Goal: Information Seeking & Learning: Learn about a topic

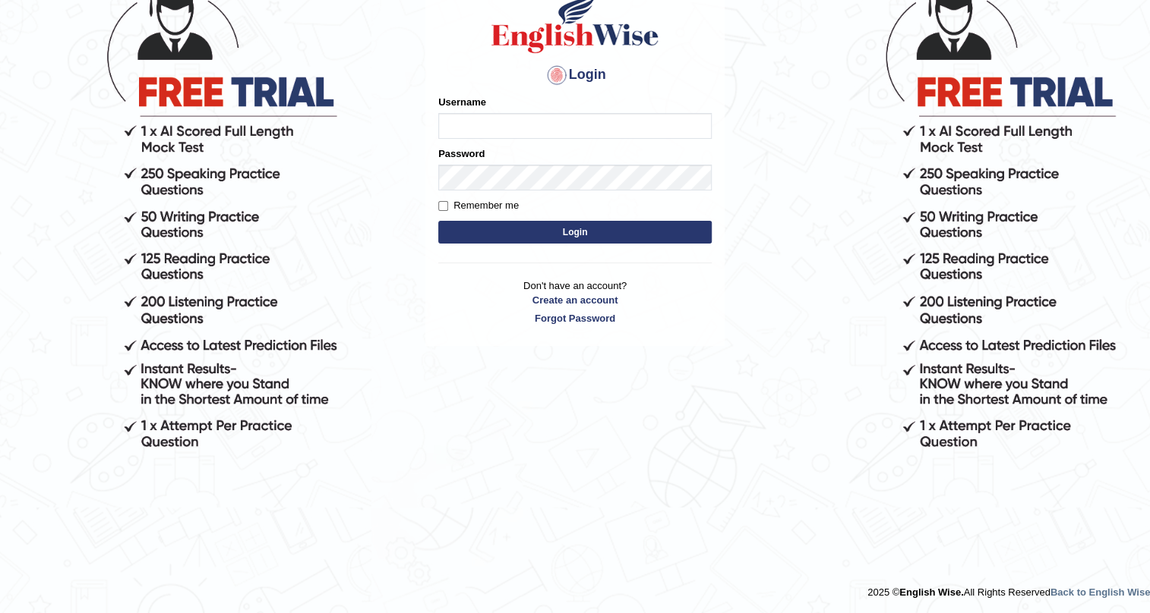
click at [522, 115] on input "Username" at bounding box center [574, 126] width 273 height 26
type input "AngelDuronOrtega"
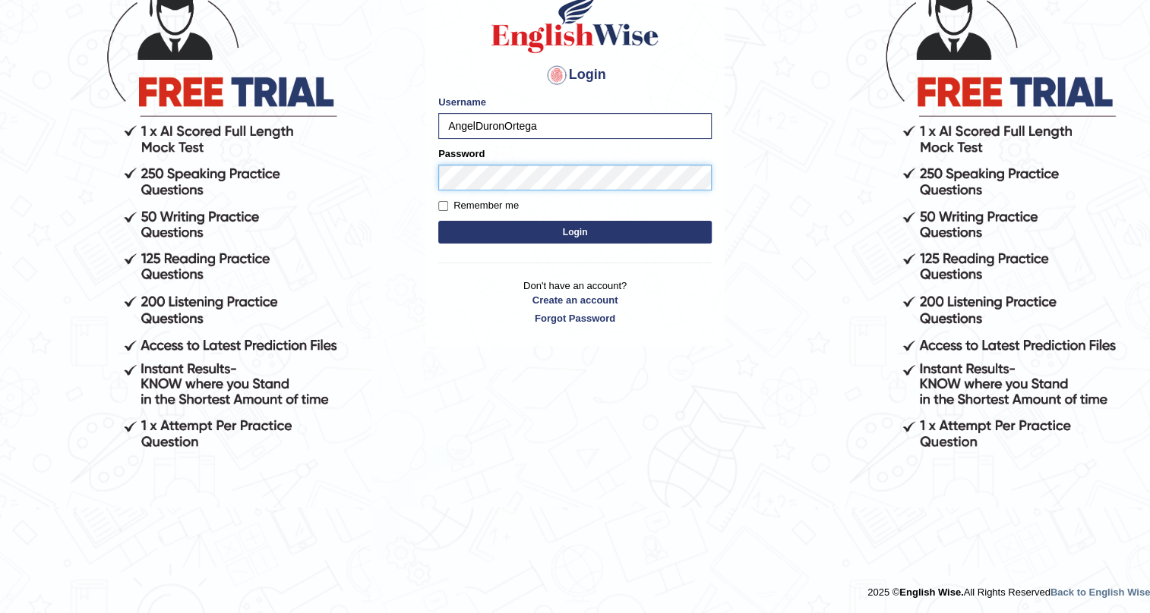
click at [438, 221] on button "Login" at bounding box center [574, 232] width 273 height 23
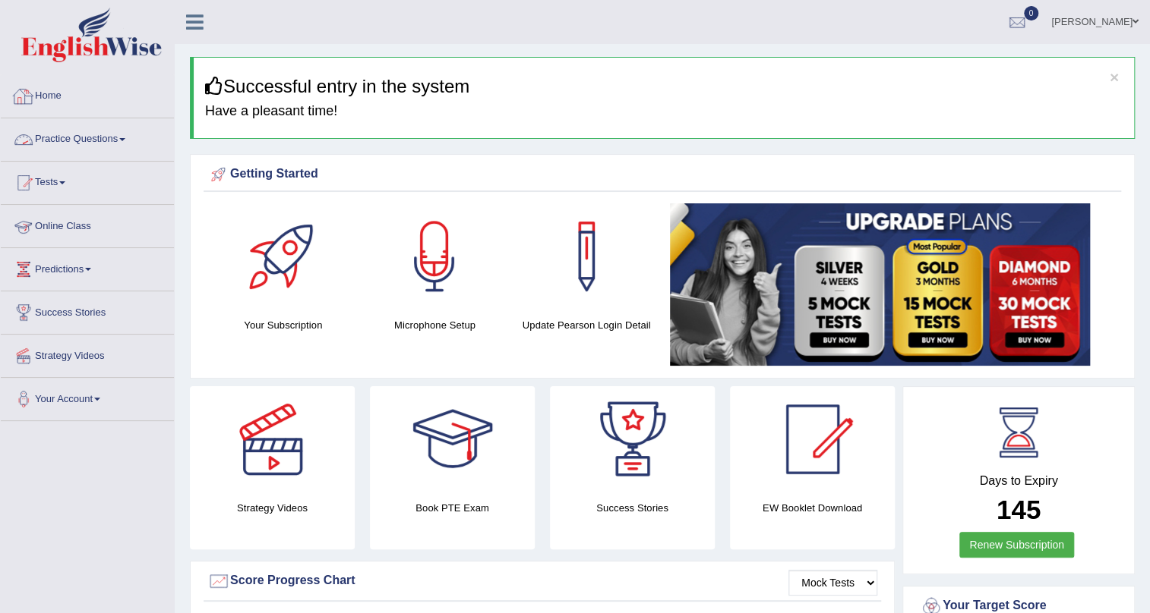
click at [100, 142] on link "Practice Questions" at bounding box center [87, 137] width 173 height 38
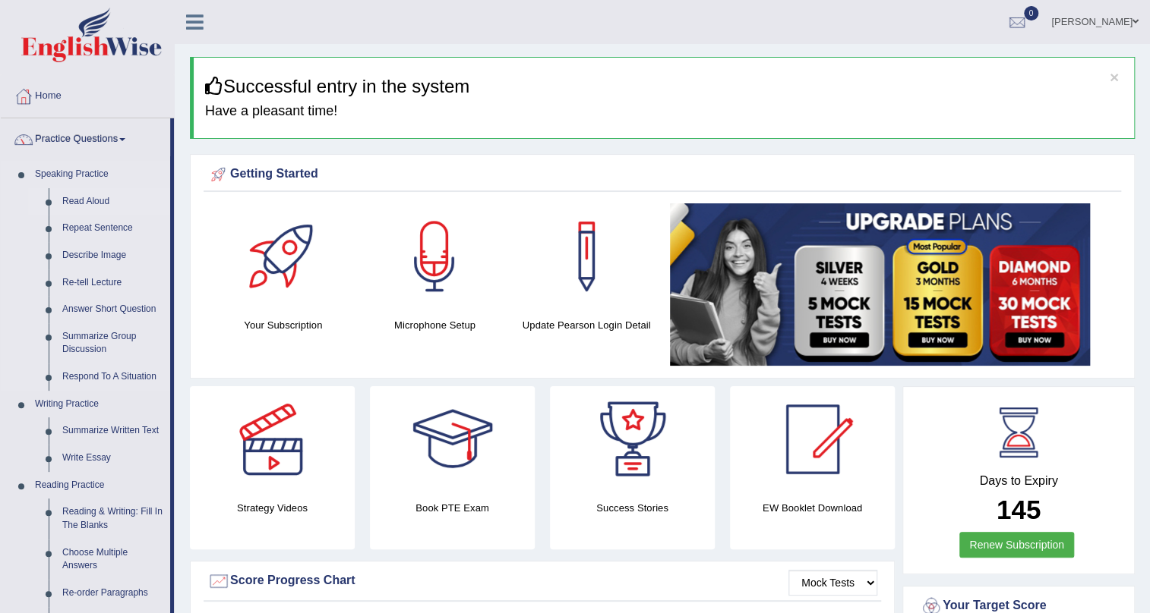
click at [84, 205] on link "Read Aloud" at bounding box center [112, 201] width 115 height 27
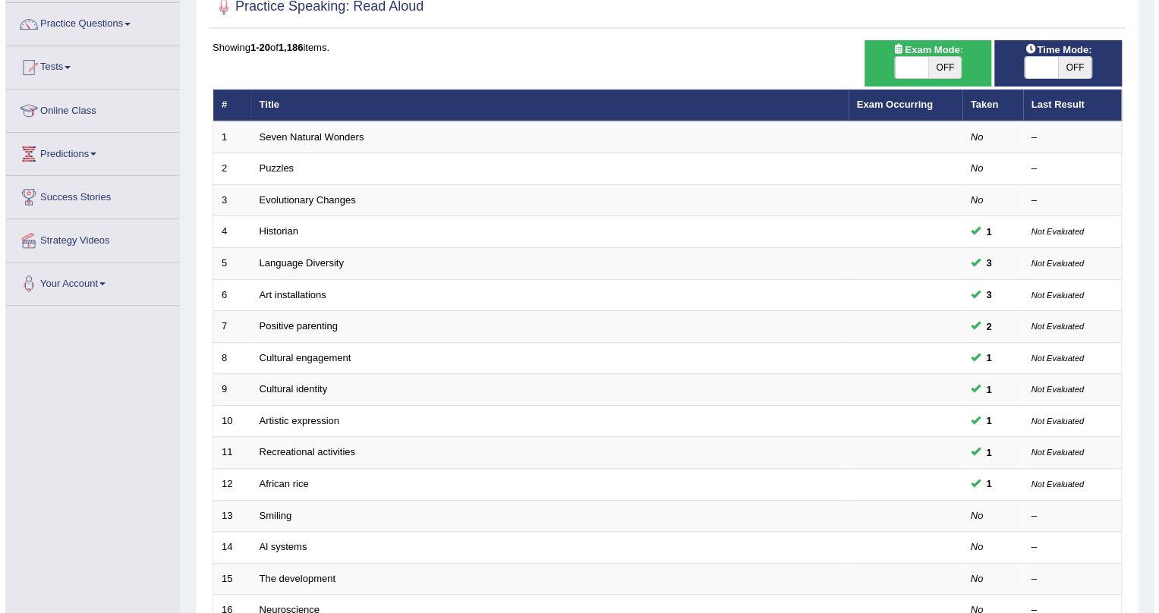
scroll to position [68, 0]
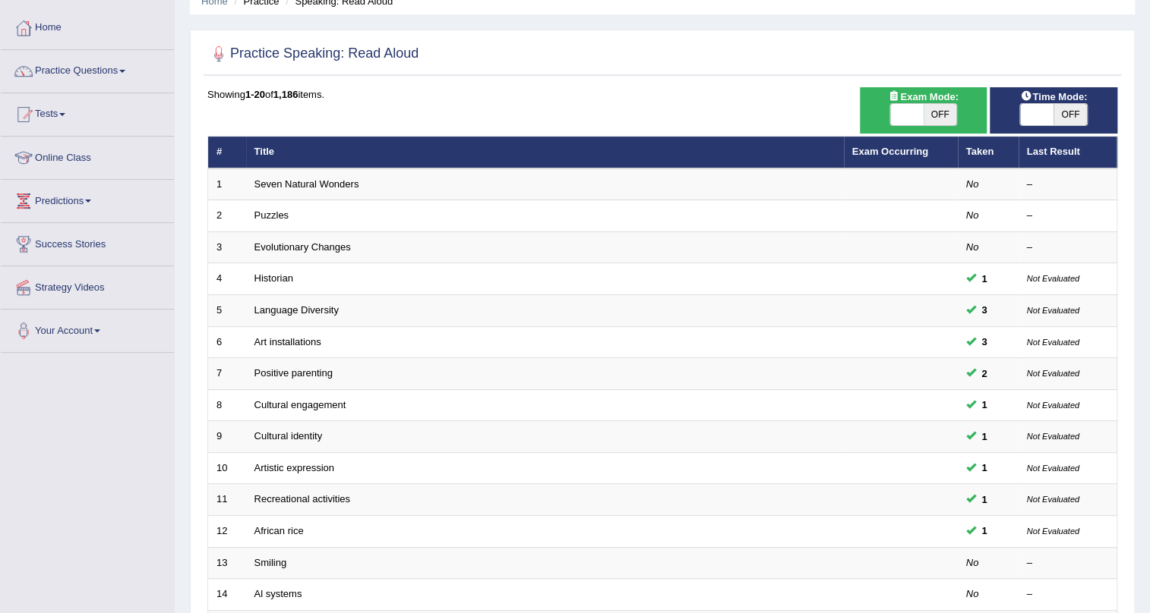
click at [942, 108] on span "OFF" at bounding box center [939, 114] width 33 height 21
checkbox input "true"
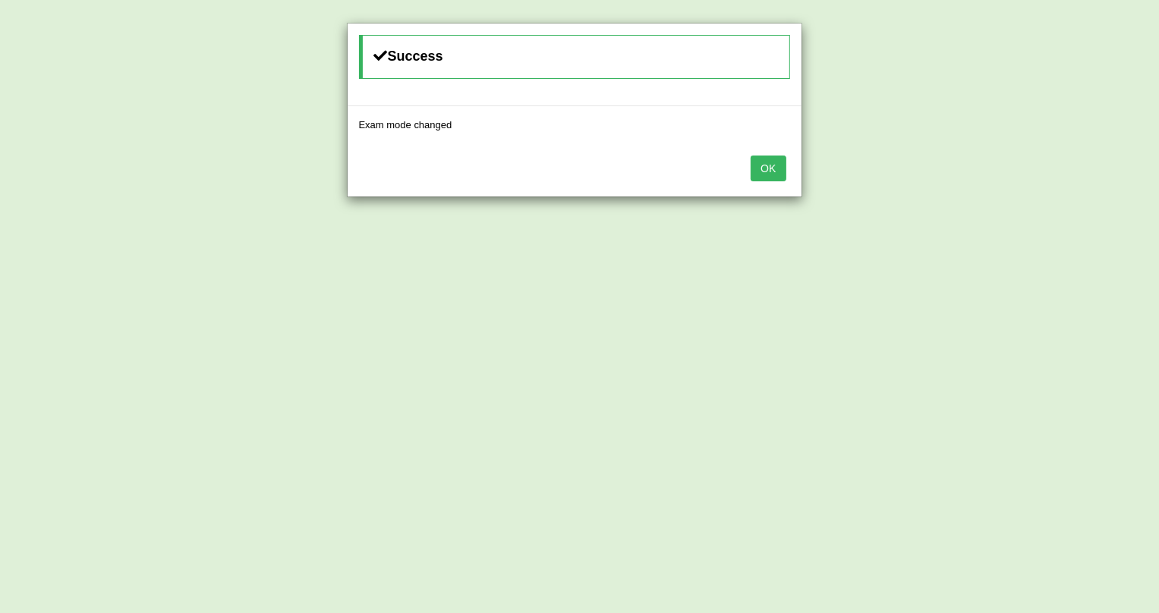
click at [776, 165] on button "OK" at bounding box center [768, 169] width 35 height 26
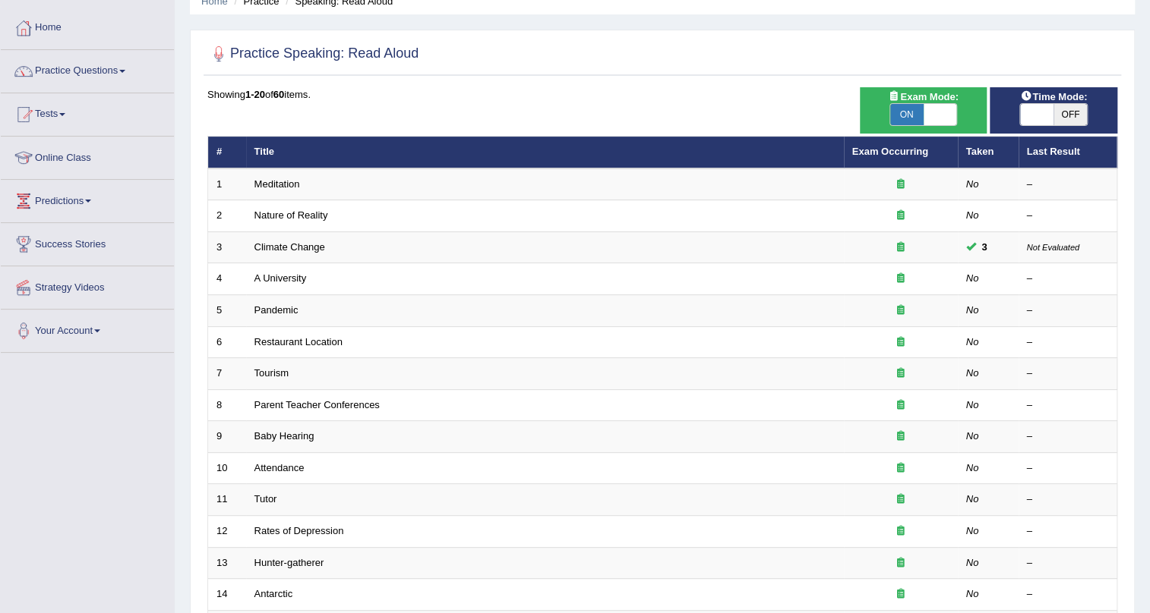
click at [1073, 118] on span "OFF" at bounding box center [1069, 114] width 33 height 21
checkbox input "true"
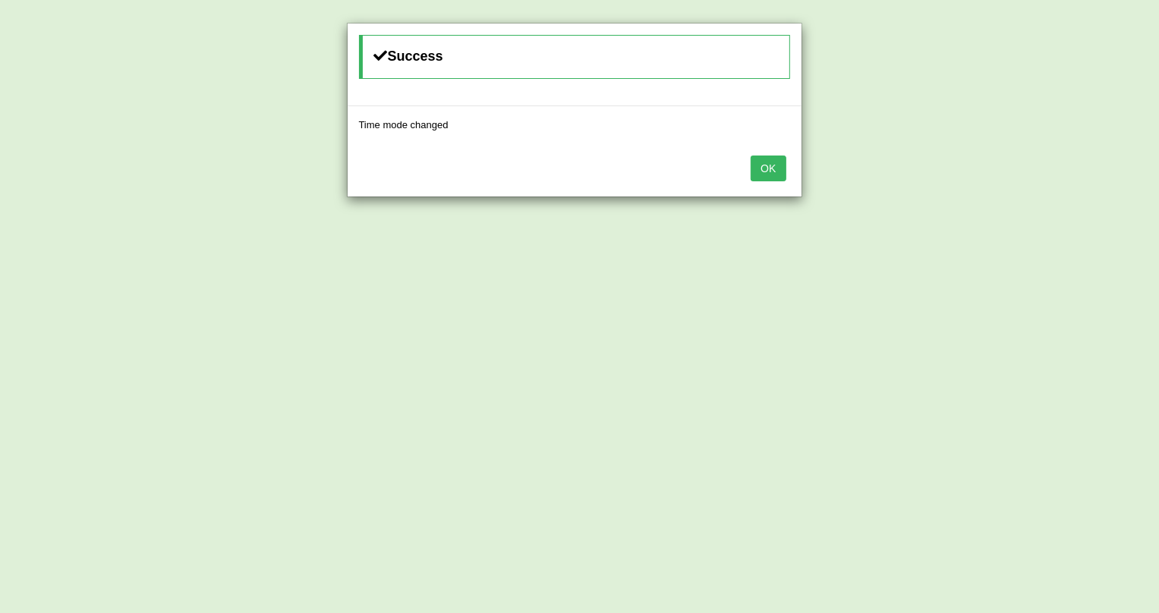
click at [769, 160] on button "OK" at bounding box center [768, 169] width 35 height 26
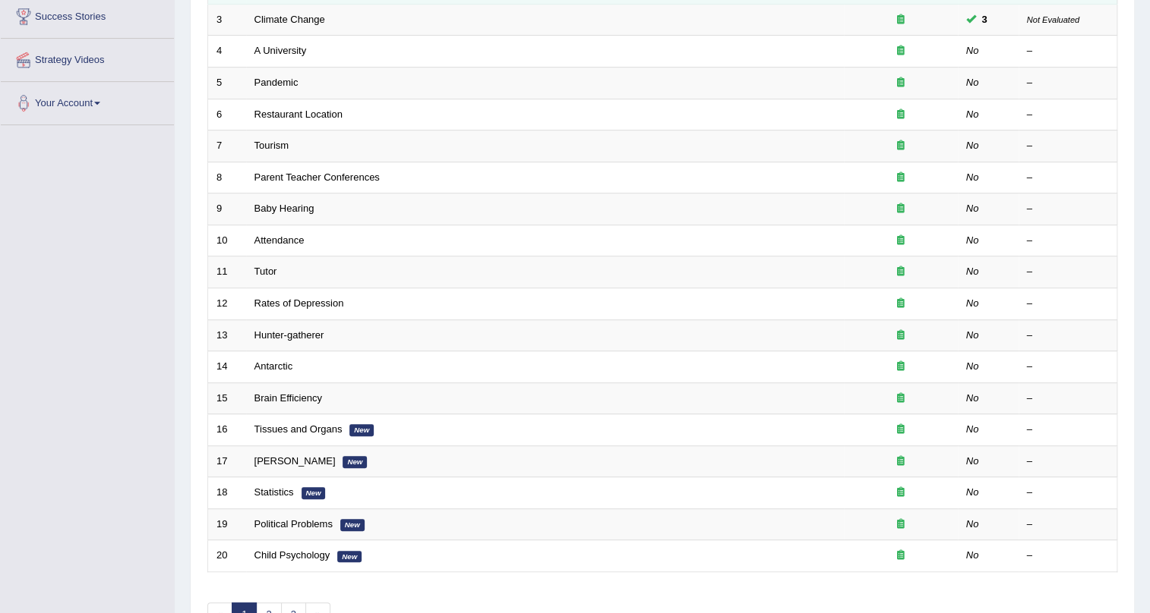
scroll to position [390, 0]
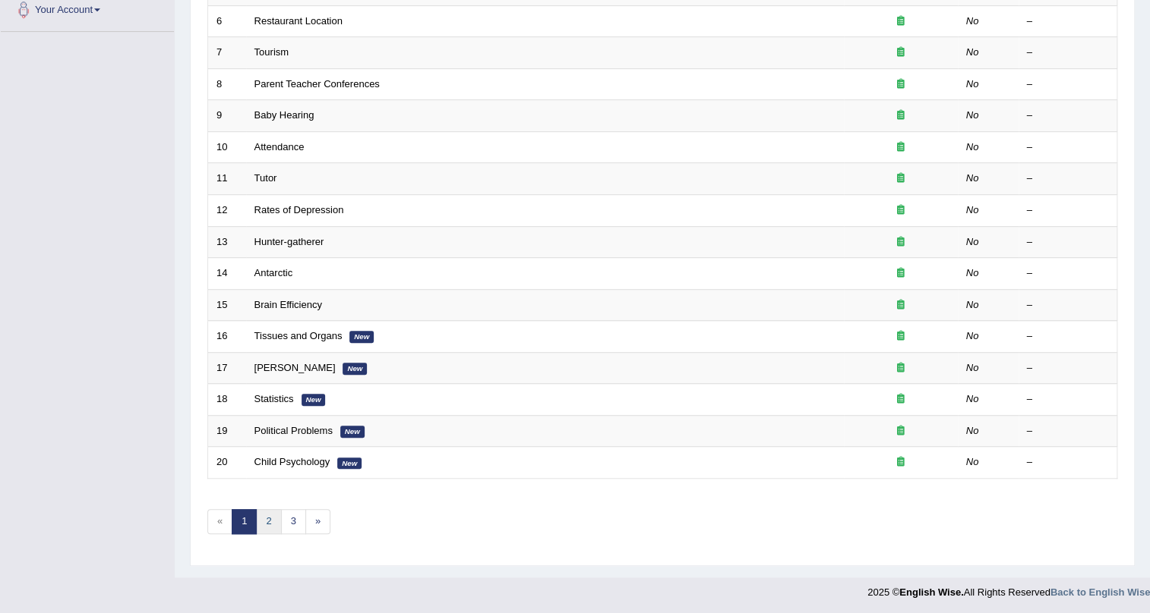
click at [272, 528] on link "2" at bounding box center [268, 521] width 25 height 25
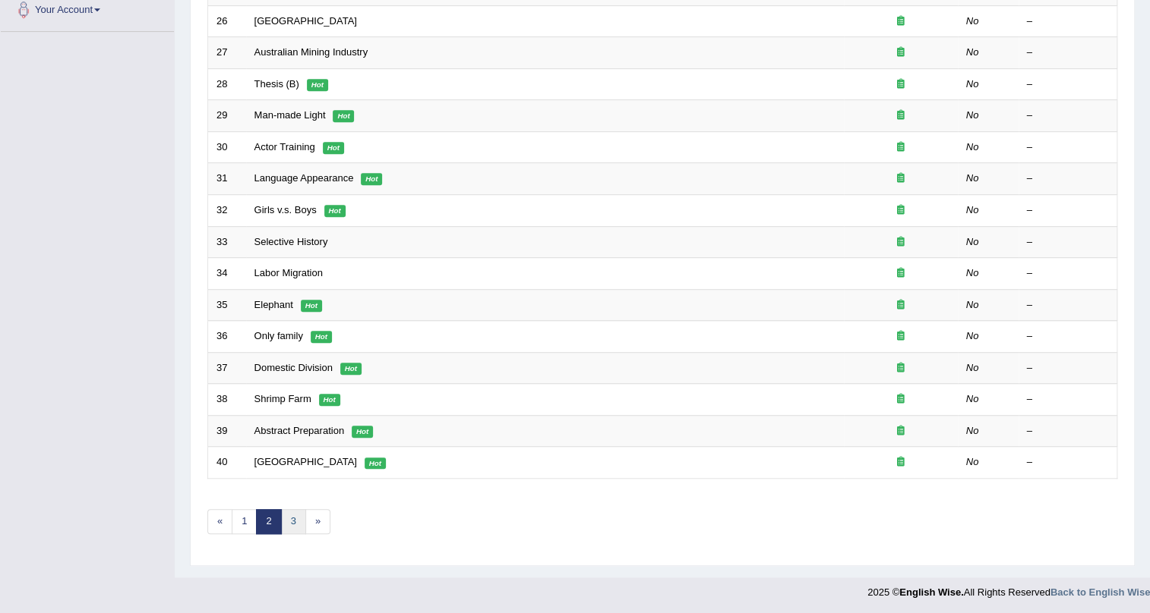
click at [292, 517] on link "3" at bounding box center [293, 521] width 25 height 25
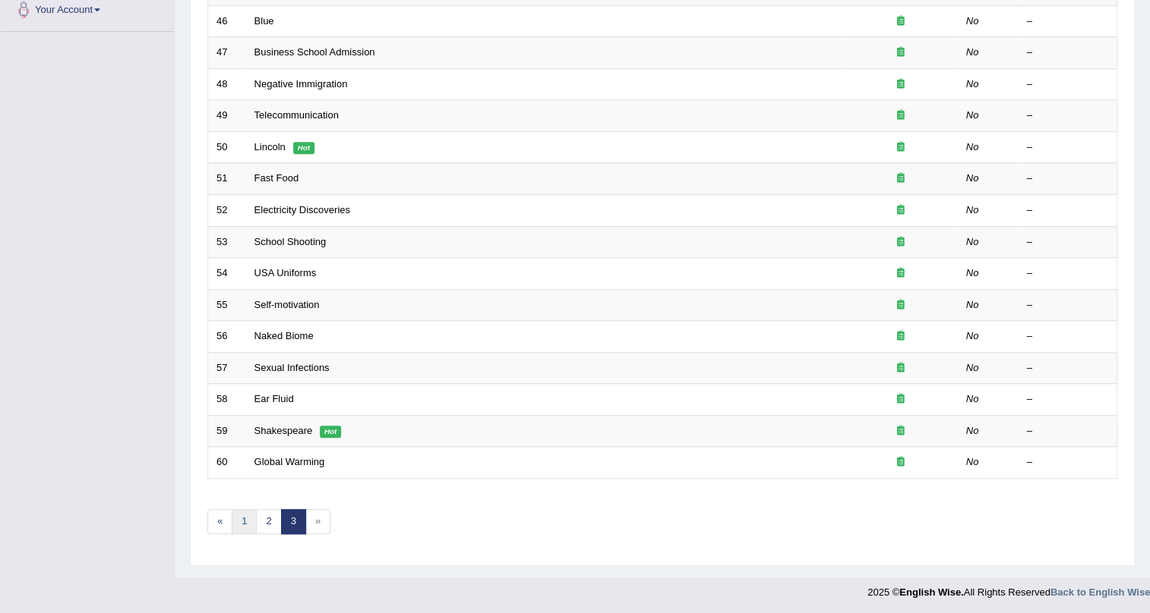
click at [248, 522] on link "1" at bounding box center [244, 521] width 25 height 25
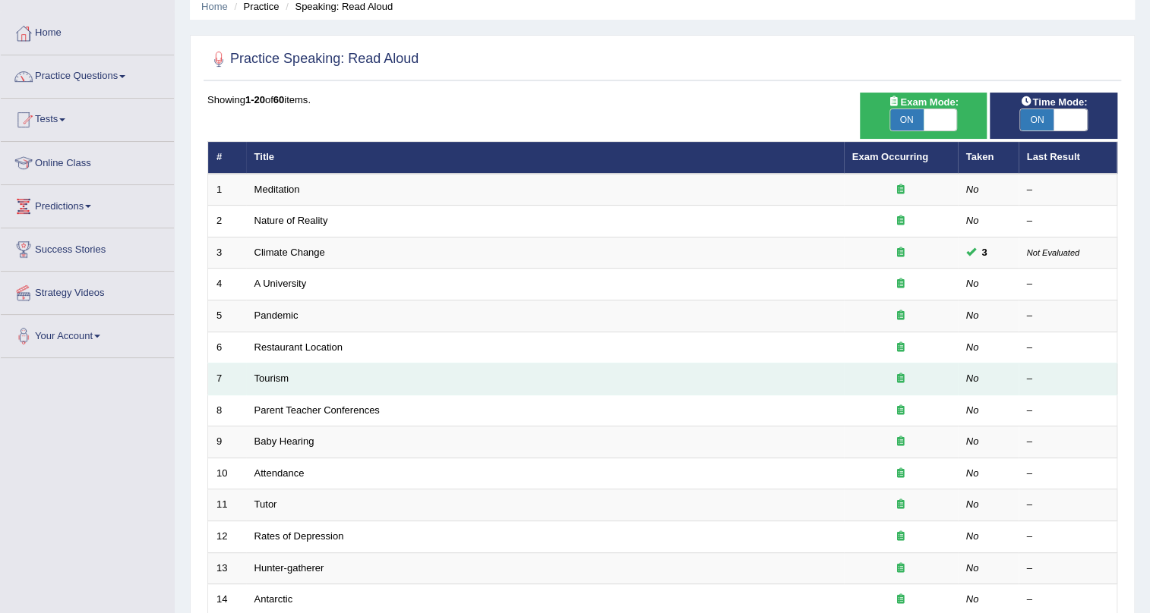
scroll to position [137, 0]
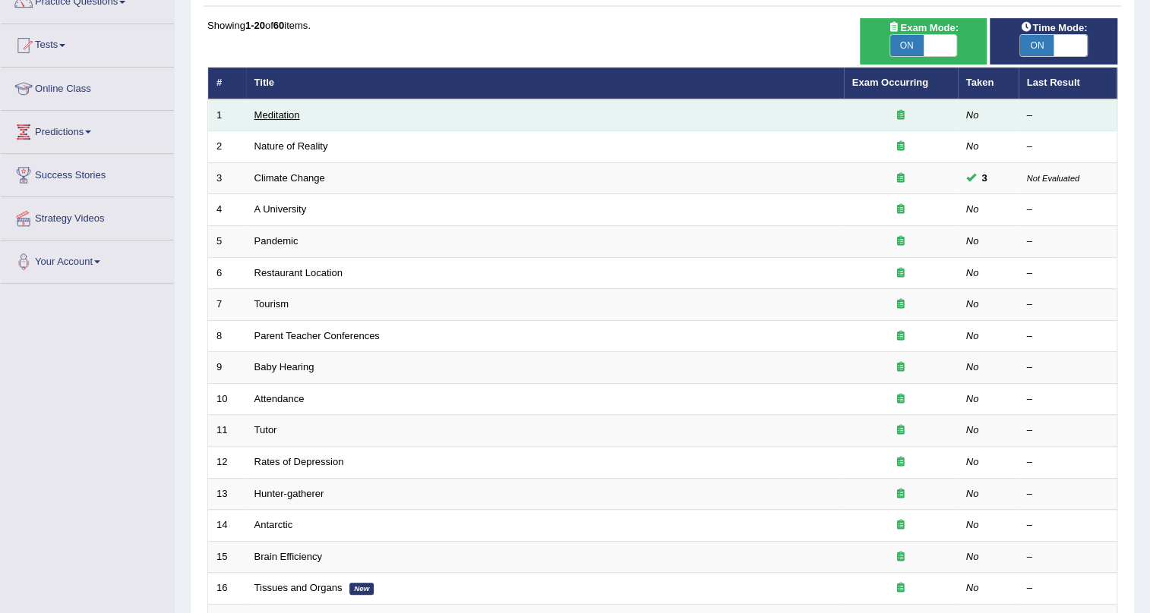
click at [267, 114] on link "Meditation" at bounding box center [277, 114] width 46 height 11
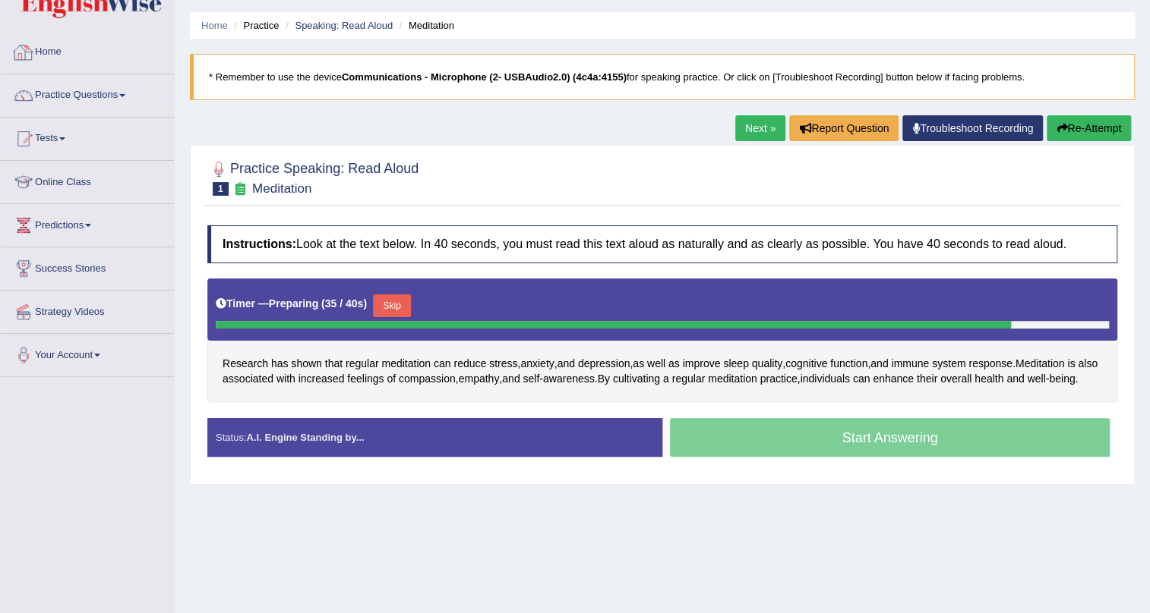
scroll to position [68, 0]
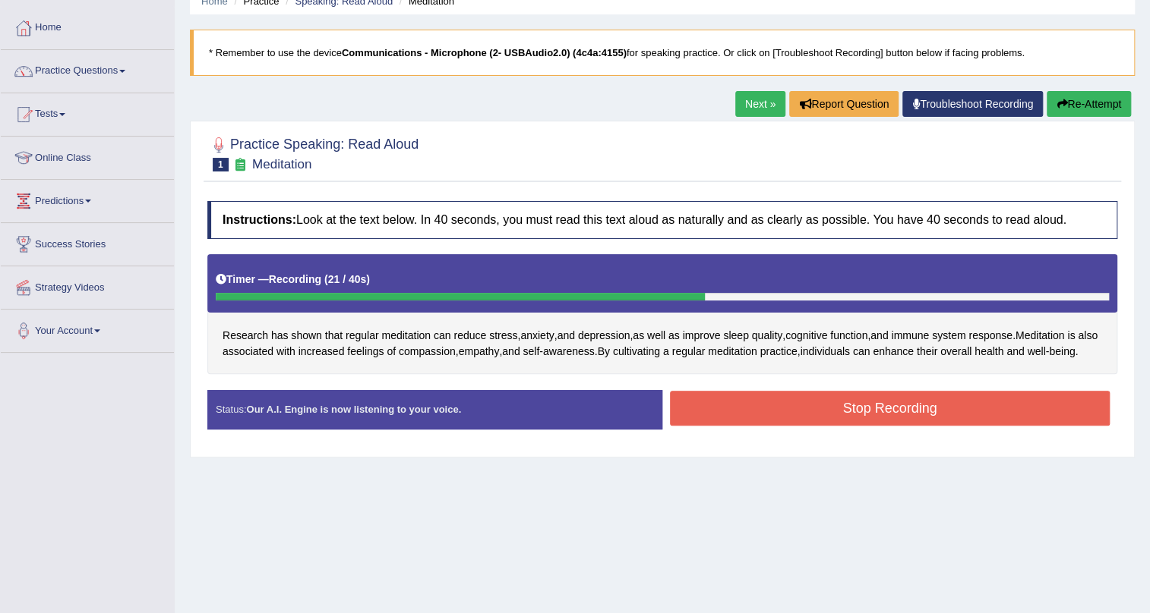
click at [860, 421] on button "Stop Recording" at bounding box center [890, 408] width 440 height 35
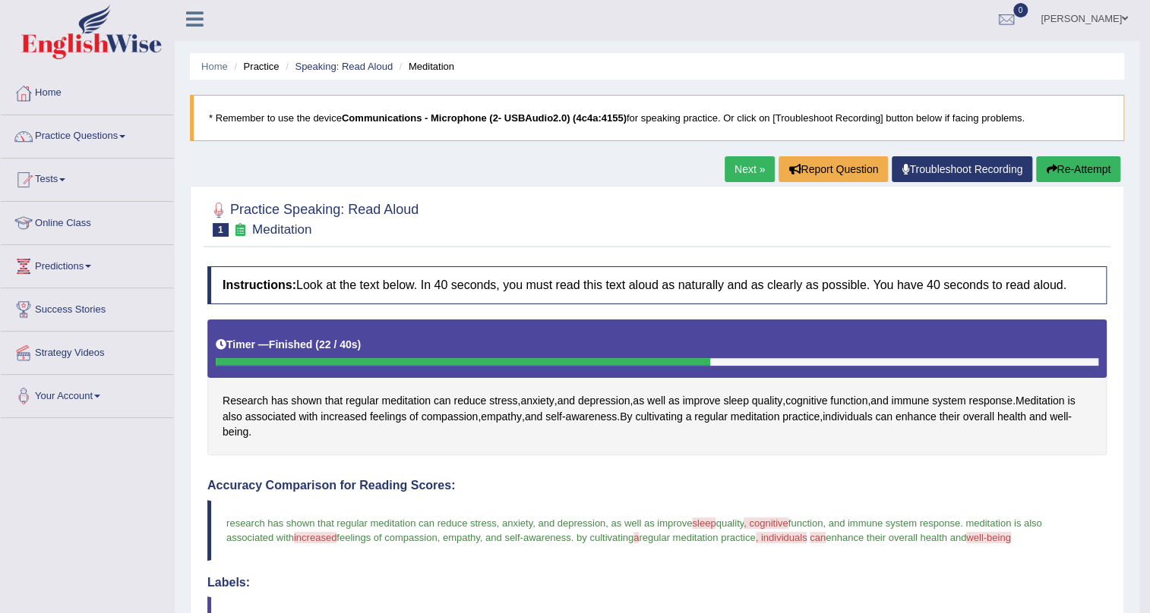
scroll to position [0, 0]
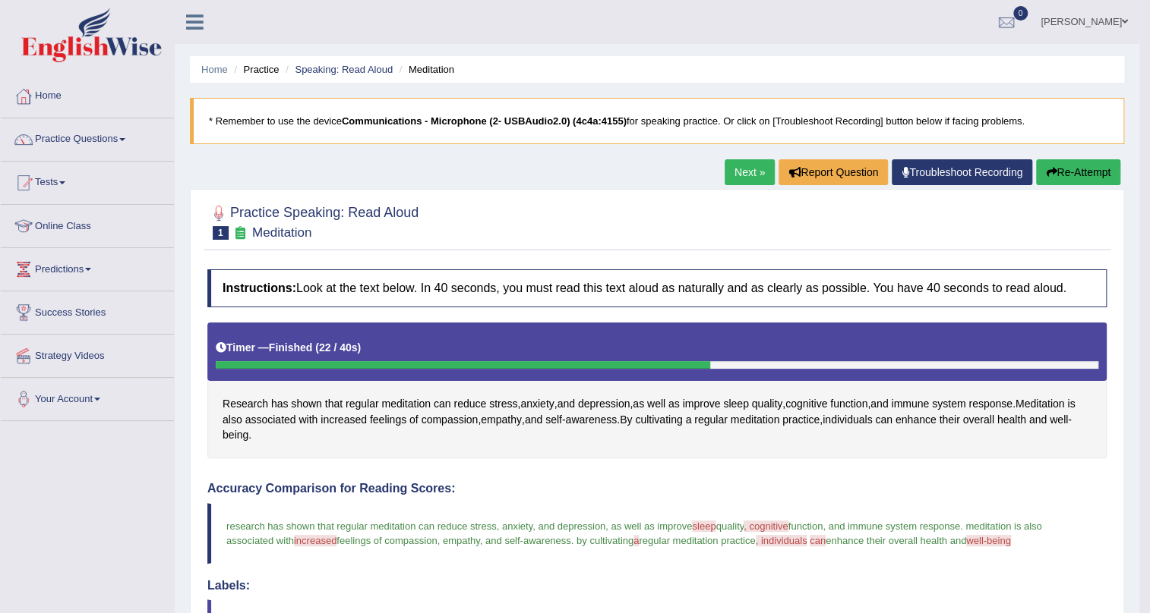
click at [739, 169] on link "Next »" at bounding box center [749, 172] width 50 height 26
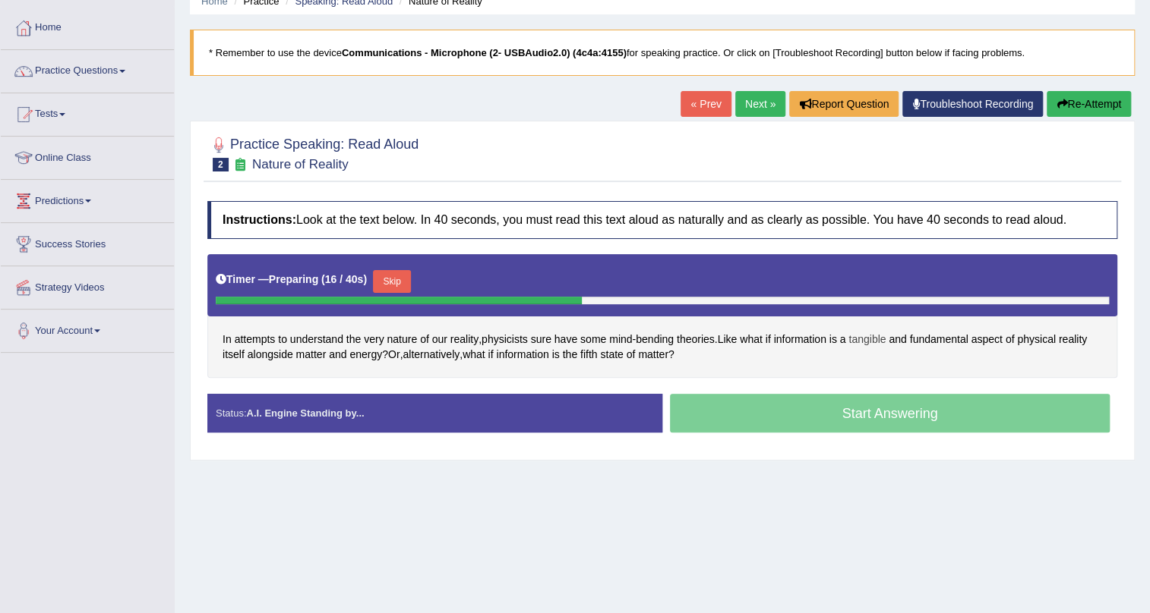
click at [876, 338] on span "tangible" at bounding box center [866, 340] width 37 height 16
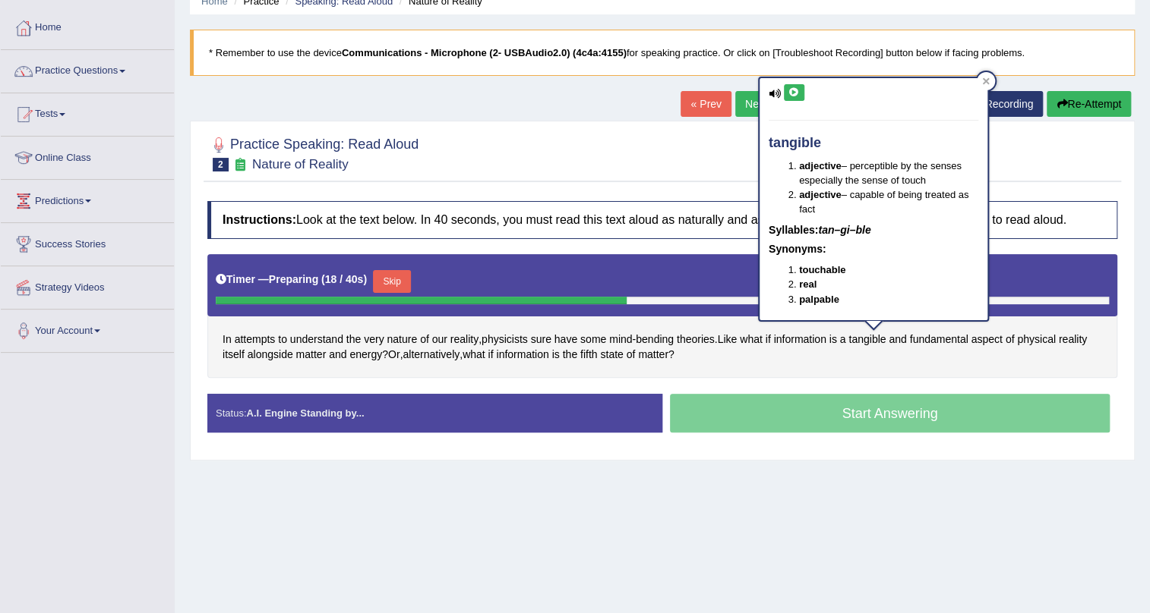
click at [797, 88] on icon at bounding box center [793, 92] width 11 height 9
click at [988, 77] on icon at bounding box center [986, 81] width 8 height 8
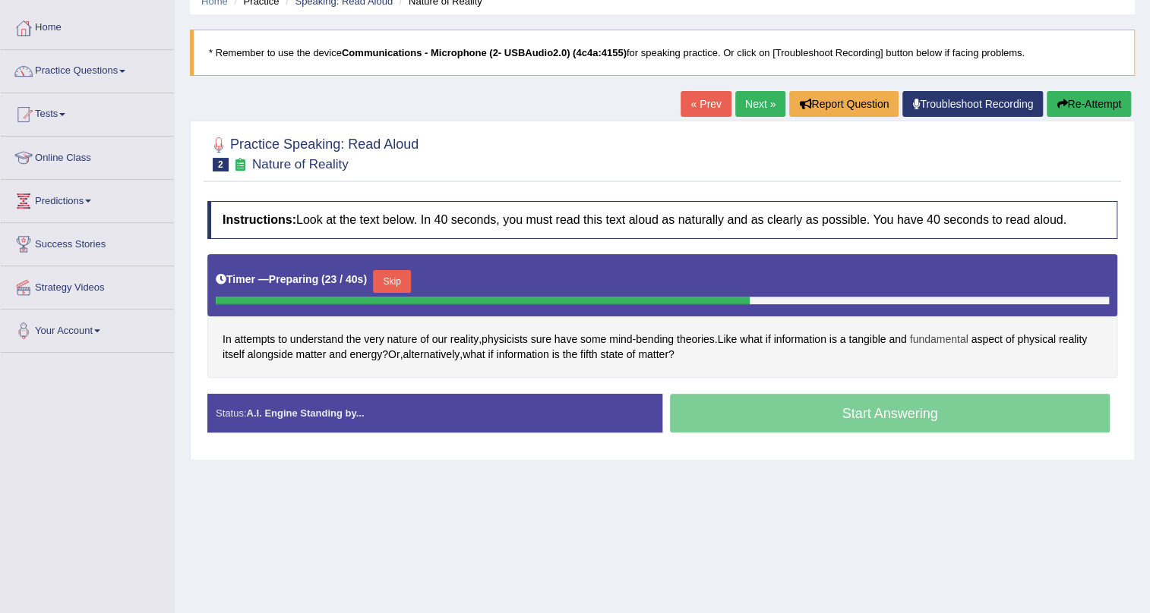
click at [954, 333] on span "fundamental" at bounding box center [938, 340] width 58 height 16
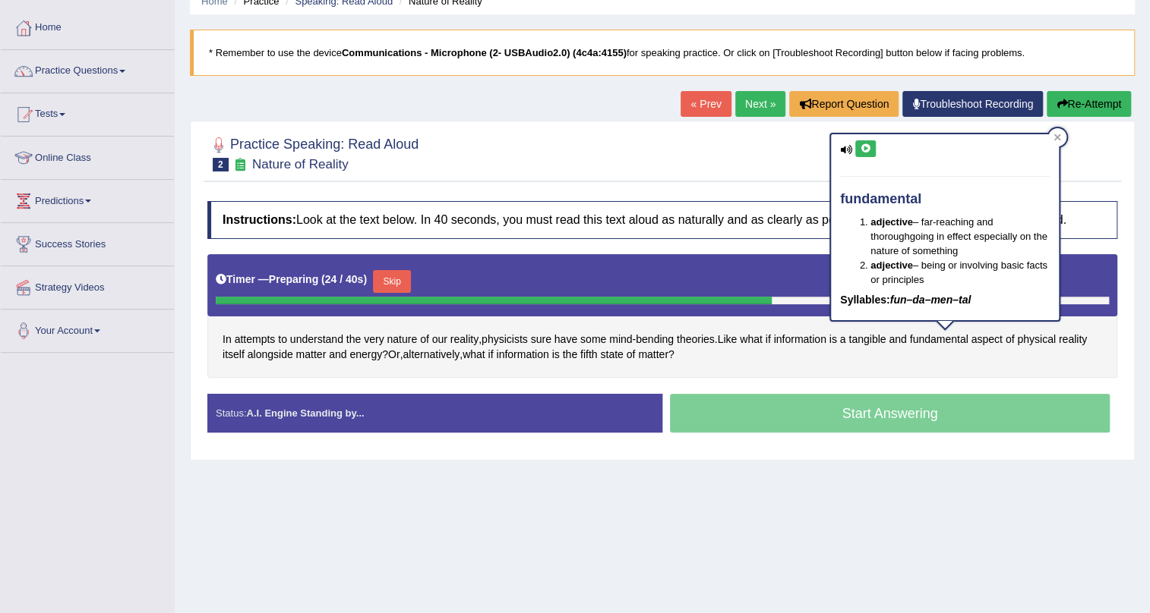
click at [864, 140] on button at bounding box center [865, 148] width 21 height 17
click at [1062, 135] on div at bounding box center [1057, 137] width 18 height 18
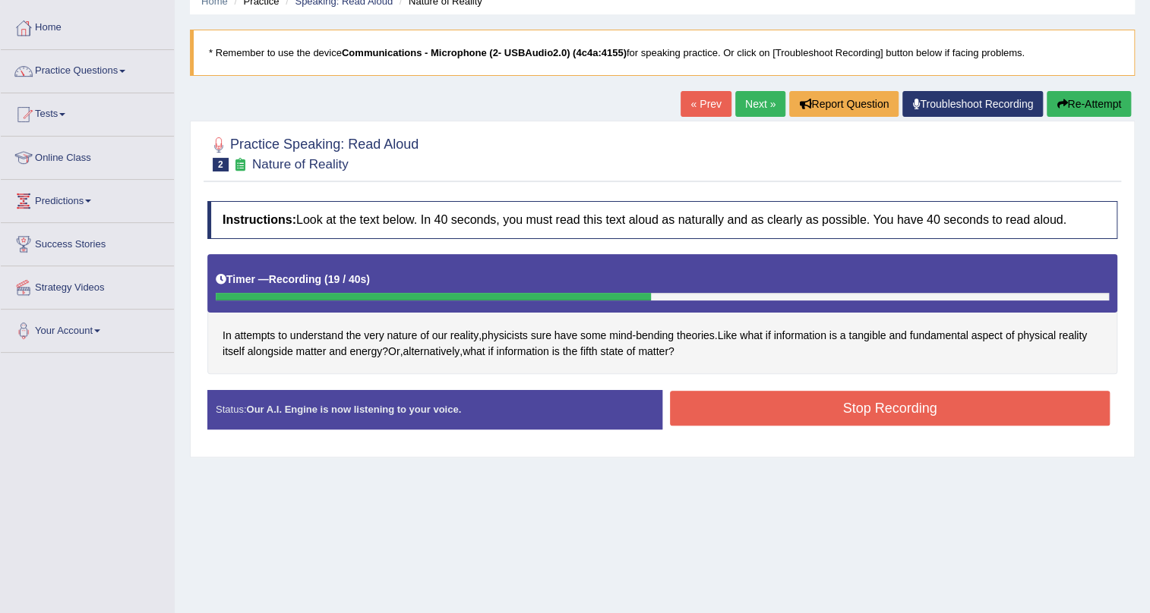
click at [773, 410] on button "Stop Recording" at bounding box center [890, 408] width 440 height 35
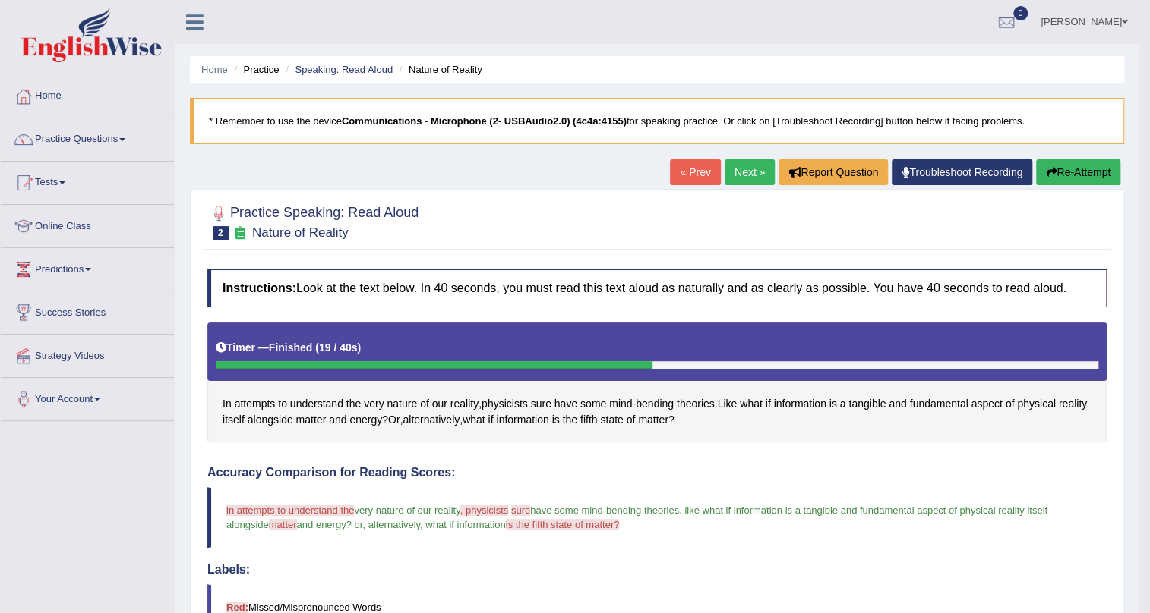
click at [745, 173] on link "Next »" at bounding box center [749, 172] width 50 height 26
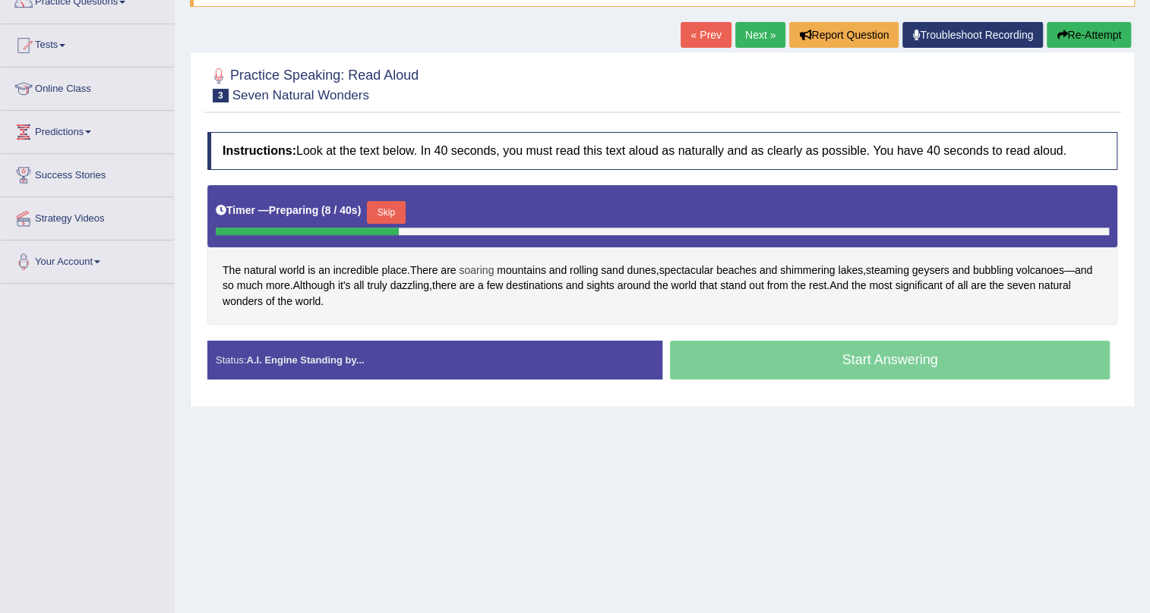
click at [472, 273] on span "soaring" at bounding box center [476, 271] width 35 height 16
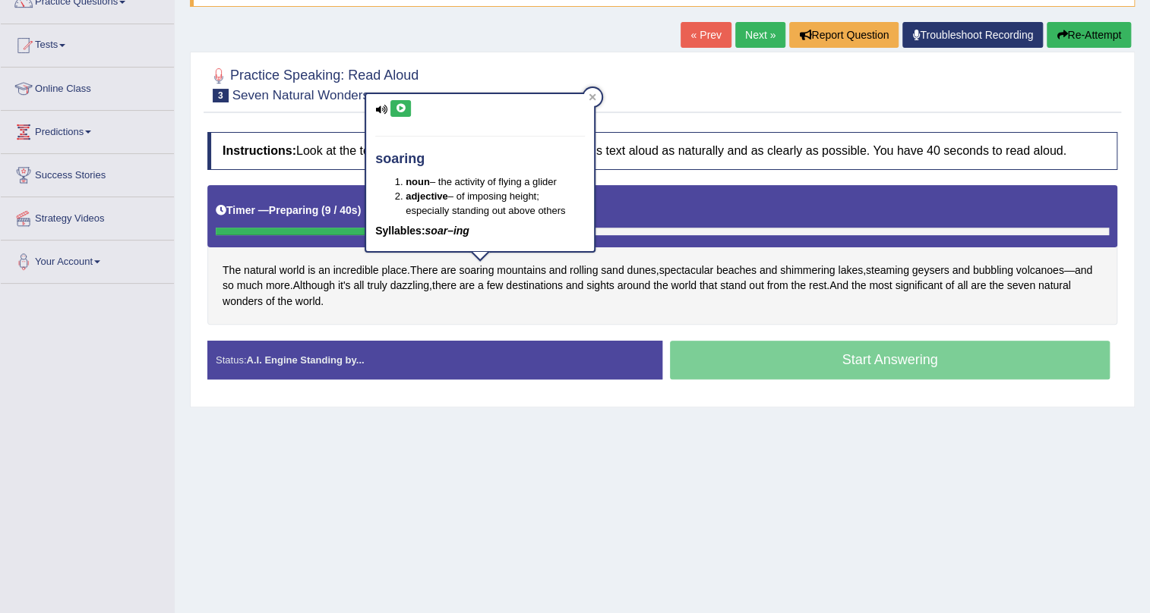
click at [397, 100] on button at bounding box center [400, 108] width 21 height 17
click at [746, 304] on div "The natural world is an incredible place . There are soaring mountains and roll…" at bounding box center [662, 255] width 910 height 140
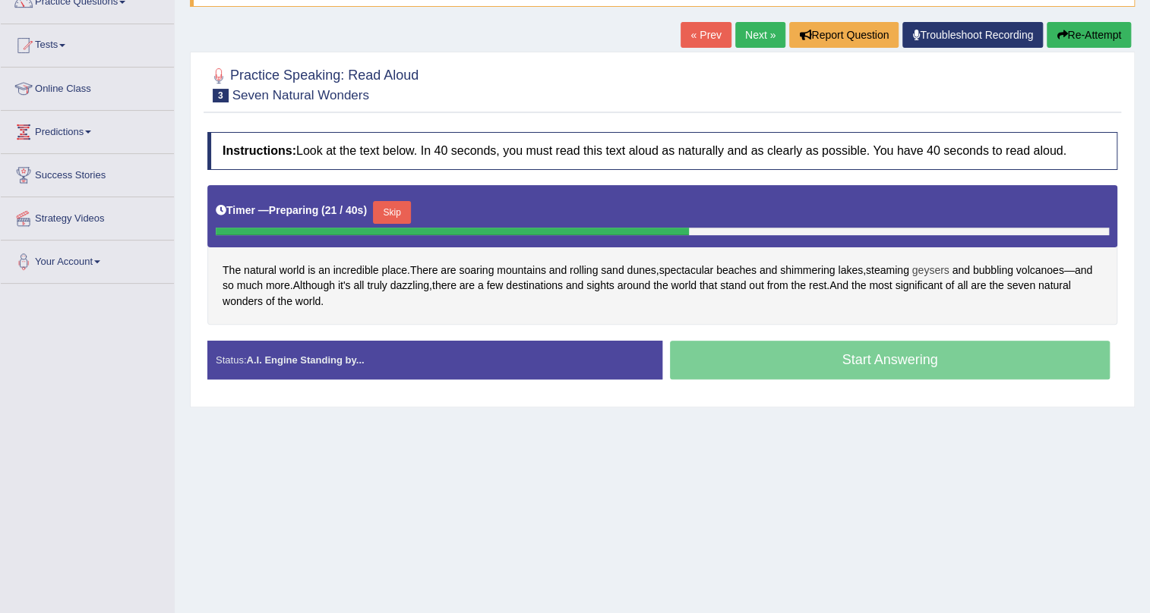
click at [935, 272] on span "geysers" at bounding box center [930, 271] width 37 height 16
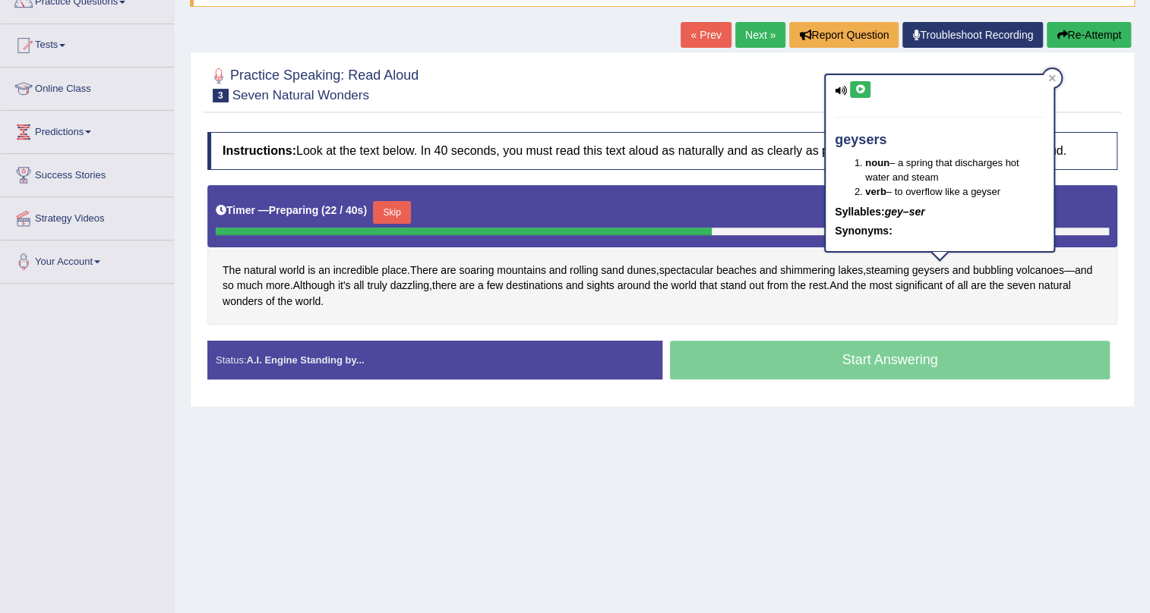
click at [861, 86] on icon at bounding box center [859, 89] width 11 height 9
click at [1052, 74] on icon at bounding box center [1052, 78] width 8 height 8
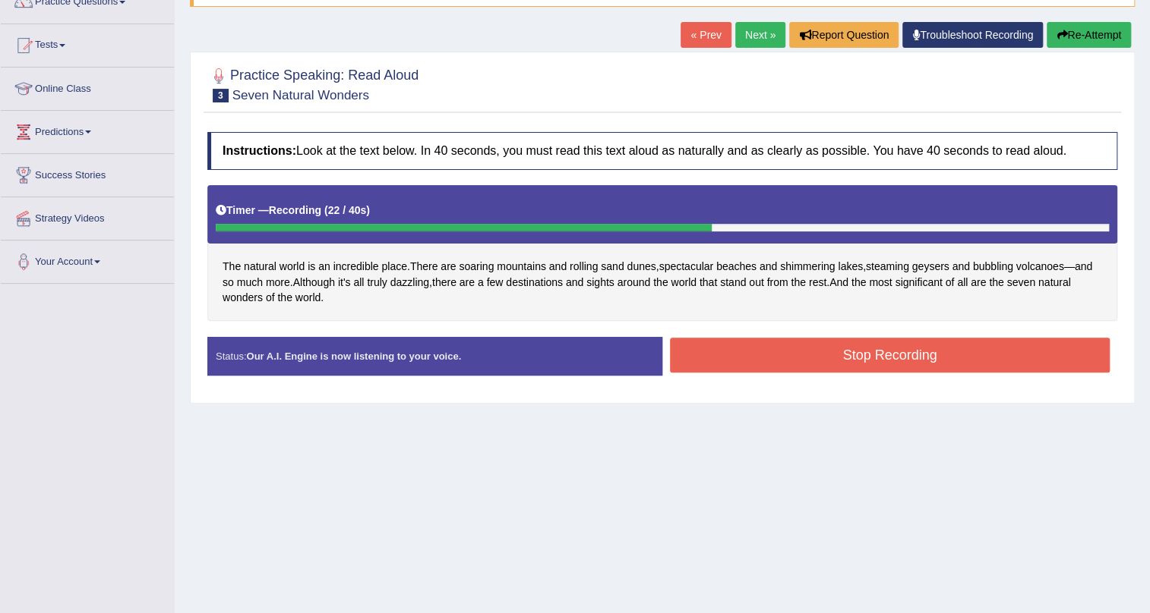
click at [911, 352] on button "Stop Recording" at bounding box center [890, 355] width 440 height 35
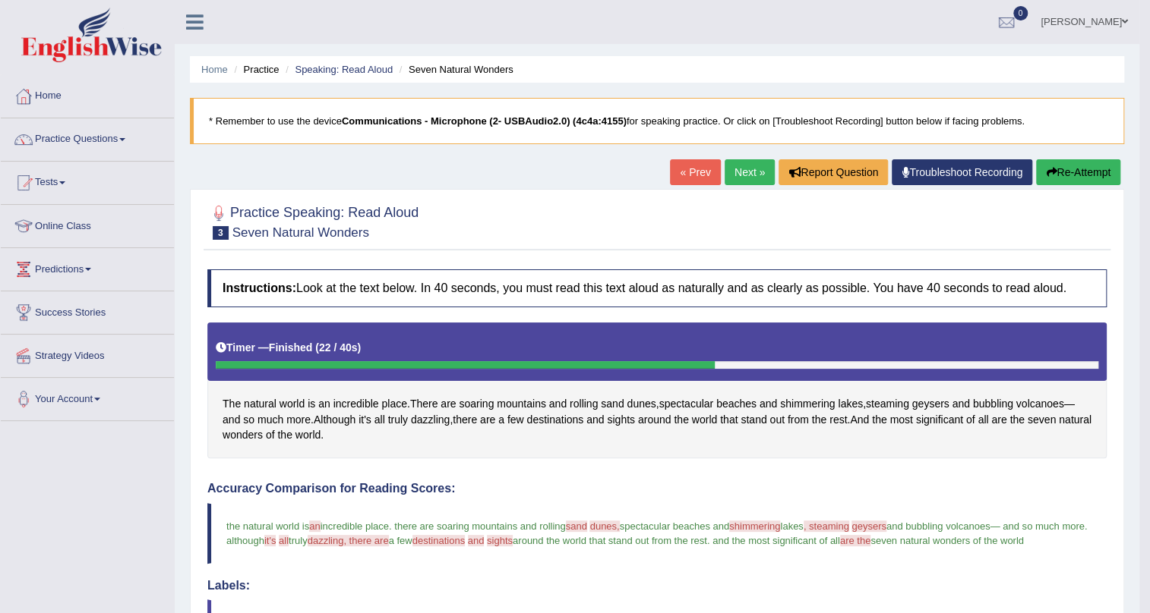
click at [744, 172] on link "Next »" at bounding box center [749, 172] width 50 height 26
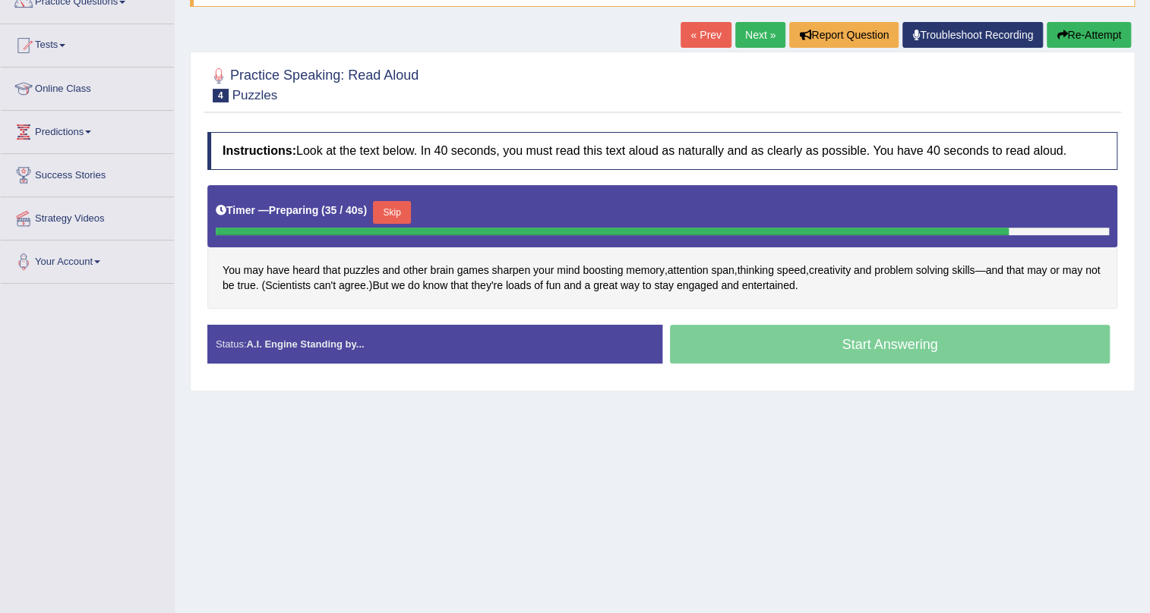
click at [384, 206] on button "Skip" at bounding box center [392, 212] width 38 height 23
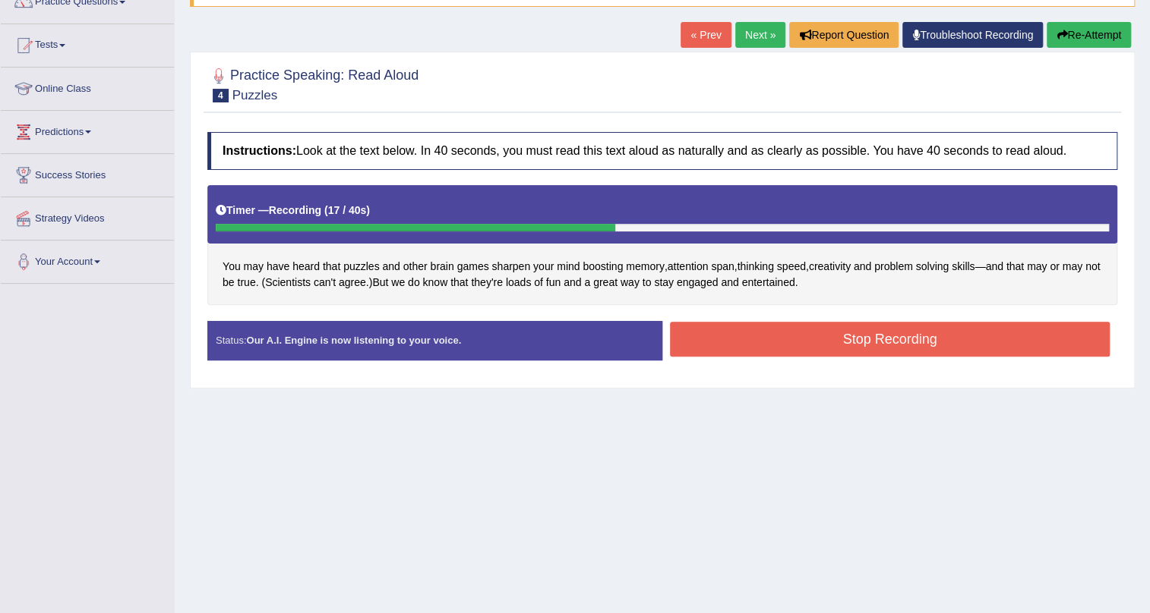
click at [860, 335] on button "Stop Recording" at bounding box center [890, 339] width 440 height 35
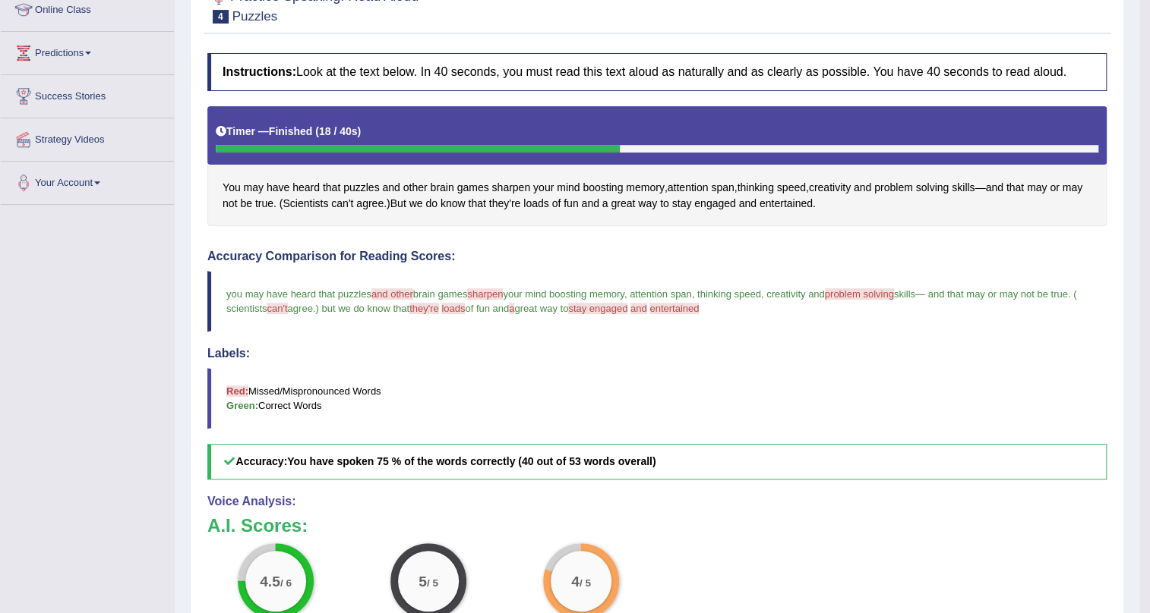
scroll to position [9, 0]
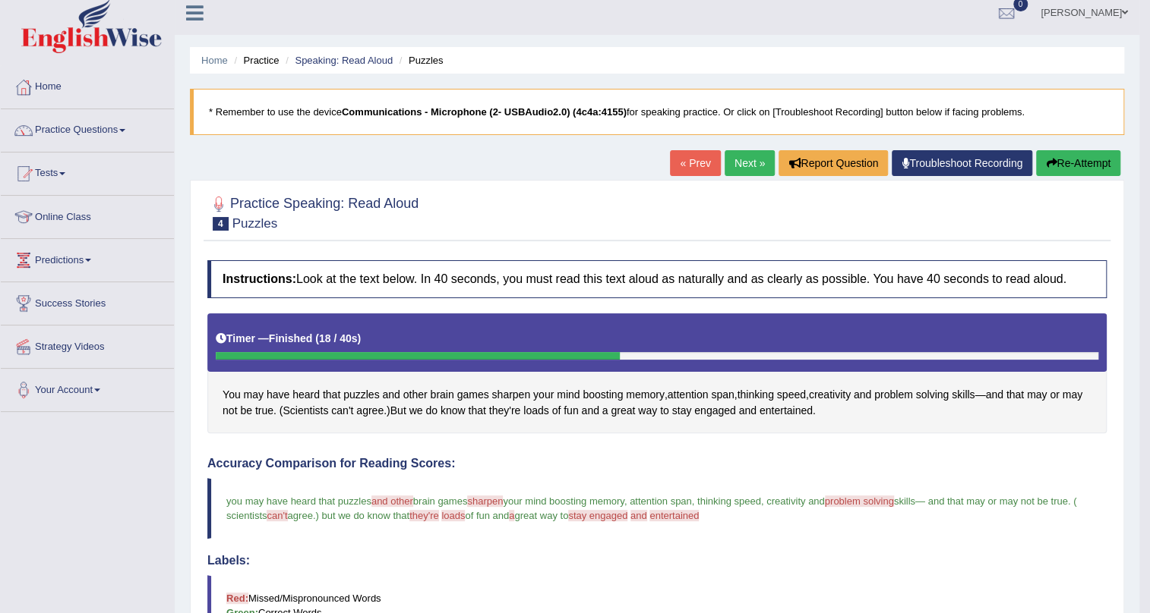
click at [752, 162] on link "Next »" at bounding box center [749, 163] width 50 height 26
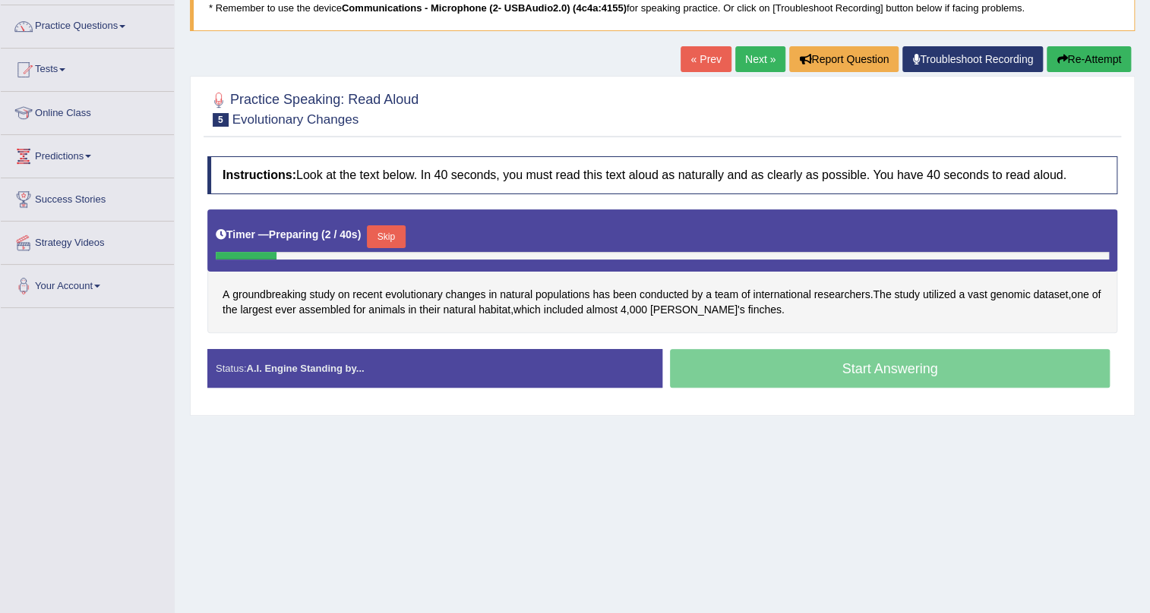
scroll to position [137, 0]
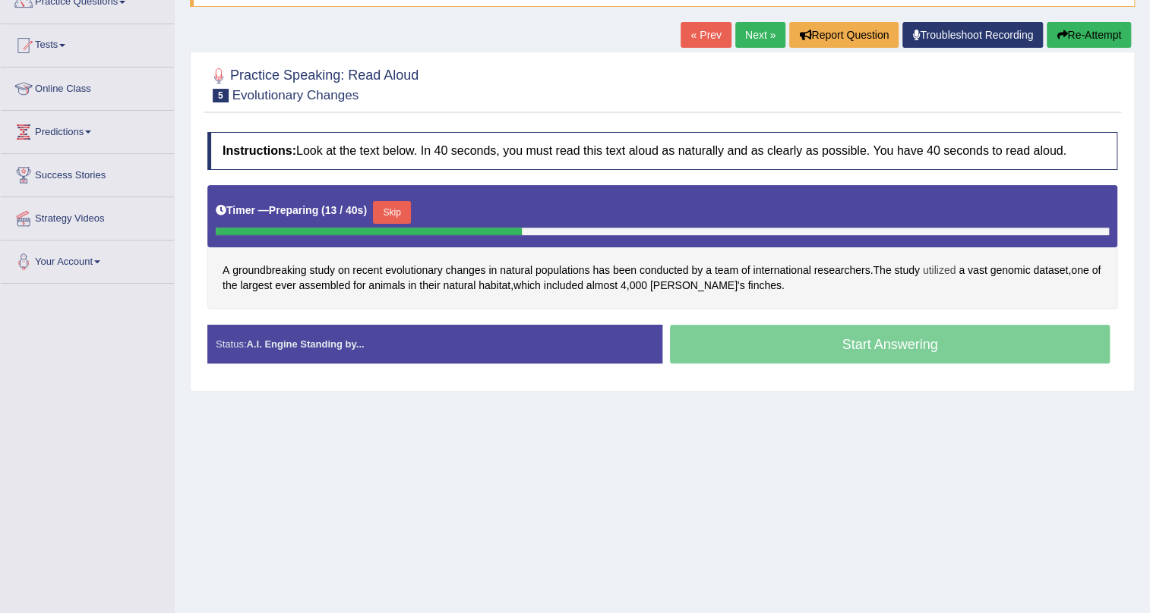
click at [956, 270] on span "utilized" at bounding box center [939, 271] width 33 height 16
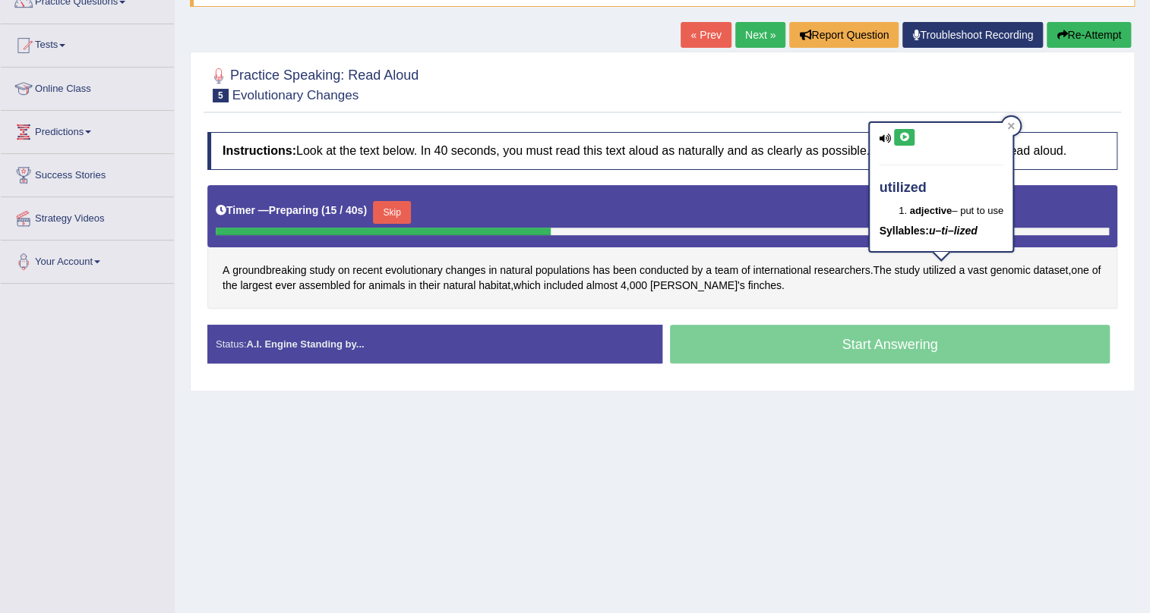
click at [905, 138] on icon at bounding box center [903, 137] width 11 height 9
click at [1019, 129] on div at bounding box center [1010, 126] width 18 height 18
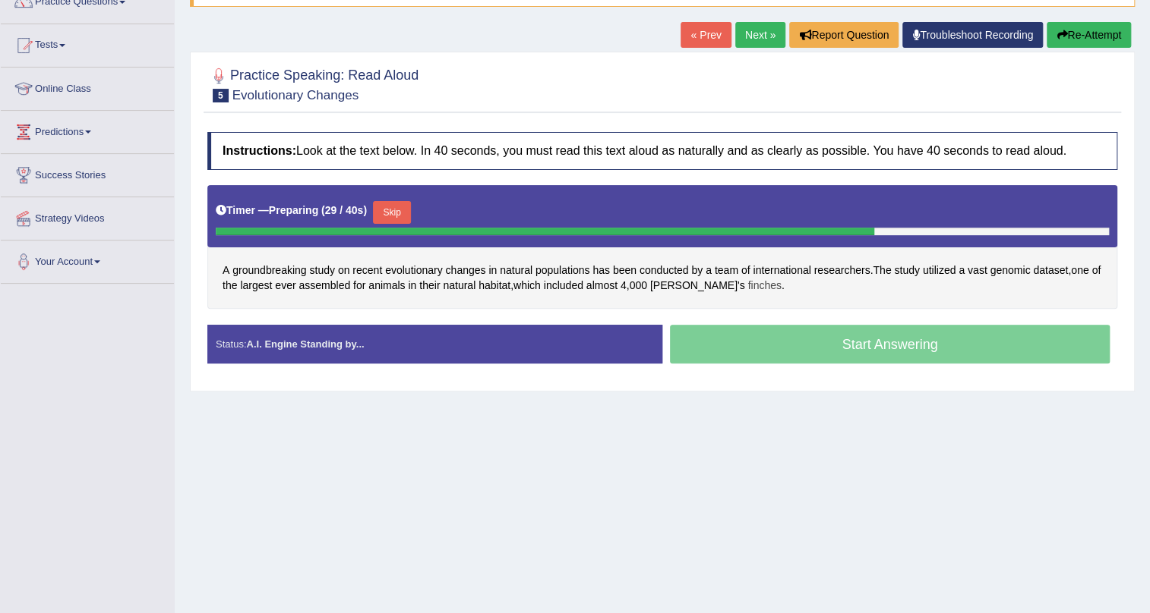
click at [747, 285] on span "finches" at bounding box center [763, 286] width 33 height 16
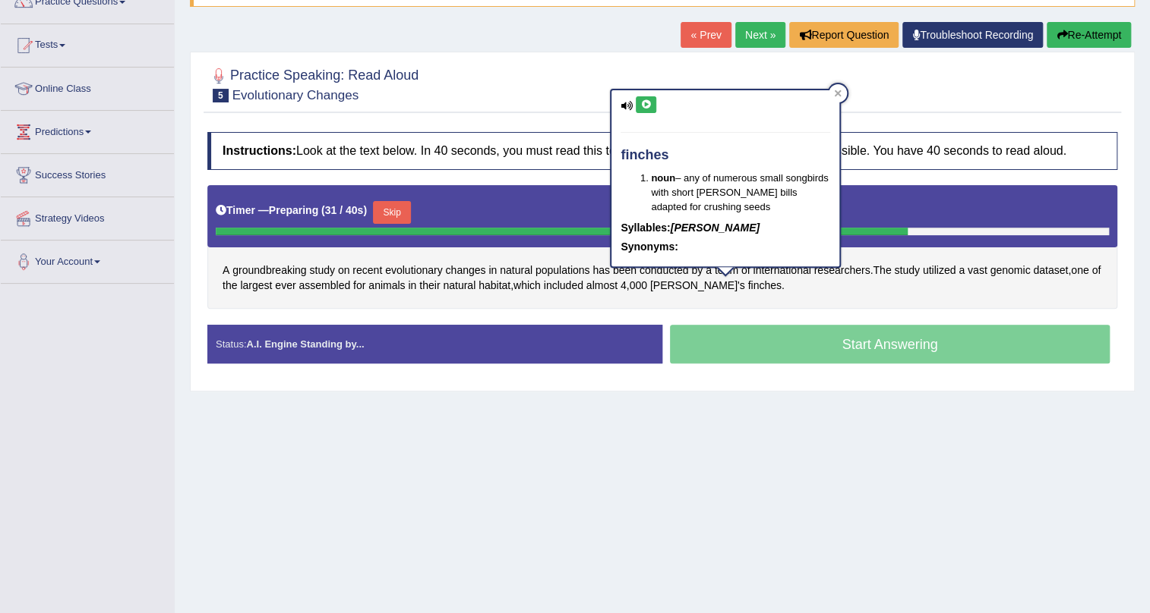
click at [650, 110] on button at bounding box center [646, 104] width 21 height 17
click at [836, 88] on div at bounding box center [837, 93] width 18 height 18
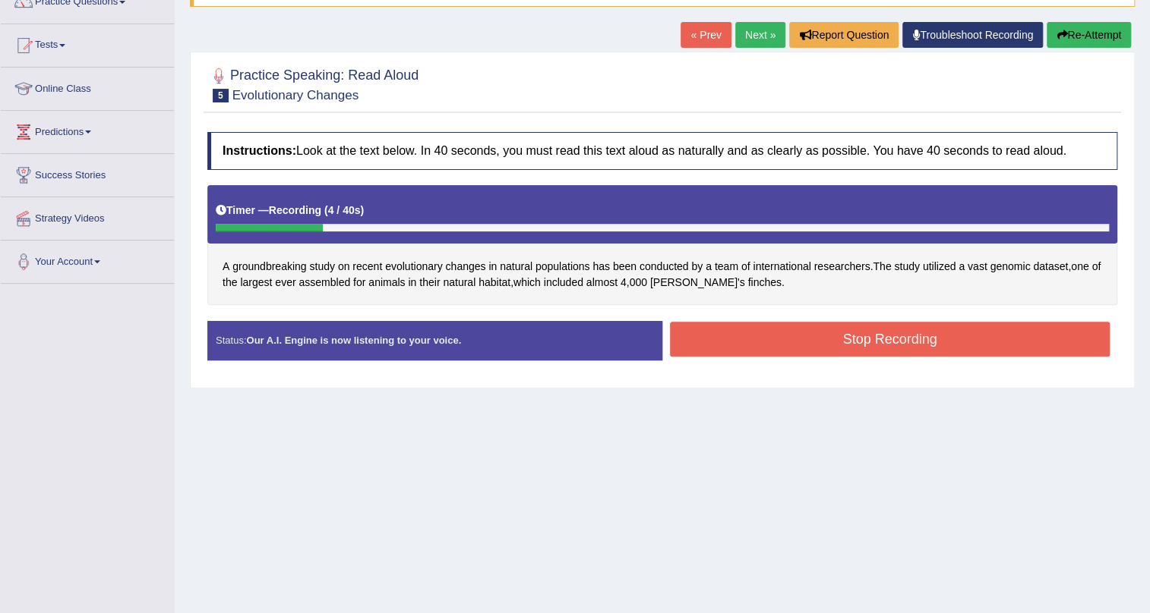
click at [1086, 41] on button "Re-Attempt" at bounding box center [1088, 35] width 84 height 26
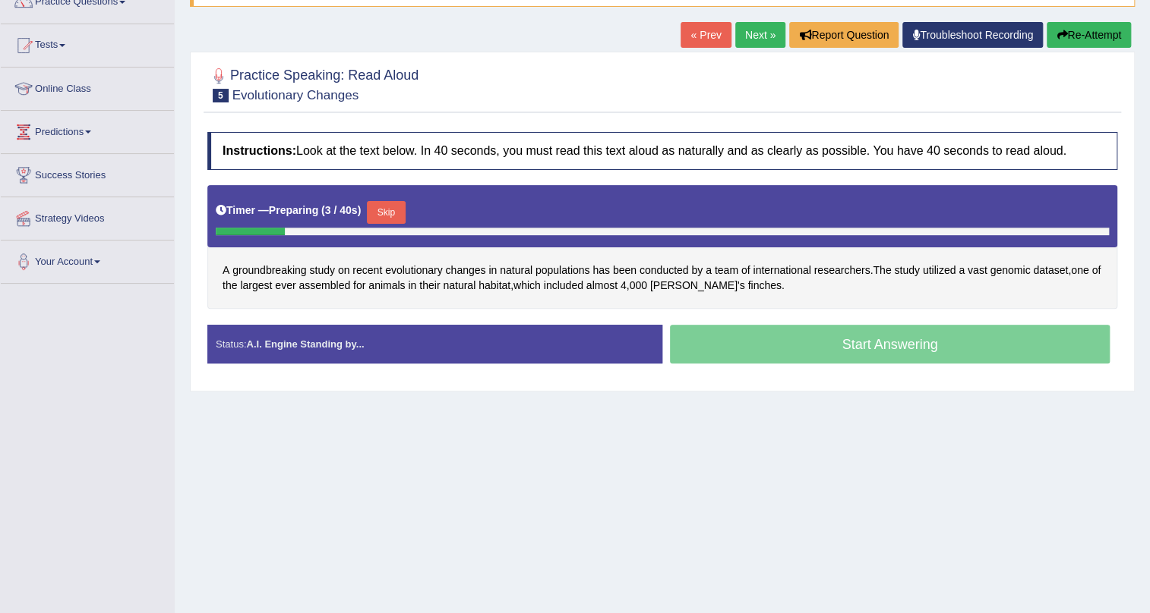
click at [392, 210] on button "Skip" at bounding box center [386, 212] width 38 height 23
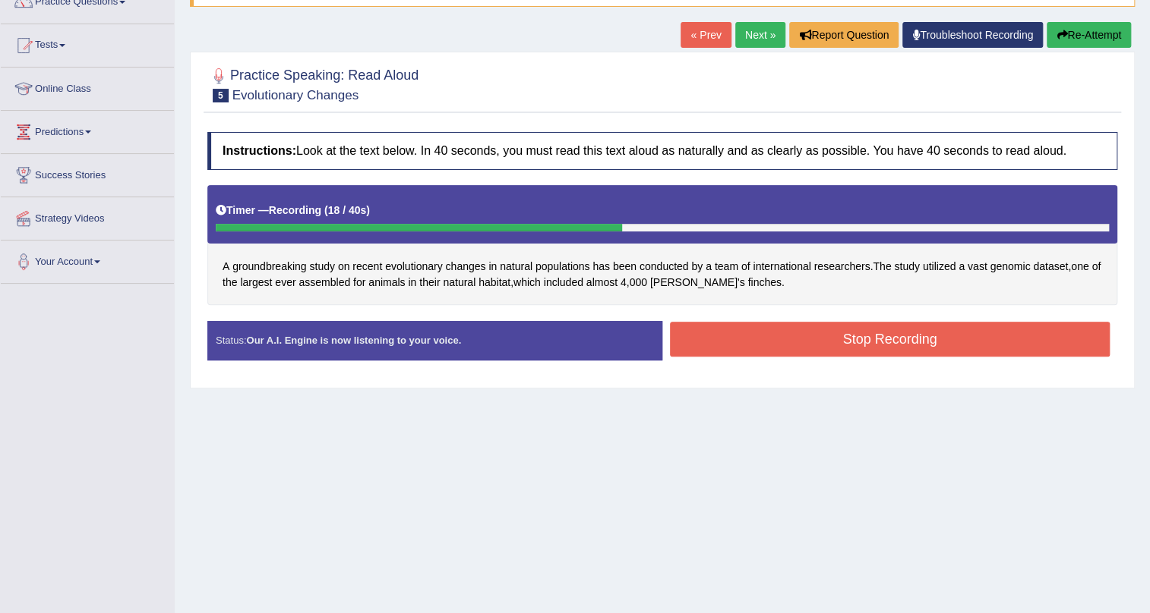
click at [790, 342] on button "Stop Recording" at bounding box center [890, 339] width 440 height 35
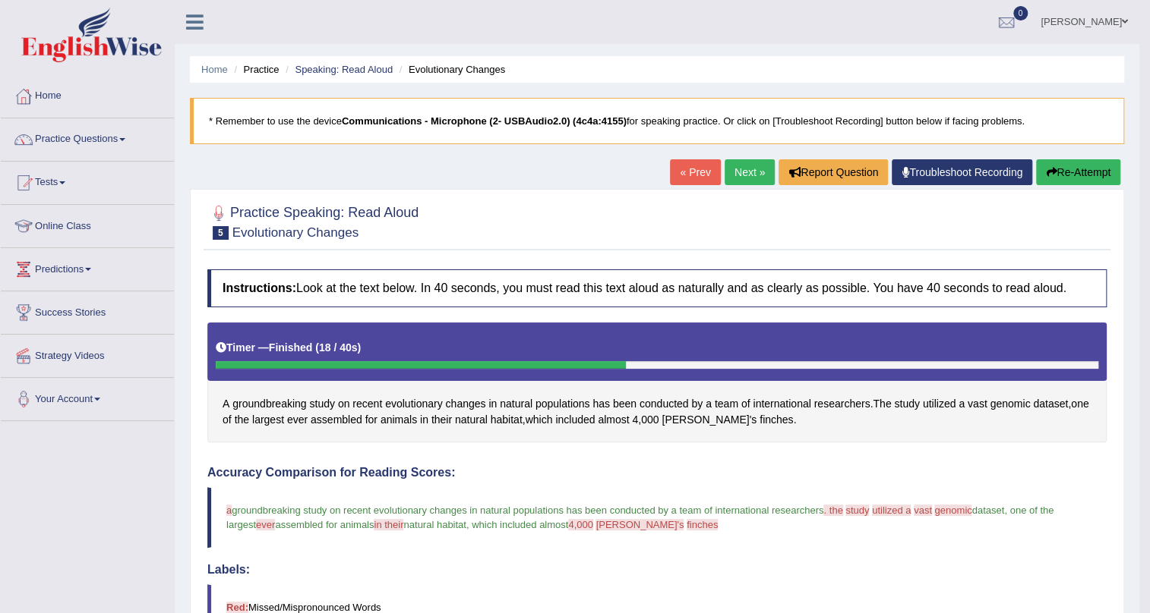
click at [744, 173] on link "Next »" at bounding box center [749, 172] width 50 height 26
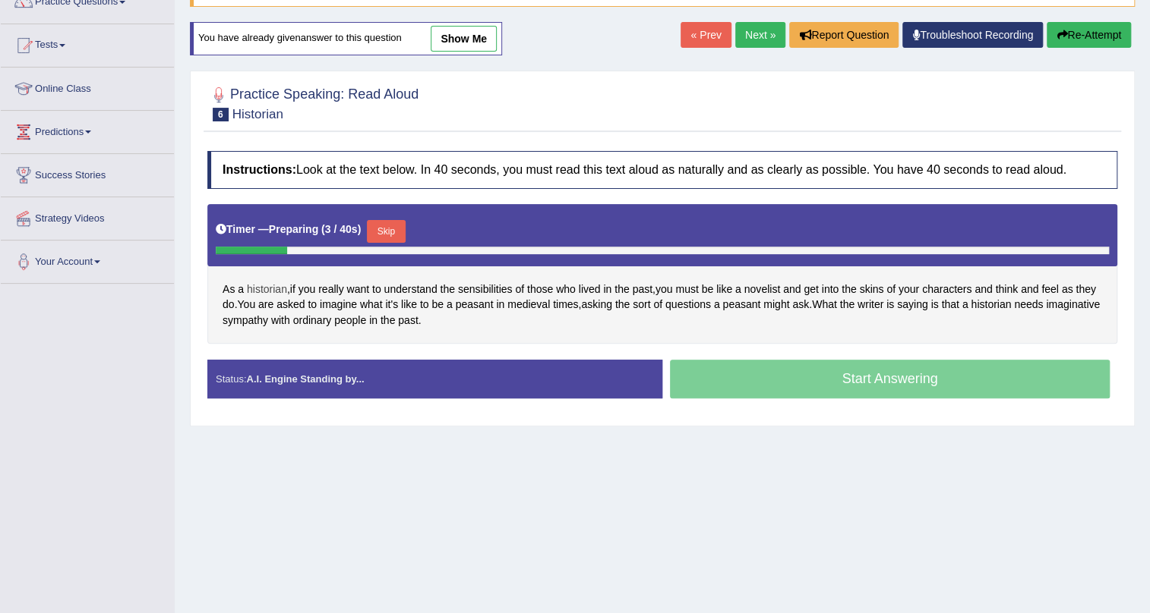
click at [258, 290] on span "historian" at bounding box center [267, 290] width 40 height 16
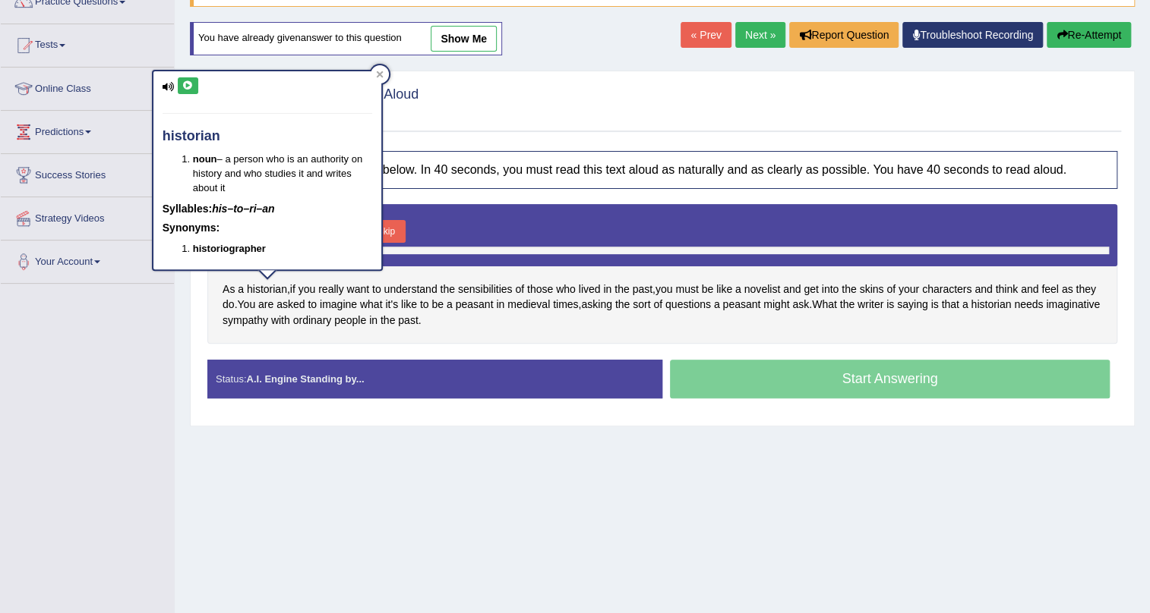
click at [191, 81] on icon at bounding box center [187, 85] width 11 height 9
click at [383, 74] on icon at bounding box center [380, 75] width 8 height 8
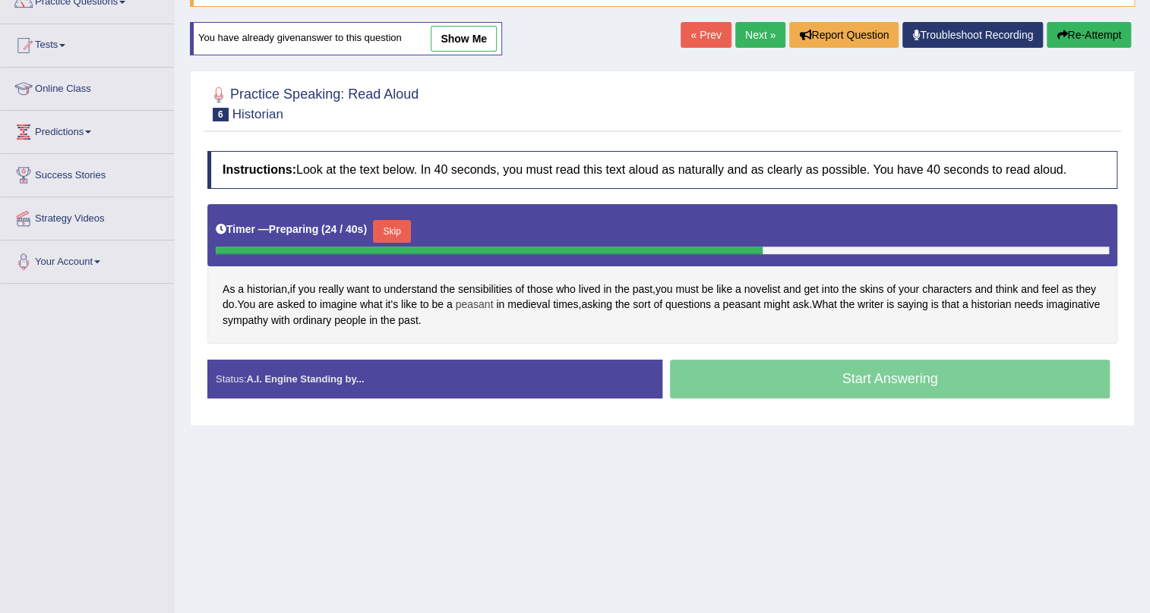
click at [486, 304] on span "peasant" at bounding box center [475, 305] width 38 height 16
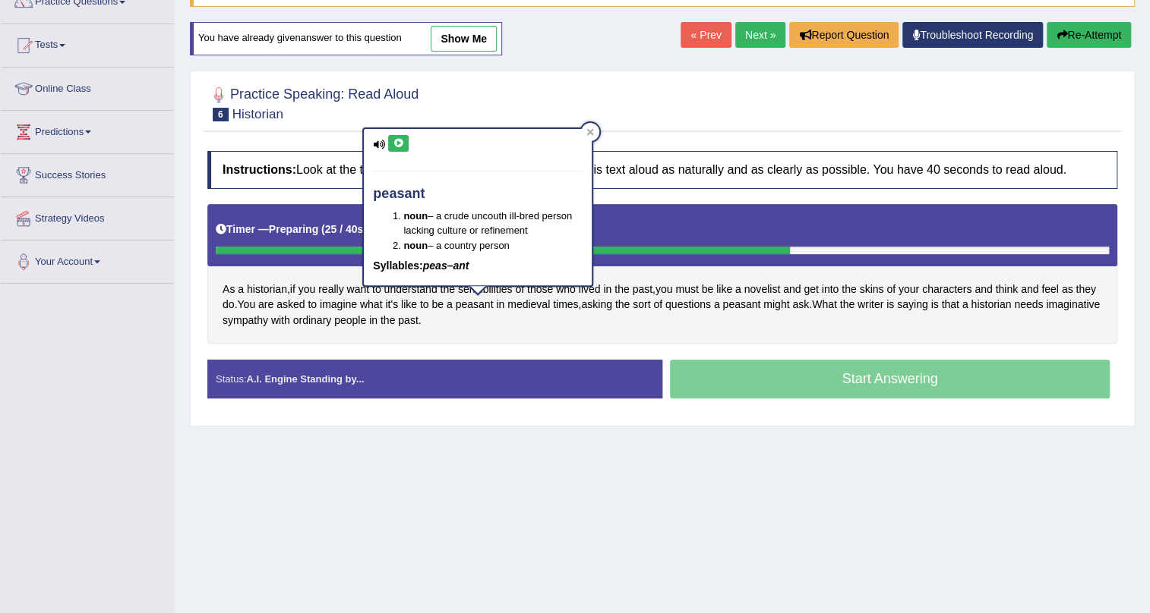
click at [399, 146] on icon at bounding box center [398, 143] width 11 height 9
click at [533, 304] on span "medieval" at bounding box center [528, 305] width 43 height 16
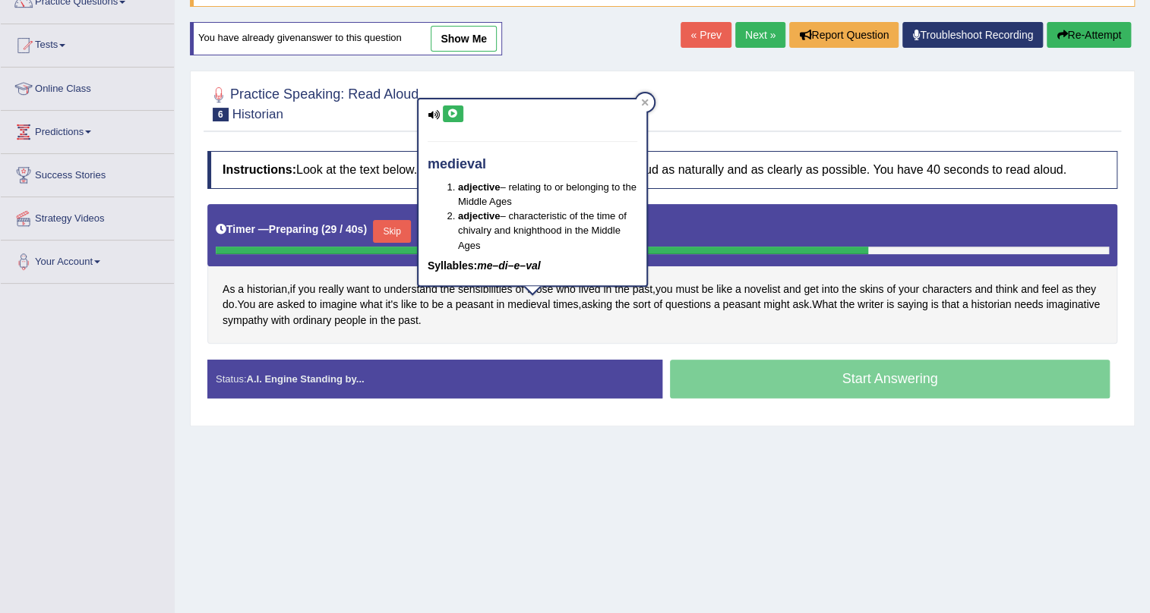
click at [453, 118] on button at bounding box center [453, 114] width 21 height 17
click at [644, 99] on icon at bounding box center [645, 103] width 8 height 8
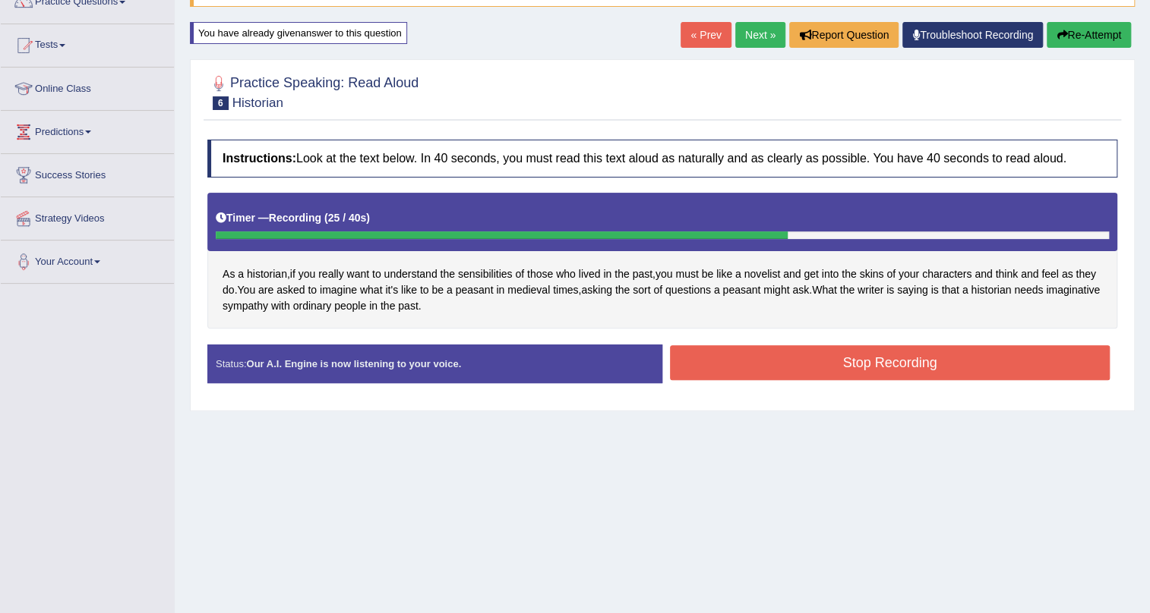
click at [760, 355] on button "Stop Recording" at bounding box center [890, 362] width 440 height 35
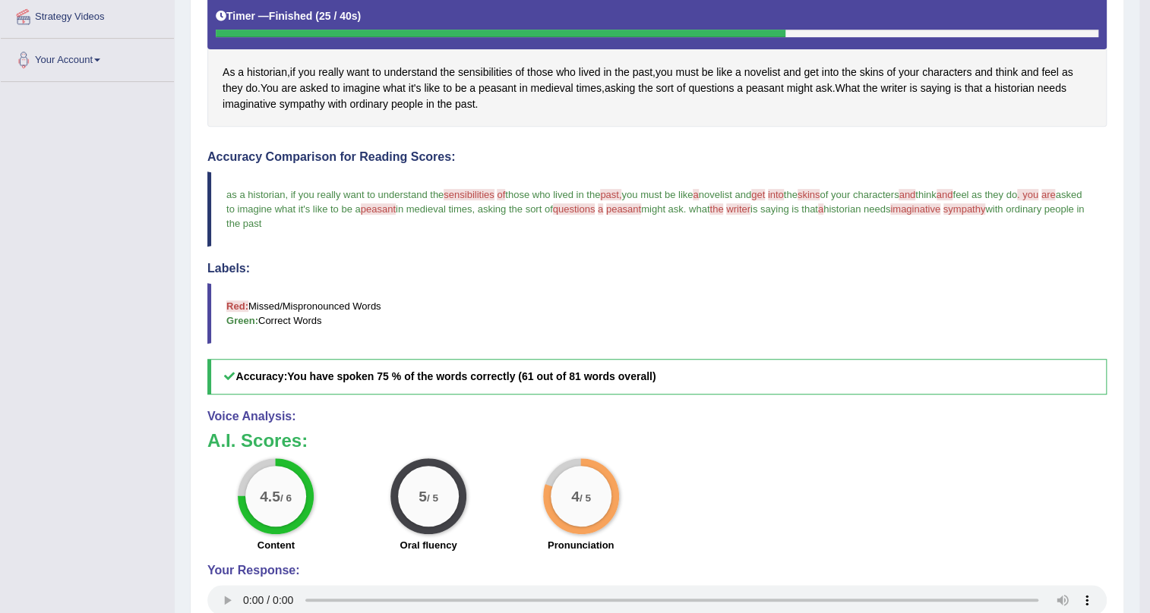
scroll to position [115, 0]
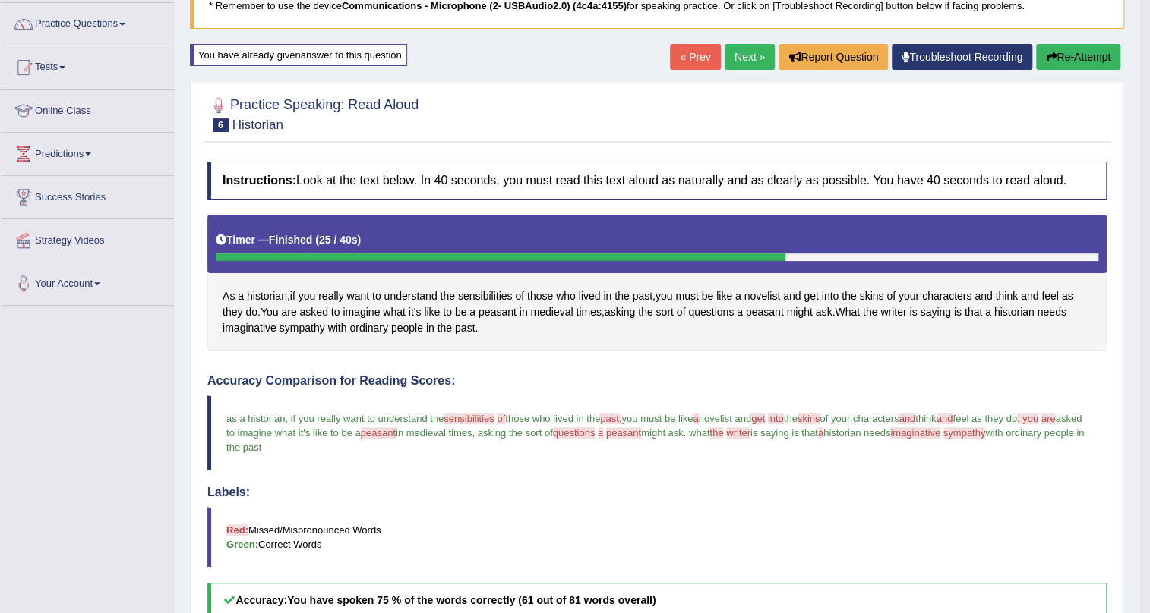
click at [730, 69] on div "« Prev Next » Report Question Troubleshoot Recording Re-Attempt" at bounding box center [897, 59] width 454 height 30
click at [732, 67] on link "Next »" at bounding box center [749, 57] width 50 height 26
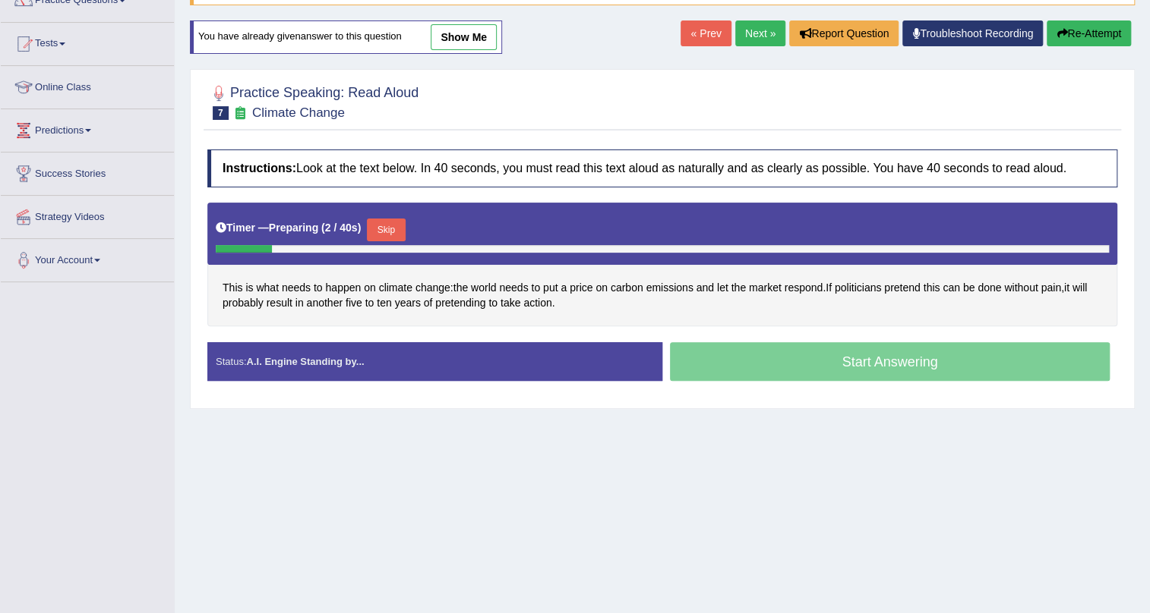
scroll to position [114, 0]
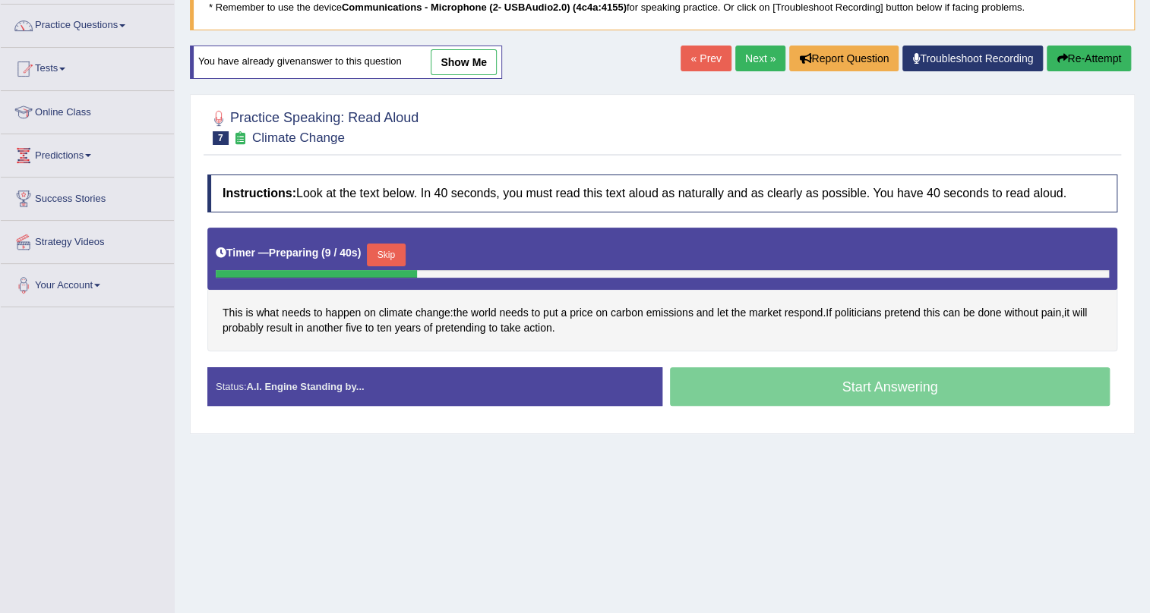
click at [740, 53] on link "Next »" at bounding box center [760, 59] width 50 height 26
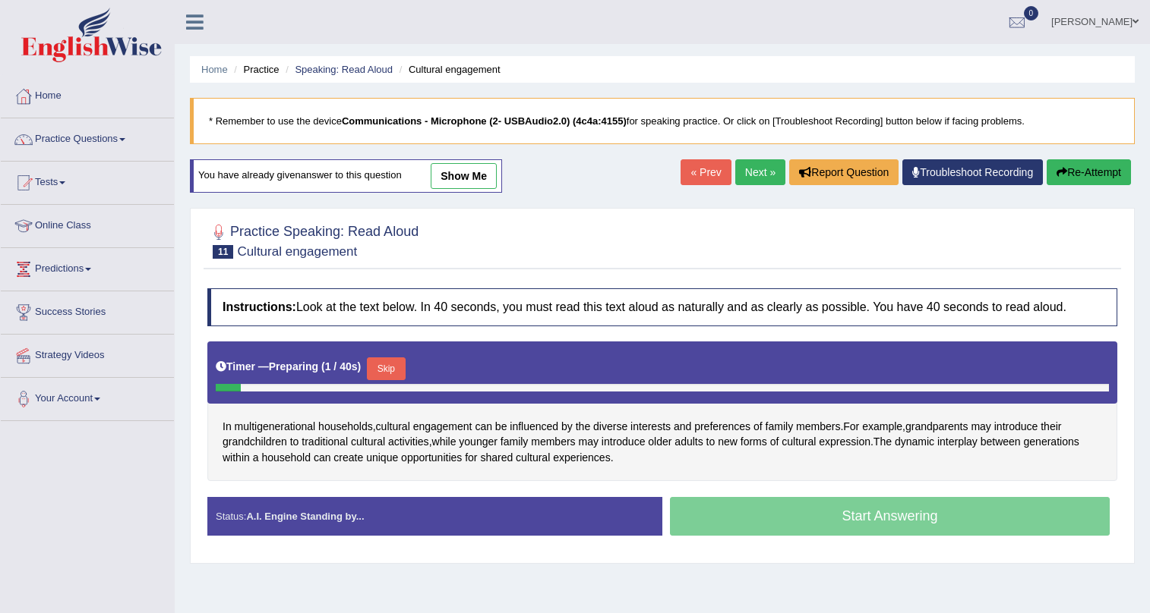
click at [754, 177] on link "Next »" at bounding box center [760, 172] width 50 height 26
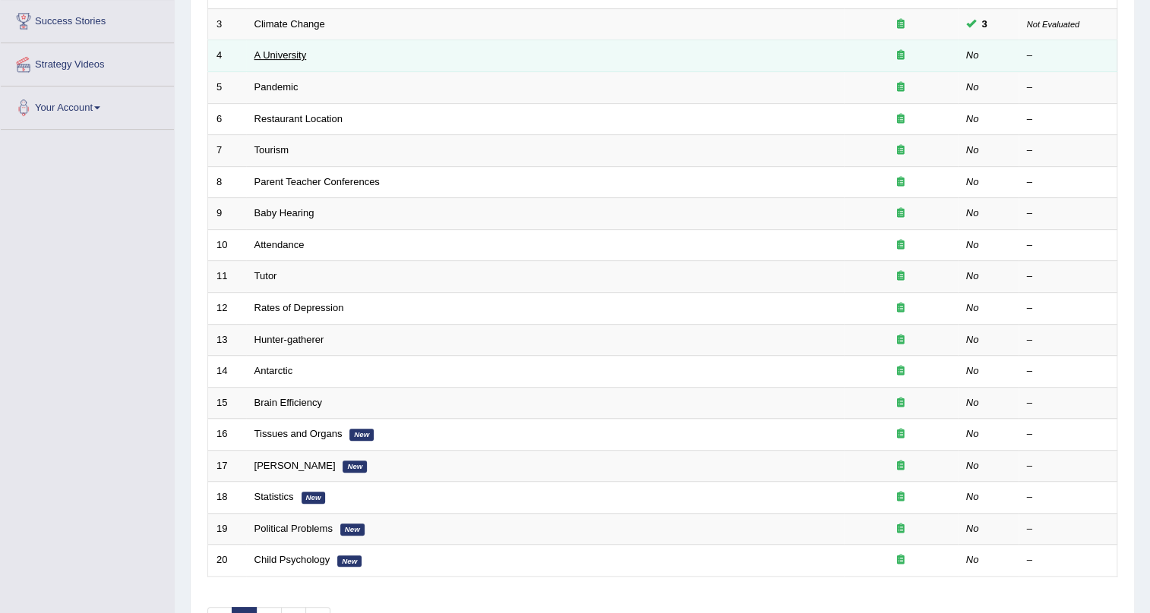
scroll to position [207, 0]
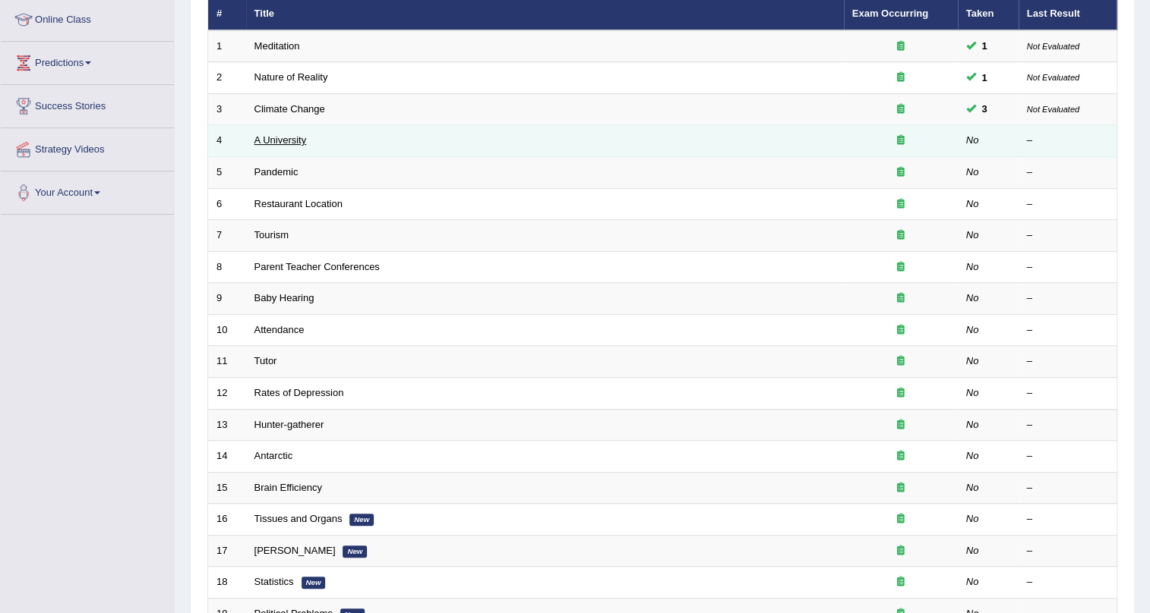
click at [264, 140] on link "A University" at bounding box center [280, 139] width 52 height 11
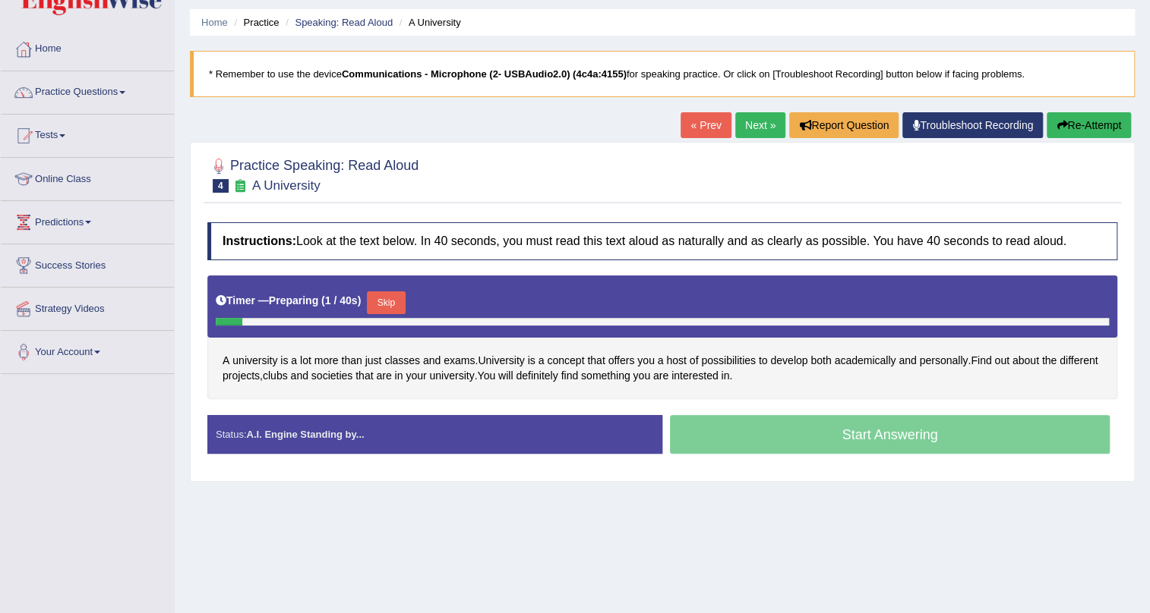
scroll to position [137, 0]
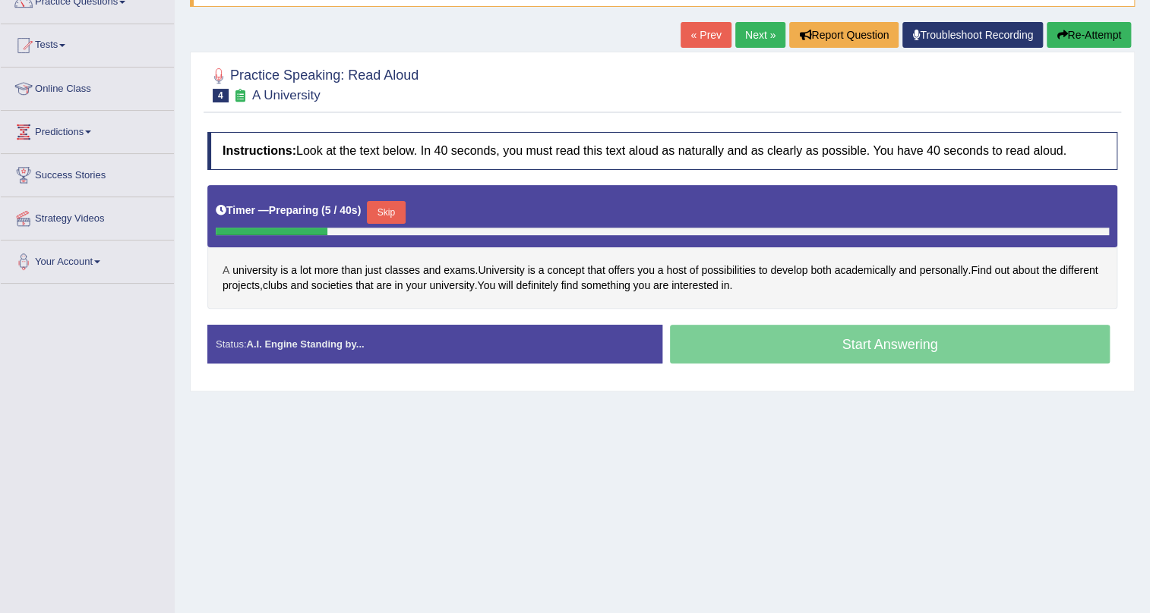
click at [226, 270] on span "A" at bounding box center [225, 271] width 7 height 16
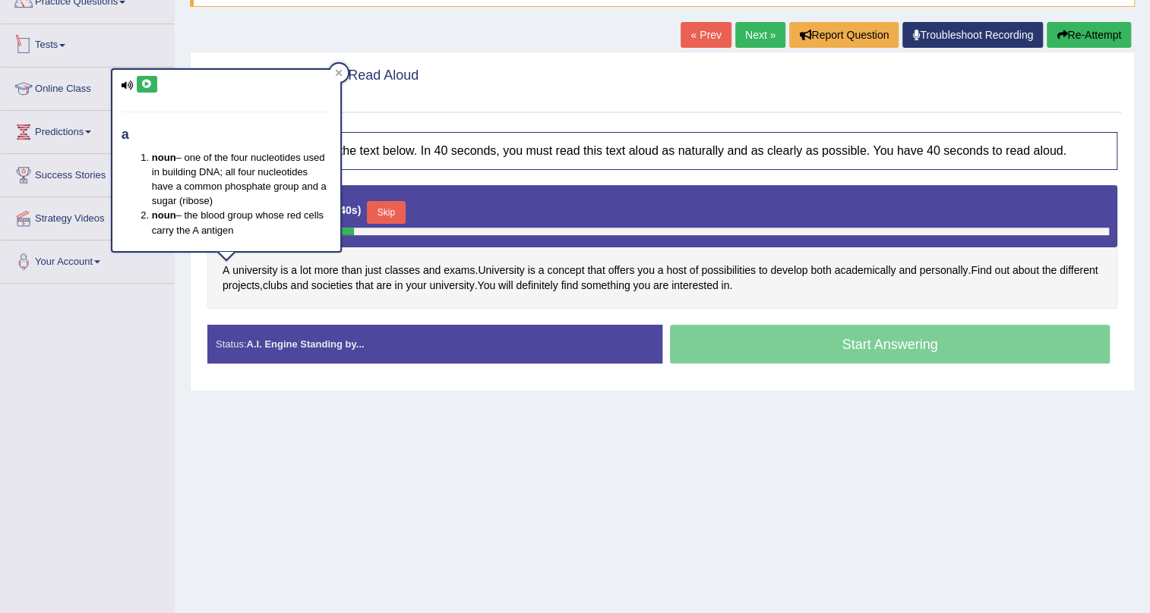
click at [134, 83] on div "a noun – one of the four nucleotides used in building DNA; all four nucleotides…" at bounding box center [226, 160] width 228 height 181
click at [137, 83] on button at bounding box center [147, 84] width 21 height 17
click at [340, 76] on icon at bounding box center [339, 73] width 8 height 8
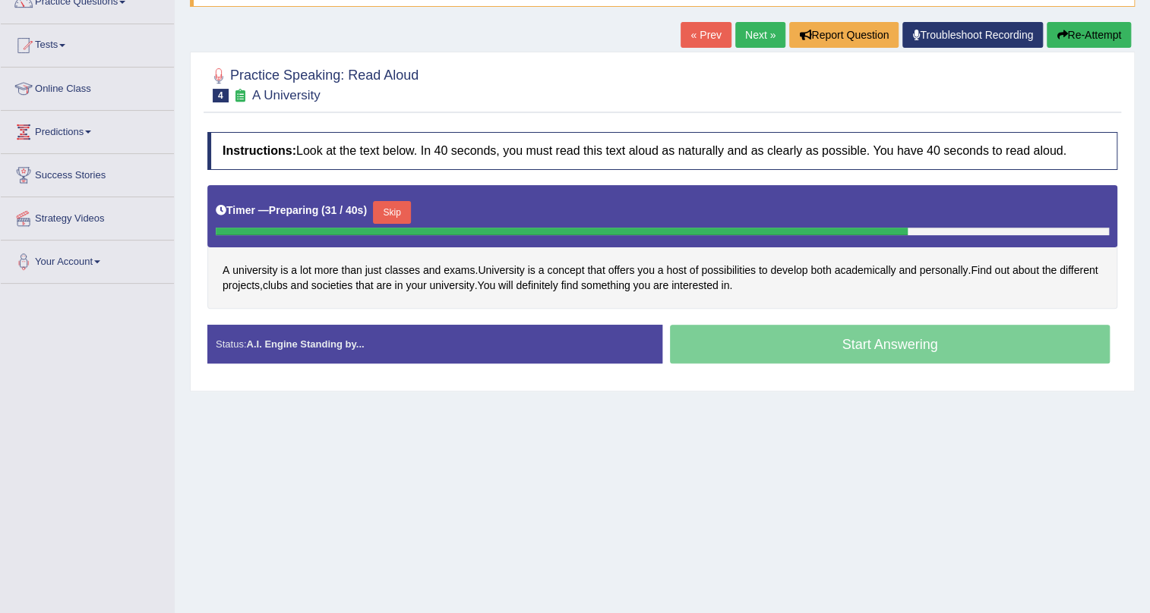
click at [405, 213] on button "Skip" at bounding box center [392, 212] width 38 height 23
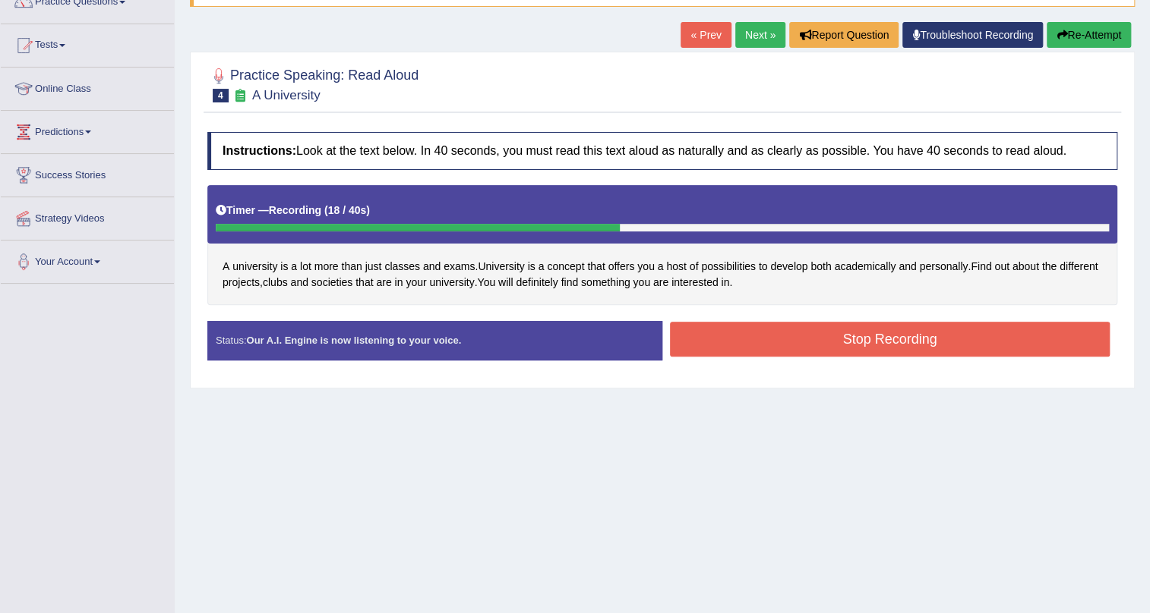
click at [799, 318] on div "Instructions: Look at the text below. In 40 seconds, you must read this text al…" at bounding box center [661, 252] width 917 height 255
click at [798, 349] on button "Stop Recording" at bounding box center [890, 339] width 440 height 35
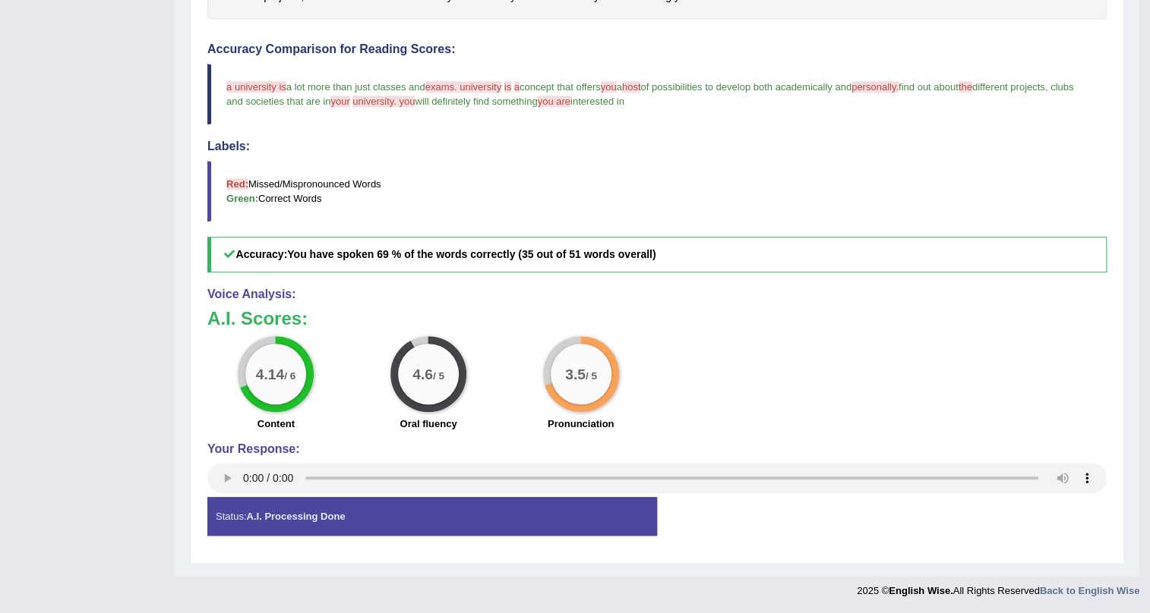
scroll to position [78, 0]
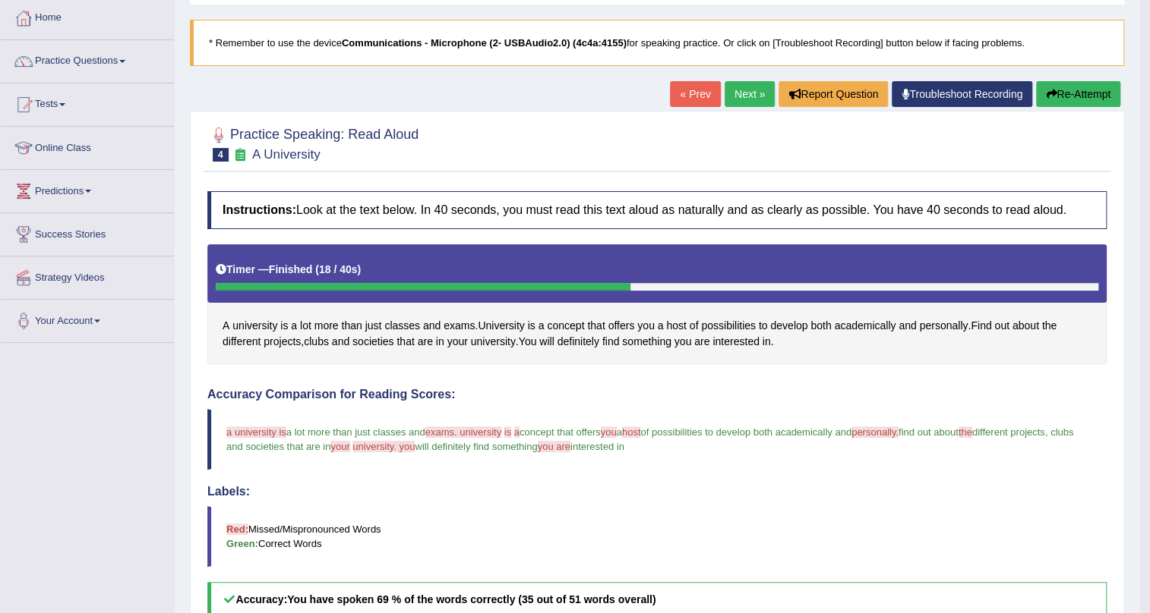
click at [754, 99] on link "Next »" at bounding box center [749, 94] width 50 height 26
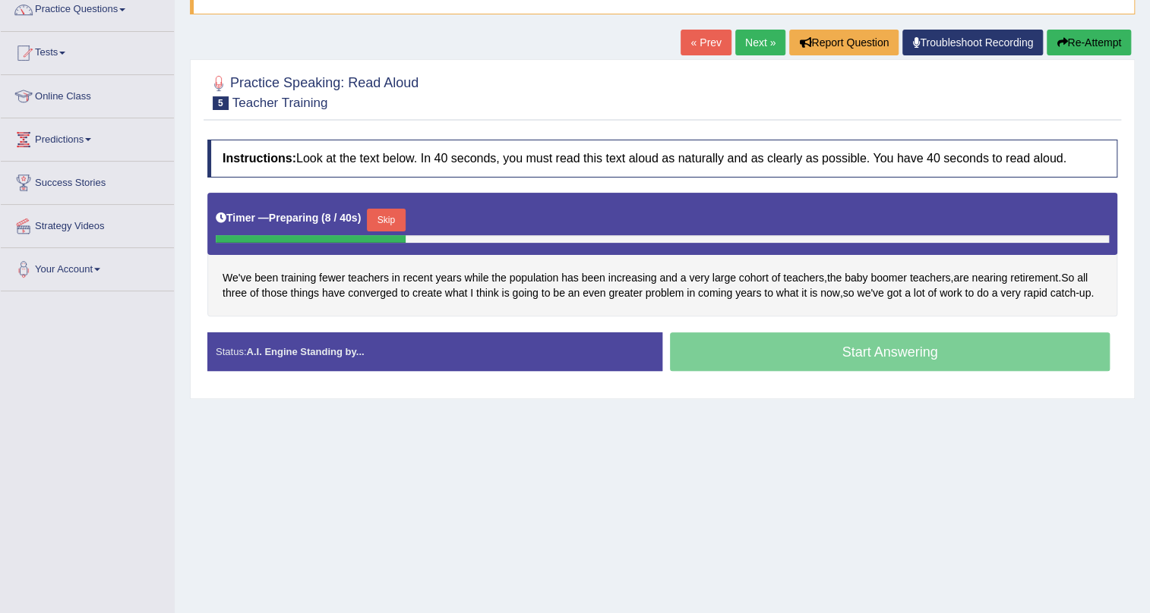
scroll to position [137, 0]
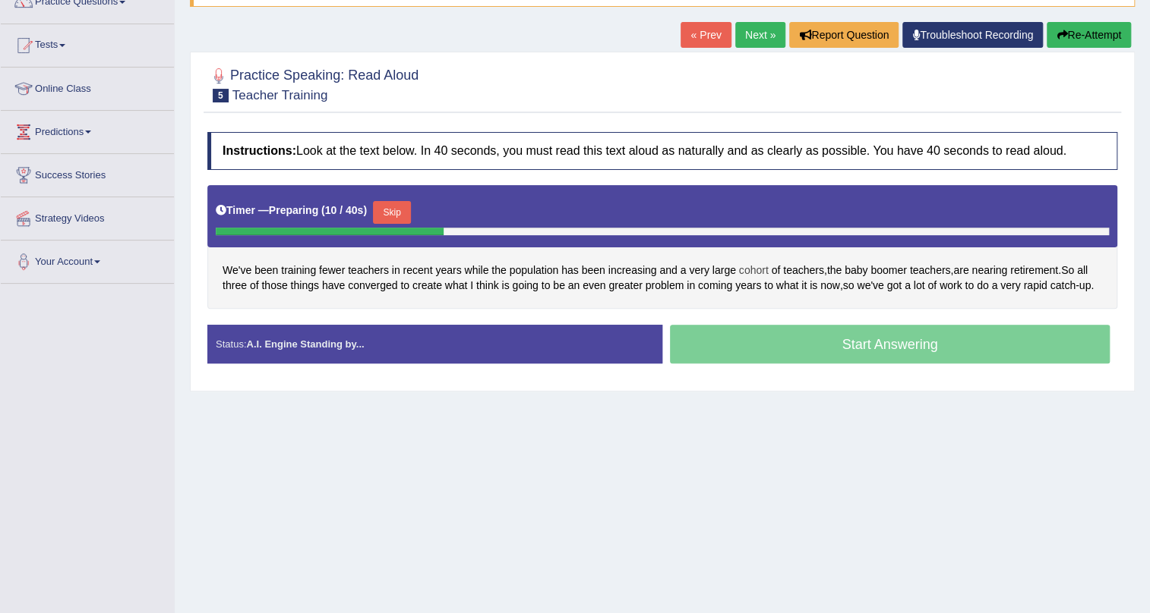
click at [747, 267] on span "cohort" at bounding box center [754, 271] width 30 height 16
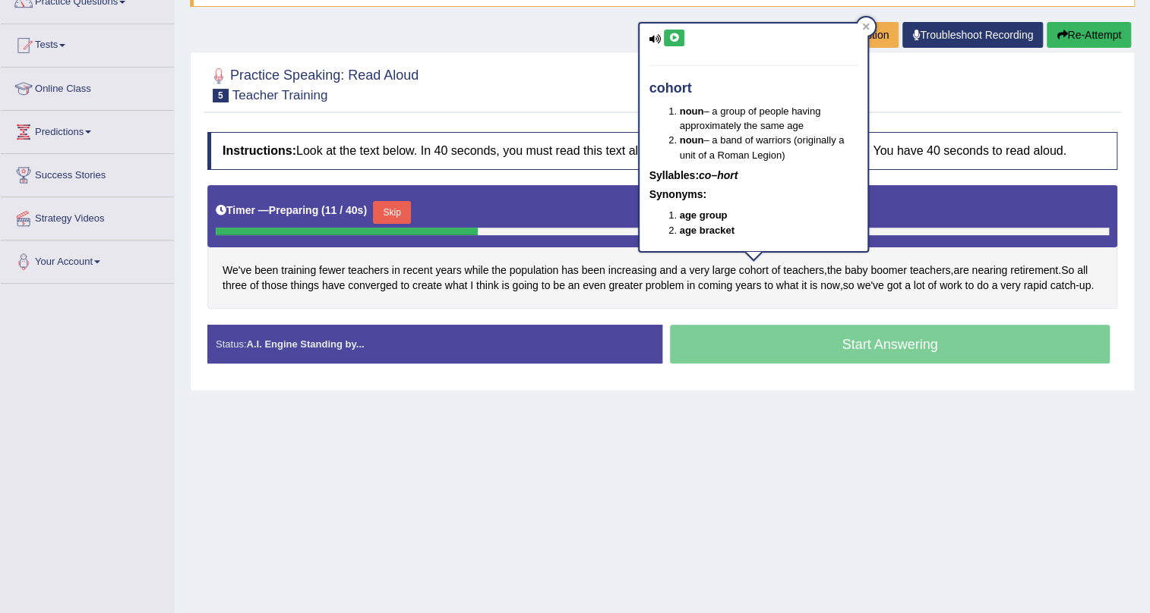
click at [675, 48] on div "cohort noun – a group of people having approximately the same age noun – a band…" at bounding box center [753, 137] width 228 height 227
click at [673, 33] on icon at bounding box center [673, 37] width 11 height 9
click at [867, 21] on div at bounding box center [865, 26] width 18 height 18
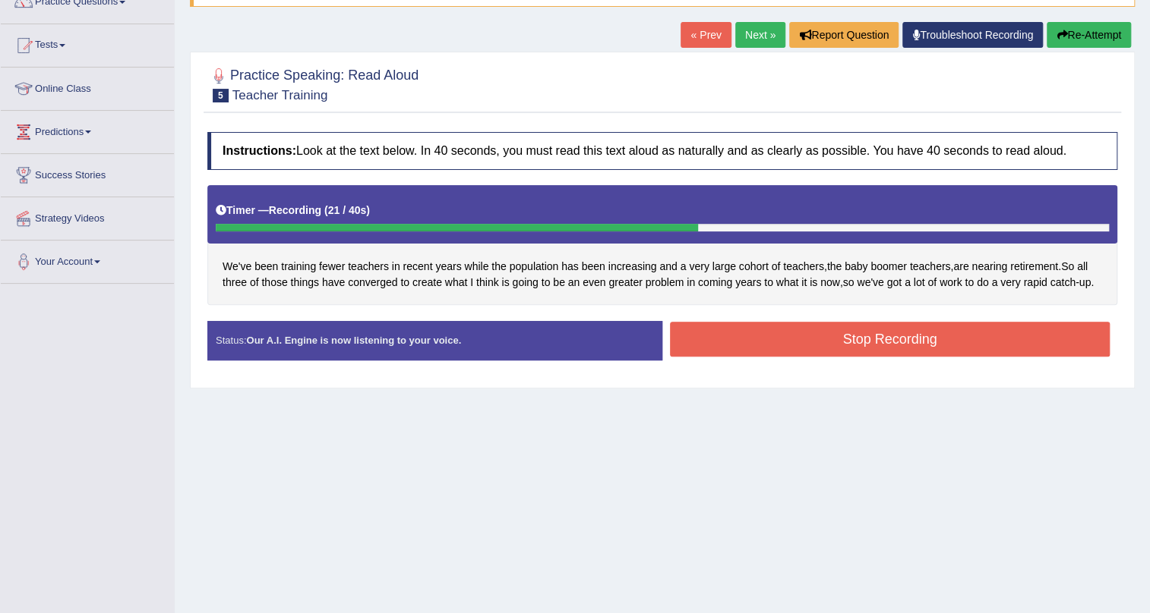
click at [1002, 336] on button "Stop Recording" at bounding box center [890, 339] width 440 height 35
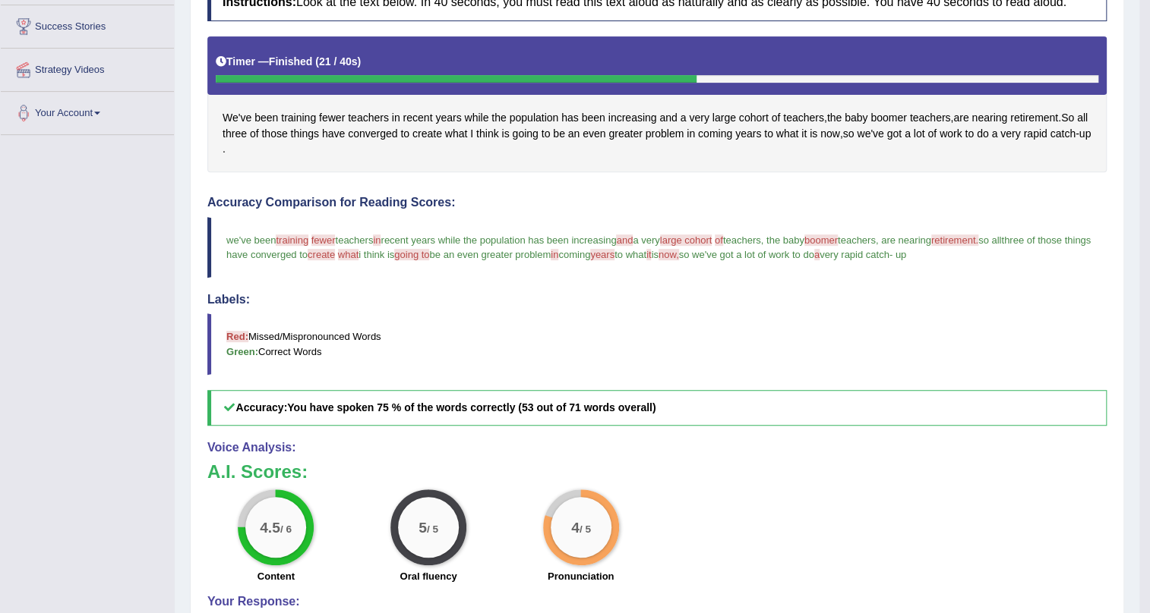
scroll to position [162, 0]
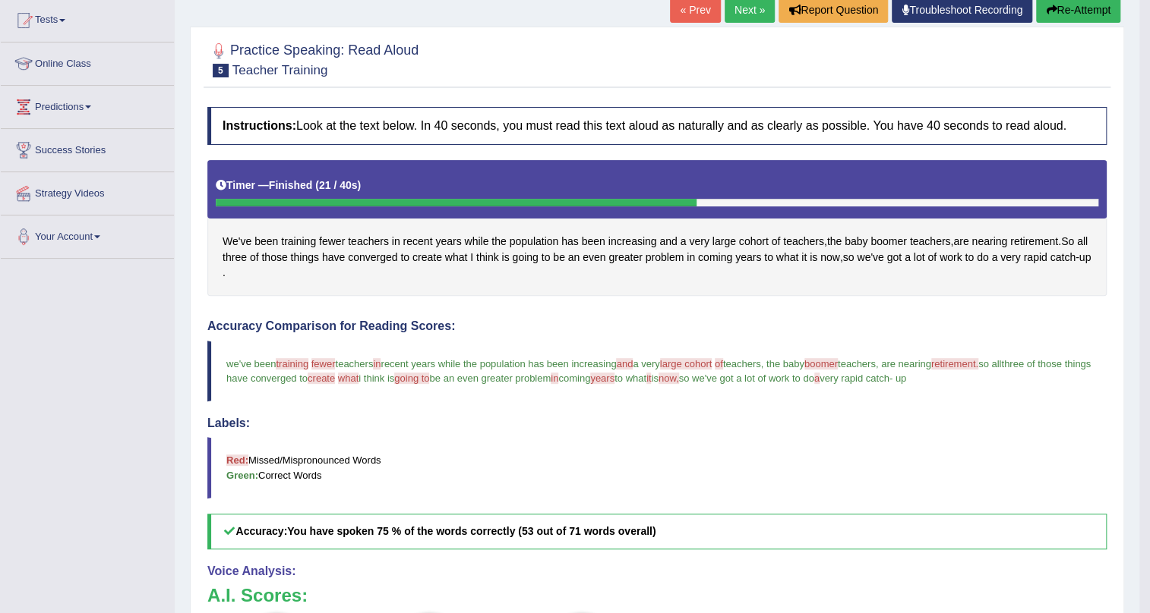
click at [740, 17] on link "Next »" at bounding box center [749, 10] width 50 height 26
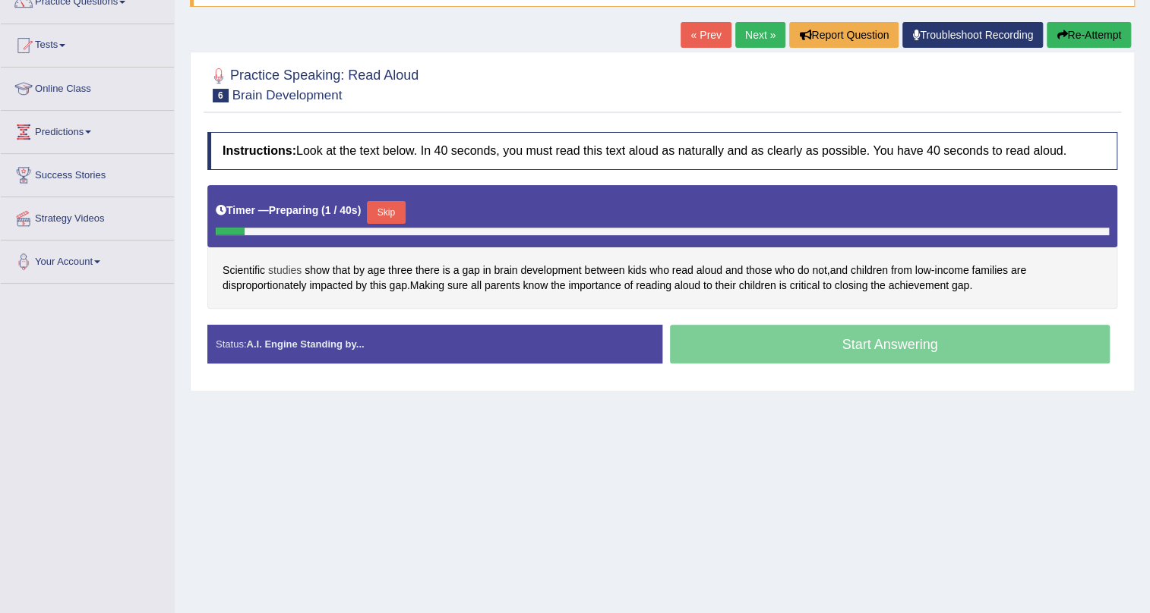
scroll to position [137, 0]
click at [675, 269] on span "read" at bounding box center [682, 271] width 21 height 16
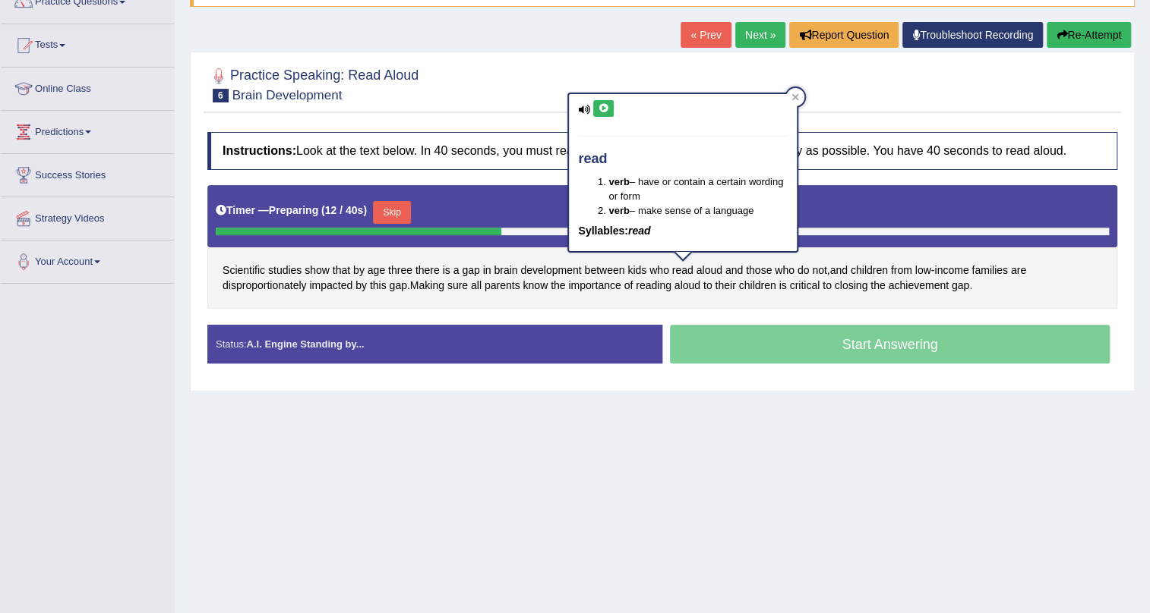
click at [610, 114] on button at bounding box center [603, 108] width 21 height 17
click at [604, 107] on icon at bounding box center [603, 108] width 11 height 9
click at [798, 96] on icon at bounding box center [795, 97] width 8 height 8
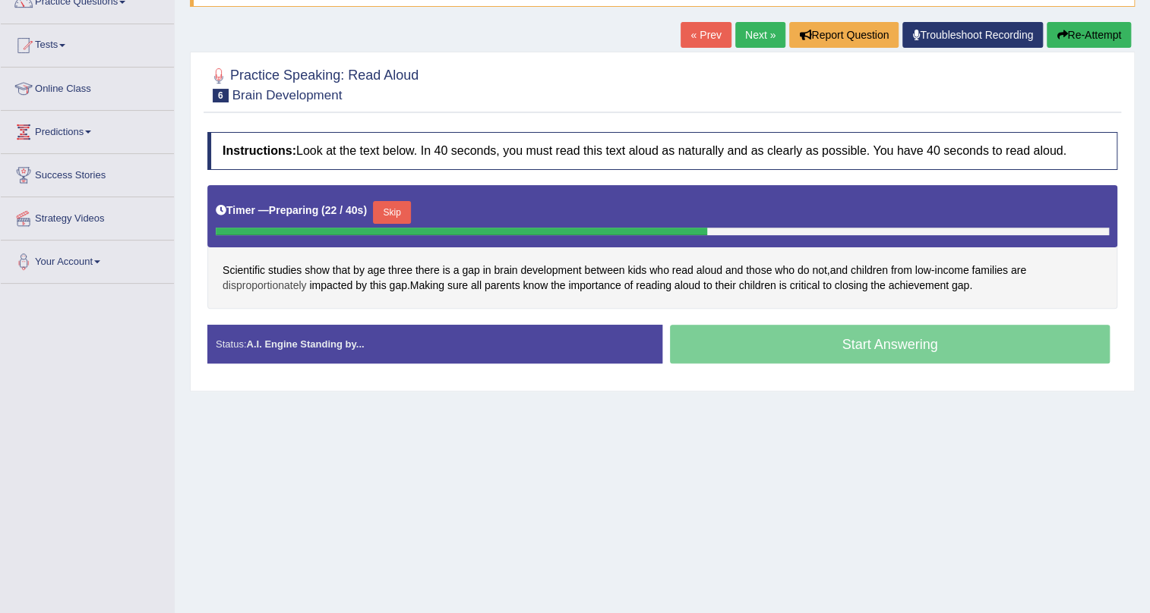
click at [244, 289] on span "disproportionately" at bounding box center [264, 286] width 84 height 16
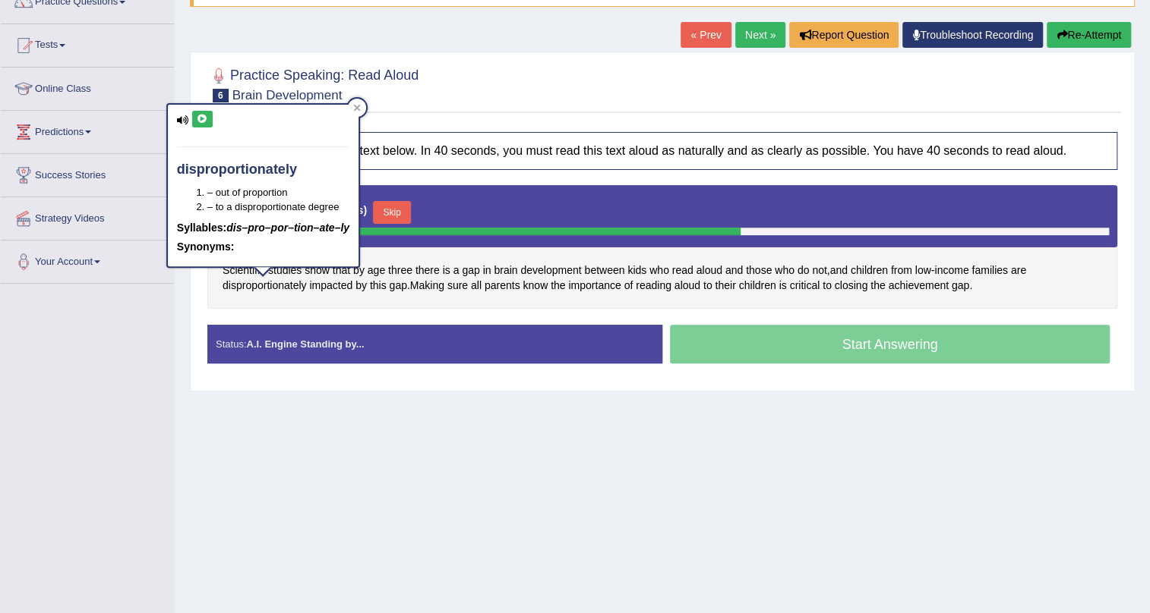
click at [205, 117] on icon at bounding box center [202, 119] width 11 height 9
click at [358, 109] on icon at bounding box center [357, 108] width 7 height 7
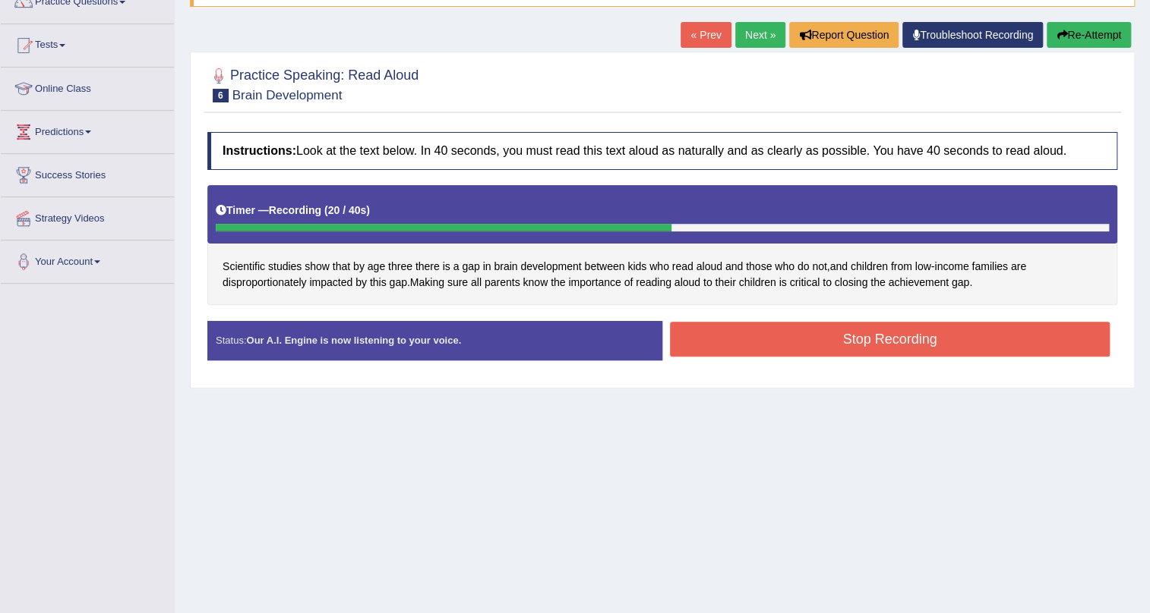
click at [795, 348] on button "Stop Recording" at bounding box center [890, 339] width 440 height 35
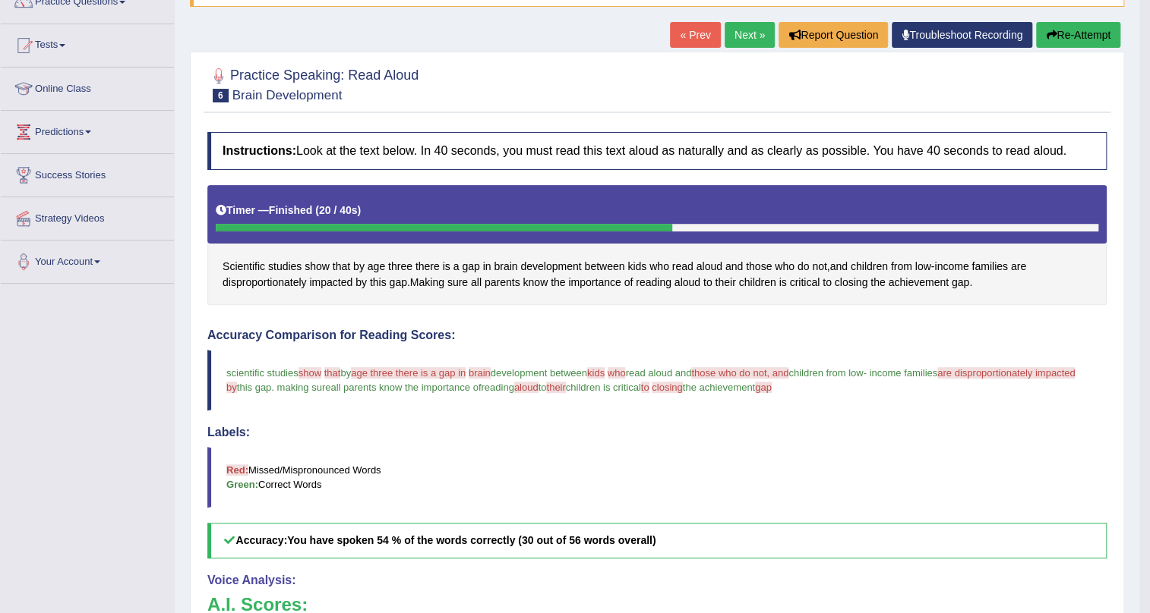
click at [759, 35] on link "Next »" at bounding box center [749, 35] width 50 height 26
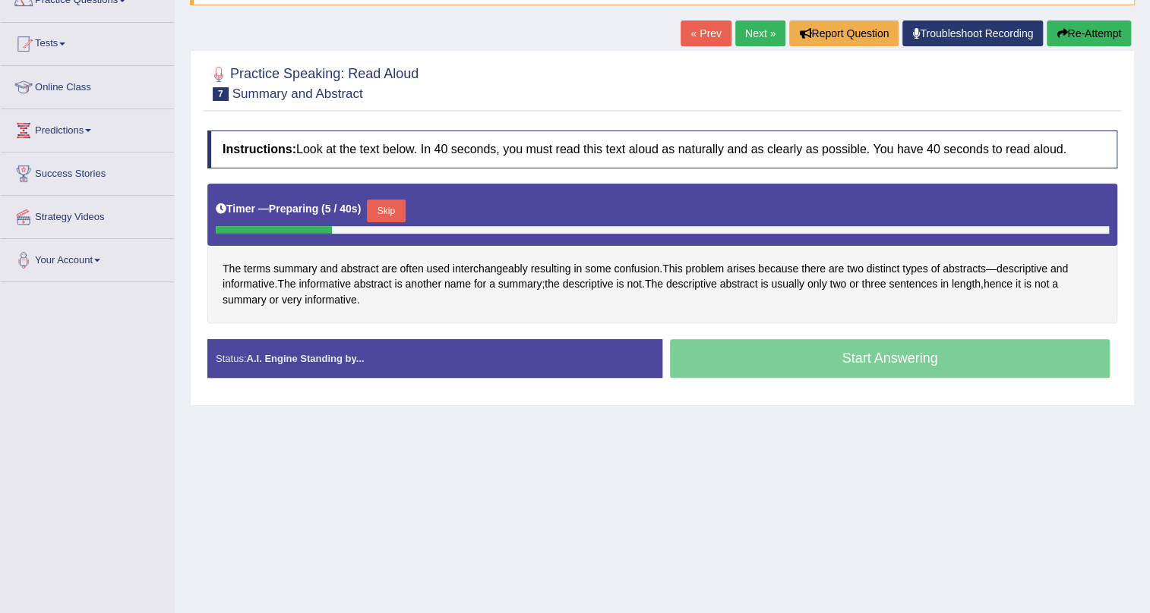
scroll to position [114, 0]
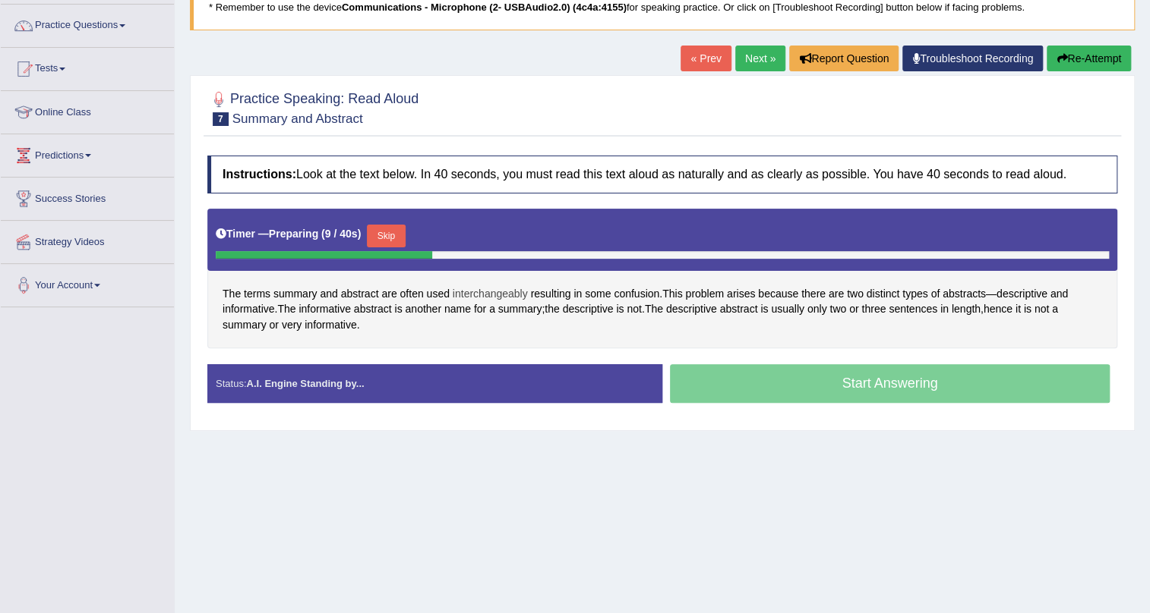
click at [491, 294] on span "interchangeably" at bounding box center [490, 294] width 75 height 16
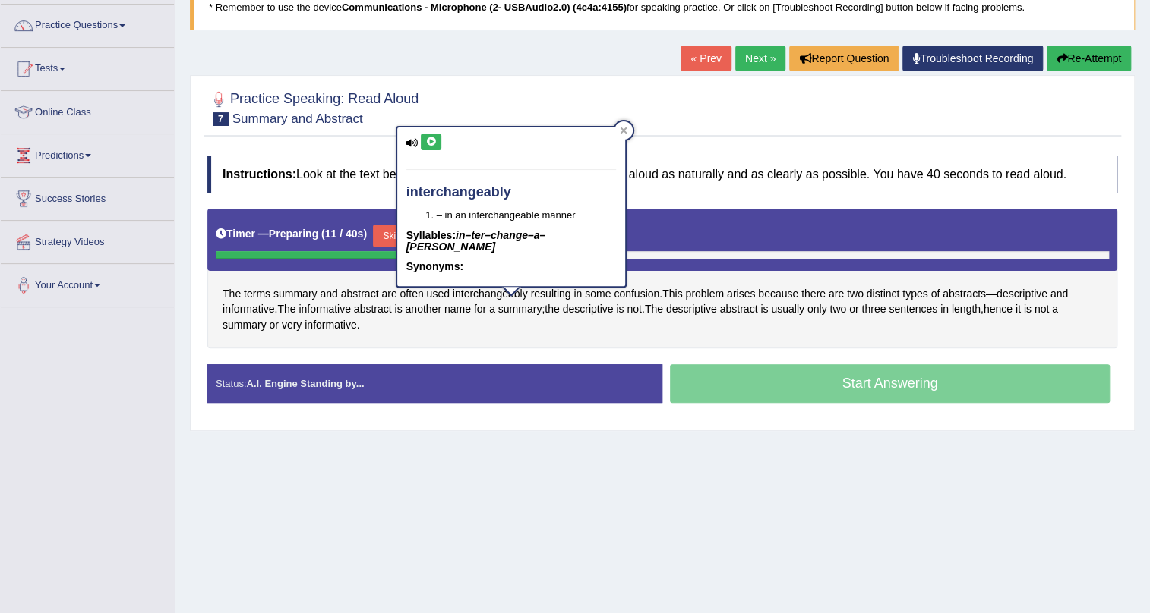
click at [437, 137] on button at bounding box center [431, 142] width 21 height 17
click at [433, 140] on icon at bounding box center [430, 141] width 11 height 9
click at [620, 128] on icon at bounding box center [624, 131] width 8 height 8
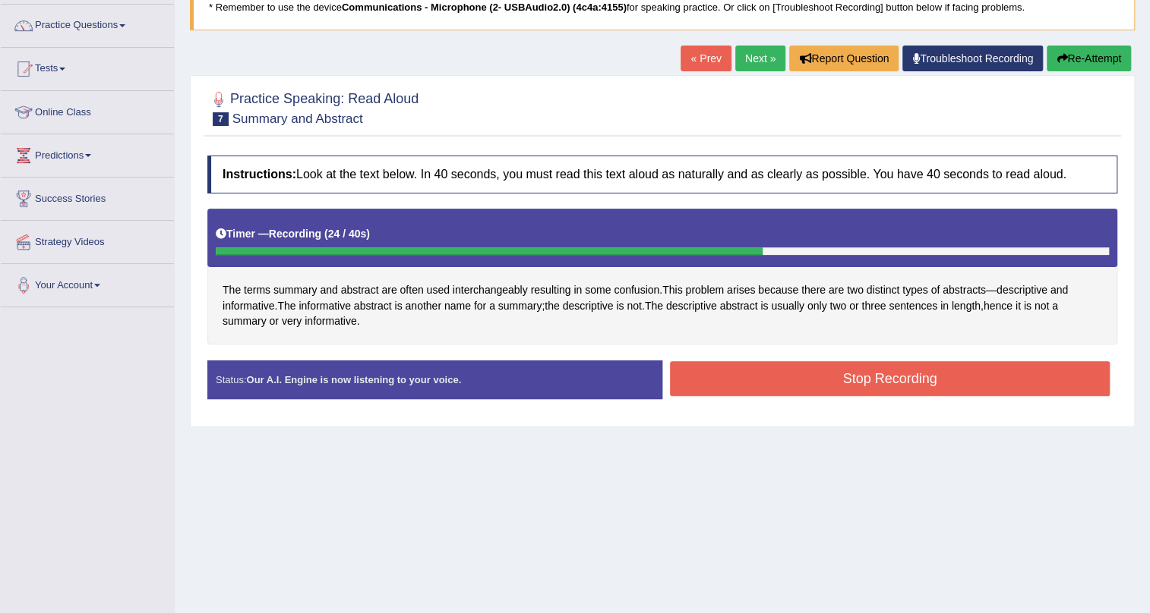
click at [781, 379] on button "Stop Recording" at bounding box center [890, 378] width 440 height 35
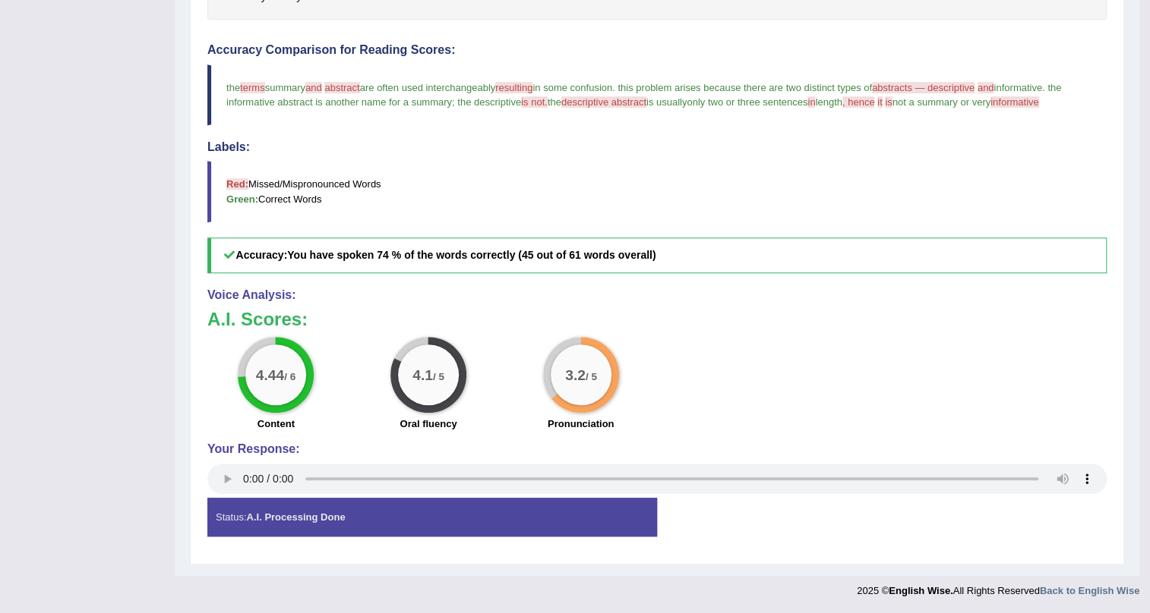
scroll to position [162, 0]
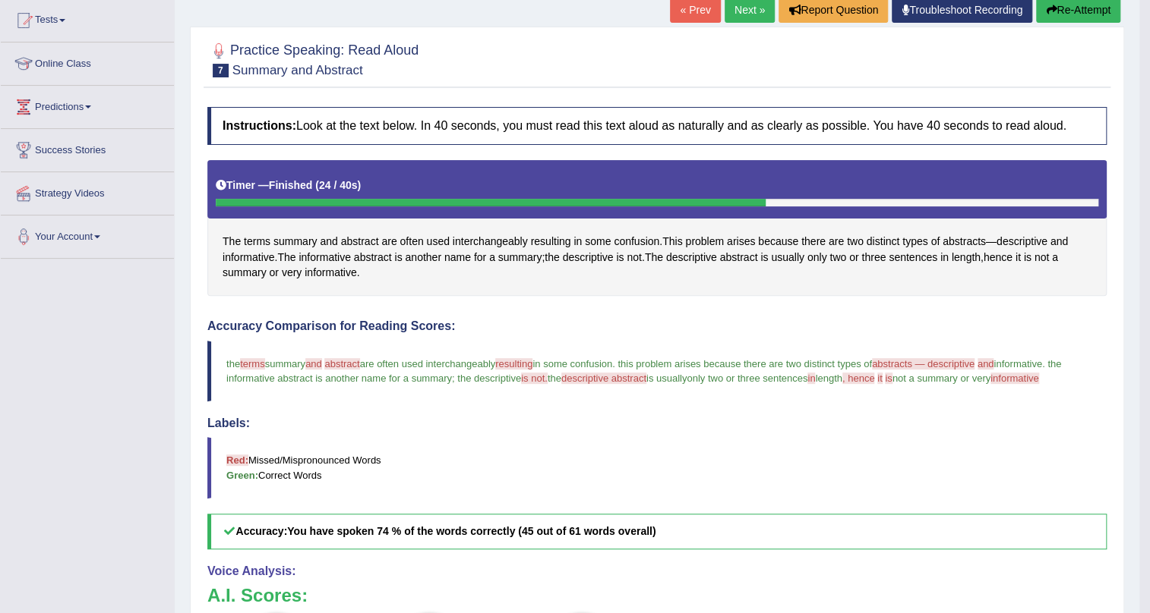
click at [750, 8] on link "Next »" at bounding box center [749, 10] width 50 height 26
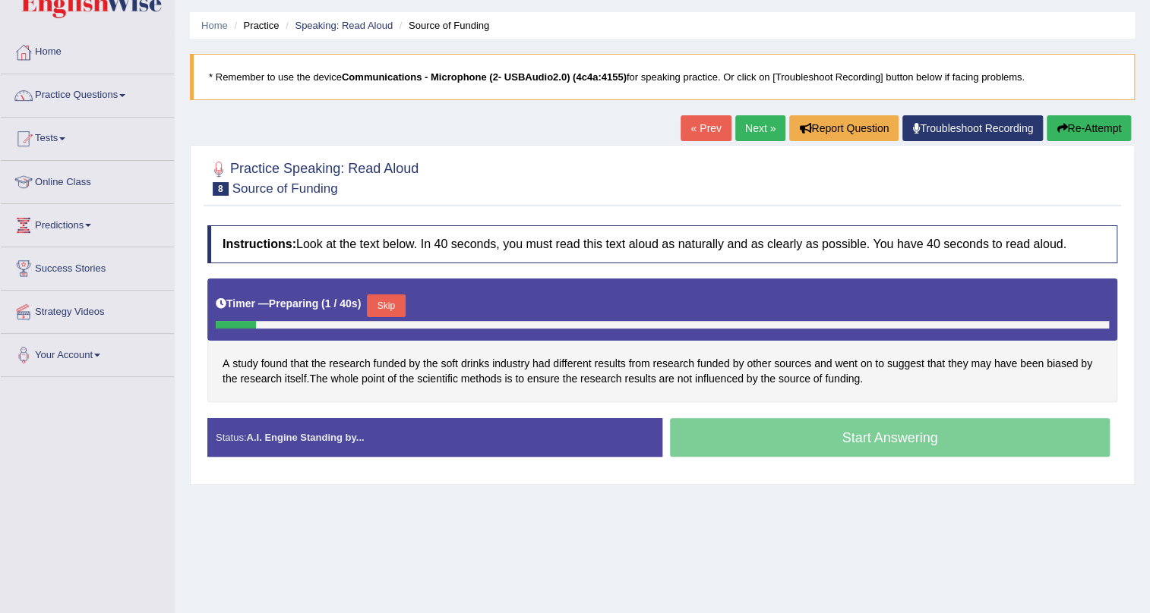
scroll to position [68, 0]
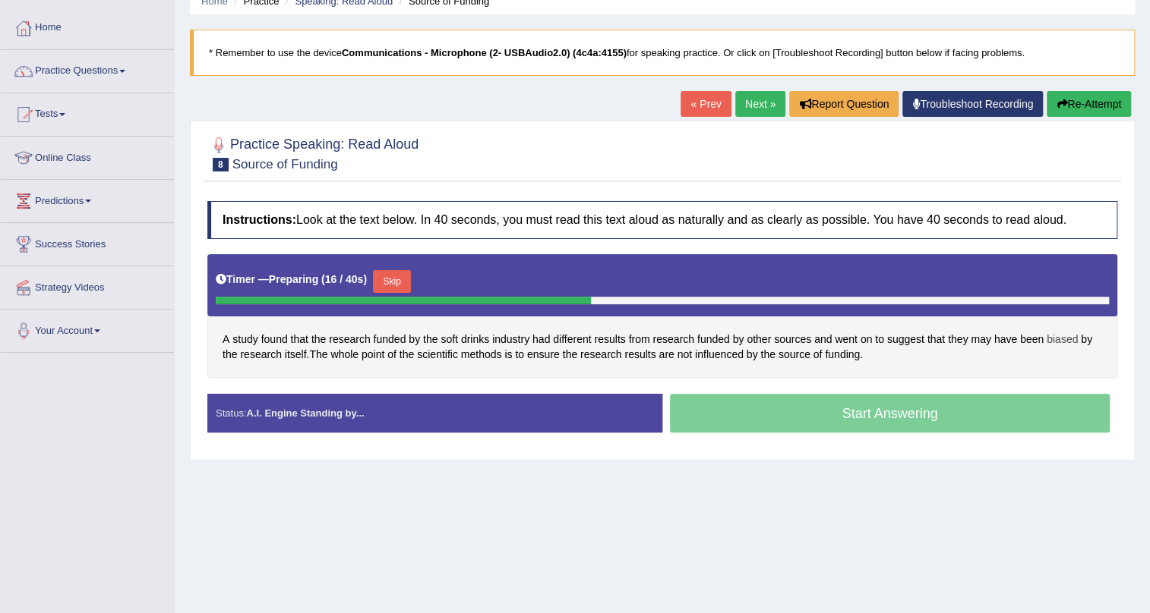
click at [1071, 336] on span "biased" at bounding box center [1061, 340] width 31 height 16
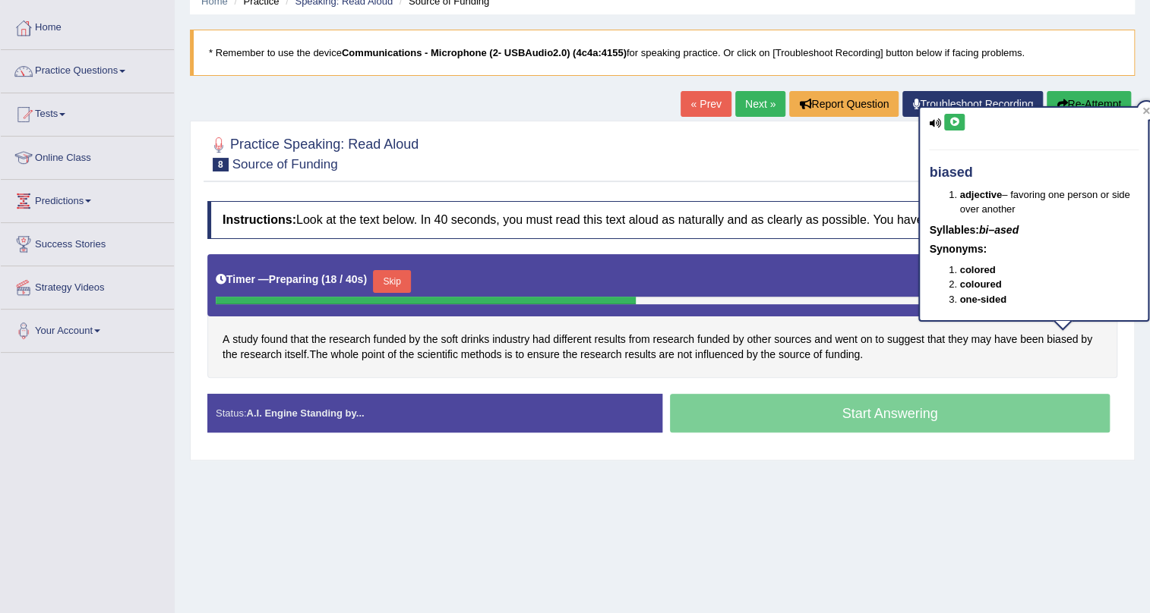
click at [952, 121] on icon at bounding box center [953, 122] width 11 height 9
click at [972, 375] on div "A study found that the research funded by the soft drinks industry had differen…" at bounding box center [662, 316] width 910 height 124
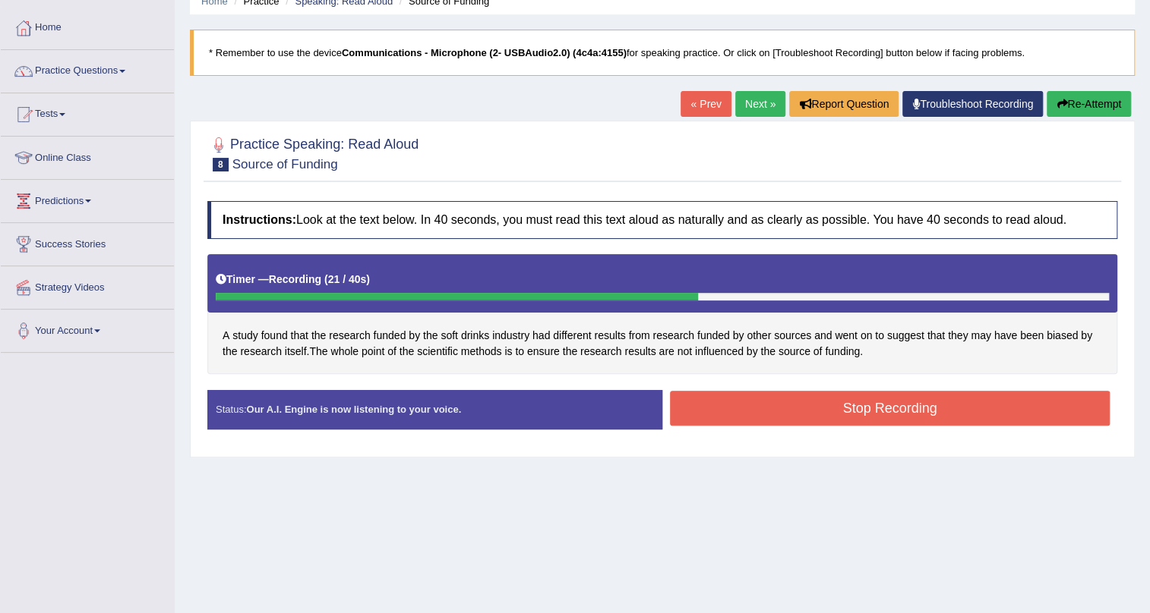
click at [828, 409] on button "Stop Recording" at bounding box center [890, 408] width 440 height 35
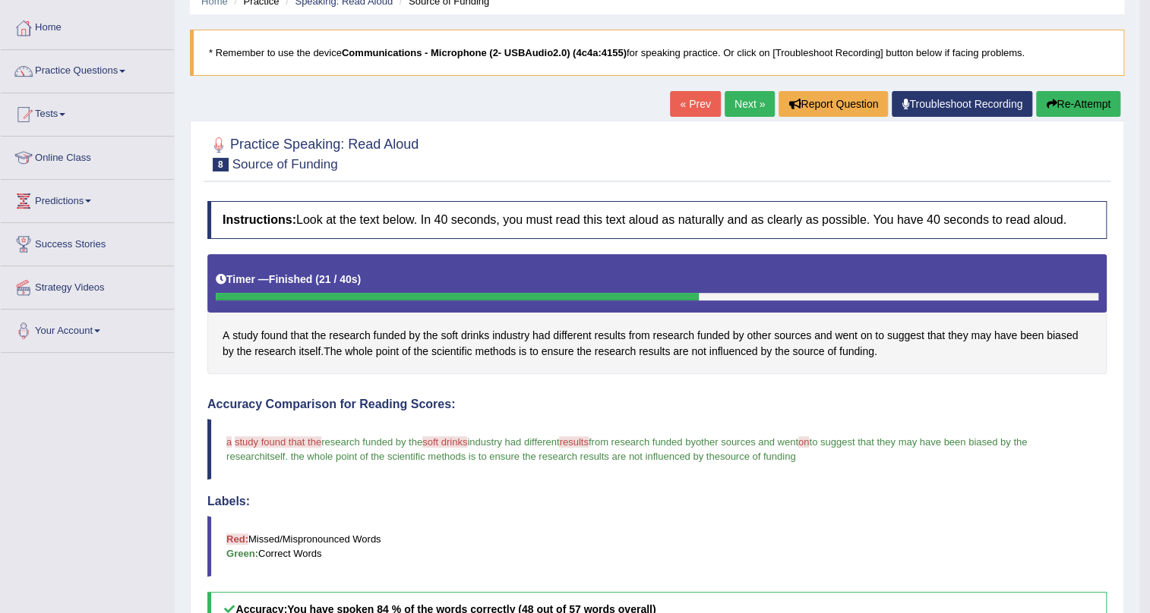
click at [724, 108] on link "Next »" at bounding box center [749, 104] width 50 height 26
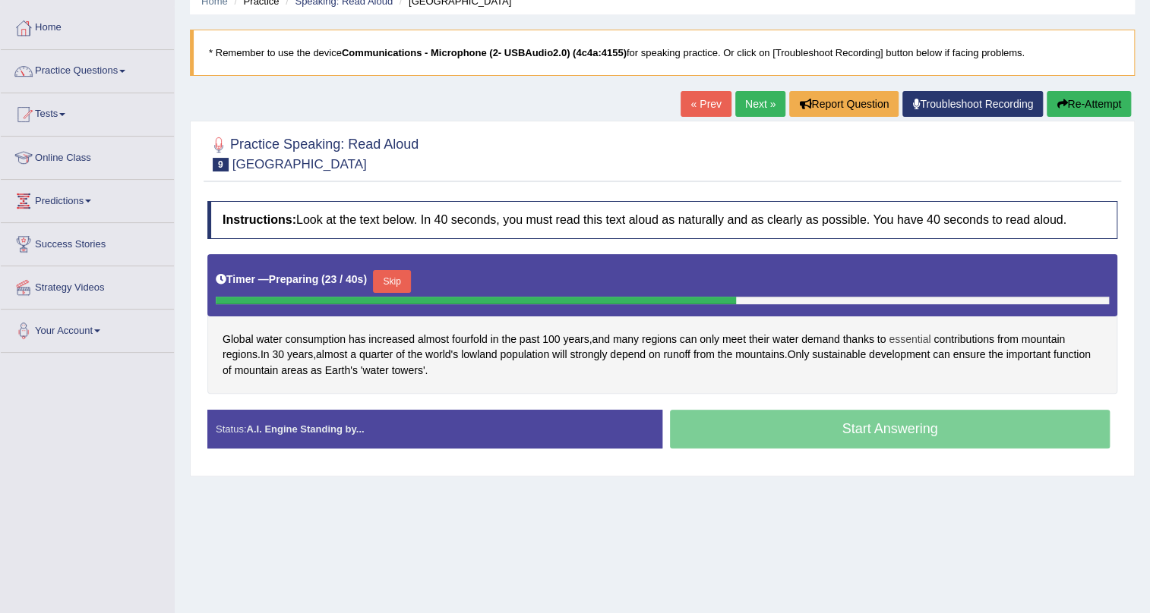
click at [900, 339] on span "essential" at bounding box center [909, 340] width 42 height 16
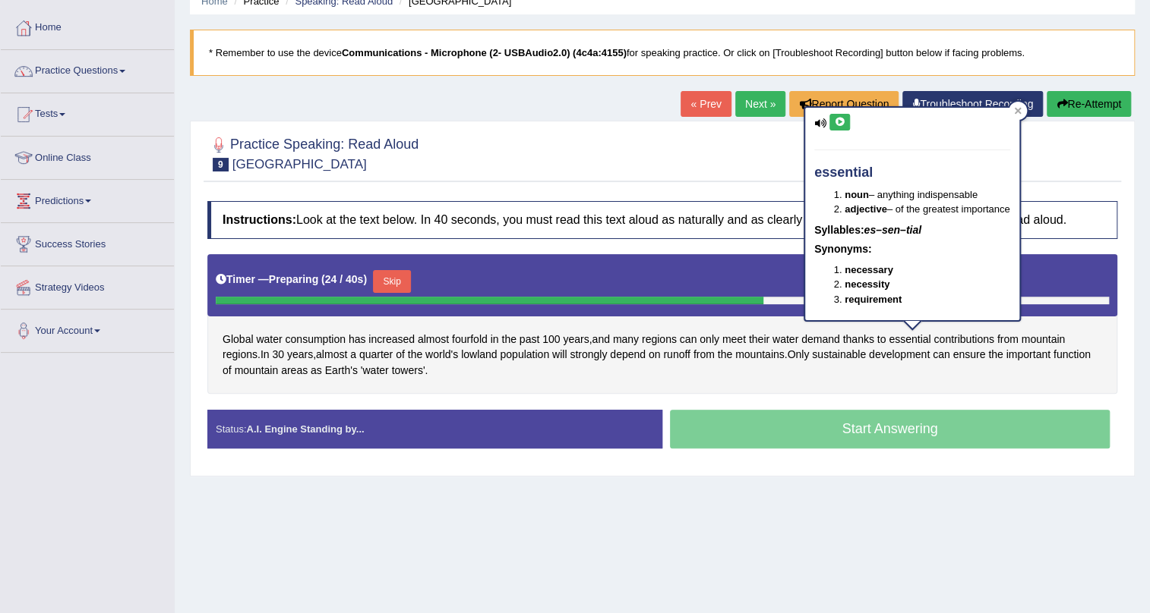
click at [841, 121] on icon at bounding box center [839, 122] width 11 height 9
click at [1012, 111] on div at bounding box center [1017, 111] width 18 height 18
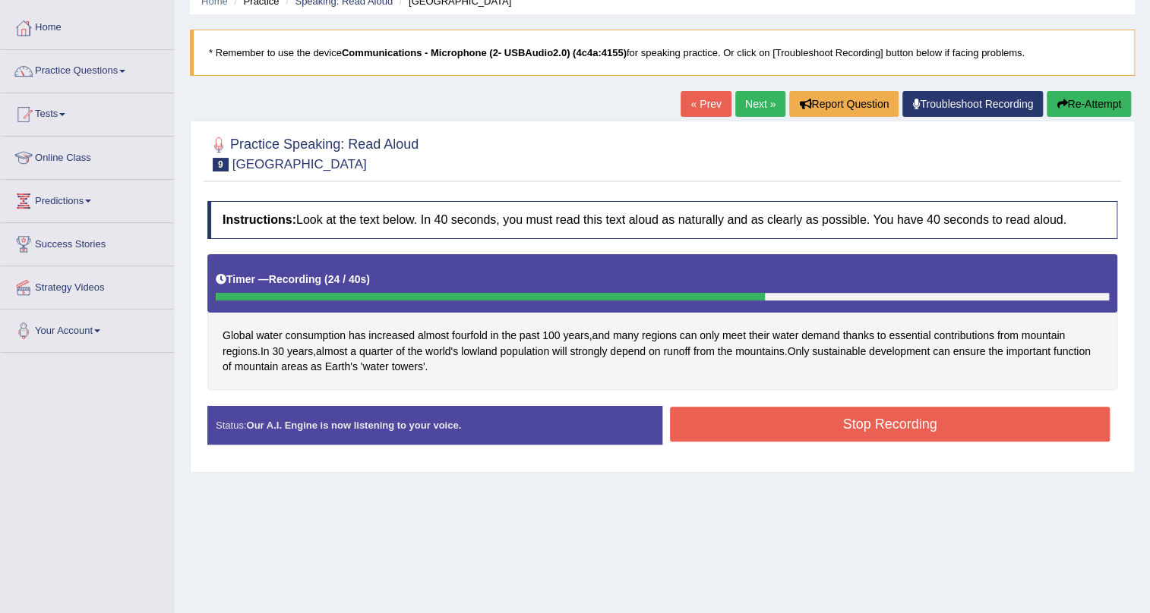
click at [777, 425] on button "Stop Recording" at bounding box center [890, 424] width 440 height 35
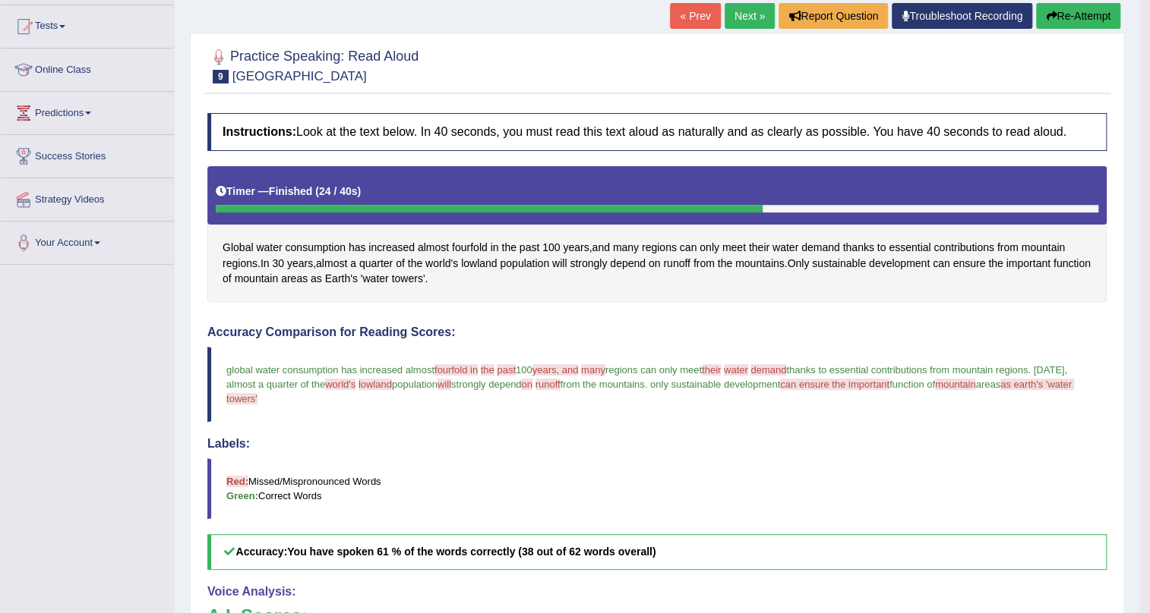
scroll to position [137, 0]
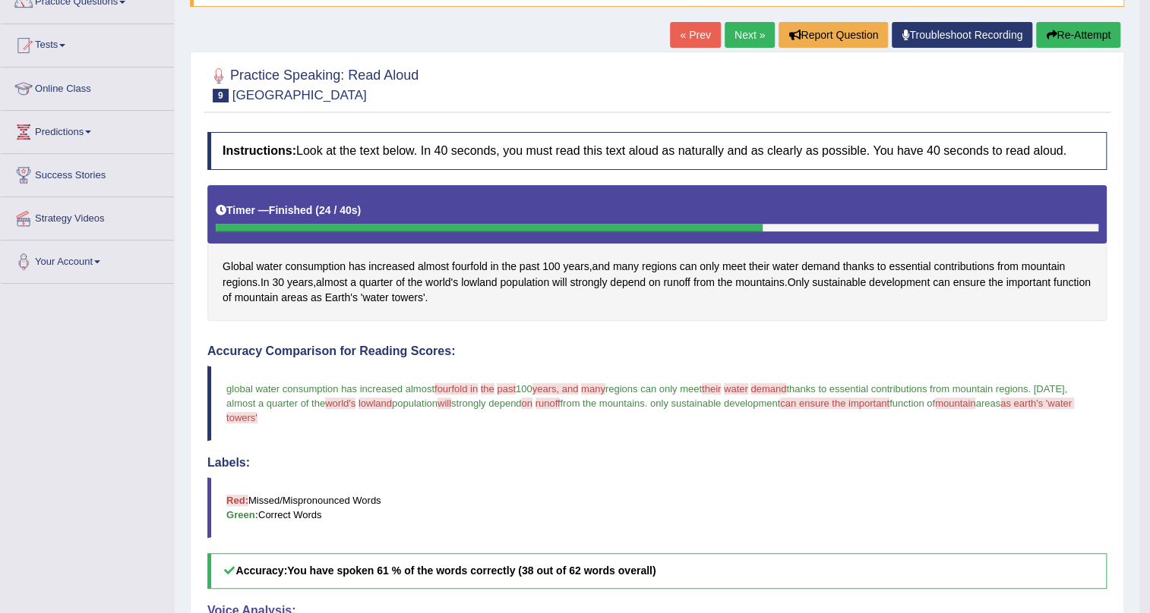
click at [747, 36] on link "Next »" at bounding box center [749, 35] width 50 height 26
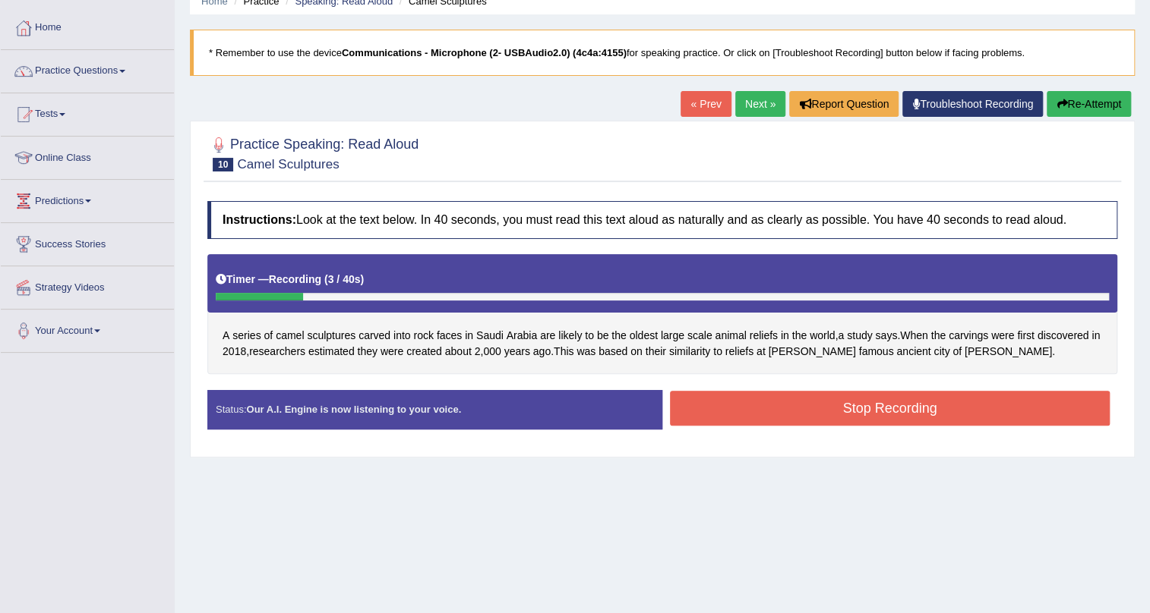
click at [1116, 110] on button "Re-Attempt" at bounding box center [1088, 104] width 84 height 26
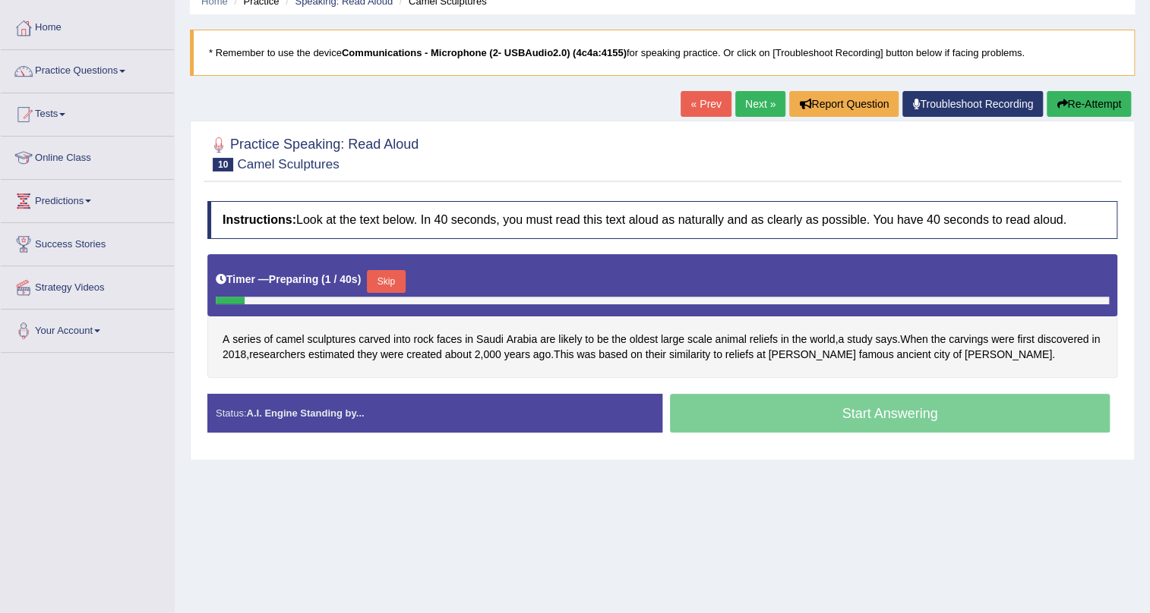
click at [397, 282] on button "Skip" at bounding box center [386, 281] width 38 height 23
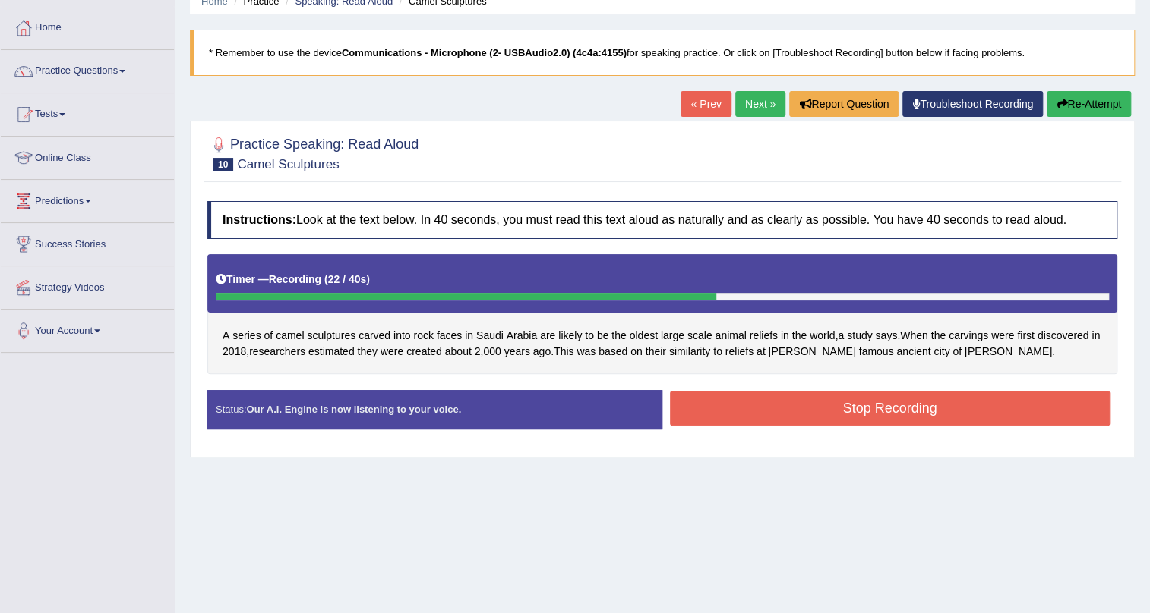
click at [847, 404] on button "Stop Recording" at bounding box center [890, 408] width 440 height 35
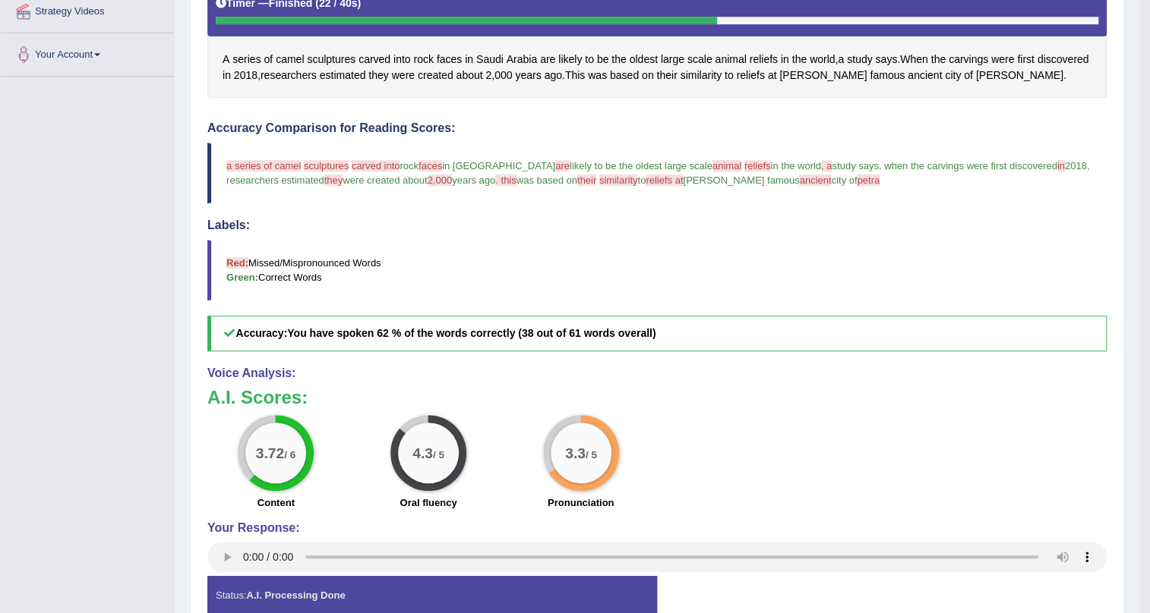
scroll to position [137, 0]
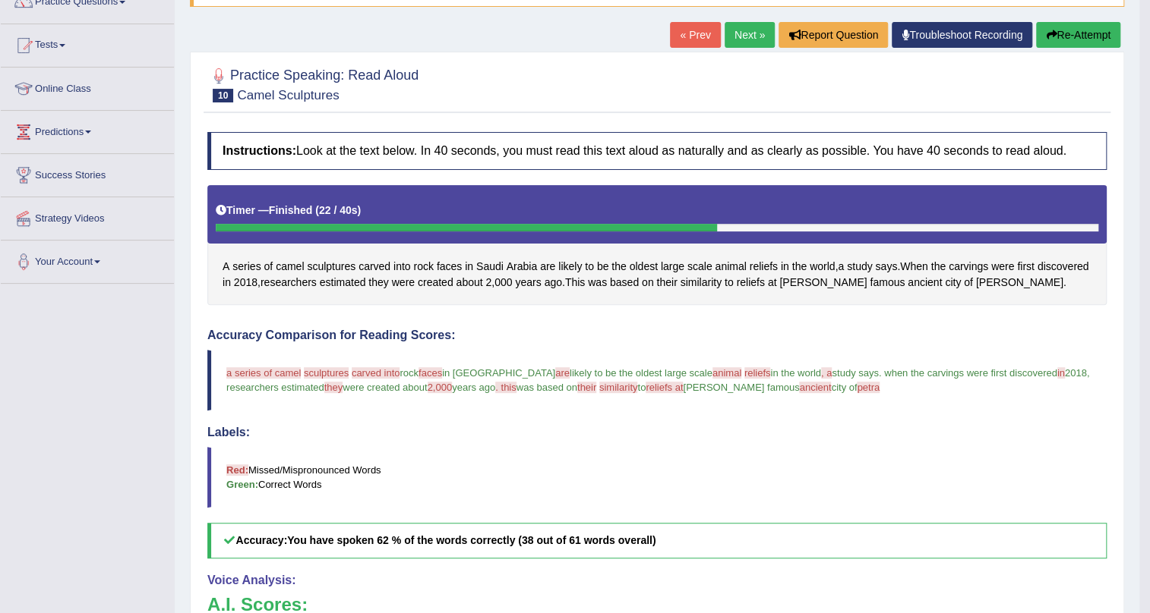
click at [739, 30] on link "Next »" at bounding box center [749, 35] width 50 height 26
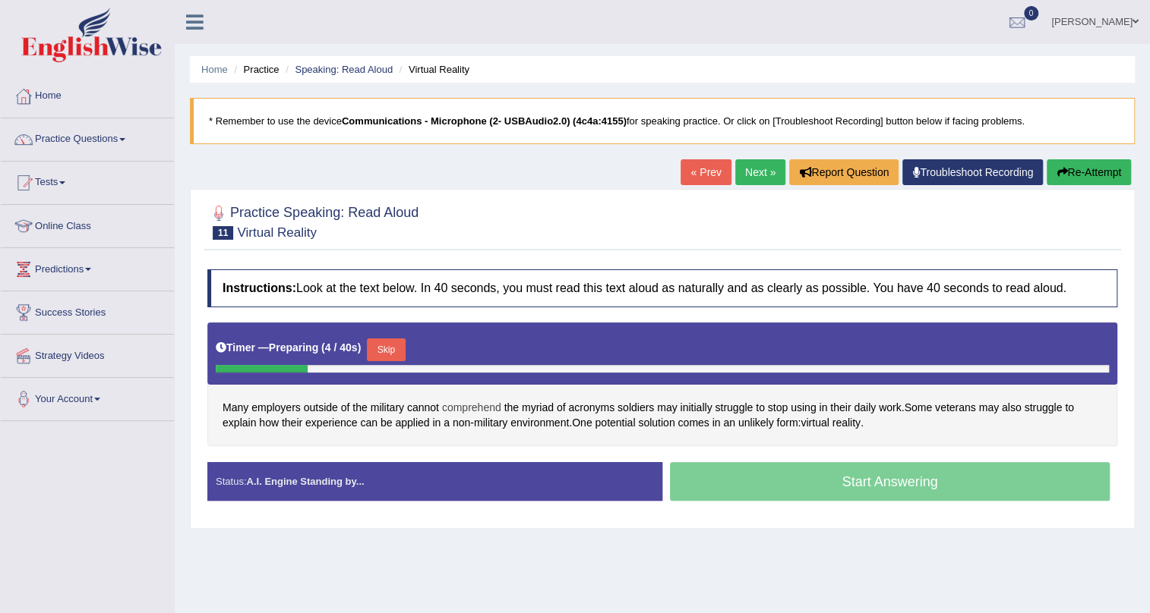
click at [492, 414] on span "comprehend" at bounding box center [471, 408] width 59 height 16
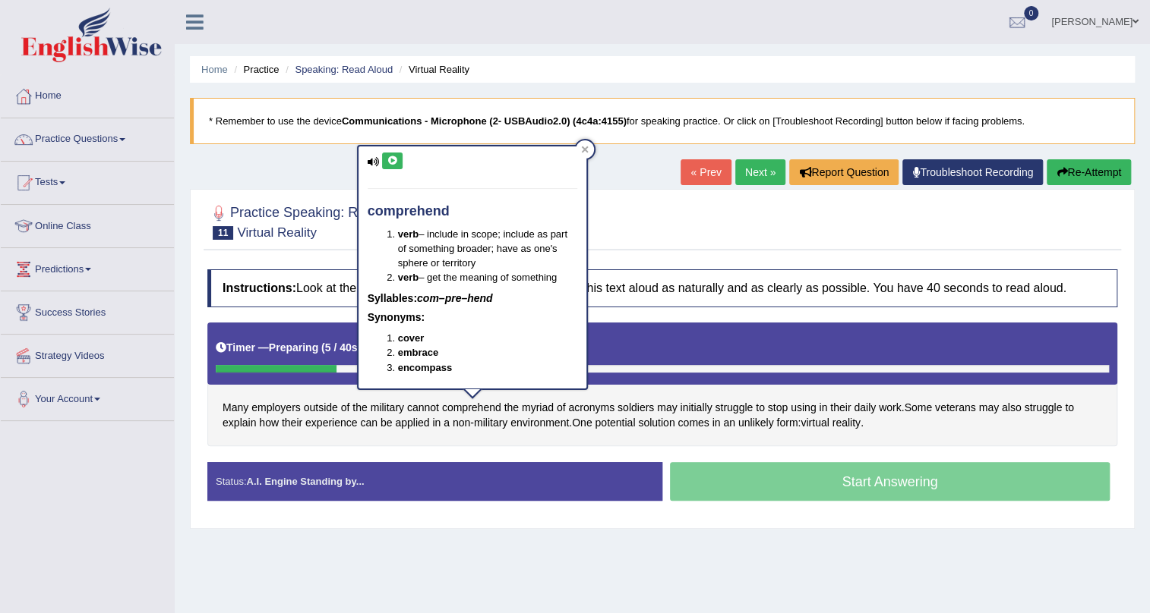
click at [390, 160] on icon at bounding box center [391, 160] width 11 height 9
click at [390, 158] on icon at bounding box center [391, 160] width 11 height 9
click at [579, 147] on div at bounding box center [585, 149] width 18 height 18
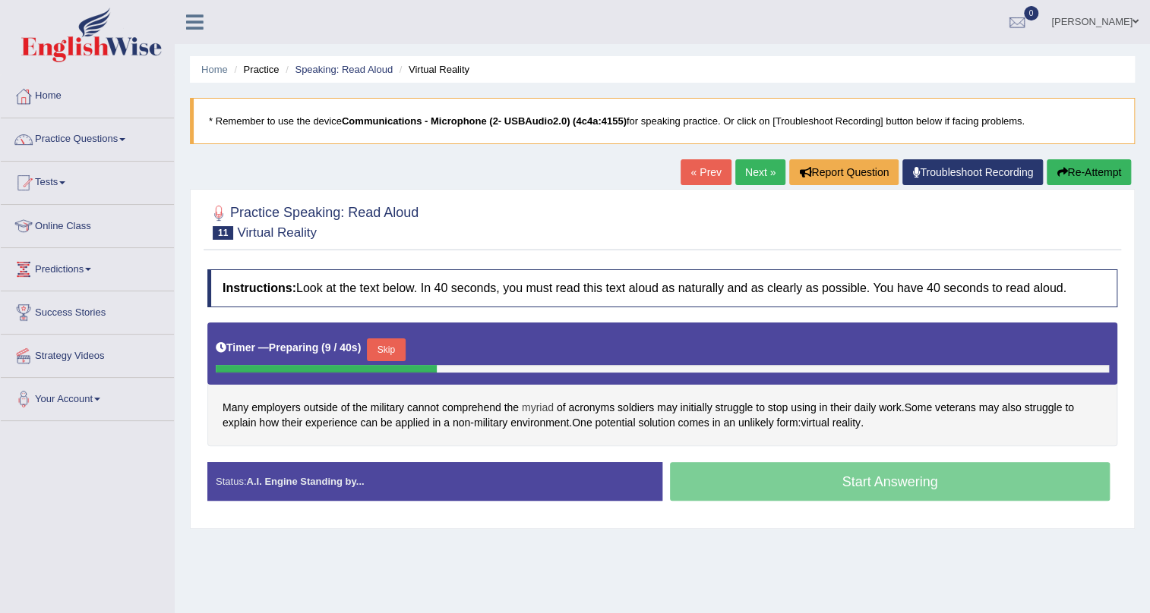
click at [539, 404] on span "myriad" at bounding box center [538, 408] width 32 height 16
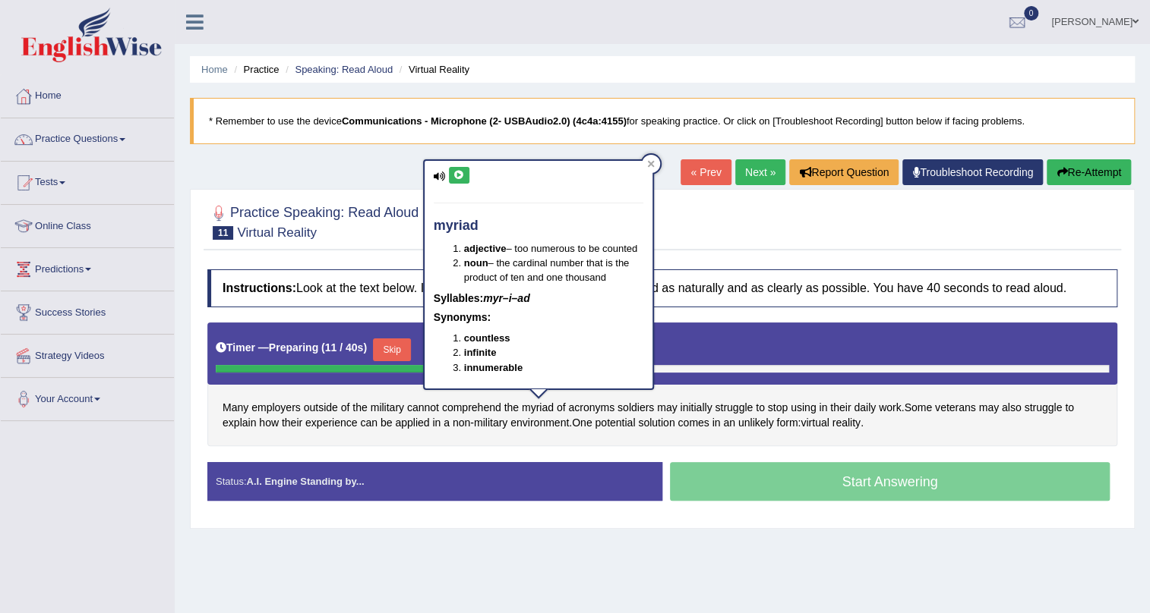
click at [459, 175] on icon at bounding box center [458, 175] width 11 height 9
click at [654, 162] on div at bounding box center [651, 164] width 18 height 18
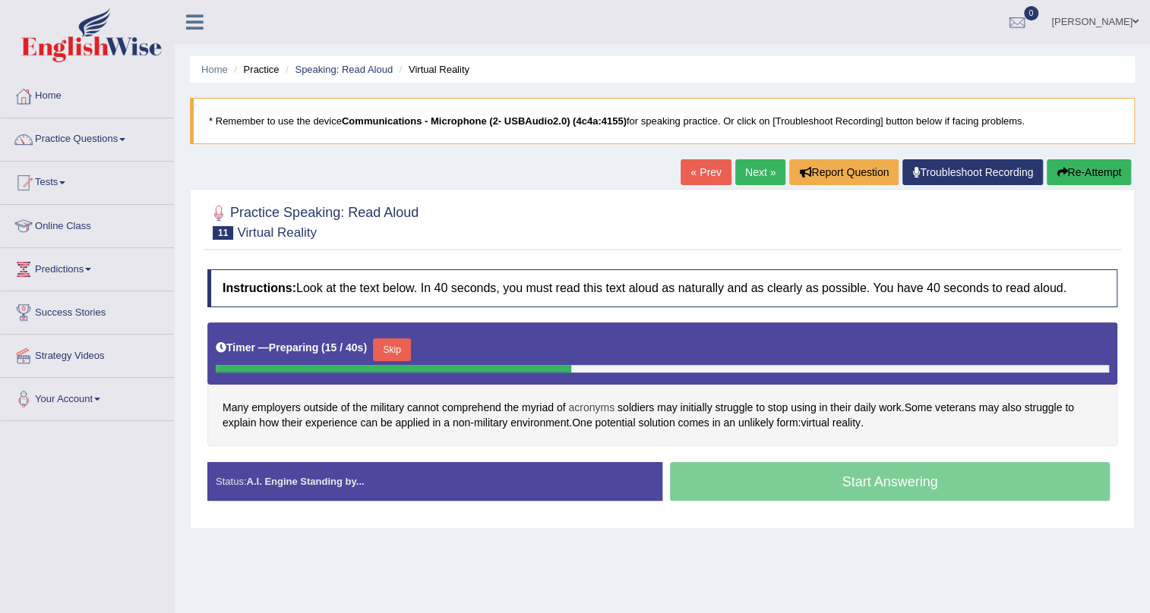
click at [599, 403] on span "acronyms" at bounding box center [591, 408] width 46 height 16
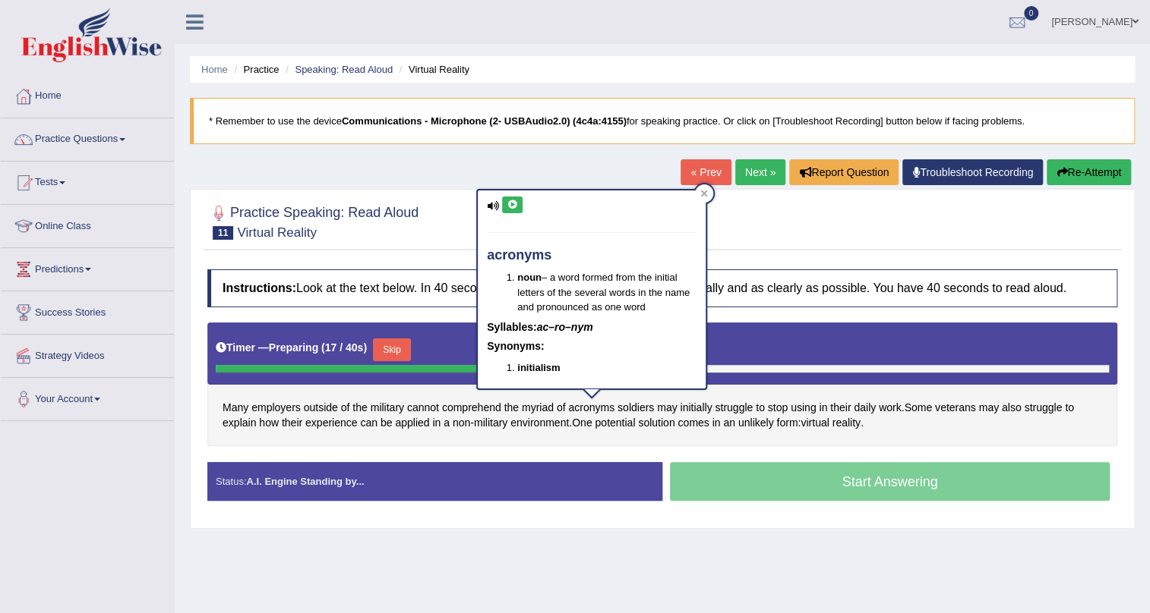
click at [515, 210] on button at bounding box center [512, 205] width 21 height 17
click at [704, 190] on icon at bounding box center [704, 194] width 8 height 8
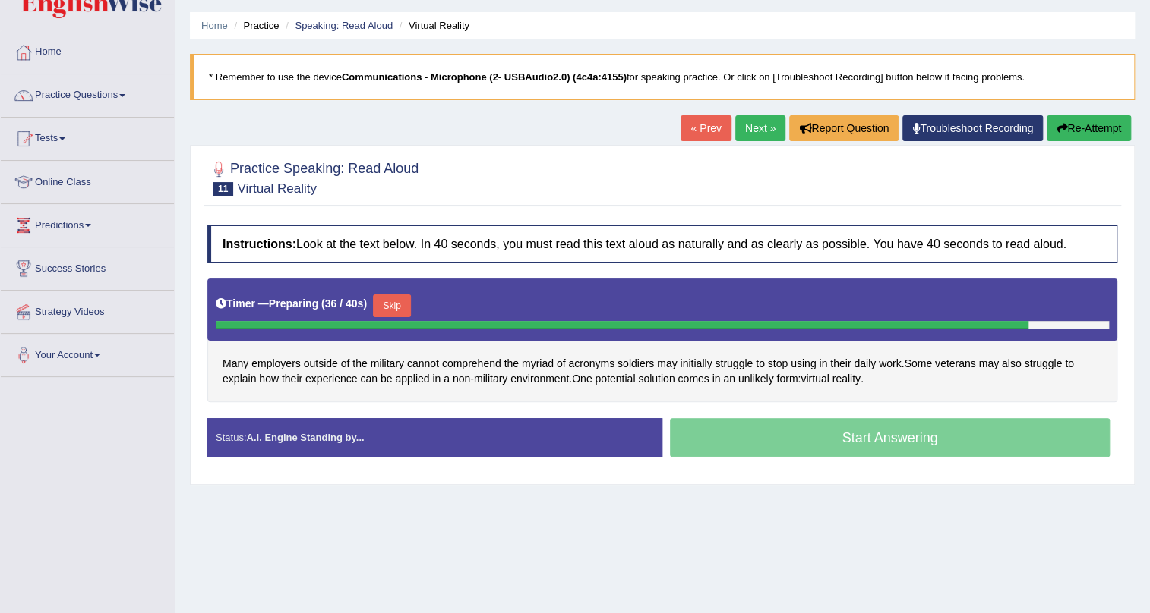
scroll to position [68, 0]
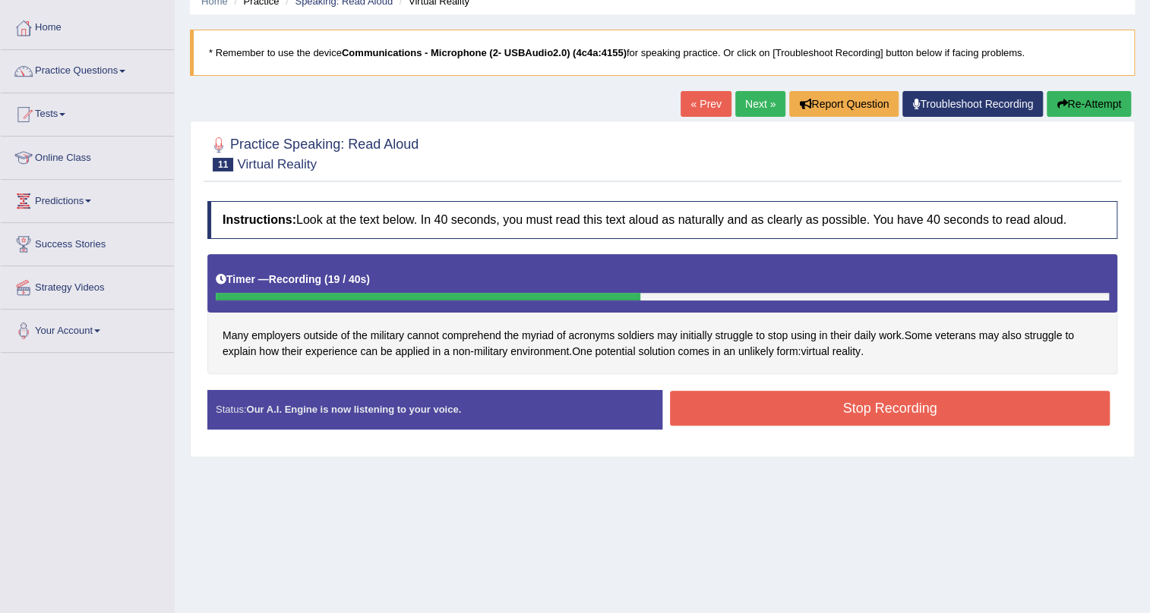
click at [820, 399] on button "Stop Recording" at bounding box center [890, 408] width 440 height 35
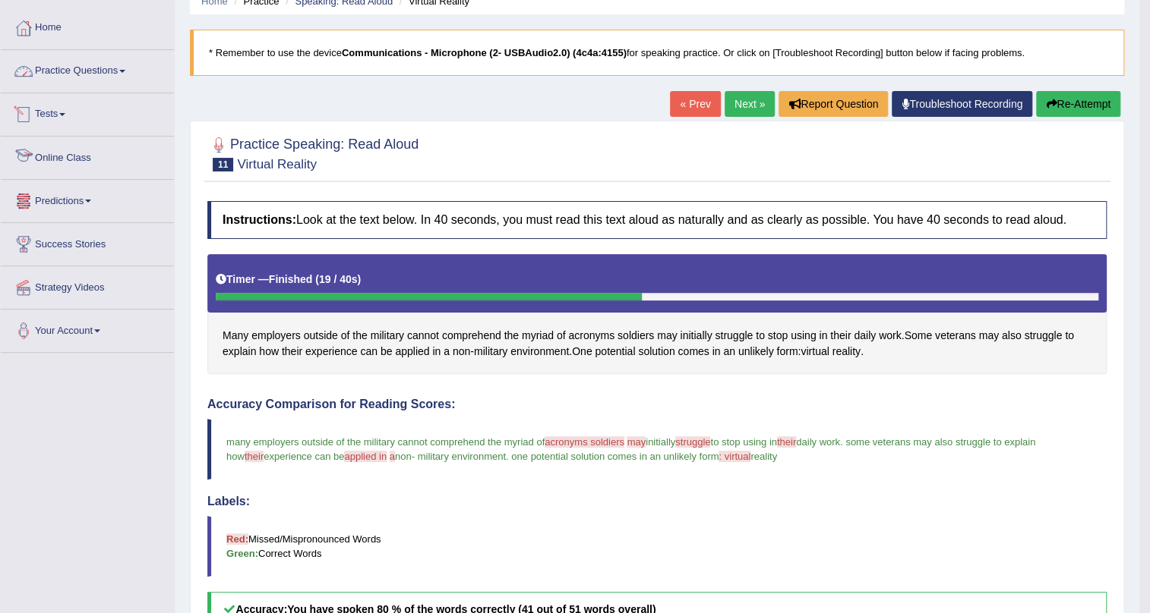
click at [74, 63] on link "Practice Questions" at bounding box center [87, 69] width 173 height 38
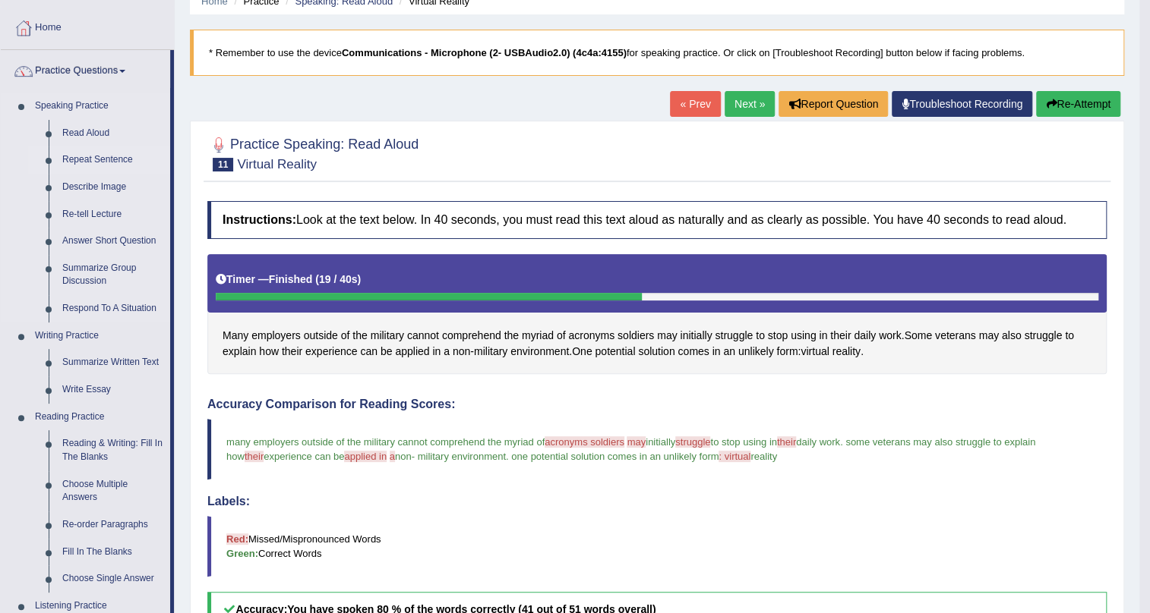
click at [105, 156] on link "Repeat Sentence" at bounding box center [112, 160] width 115 height 27
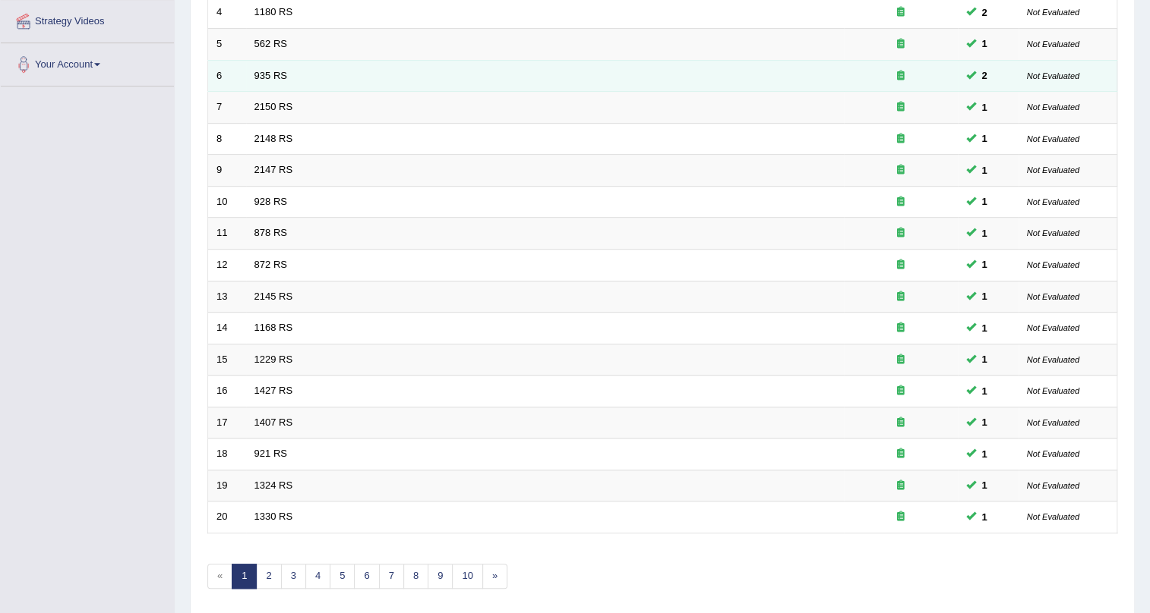
scroll to position [390, 0]
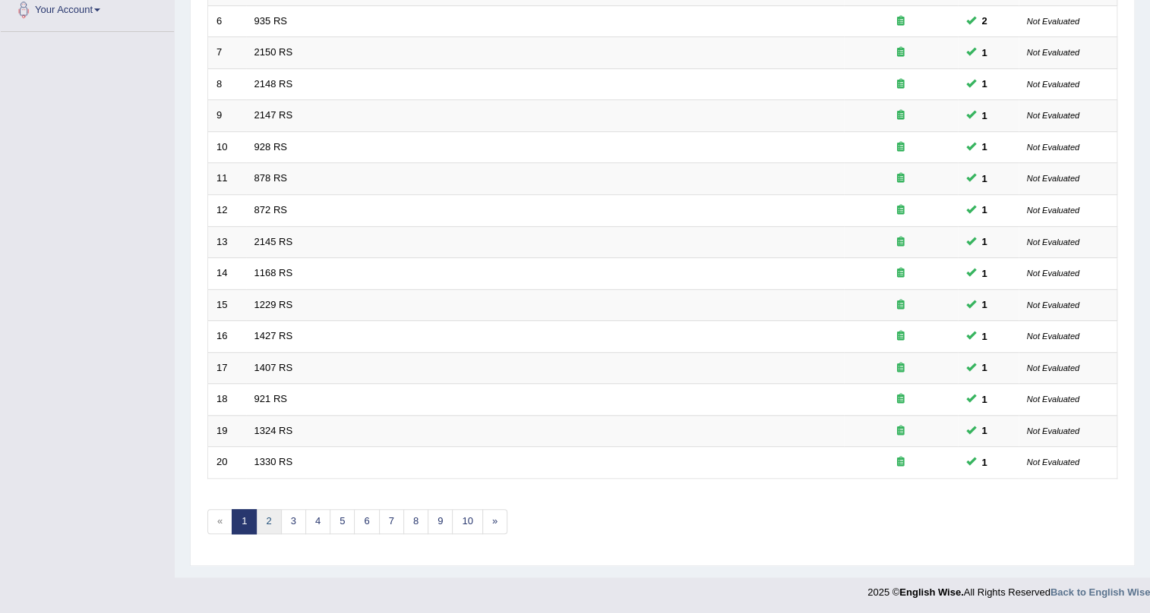
click at [266, 515] on link "2" at bounding box center [268, 521] width 25 height 25
click at [285, 519] on link "3" at bounding box center [293, 521] width 25 height 25
click at [317, 525] on link "4" at bounding box center [317, 521] width 25 height 25
click at [337, 524] on link "5" at bounding box center [342, 521] width 25 height 25
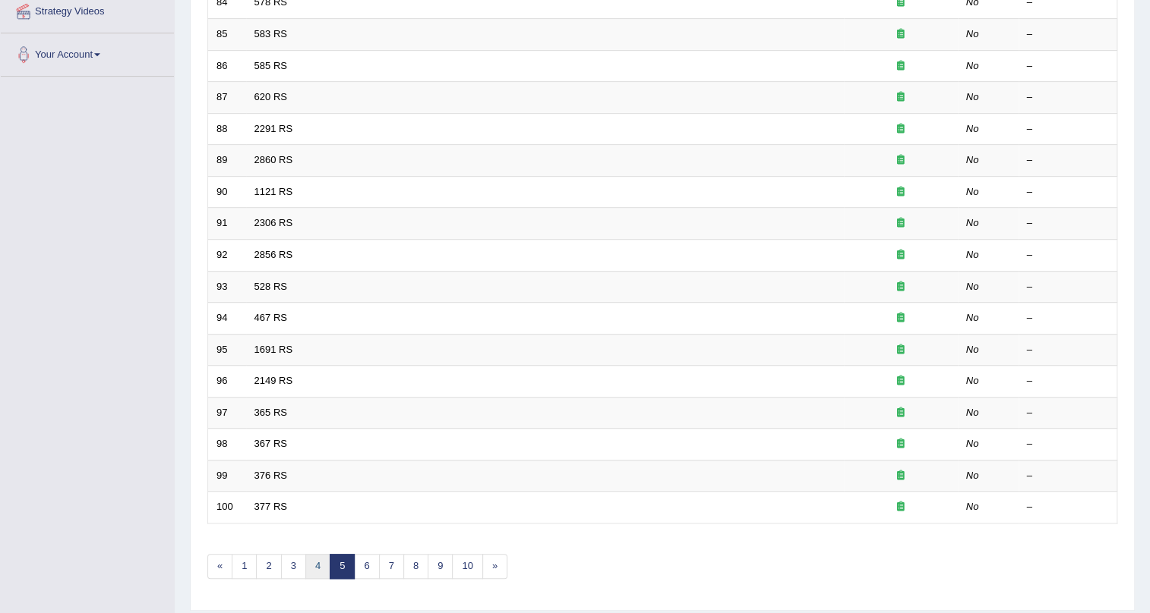
click at [313, 560] on link "4" at bounding box center [317, 566] width 25 height 25
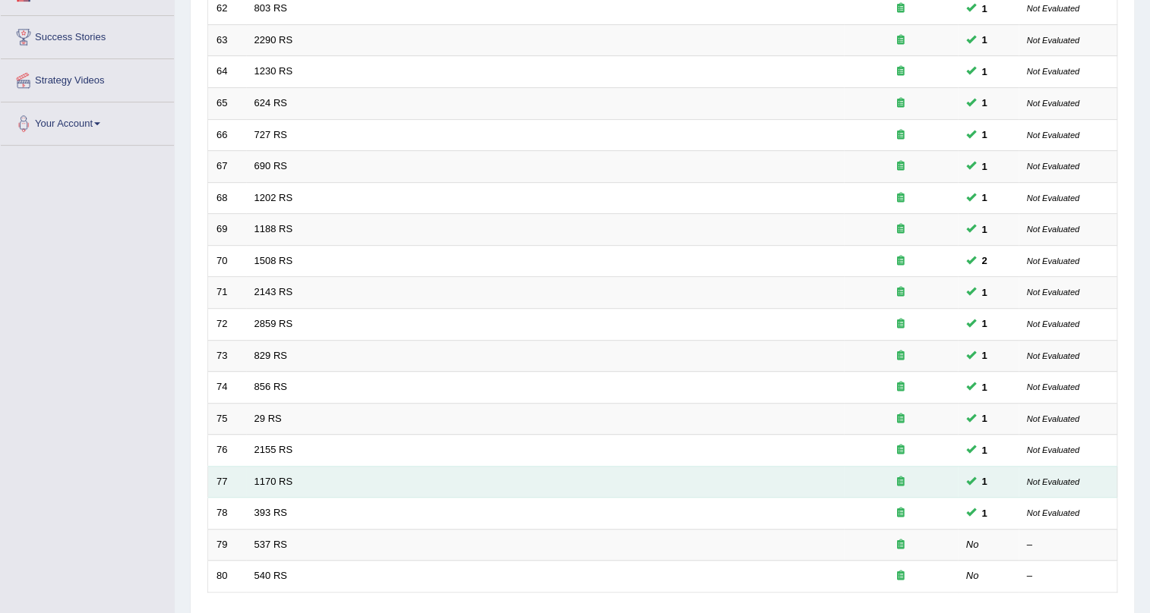
scroll to position [390, 0]
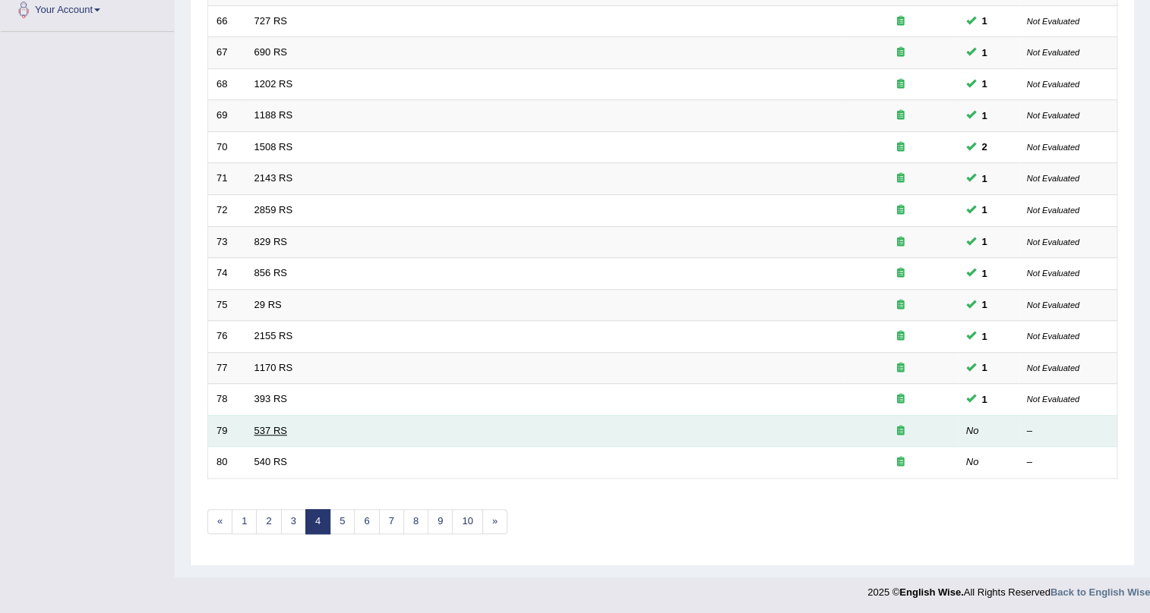
click at [273, 433] on link "537 RS" at bounding box center [270, 430] width 33 height 11
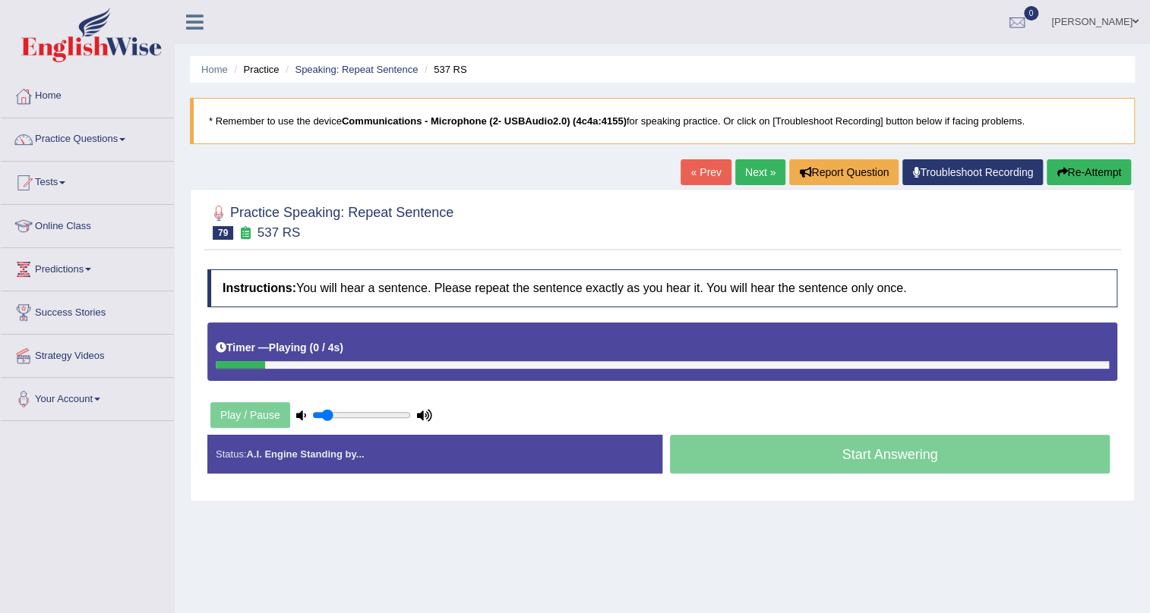
click at [700, 175] on link "« Prev" at bounding box center [705, 172] width 50 height 26
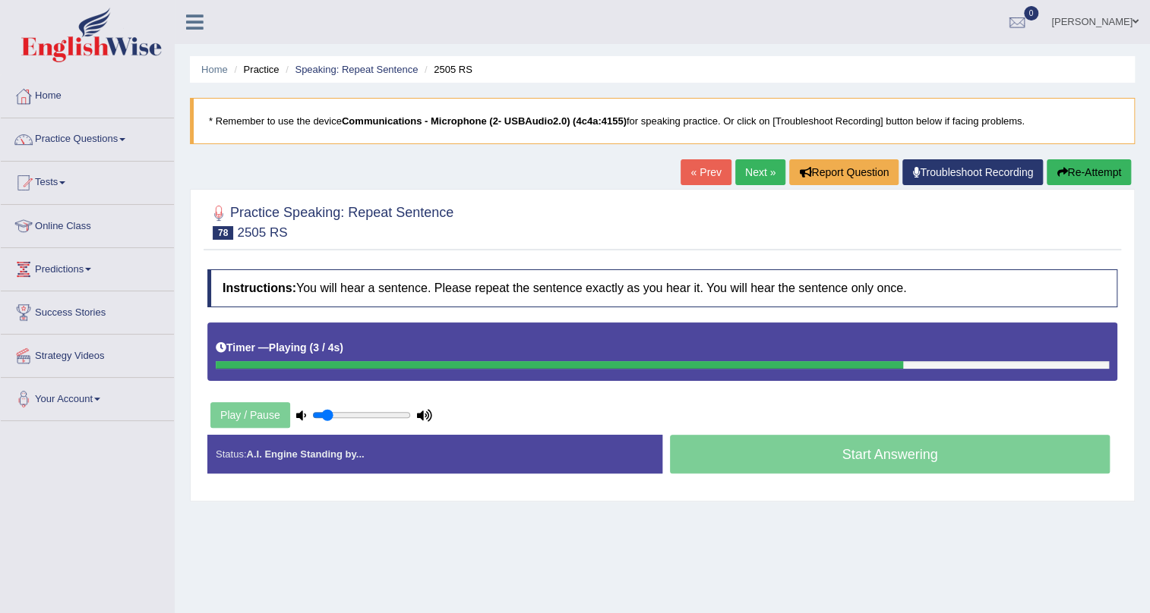
click at [1068, 161] on button "Re-Attempt" at bounding box center [1088, 172] width 84 height 26
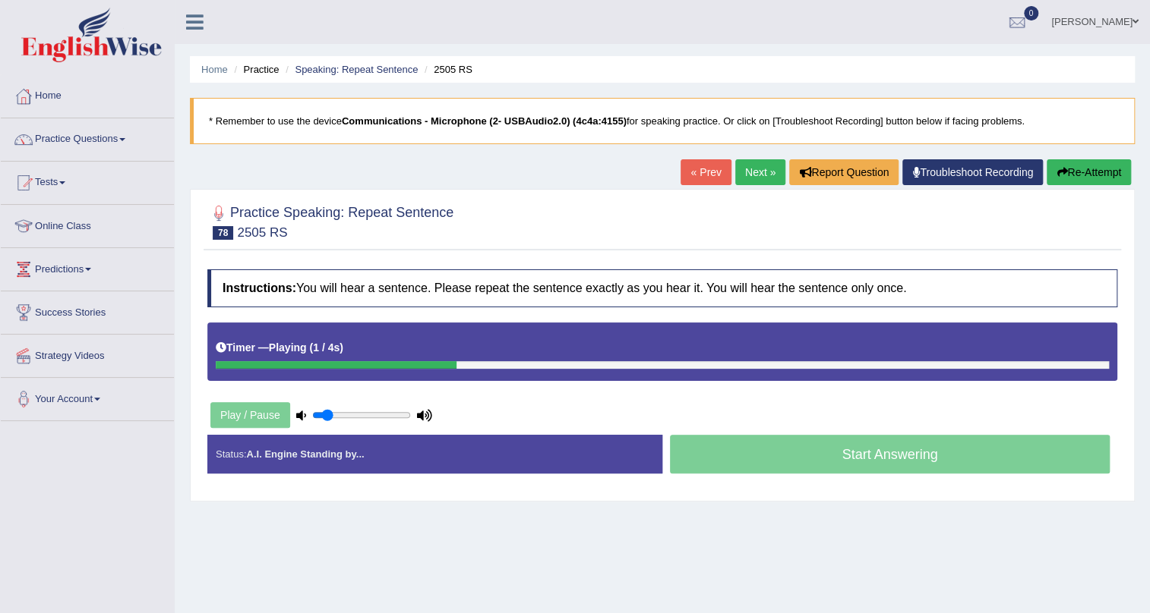
click at [332, 411] on input "range" at bounding box center [361, 415] width 99 height 12
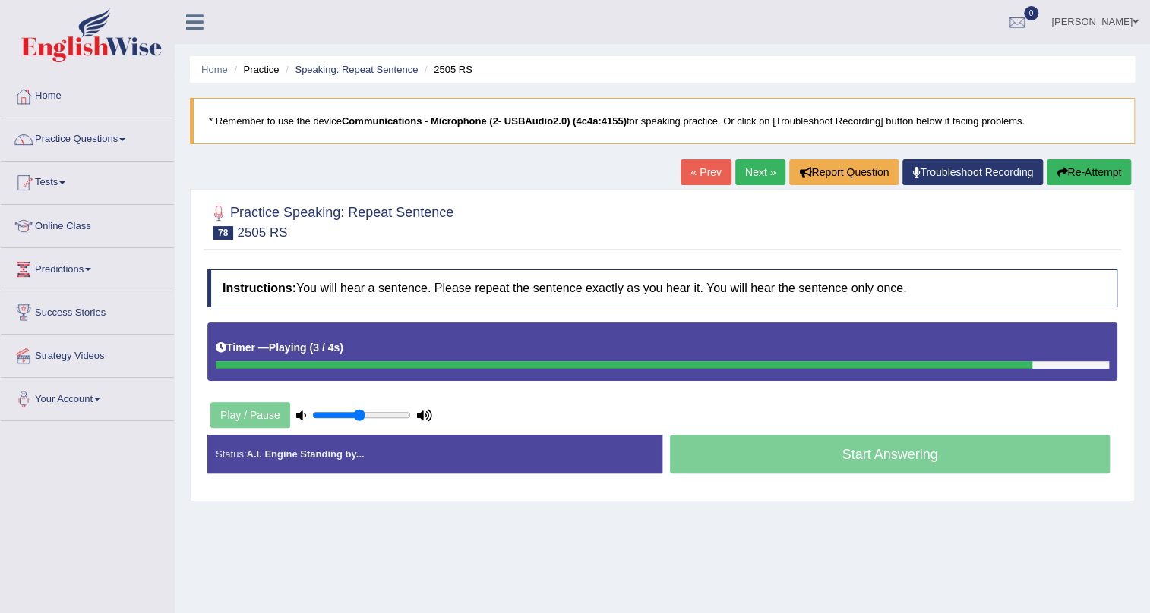
drag, startPoint x: 326, startPoint y: 413, endPoint x: 358, endPoint y: 417, distance: 31.4
type input "0.5"
click at [358, 417] on input "range" at bounding box center [361, 415] width 99 height 12
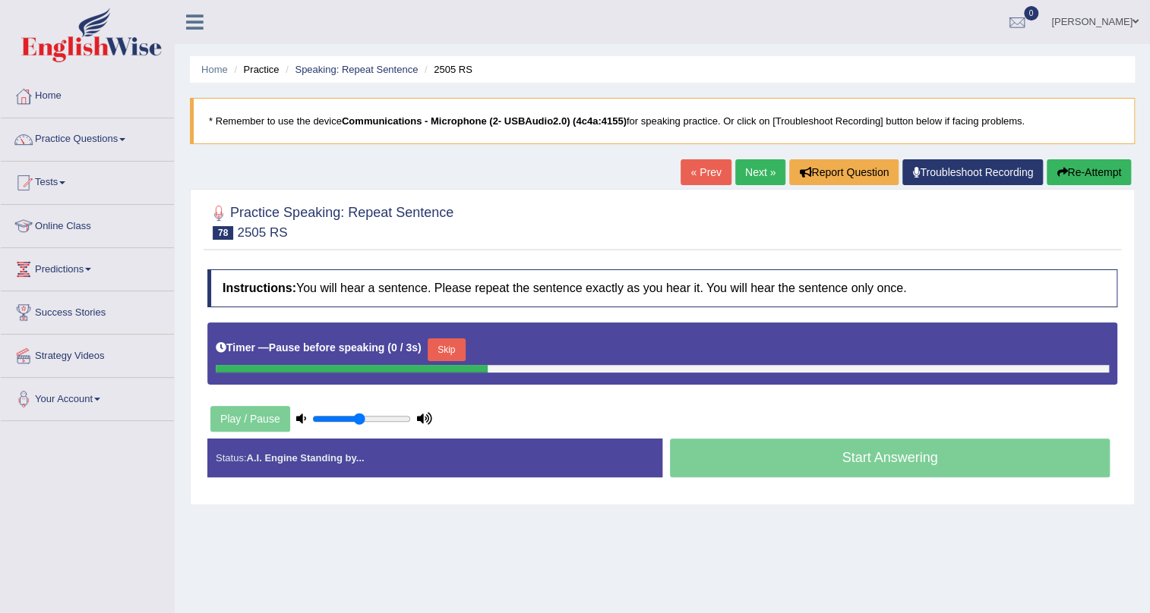
click at [1104, 169] on button "Re-Attempt" at bounding box center [1088, 172] width 84 height 26
click at [456, 352] on button "Skip" at bounding box center [446, 350] width 38 height 23
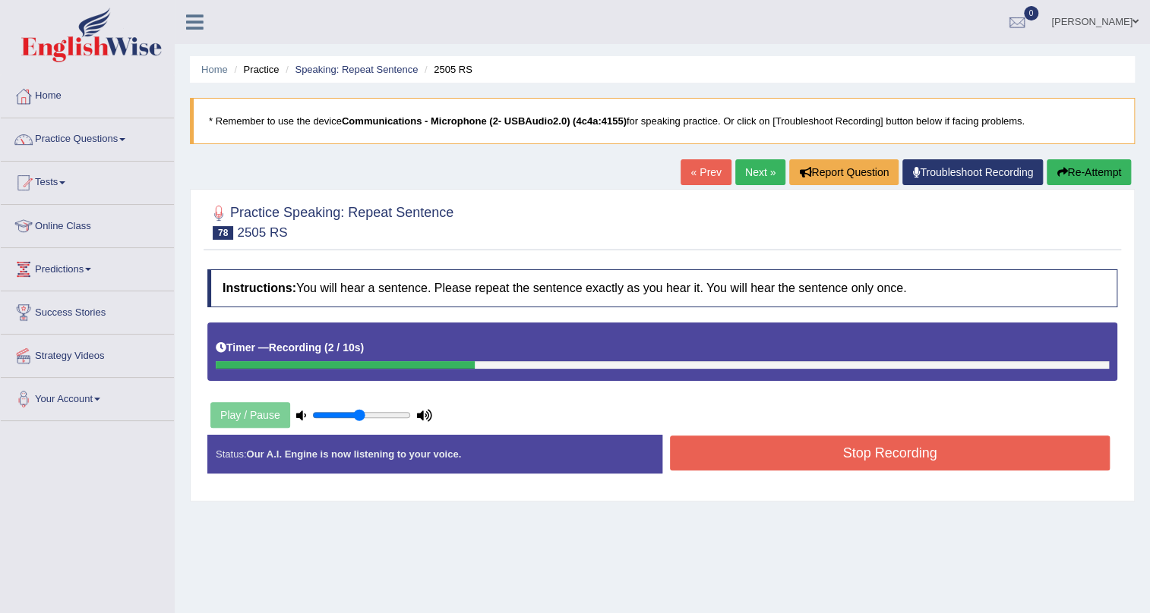
click at [1081, 178] on button "Re-Attempt" at bounding box center [1088, 172] width 84 height 26
click at [784, 456] on button "Stop Recording" at bounding box center [890, 453] width 440 height 35
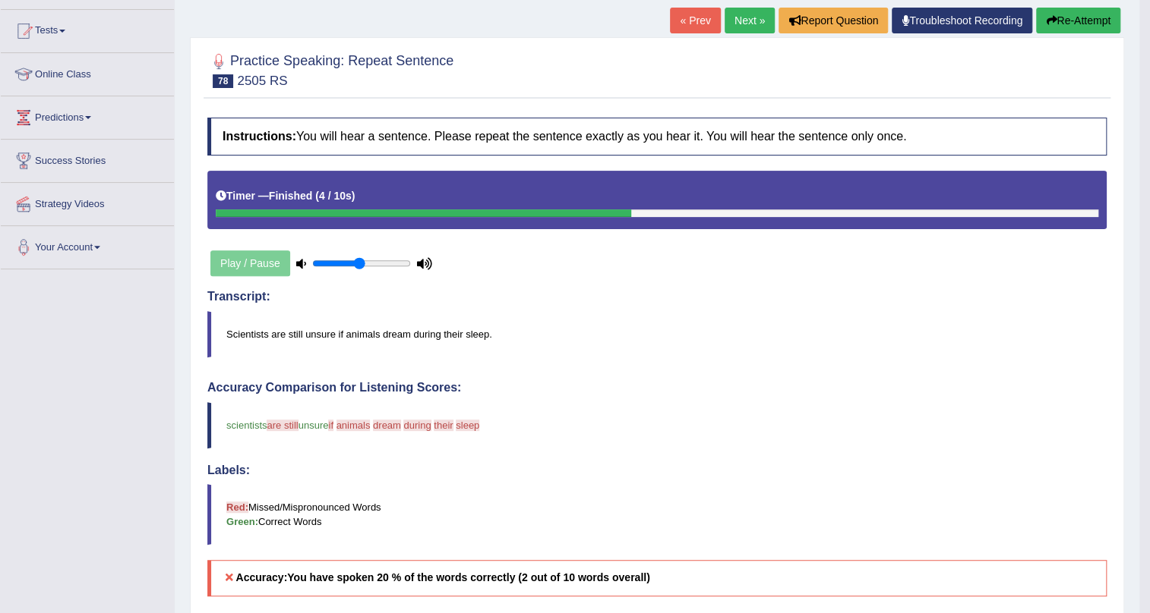
scroll to position [130, 0]
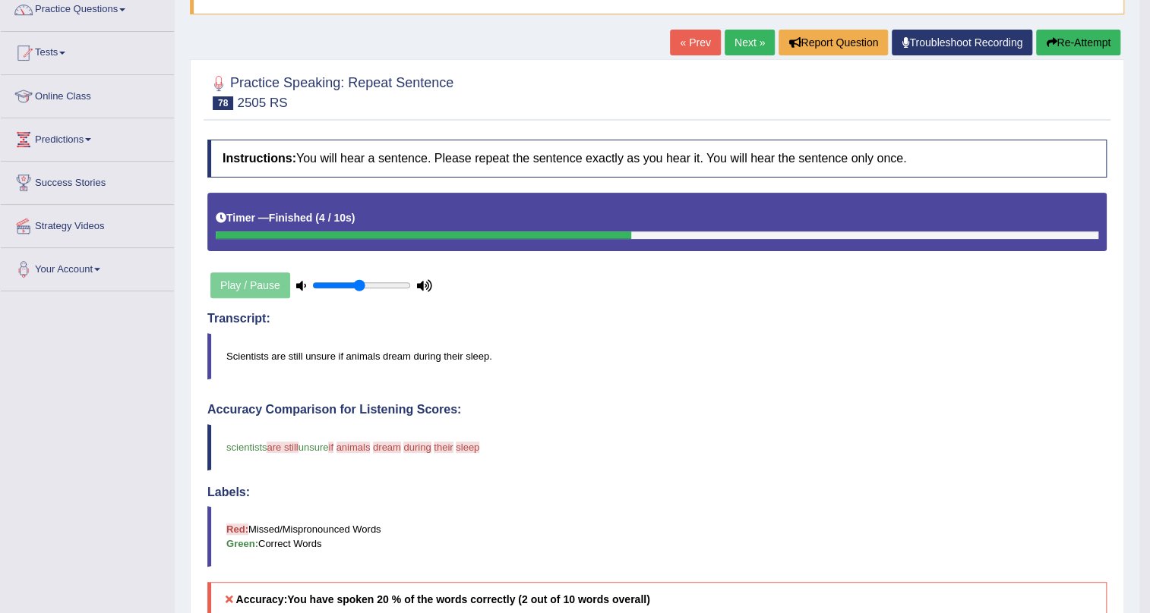
click at [738, 39] on link "Next »" at bounding box center [749, 43] width 50 height 26
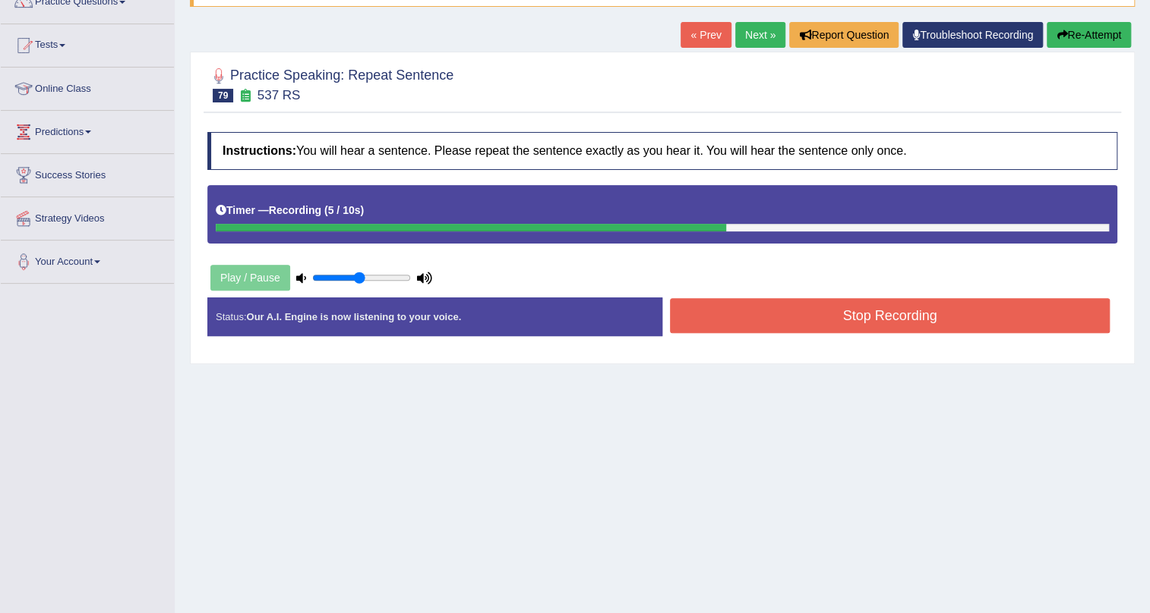
click at [823, 313] on button "Stop Recording" at bounding box center [890, 315] width 440 height 35
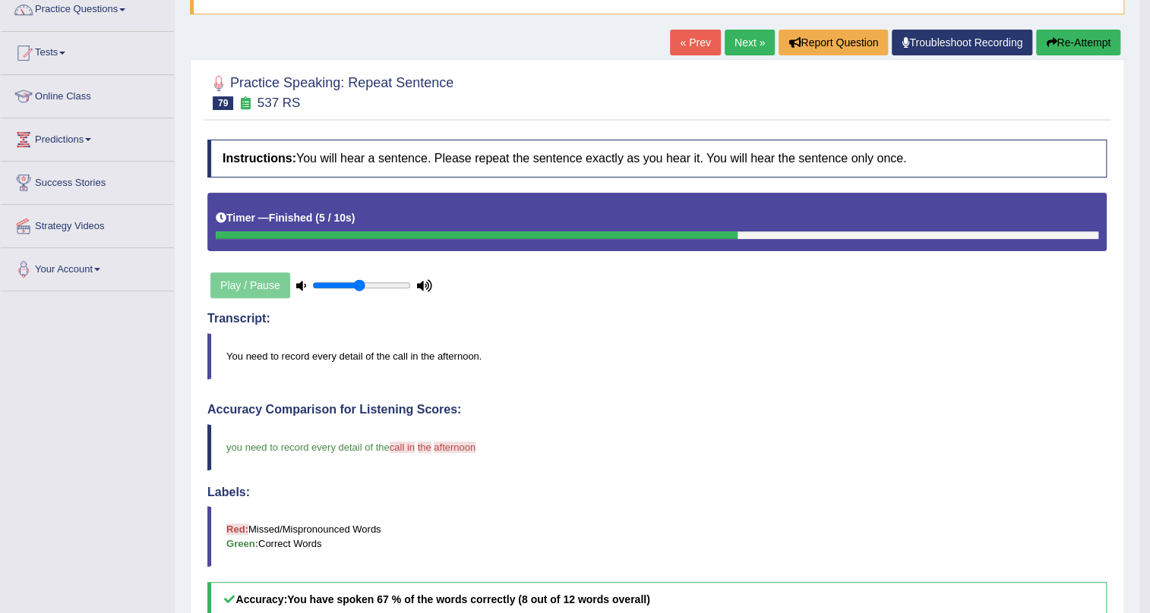
scroll to position [61, 0]
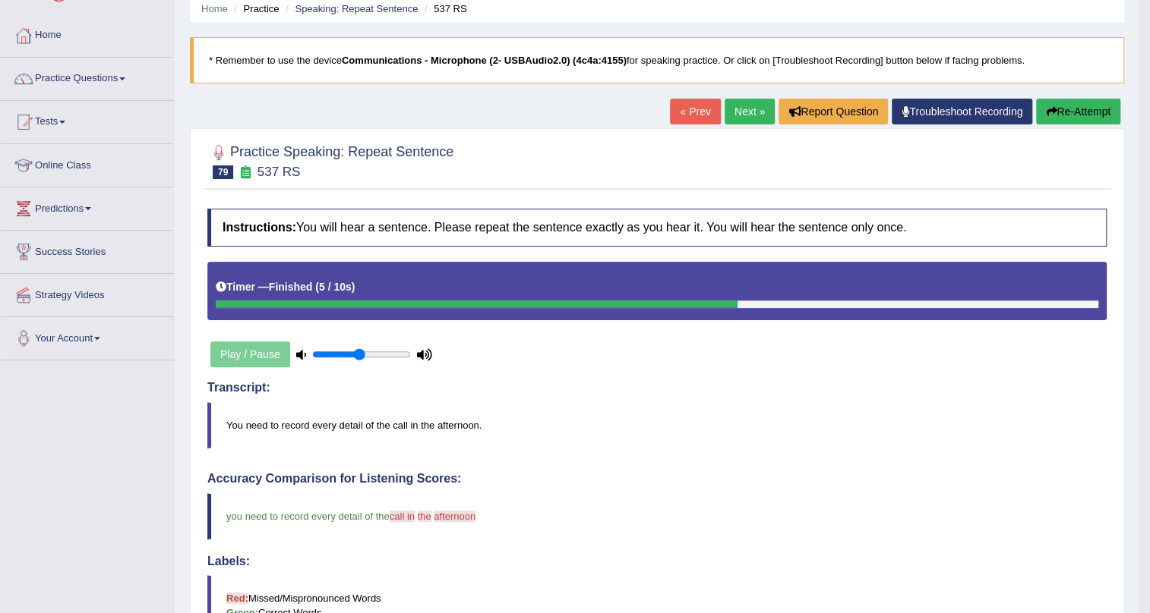
click at [751, 111] on link "Next »" at bounding box center [749, 112] width 50 height 26
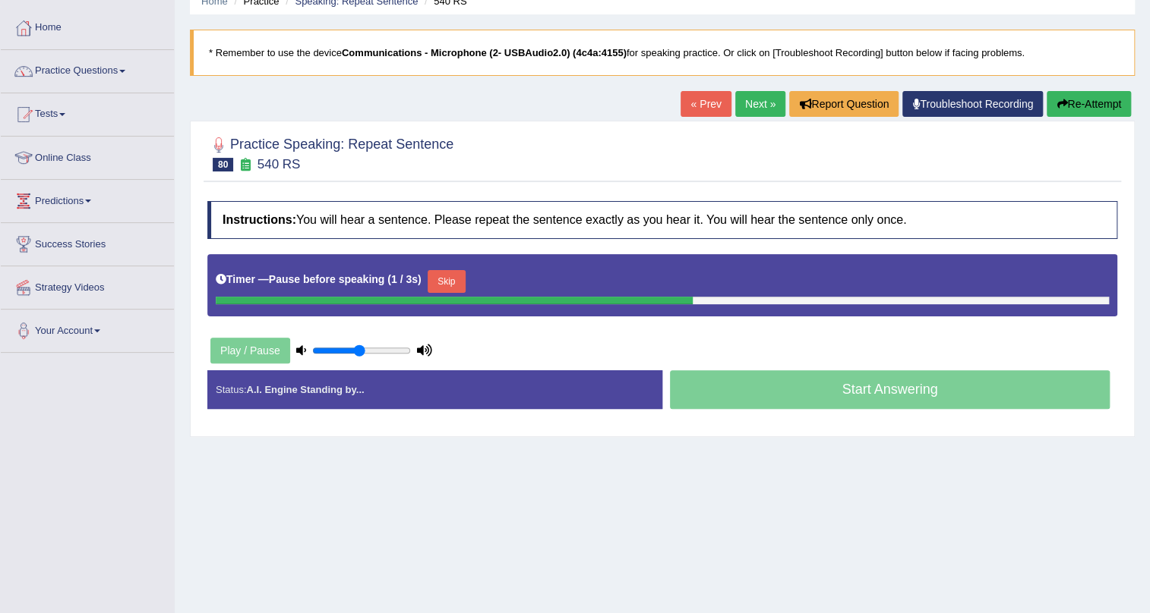
click at [457, 279] on button "Skip" at bounding box center [446, 281] width 38 height 23
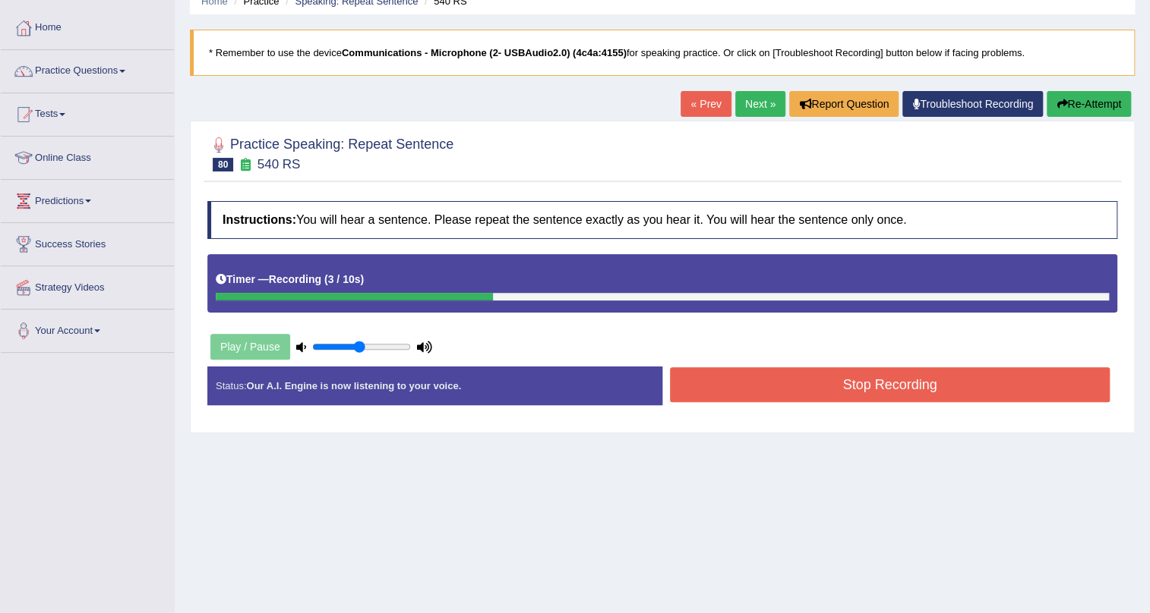
click at [809, 385] on button "Stop Recording" at bounding box center [890, 384] width 440 height 35
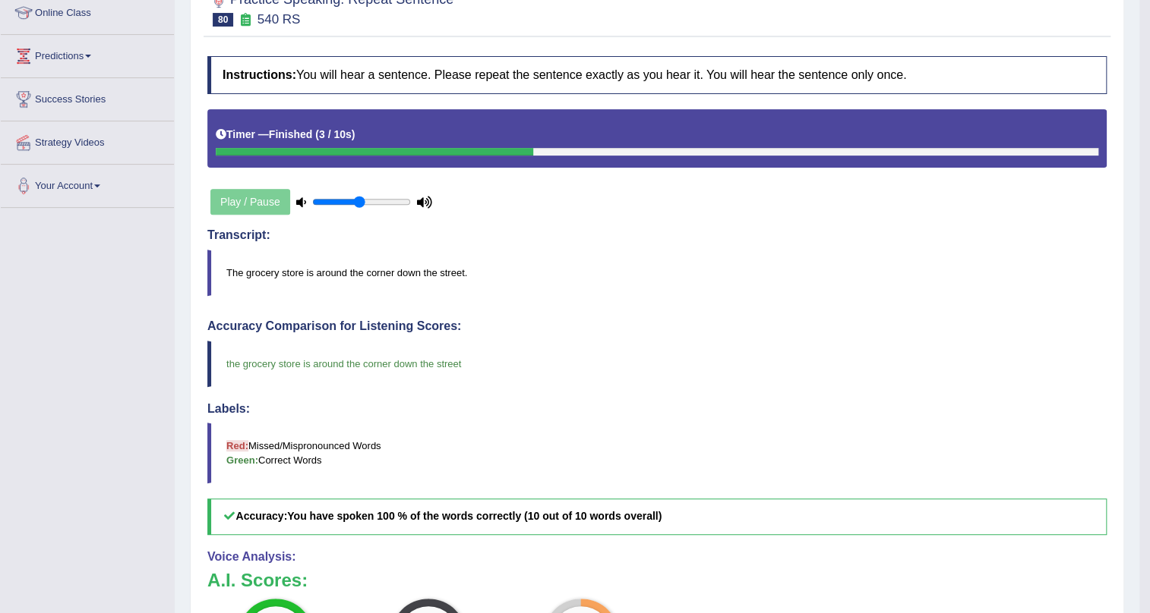
scroll to position [130, 0]
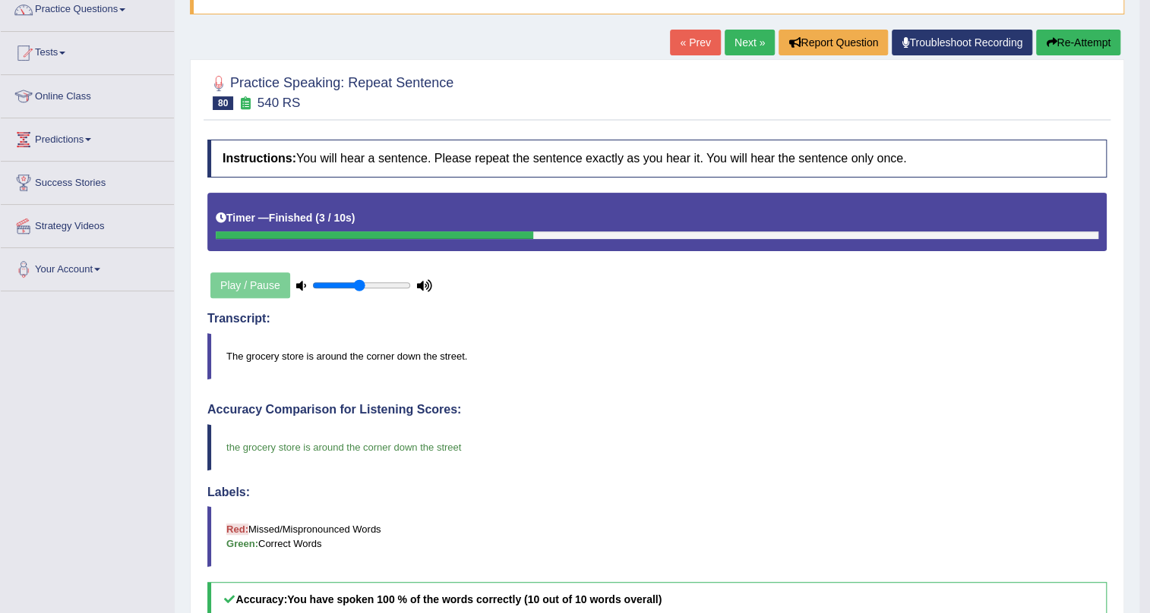
click at [738, 49] on link "Next »" at bounding box center [749, 43] width 50 height 26
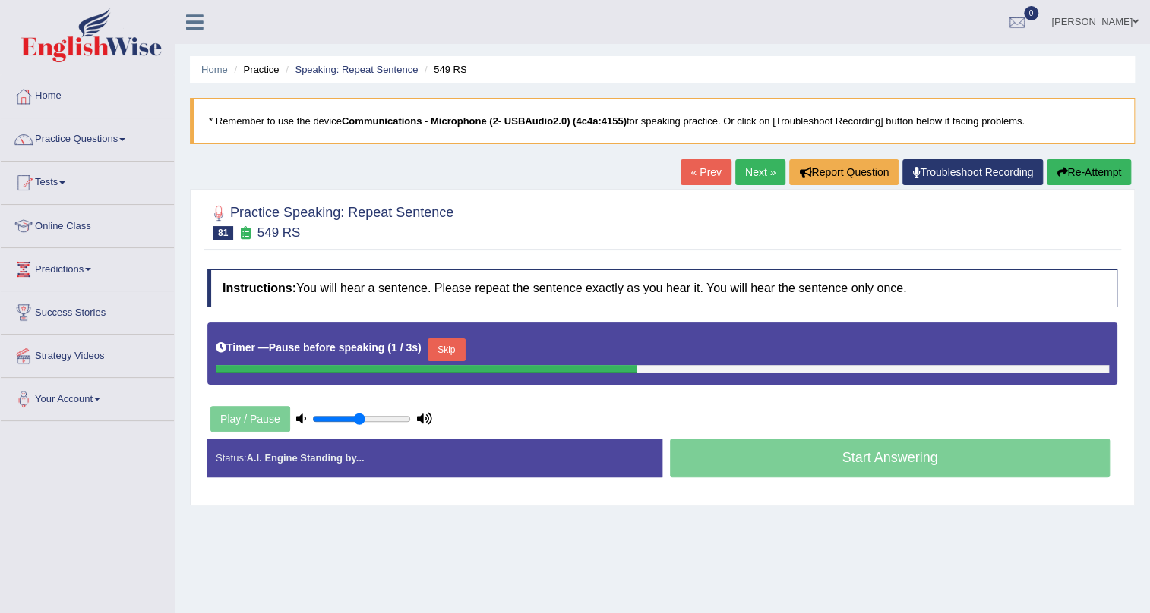
click at [456, 346] on button "Skip" at bounding box center [446, 350] width 38 height 23
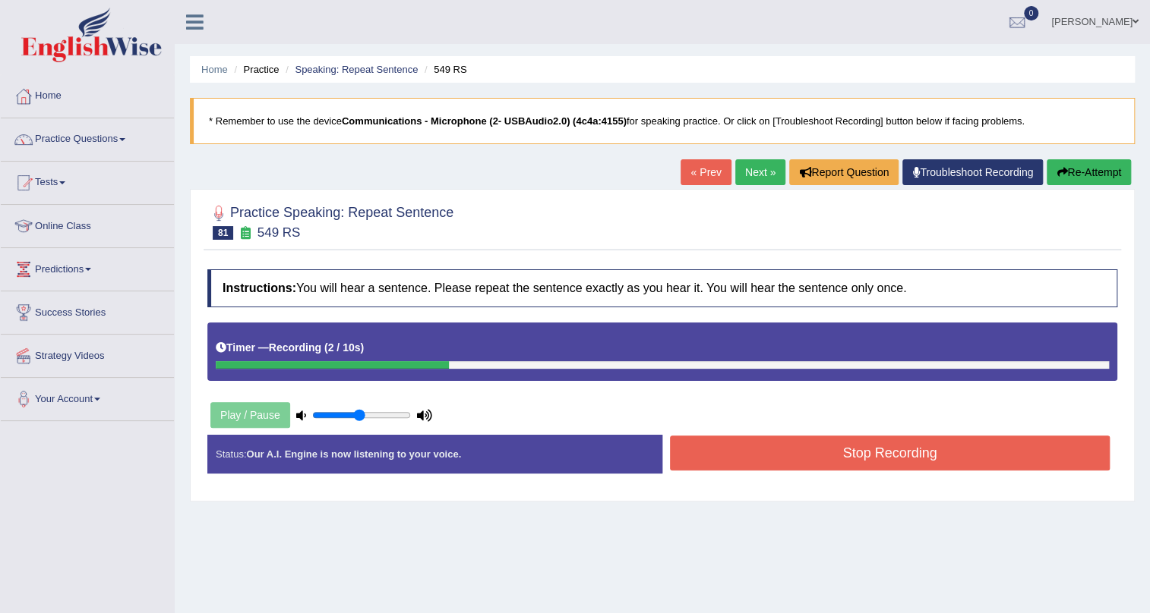
click at [839, 456] on button "Stop Recording" at bounding box center [890, 453] width 440 height 35
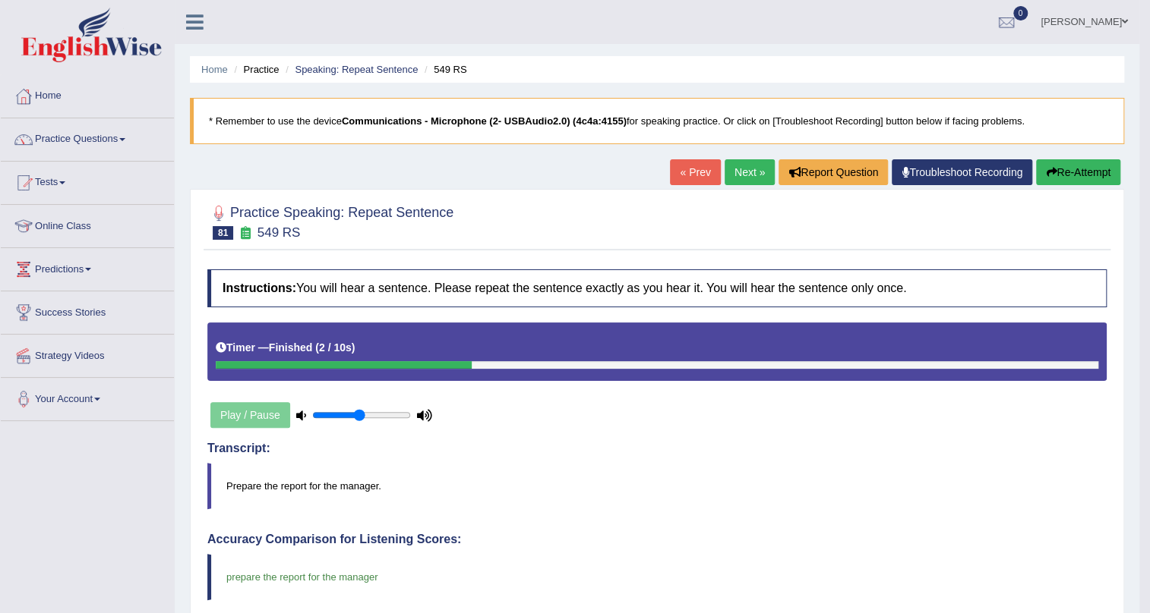
click at [746, 172] on link "Next »" at bounding box center [749, 172] width 50 height 26
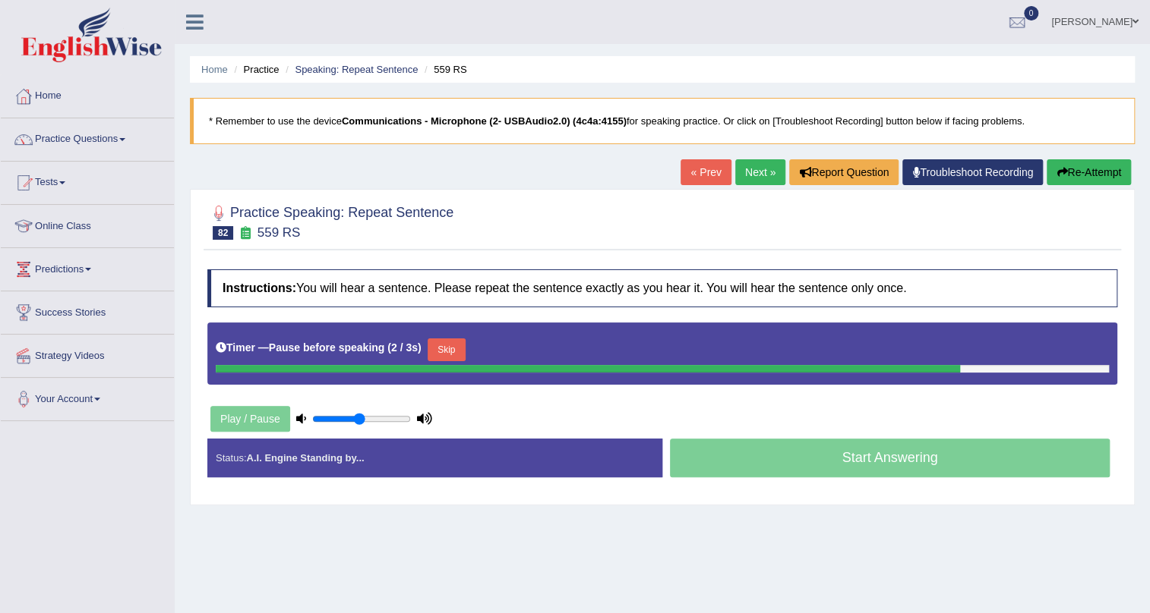
click at [1066, 169] on button "Re-Attempt" at bounding box center [1088, 172] width 84 height 26
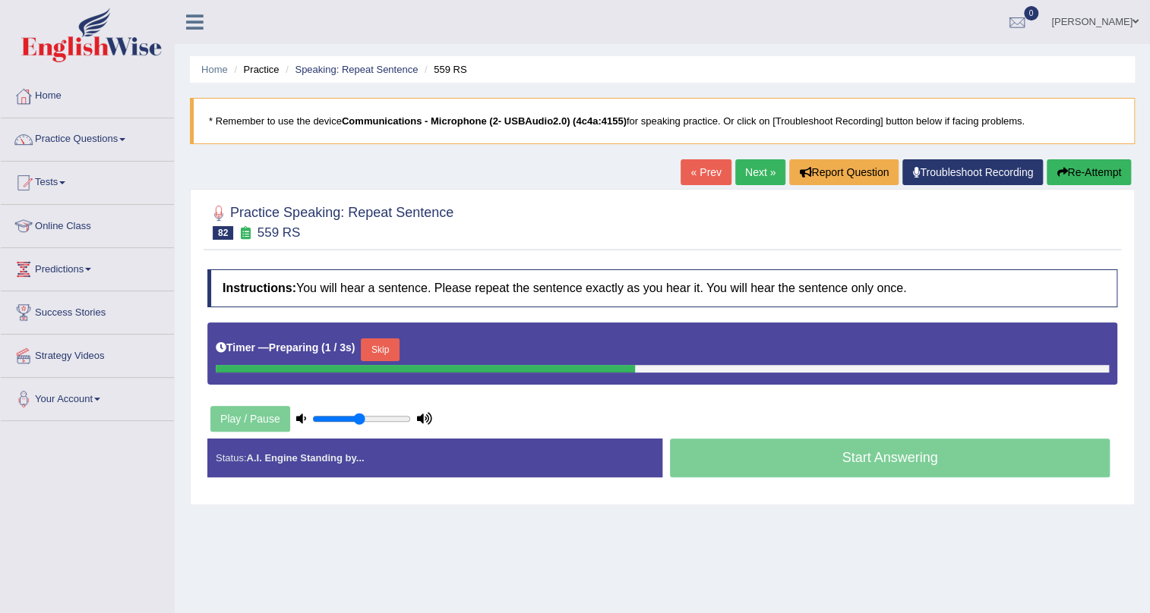
click at [371, 358] on button "Skip" at bounding box center [380, 350] width 38 height 23
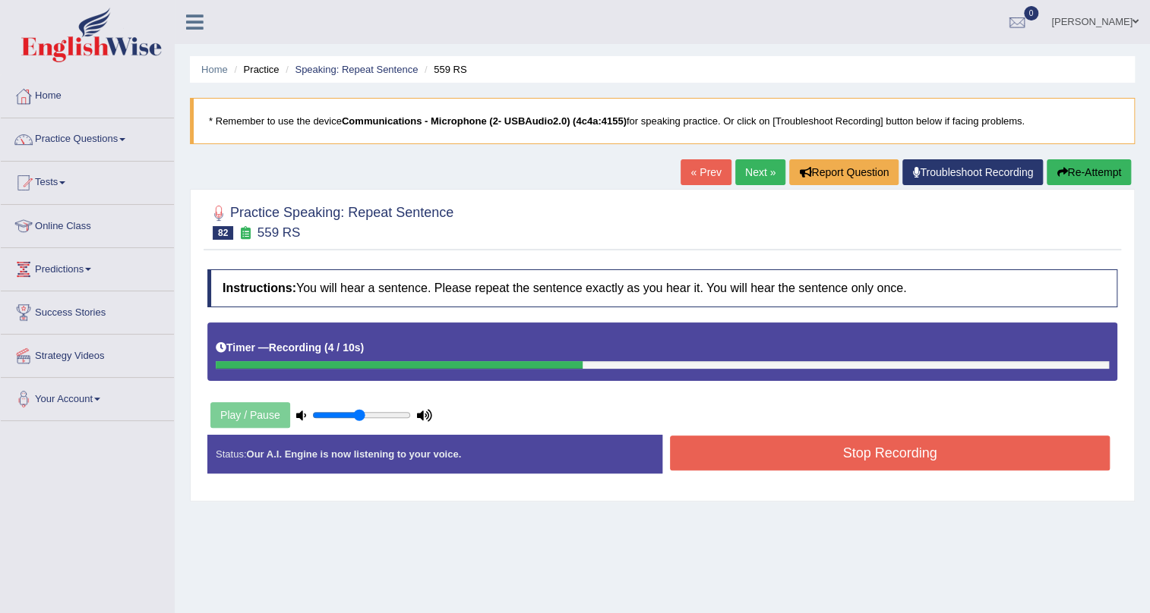
click at [796, 459] on button "Stop Recording" at bounding box center [890, 453] width 440 height 35
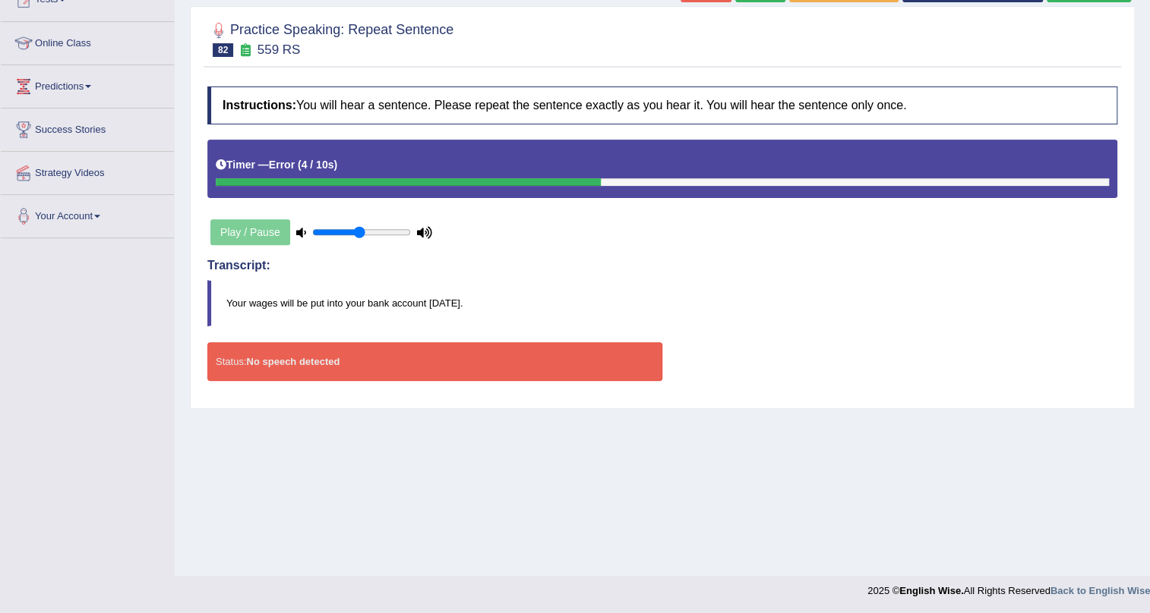
scroll to position [46, 0]
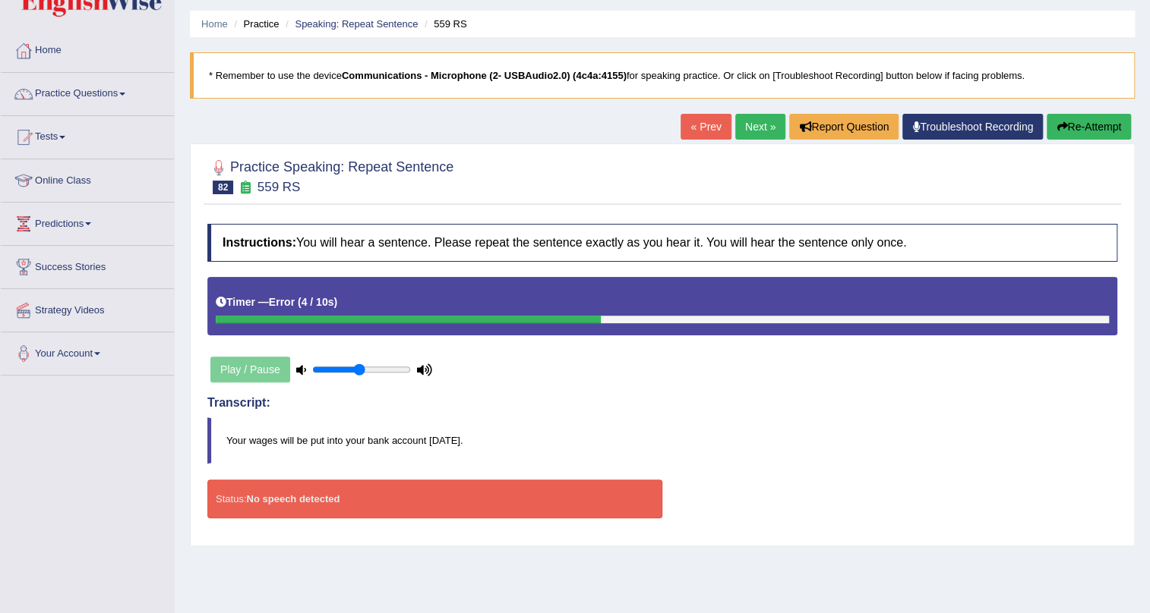
click at [1096, 131] on button "Re-Attempt" at bounding box center [1088, 127] width 84 height 26
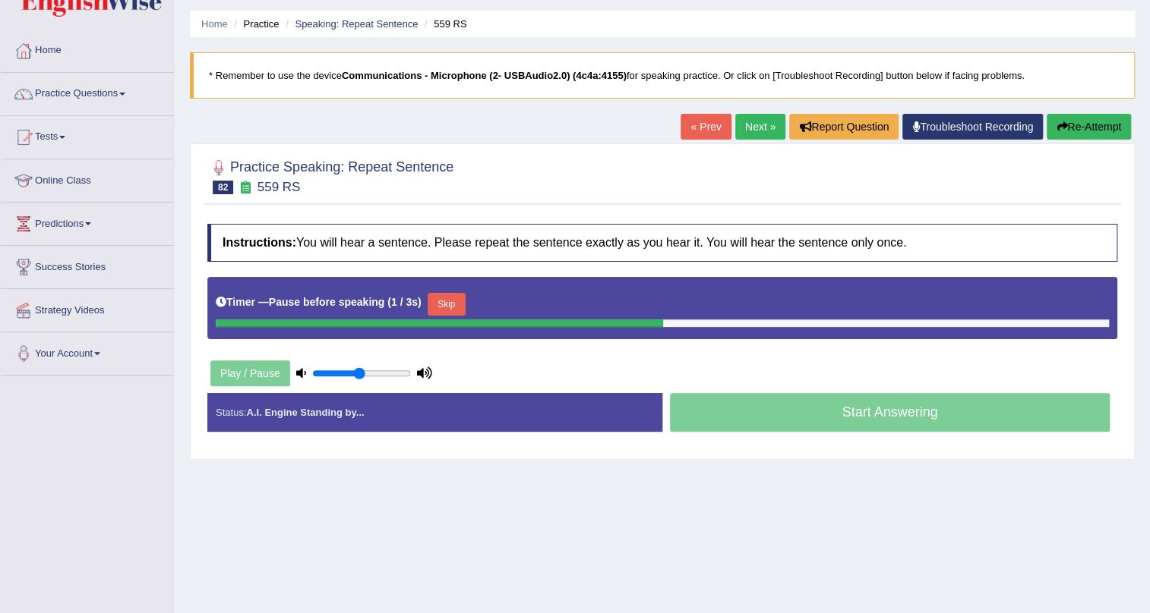
click at [438, 298] on button "Skip" at bounding box center [446, 304] width 38 height 23
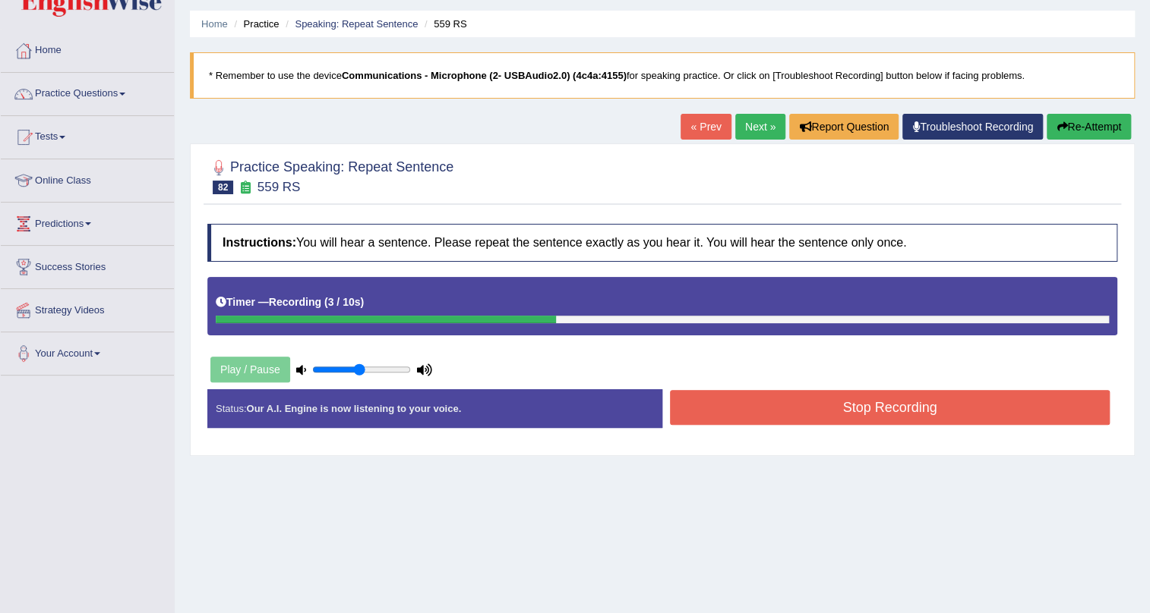
click at [837, 410] on button "Stop Recording" at bounding box center [890, 407] width 440 height 35
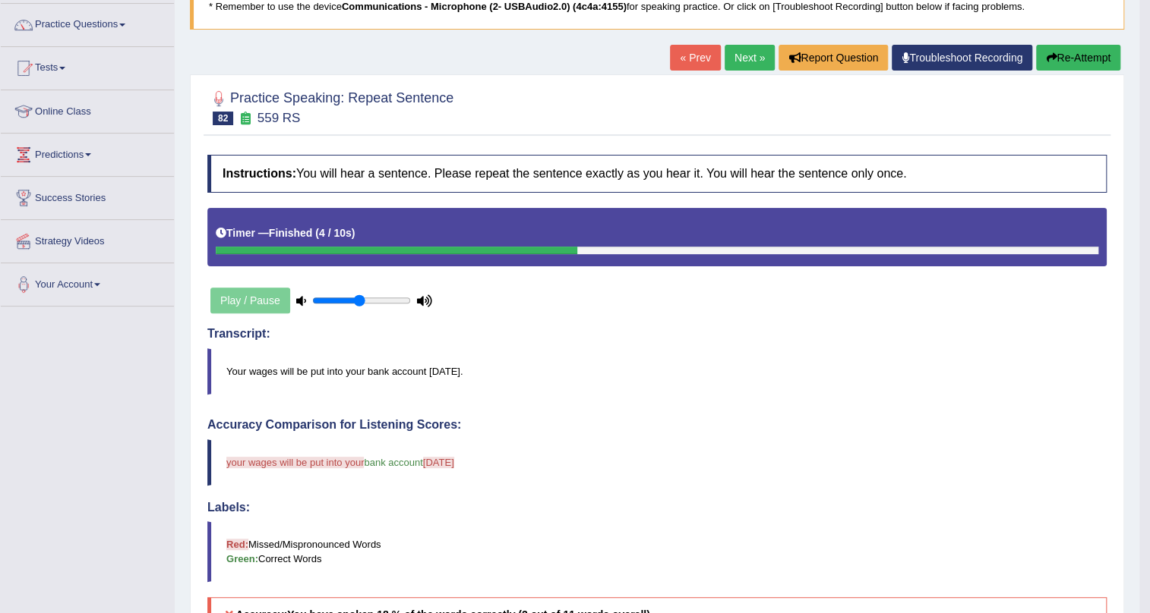
scroll to position [114, 0]
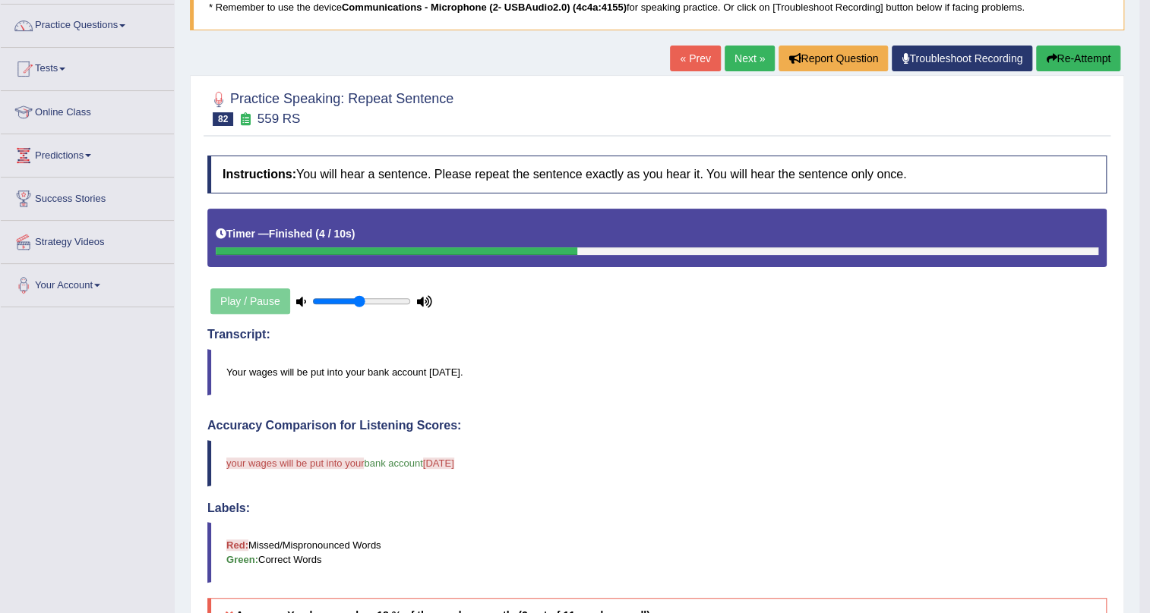
click at [754, 52] on link "Next »" at bounding box center [749, 59] width 50 height 26
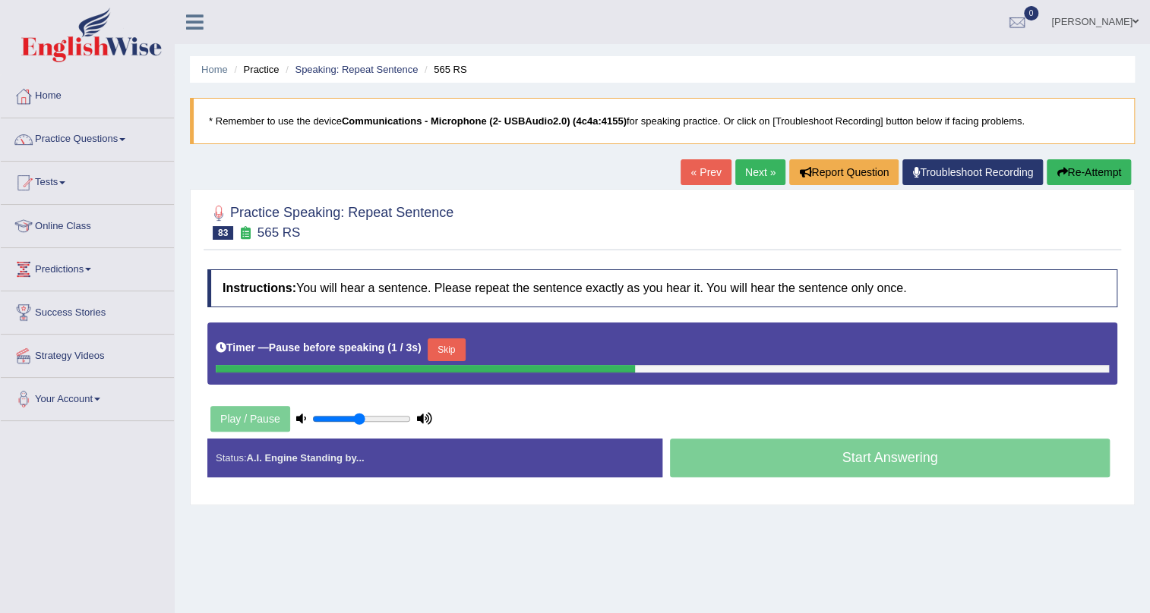
click at [446, 343] on button "Skip" at bounding box center [446, 350] width 38 height 23
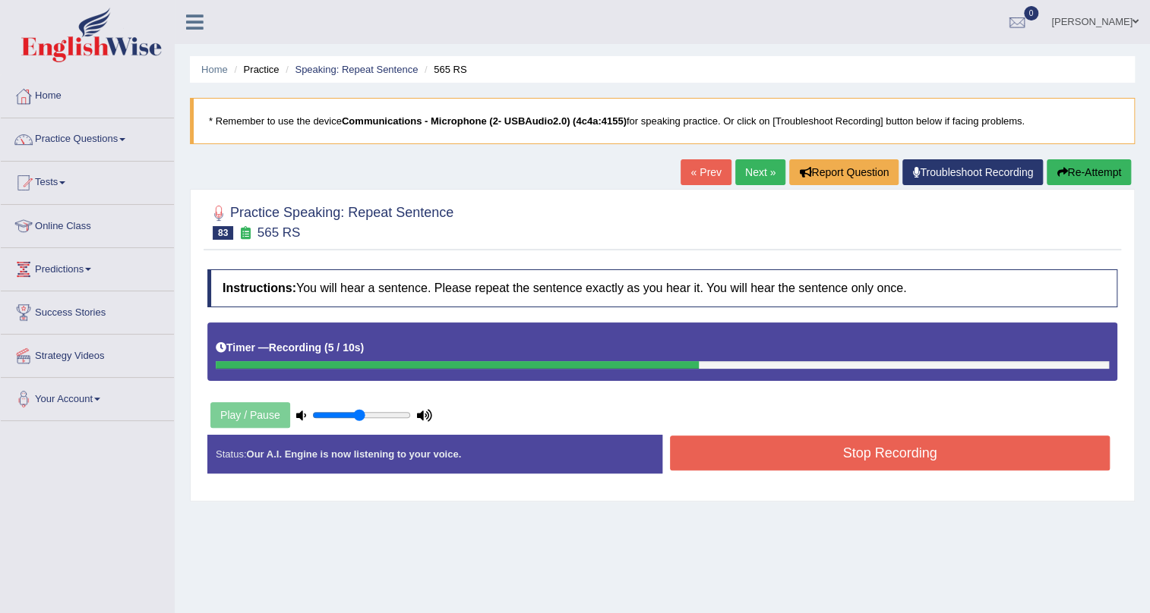
click at [1106, 174] on button "Re-Attempt" at bounding box center [1088, 172] width 84 height 26
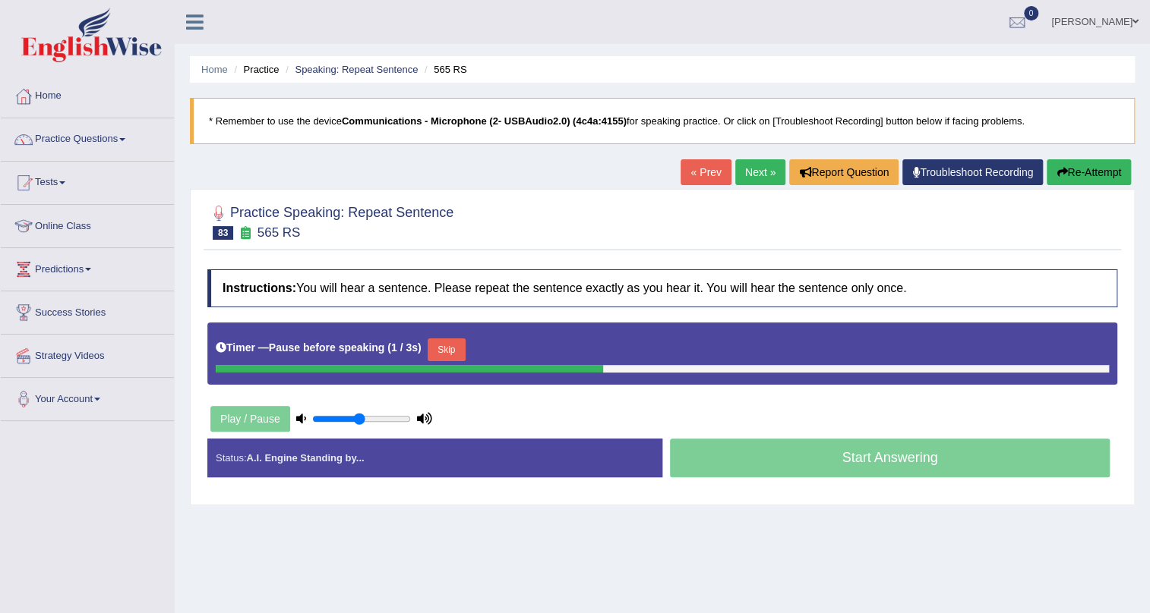
click at [446, 357] on button "Skip" at bounding box center [446, 350] width 38 height 23
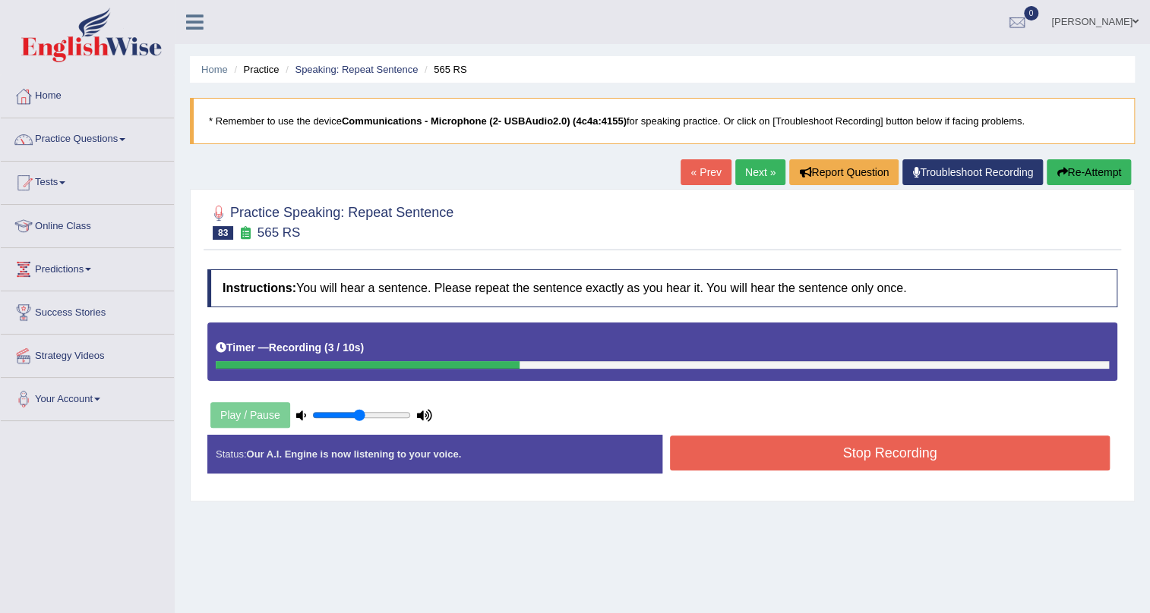
click at [881, 463] on button "Stop Recording" at bounding box center [890, 453] width 440 height 35
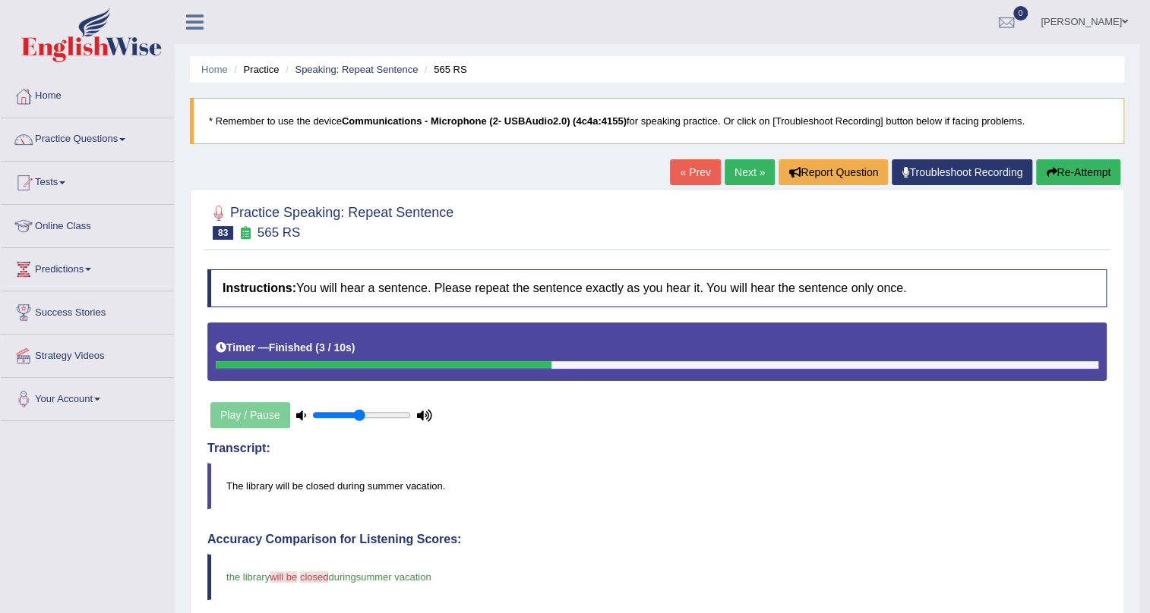
click at [749, 166] on link "Next »" at bounding box center [749, 172] width 50 height 26
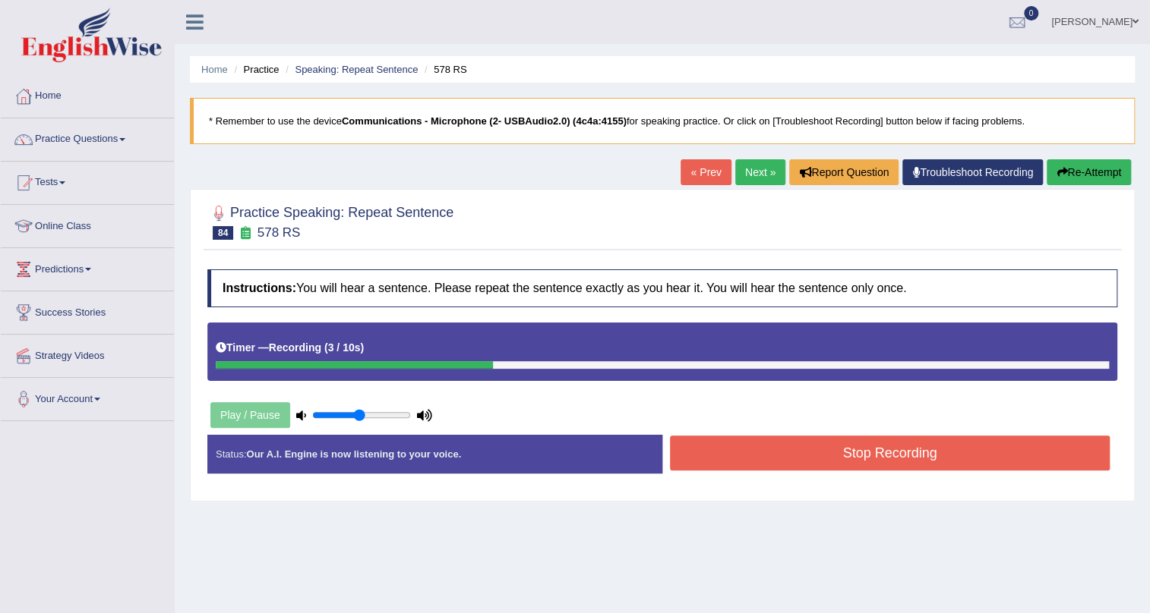
click at [874, 459] on button "Stop Recording" at bounding box center [890, 453] width 440 height 35
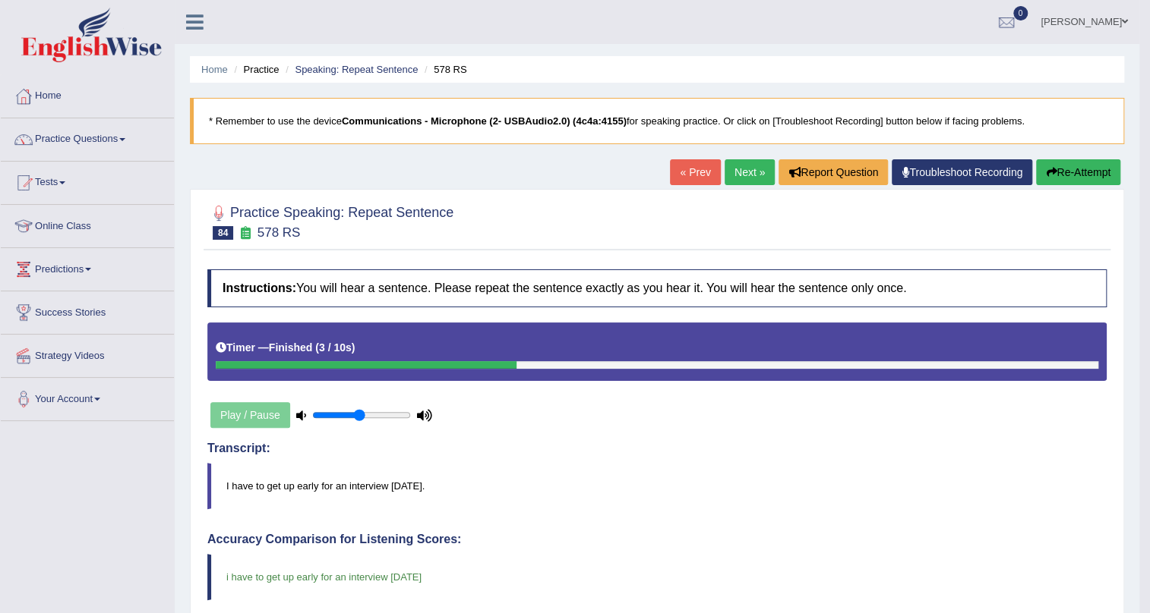
click at [732, 162] on link "Next »" at bounding box center [749, 172] width 50 height 26
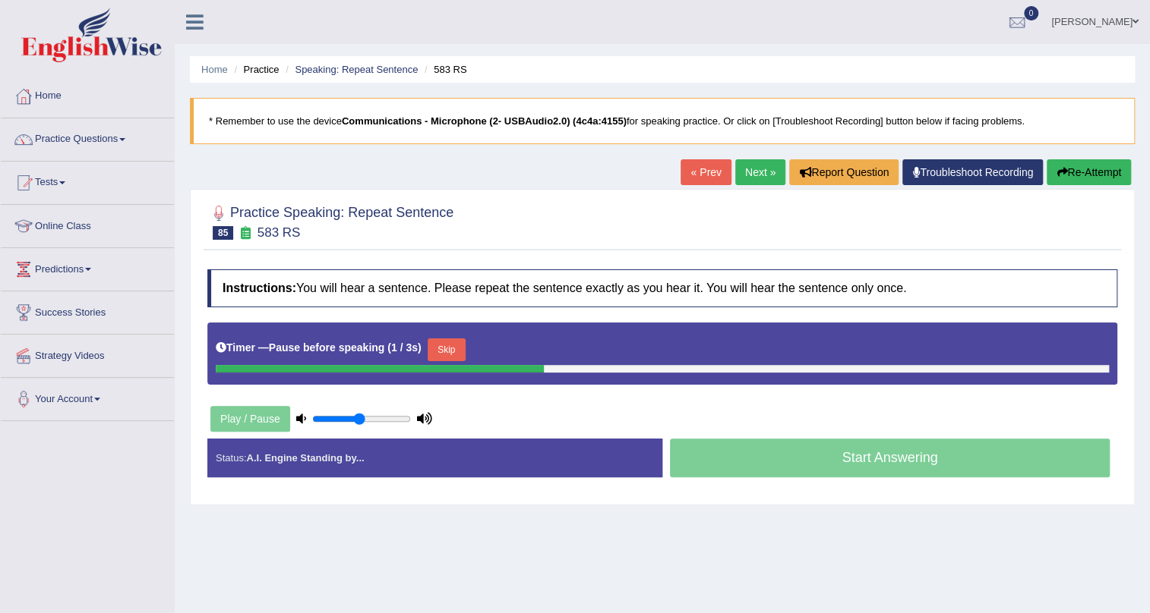
click at [462, 349] on button "Skip" at bounding box center [446, 350] width 38 height 23
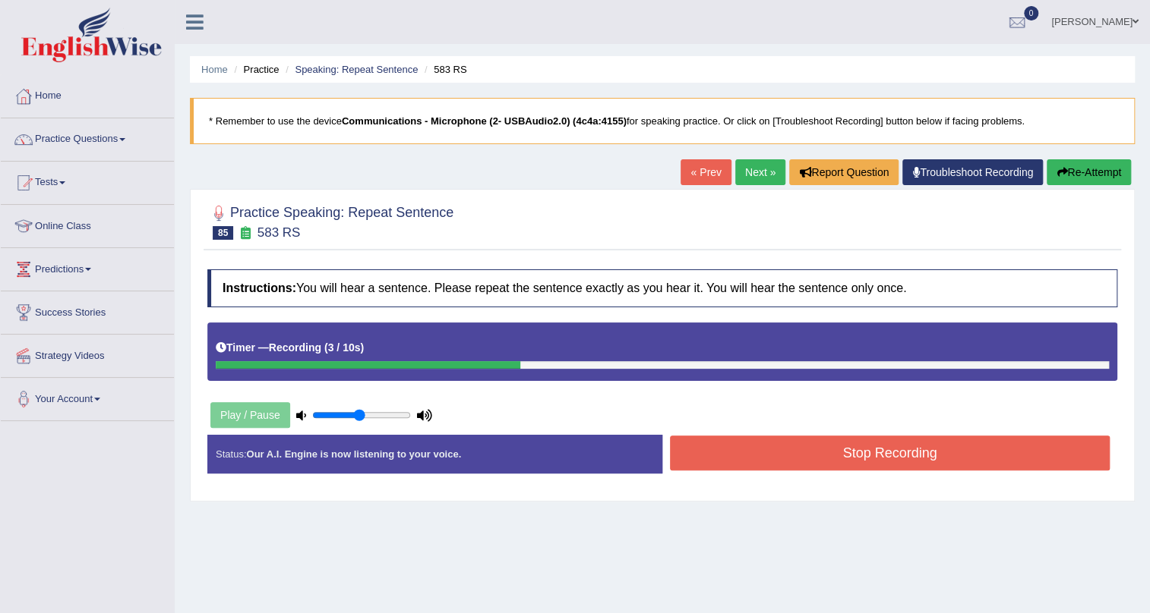
click at [759, 456] on button "Stop Recording" at bounding box center [890, 453] width 440 height 35
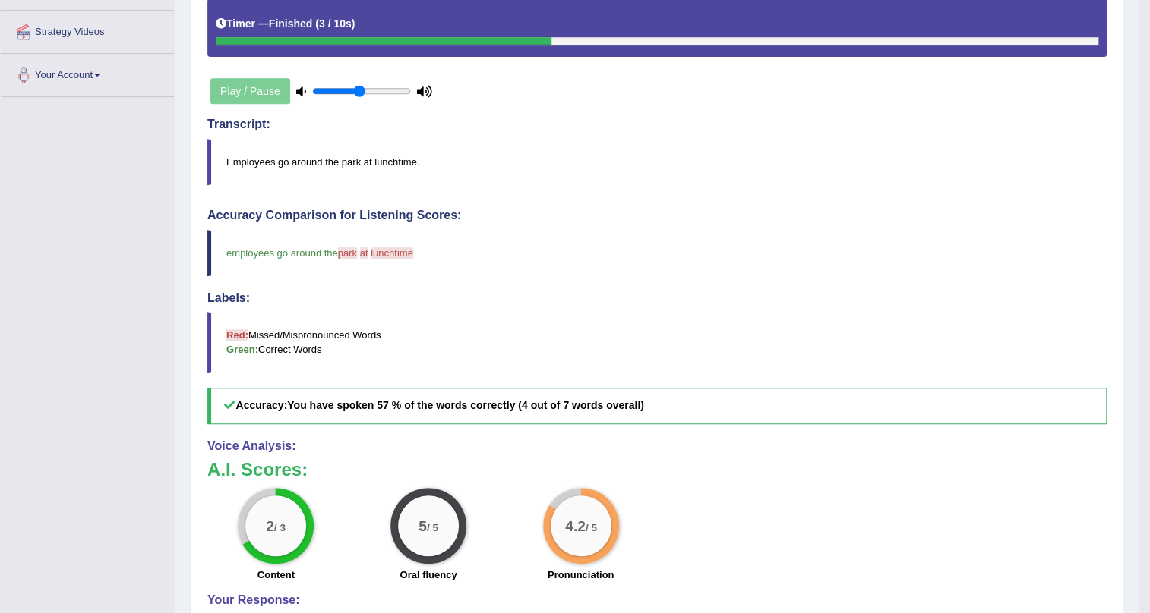
scroll to position [137, 0]
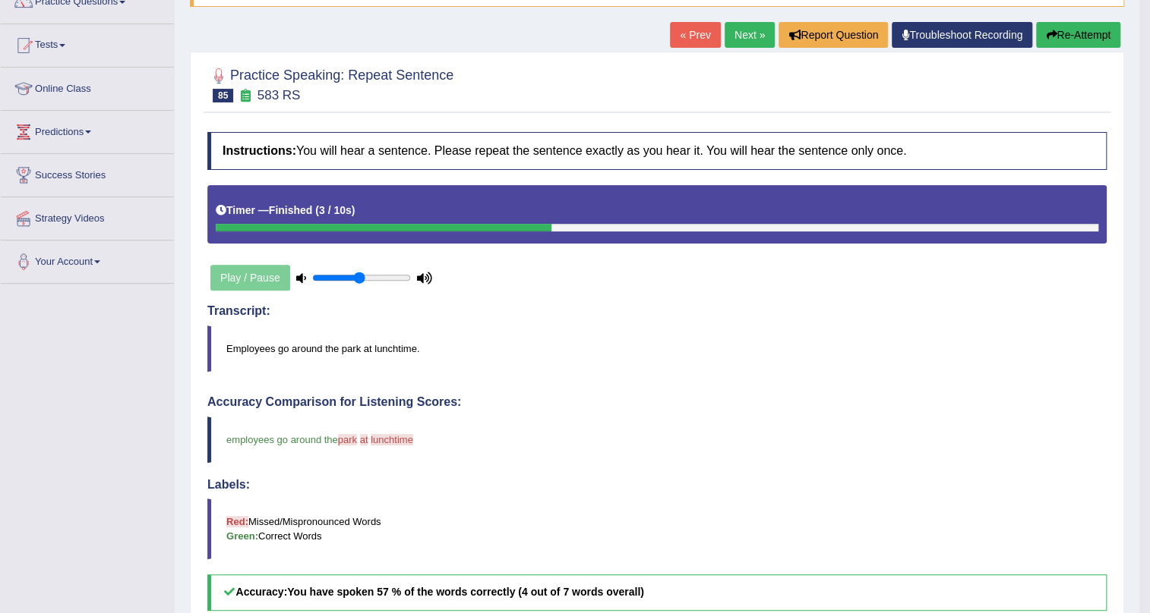
click at [744, 24] on link "Next »" at bounding box center [749, 35] width 50 height 26
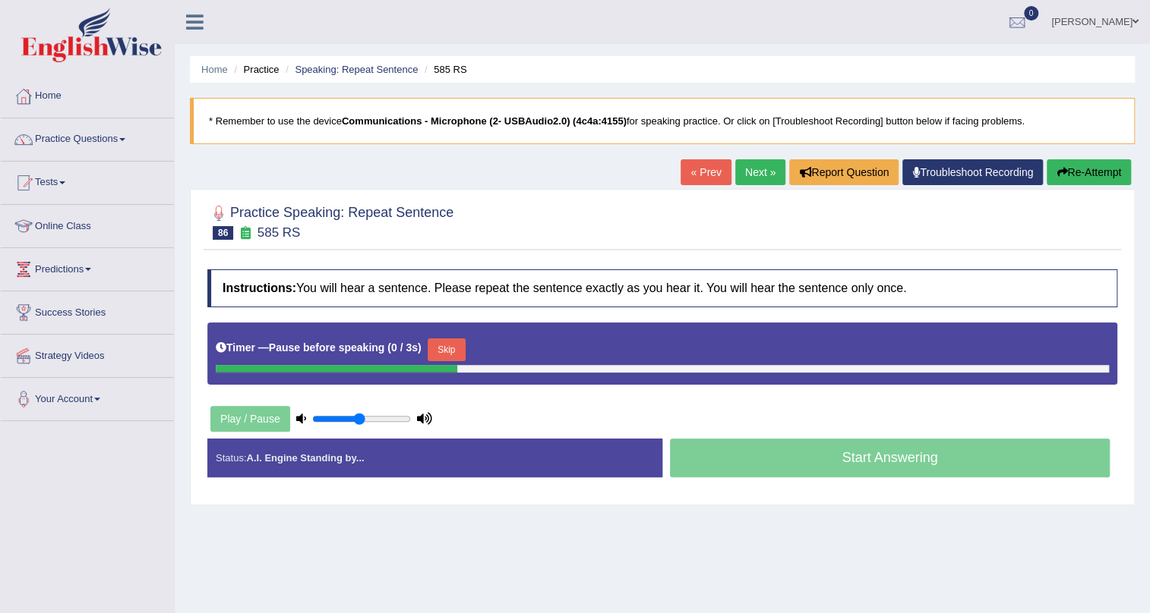
click at [449, 349] on button "Skip" at bounding box center [446, 350] width 38 height 23
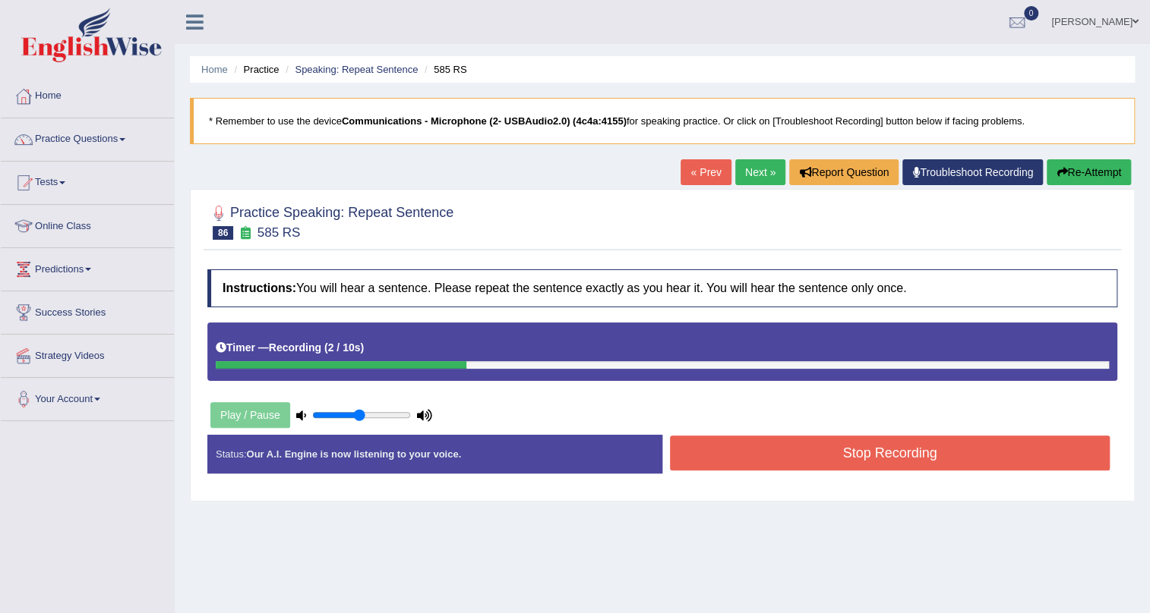
click at [866, 450] on button "Stop Recording" at bounding box center [890, 453] width 440 height 35
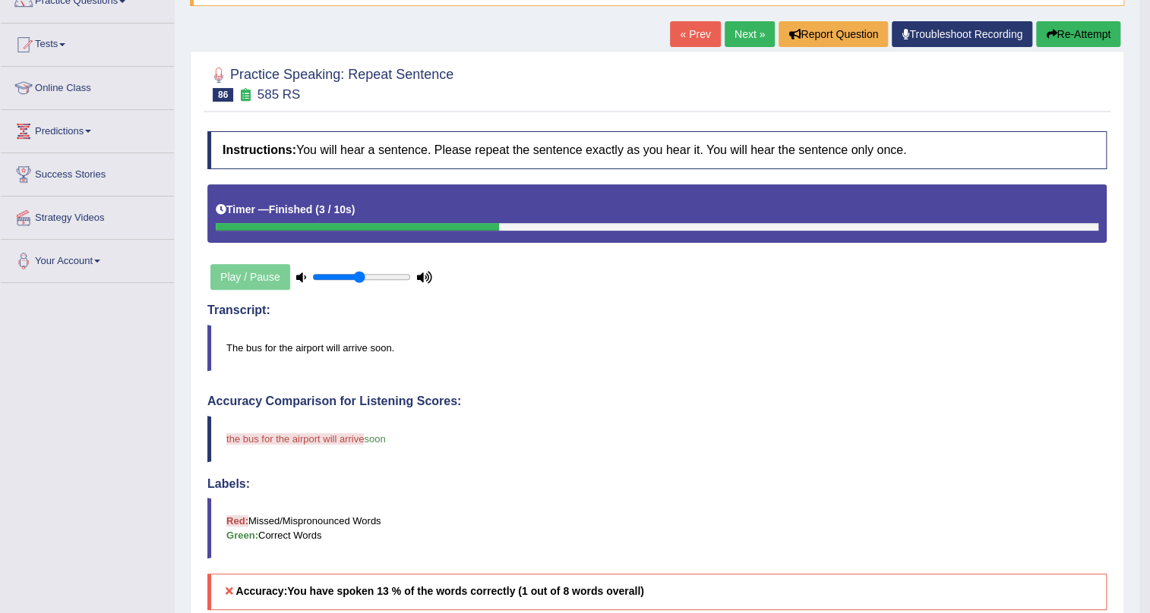
scroll to position [137, 0]
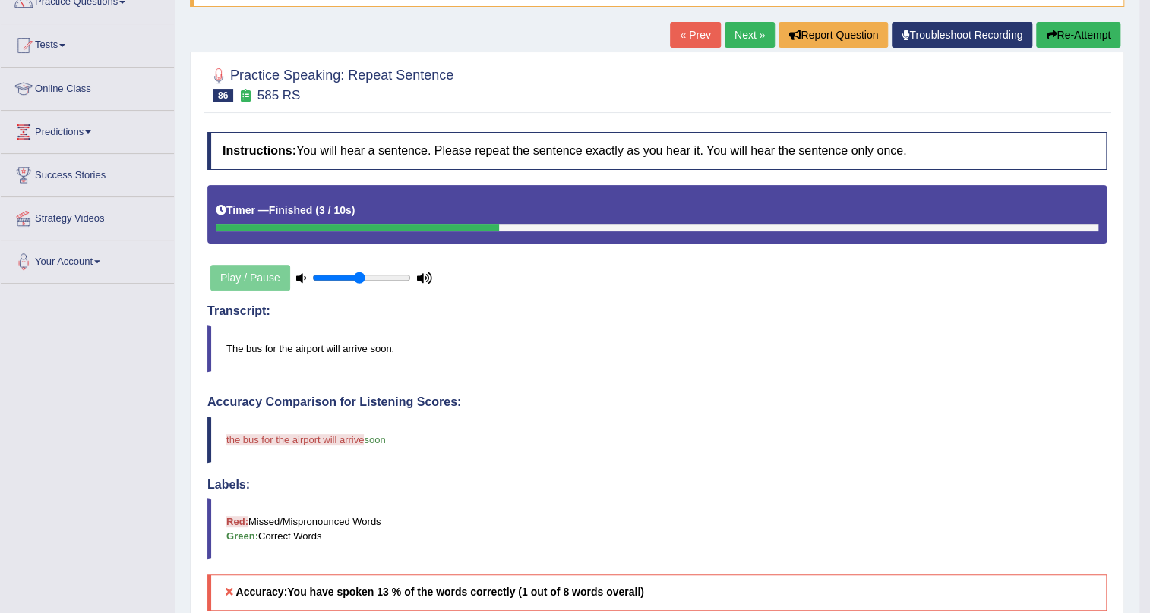
click at [1055, 25] on button "Re-Attempt" at bounding box center [1078, 35] width 84 height 26
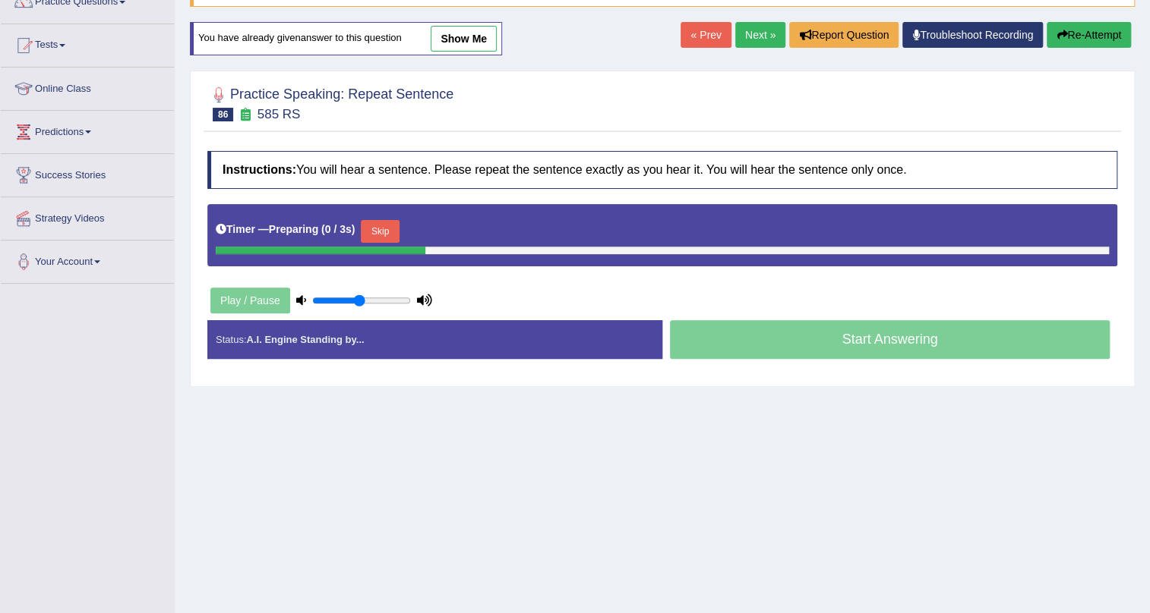
click at [387, 223] on button "Skip" at bounding box center [380, 231] width 38 height 23
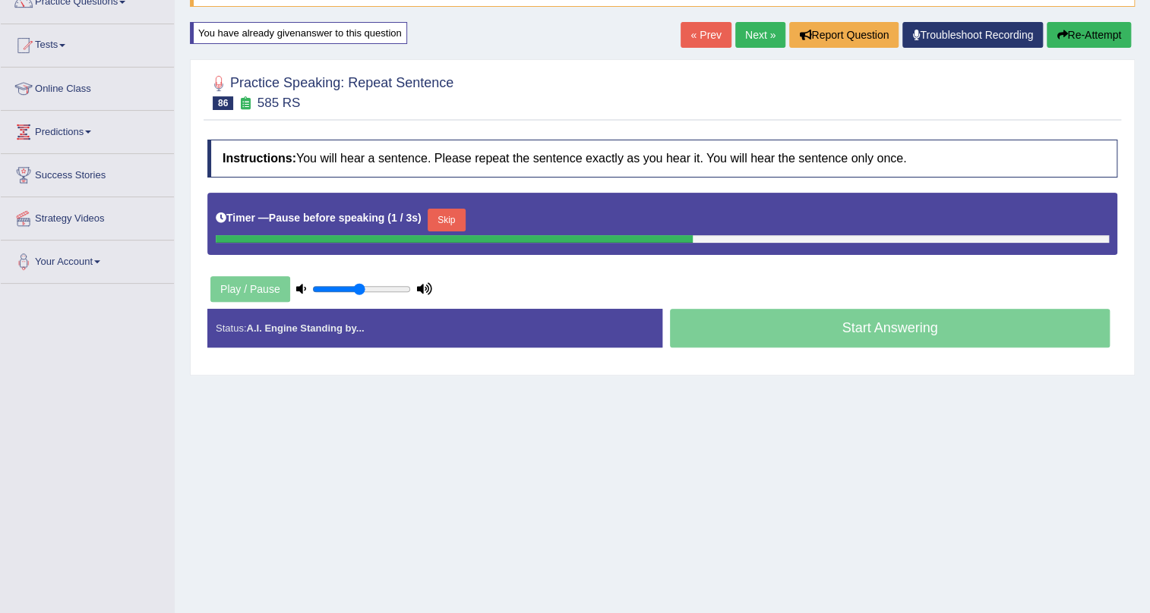
click at [452, 225] on button "Skip" at bounding box center [446, 220] width 38 height 23
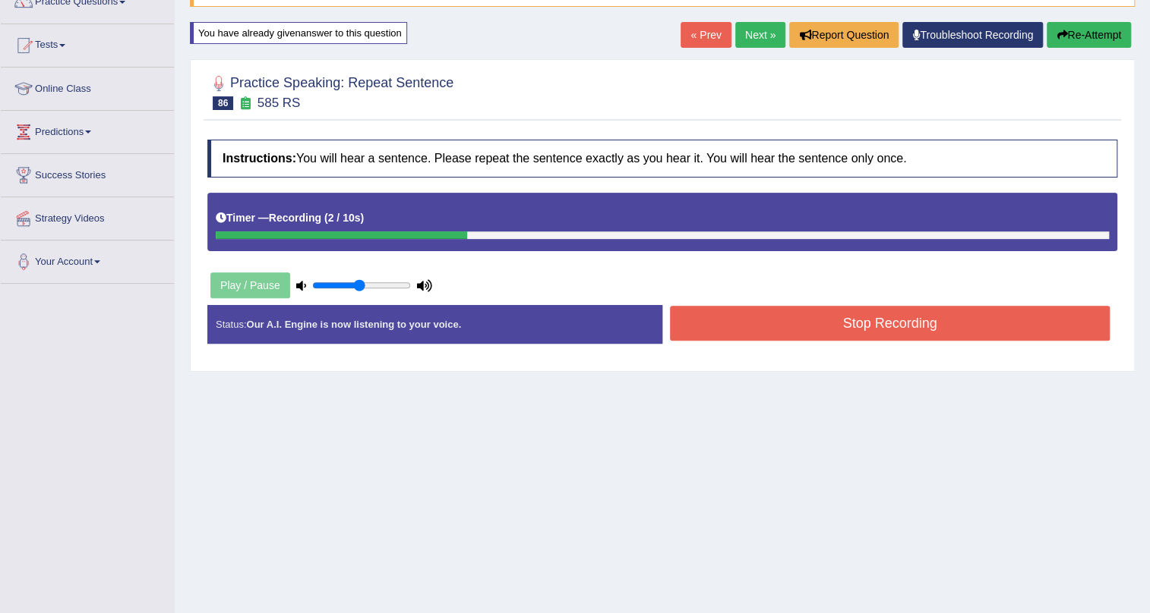
click at [844, 328] on button "Stop Recording" at bounding box center [890, 323] width 440 height 35
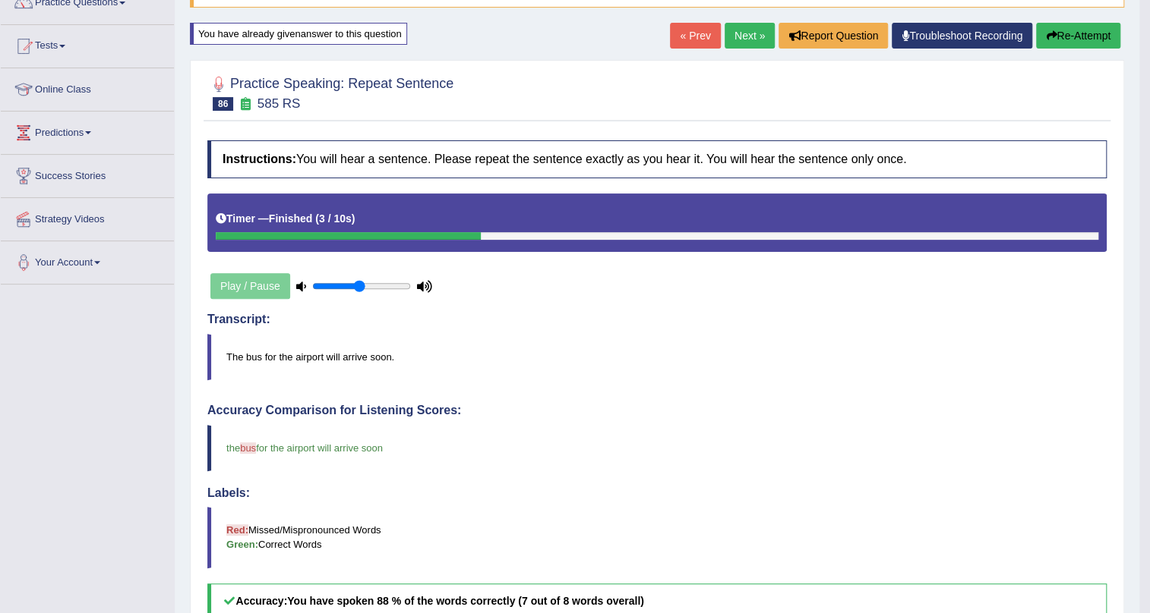
scroll to position [68, 0]
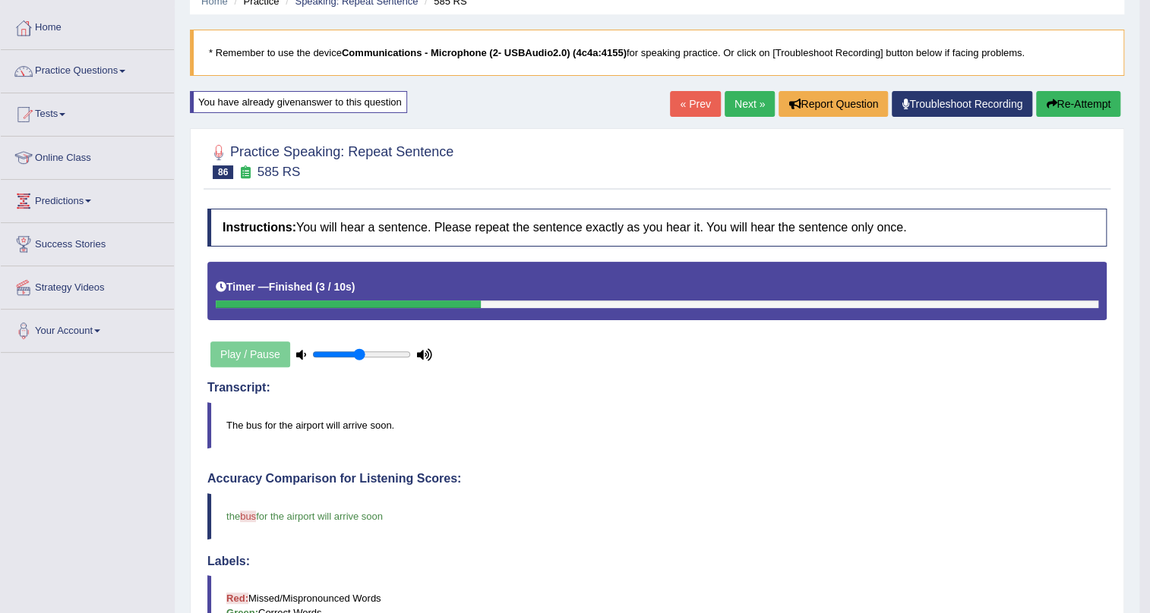
click at [737, 112] on link "Next »" at bounding box center [749, 104] width 50 height 26
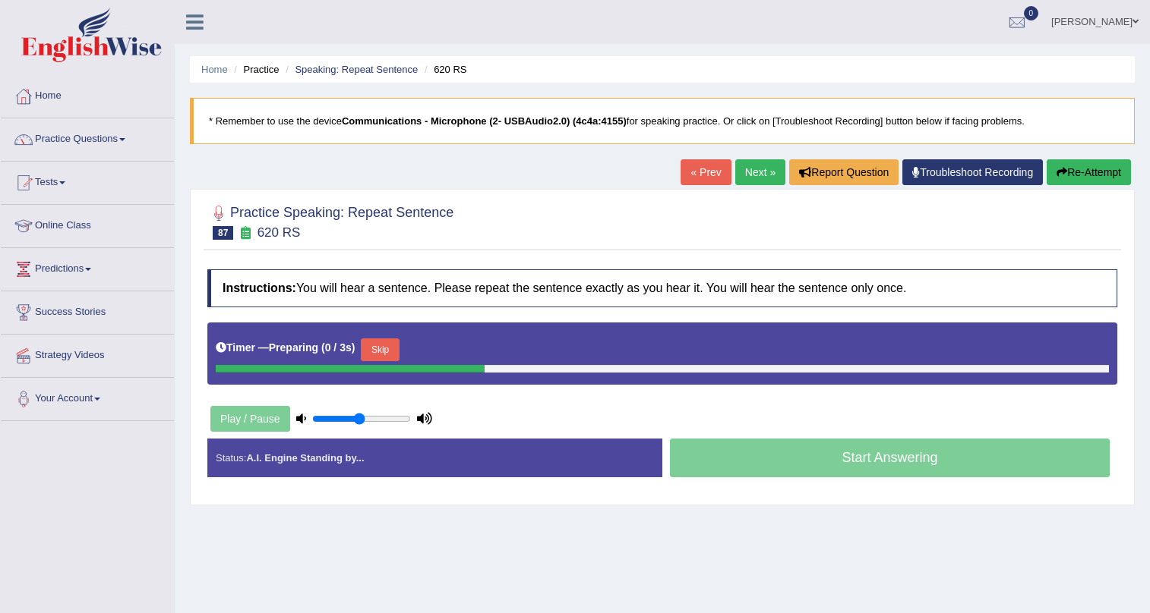
click at [375, 341] on button "Skip" at bounding box center [380, 350] width 38 height 23
click at [743, 175] on link "Next »" at bounding box center [760, 172] width 50 height 26
click at [443, 350] on button "Skip" at bounding box center [446, 350] width 38 height 23
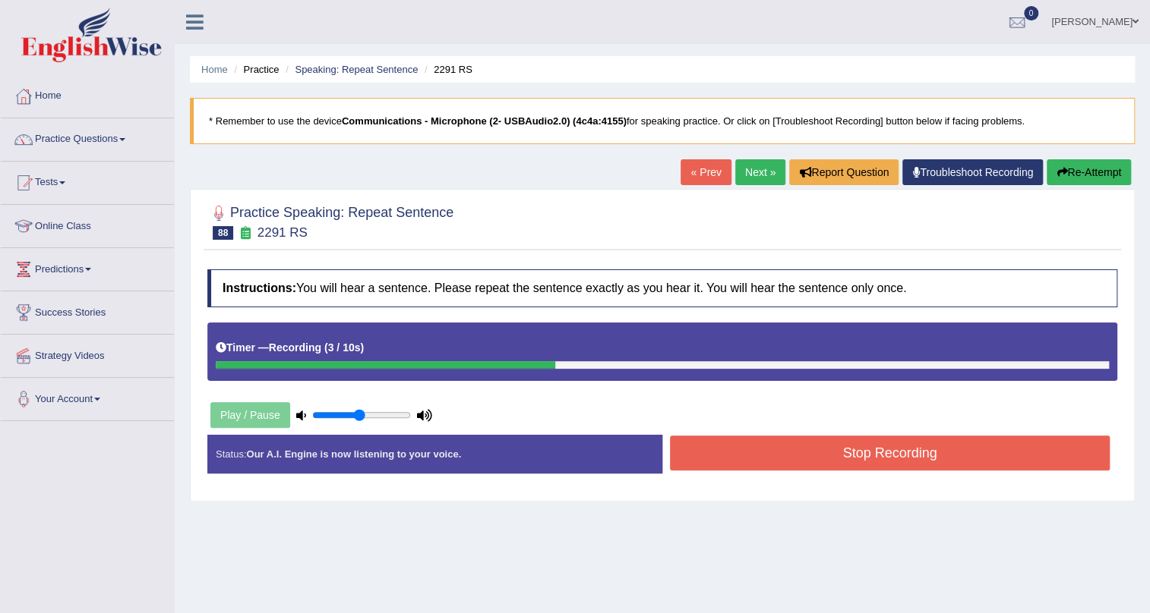
click at [768, 446] on button "Stop Recording" at bounding box center [890, 453] width 440 height 35
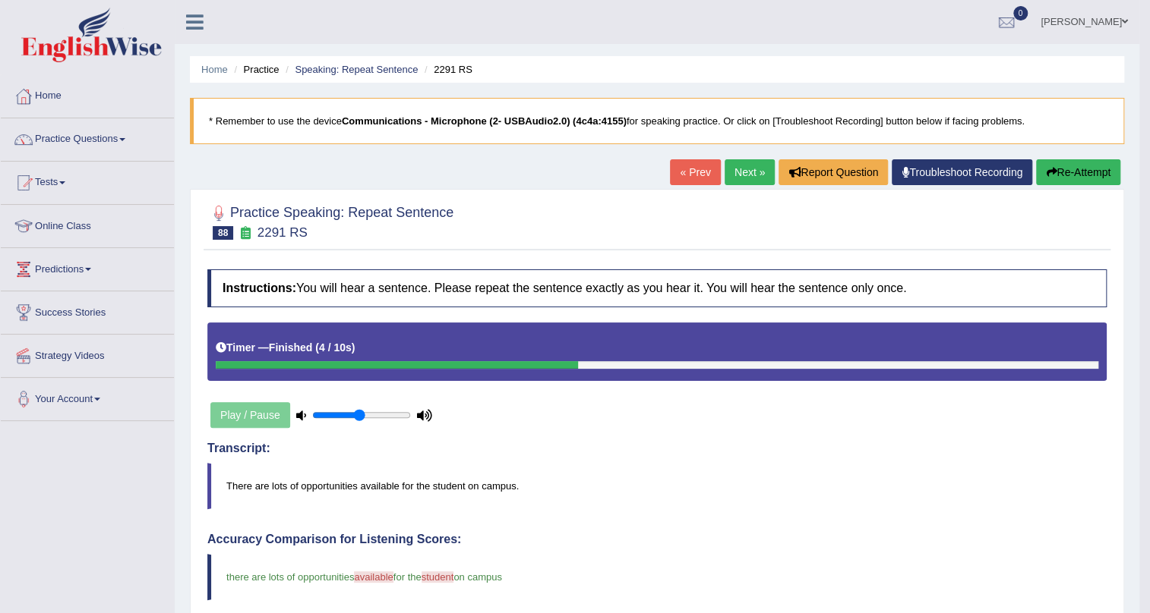
click at [736, 174] on link "Next »" at bounding box center [749, 172] width 50 height 26
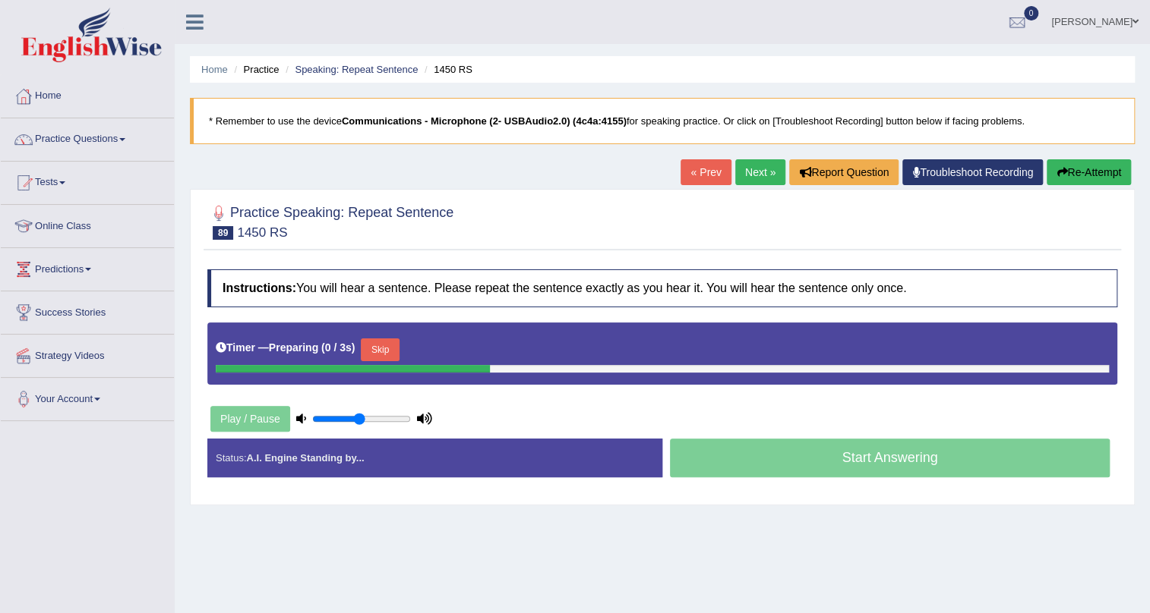
click at [390, 345] on button "Skip" at bounding box center [380, 350] width 38 height 23
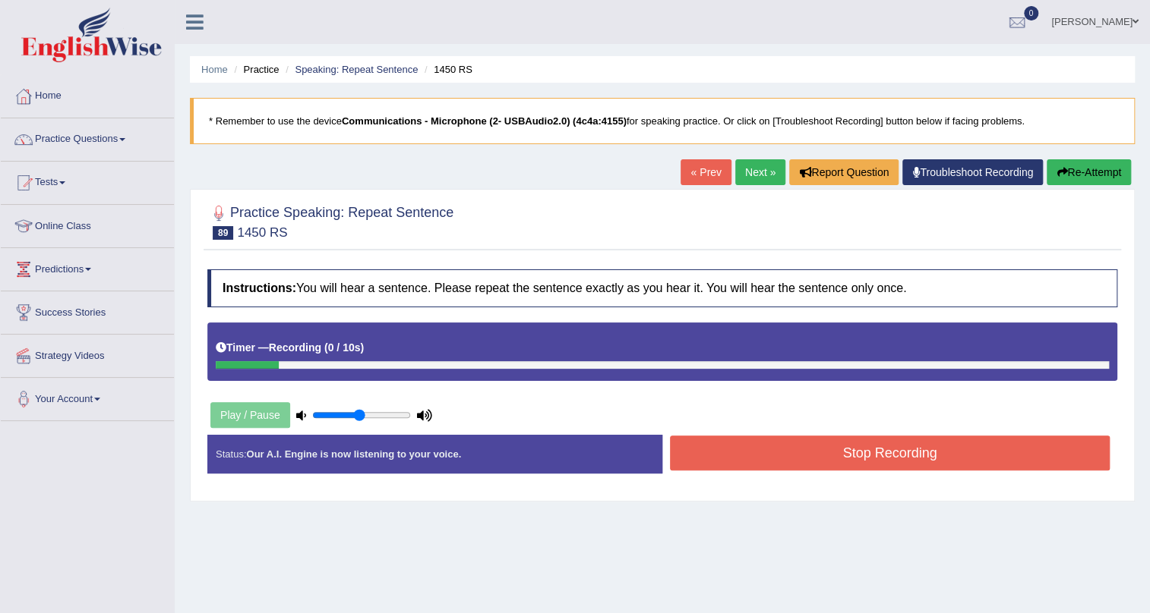
click at [759, 171] on link "Next »" at bounding box center [760, 172] width 50 height 26
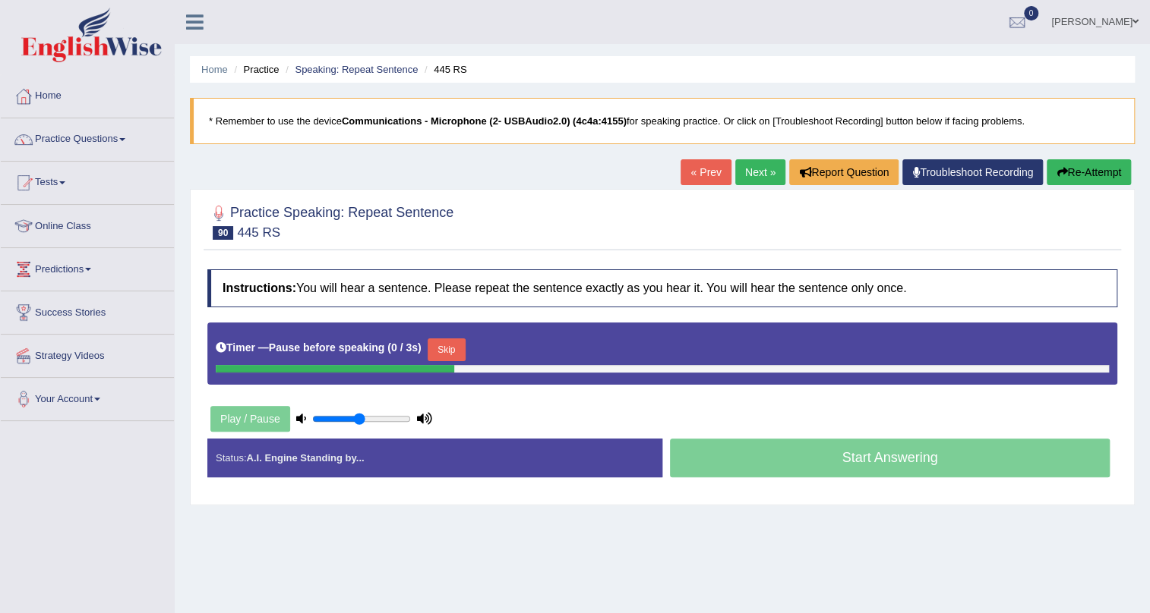
click at [453, 344] on button "Skip" at bounding box center [446, 350] width 38 height 23
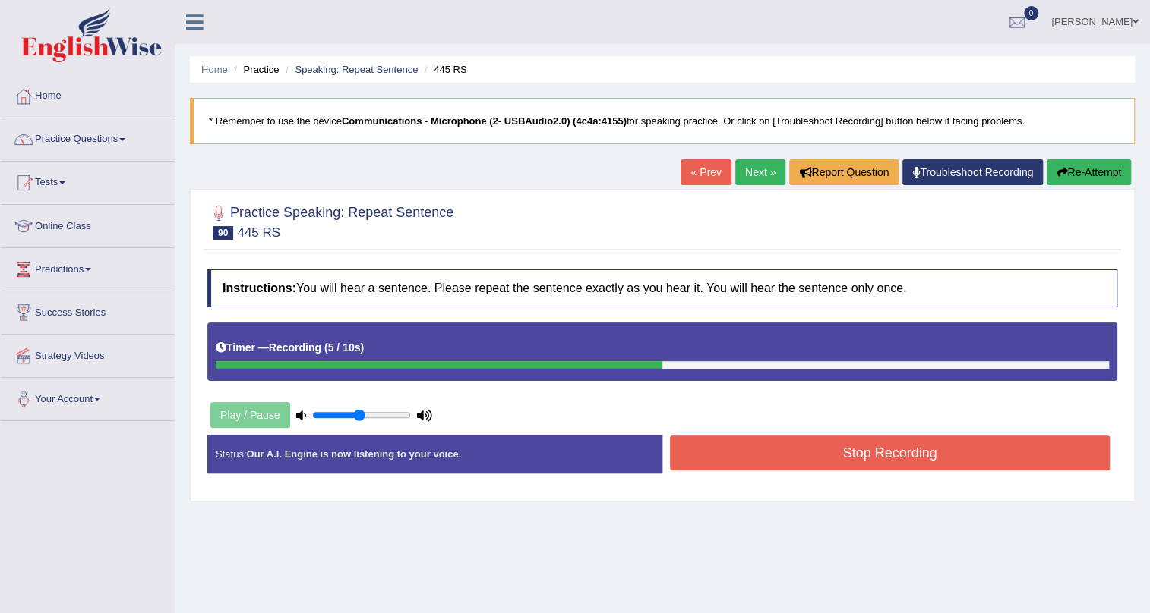
click at [755, 453] on button "Stop Recording" at bounding box center [890, 453] width 440 height 35
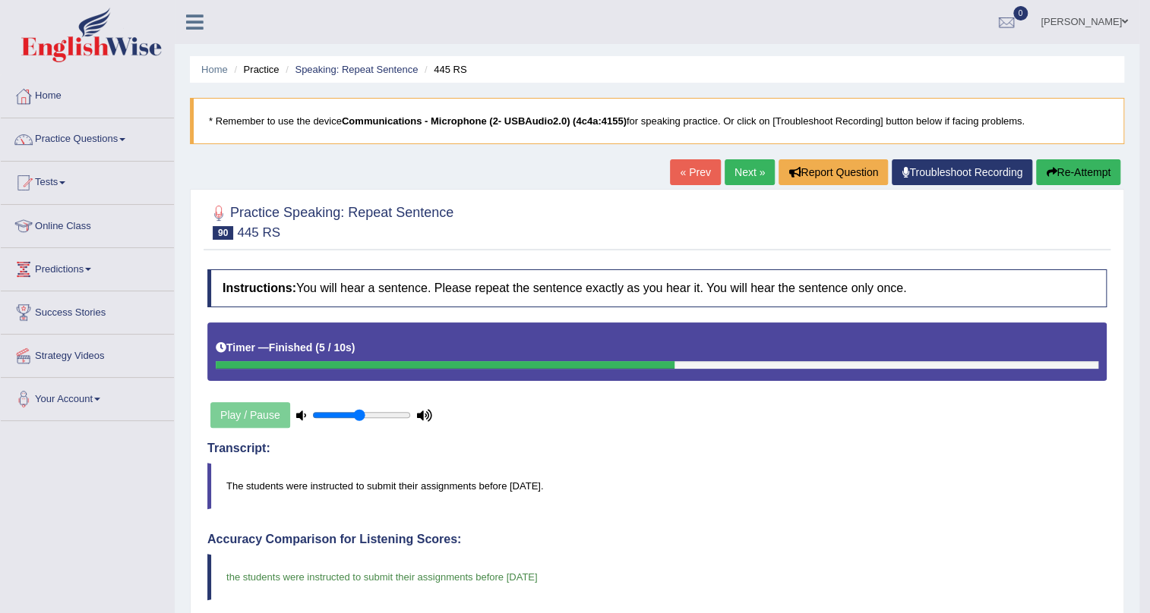
click at [736, 178] on link "Next »" at bounding box center [749, 172] width 50 height 26
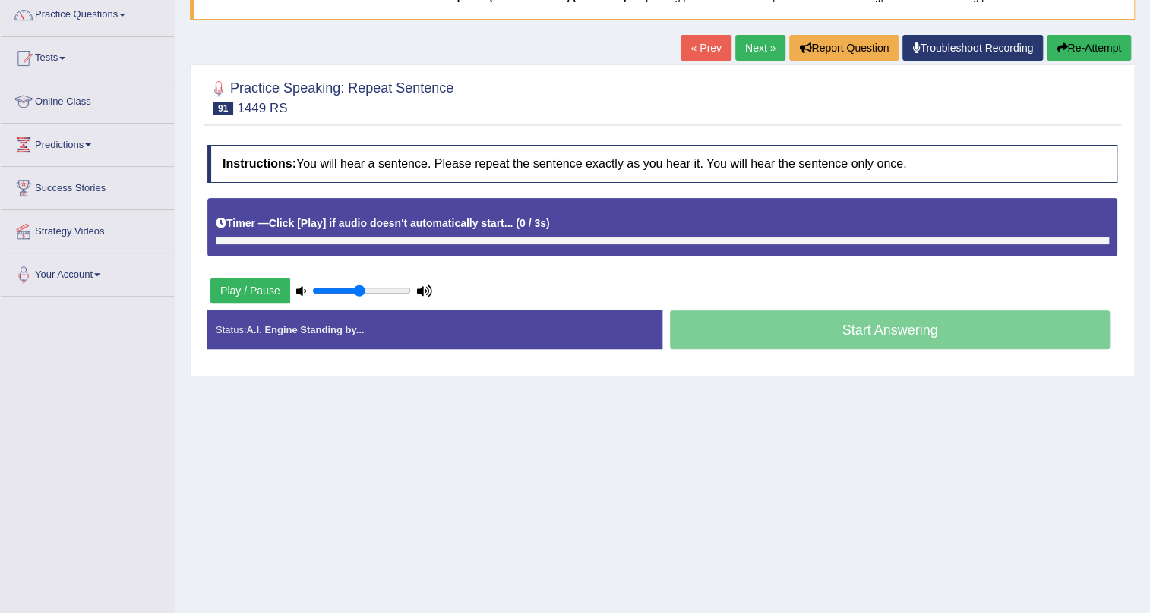
scroll to position [137, 0]
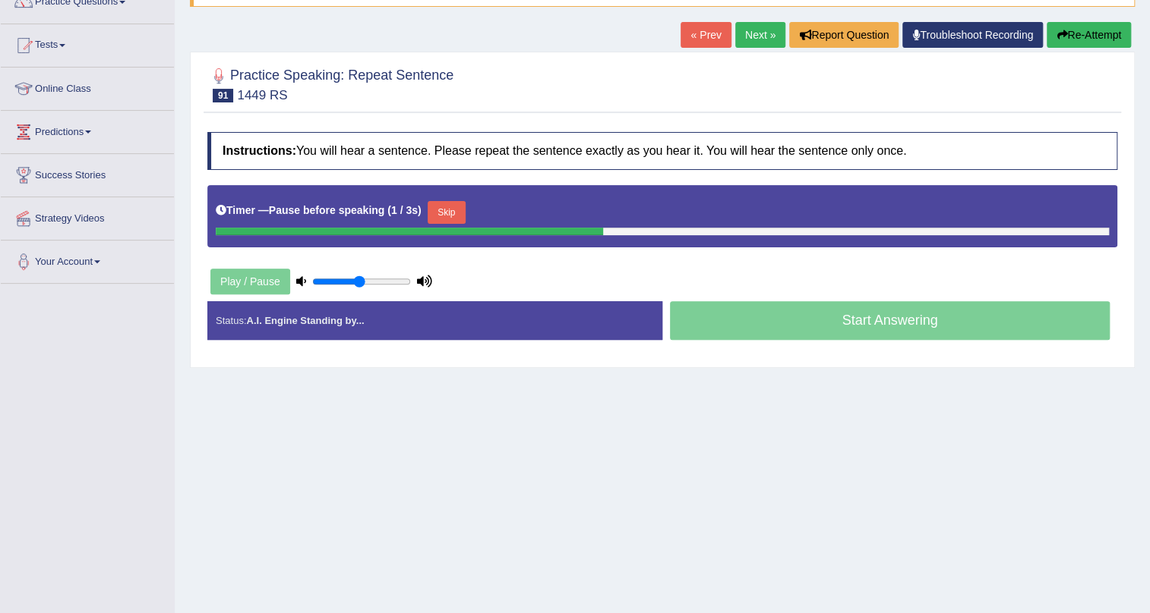
click at [444, 212] on button "Skip" at bounding box center [446, 212] width 38 height 23
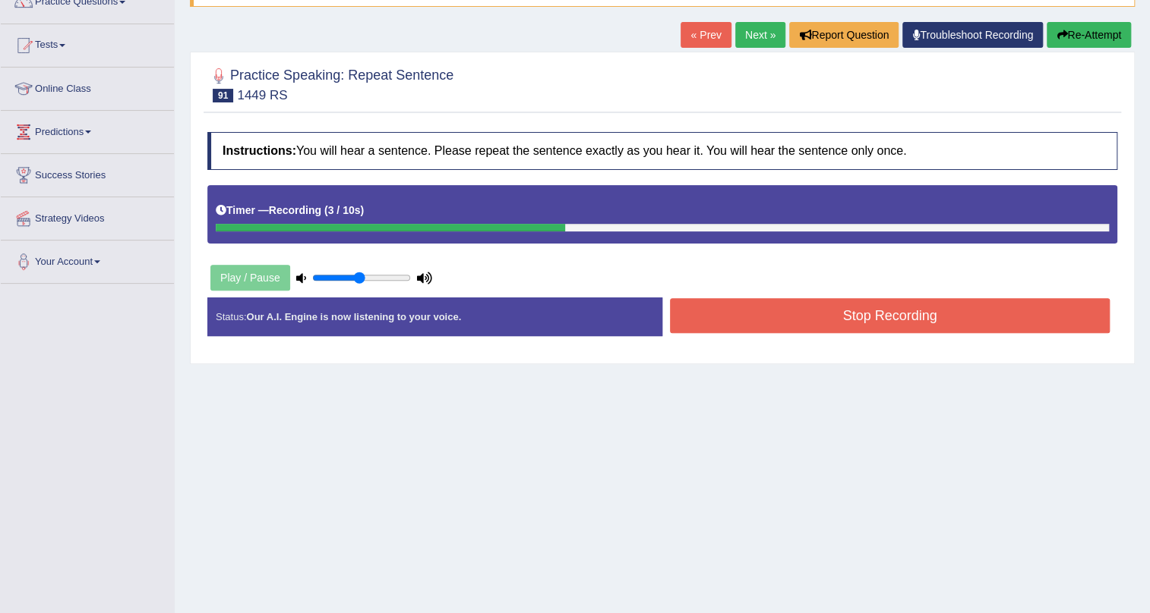
click at [785, 317] on button "Stop Recording" at bounding box center [890, 315] width 440 height 35
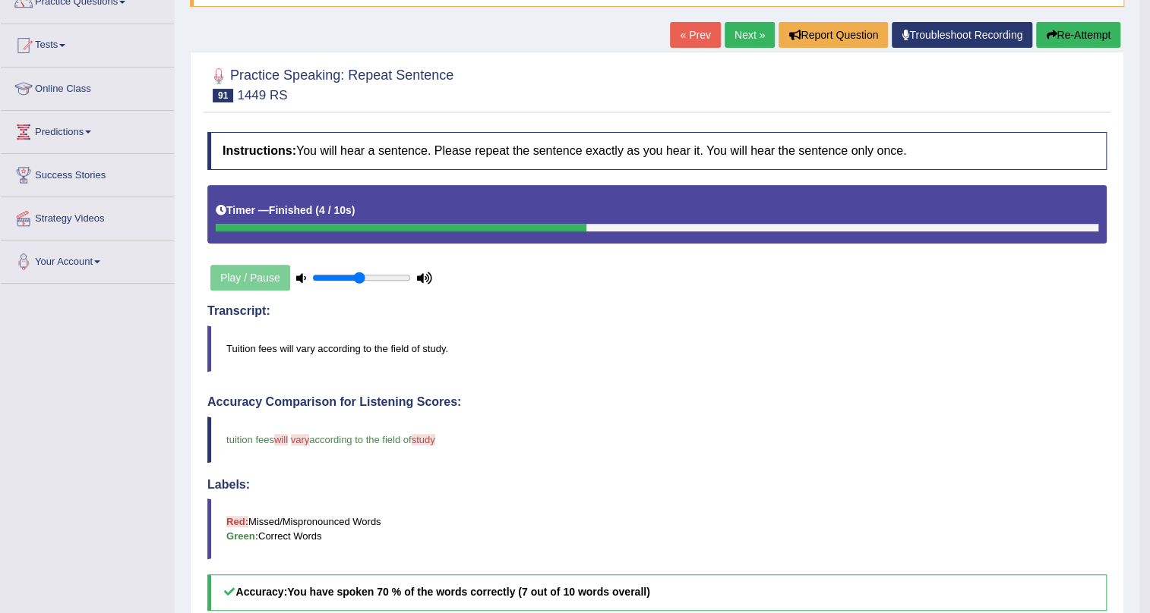
click at [749, 31] on link "Next »" at bounding box center [749, 35] width 50 height 26
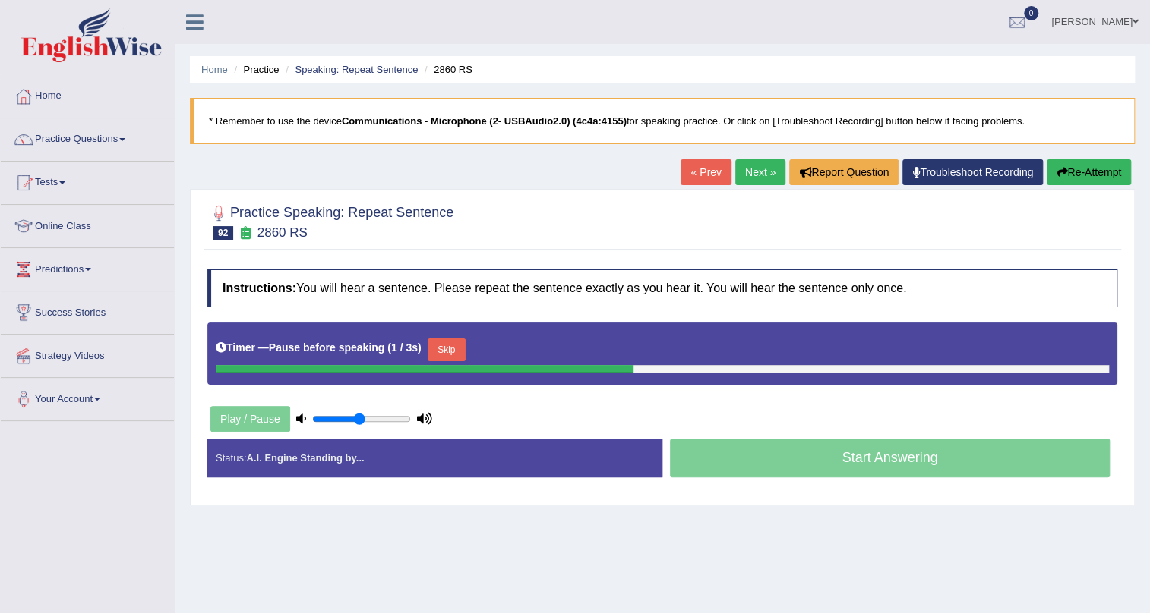
click at [461, 343] on button "Skip" at bounding box center [446, 350] width 38 height 23
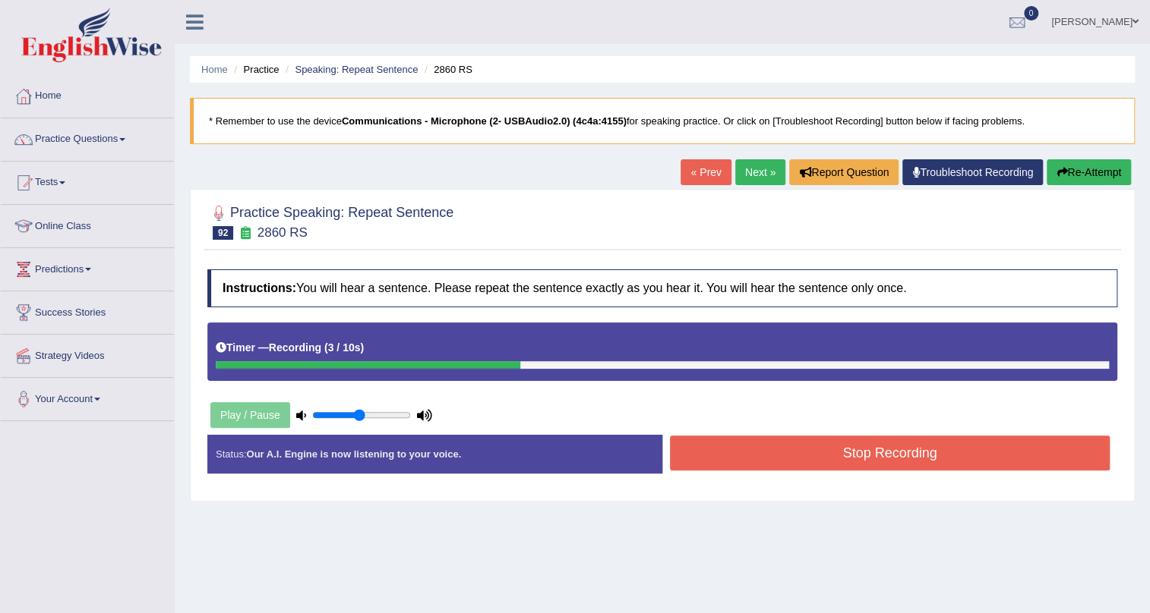
click at [1114, 180] on button "Re-Attempt" at bounding box center [1088, 172] width 84 height 26
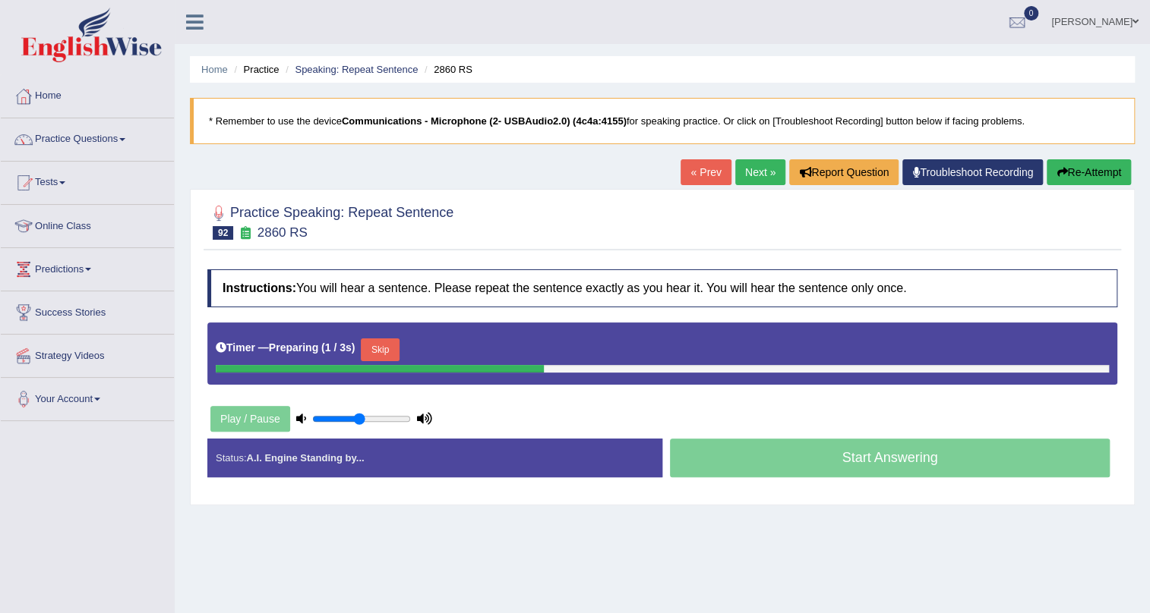
click at [389, 356] on button "Skip" at bounding box center [380, 350] width 38 height 23
click at [462, 355] on button "Skip" at bounding box center [446, 350] width 38 height 23
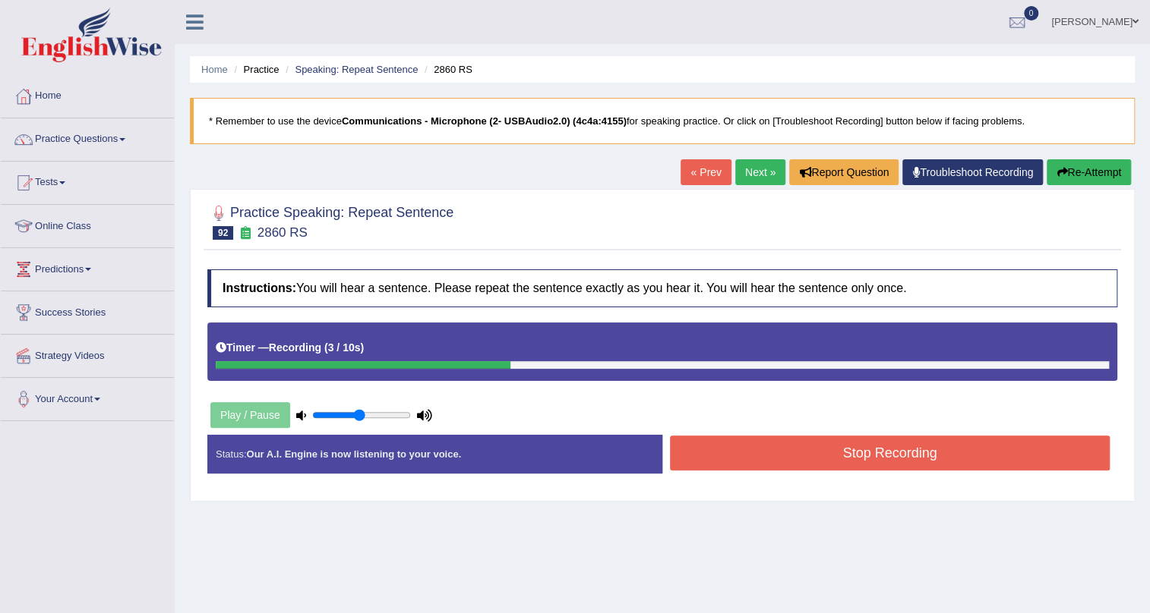
click at [787, 456] on button "Stop Recording" at bounding box center [890, 453] width 440 height 35
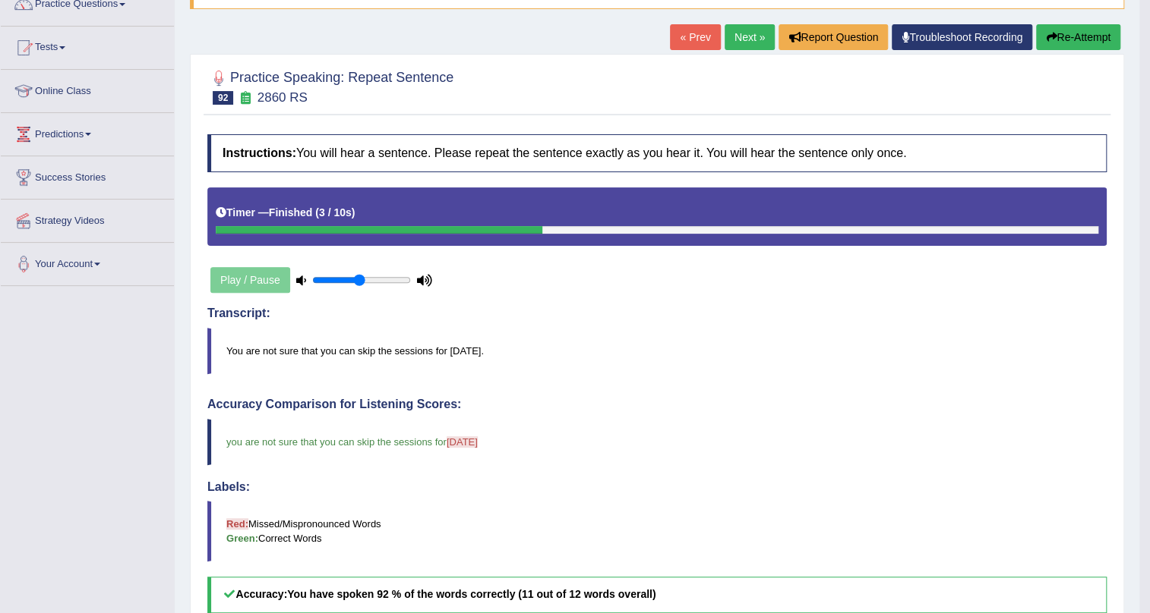
scroll to position [128, 0]
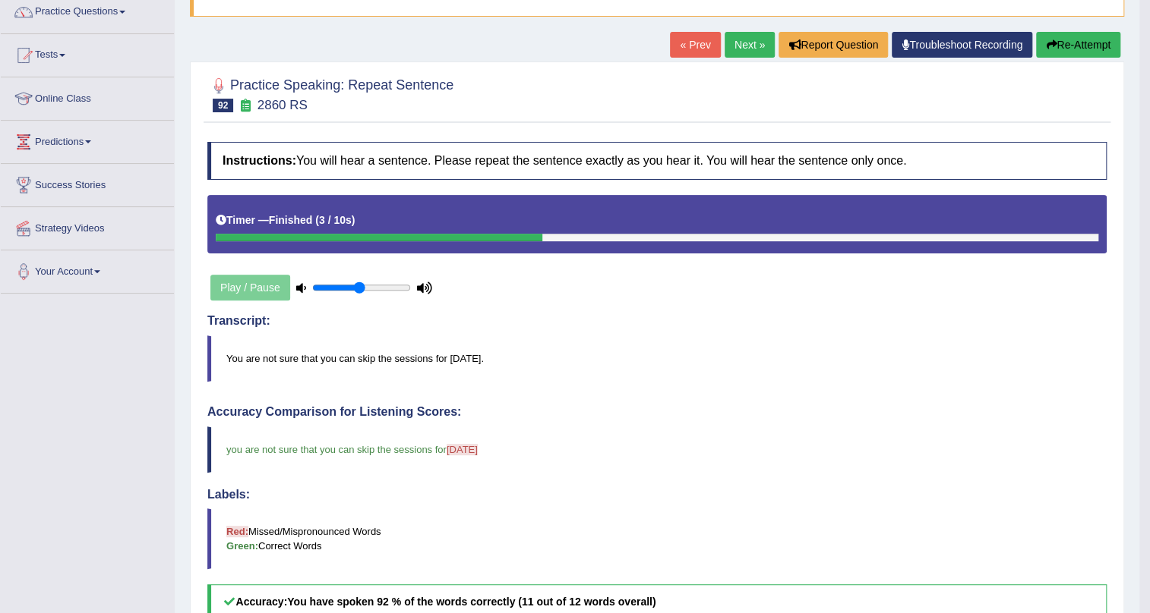
click at [751, 45] on link "Next »" at bounding box center [749, 45] width 50 height 26
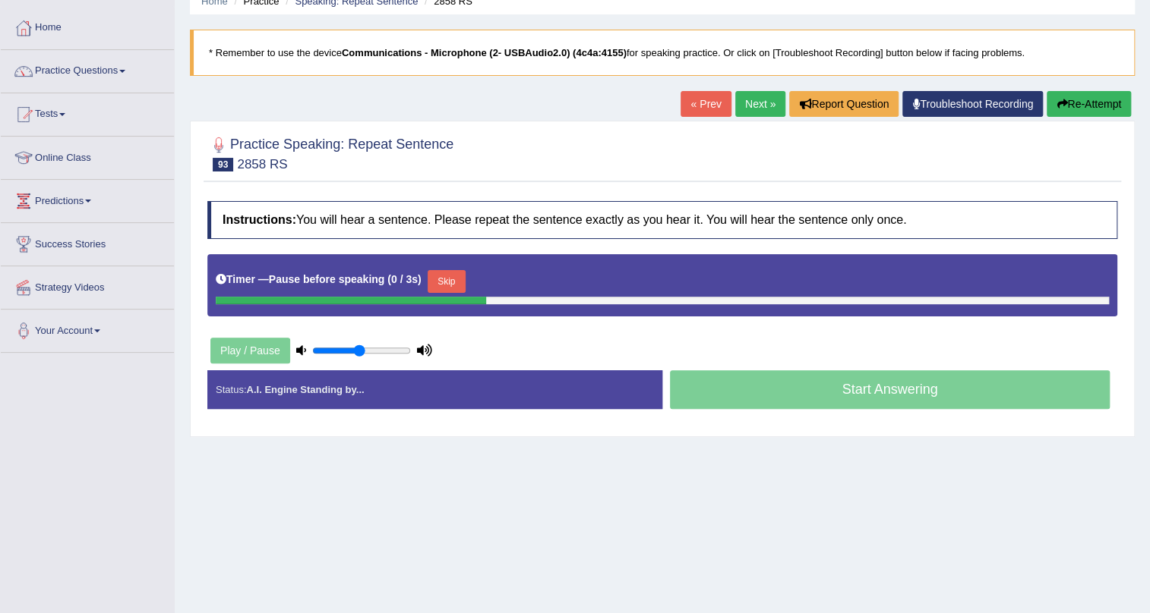
click at [453, 282] on button "Skip" at bounding box center [446, 281] width 38 height 23
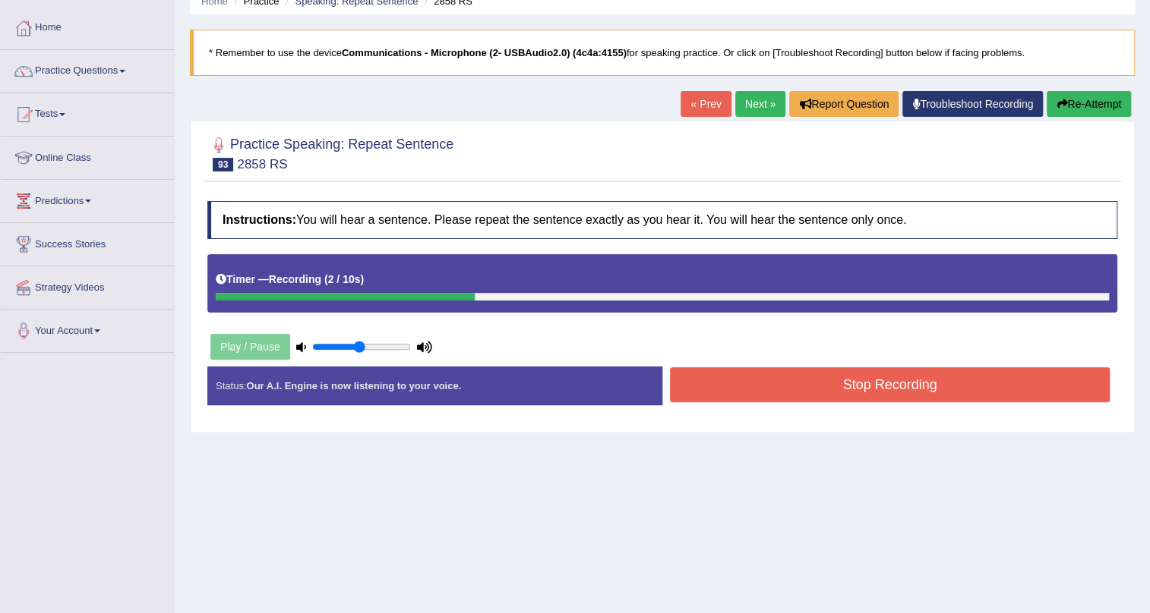
click at [827, 381] on button "Stop Recording" at bounding box center [890, 384] width 440 height 35
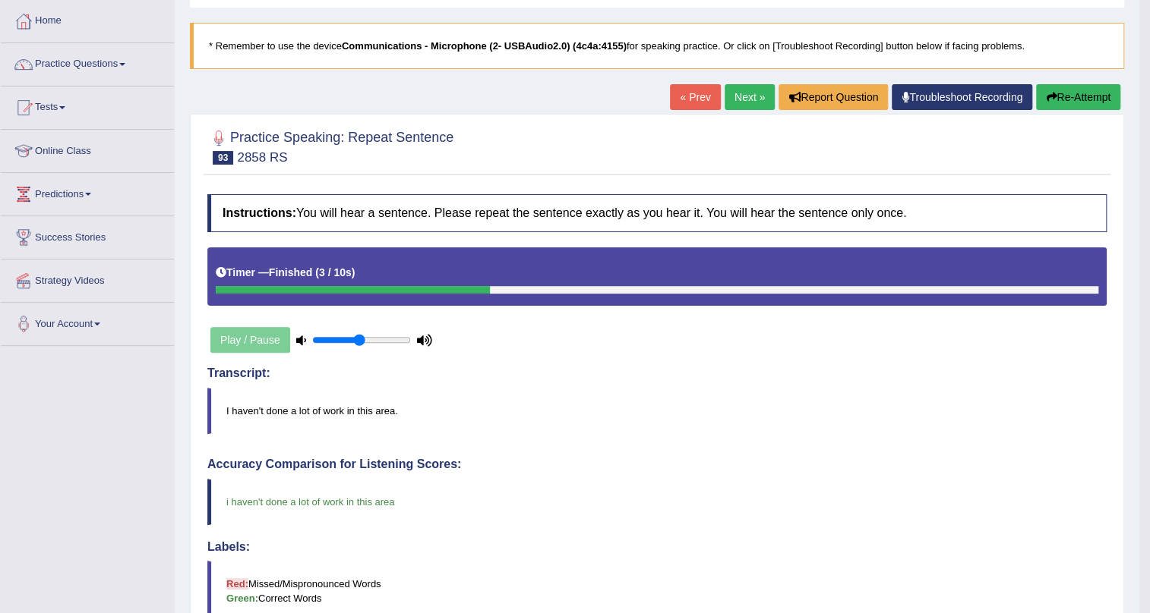
scroll to position [68, 0]
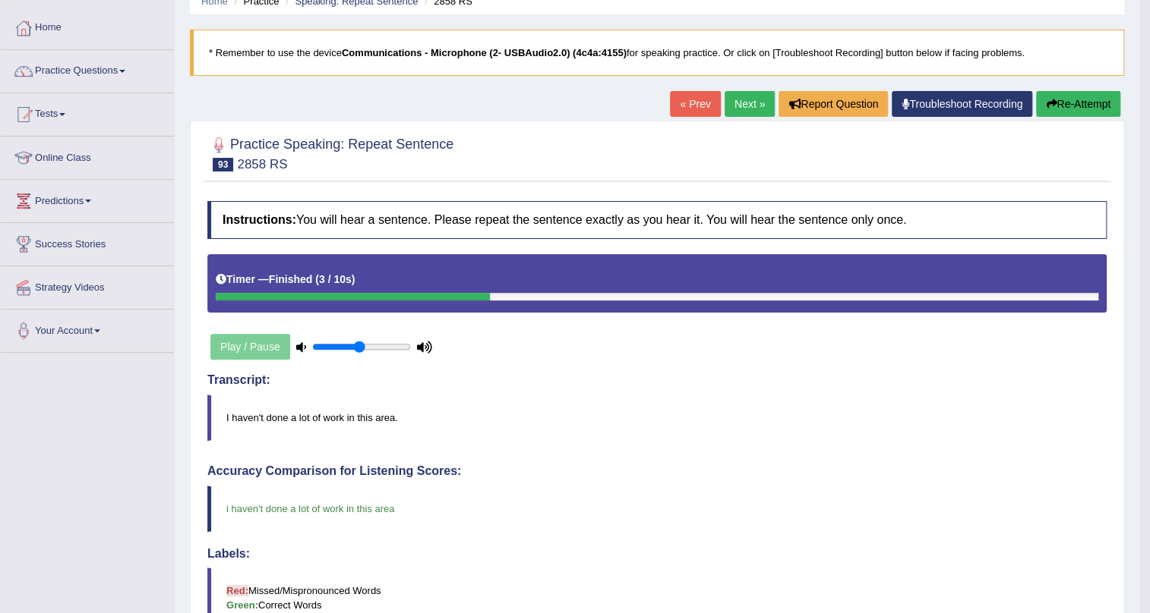
click at [730, 105] on link "Next »" at bounding box center [749, 104] width 50 height 26
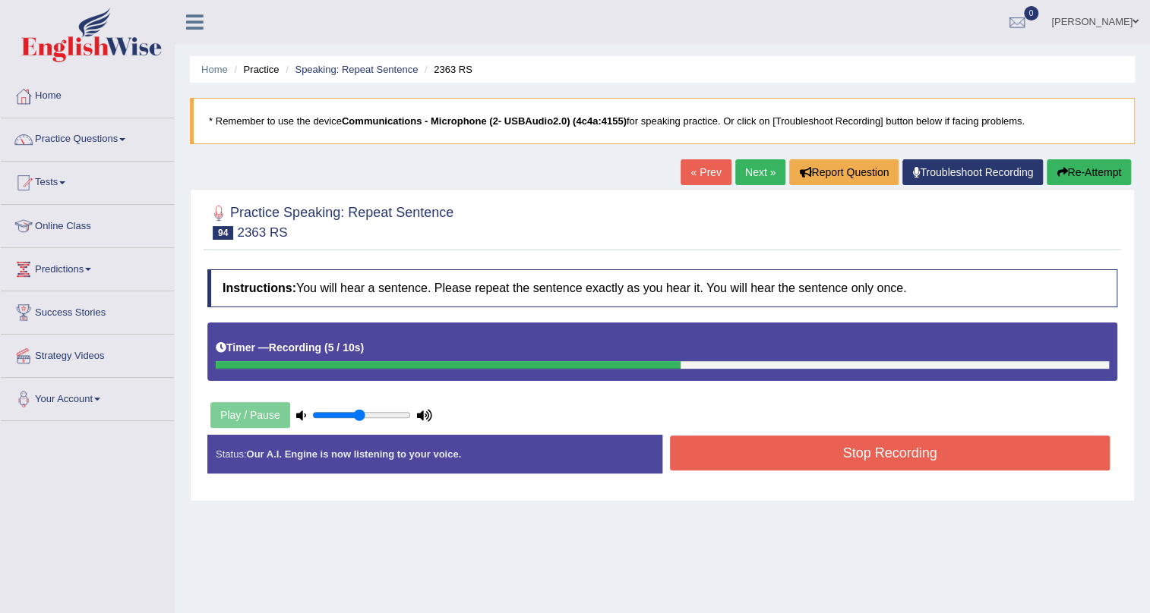
click at [743, 162] on link "Next »" at bounding box center [760, 172] width 50 height 26
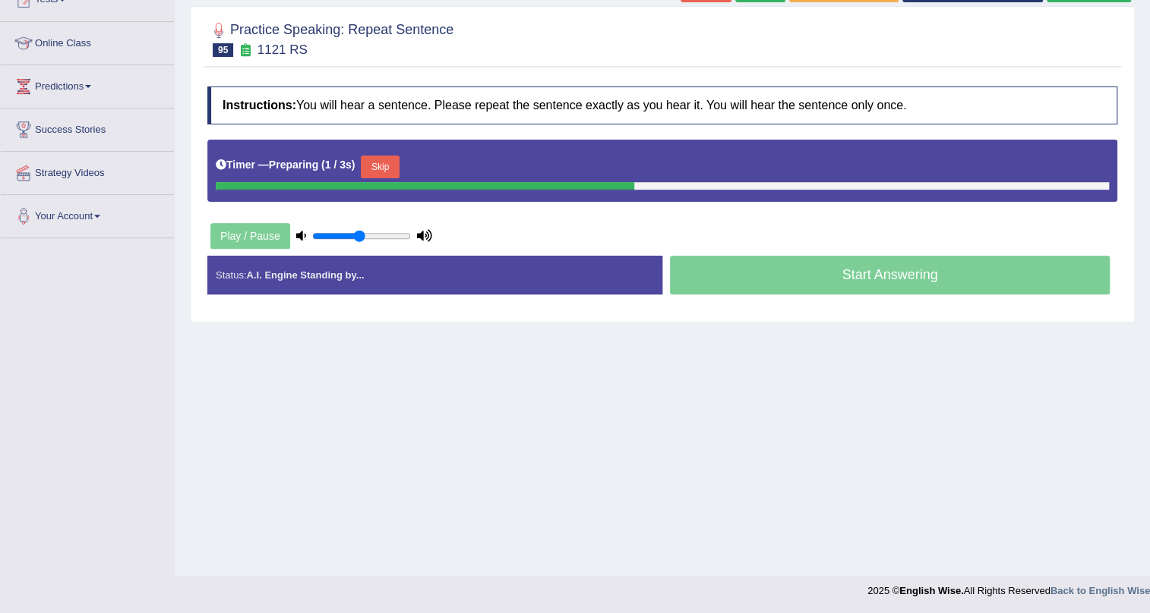
scroll to position [114, 0]
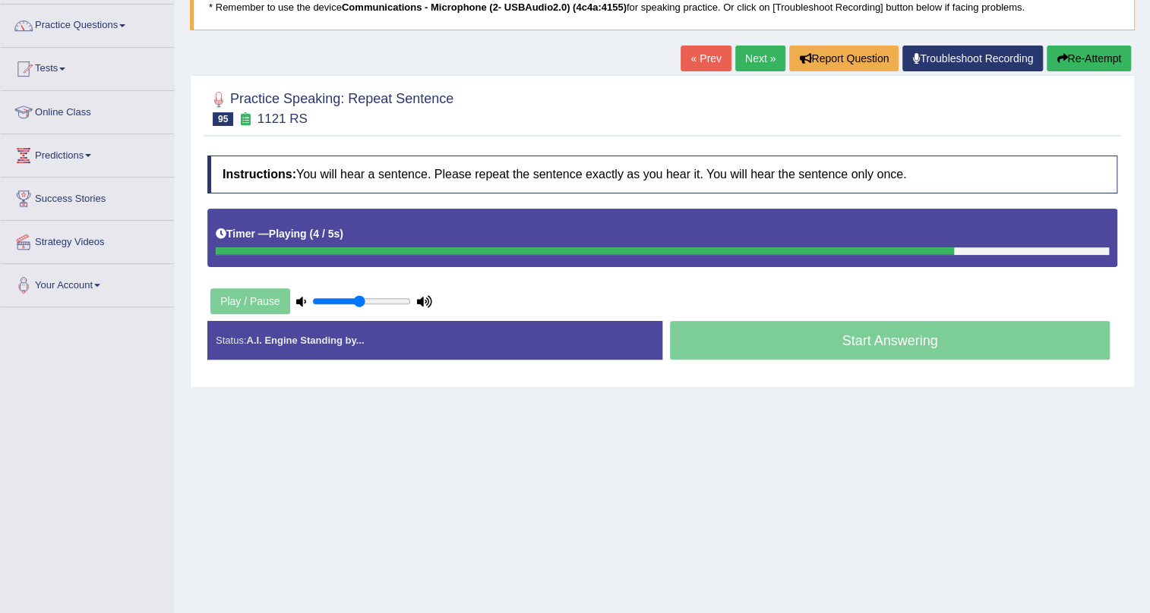
click at [752, 56] on link "Next »" at bounding box center [760, 59] width 50 height 26
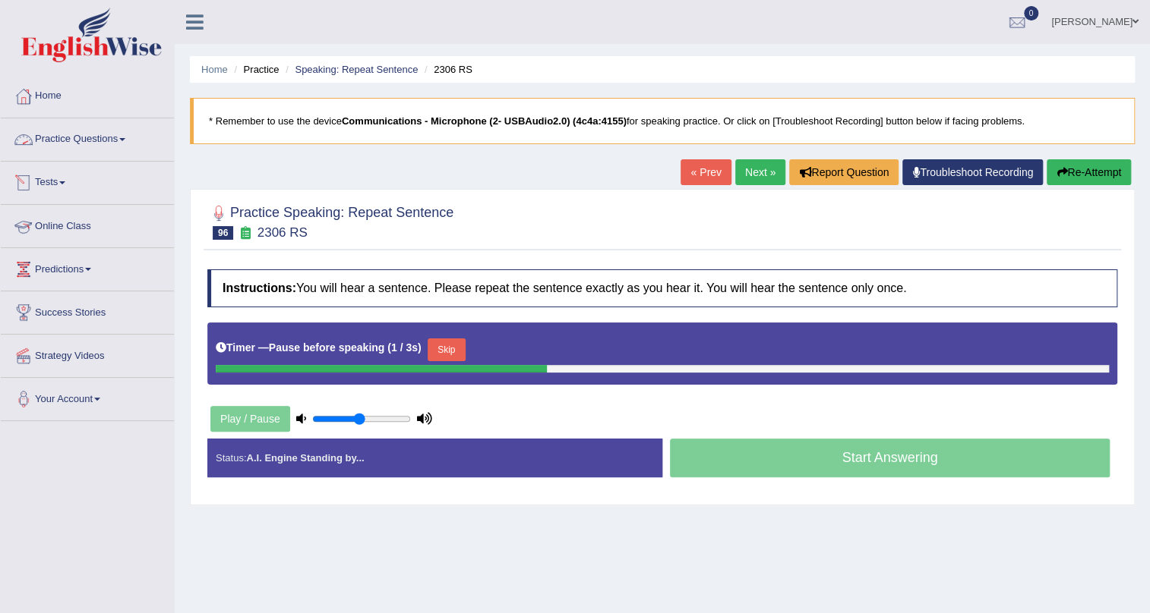
click at [108, 135] on link "Practice Questions" at bounding box center [87, 137] width 173 height 38
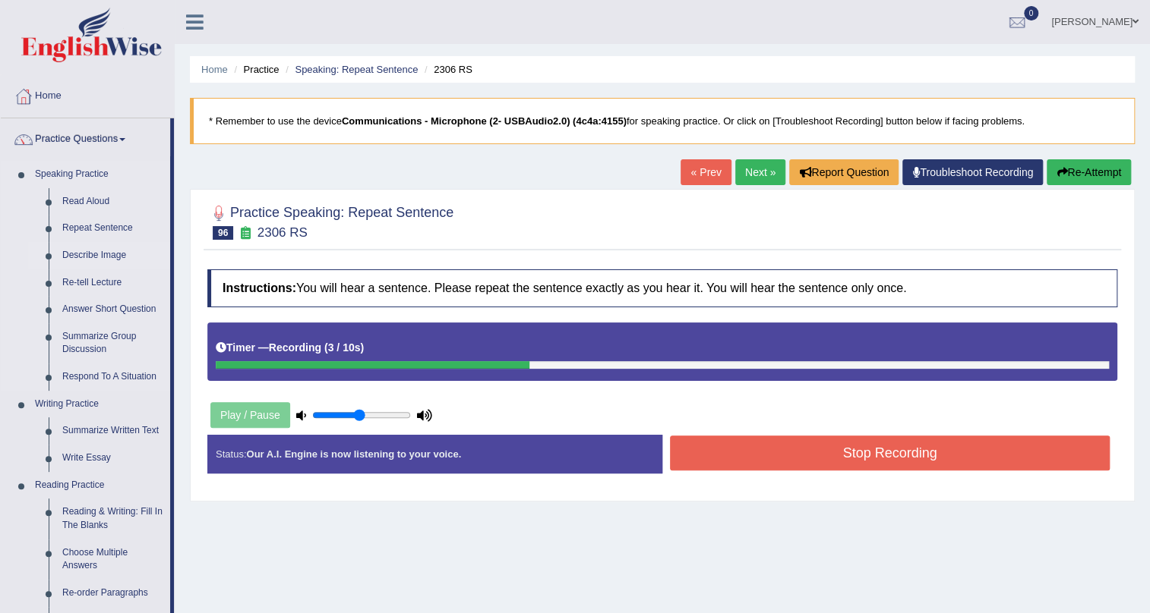
click at [103, 255] on link "Describe Image" at bounding box center [112, 255] width 115 height 27
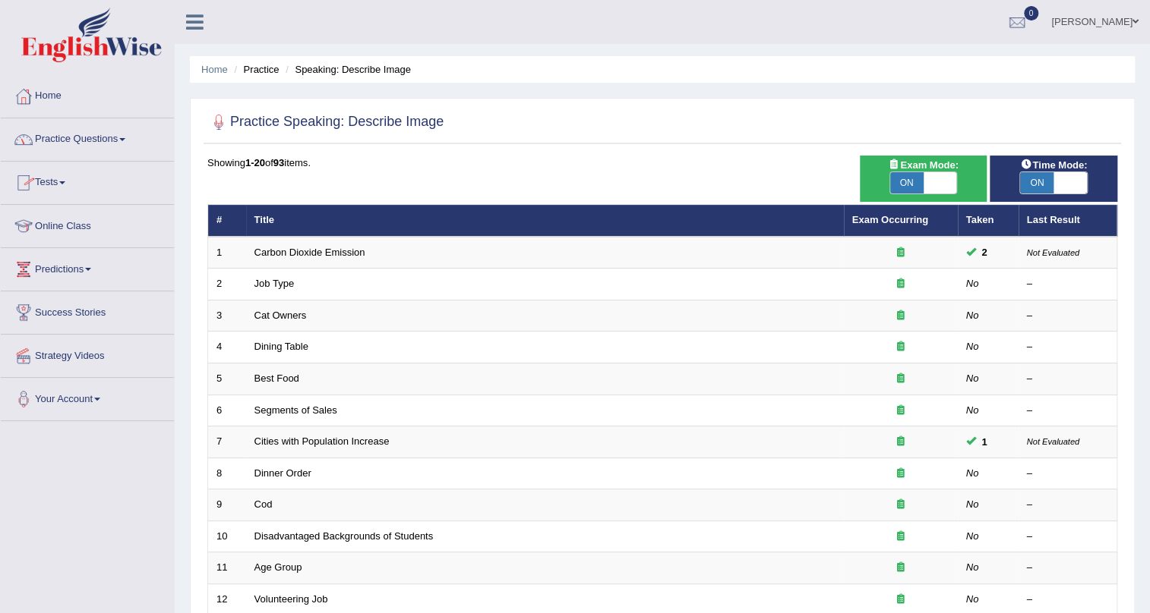
click at [81, 137] on link "Practice Questions" at bounding box center [87, 137] width 173 height 38
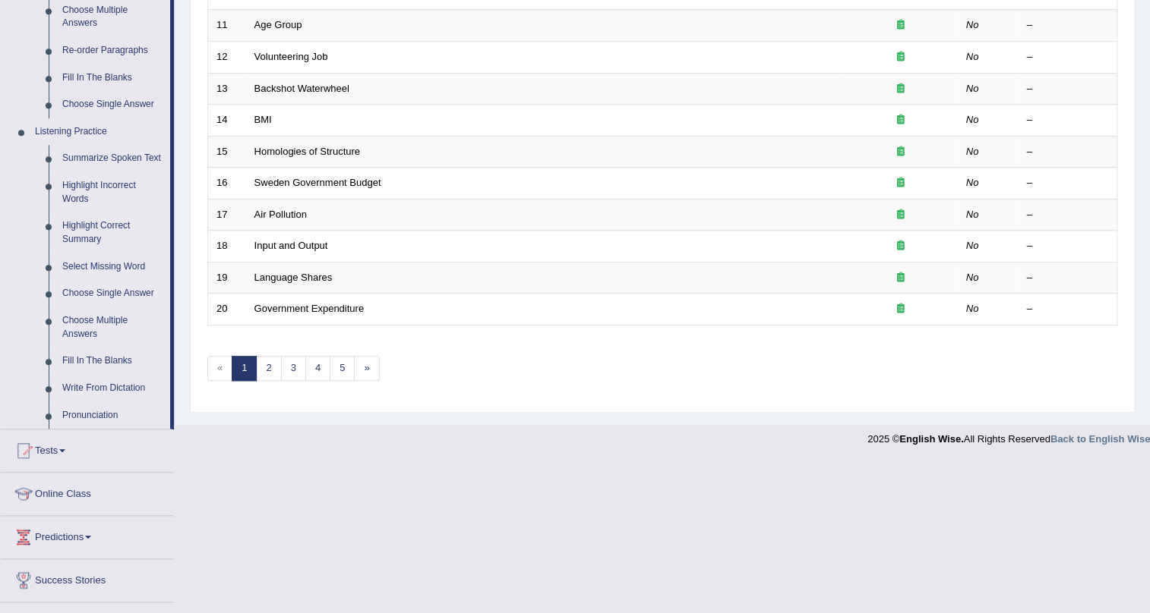
scroll to position [552, 0]
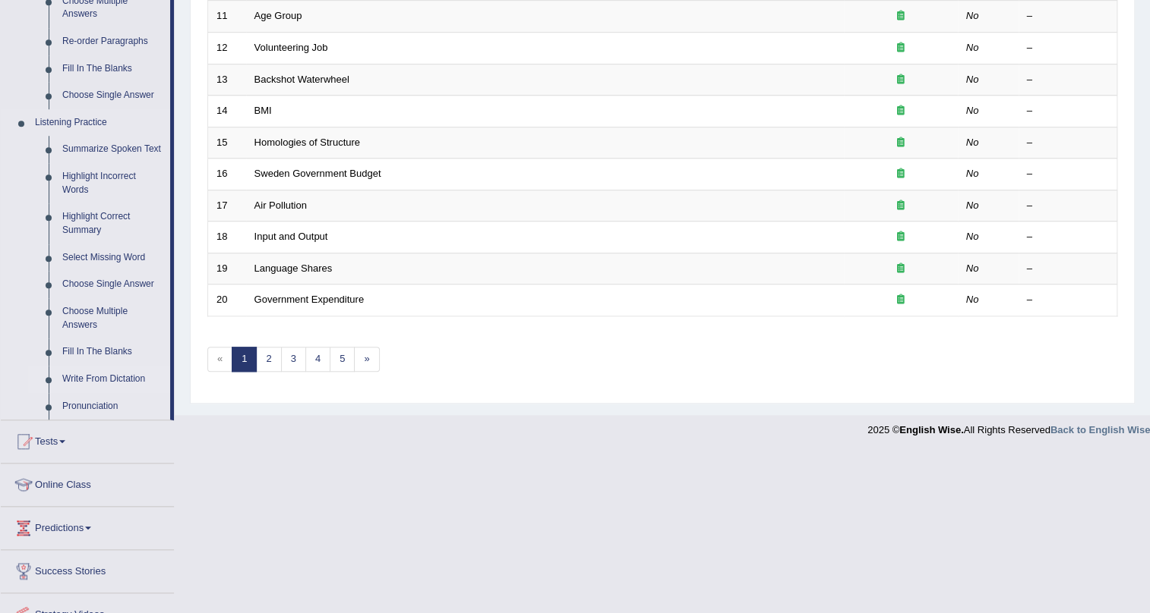
click at [100, 377] on link "Write From Dictation" at bounding box center [112, 379] width 115 height 27
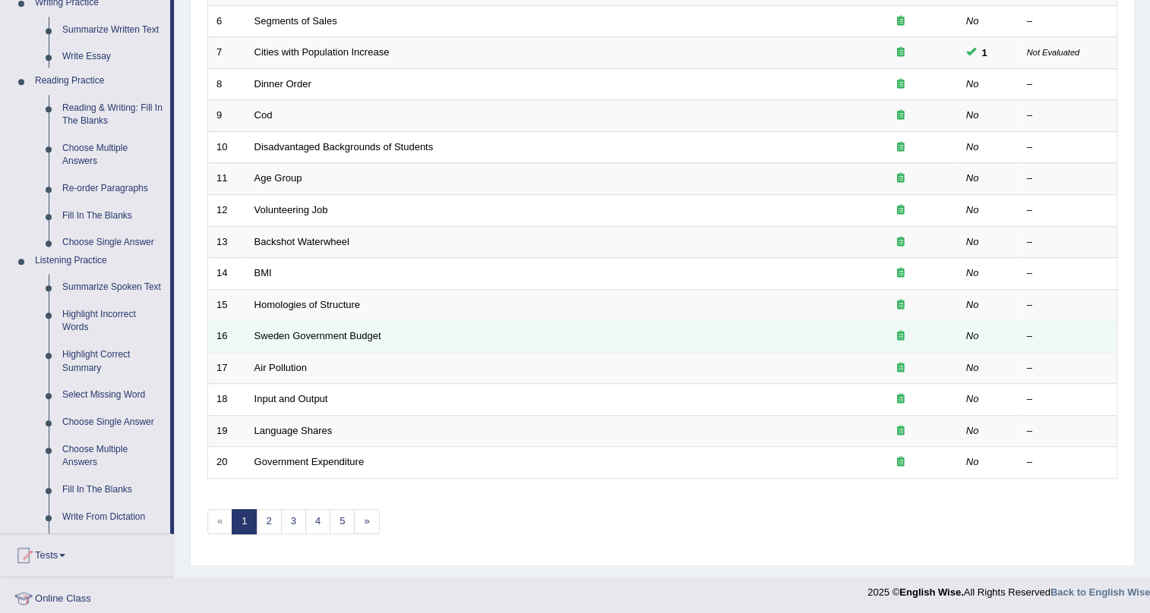
scroll to position [224, 0]
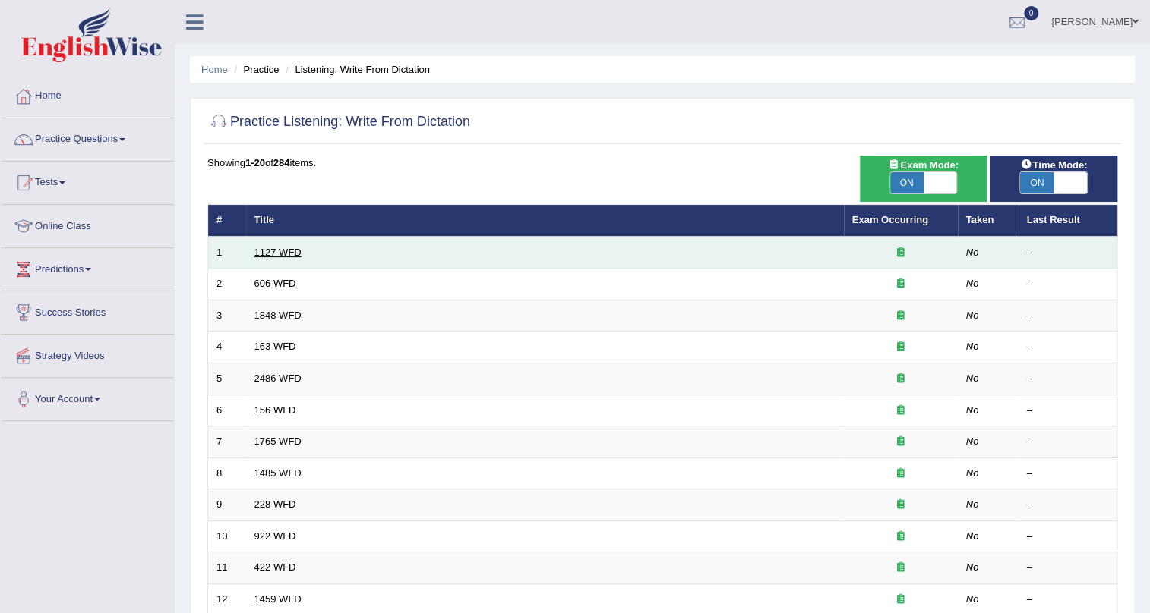
click at [282, 249] on link "1127 WFD" at bounding box center [277, 252] width 47 height 11
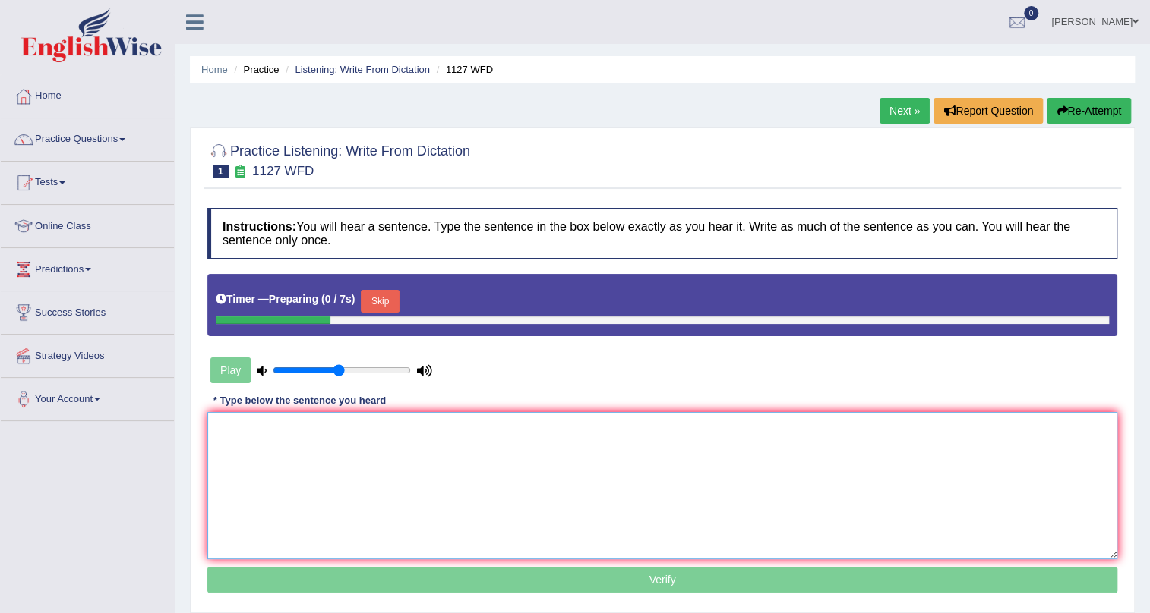
click at [410, 458] on textarea at bounding box center [662, 485] width 910 height 147
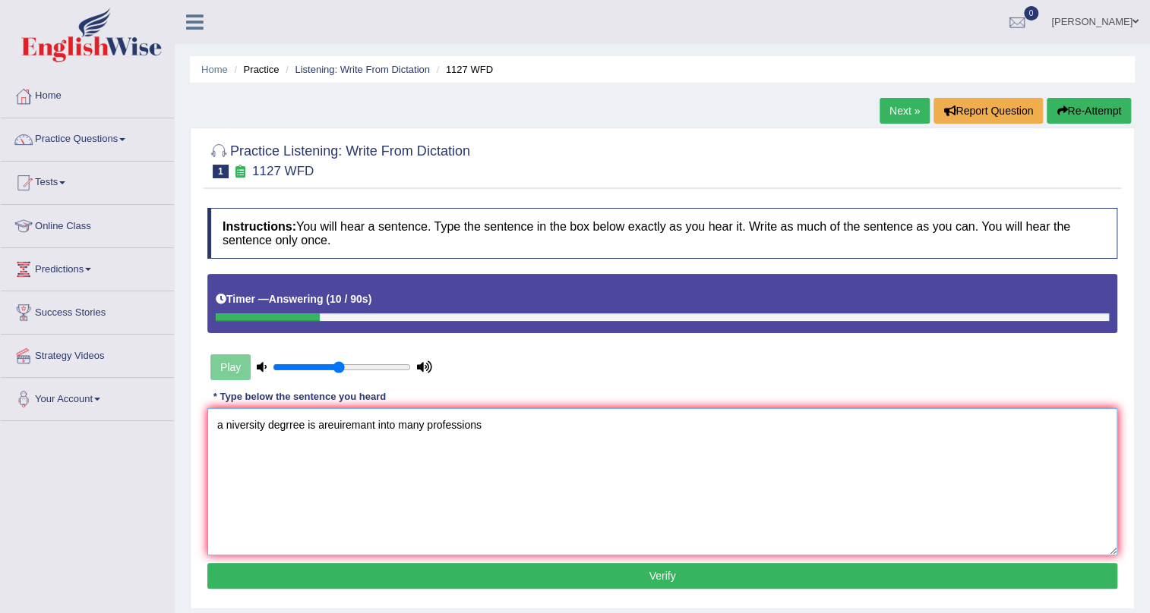
click at [220, 425] on textarea "a niversity degrree is areuiremant into many professions" at bounding box center [662, 481] width 910 height 147
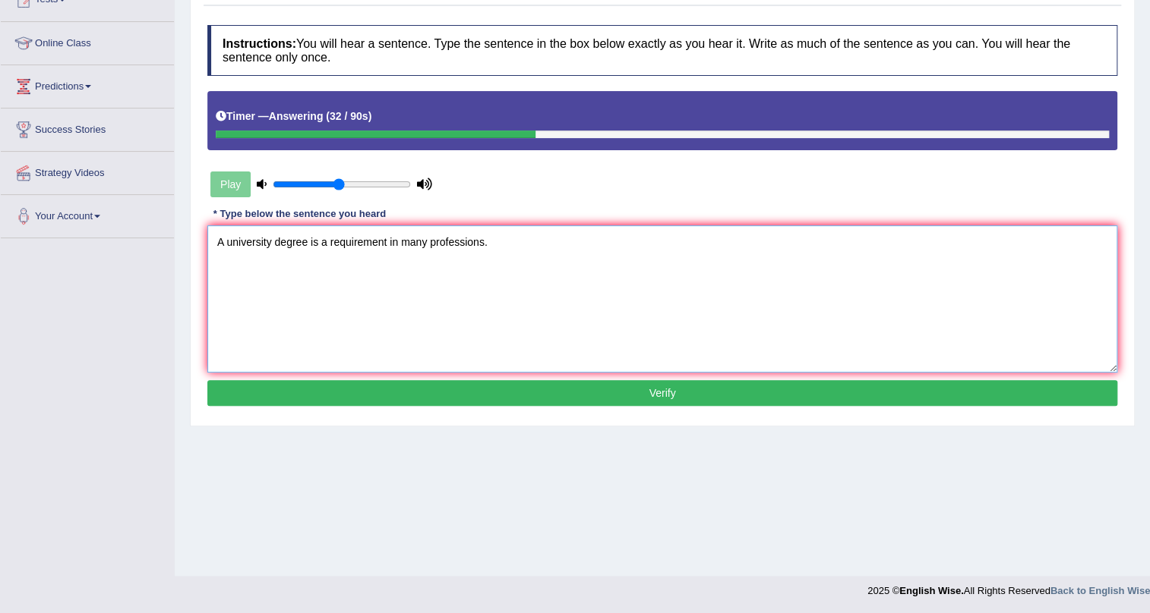
type textarea "A university degree is a requirement in many professions."
click at [639, 393] on button "Verify" at bounding box center [662, 393] width 910 height 26
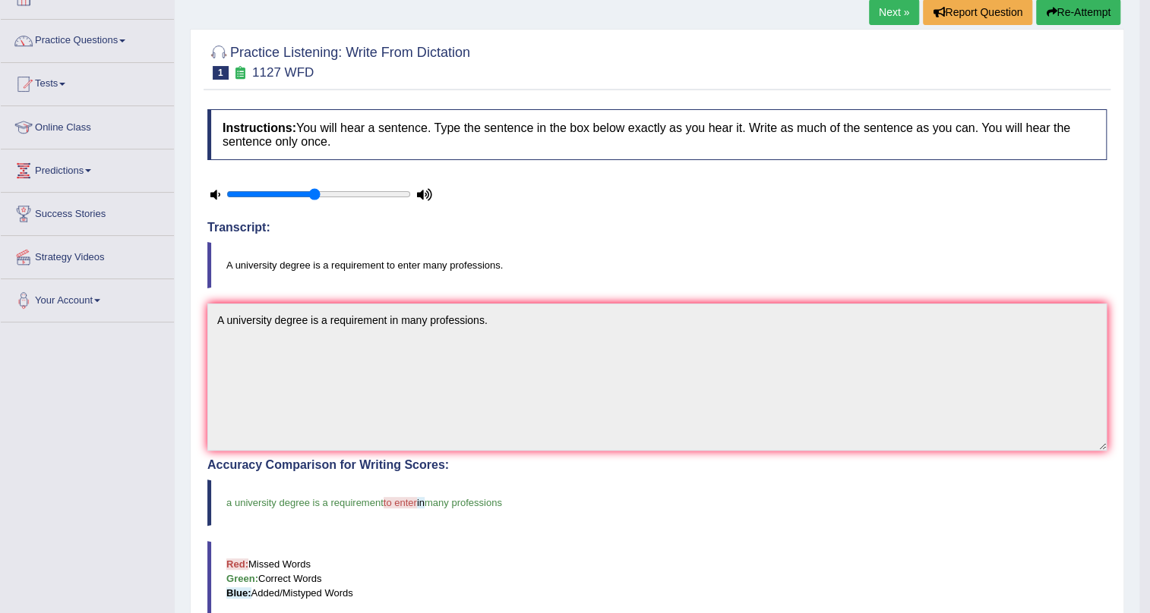
scroll to position [0, 0]
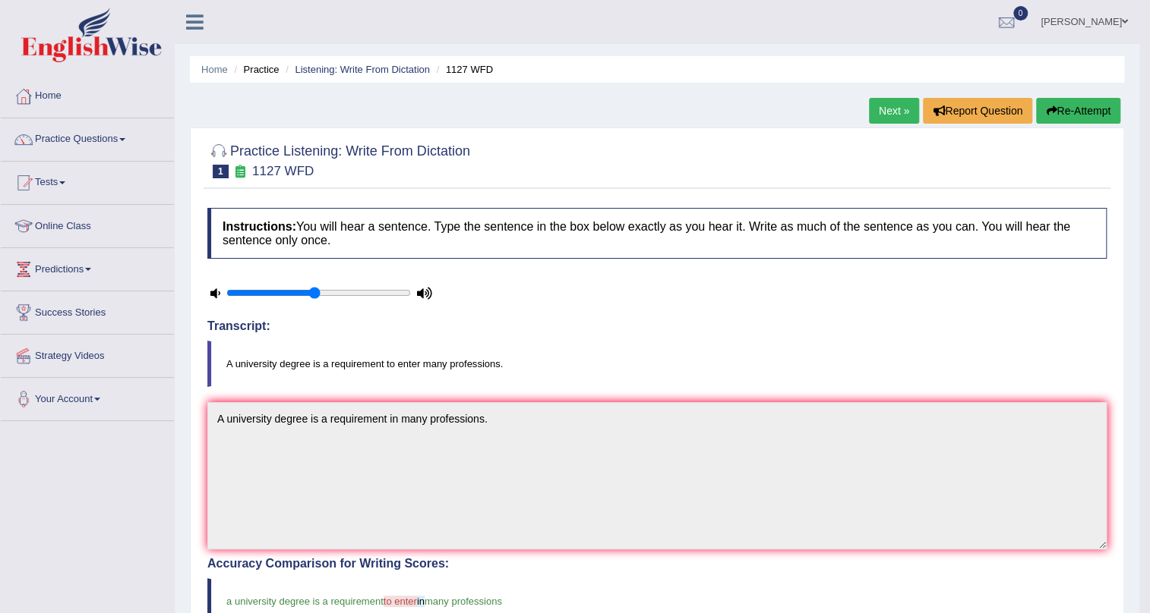
click at [904, 112] on link "Next »" at bounding box center [894, 111] width 50 height 26
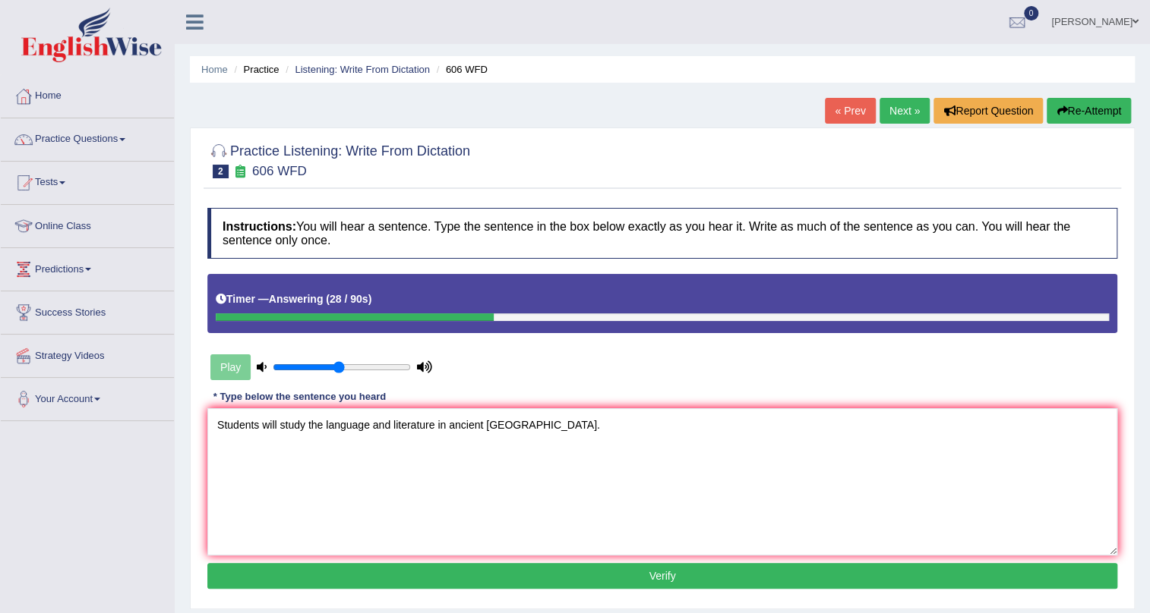
type textarea "Students will study the language and literature in ancient Greece."
click at [548, 569] on button "Verify" at bounding box center [662, 576] width 910 height 26
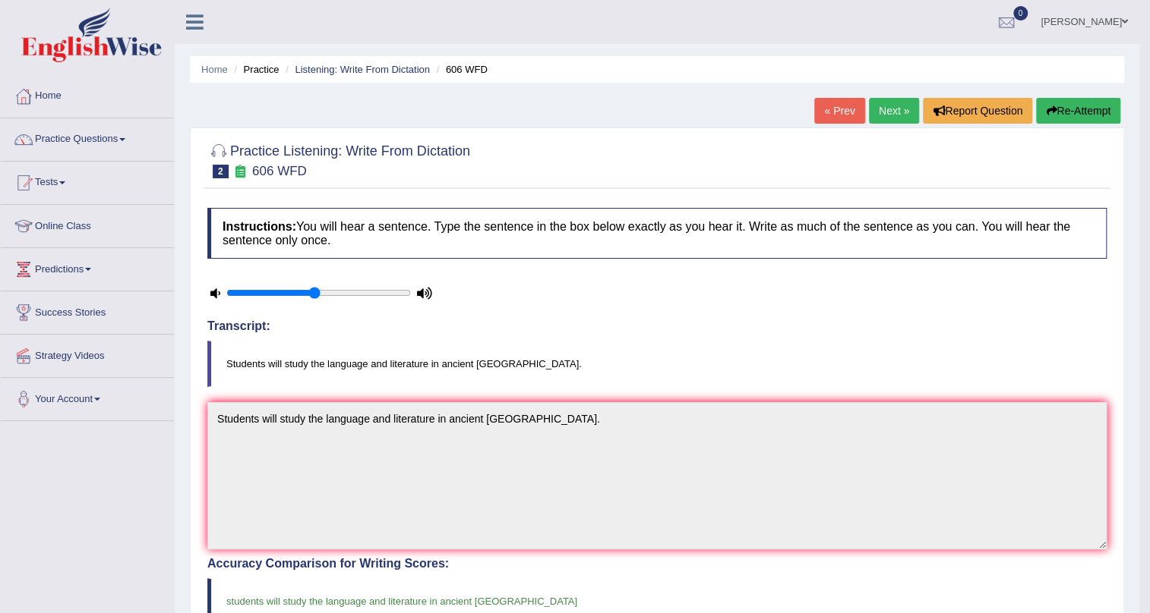
click at [890, 109] on link "Next »" at bounding box center [894, 111] width 50 height 26
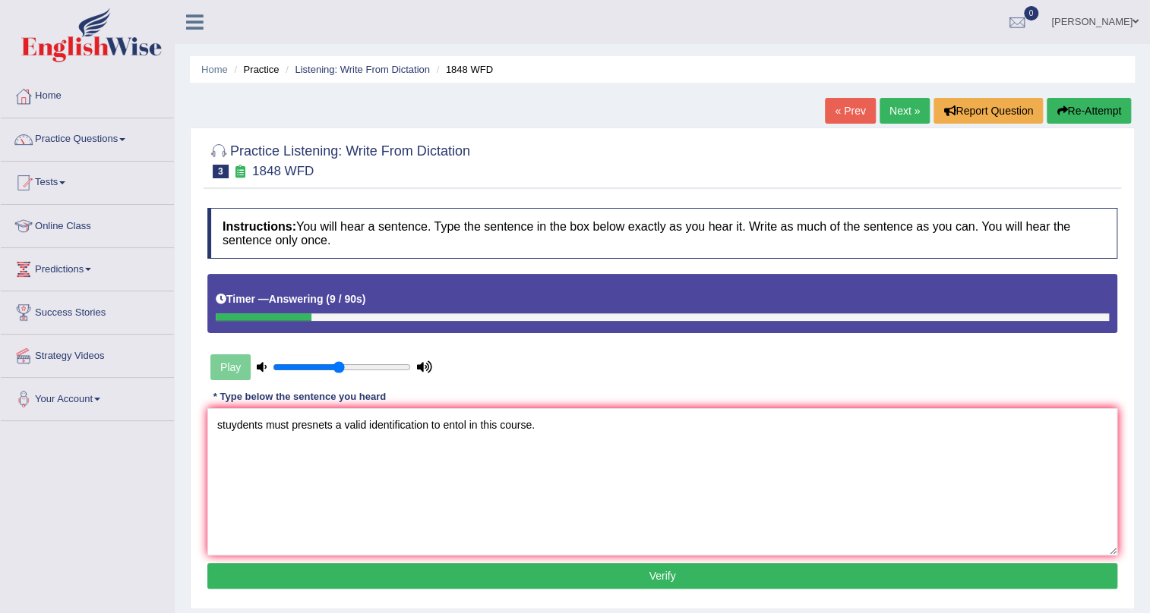
click at [449, 424] on textarea "stuydents must presnets a valid identification to entol in this course." at bounding box center [662, 481] width 910 height 147
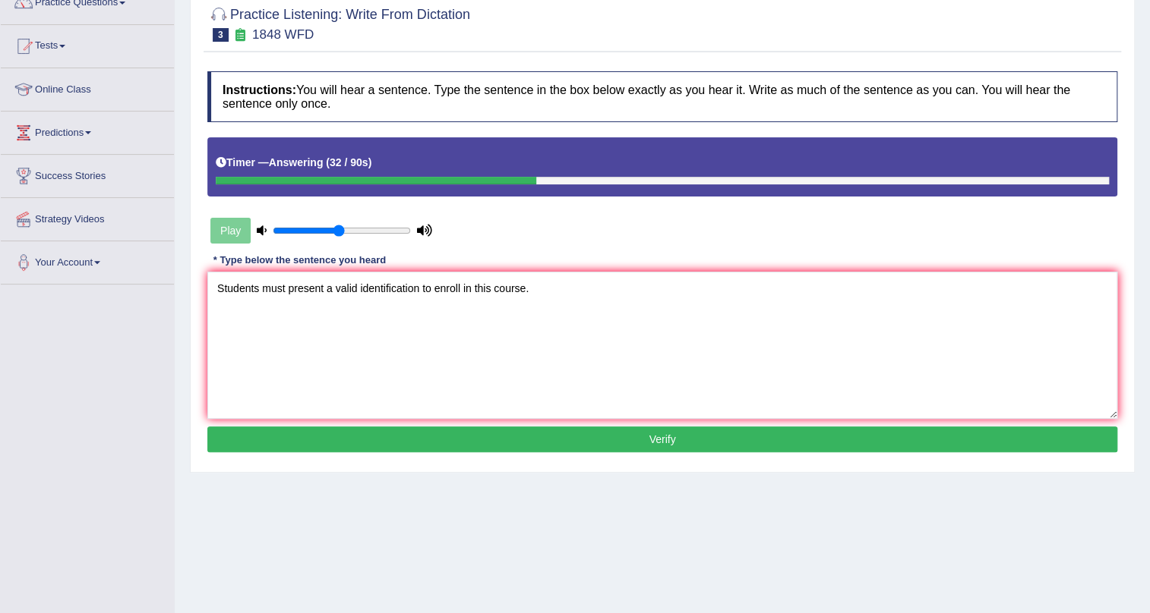
scroll to position [183, 0]
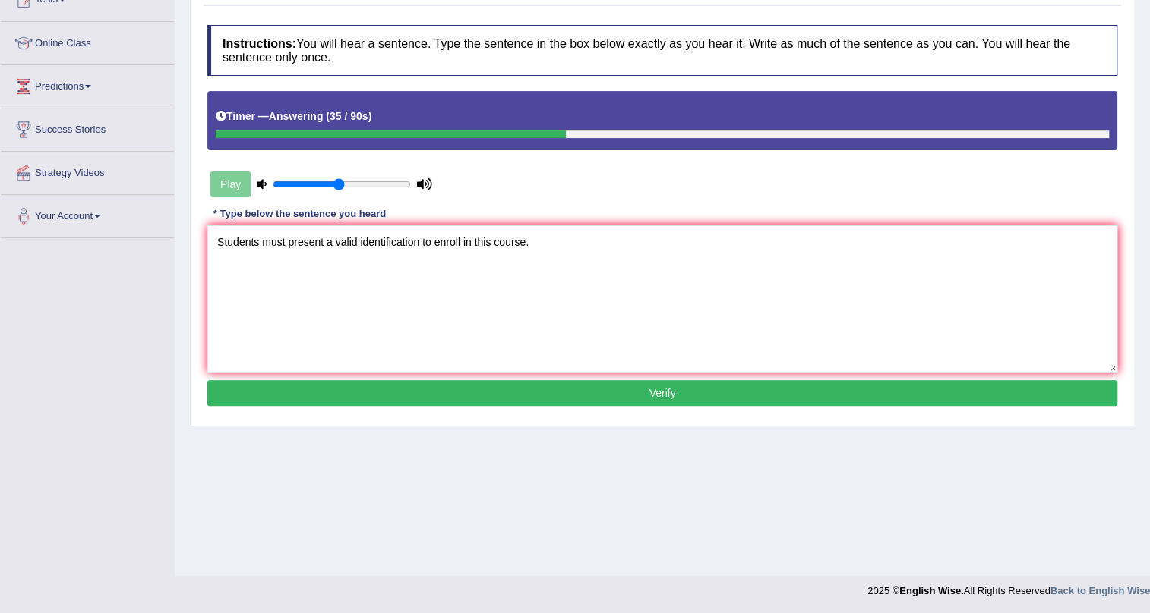
type textarea "Students must present a valid identification to enroll in this course."
click at [556, 384] on button "Verify" at bounding box center [662, 393] width 910 height 26
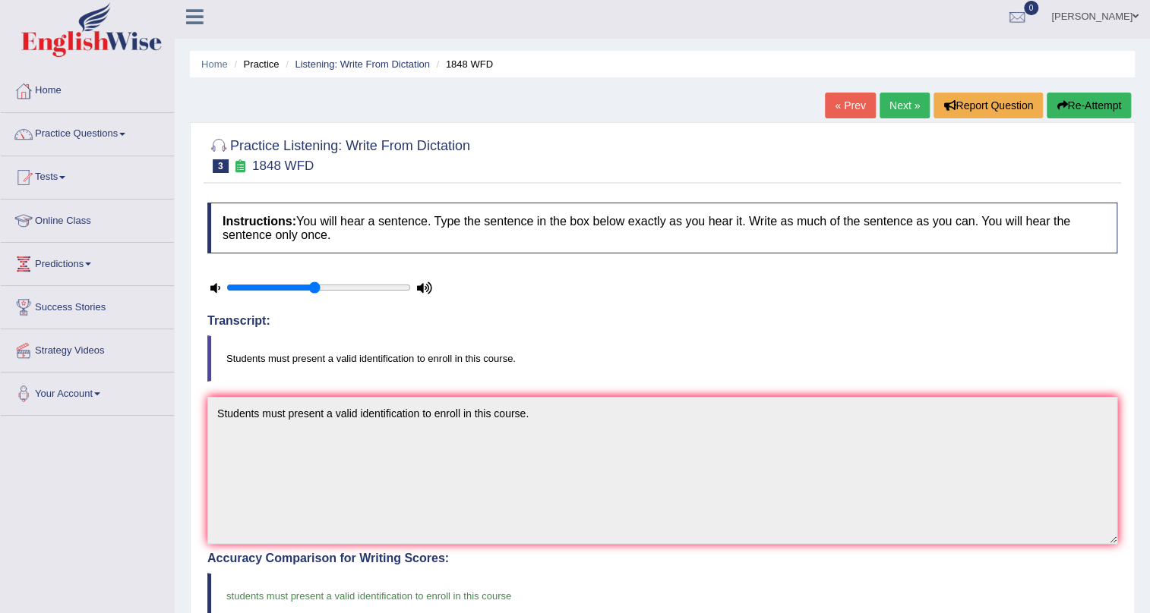
scroll to position [0, 0]
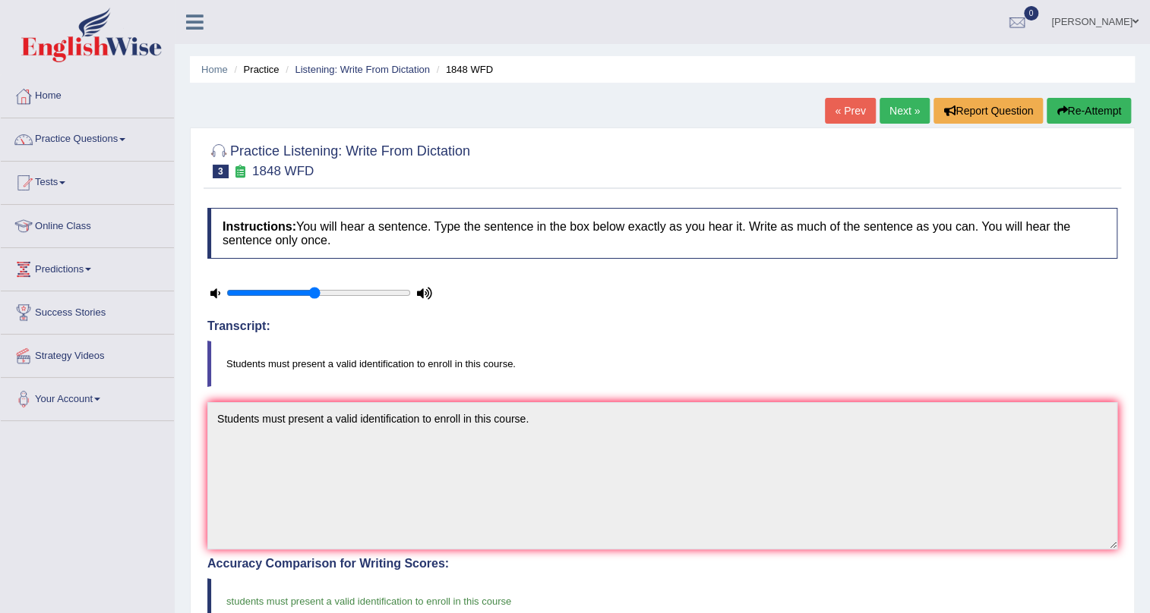
click at [893, 109] on link "Next »" at bounding box center [904, 111] width 50 height 26
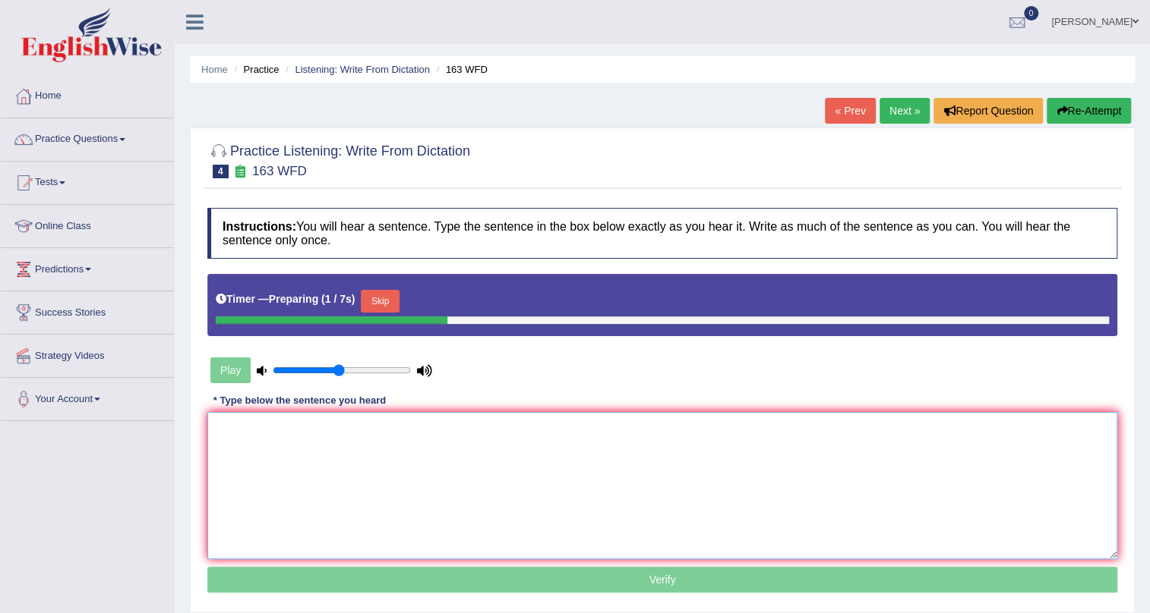
click at [392, 476] on textarea at bounding box center [662, 485] width 910 height 147
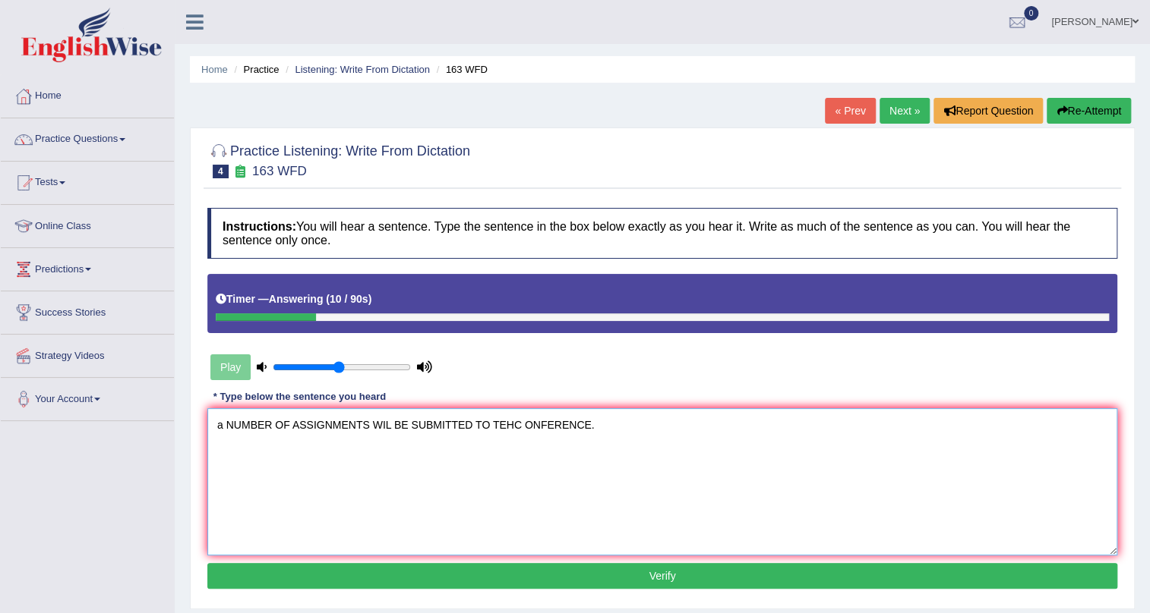
click at [223, 424] on textarea "a NUMBER OF ASSIGNMENTS WIL BE SUBMITTED TO TEHC ONFERENCE." at bounding box center [662, 481] width 910 height 147
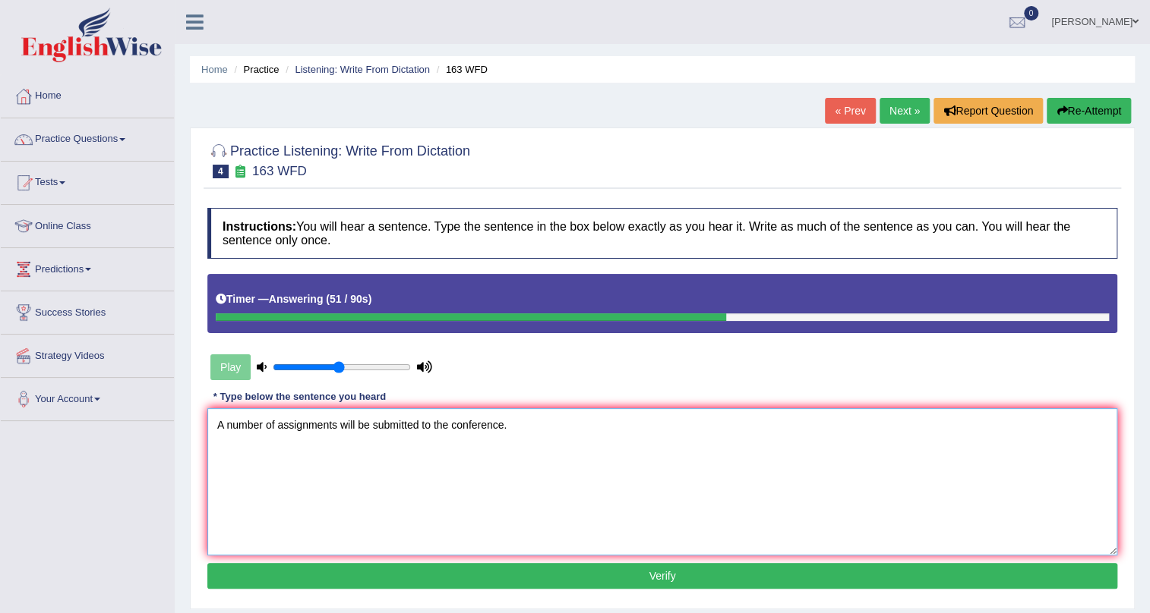
type textarea "A number of assignments will be submitted to the conference."
click at [716, 576] on button "Verify" at bounding box center [662, 576] width 910 height 26
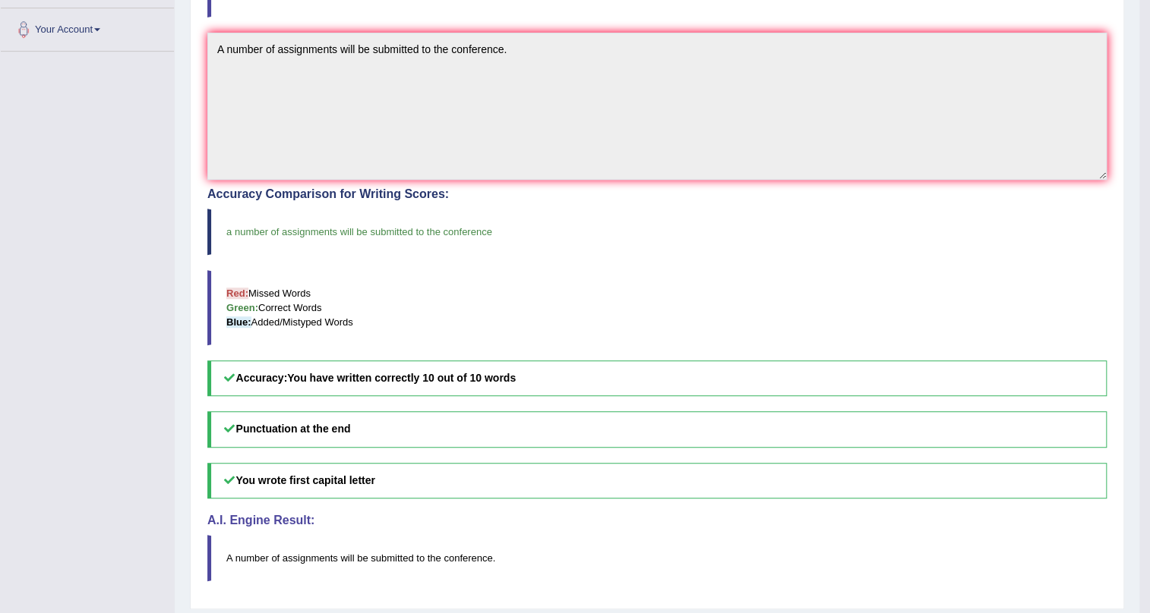
scroll to position [345, 0]
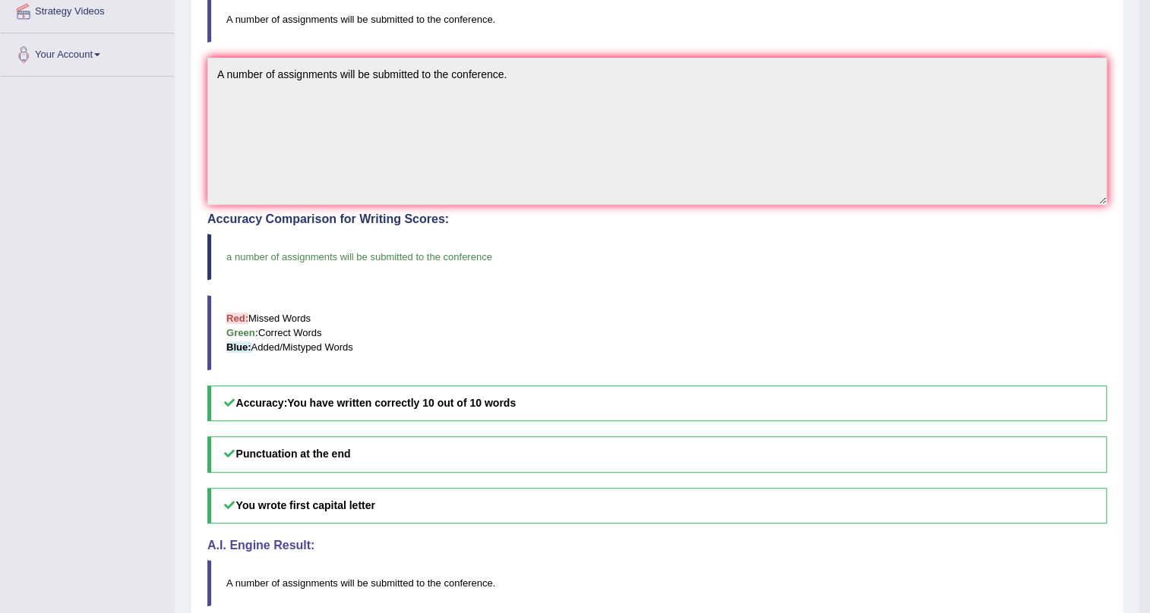
click at [671, 312] on blockquote "Red: Missed Words Green: Correct Words Blue: Added/Mistyped Words" at bounding box center [656, 332] width 899 height 75
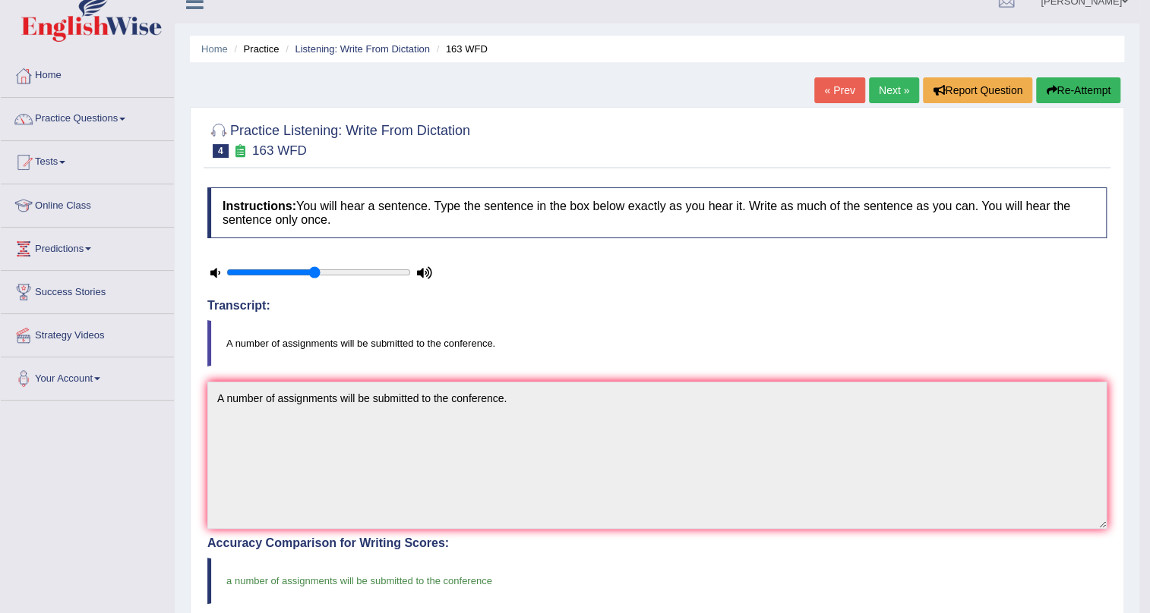
scroll to position [0, 0]
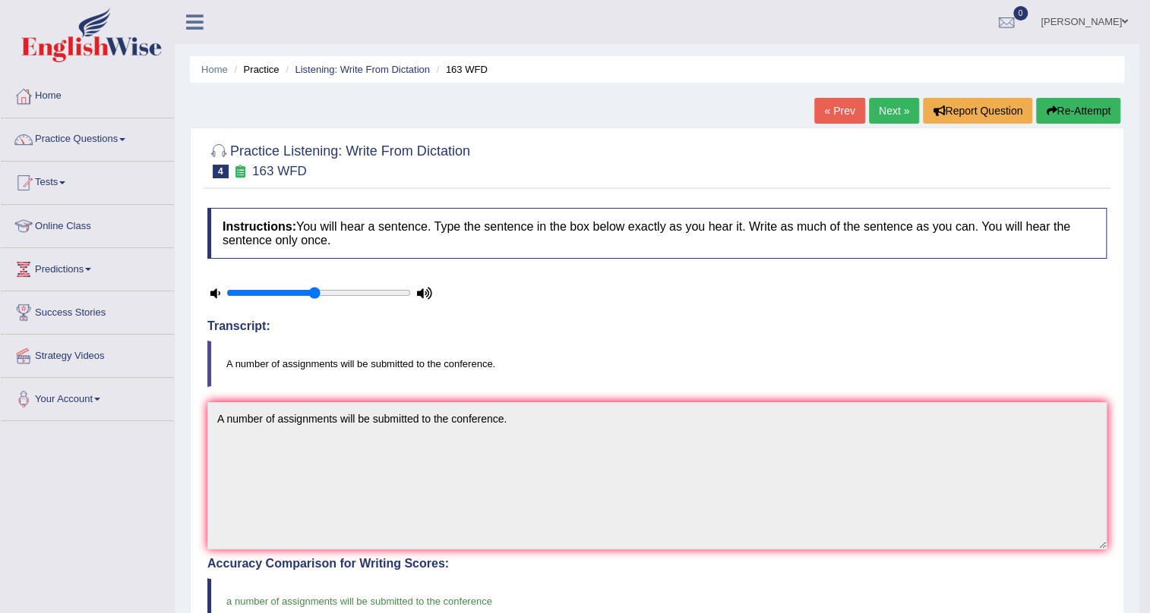
click at [893, 113] on link "Next »" at bounding box center [894, 111] width 50 height 26
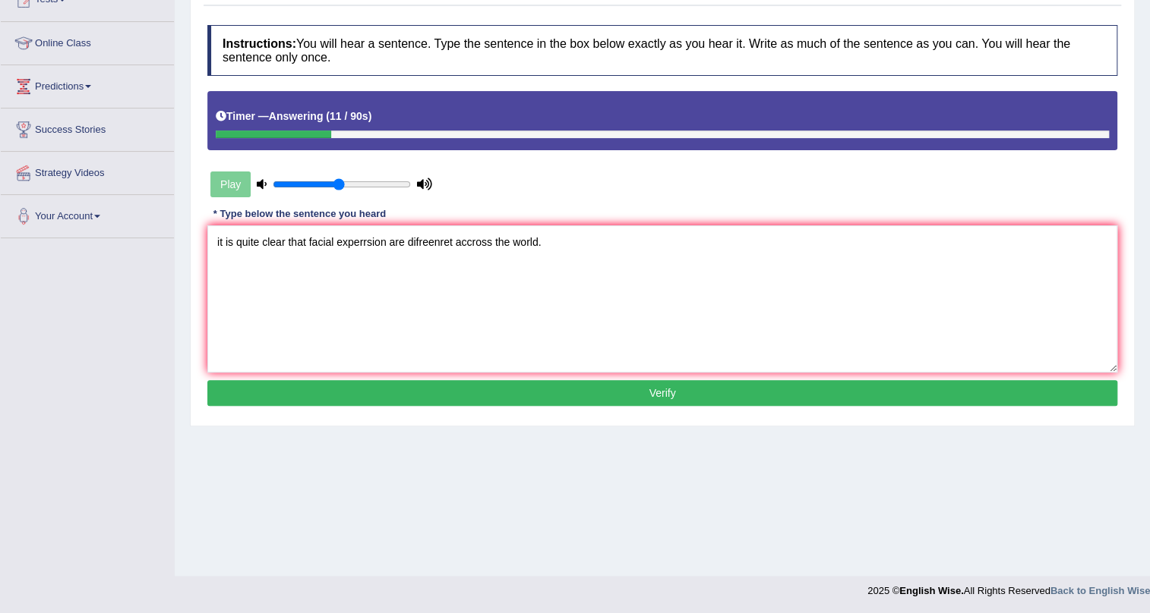
click at [219, 246] on textarea "it is quite clear that facial experrsion are difreenret accross the world." at bounding box center [662, 299] width 910 height 147
type textarea "It is quite clear that facial expressions are diferent across the world."
click at [638, 395] on button "Verify" at bounding box center [662, 393] width 910 height 26
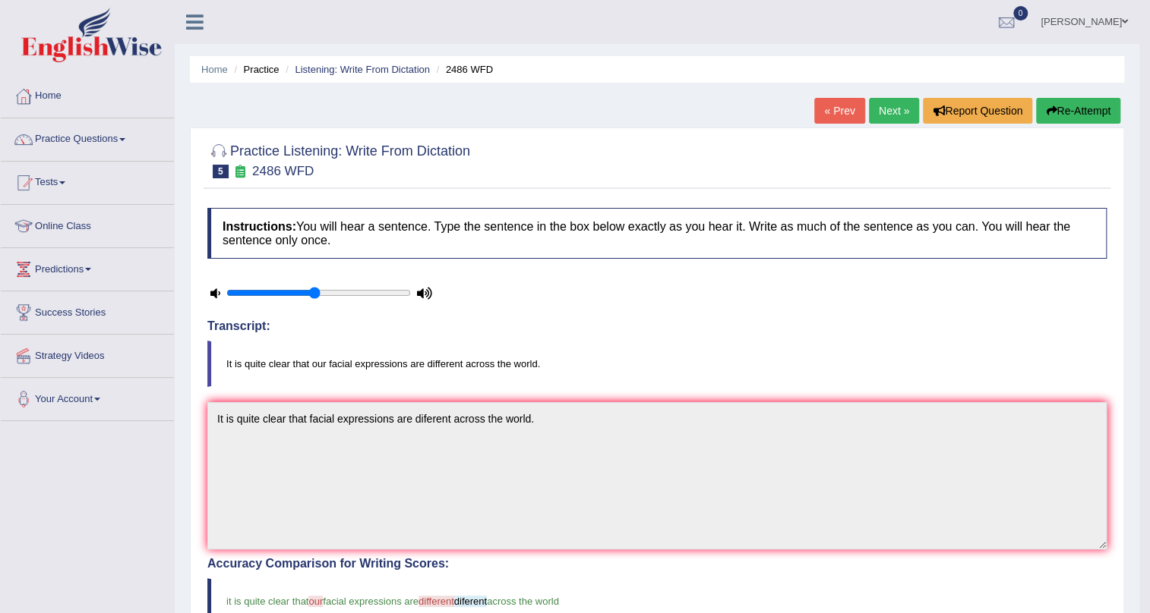
click at [904, 111] on link "Next »" at bounding box center [894, 111] width 50 height 26
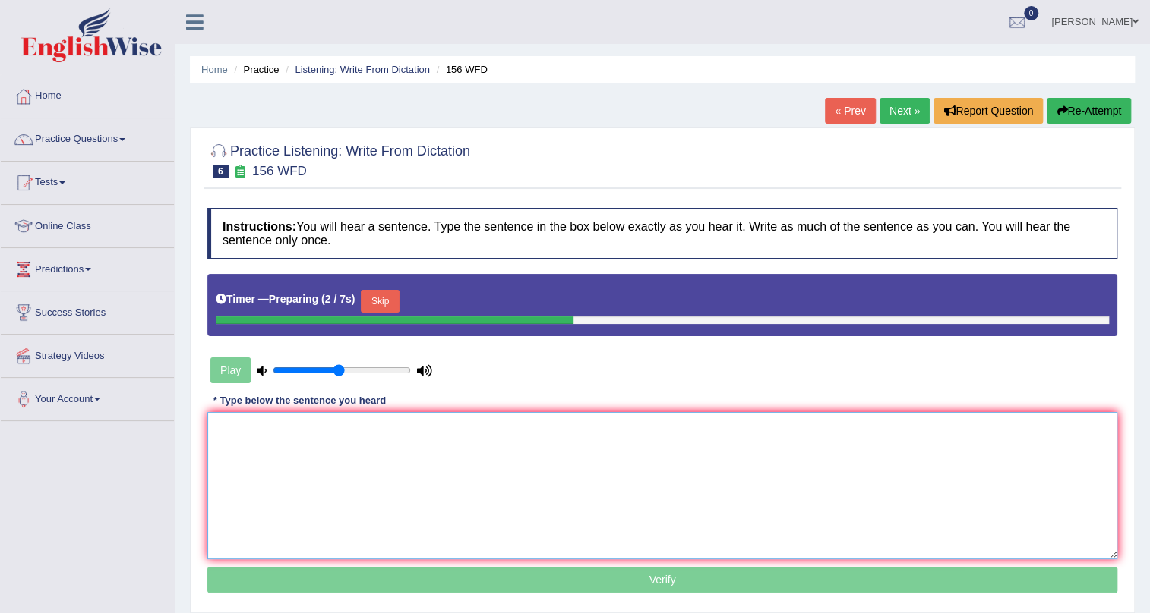
click at [468, 443] on textarea at bounding box center [662, 485] width 910 height 147
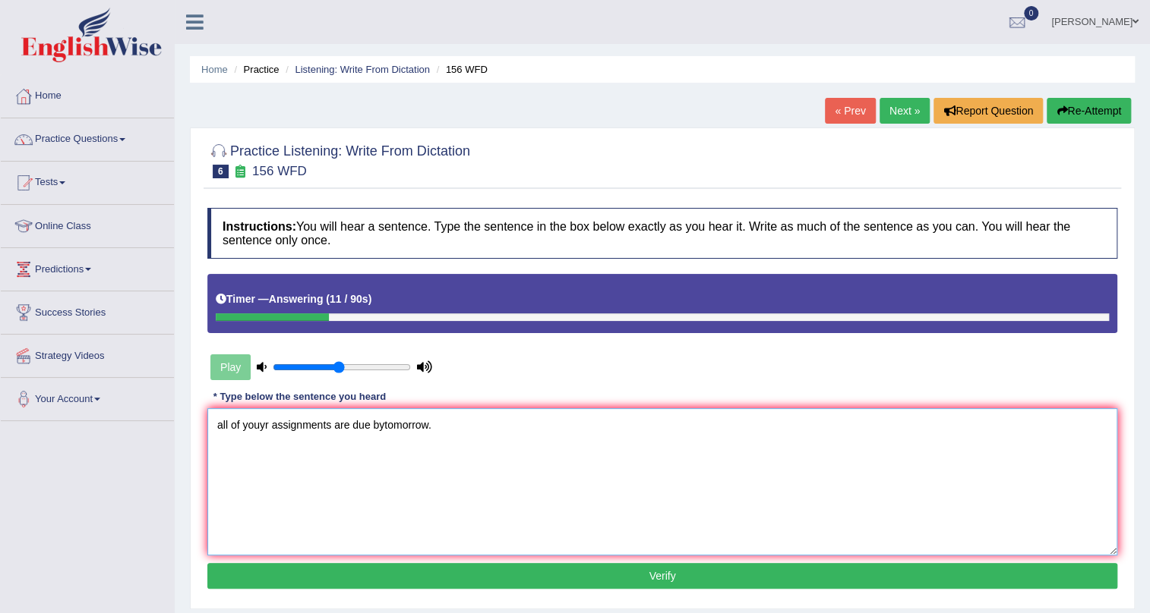
click at [218, 425] on textarea "all of youyr assignments are due bytomorrow." at bounding box center [662, 481] width 910 height 147
type textarea "All of your assignments are due by tomorrow."
click at [465, 585] on button "Verify" at bounding box center [662, 576] width 910 height 26
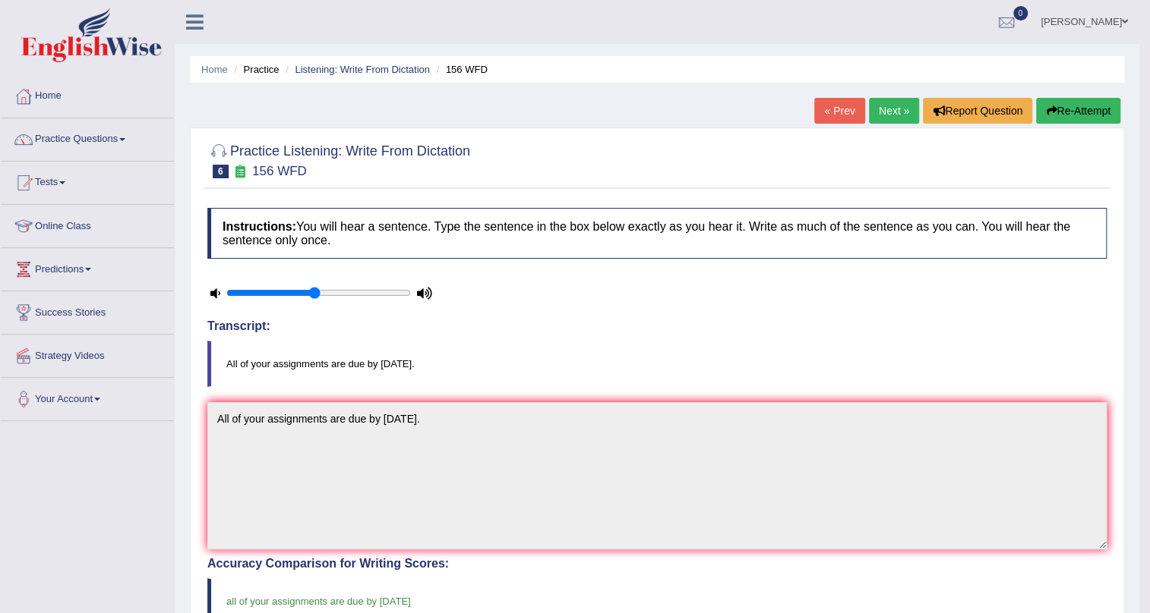
click at [894, 118] on link "Next »" at bounding box center [894, 111] width 50 height 26
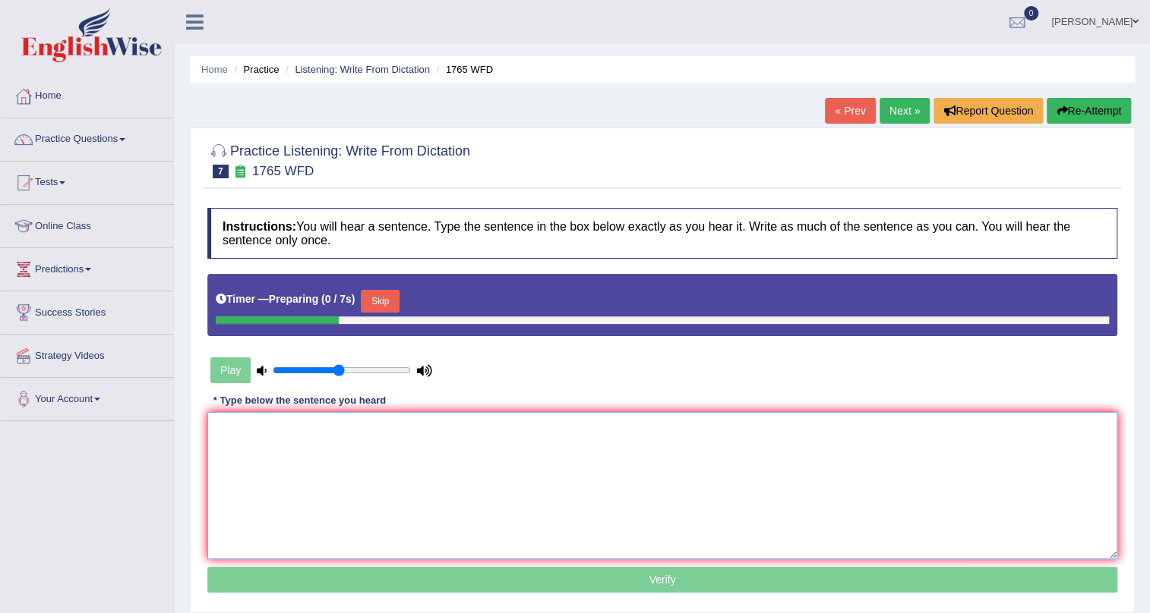
click at [308, 424] on textarea at bounding box center [662, 485] width 910 height 147
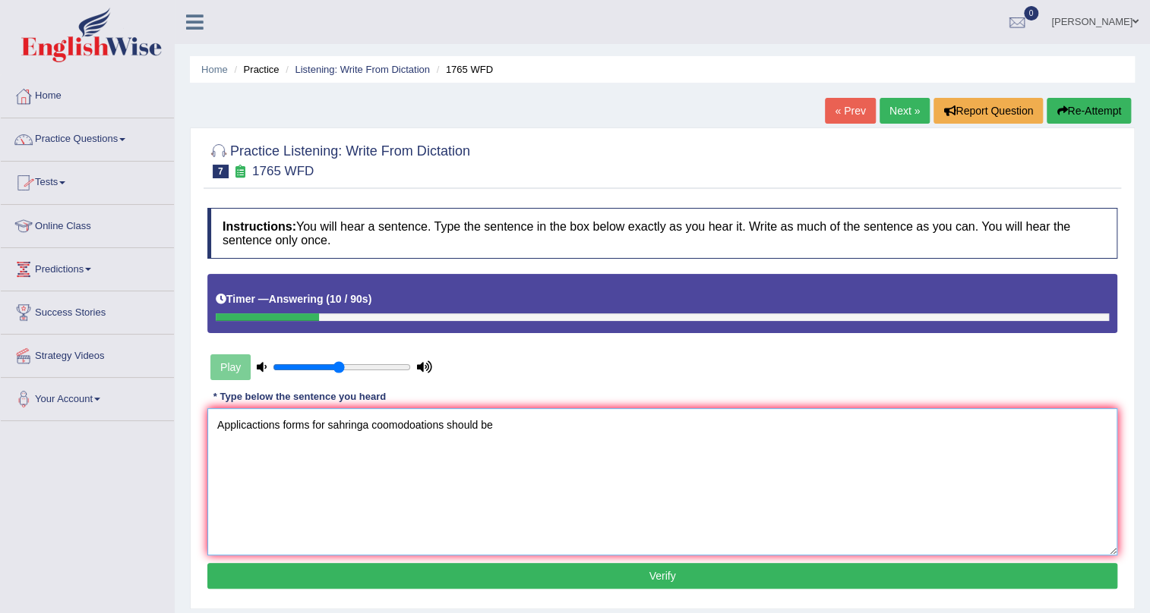
type textarea "Applicactions forms for sahringa coomodoations should be"
click at [1101, 114] on button "Re-Attempt" at bounding box center [1088, 111] width 84 height 26
click at [221, 422] on textarea "aplicatuon forms for sahring ccomodations sholud be completed for two months in…" at bounding box center [662, 481] width 910 height 147
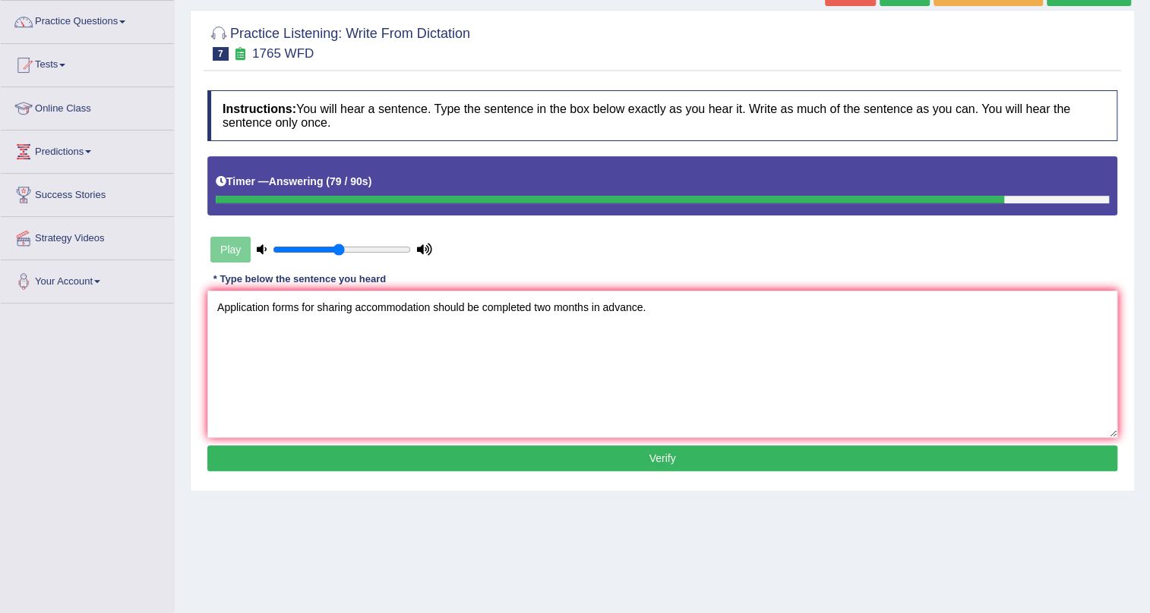
scroll to position [137, 0]
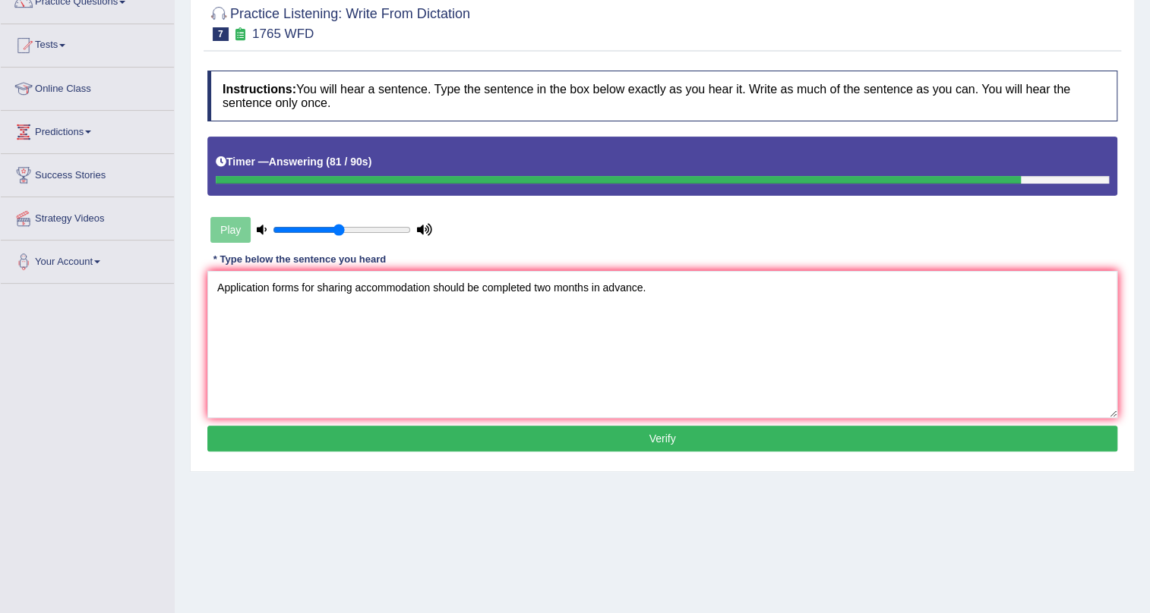
click at [604, 281] on textarea "Application forms for sharing accommodation should be completed two months in a…" at bounding box center [662, 344] width 910 height 147
click at [649, 280] on textarea "Application forms for sharing accommodation should be completed two months in a…" at bounding box center [662, 344] width 910 height 147
type textarea "Application forms for sharing accommodation should be completed two months in a…"
click at [652, 434] on button "Verify" at bounding box center [662, 439] width 910 height 26
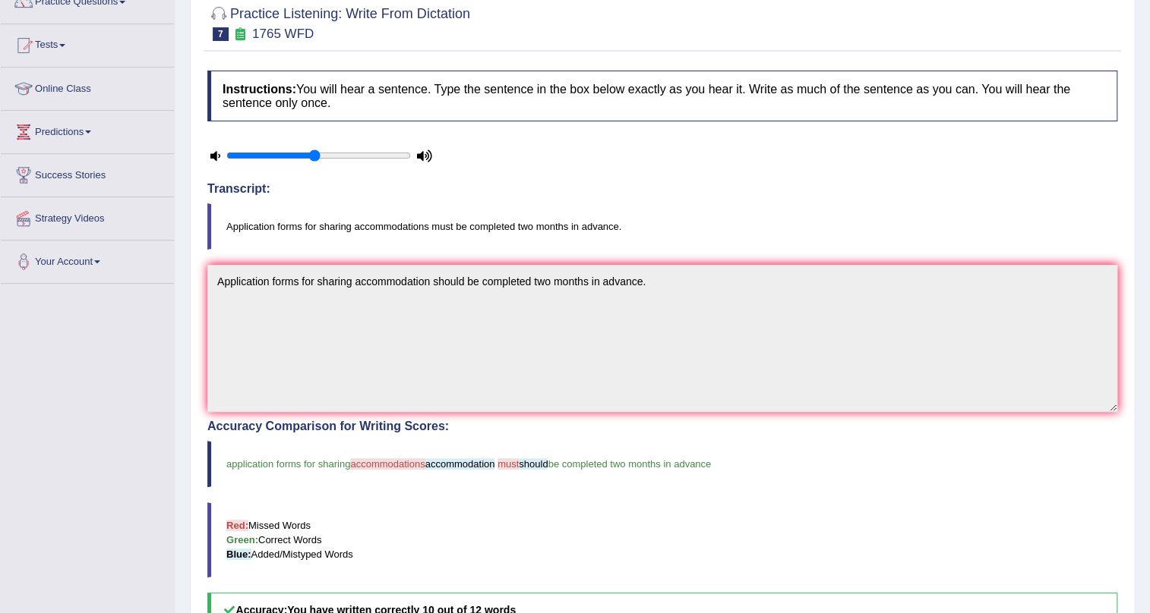
scroll to position [0, 0]
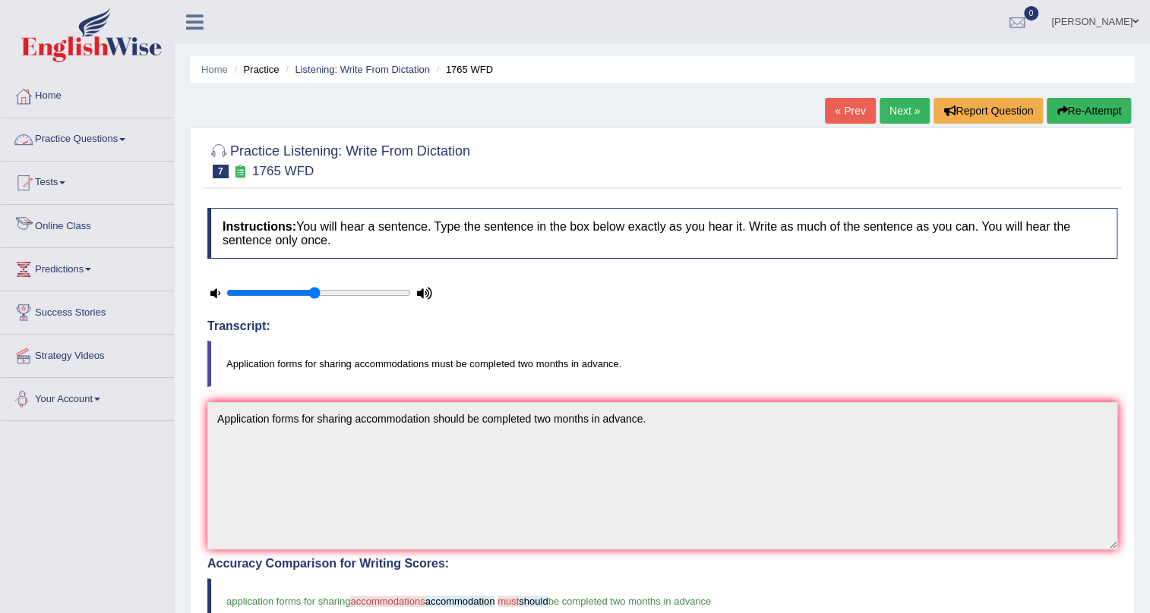
click at [898, 113] on link "Next »" at bounding box center [904, 111] width 50 height 26
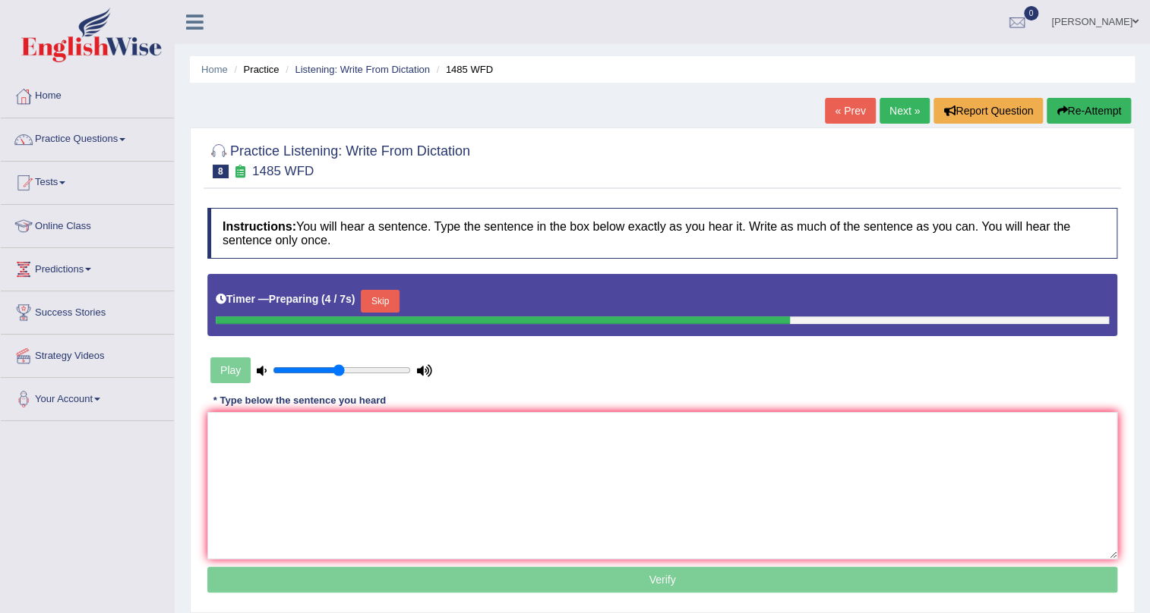
click at [396, 303] on button "Skip" at bounding box center [380, 301] width 38 height 23
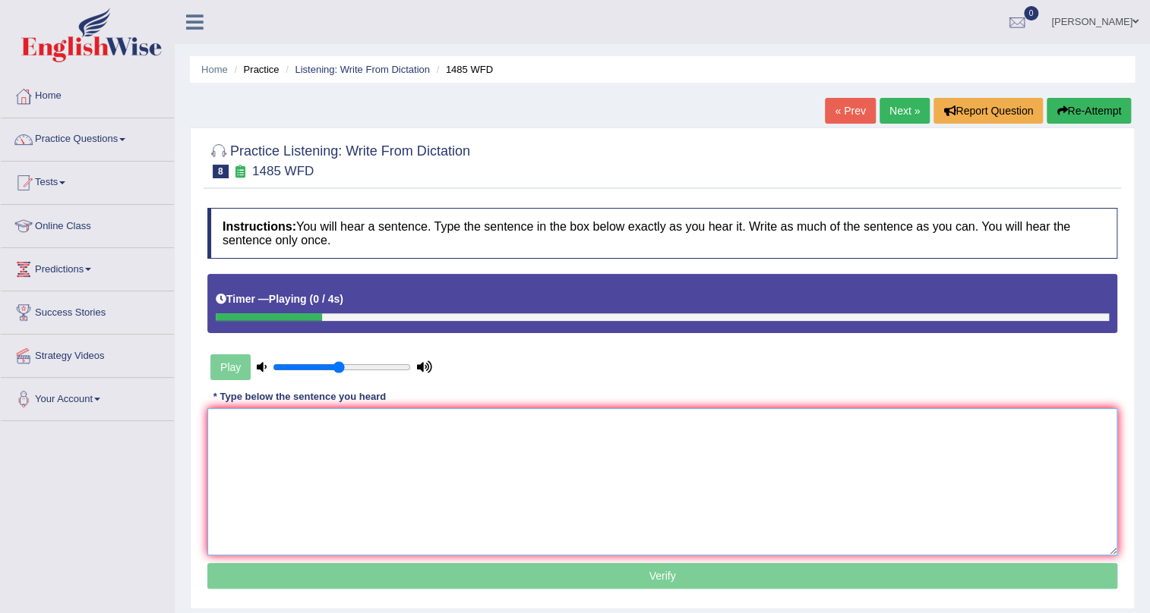
click at [386, 456] on textarea at bounding box center [662, 481] width 910 height 147
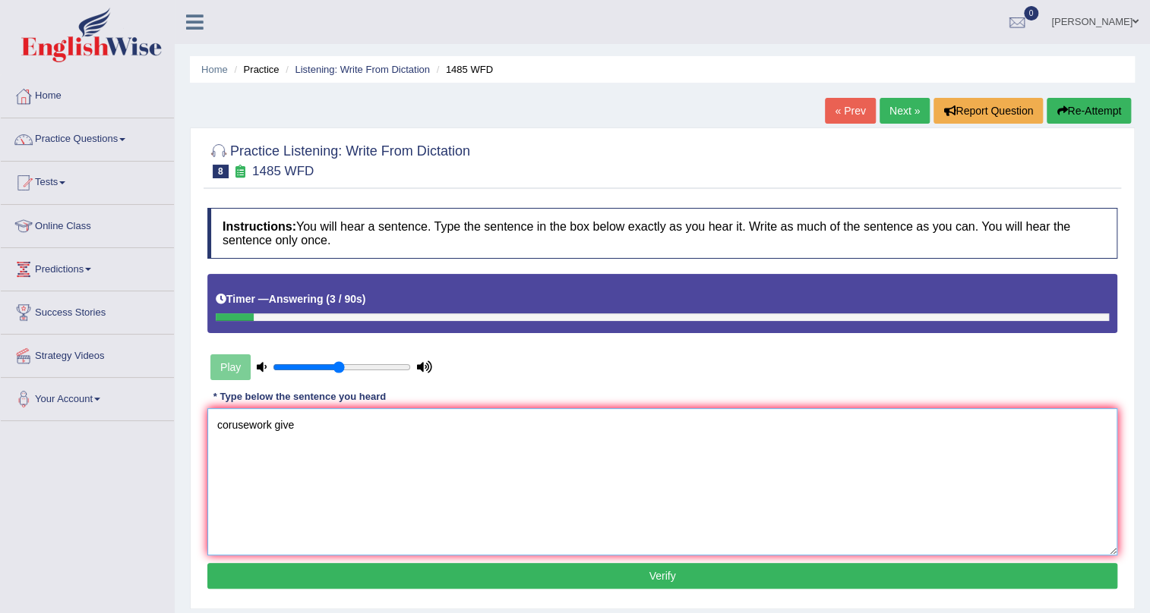
type textarea "corusework give"
click at [1072, 114] on button "Re-Attempt" at bounding box center [1088, 111] width 84 height 26
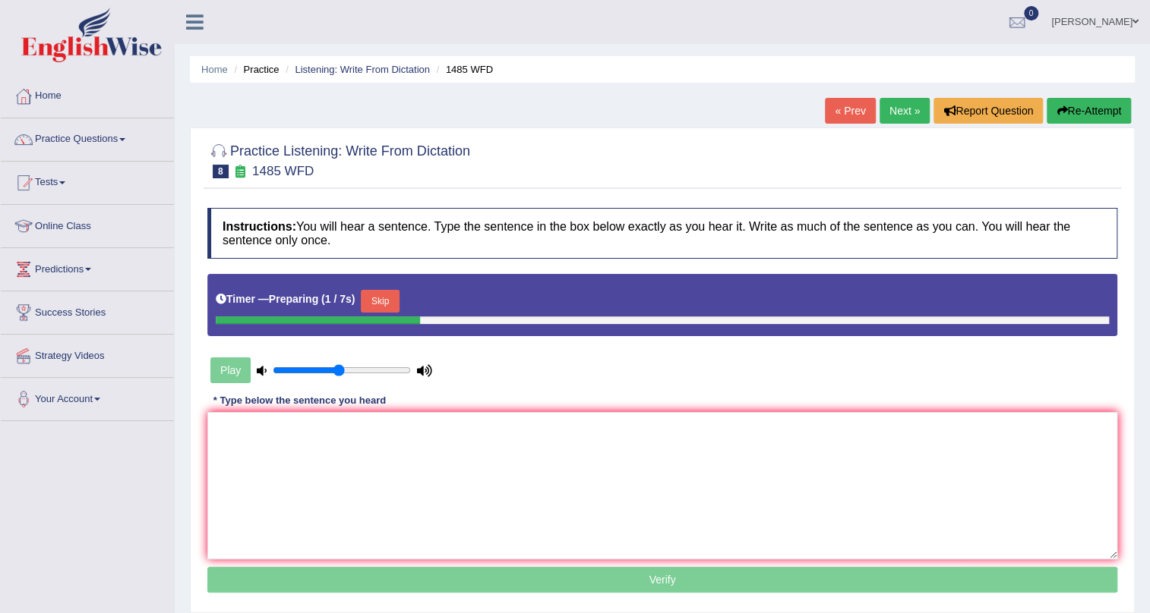
click at [380, 466] on textarea at bounding box center [662, 485] width 910 height 147
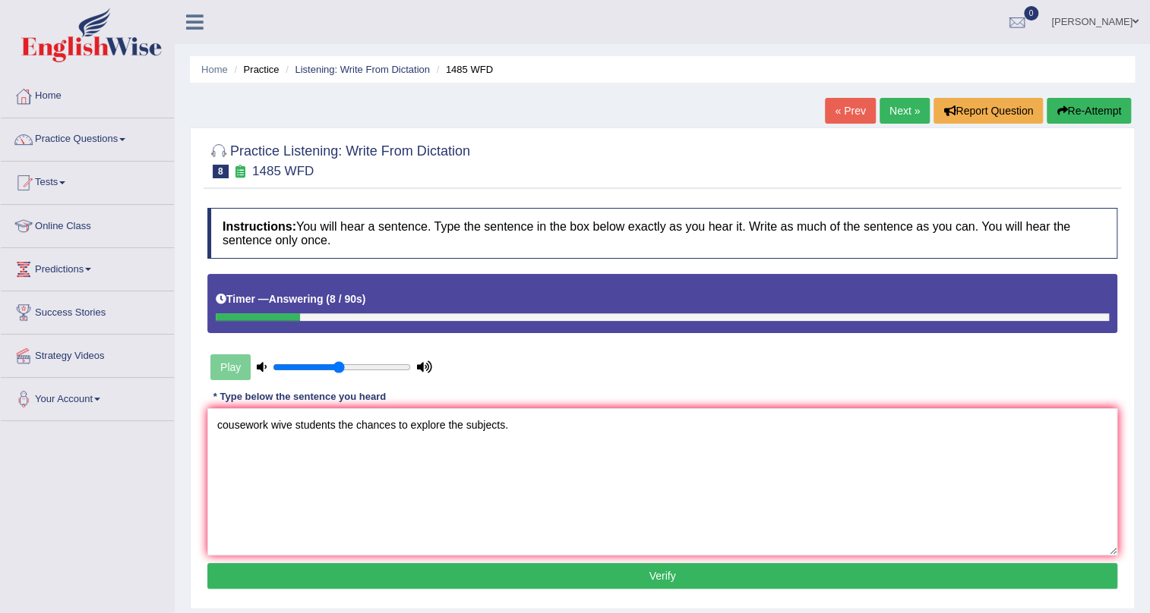
click at [224, 421] on textarea "cousework wive students the chances to explore the subjects." at bounding box center [662, 481] width 910 height 147
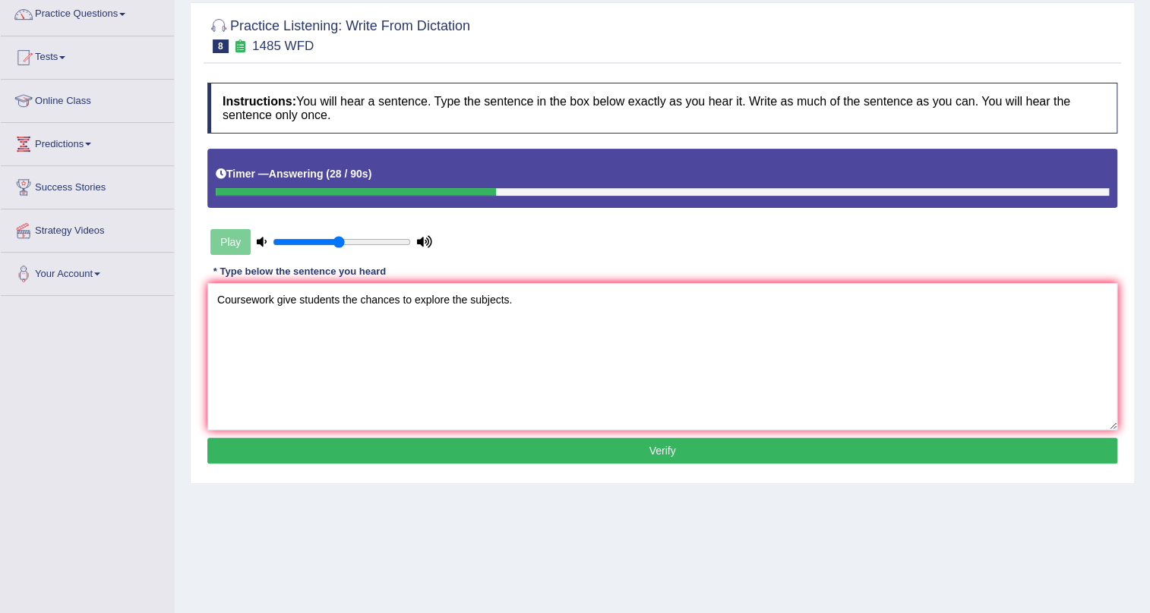
scroll to position [137, 0]
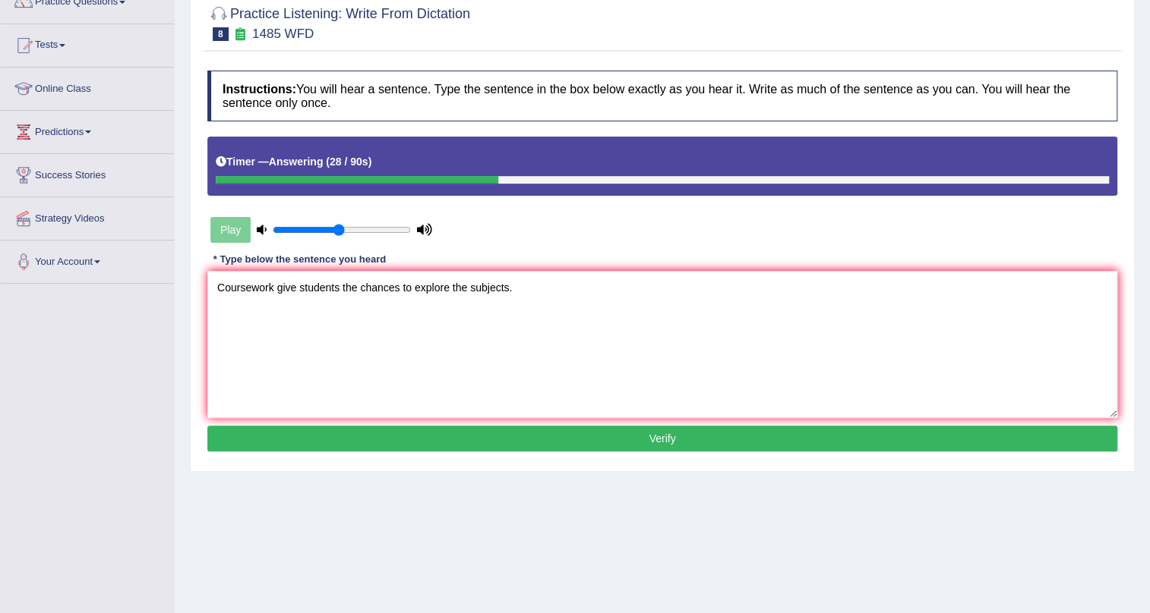
type textarea "Coursework give students the chances to explore the subjects."
click at [648, 448] on button "Verify" at bounding box center [662, 439] width 910 height 26
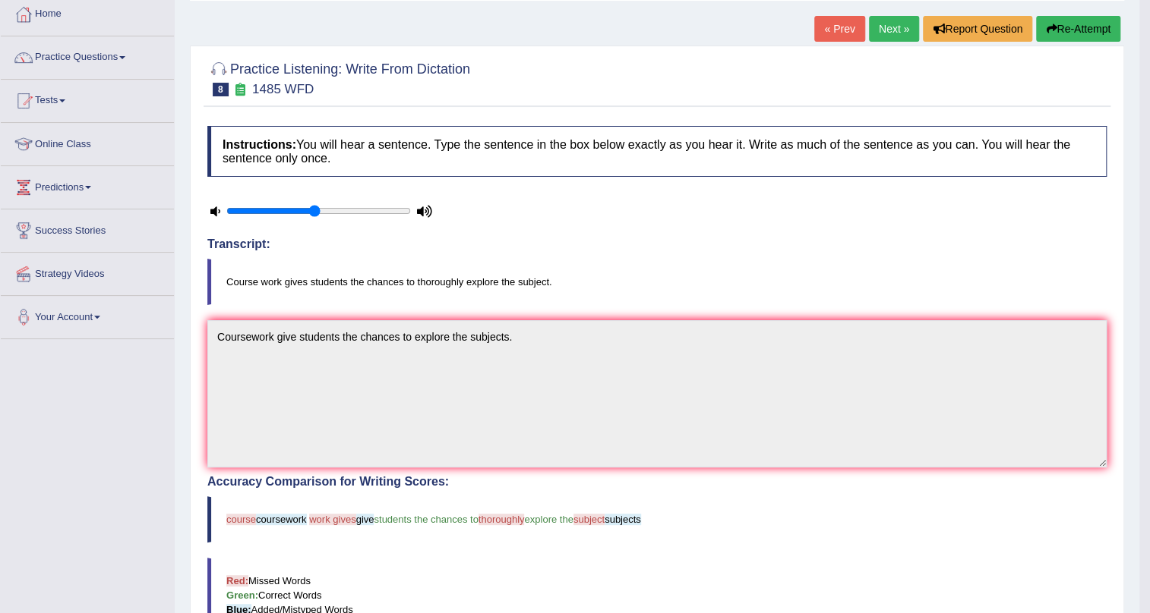
scroll to position [0, 0]
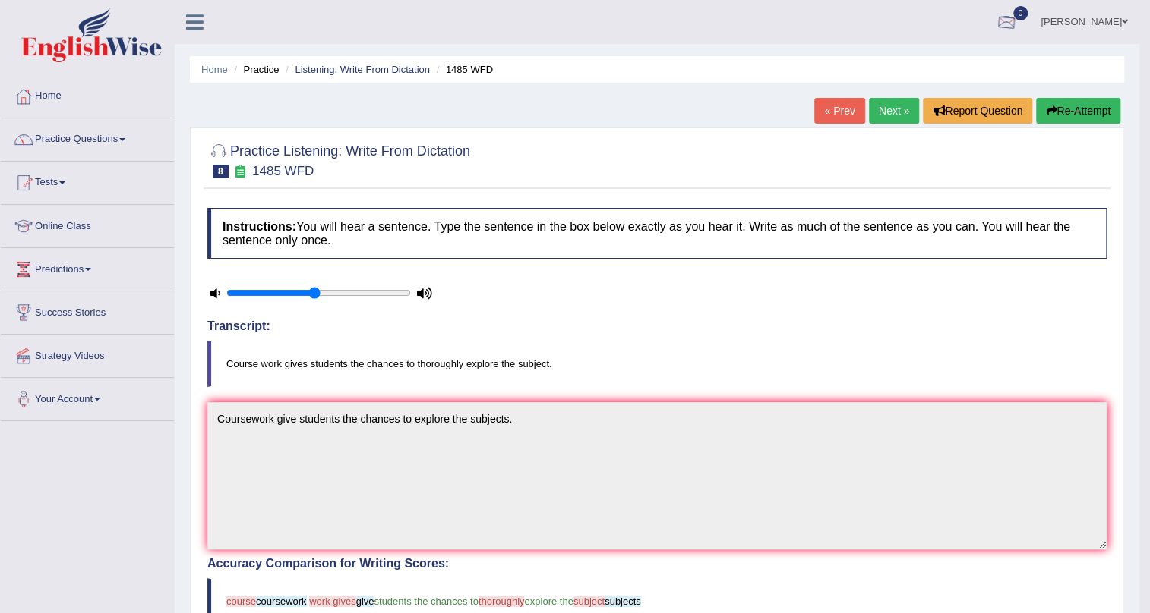
click at [891, 107] on link "Next »" at bounding box center [894, 111] width 50 height 26
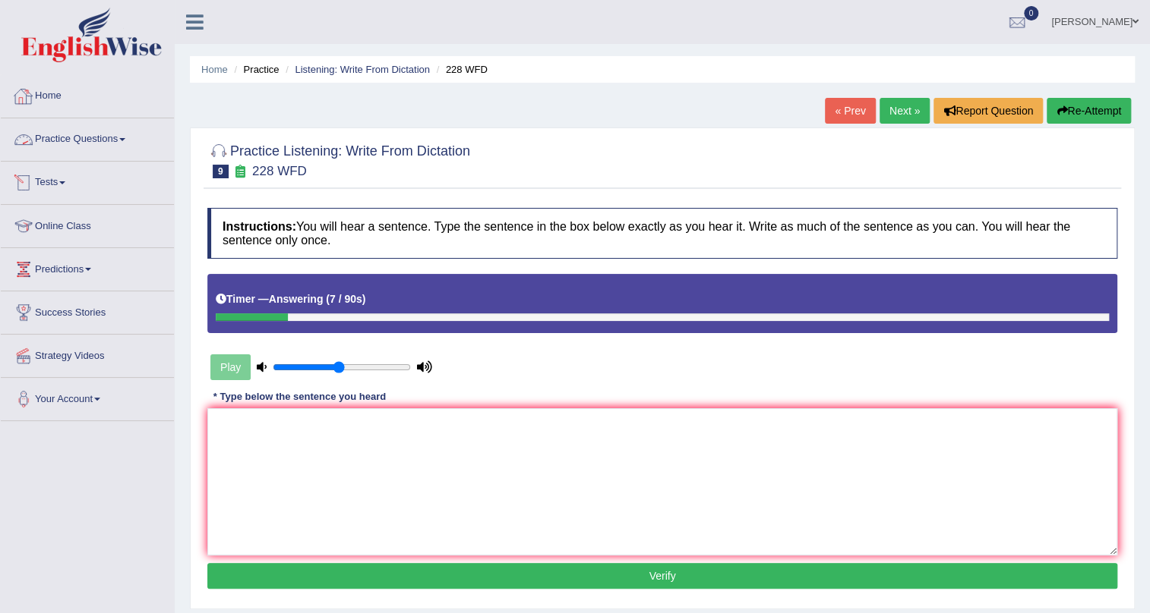
click at [104, 138] on link "Practice Questions" at bounding box center [87, 137] width 173 height 38
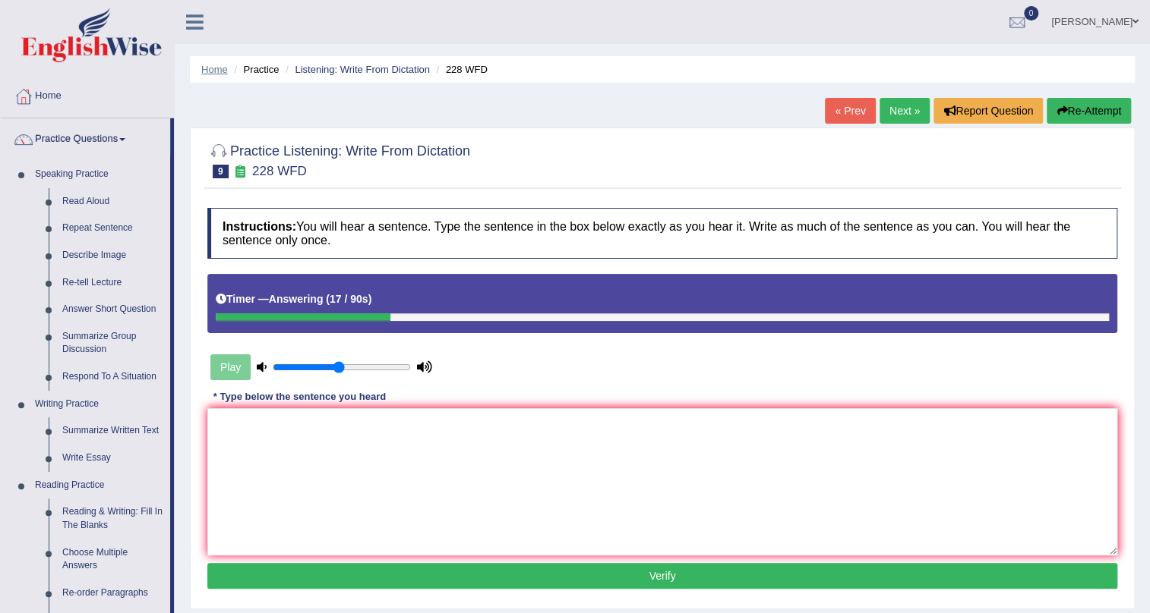
click at [214, 66] on link "Home" at bounding box center [214, 69] width 27 height 11
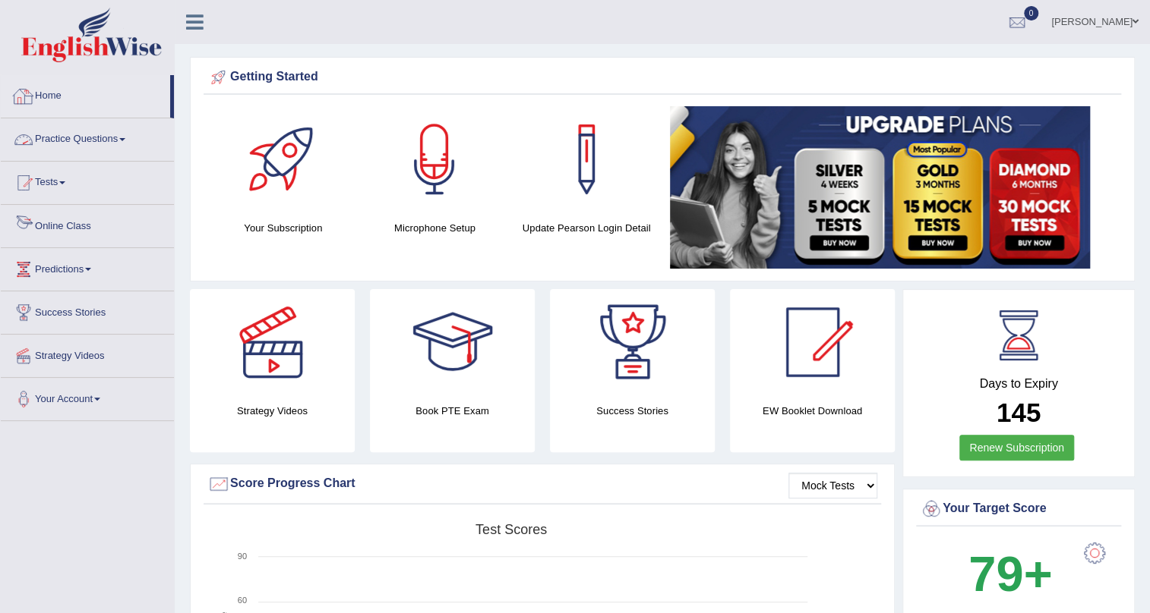
click at [90, 140] on link "Practice Questions" at bounding box center [87, 137] width 173 height 38
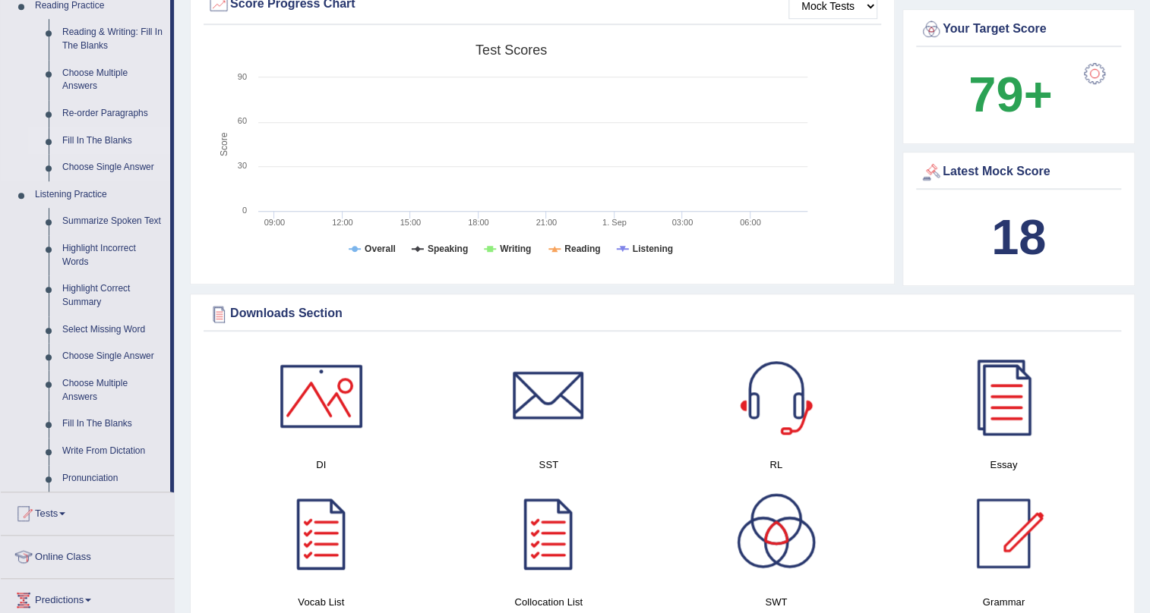
scroll to position [483, 0]
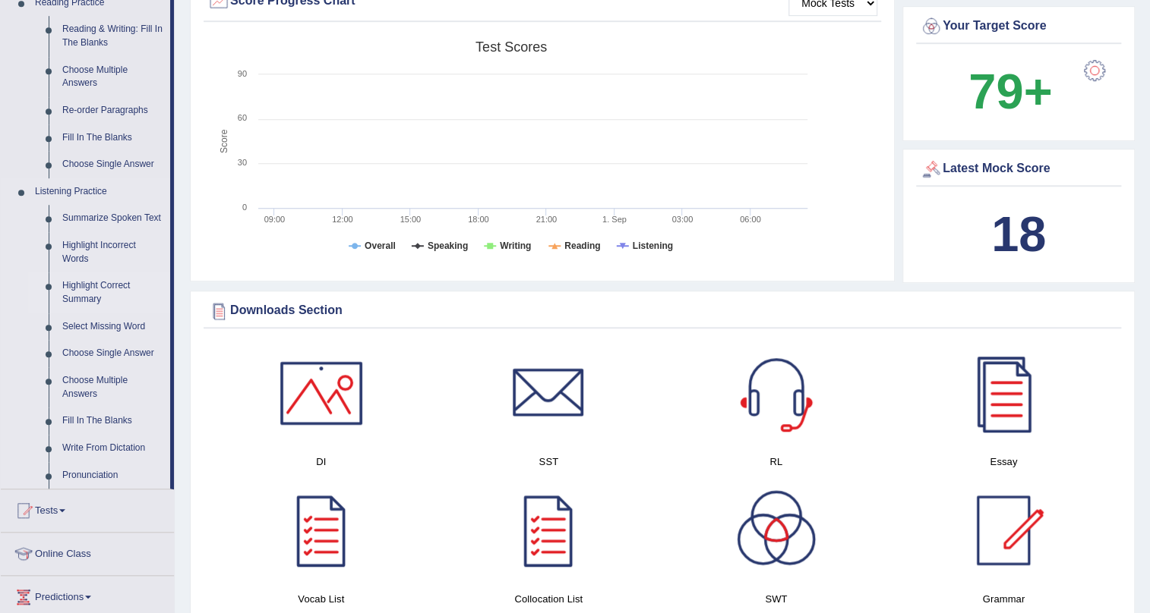
click at [96, 282] on link "Highlight Correct Summary" at bounding box center [112, 293] width 115 height 40
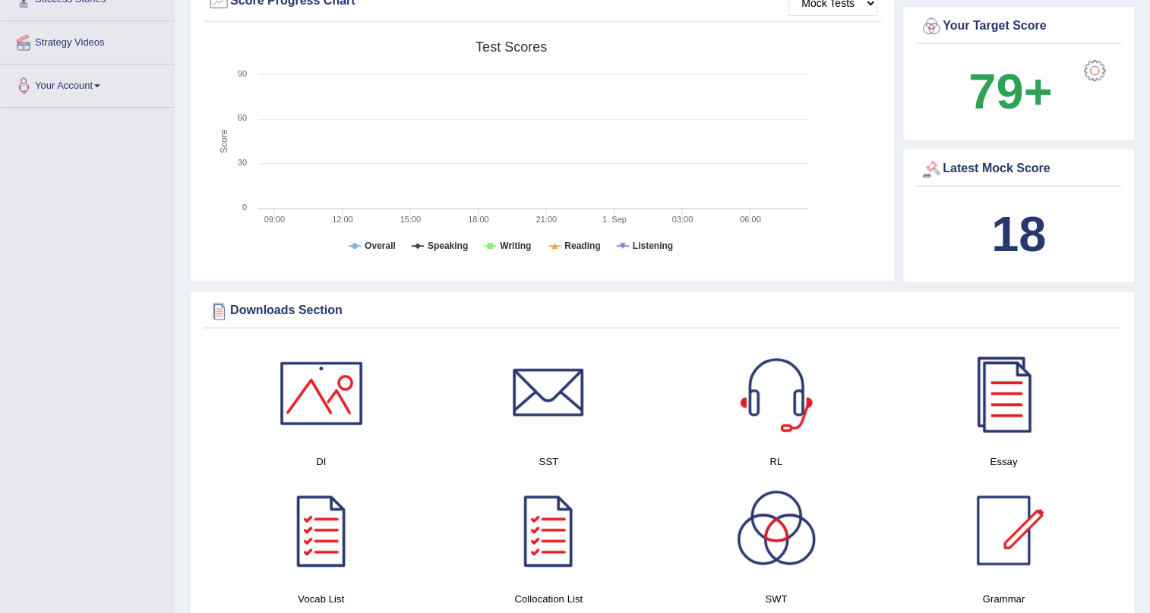
scroll to position [326, 0]
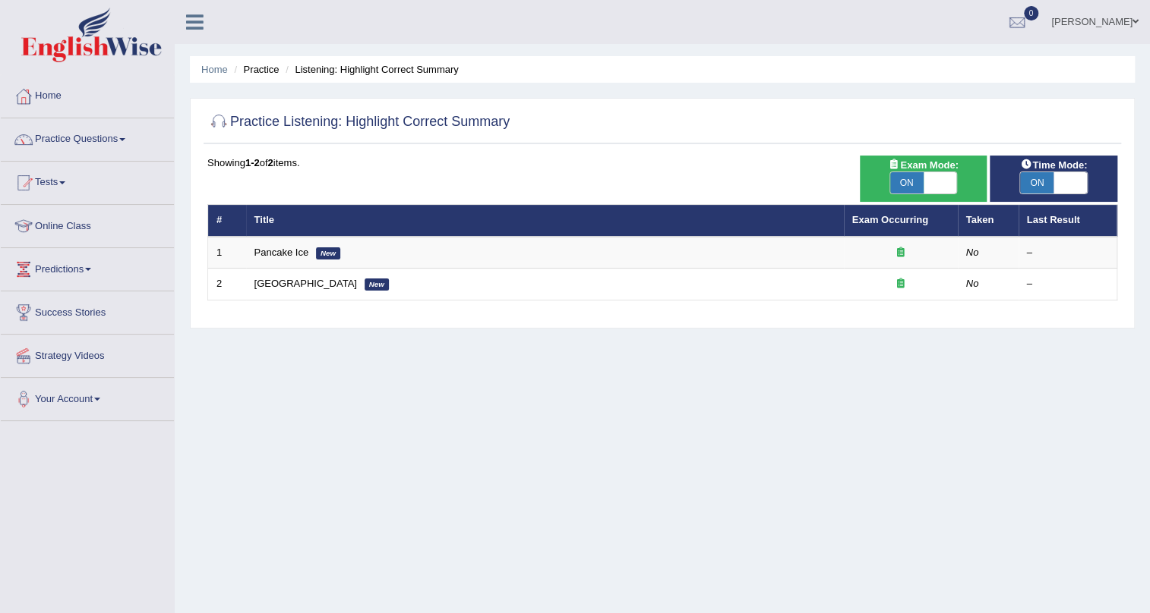
click at [915, 185] on span "ON" at bounding box center [906, 182] width 33 height 21
checkbox input "false"
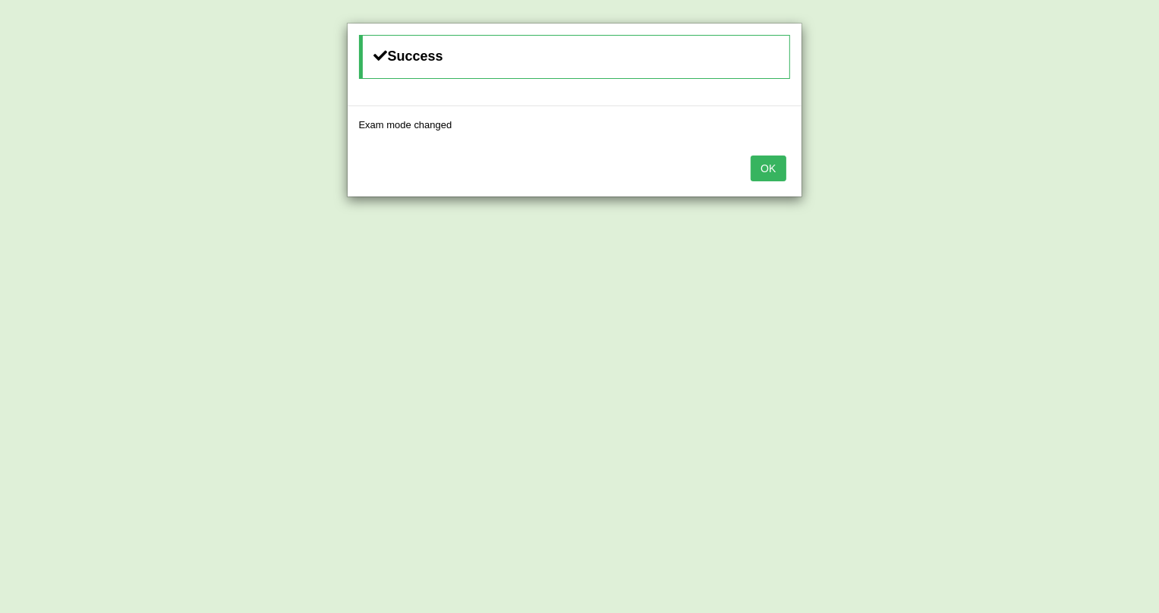
click at [759, 162] on button "OK" at bounding box center [768, 169] width 35 height 26
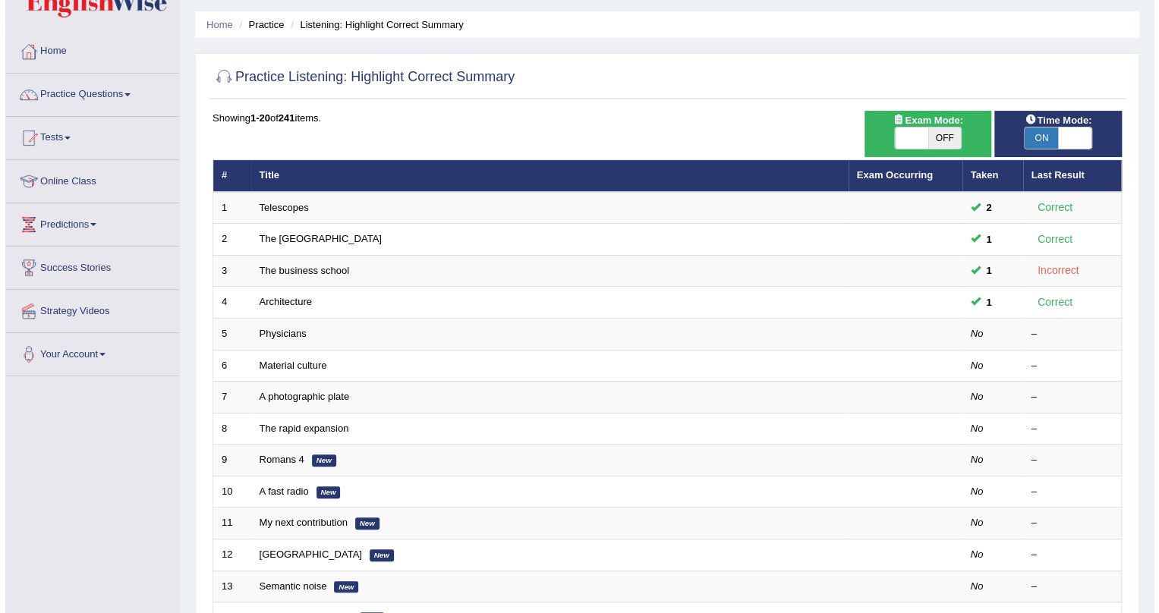
scroll to position [114, 0]
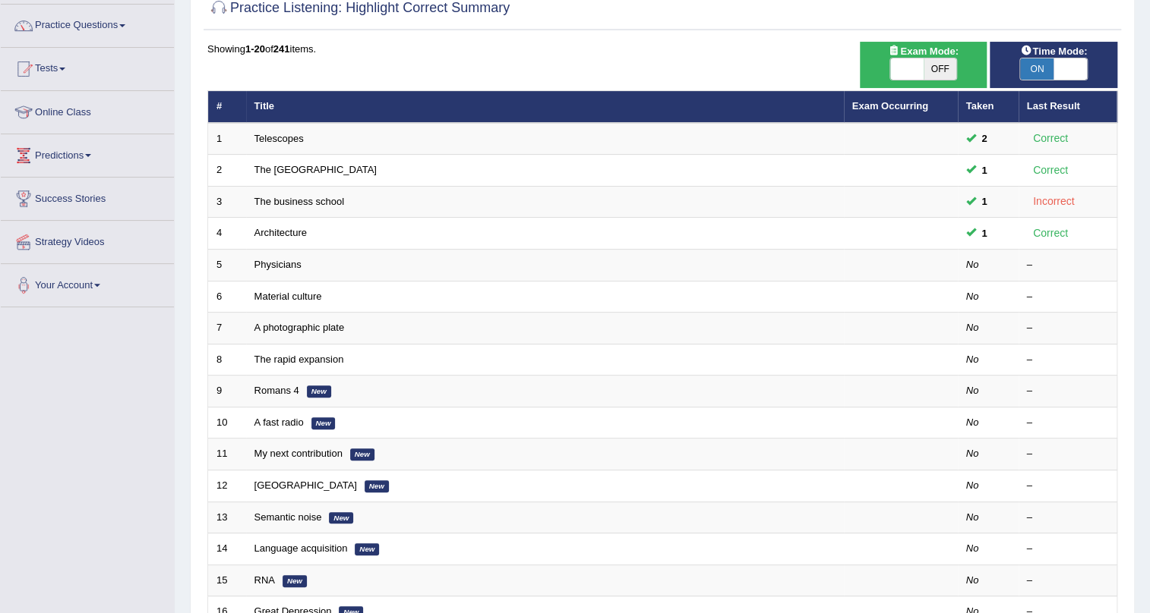
click at [940, 68] on span "OFF" at bounding box center [939, 68] width 33 height 21
checkbox input "true"
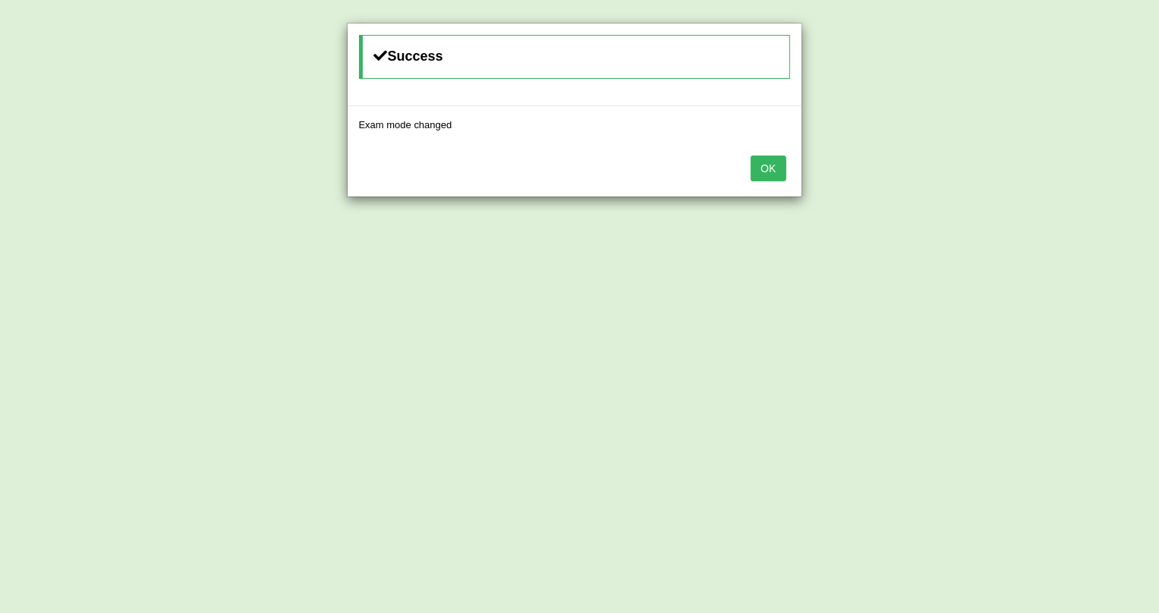
click at [762, 162] on button "OK" at bounding box center [768, 169] width 35 height 26
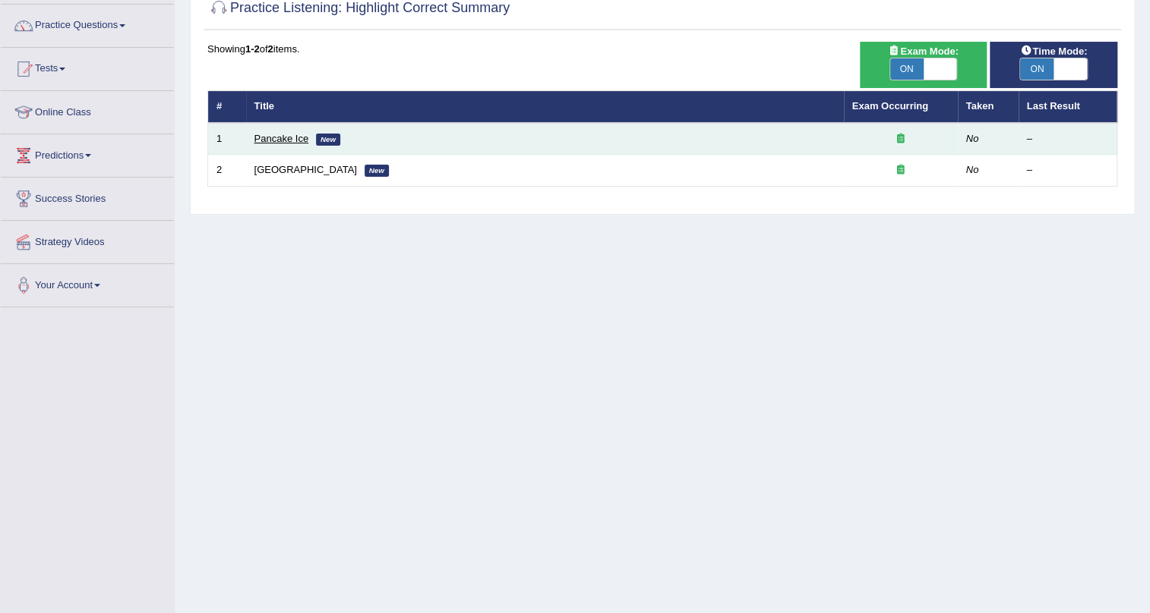
click at [296, 136] on link "Pancake Ice" at bounding box center [281, 138] width 55 height 11
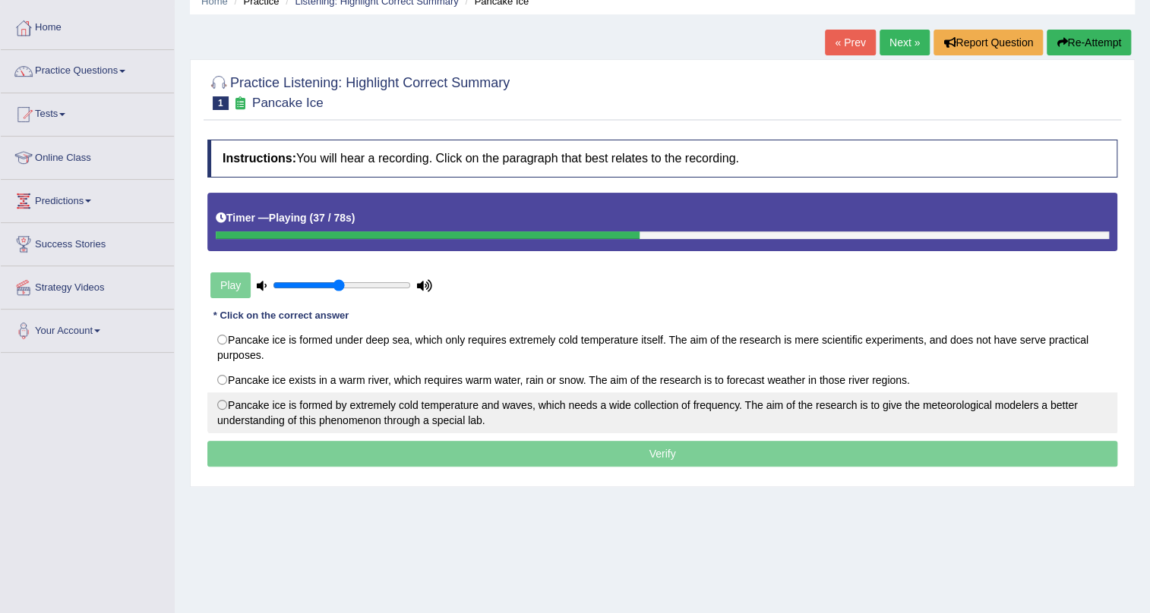
click at [247, 402] on label "Pancake ice is formed by extremely cold temperature and waves, which needs a wi…" at bounding box center [662, 413] width 910 height 41
radio input "true"
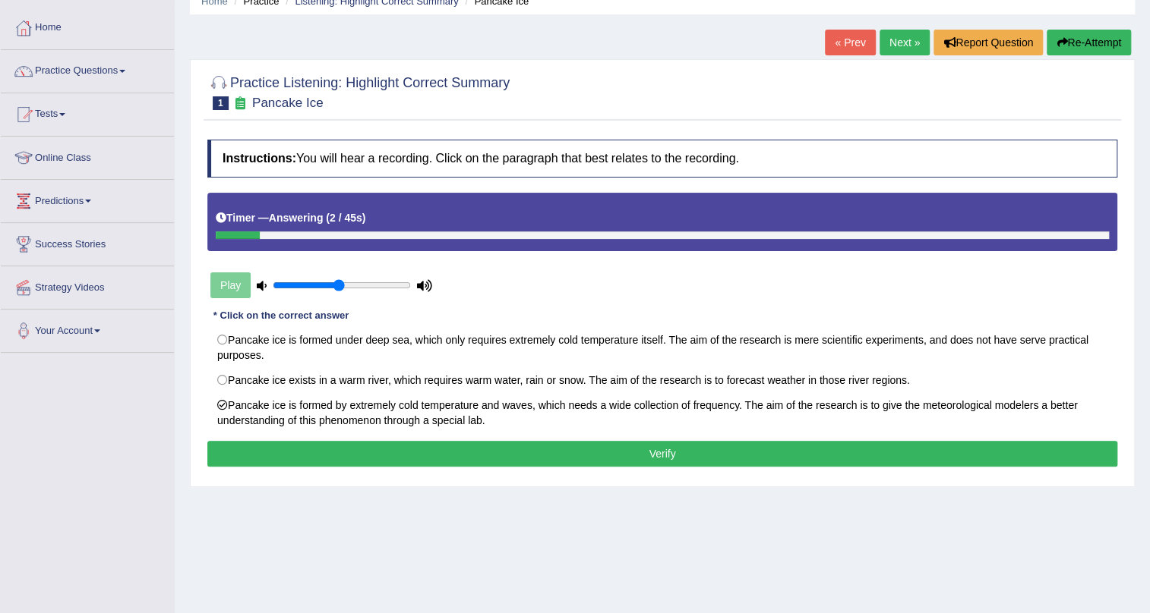
click at [474, 448] on button "Verify" at bounding box center [662, 454] width 910 height 26
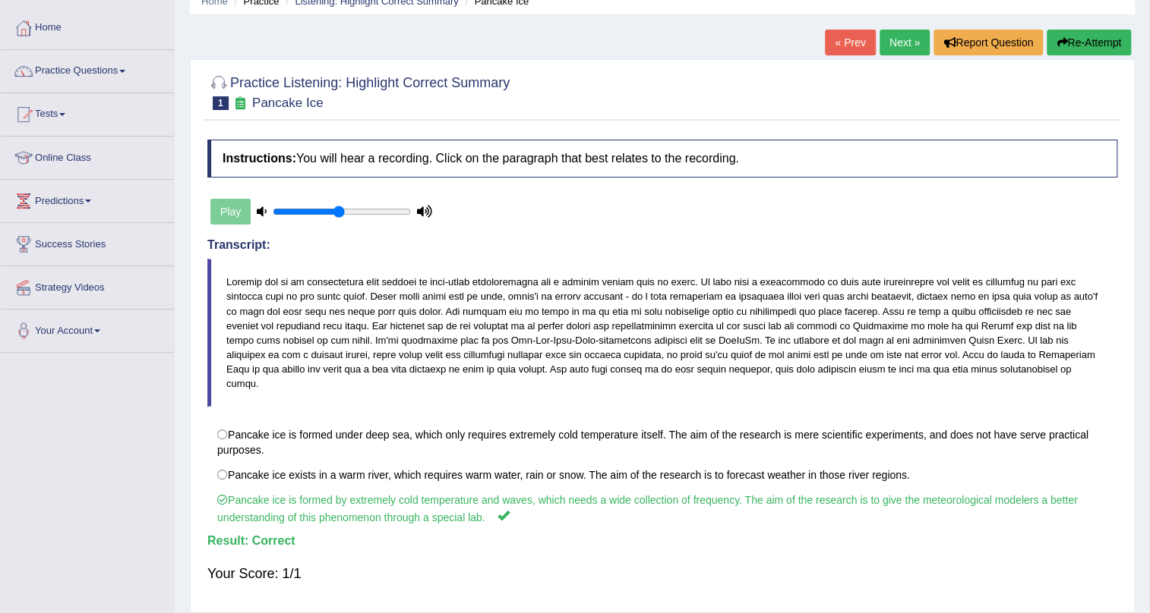
click at [891, 30] on link "Next »" at bounding box center [904, 43] width 50 height 26
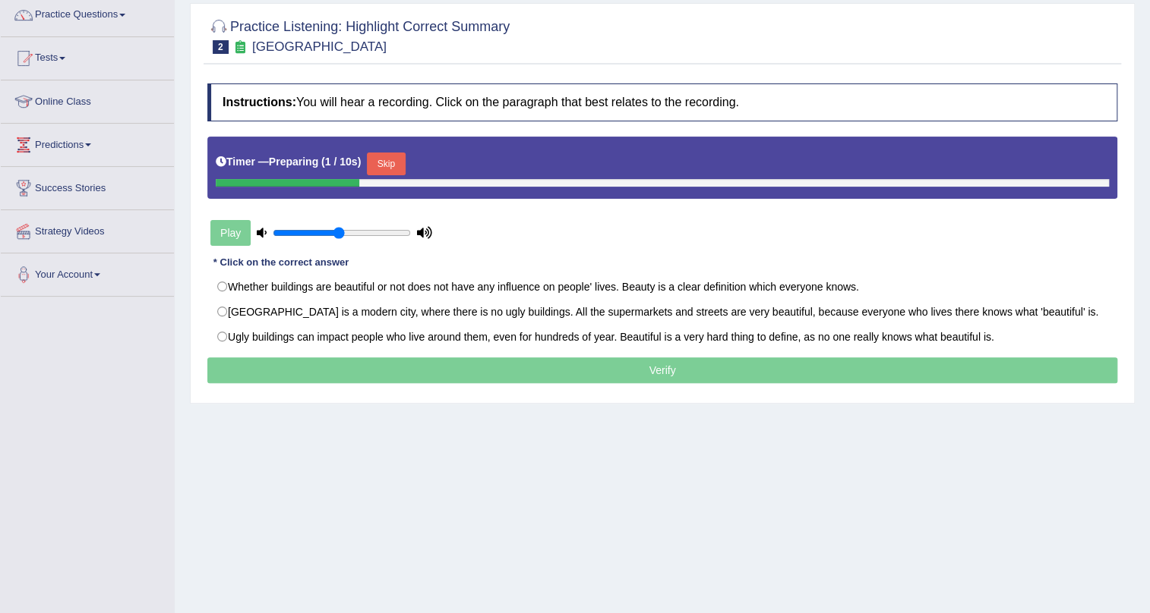
scroll to position [137, 0]
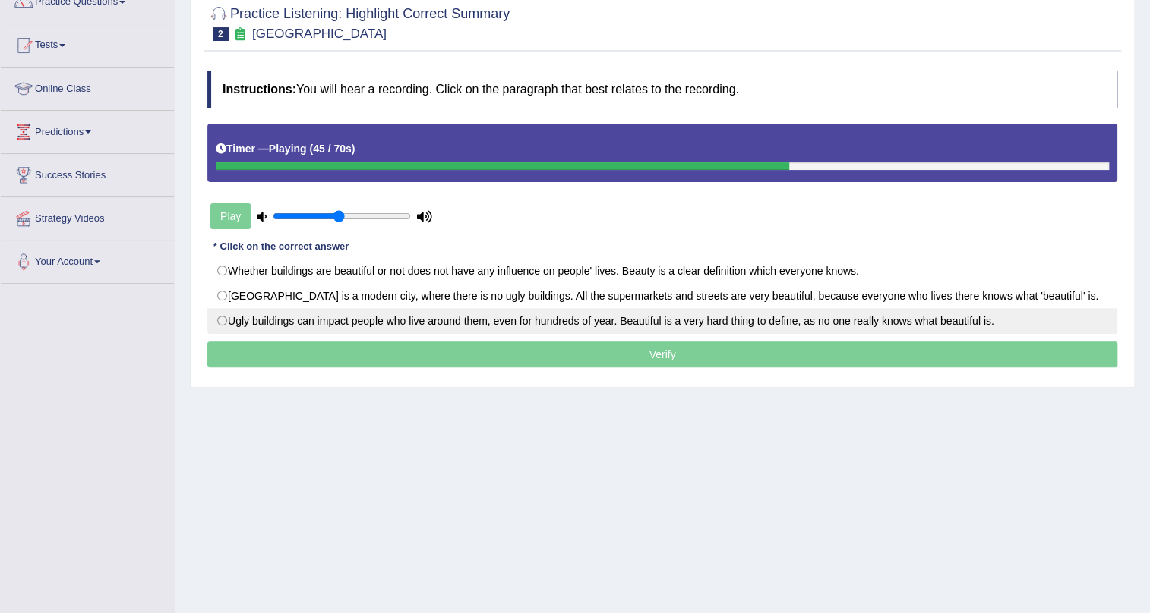
click at [281, 320] on label "Ugly buildings can impact people who live around them, even for hundreds of yea…" at bounding box center [662, 321] width 910 height 26
radio input "true"
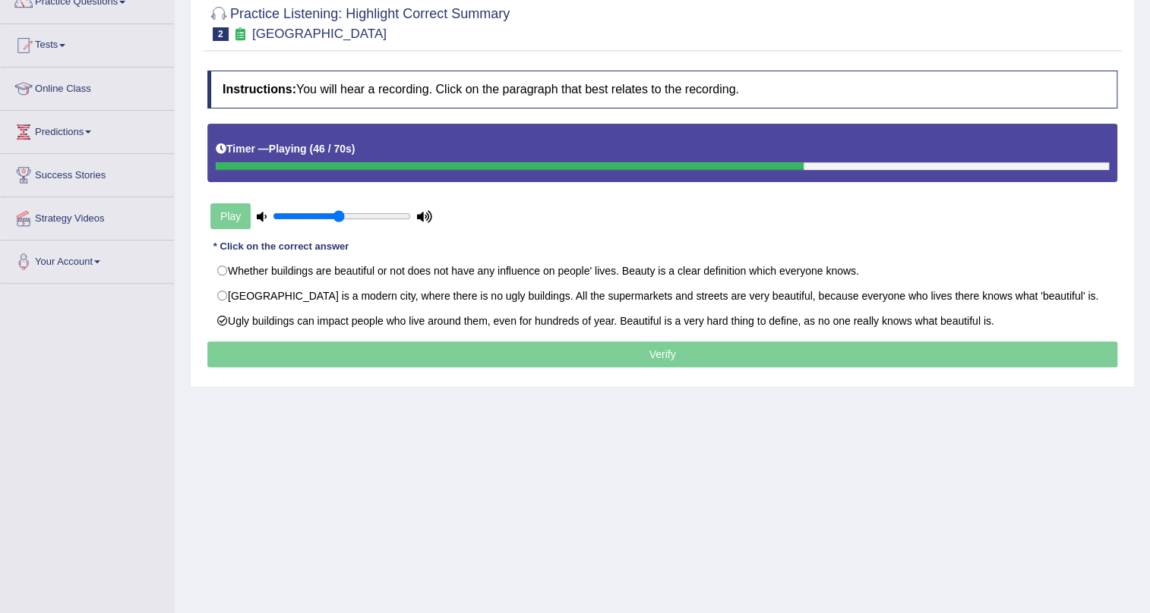
click at [763, 358] on p "Verify" at bounding box center [662, 355] width 910 height 26
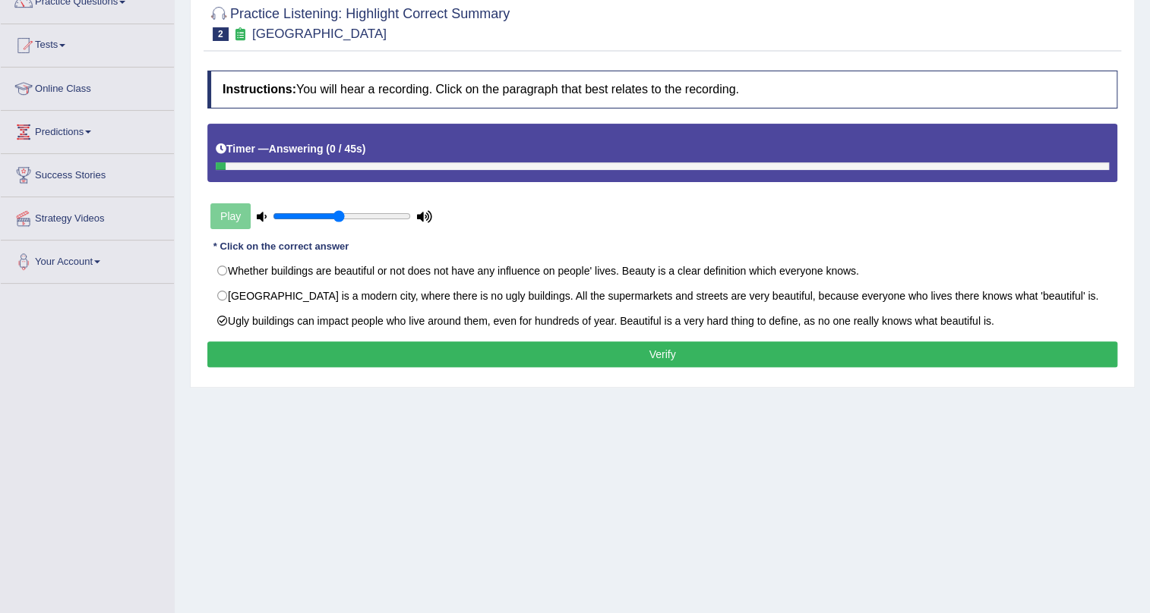
click at [596, 351] on button "Verify" at bounding box center [662, 355] width 910 height 26
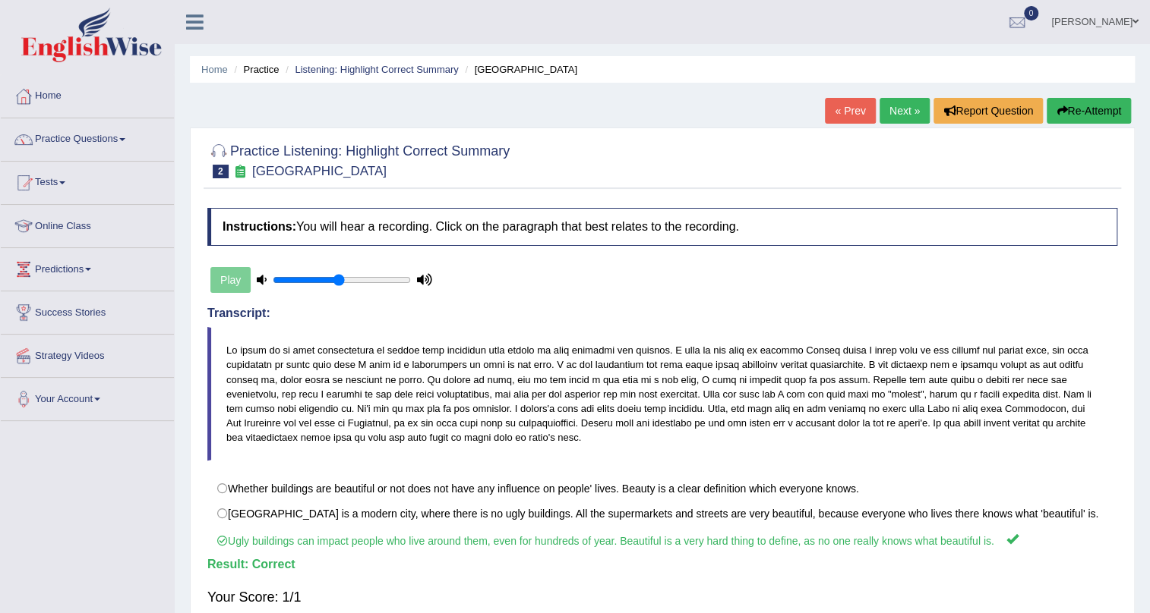
scroll to position [0, 0]
click at [899, 109] on link "Next »" at bounding box center [904, 111] width 50 height 26
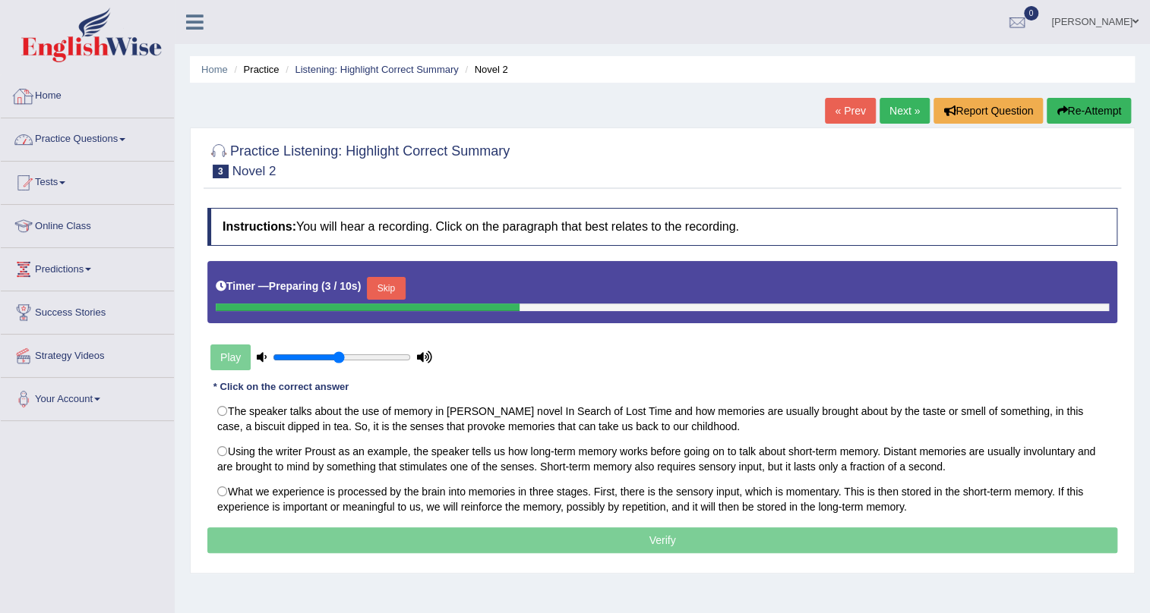
click at [61, 130] on link "Practice Questions" at bounding box center [87, 137] width 173 height 38
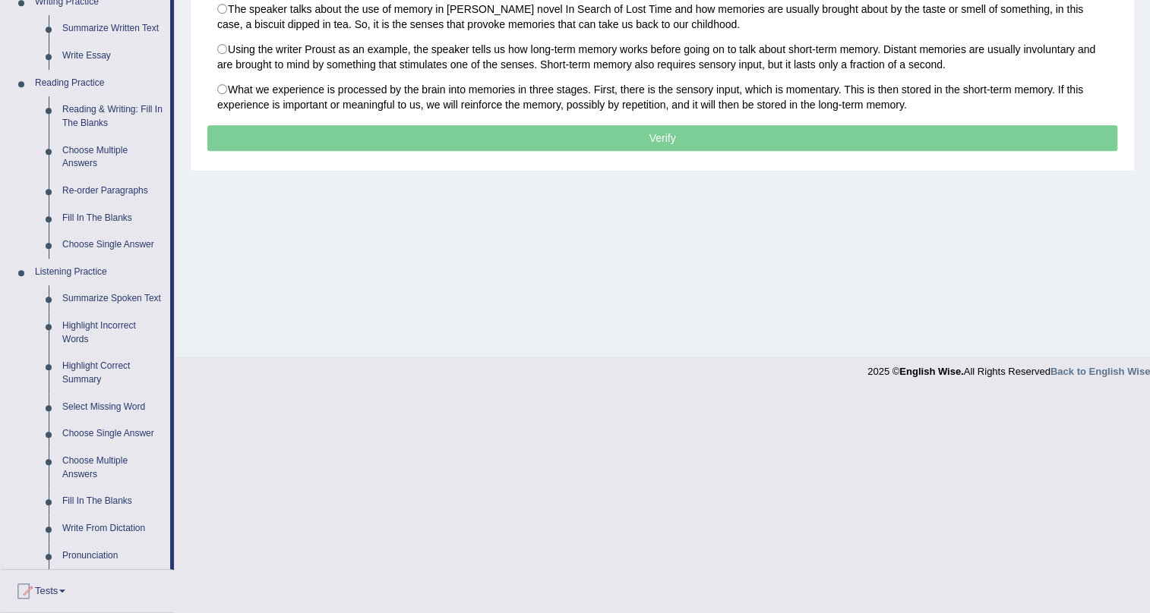
scroll to position [414, 0]
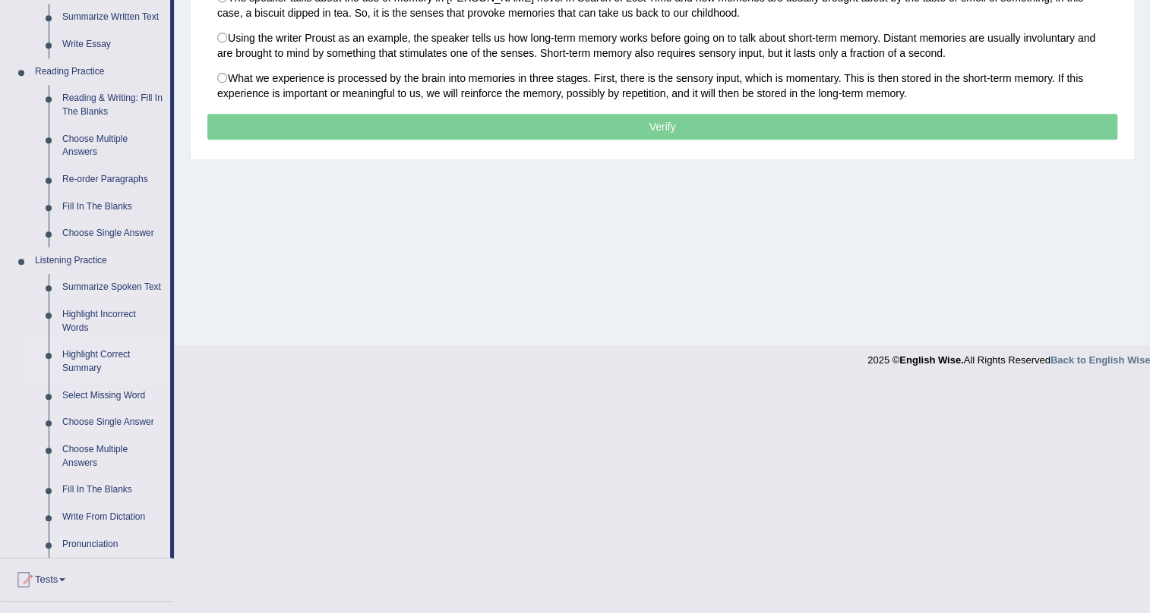
click at [88, 363] on link "Highlight Correct Summary" at bounding box center [112, 362] width 115 height 40
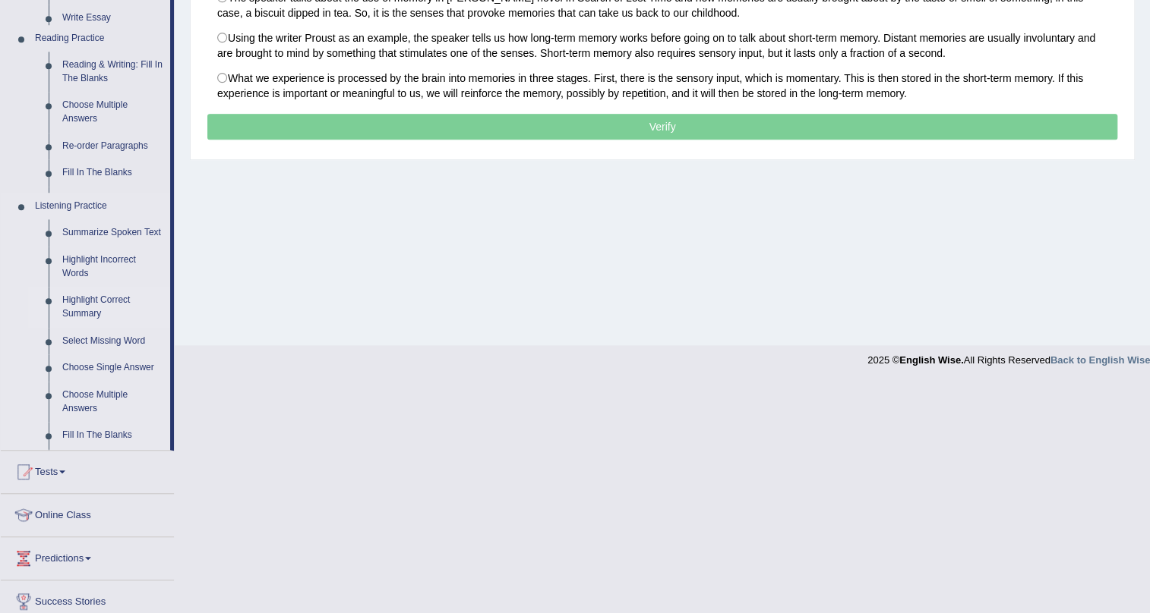
scroll to position [282, 0]
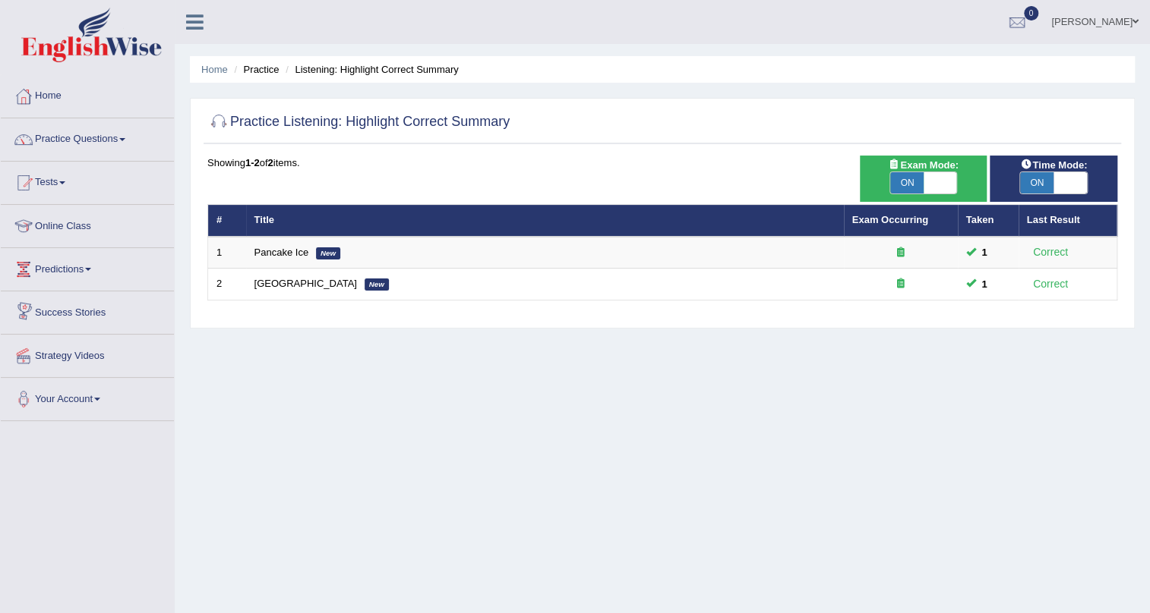
click at [910, 180] on span "ON" at bounding box center [906, 182] width 33 height 21
checkbox input "false"
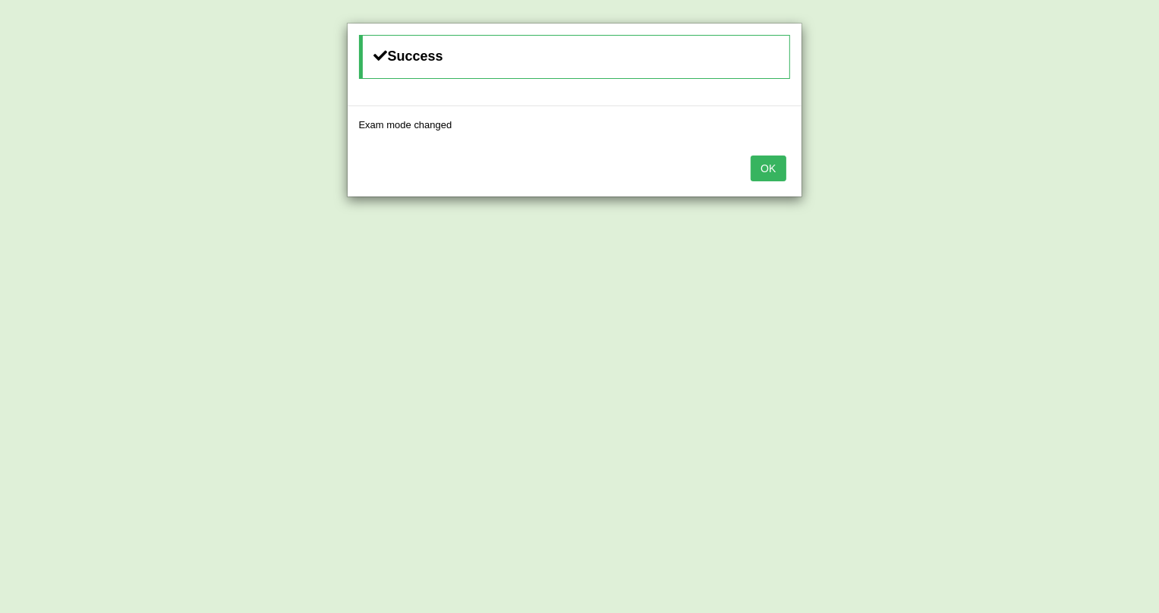
click at [759, 175] on button "OK" at bounding box center [768, 169] width 35 height 26
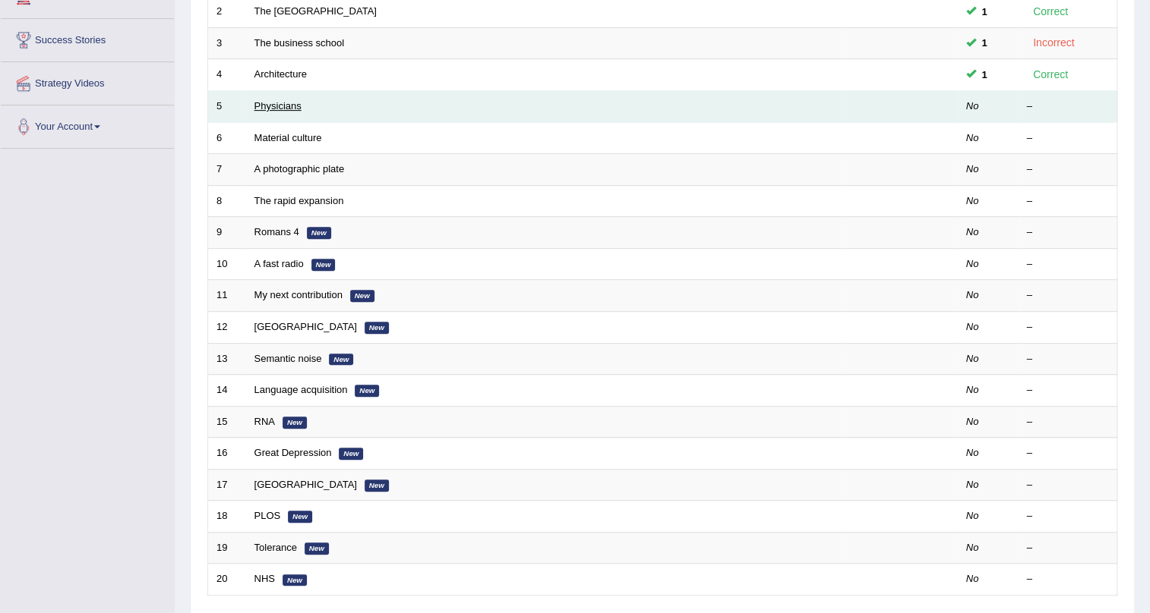
scroll to position [251, 0]
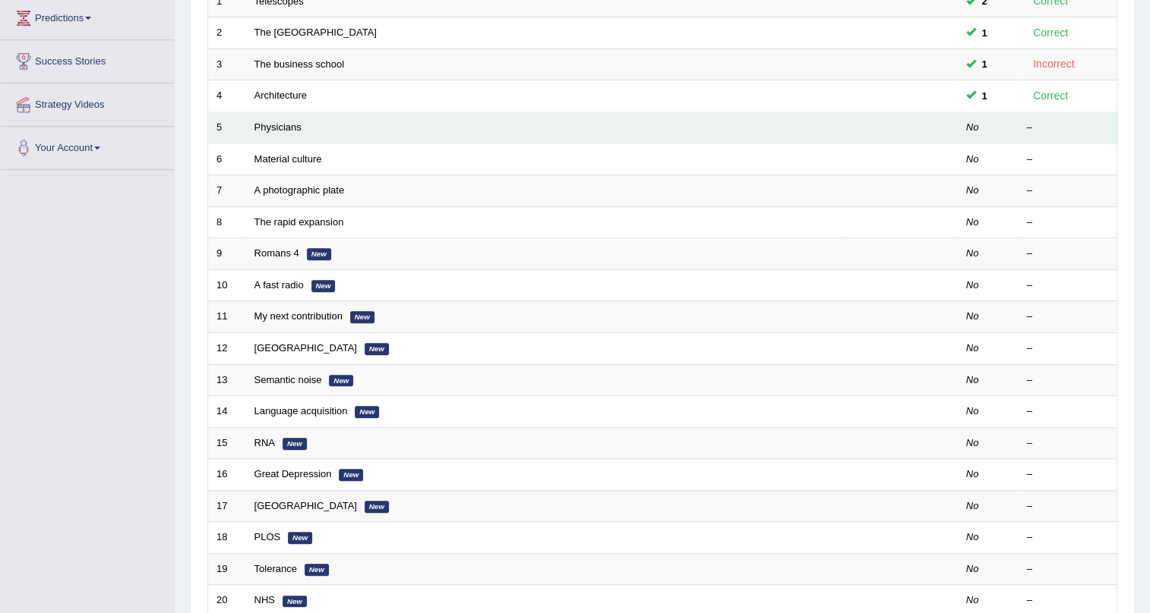
click at [292, 131] on td "Physicians" at bounding box center [545, 128] width 598 height 32
click at [292, 128] on link "Physicians" at bounding box center [277, 126] width 47 height 11
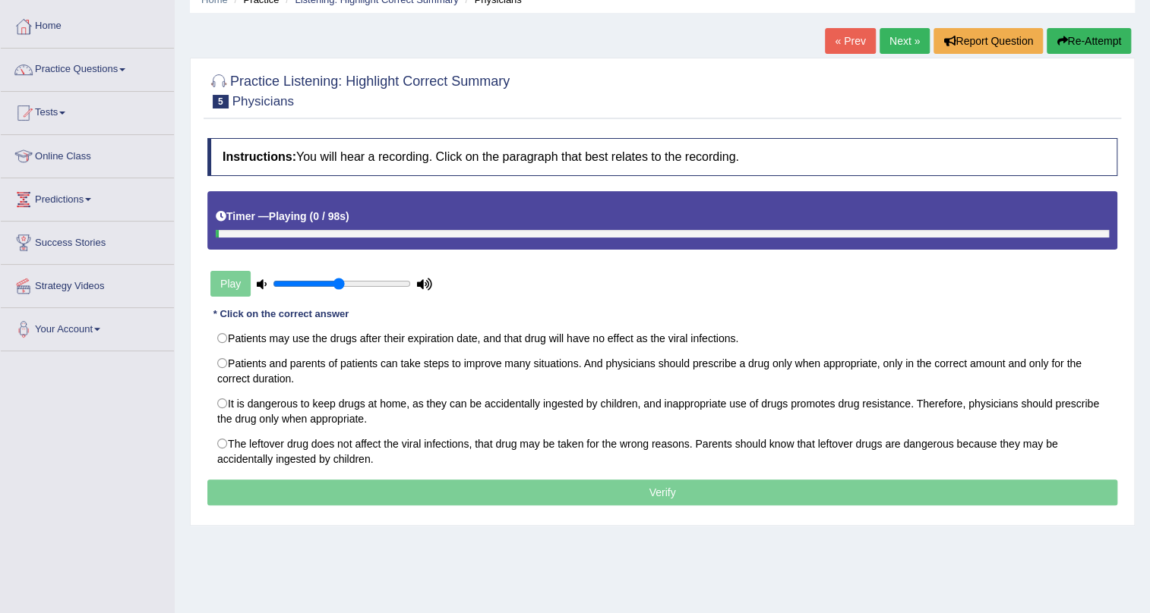
scroll to position [46, 0]
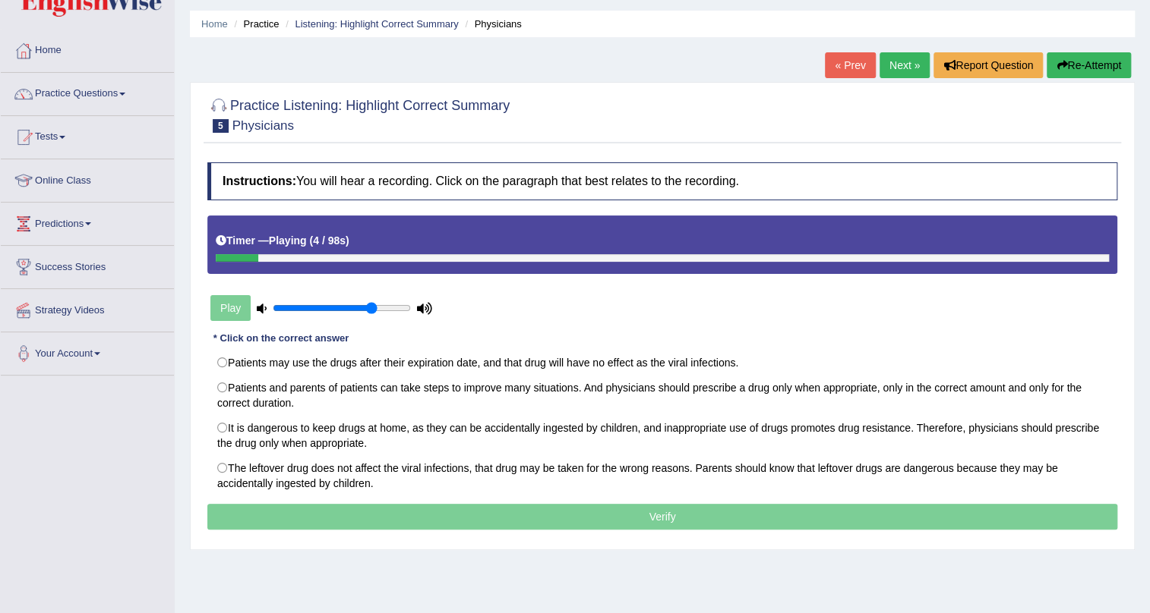
drag, startPoint x: 334, startPoint y: 309, endPoint x: 371, endPoint y: 304, distance: 37.6
click at [371, 304] on input "range" at bounding box center [342, 308] width 138 height 12
drag, startPoint x: 376, startPoint y: 310, endPoint x: 388, endPoint y: 307, distance: 12.5
click at [388, 307] on input "range" at bounding box center [342, 308] width 138 height 12
drag, startPoint x: 391, startPoint y: 311, endPoint x: 412, endPoint y: 311, distance: 20.5
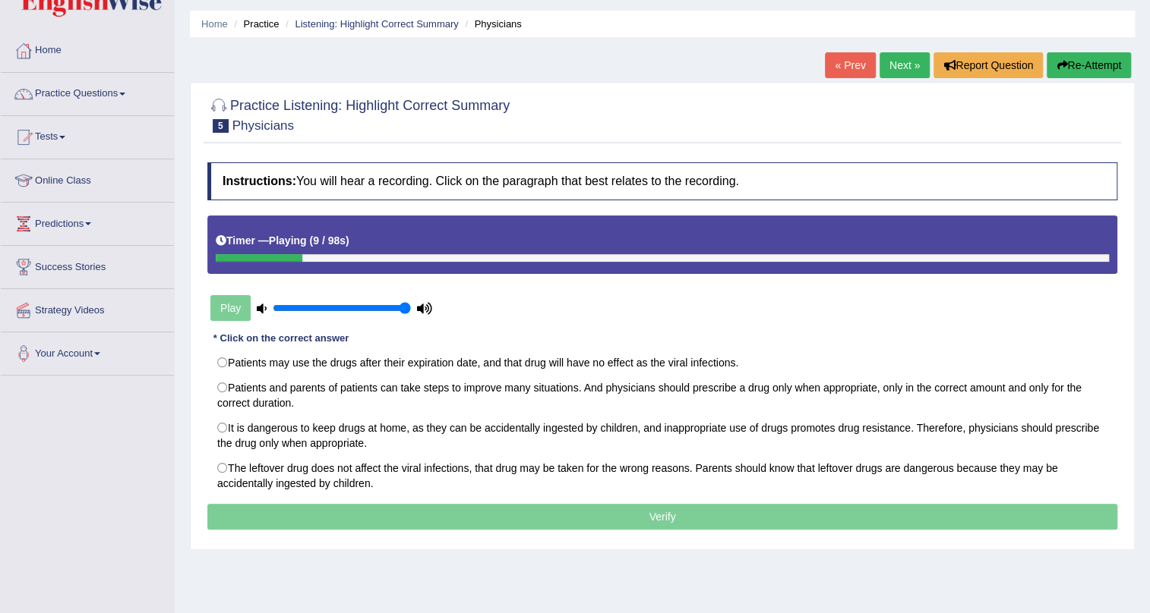
type input "1"
click at [411, 311] on input "range" at bounding box center [342, 308] width 138 height 12
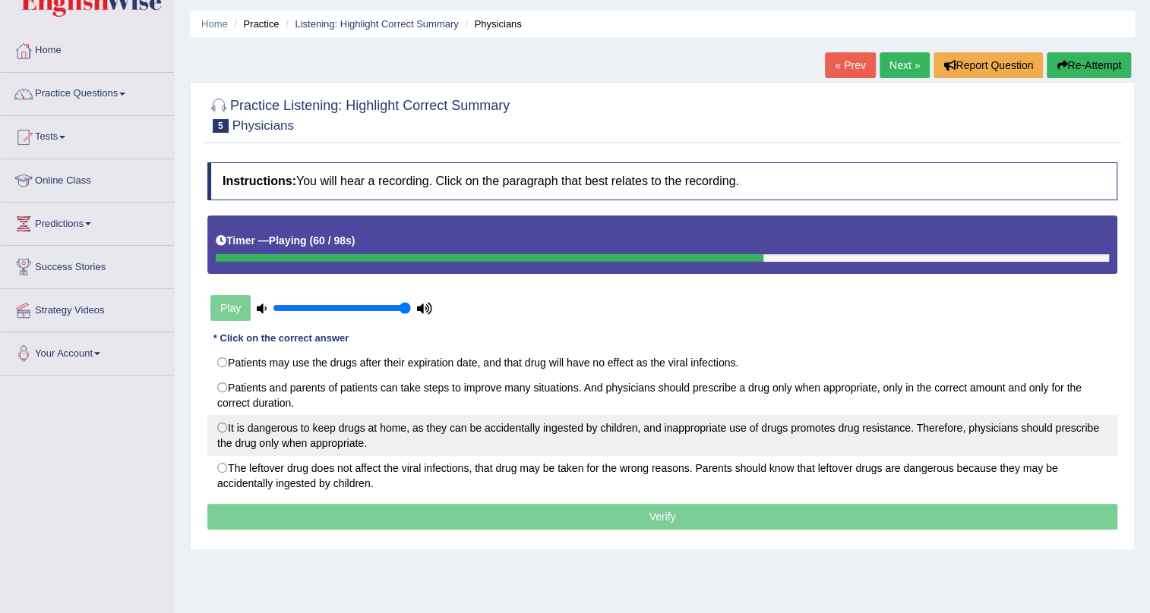
click at [270, 428] on label "It is dangerous to keep drugs at home, as they can be accidentally ingested by …" at bounding box center [662, 435] width 910 height 41
radio input "true"
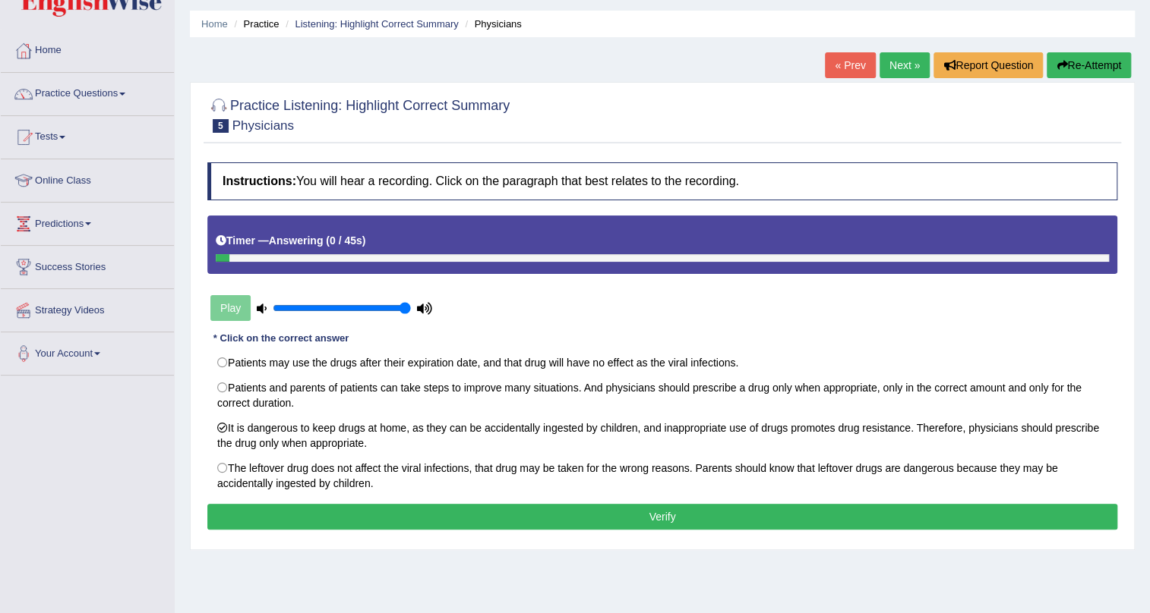
click at [647, 519] on button "Verify" at bounding box center [662, 517] width 910 height 26
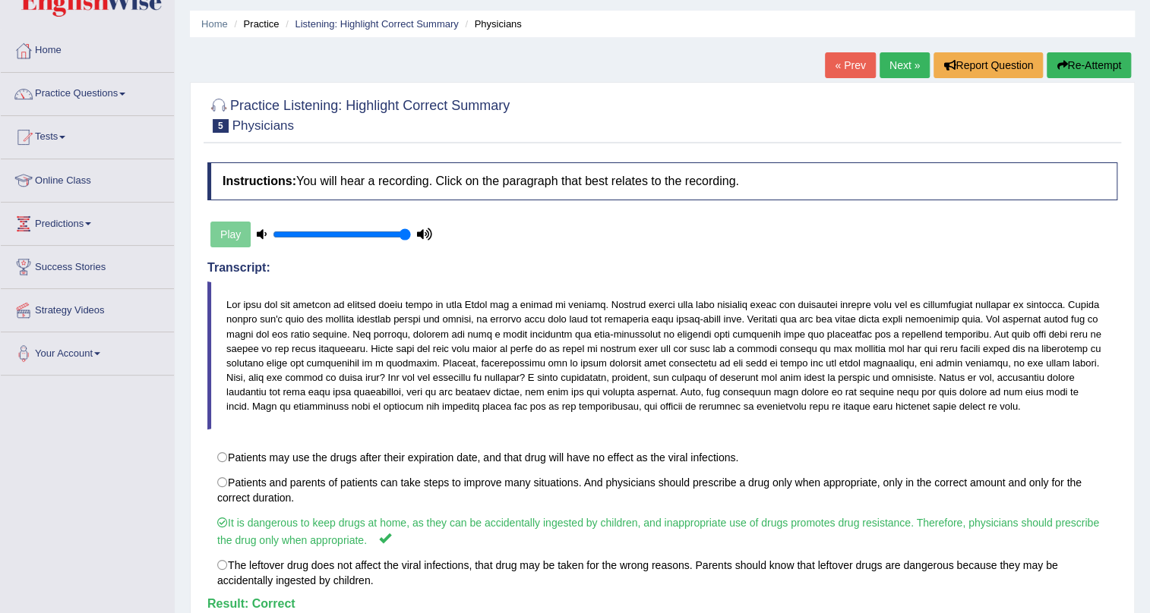
click at [901, 68] on link "Next »" at bounding box center [904, 65] width 50 height 26
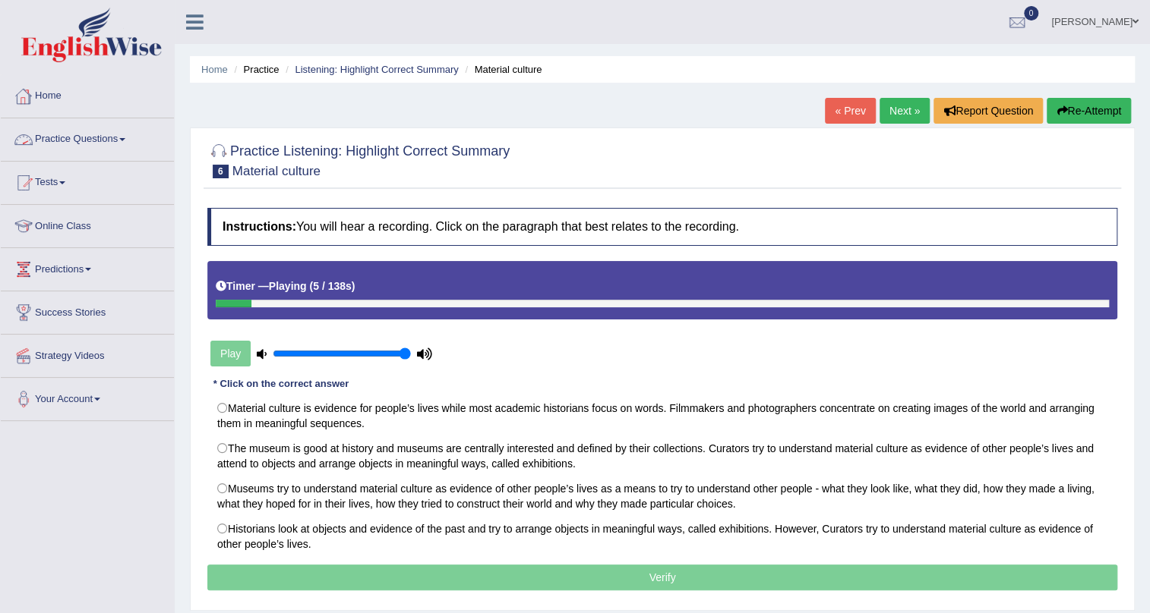
click at [107, 142] on link "Practice Questions" at bounding box center [87, 137] width 173 height 38
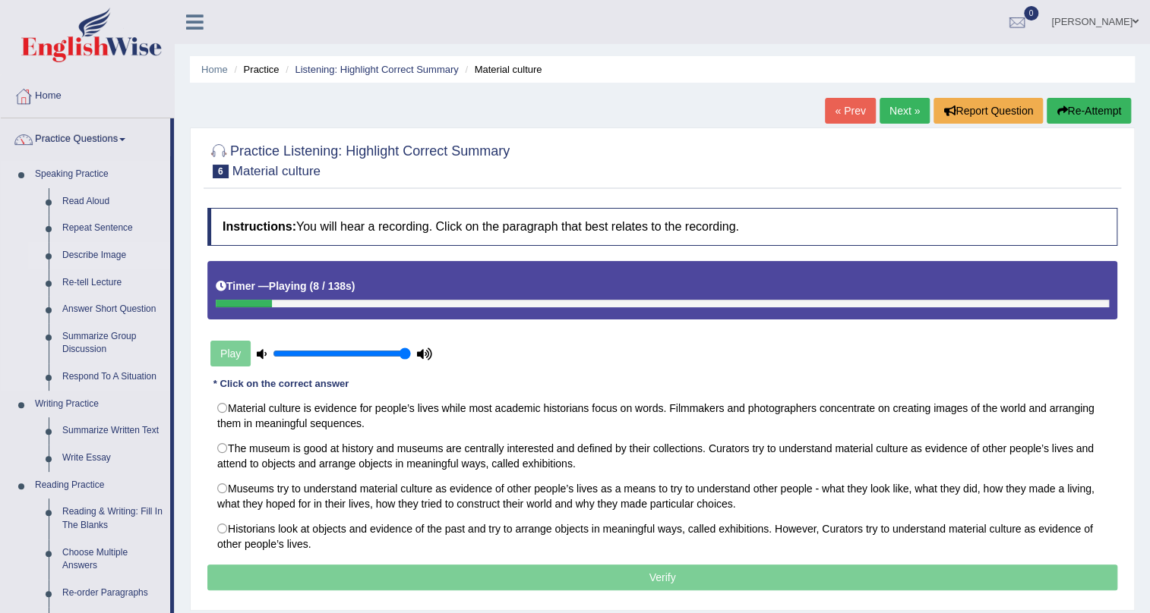
click at [106, 254] on link "Describe Image" at bounding box center [112, 255] width 115 height 27
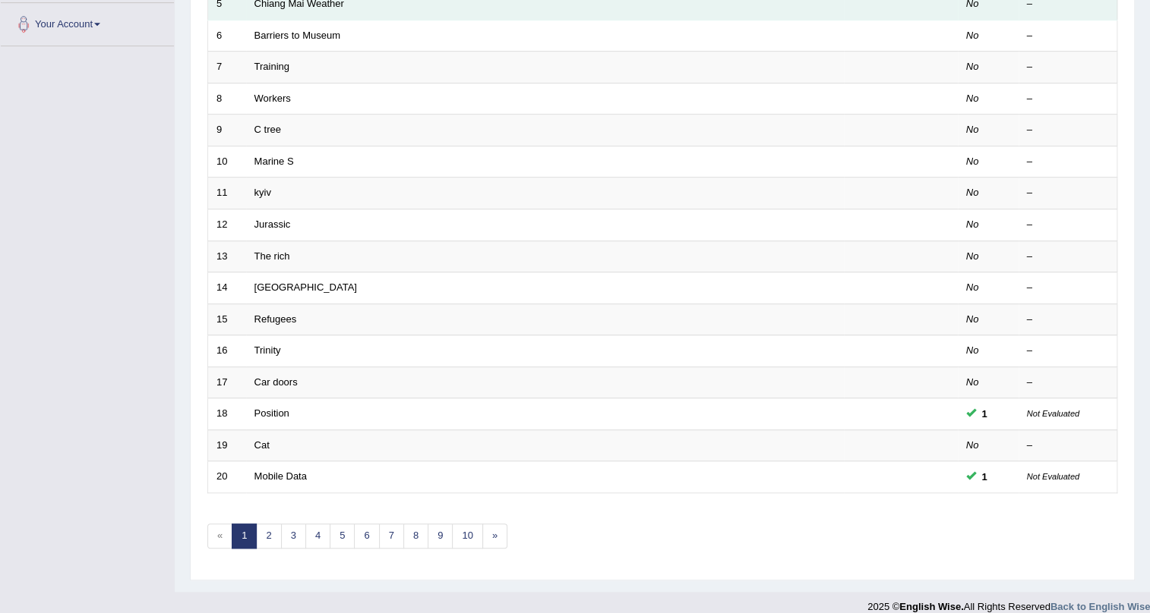
scroll to position [390, 0]
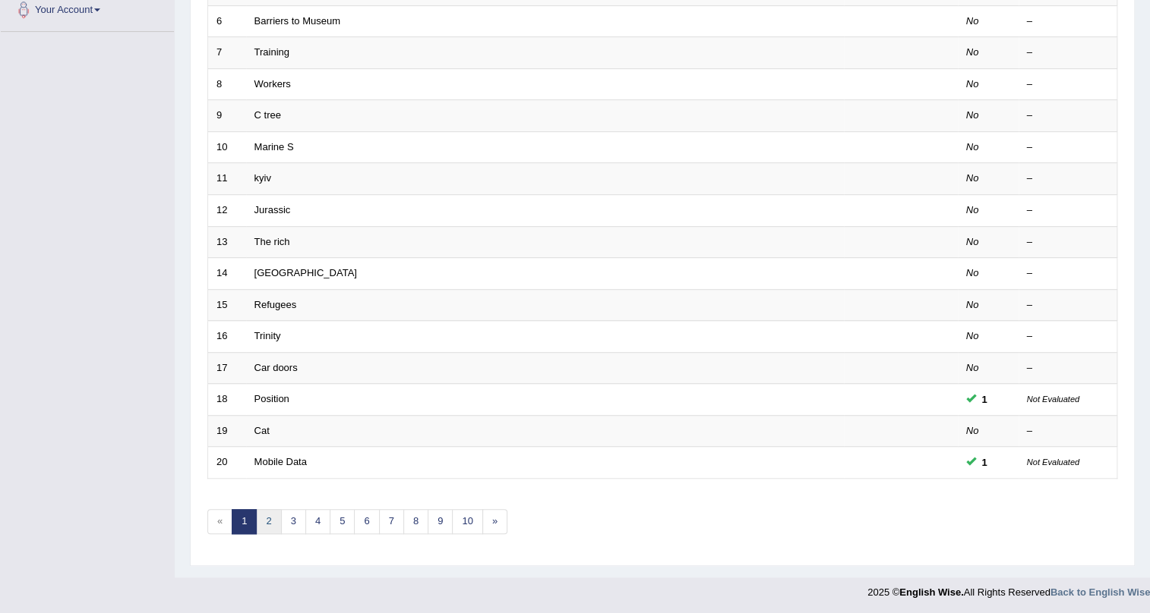
click at [272, 521] on link "2" at bounding box center [268, 521] width 25 height 25
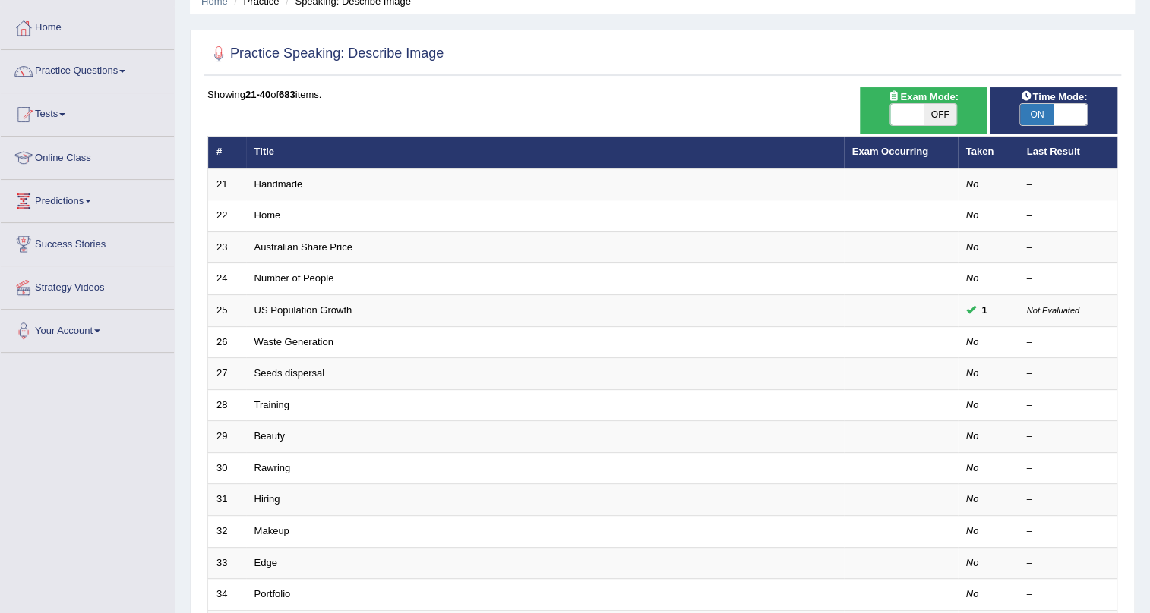
click at [927, 109] on span "OFF" at bounding box center [939, 114] width 33 height 21
checkbox input "true"
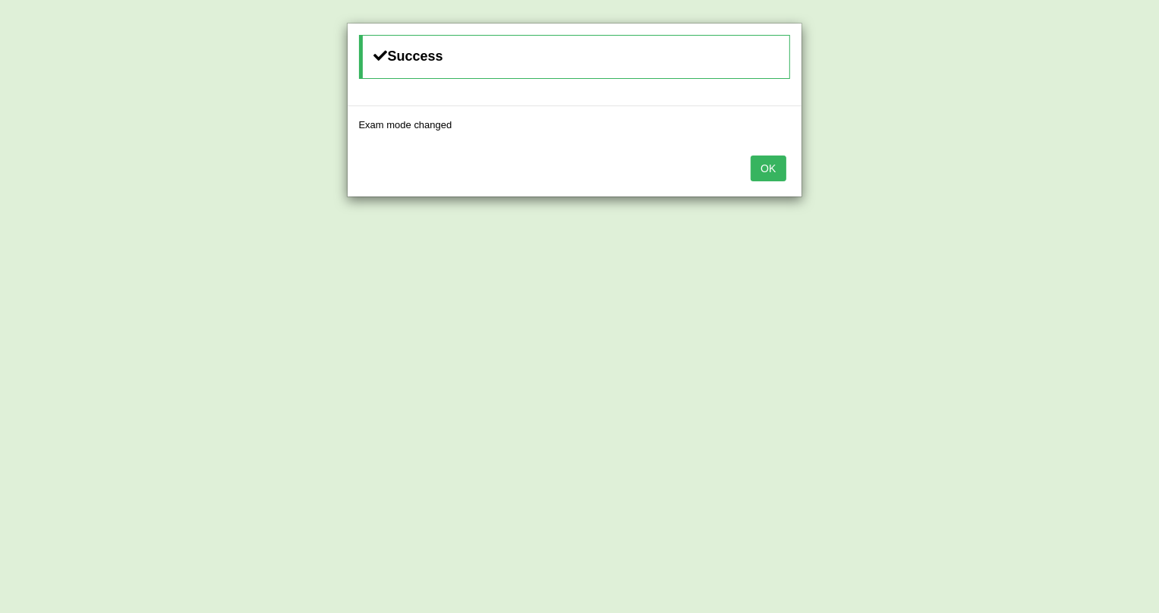
click at [774, 166] on button "OK" at bounding box center [768, 169] width 35 height 26
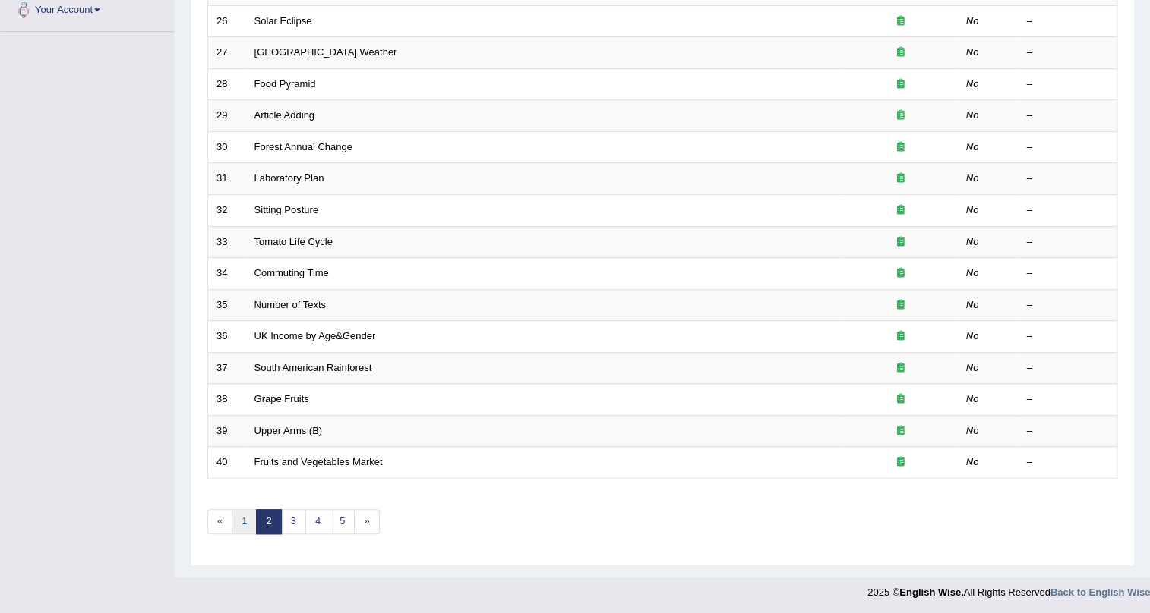
click at [242, 519] on link "1" at bounding box center [244, 521] width 25 height 25
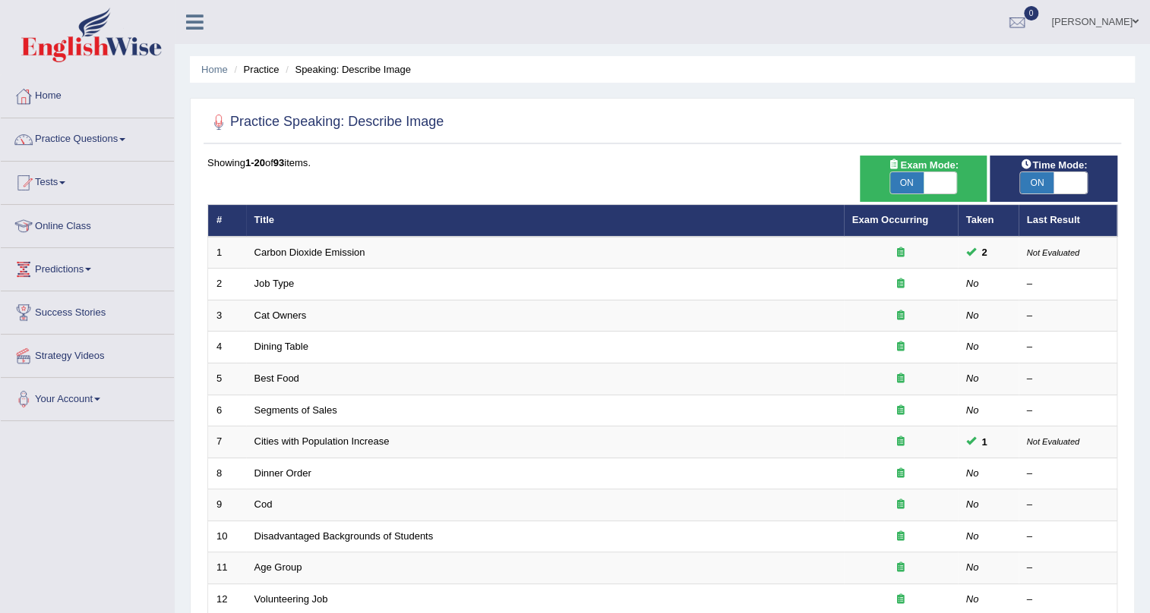
click at [72, 46] on img at bounding box center [91, 35] width 140 height 55
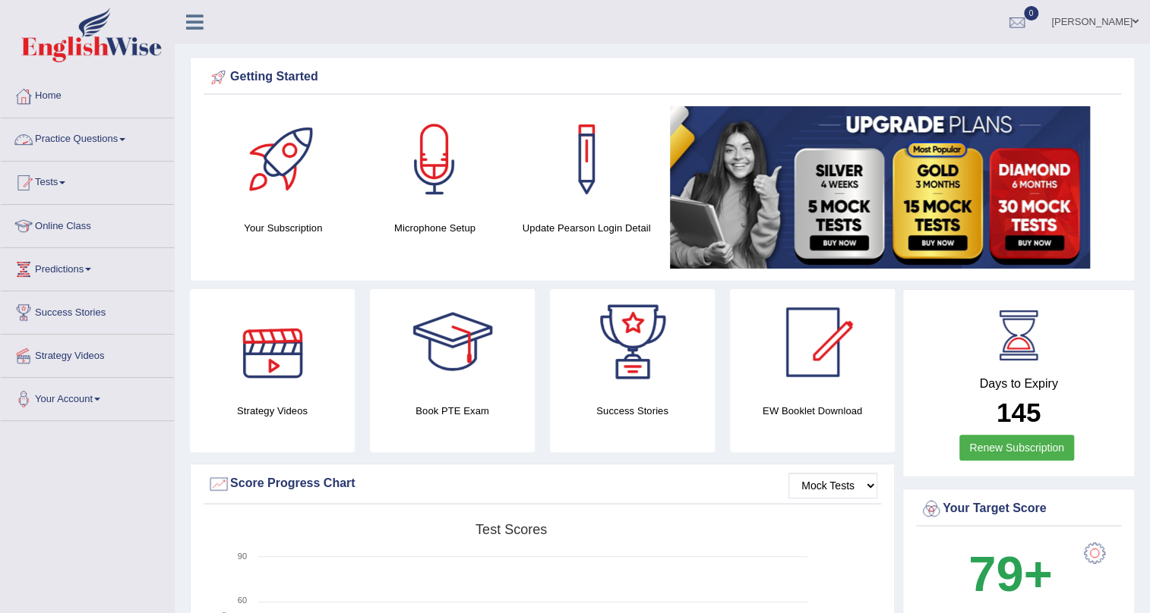
click at [112, 130] on link "Practice Questions" at bounding box center [87, 137] width 173 height 38
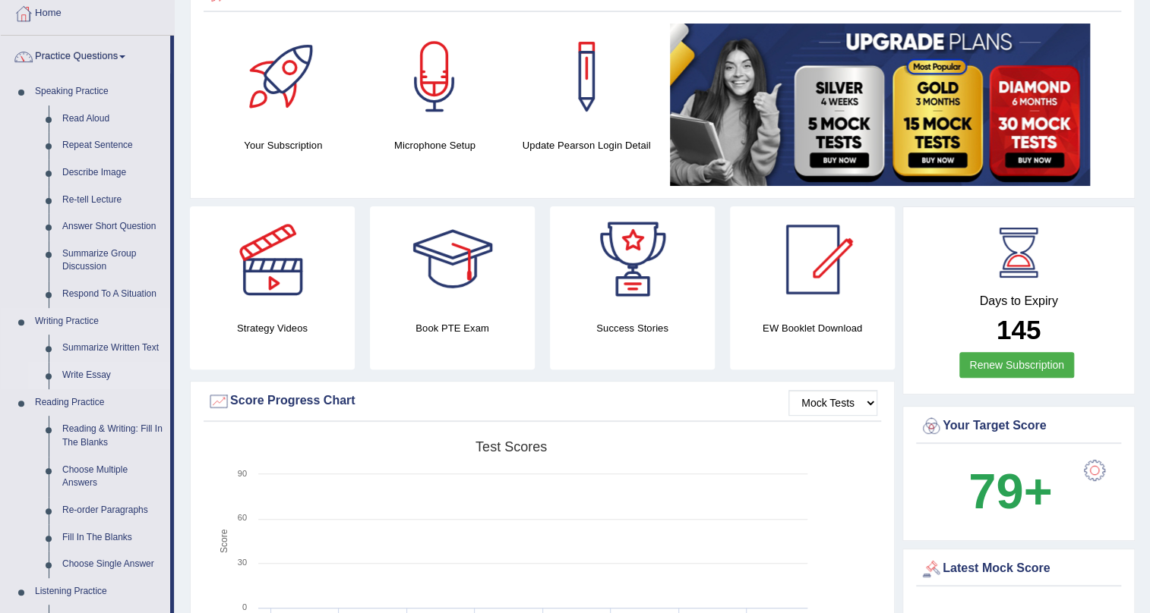
scroll to position [137, 0]
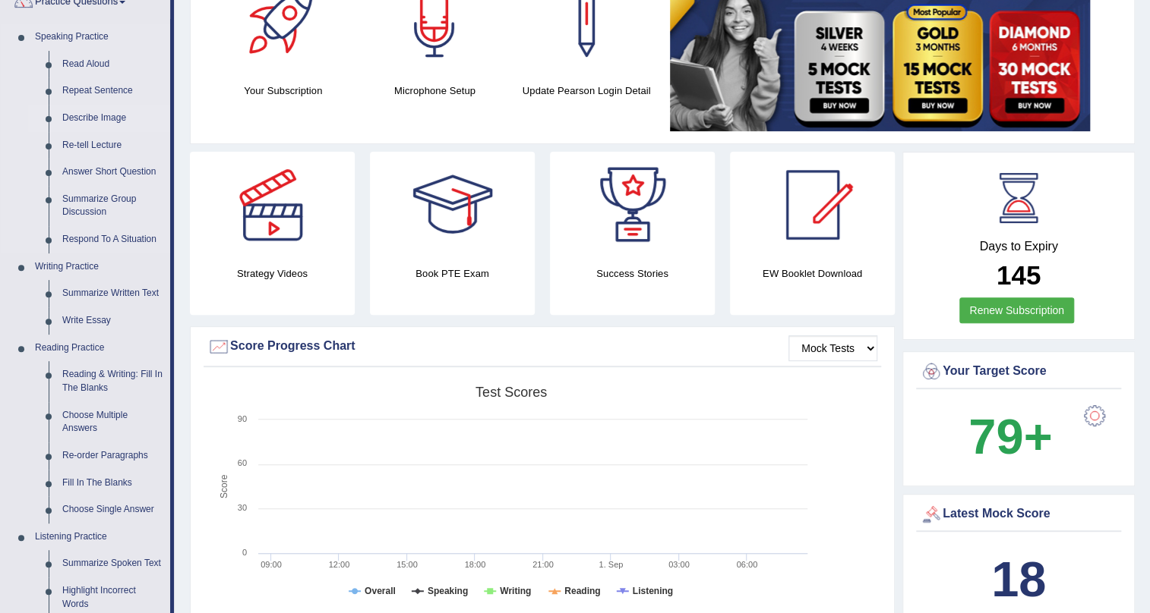
click at [116, 123] on link "Describe Image" at bounding box center [112, 118] width 115 height 27
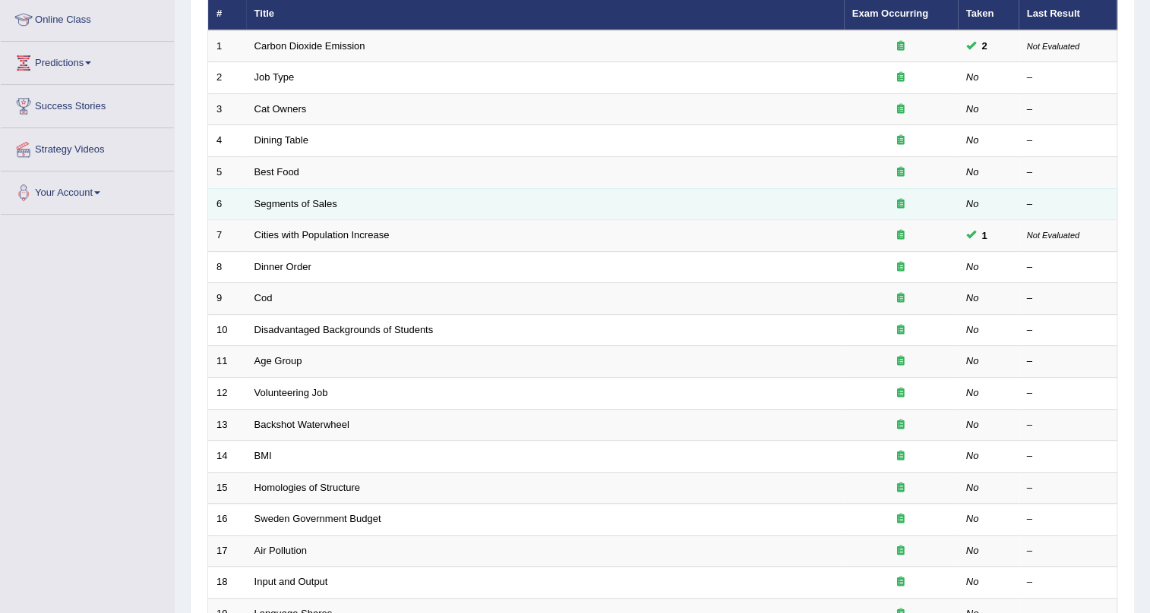
scroll to position [137, 0]
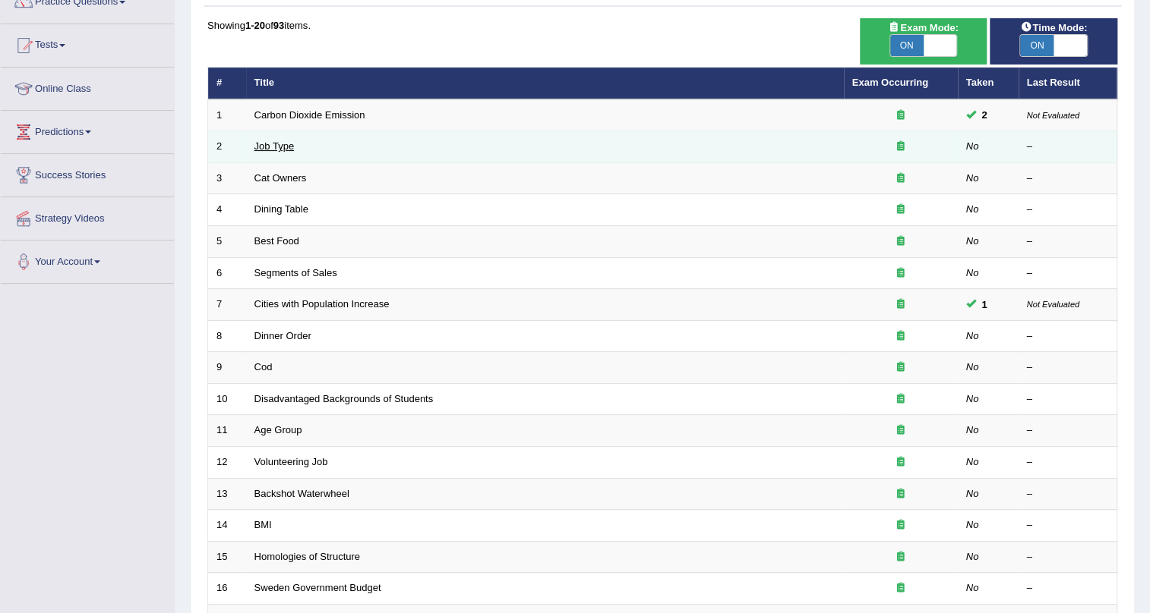
click at [287, 142] on link "Job Type" at bounding box center [274, 145] width 40 height 11
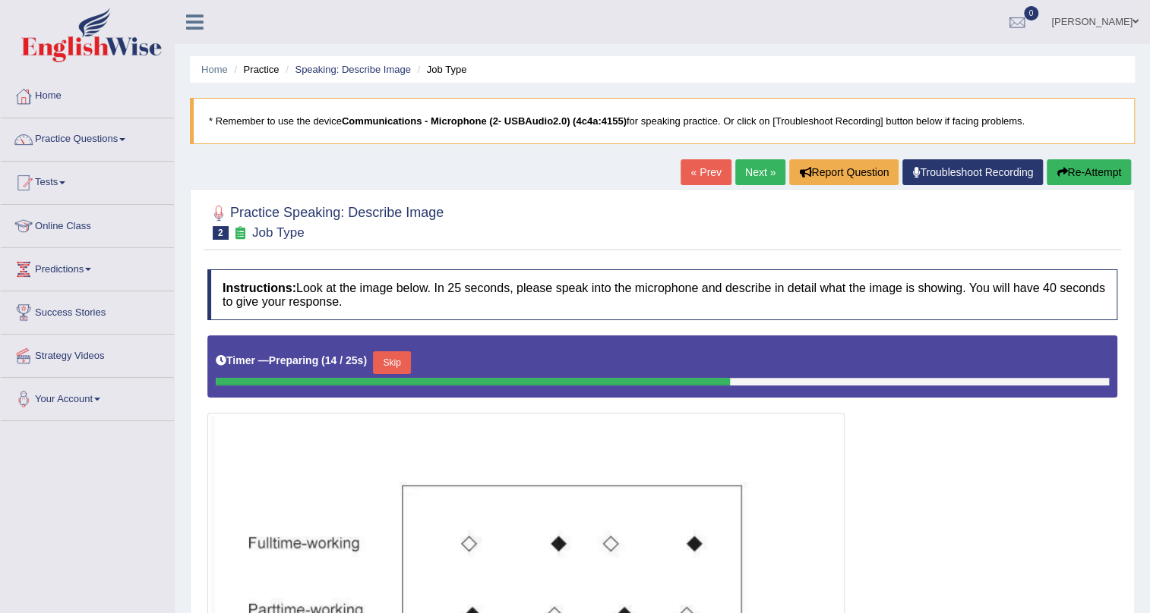
click at [743, 178] on link "Next »" at bounding box center [760, 172] width 50 height 26
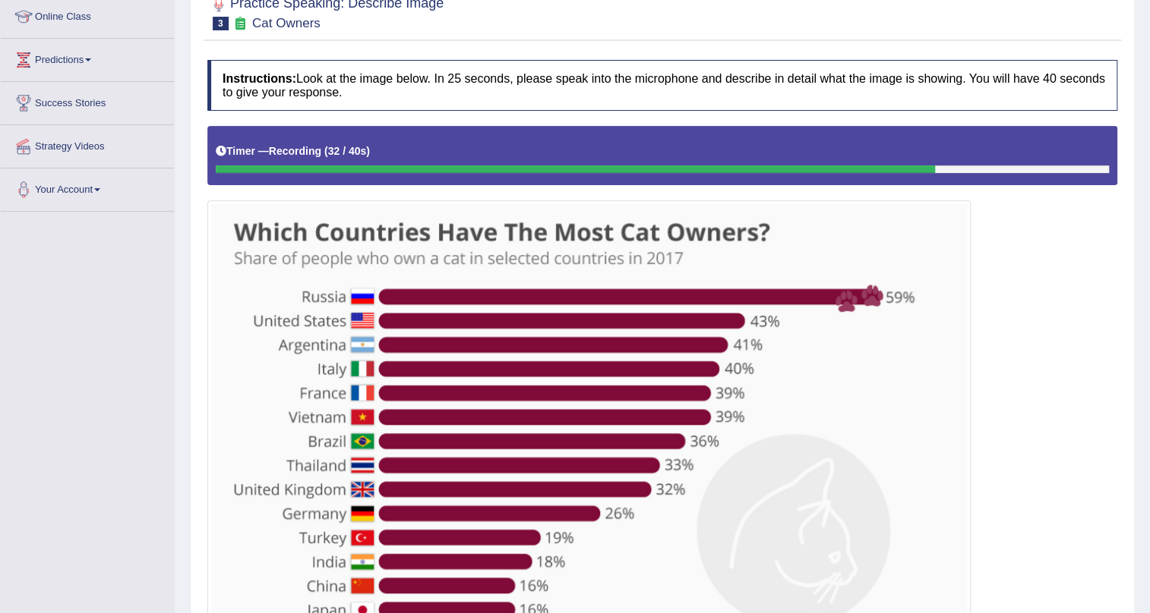
scroll to position [96, 0]
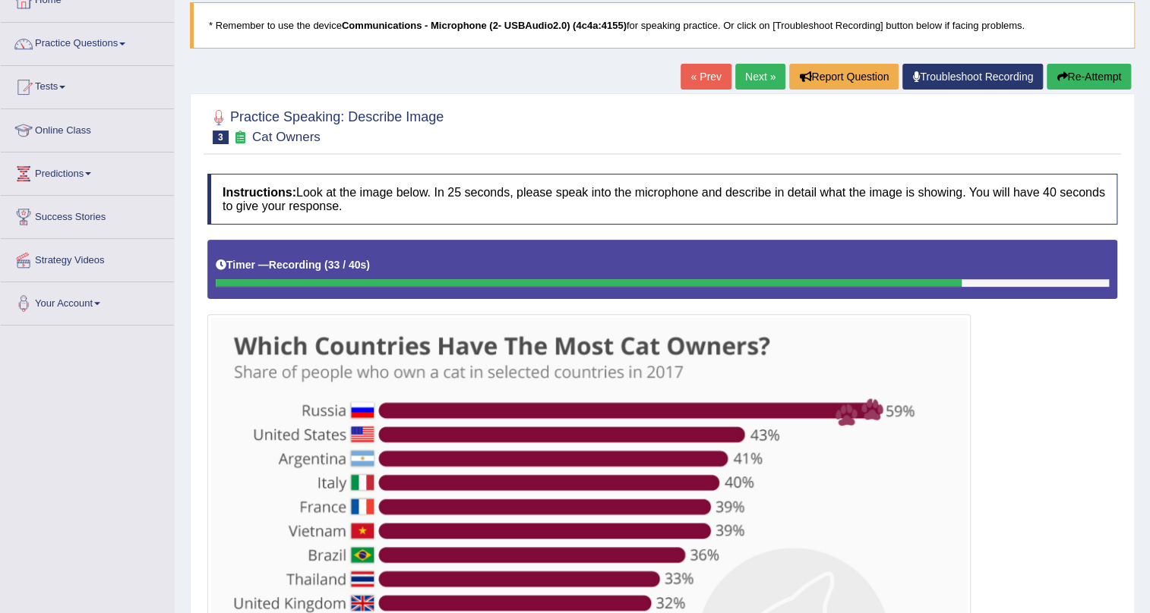
click at [1056, 72] on icon "button" at bounding box center [1061, 76] width 11 height 11
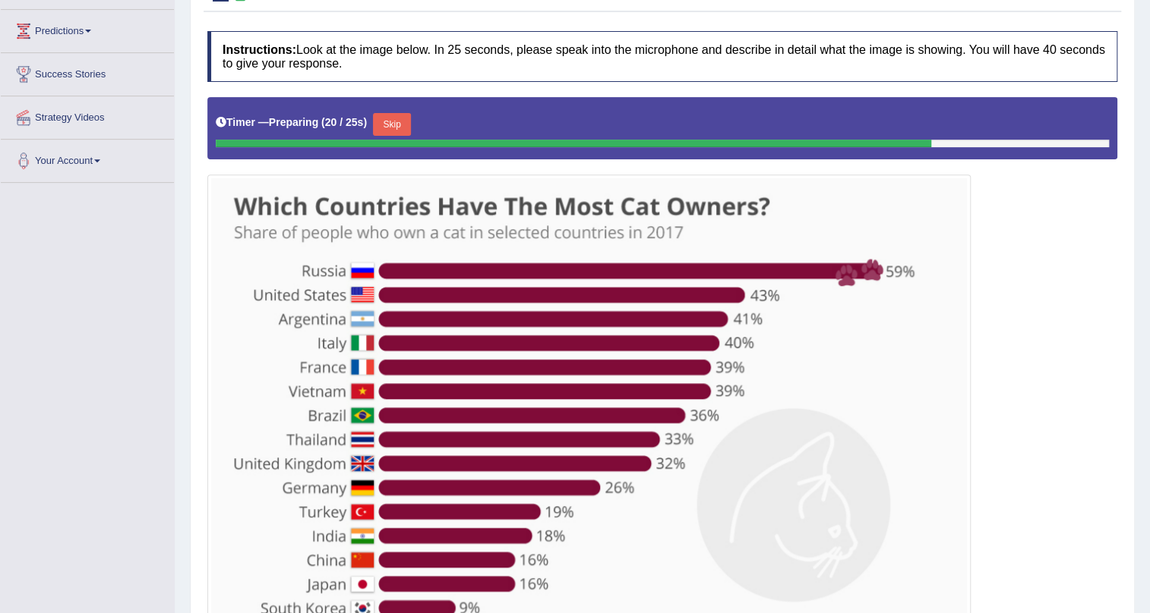
scroll to position [237, 0]
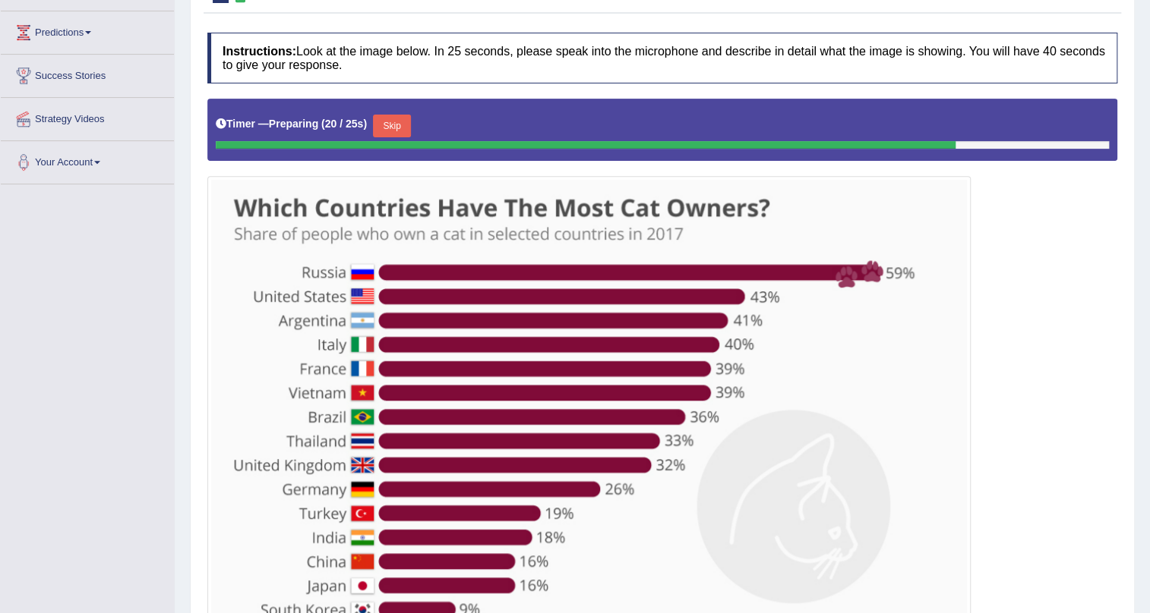
click at [389, 119] on button "Skip" at bounding box center [392, 126] width 38 height 23
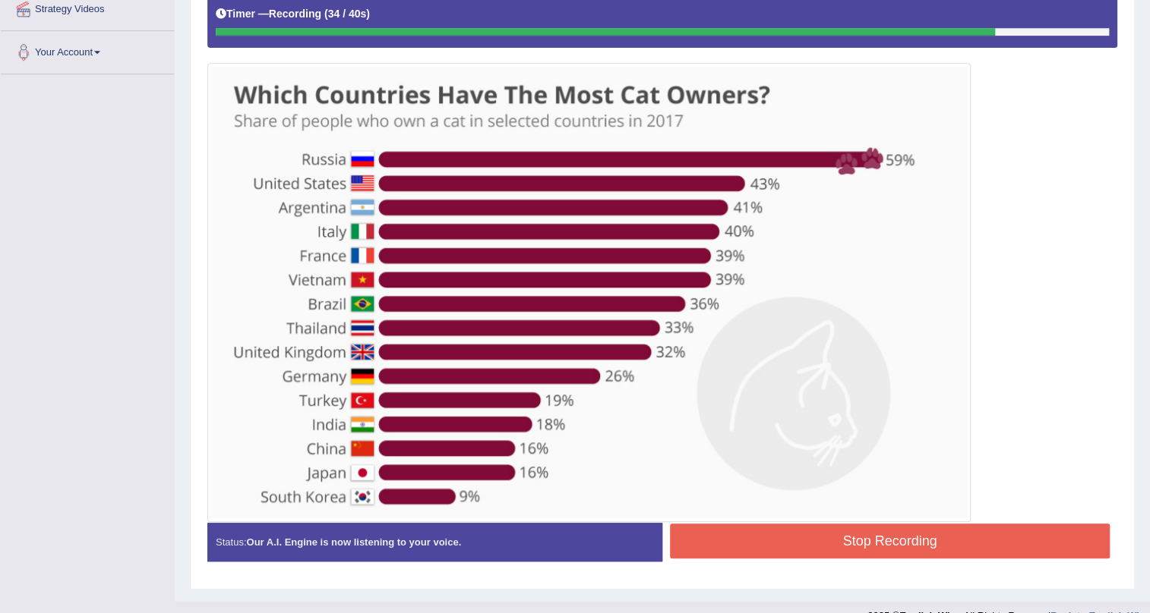
scroll to position [372, 0]
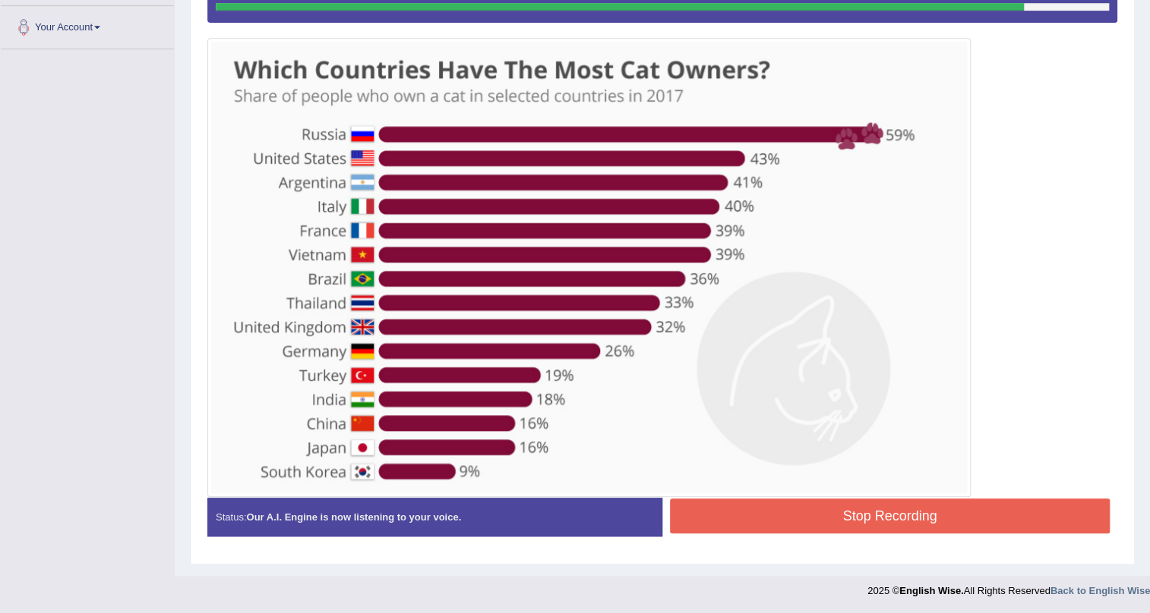
click at [768, 503] on button "Stop Recording" at bounding box center [890, 516] width 440 height 35
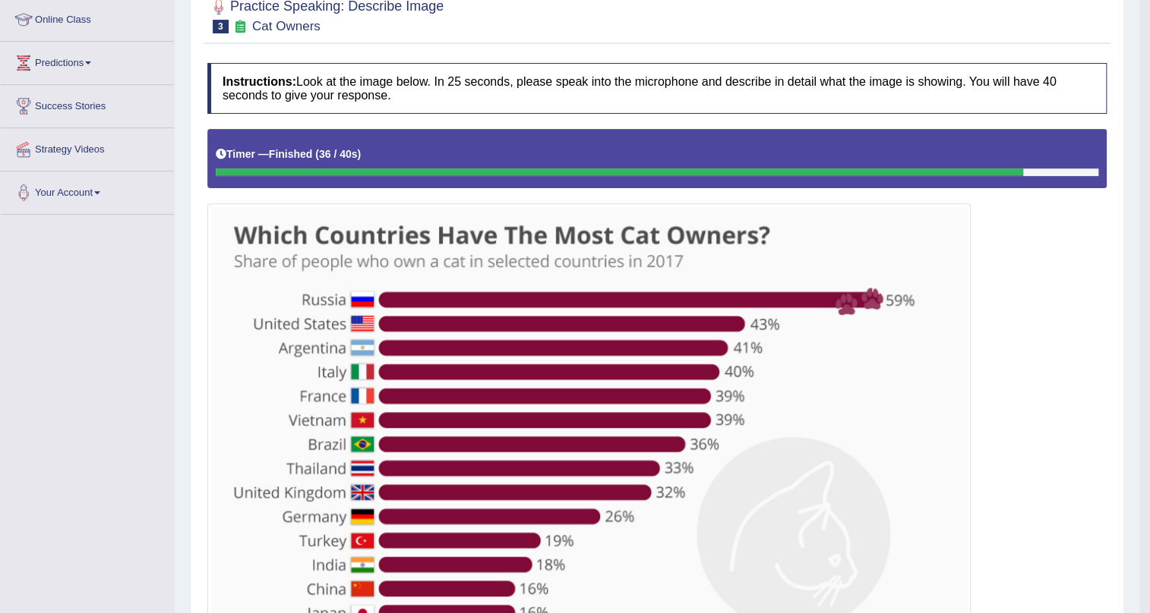
scroll to position [137, 0]
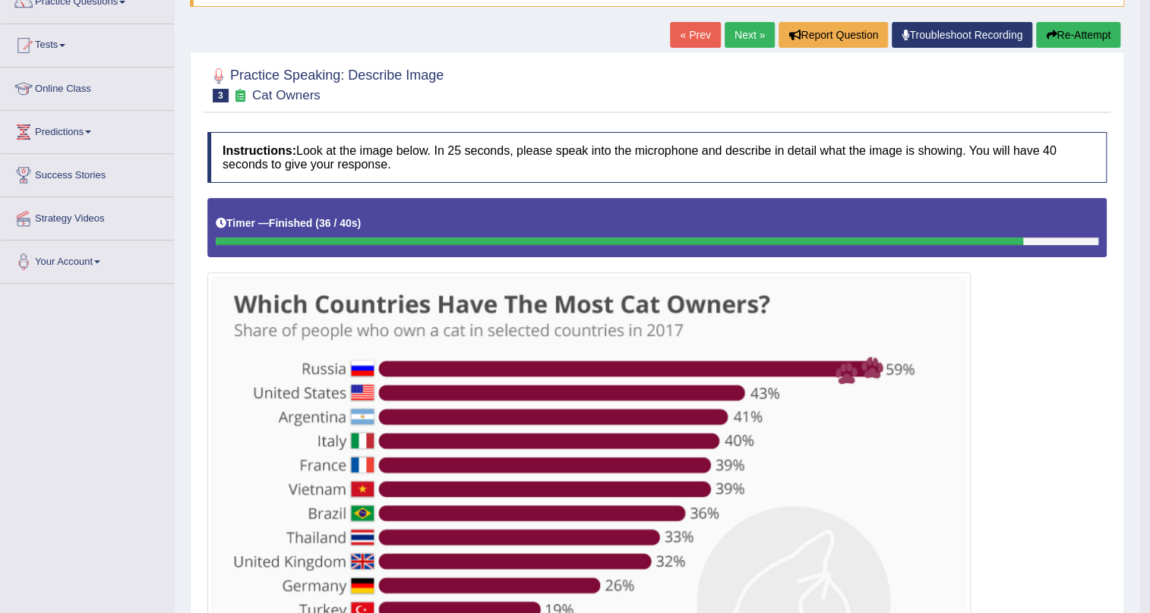
click at [1068, 34] on button "Re-Attempt" at bounding box center [1078, 35] width 84 height 26
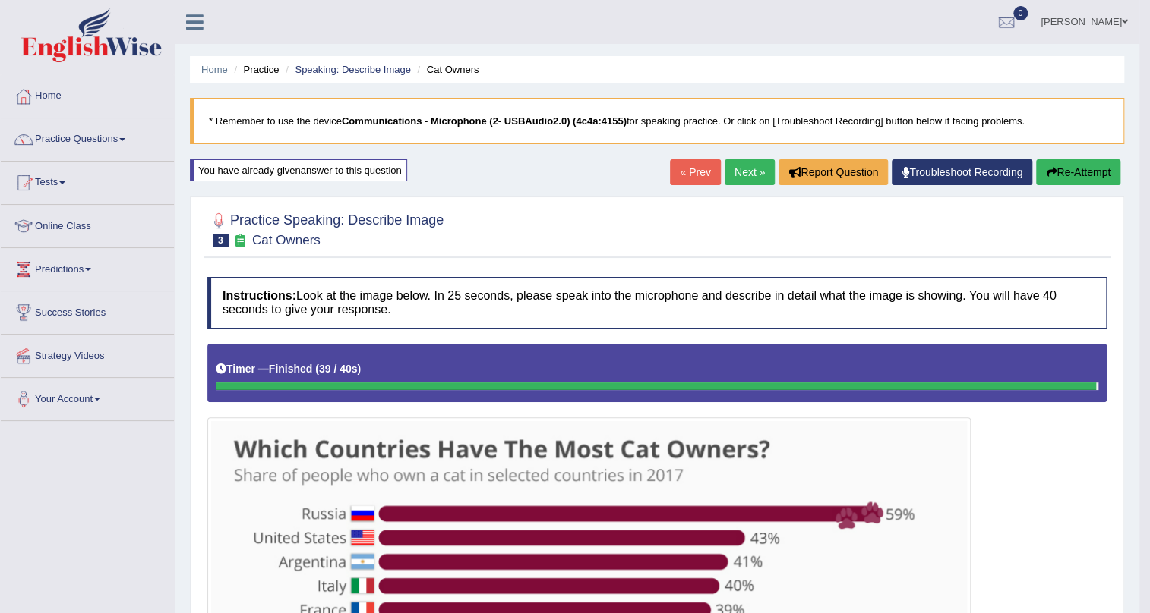
click at [730, 169] on link "Next »" at bounding box center [749, 172] width 50 height 26
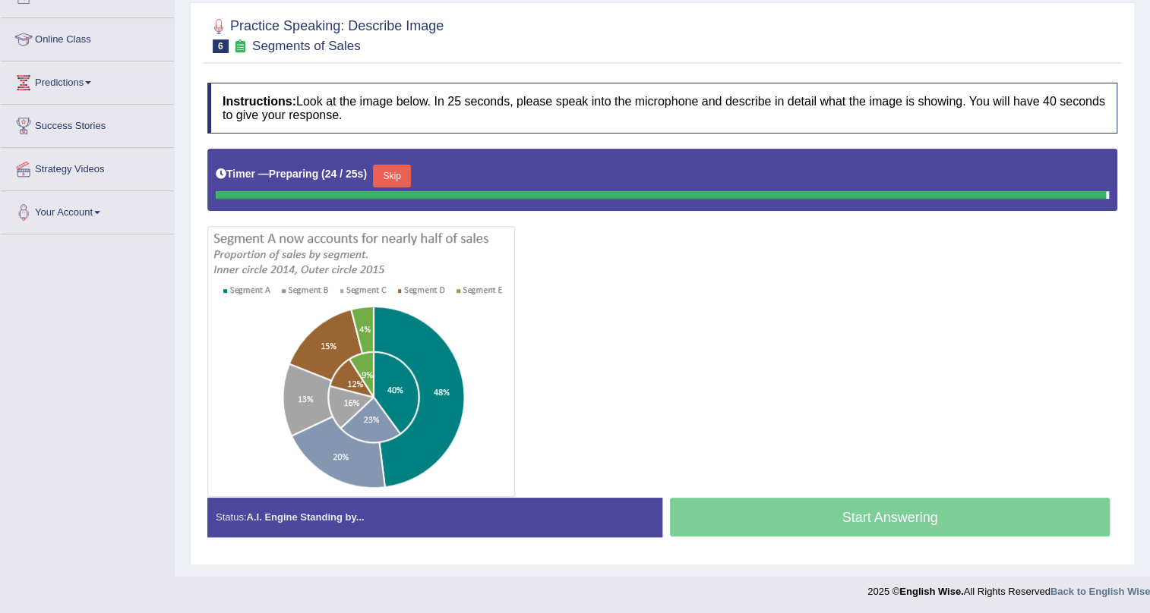
scroll to position [183, 0]
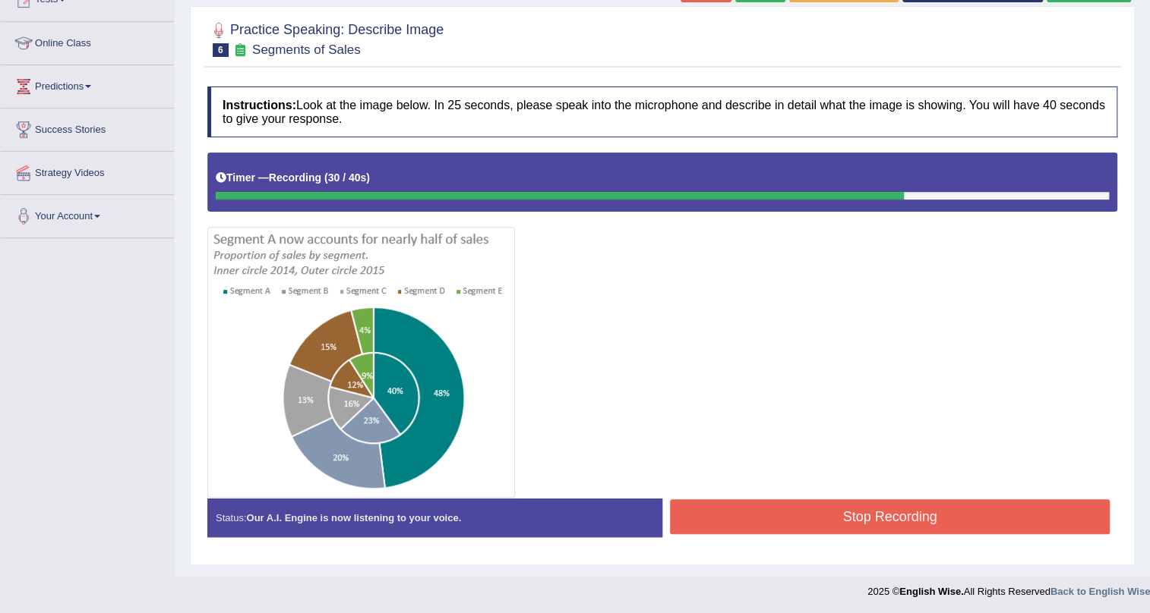
click at [906, 508] on button "Stop Recording" at bounding box center [890, 517] width 440 height 35
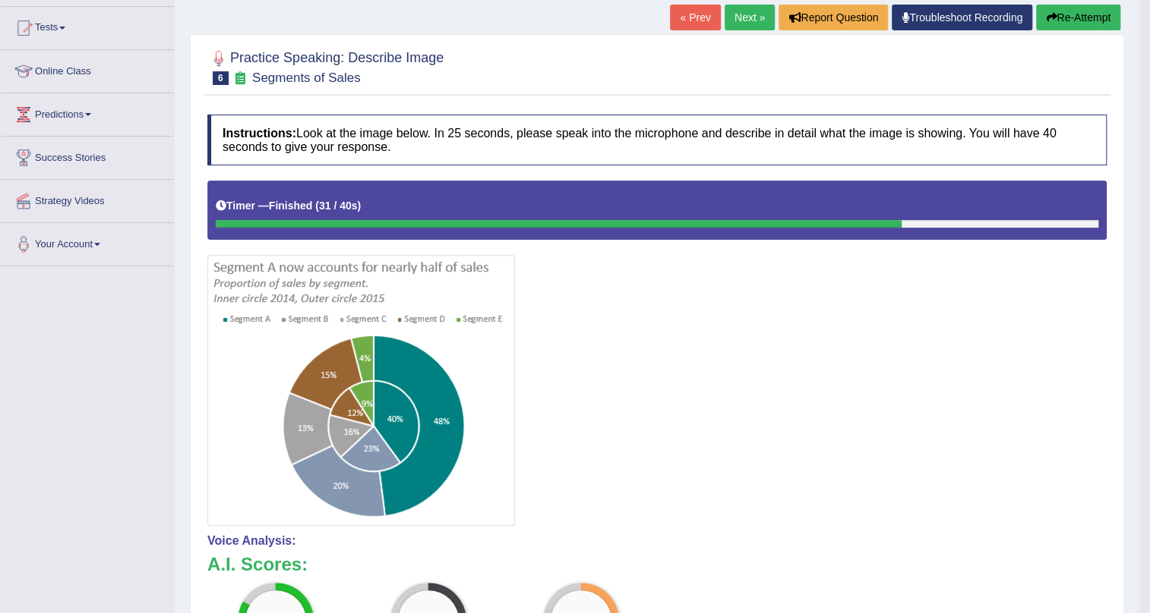
scroll to position [146, 0]
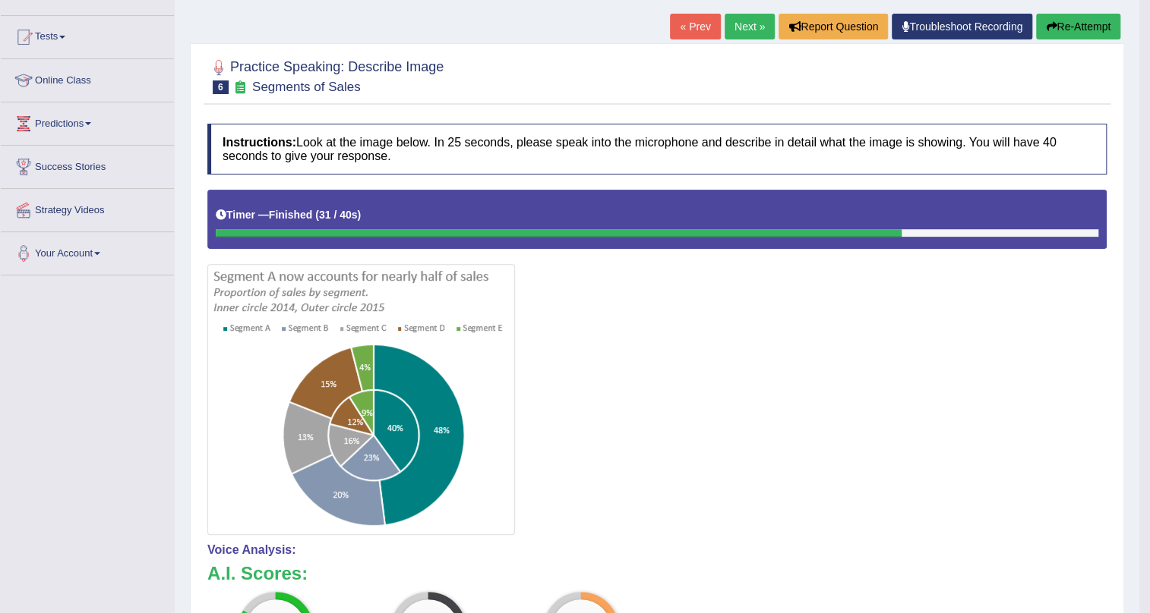
click at [751, 30] on link "Next »" at bounding box center [749, 27] width 50 height 26
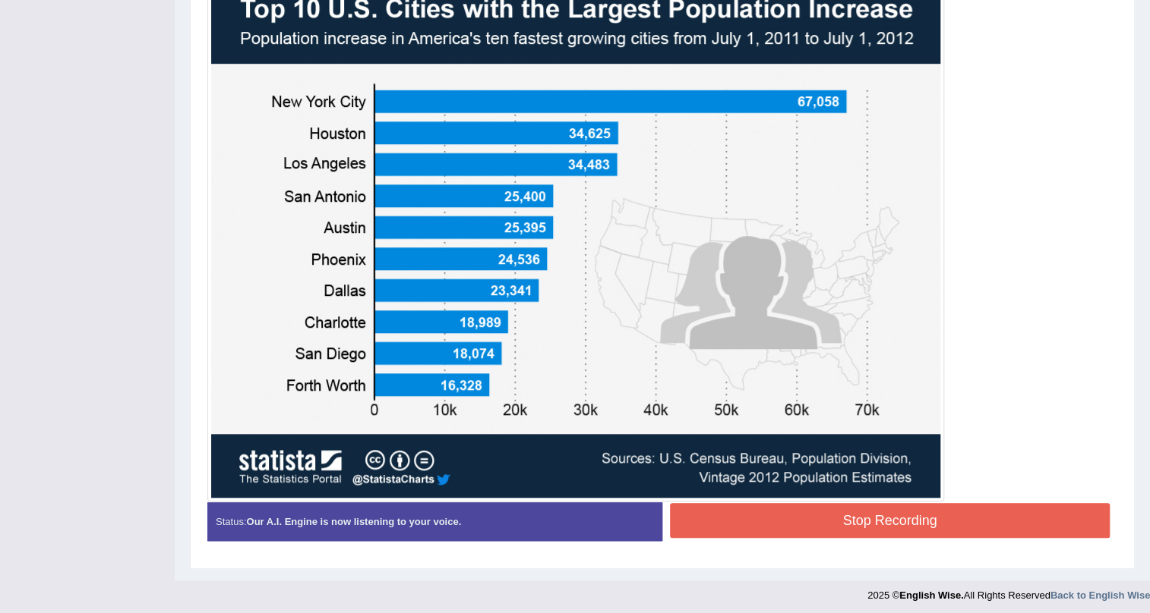
scroll to position [447, 0]
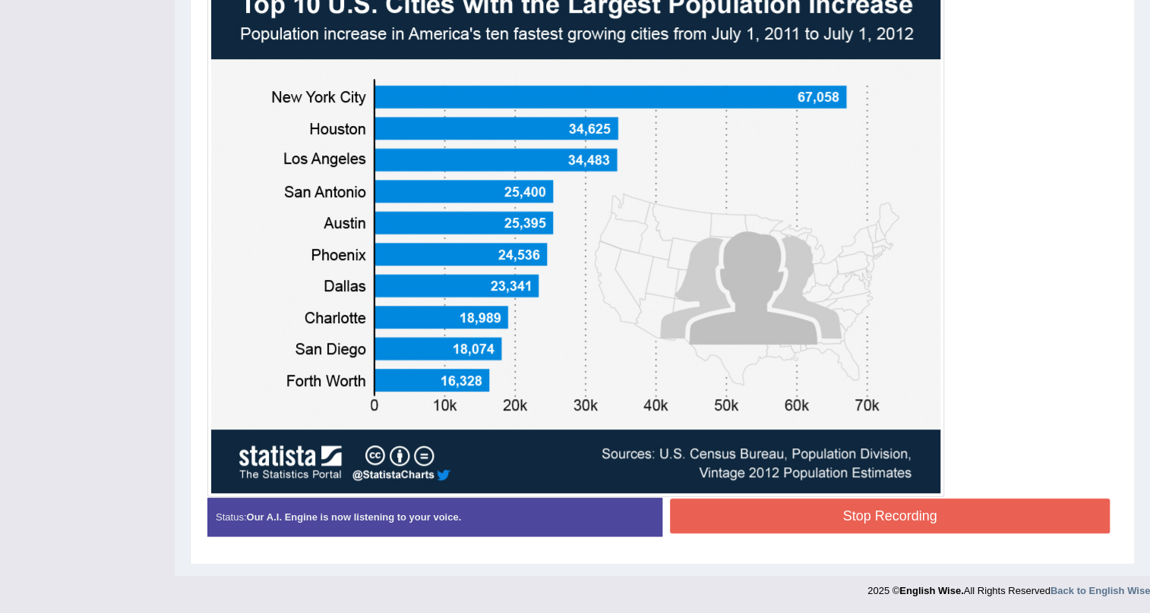
click at [857, 516] on button "Stop Recording" at bounding box center [890, 516] width 440 height 35
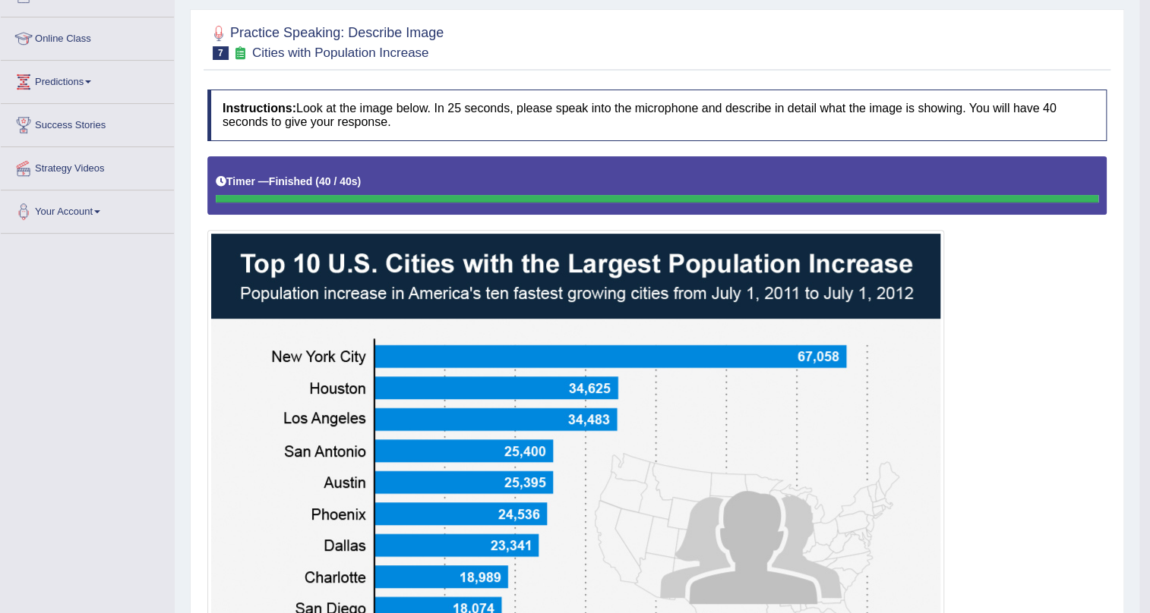
scroll to position [102, 0]
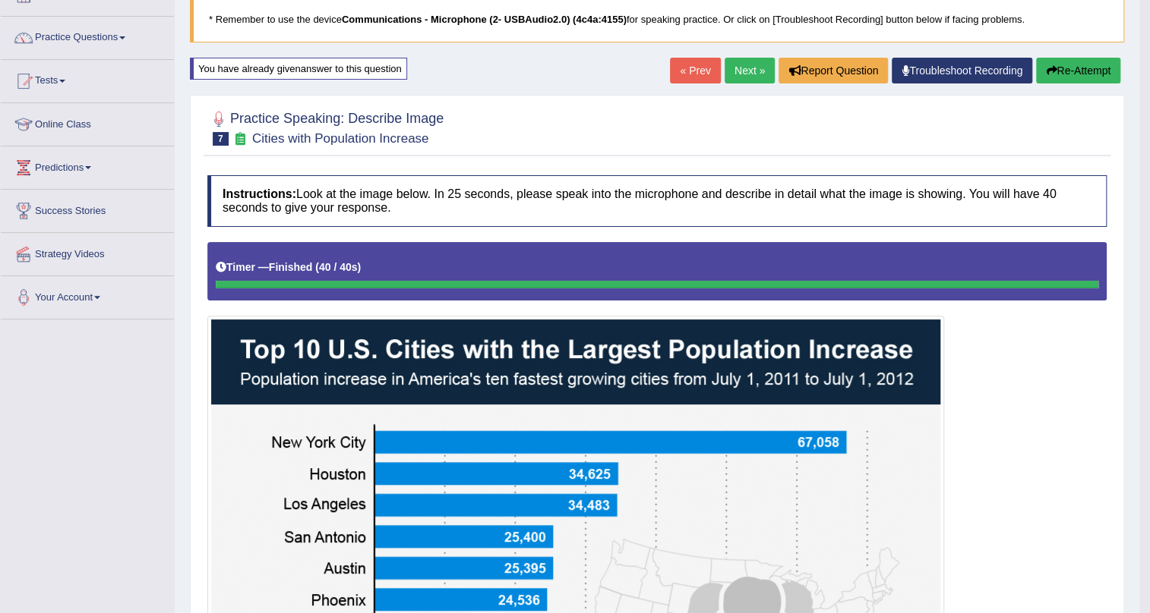
click at [743, 68] on link "Next »" at bounding box center [749, 71] width 50 height 26
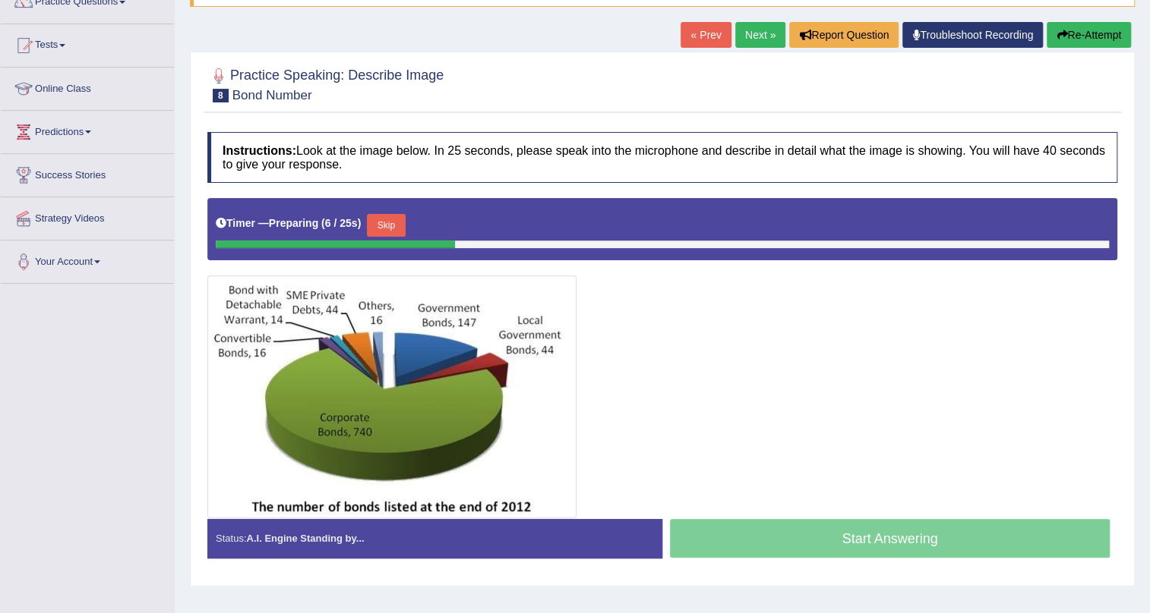
click at [763, 38] on link "Next »" at bounding box center [760, 35] width 50 height 26
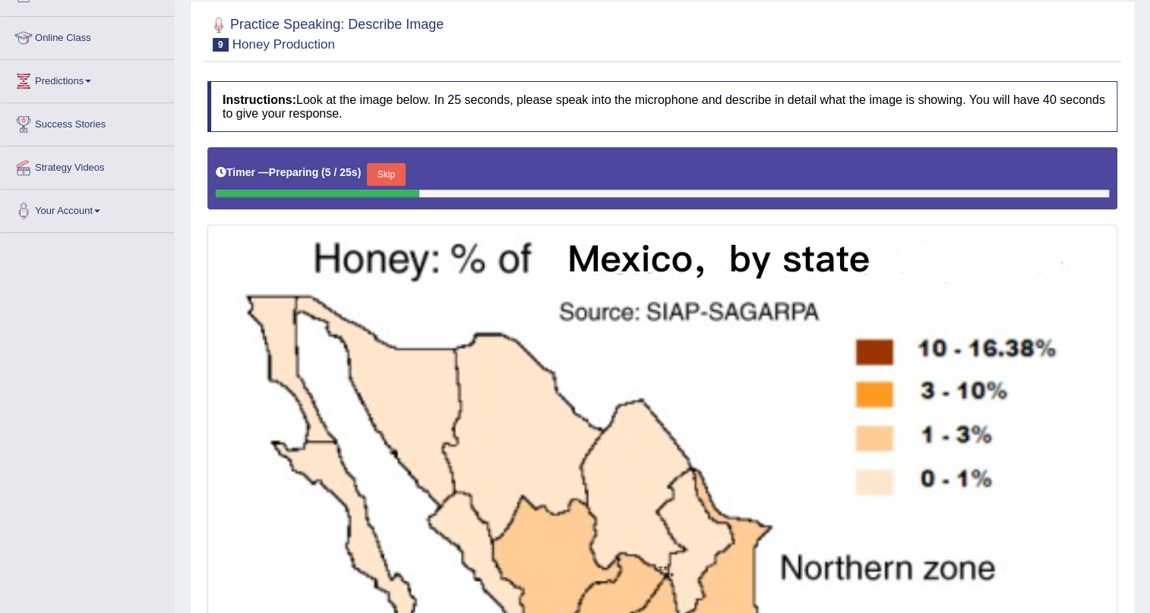
scroll to position [50, 0]
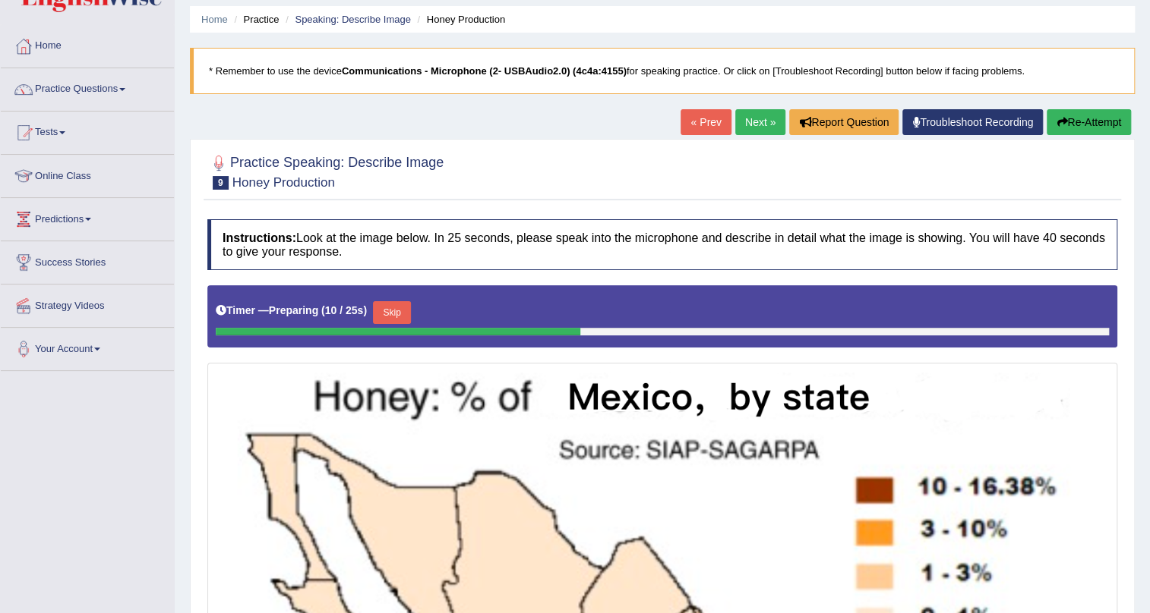
click at [696, 129] on link "« Prev" at bounding box center [705, 122] width 50 height 26
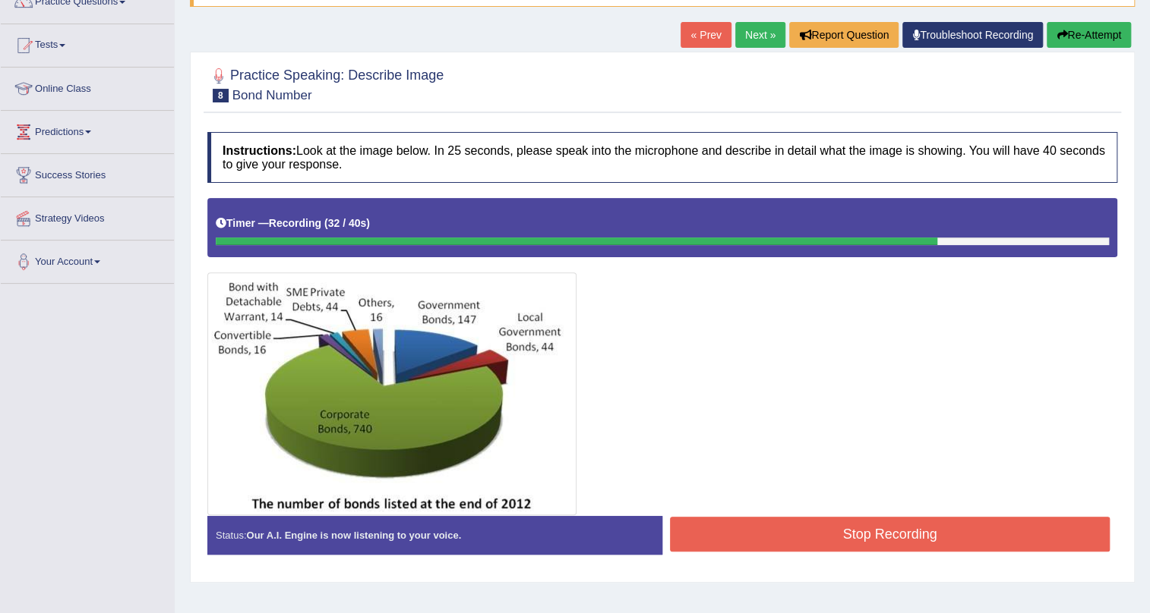
click at [803, 531] on button "Stop Recording" at bounding box center [890, 534] width 440 height 35
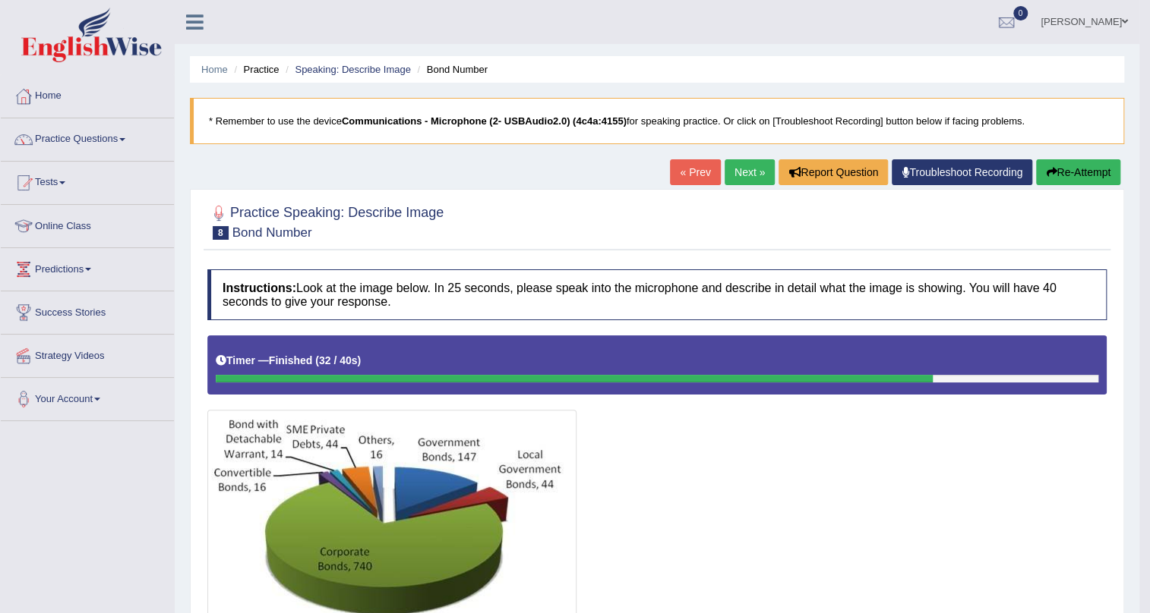
click at [737, 178] on link "Next »" at bounding box center [749, 172] width 50 height 26
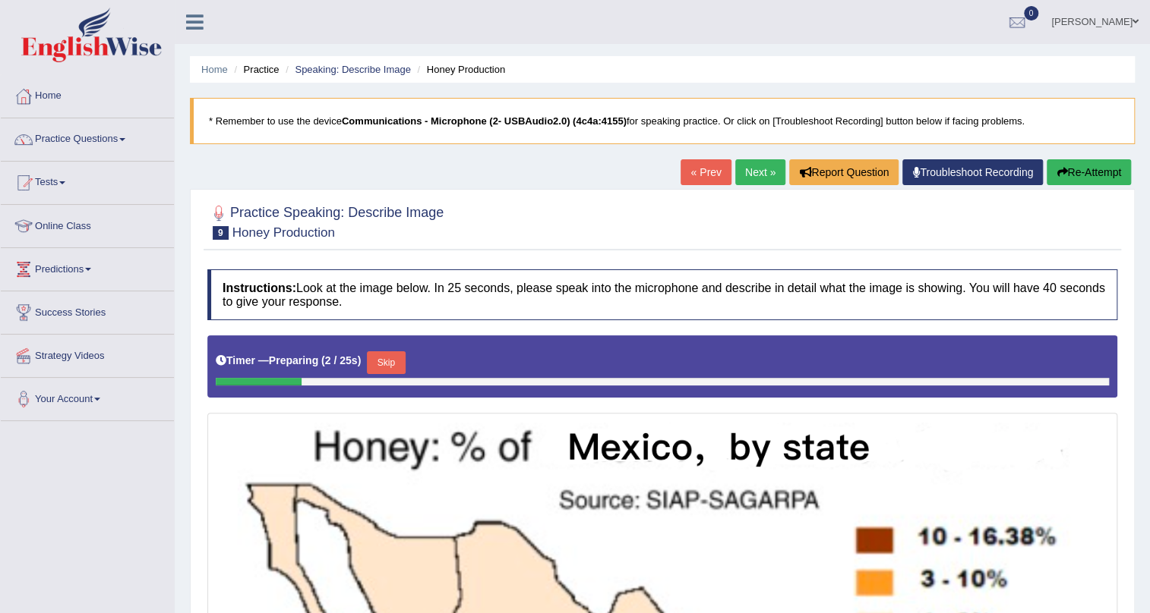
click at [736, 169] on link "Next »" at bounding box center [760, 172] width 50 height 26
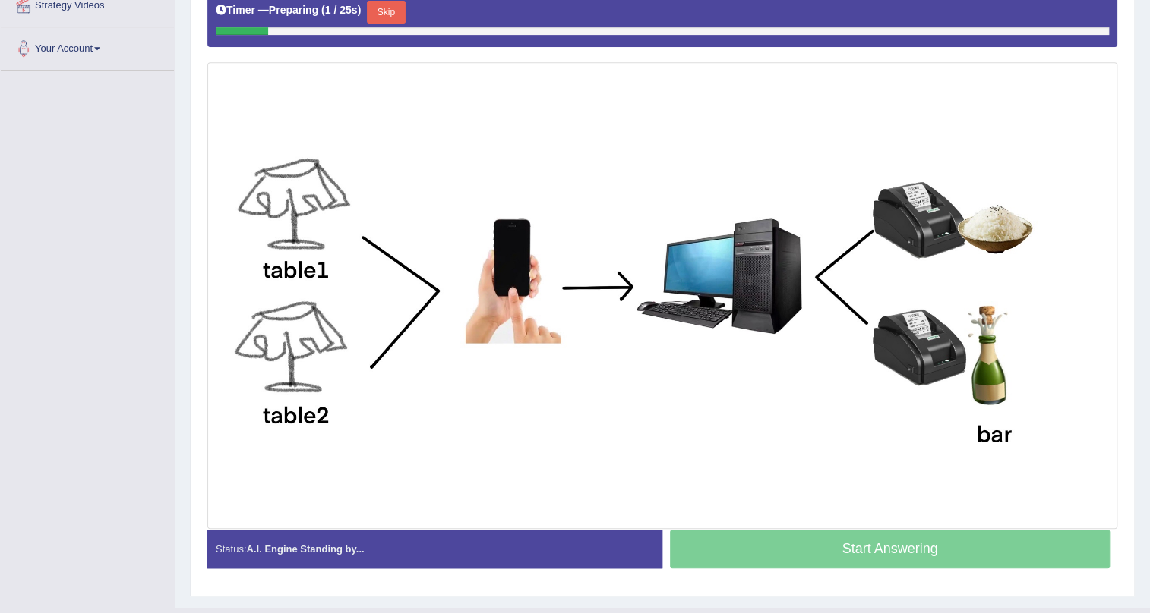
scroll to position [106, 0]
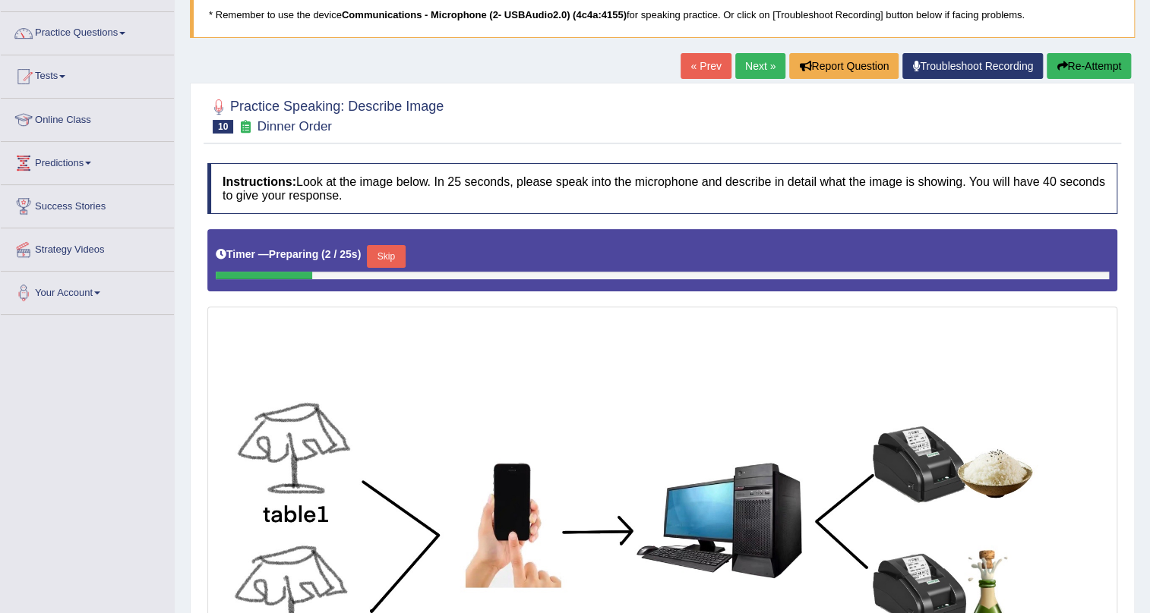
click at [759, 68] on link "Next »" at bounding box center [760, 66] width 50 height 26
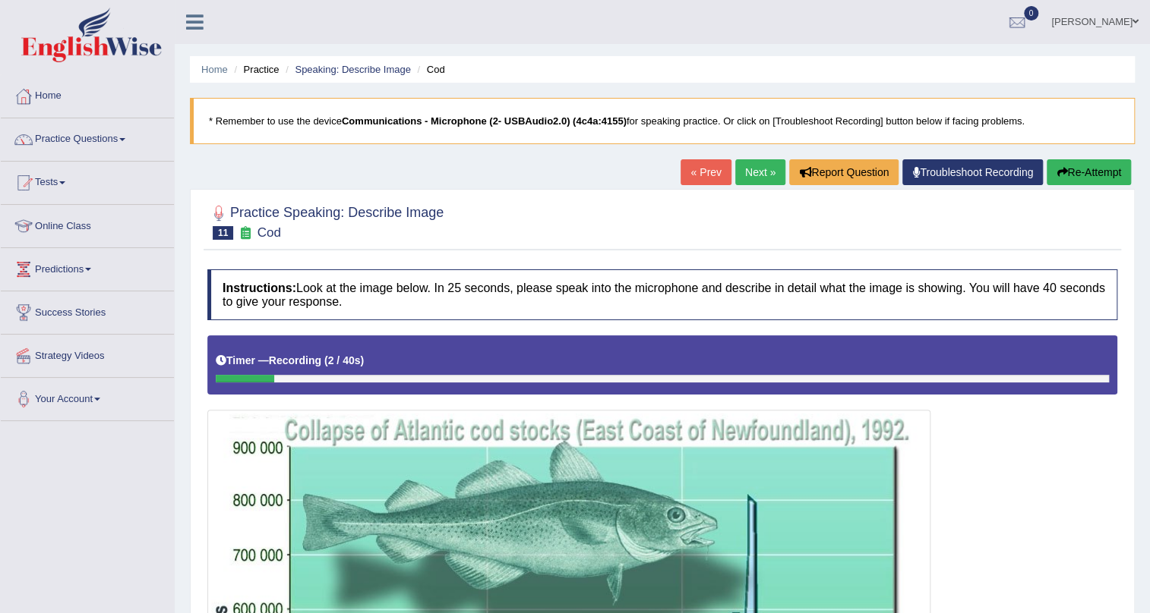
click at [764, 174] on link "Next »" at bounding box center [760, 172] width 50 height 26
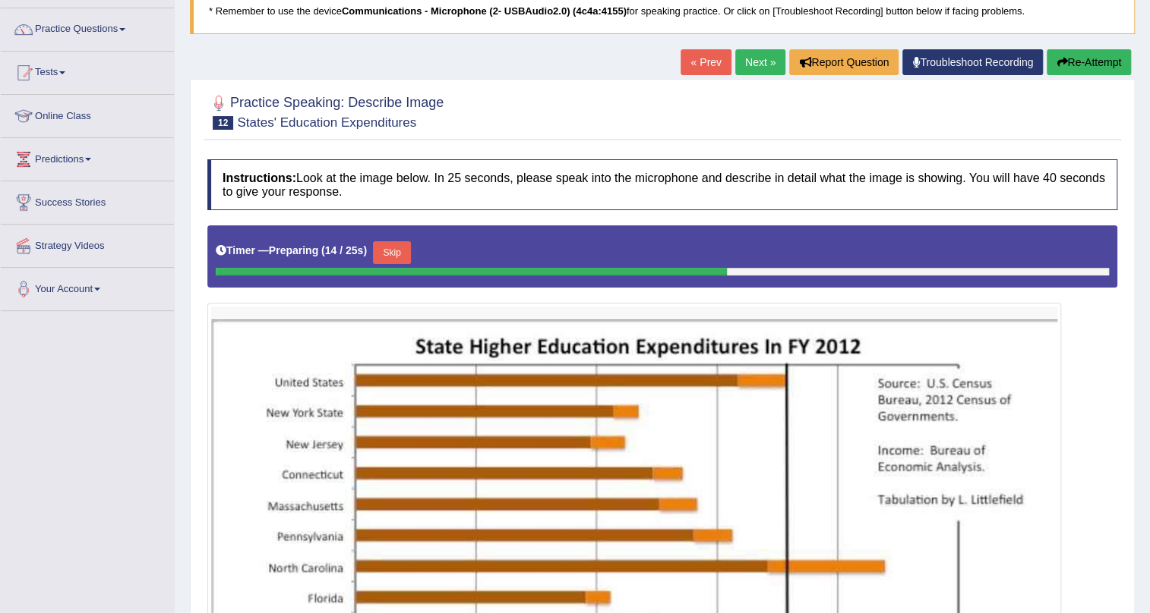
scroll to position [109, 0]
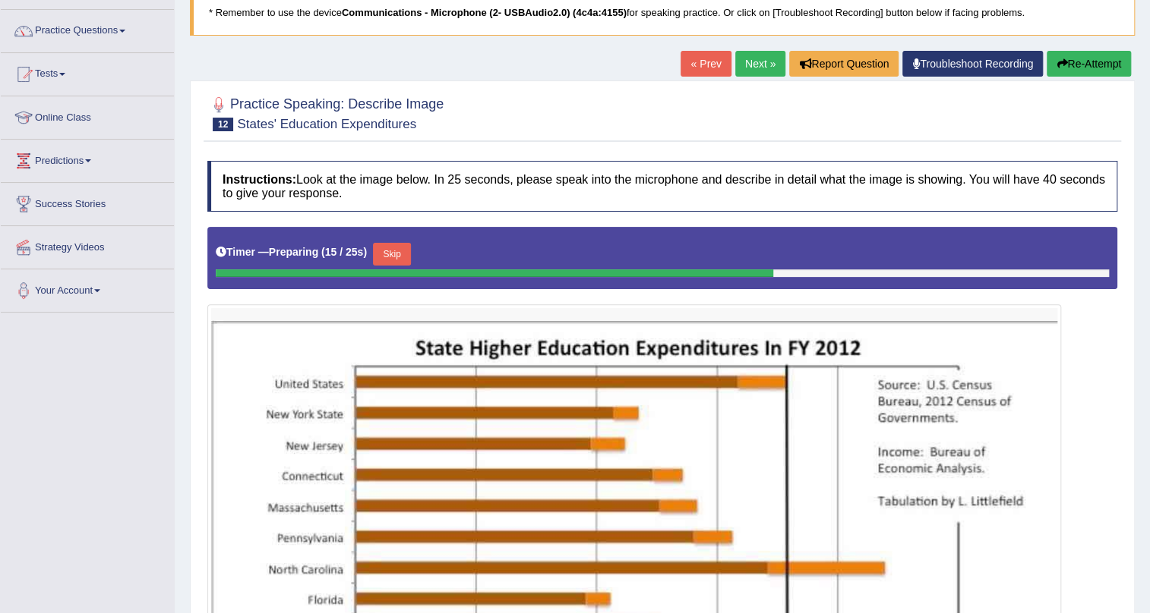
click at [755, 60] on link "Next »" at bounding box center [760, 64] width 50 height 26
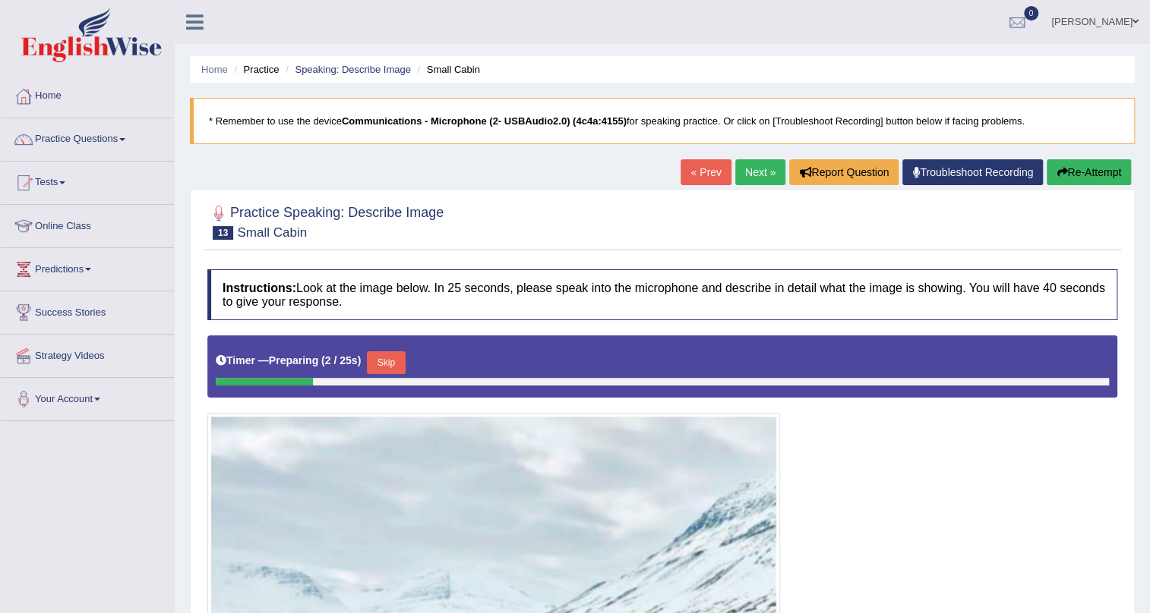
click at [756, 164] on link "Next »" at bounding box center [760, 172] width 50 height 26
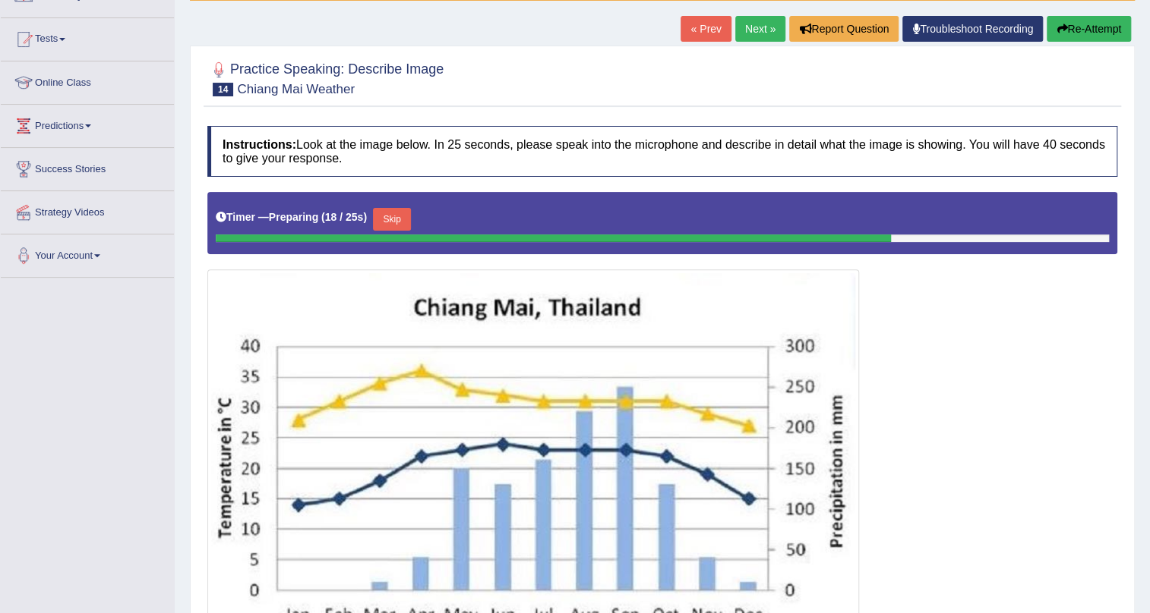
scroll to position [123, 0]
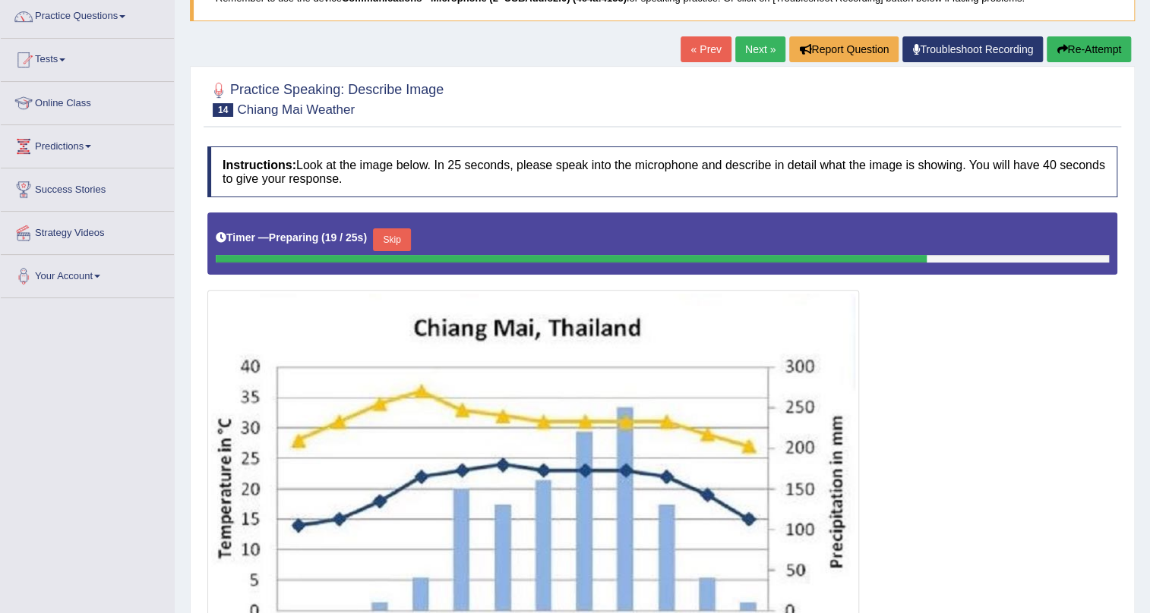
click at [751, 58] on link "Next »" at bounding box center [760, 49] width 50 height 26
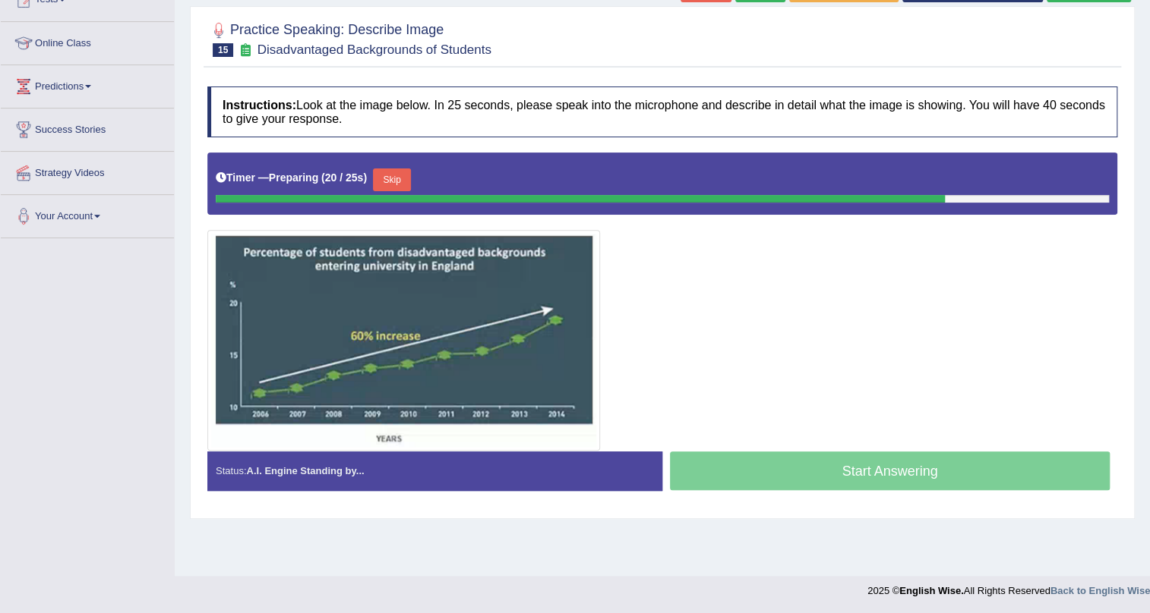
click at [411, 172] on button "Skip" at bounding box center [392, 180] width 38 height 23
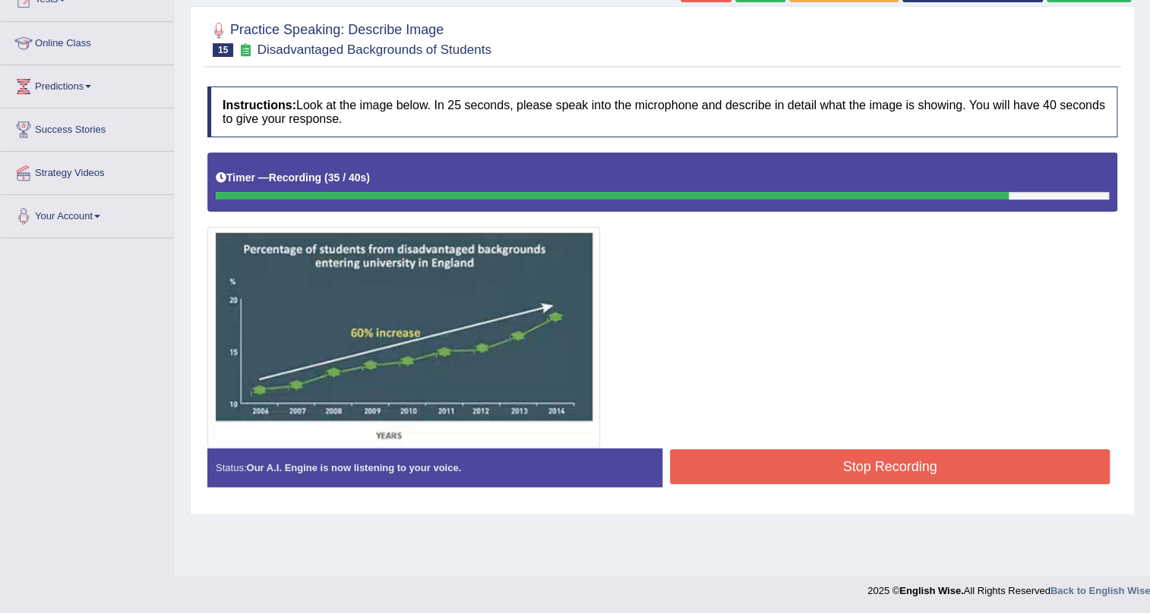
click at [812, 473] on button "Stop Recording" at bounding box center [890, 466] width 440 height 35
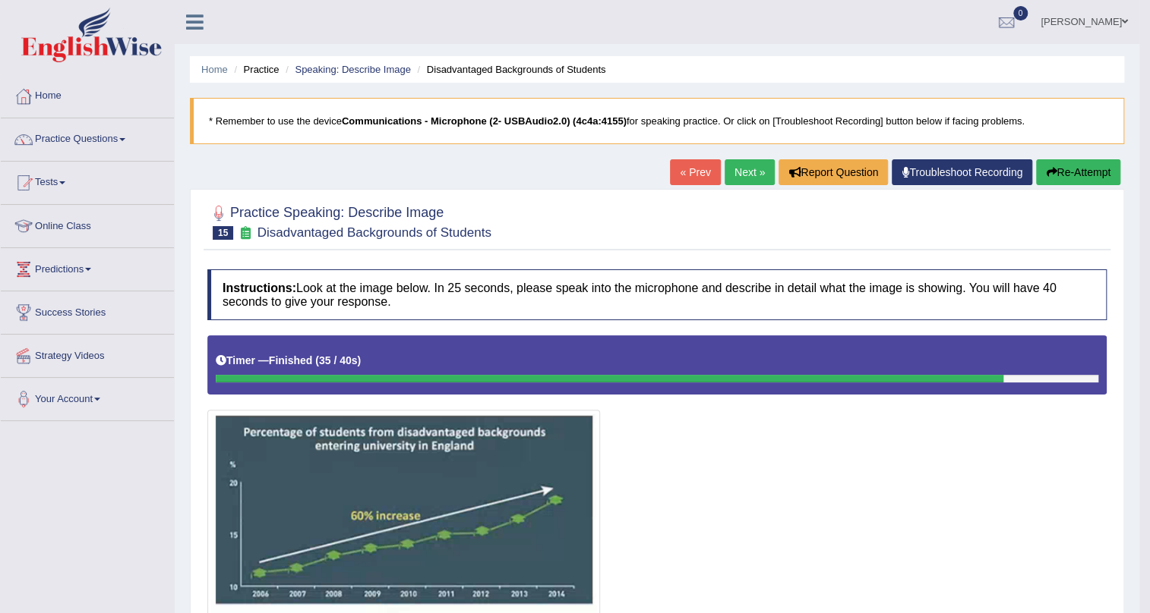
click at [757, 176] on link "Next »" at bounding box center [749, 172] width 50 height 26
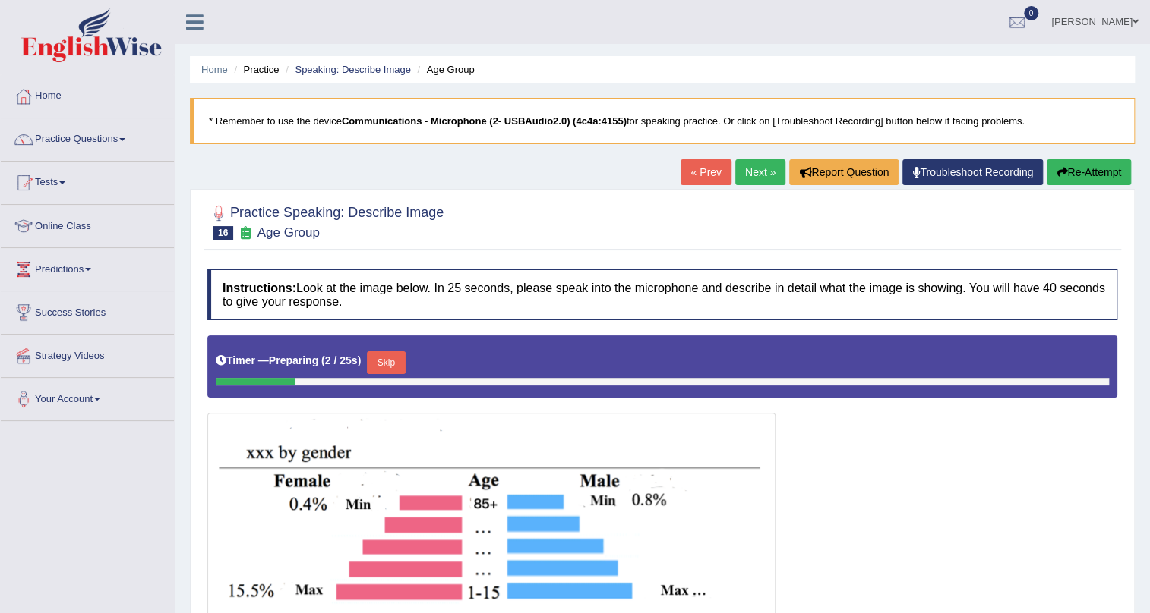
click at [765, 166] on link "Next »" at bounding box center [760, 172] width 50 height 26
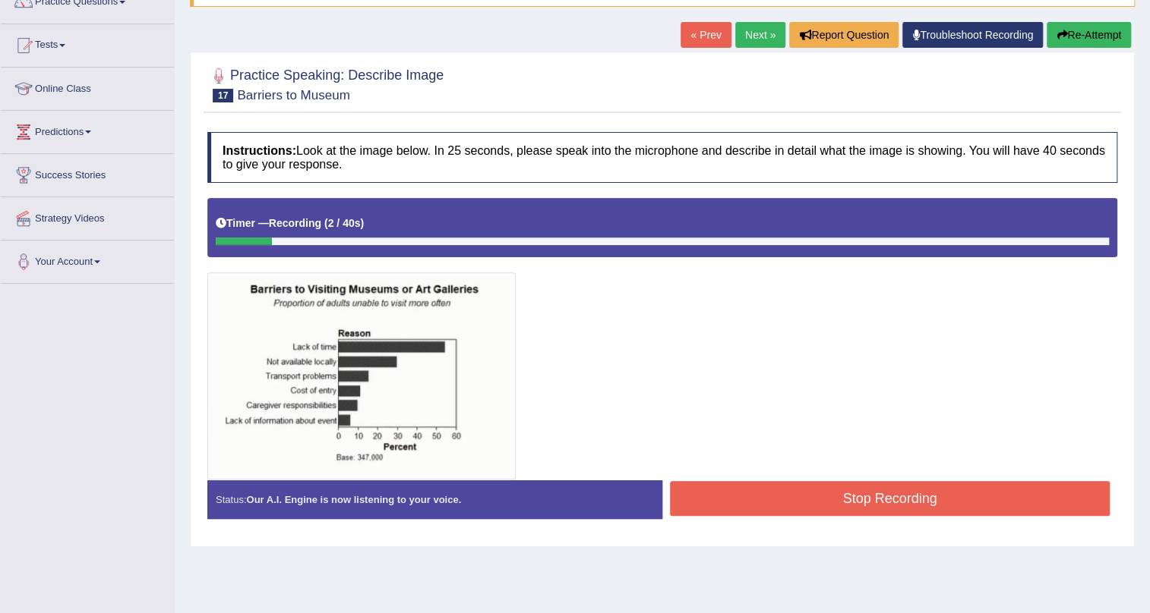
click at [1087, 22] on button "Re-Attempt" at bounding box center [1088, 35] width 84 height 26
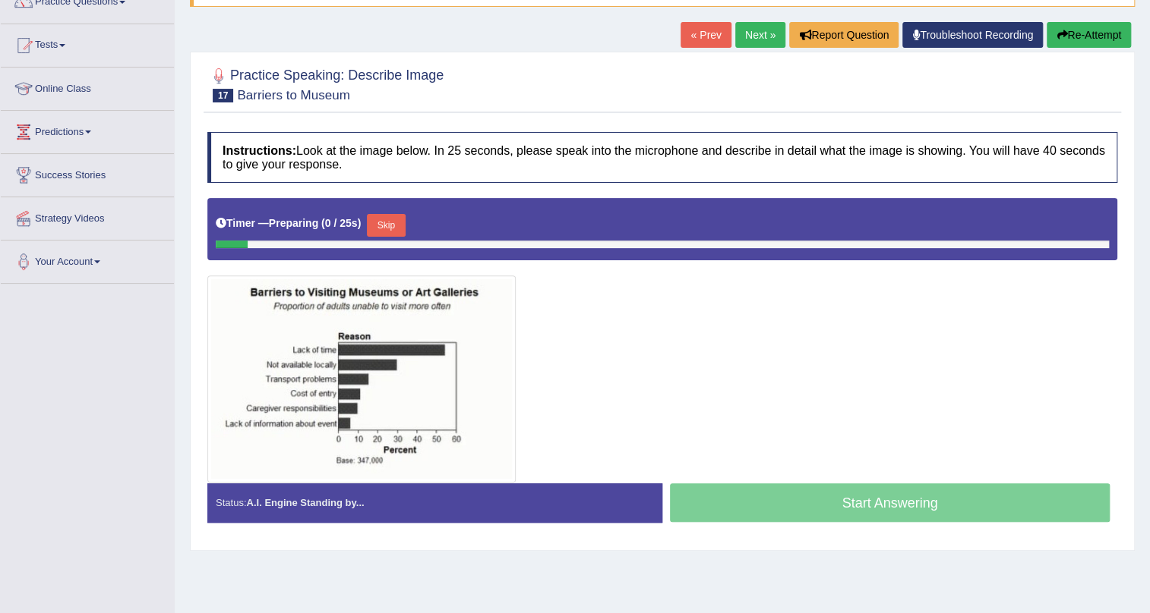
click at [390, 222] on button "Skip" at bounding box center [386, 225] width 38 height 23
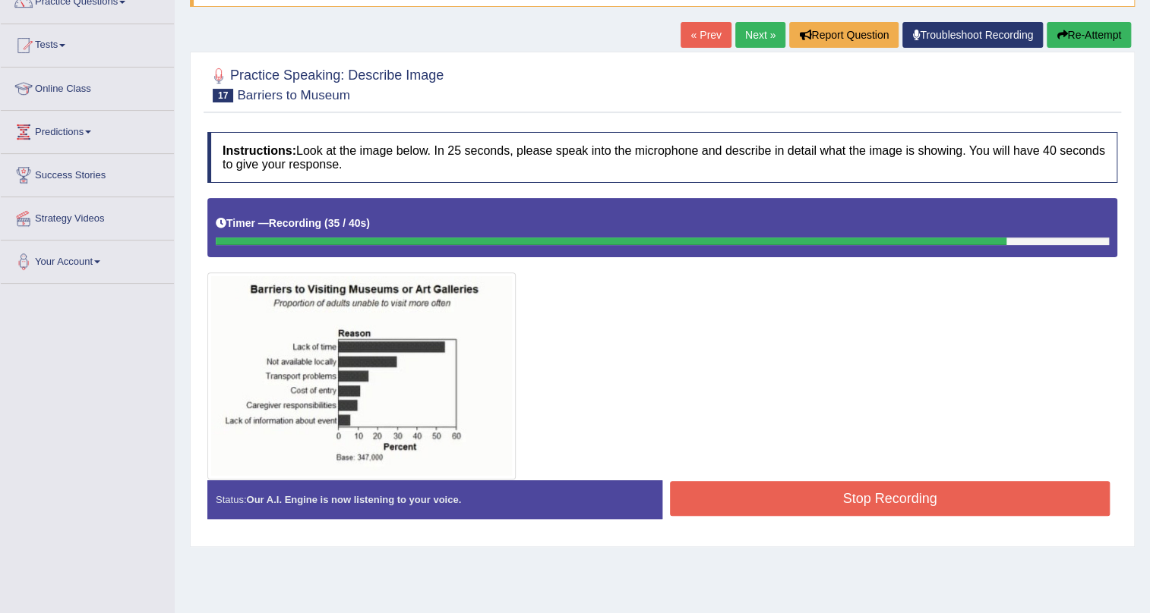
click at [841, 490] on button "Stop Recording" at bounding box center [890, 498] width 440 height 35
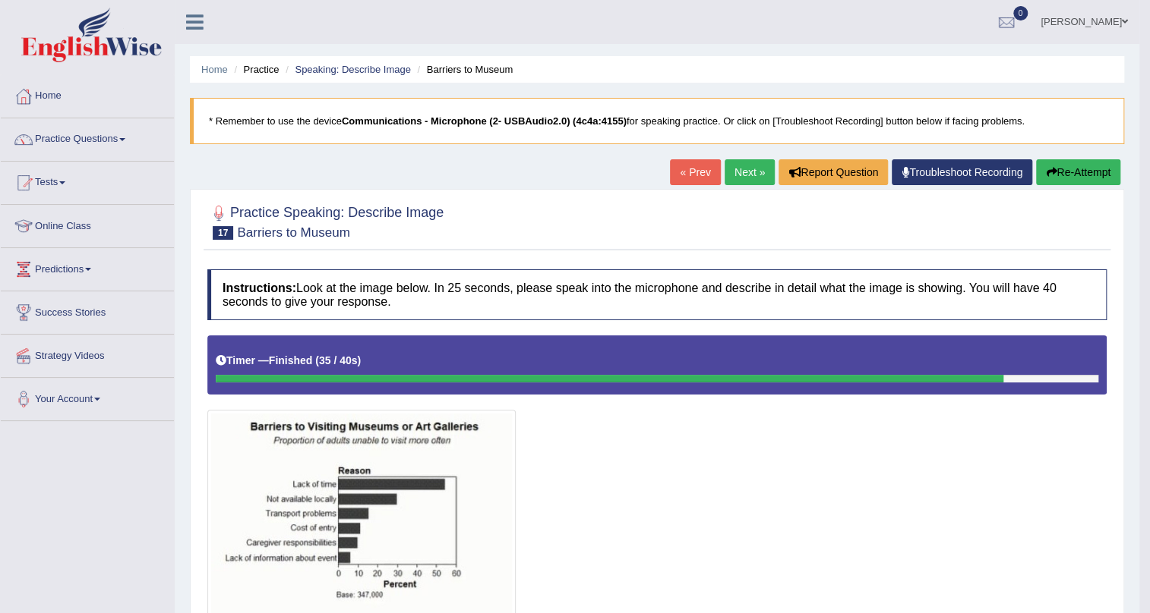
click at [744, 181] on link "Next »" at bounding box center [749, 172] width 50 height 26
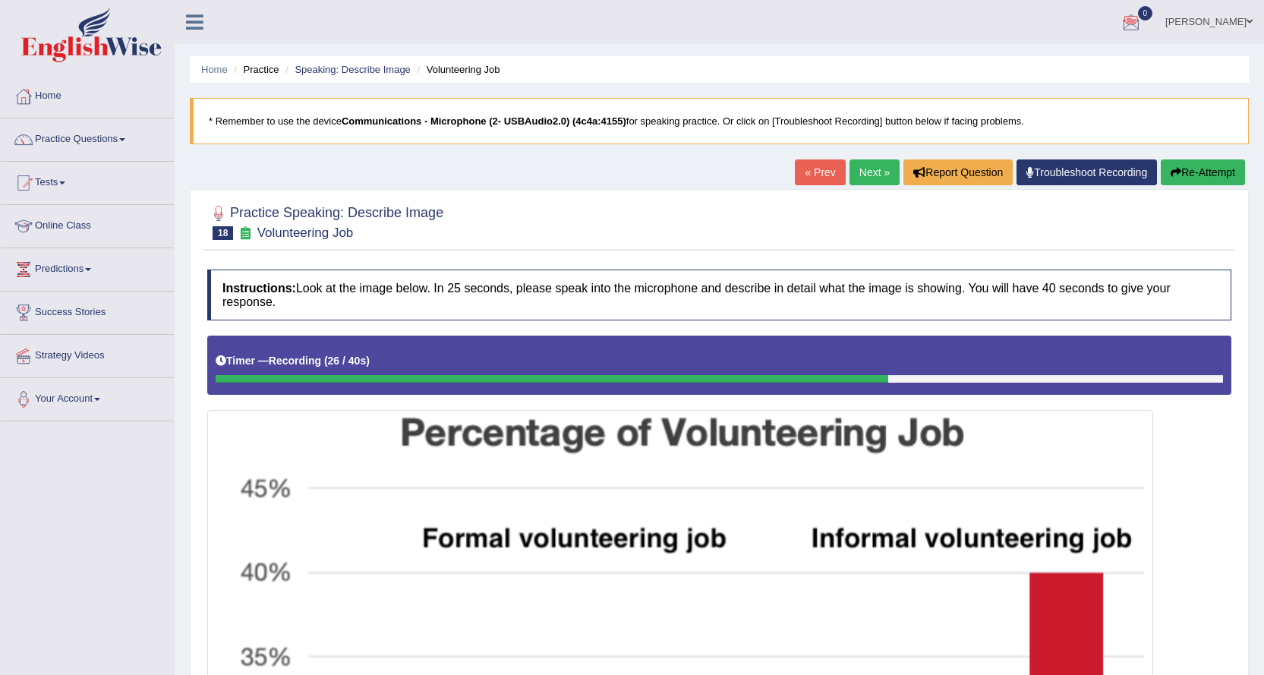
click at [879, 168] on link "Next »" at bounding box center [875, 172] width 50 height 26
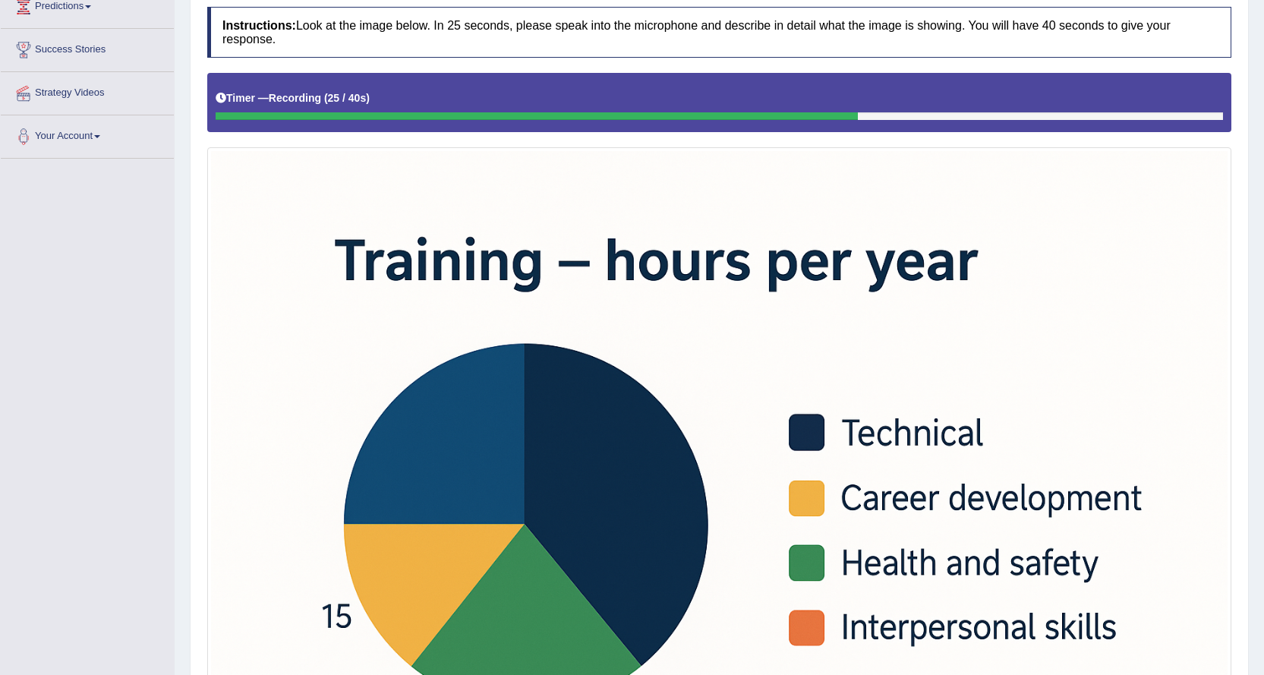
scroll to position [6, 0]
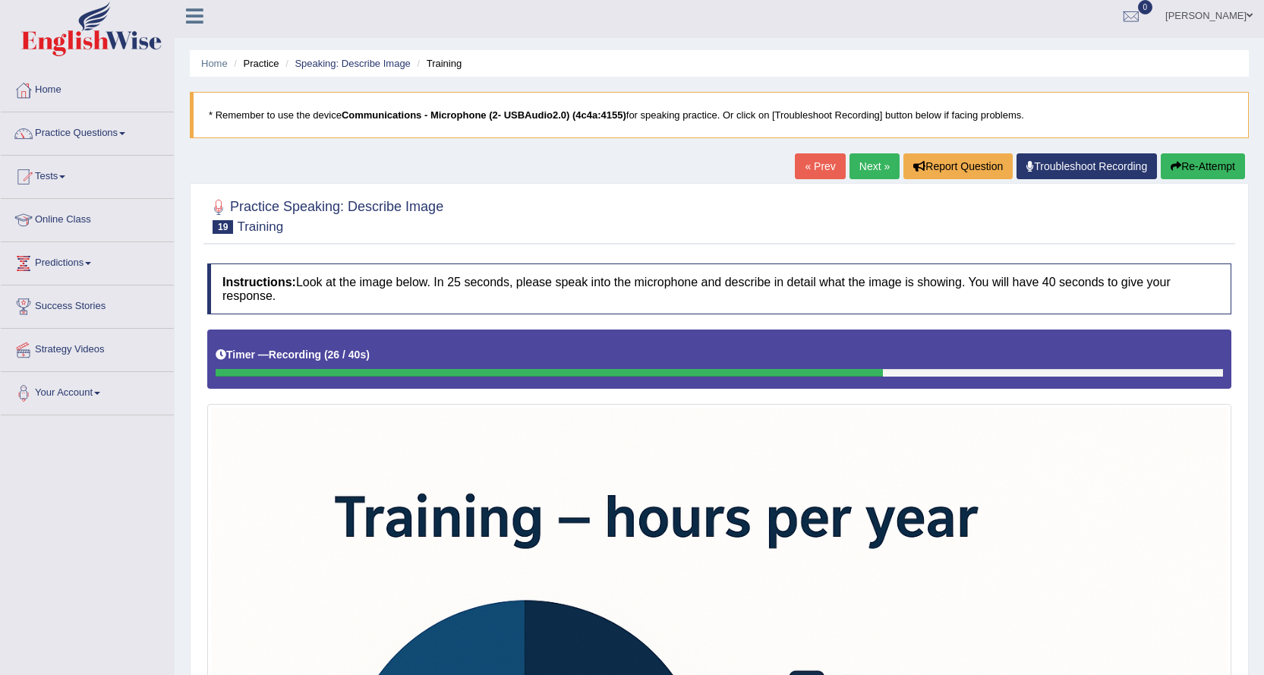
click at [875, 166] on link "Next »" at bounding box center [875, 166] width 50 height 26
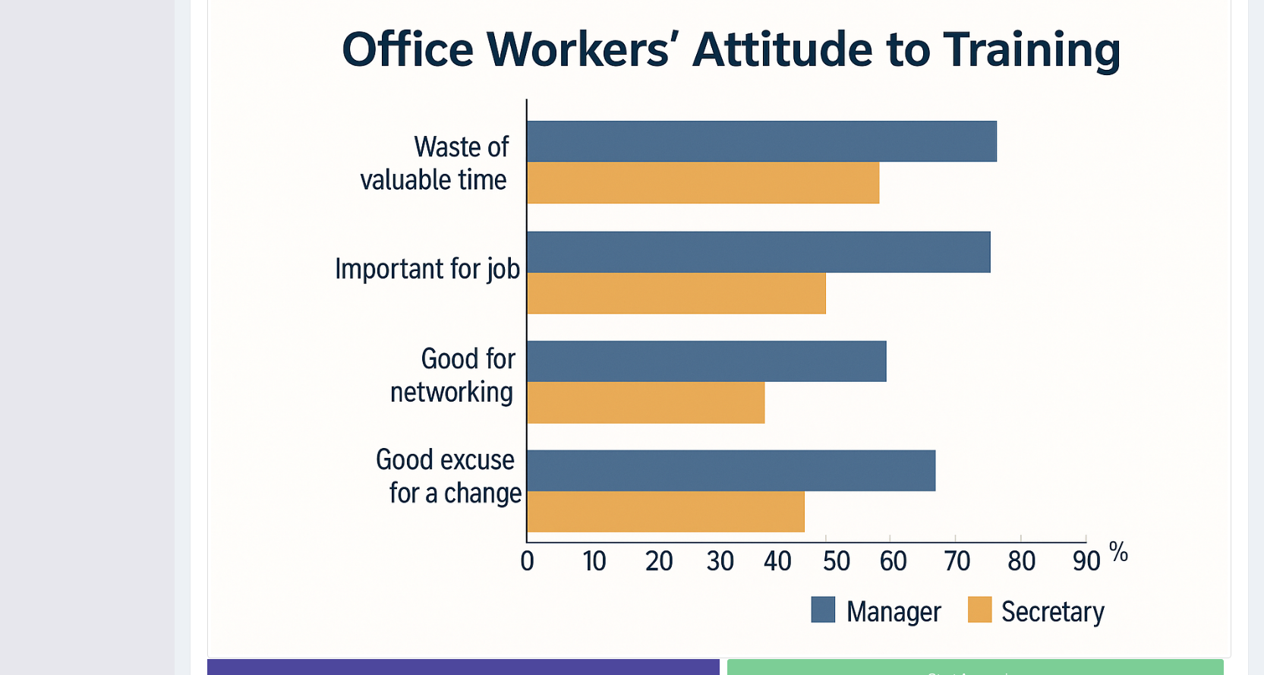
scroll to position [165, 0]
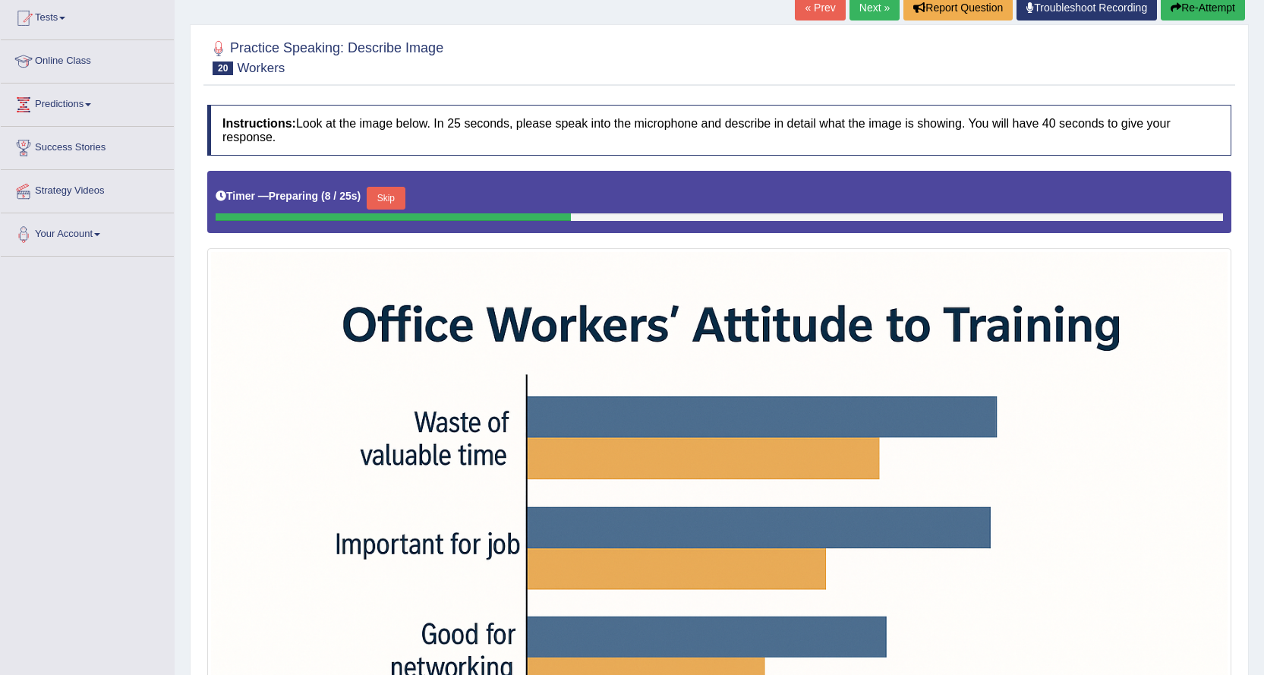
click at [872, 16] on link "Next »" at bounding box center [875, 8] width 50 height 26
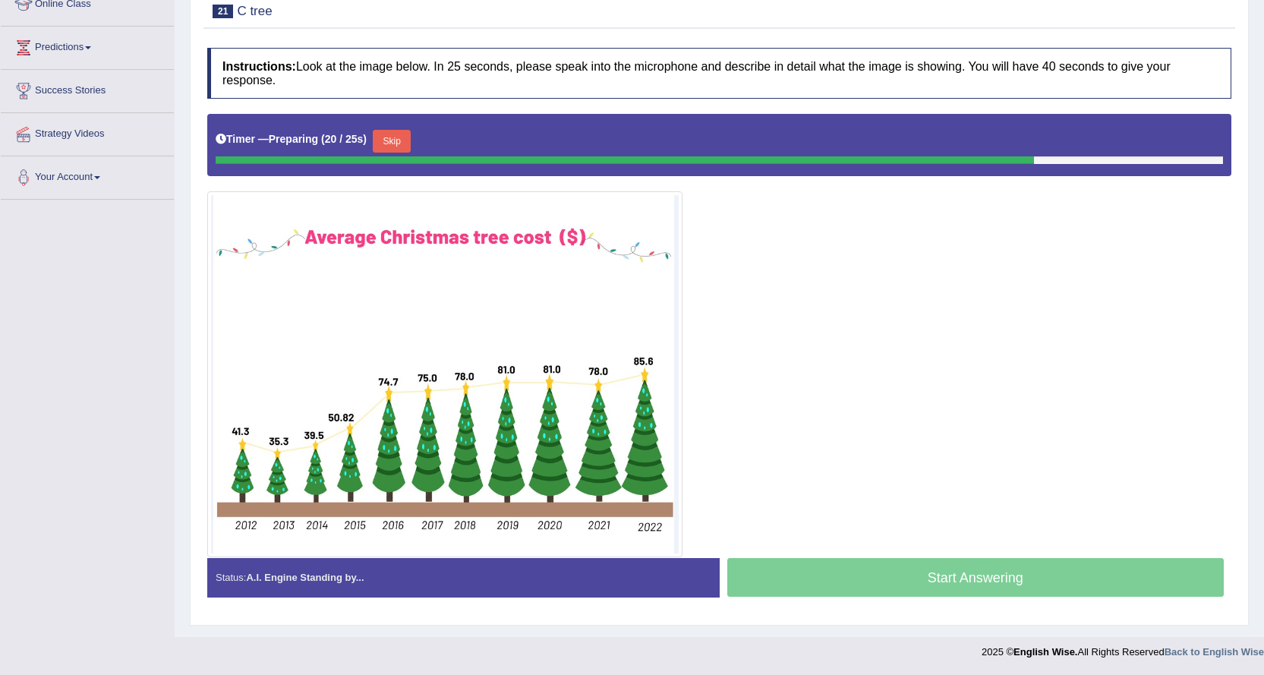
click at [405, 137] on button "Skip" at bounding box center [392, 141] width 38 height 23
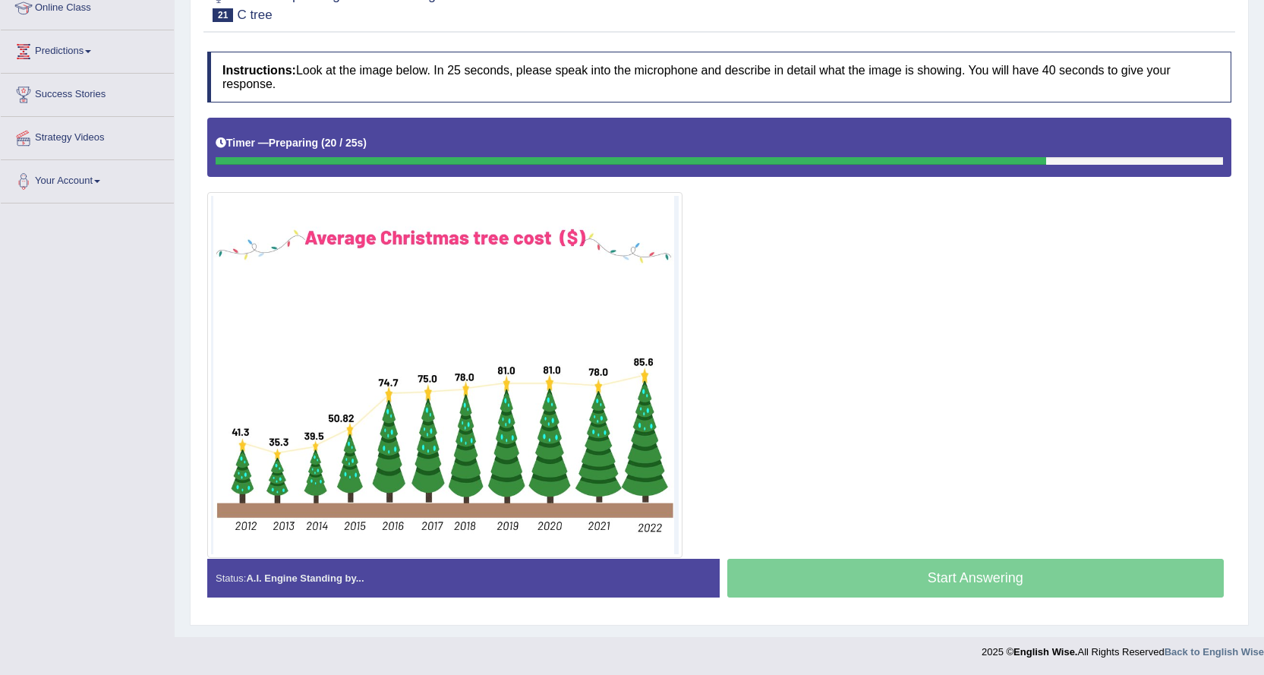
scroll to position [218, 0]
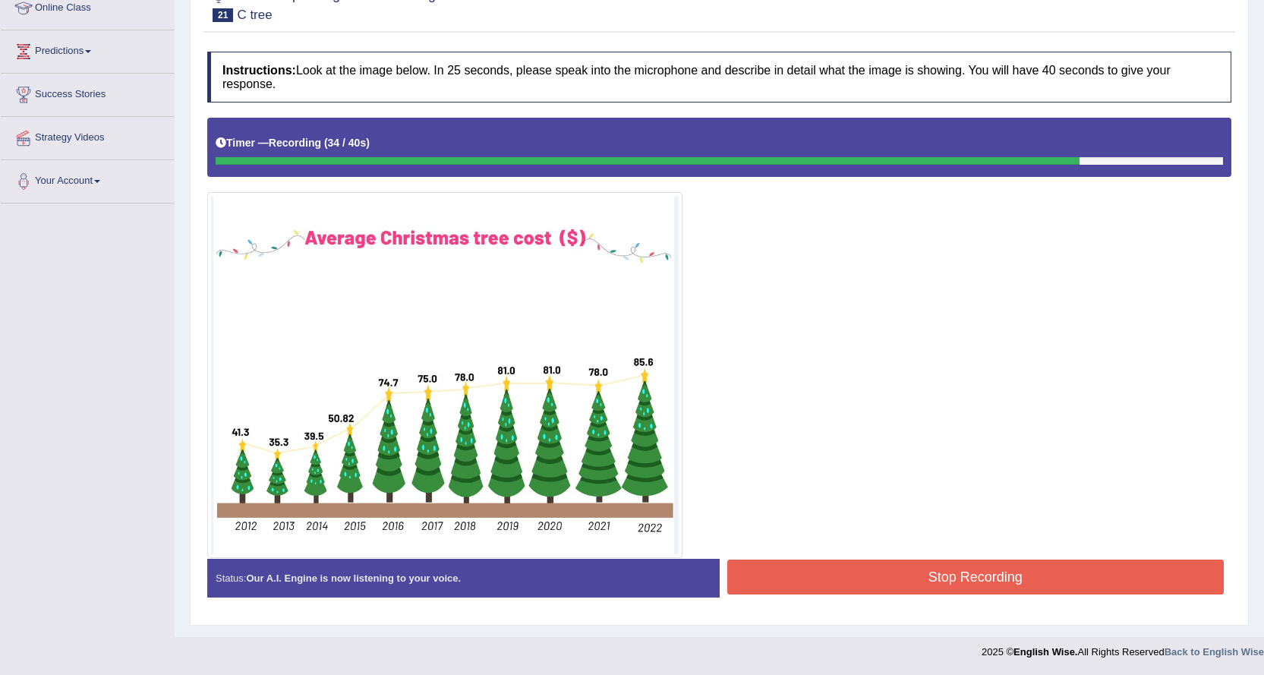
click at [930, 579] on button "Stop Recording" at bounding box center [975, 577] width 497 height 35
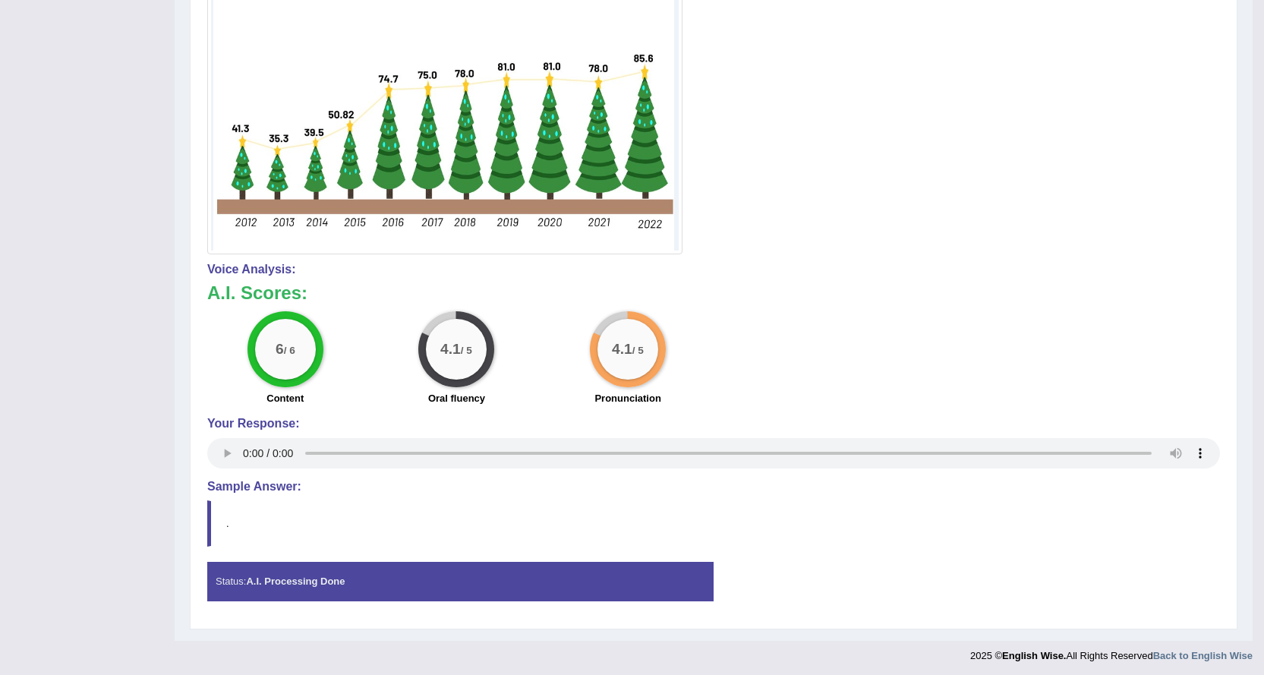
scroll to position [142, 0]
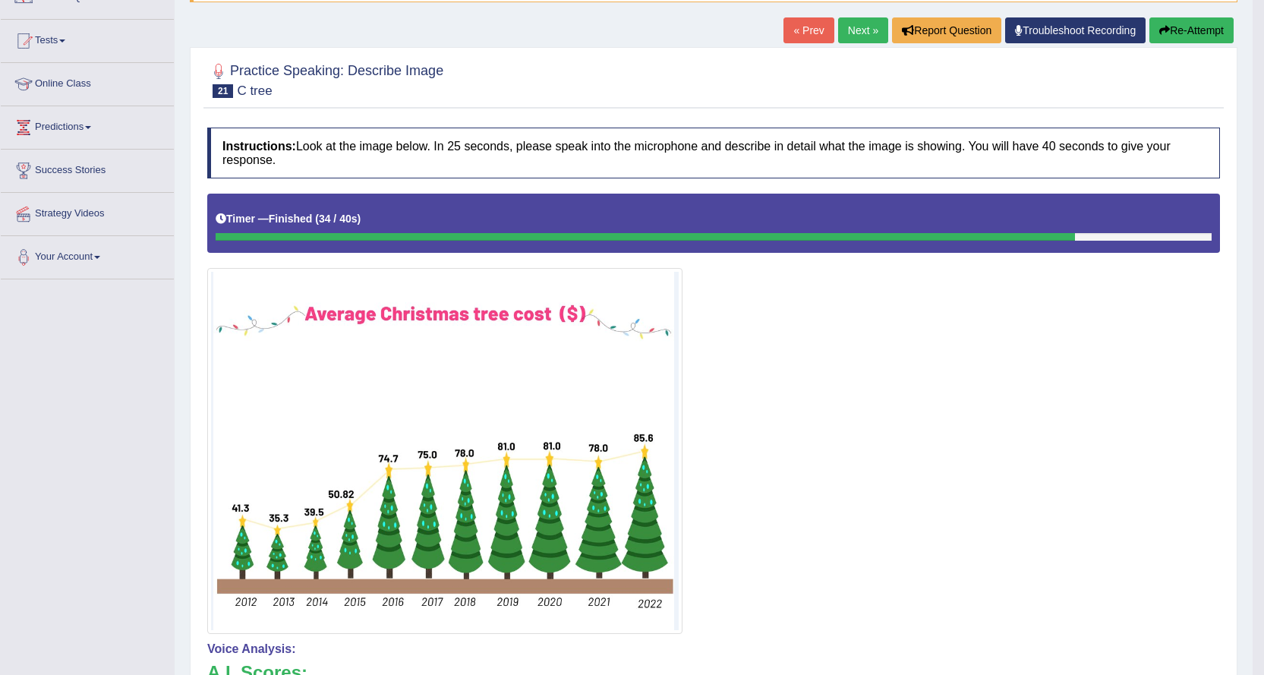
click at [859, 38] on link "Next »" at bounding box center [863, 30] width 50 height 26
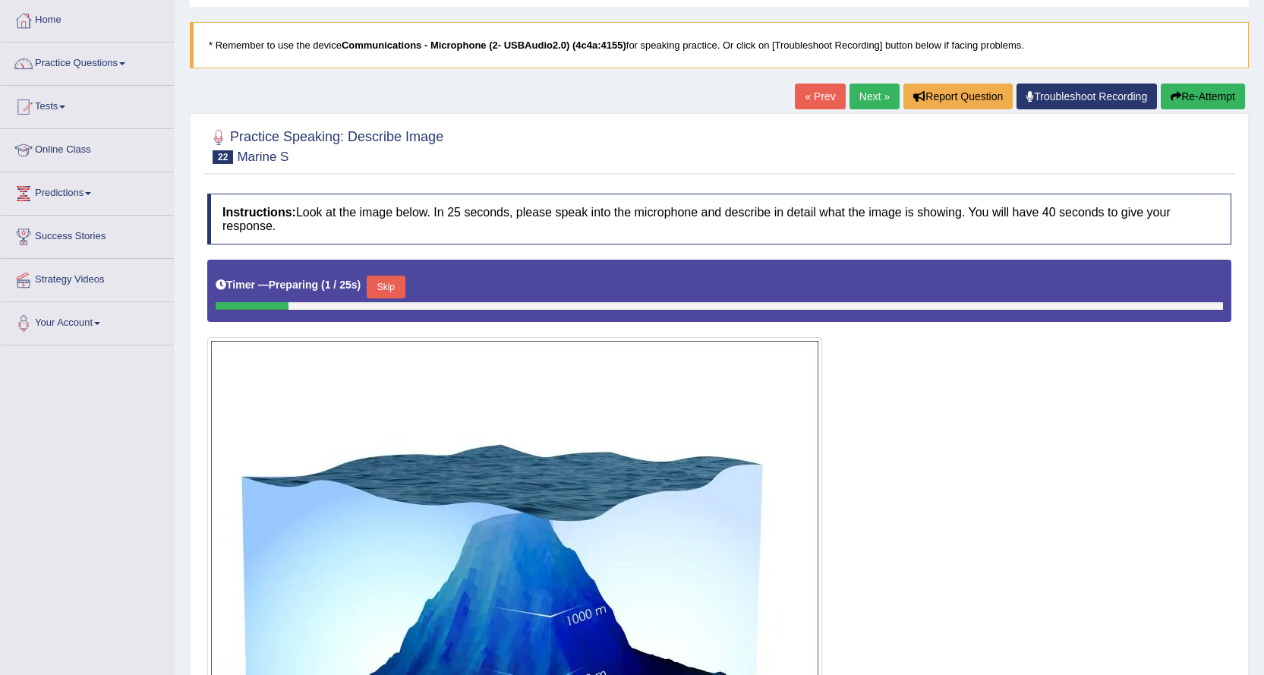
click at [851, 97] on link "Next »" at bounding box center [875, 97] width 50 height 26
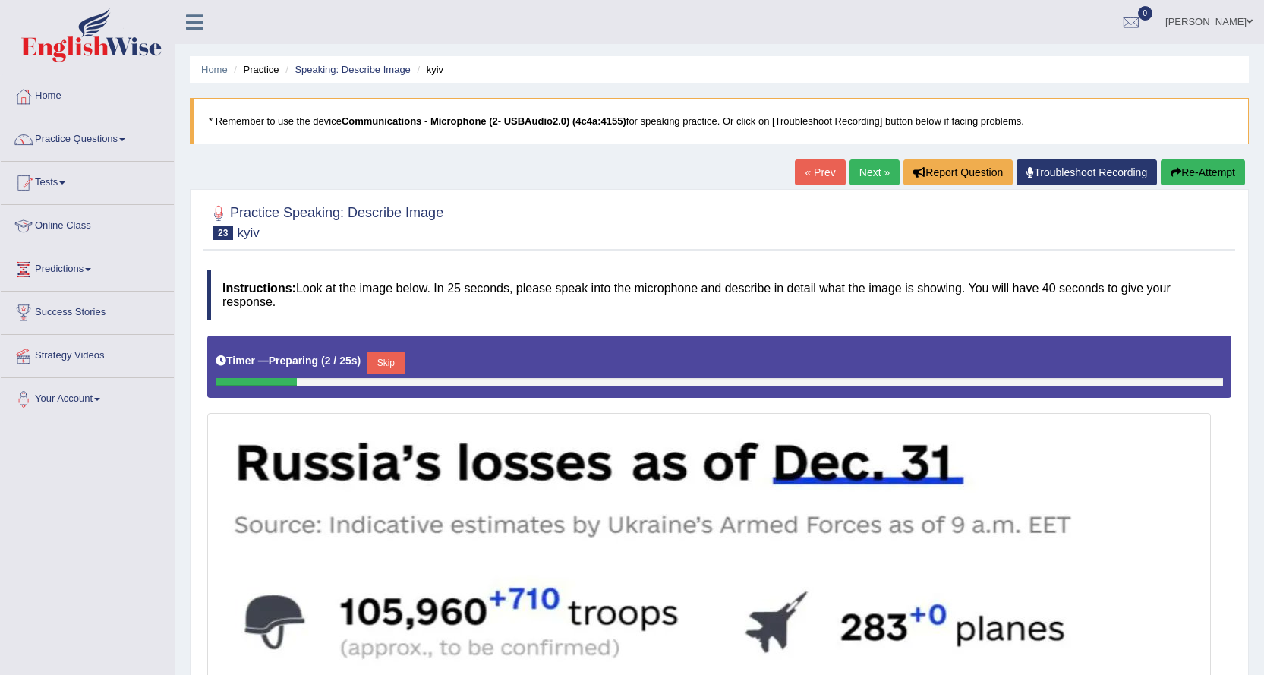
click at [863, 169] on link "Next »" at bounding box center [875, 172] width 50 height 26
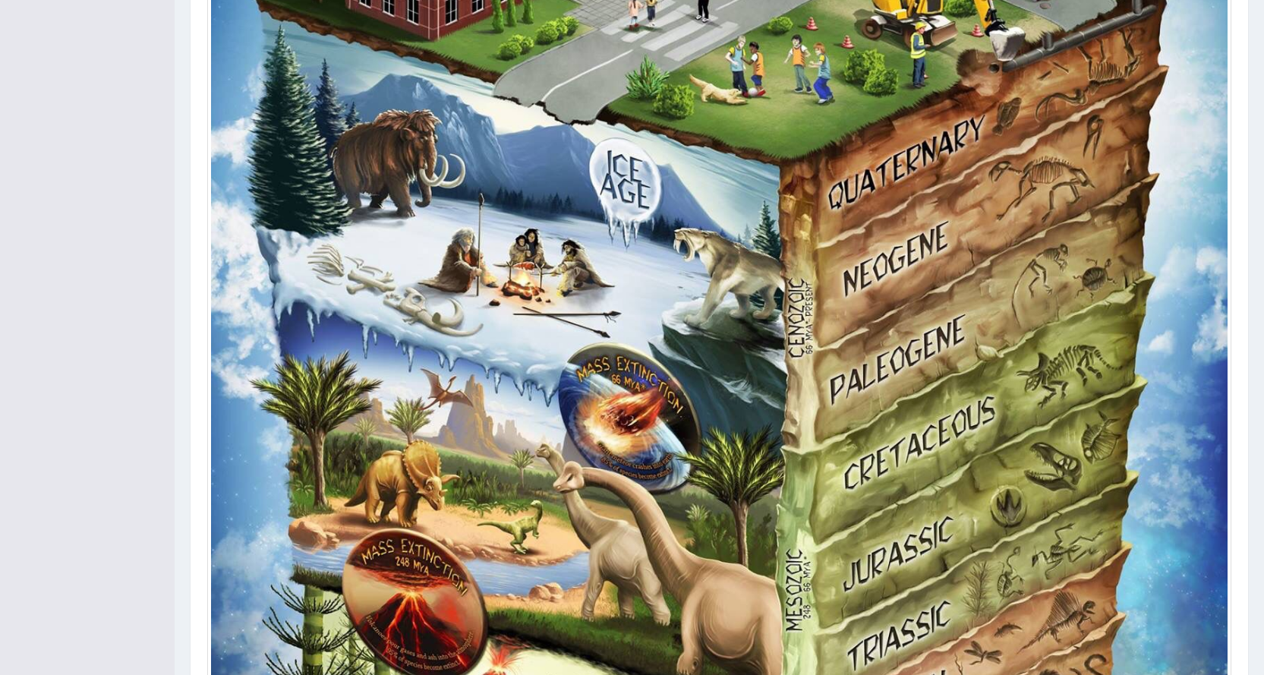
scroll to position [165, 0]
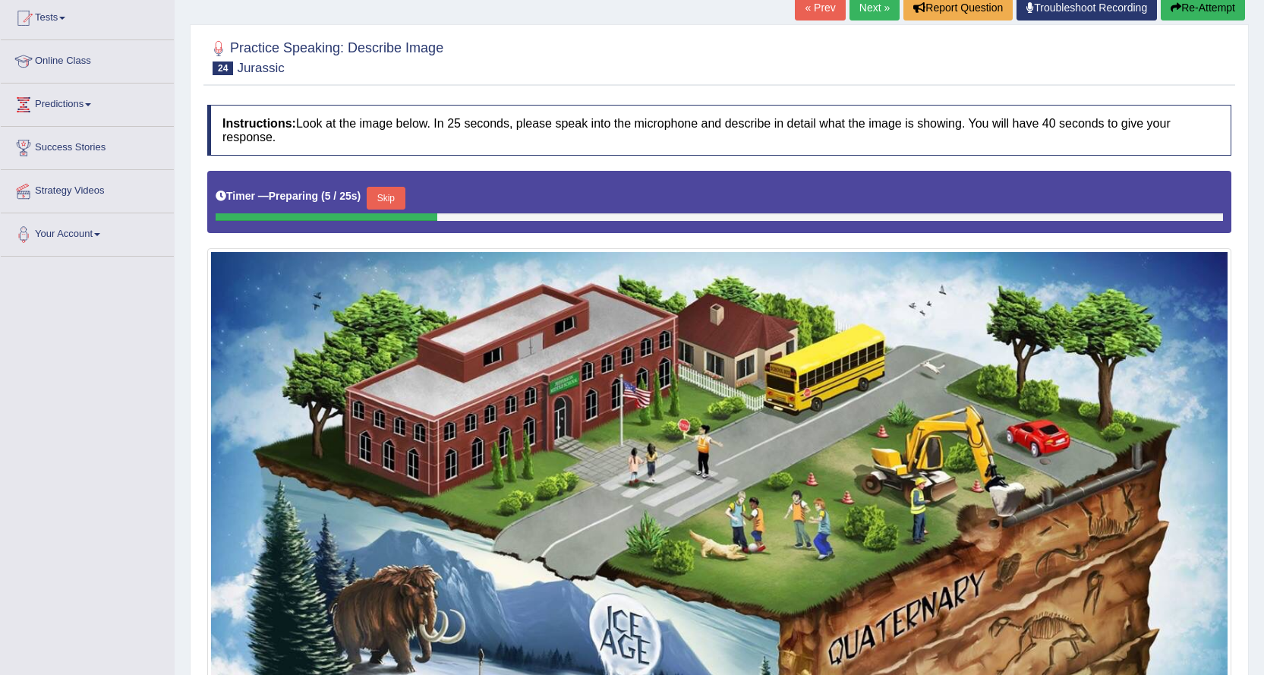
click at [851, 12] on link "Next »" at bounding box center [875, 8] width 50 height 26
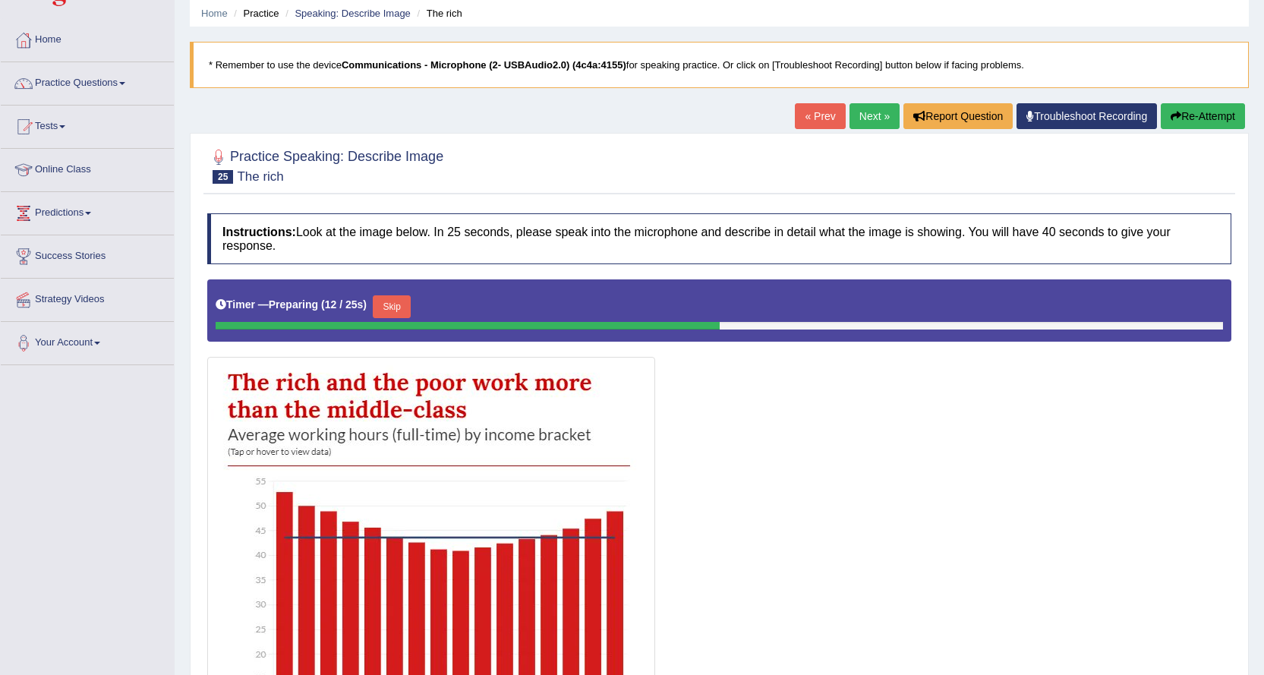
scroll to position [47, 0]
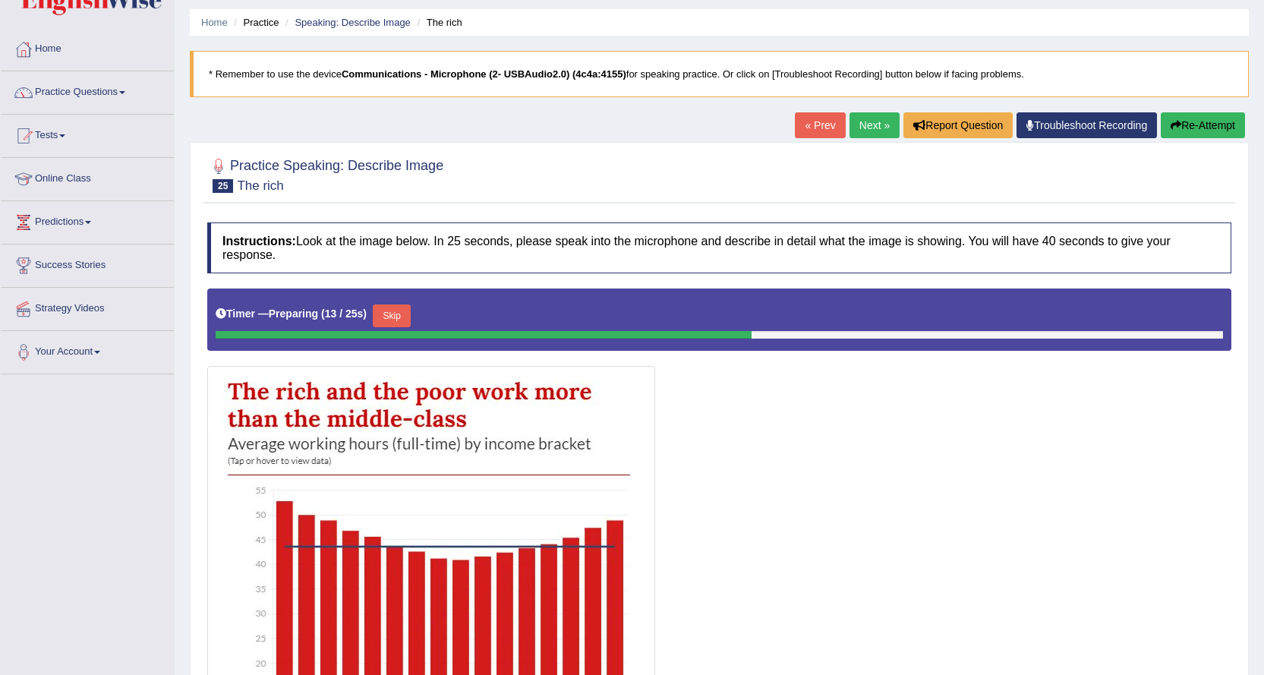
click at [881, 121] on link "Next »" at bounding box center [875, 125] width 50 height 26
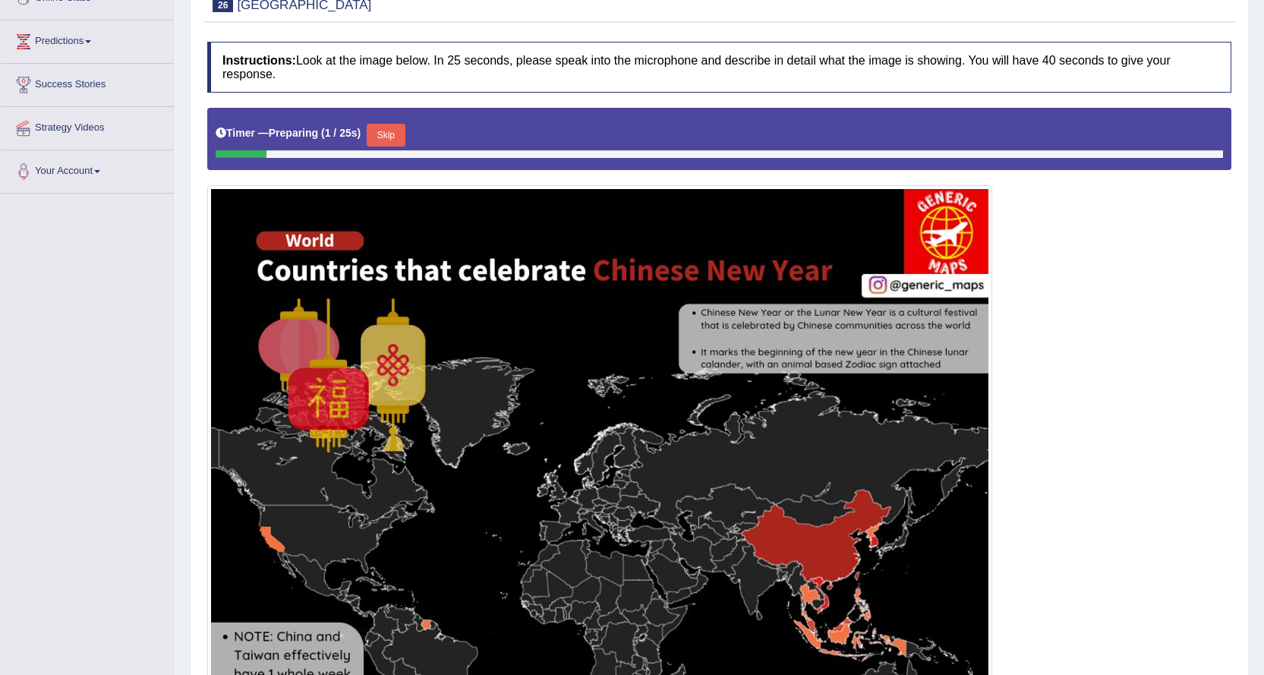
scroll to position [76, 0]
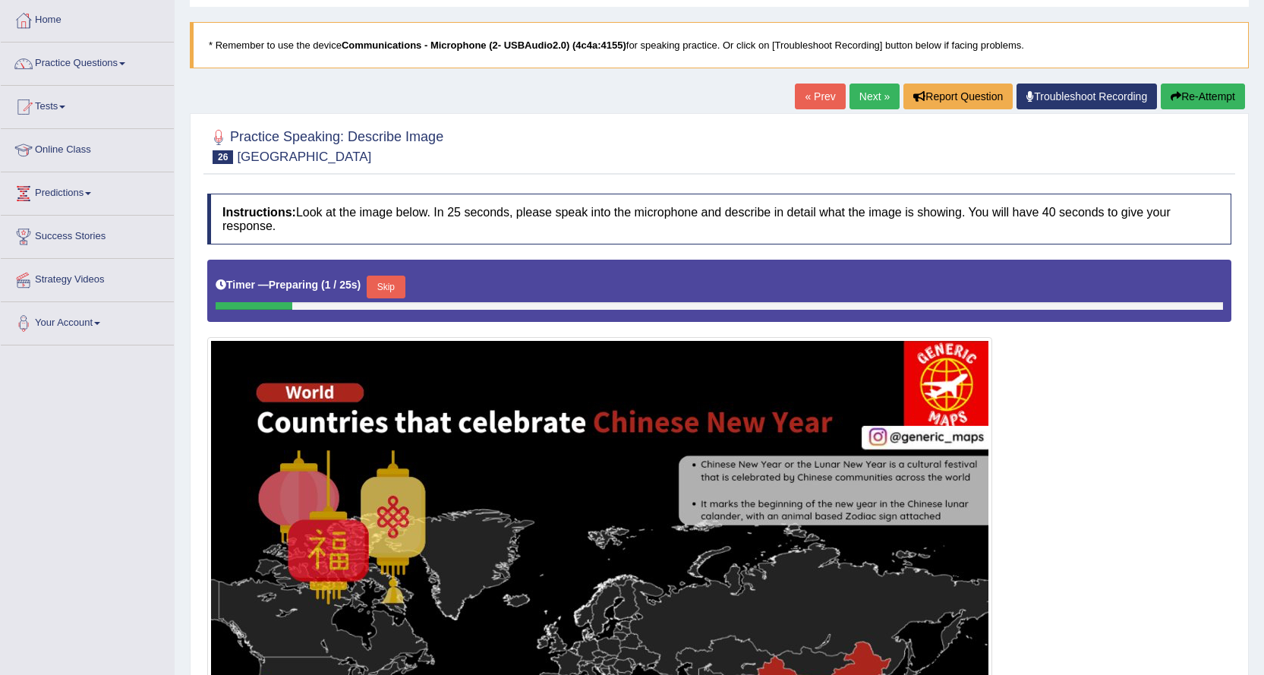
click at [863, 99] on link "Next »" at bounding box center [875, 97] width 50 height 26
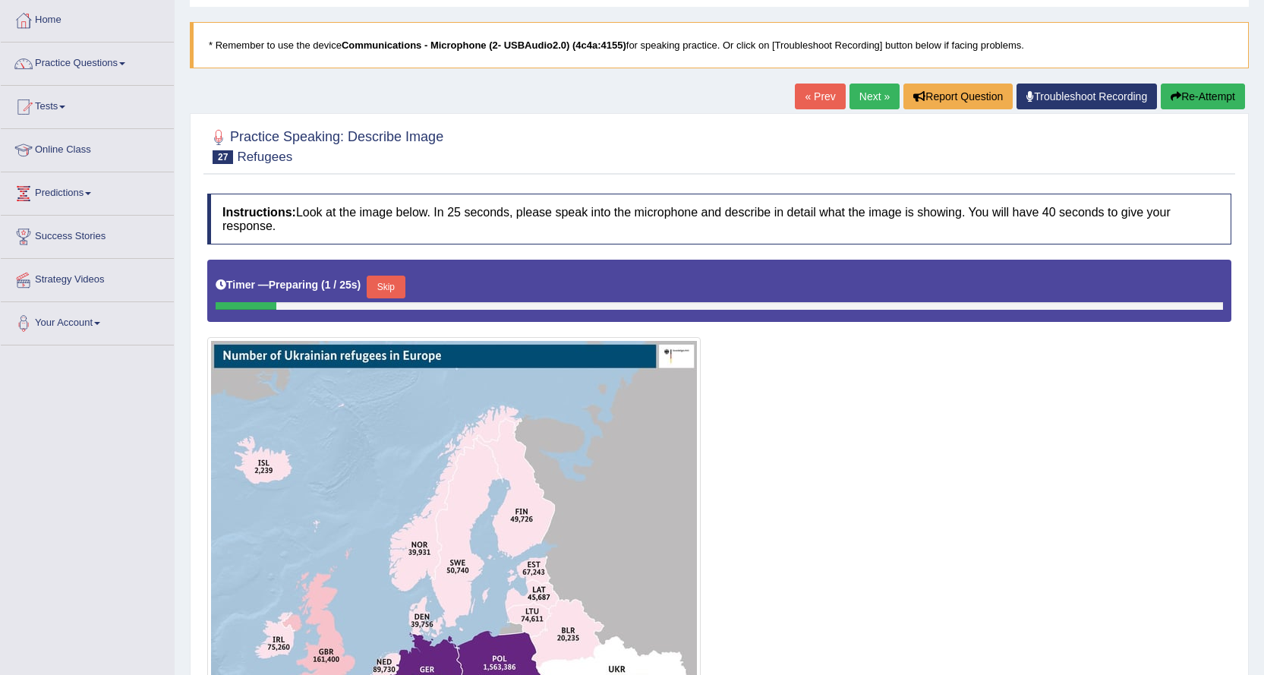
click at [865, 99] on link "Next »" at bounding box center [875, 97] width 50 height 26
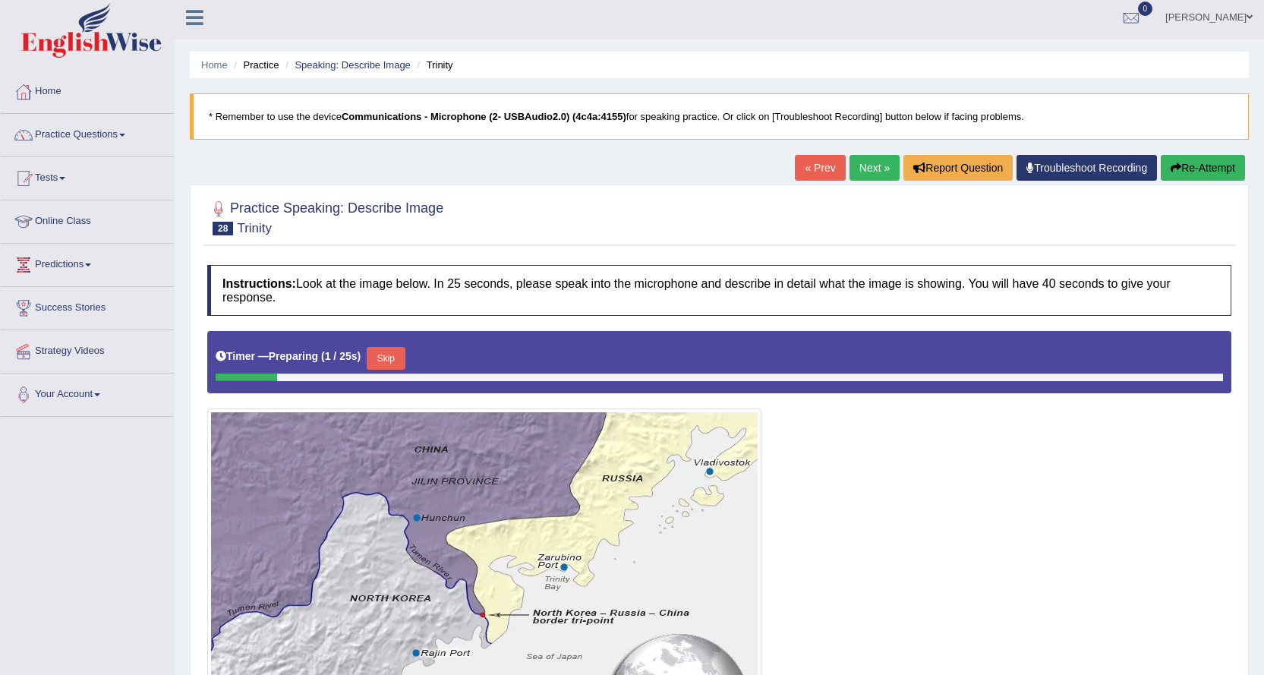
scroll to position [5, 0]
click at [866, 159] on link "Next »" at bounding box center [875, 168] width 50 height 26
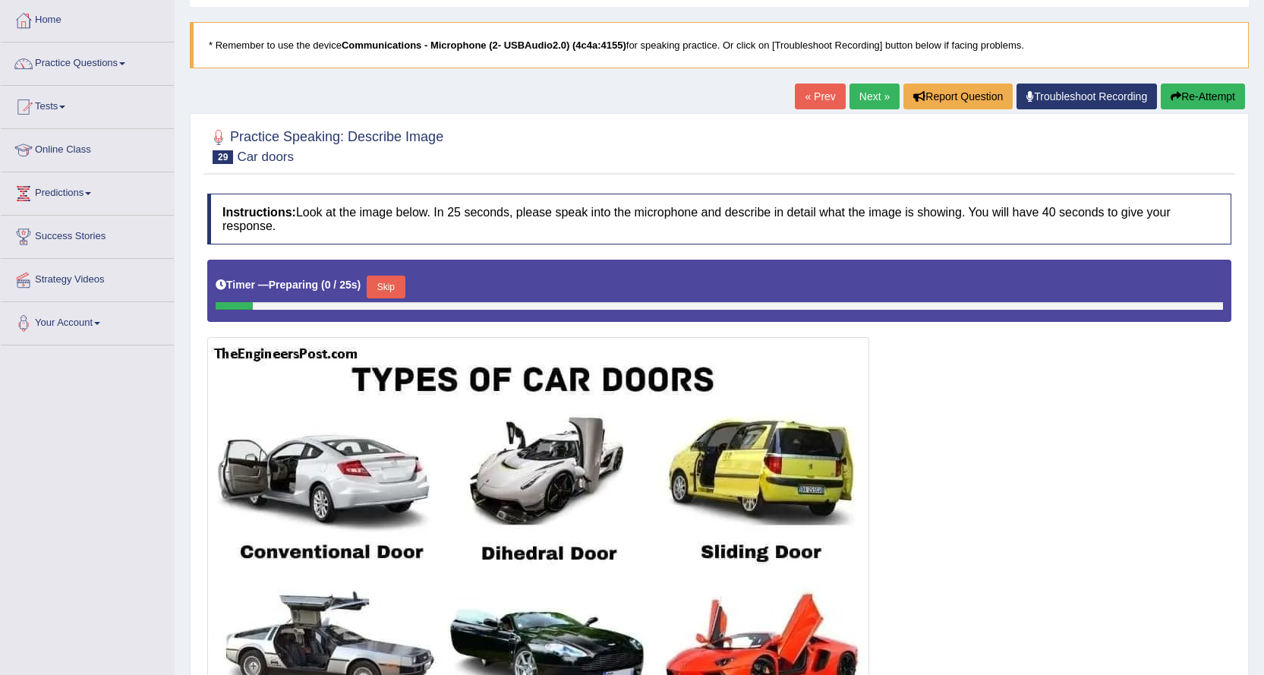
scroll to position [76, 0]
click at [853, 101] on link "Next »" at bounding box center [875, 97] width 50 height 26
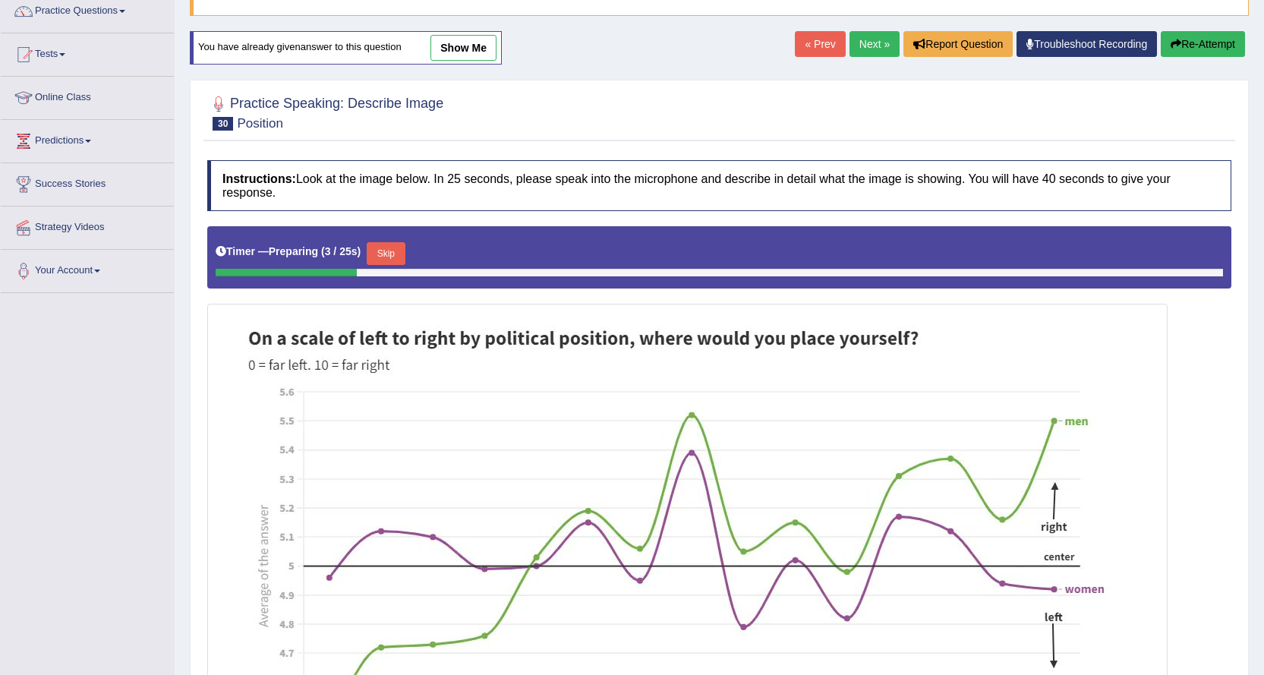
scroll to position [119, 0]
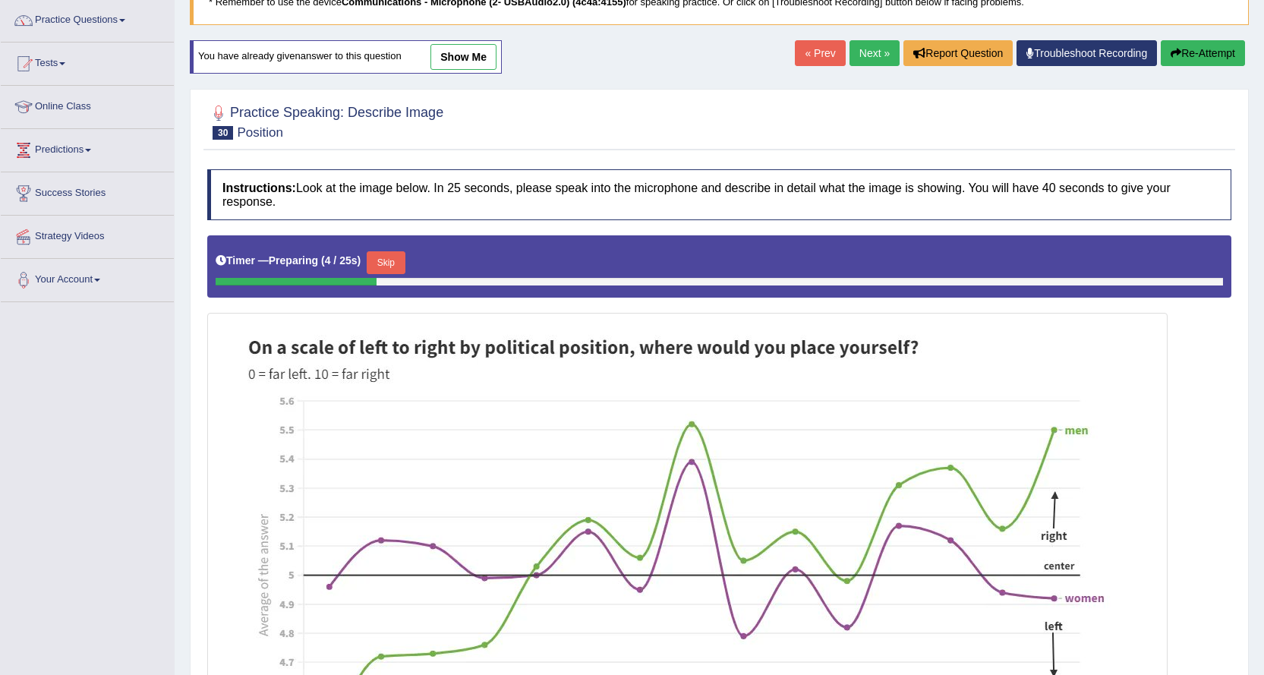
click at [868, 64] on link "Next »" at bounding box center [875, 53] width 50 height 26
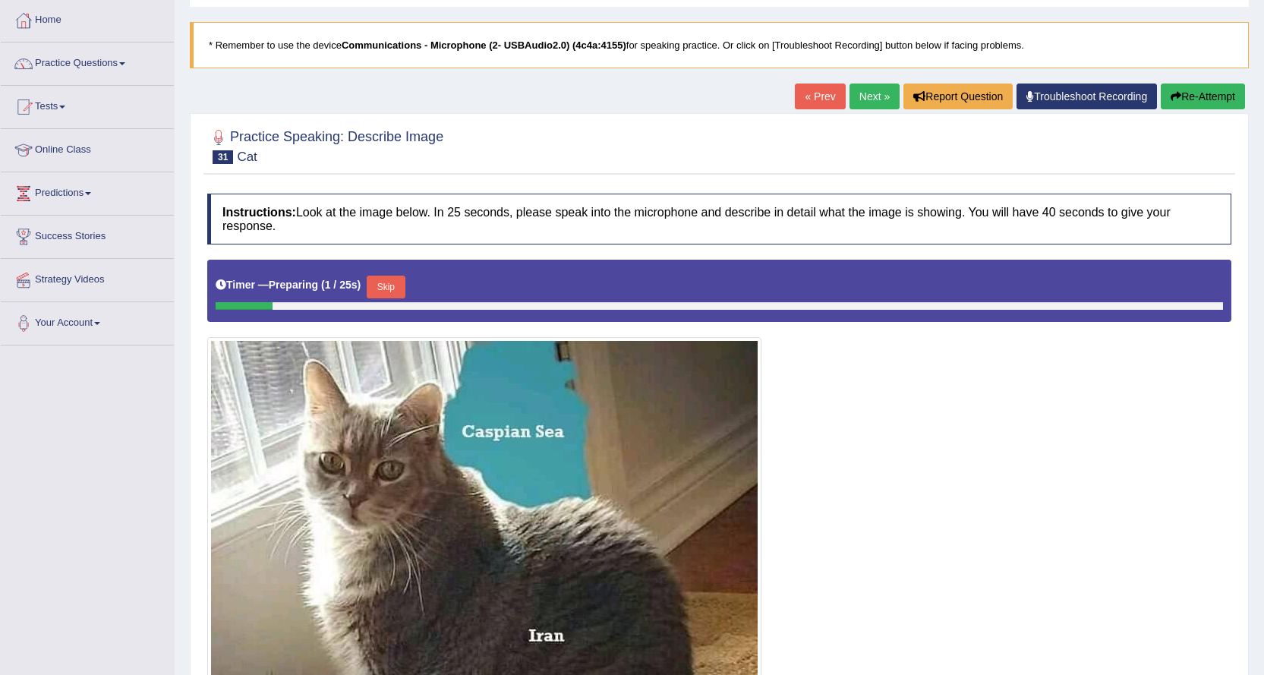
click at [865, 84] on link "Next »" at bounding box center [875, 97] width 50 height 26
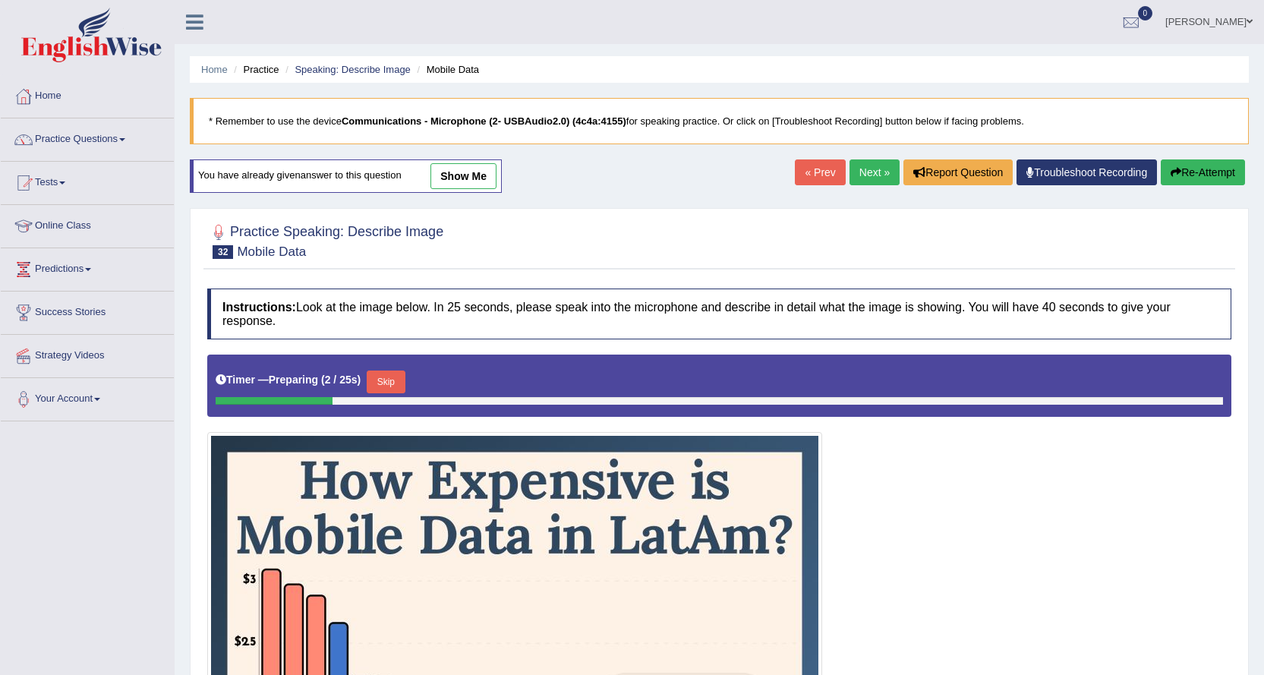
click at [860, 177] on link "Next »" at bounding box center [875, 172] width 50 height 26
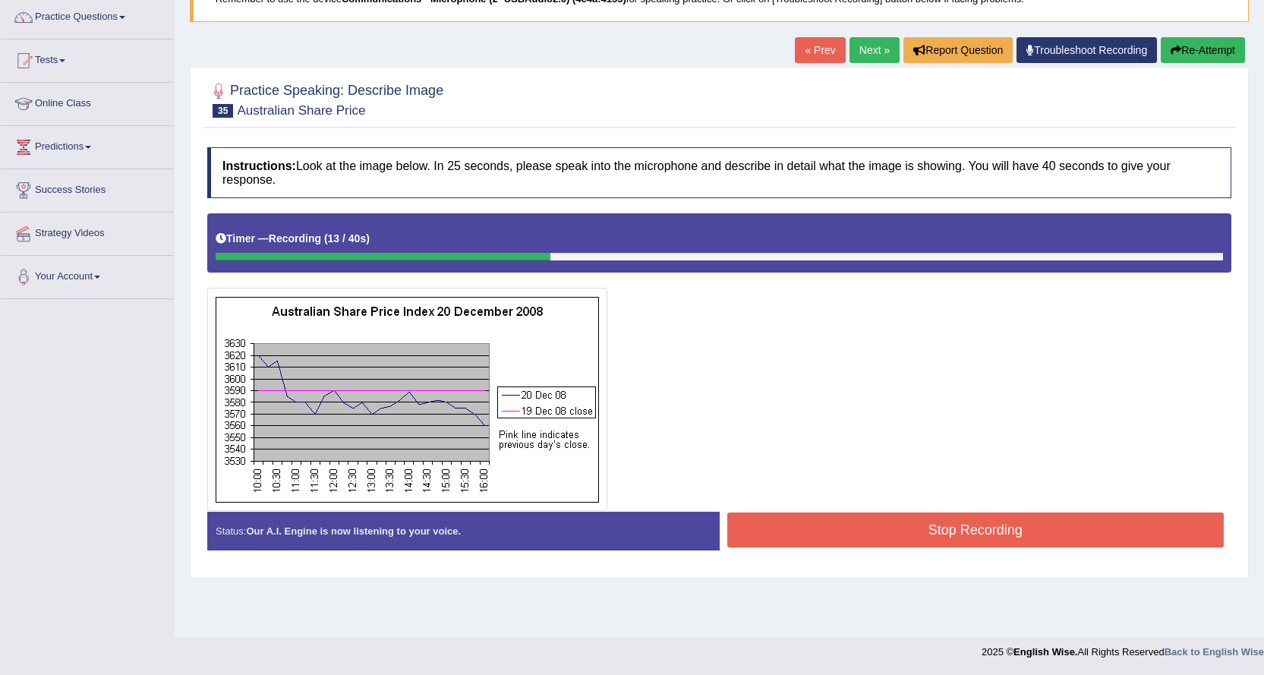
click at [1175, 53] on icon "button" at bounding box center [1176, 50] width 11 height 11
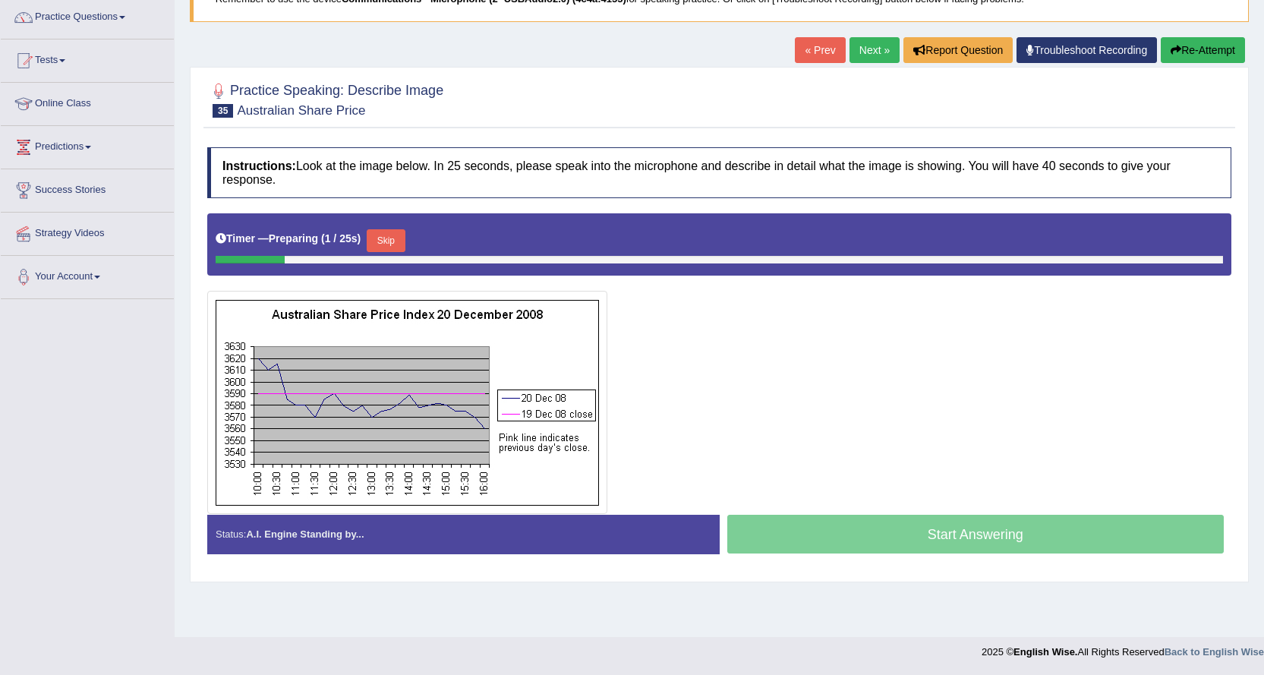
click at [400, 249] on button "Skip" at bounding box center [386, 240] width 38 height 23
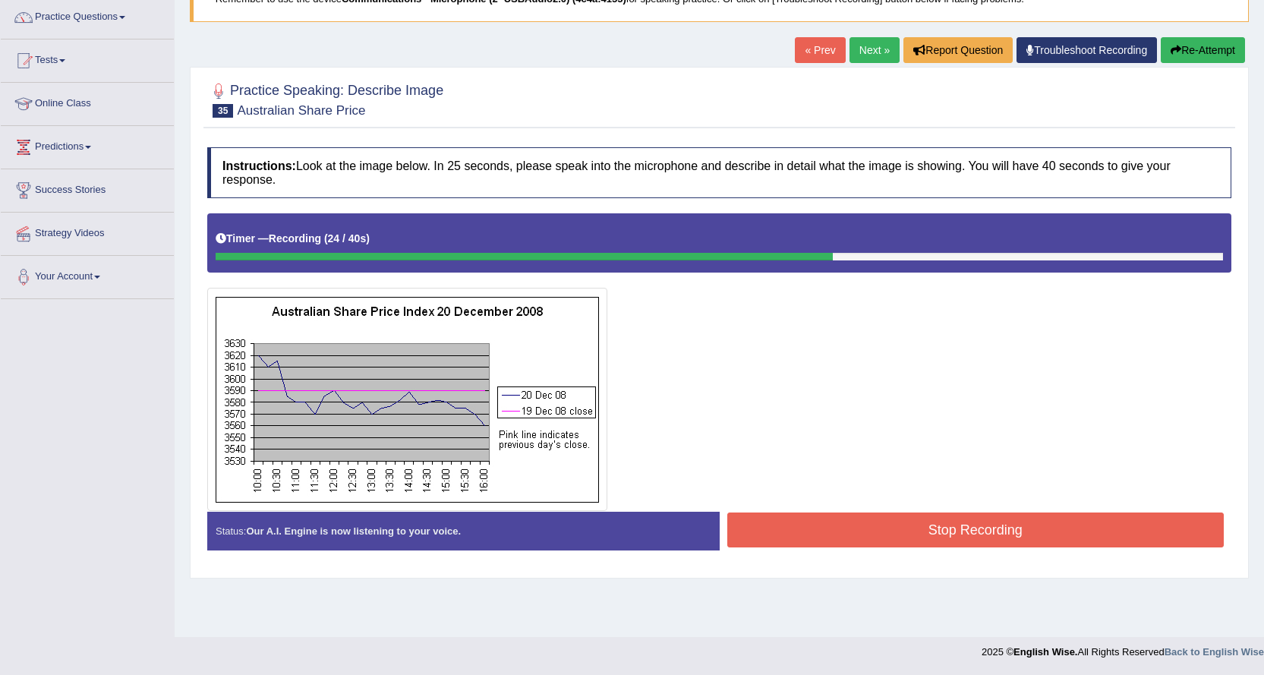
click at [850, 52] on link "Next »" at bounding box center [875, 50] width 50 height 26
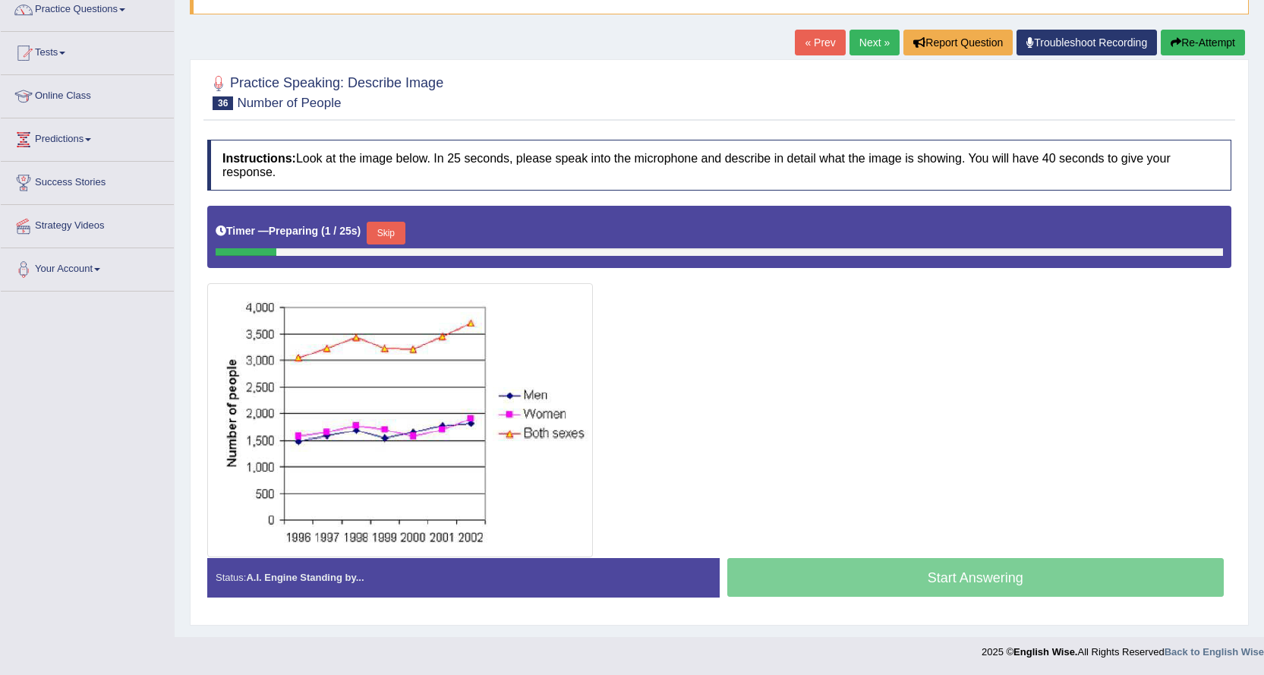
click at [885, 42] on link "Next »" at bounding box center [875, 43] width 50 height 26
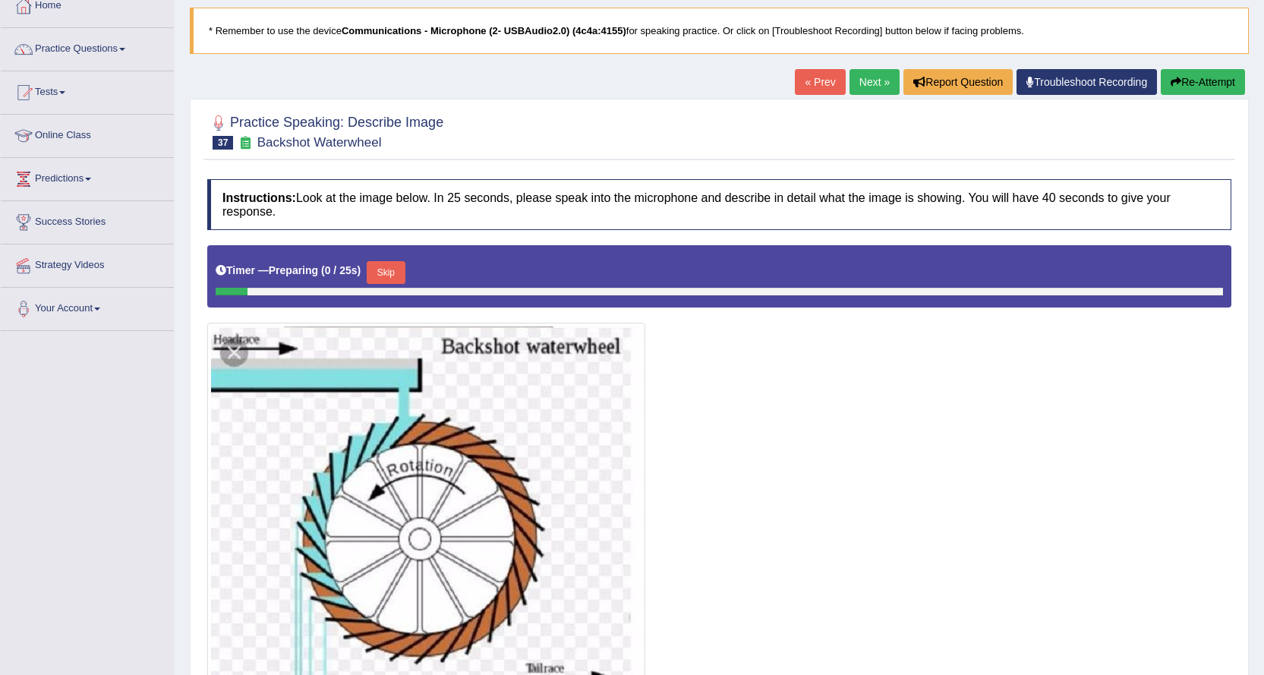
scroll to position [25, 0]
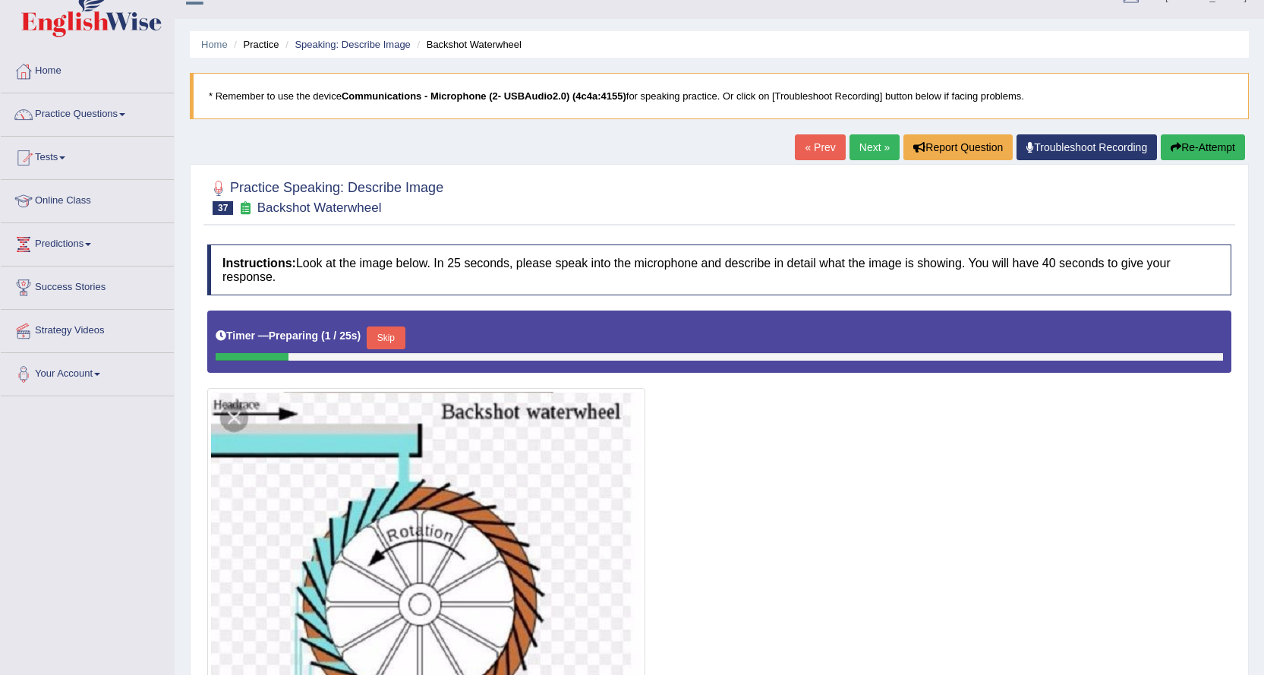
click at [857, 152] on link "Next »" at bounding box center [875, 147] width 50 height 26
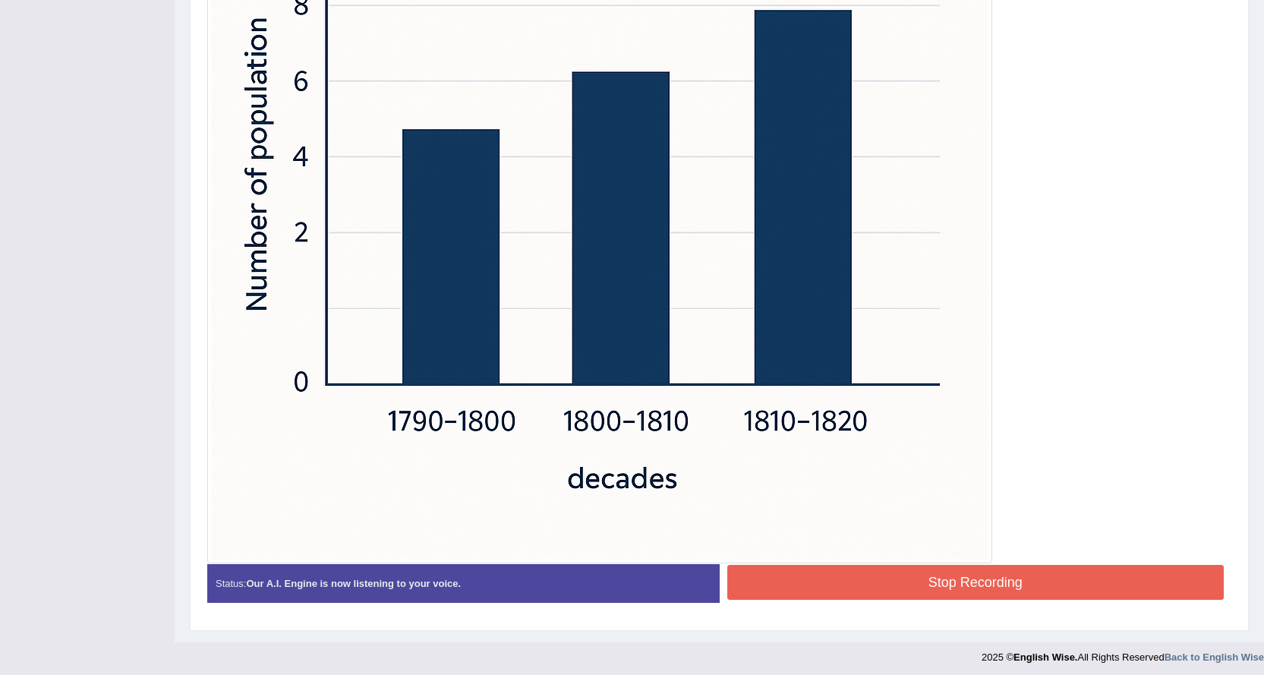
scroll to position [645, 0]
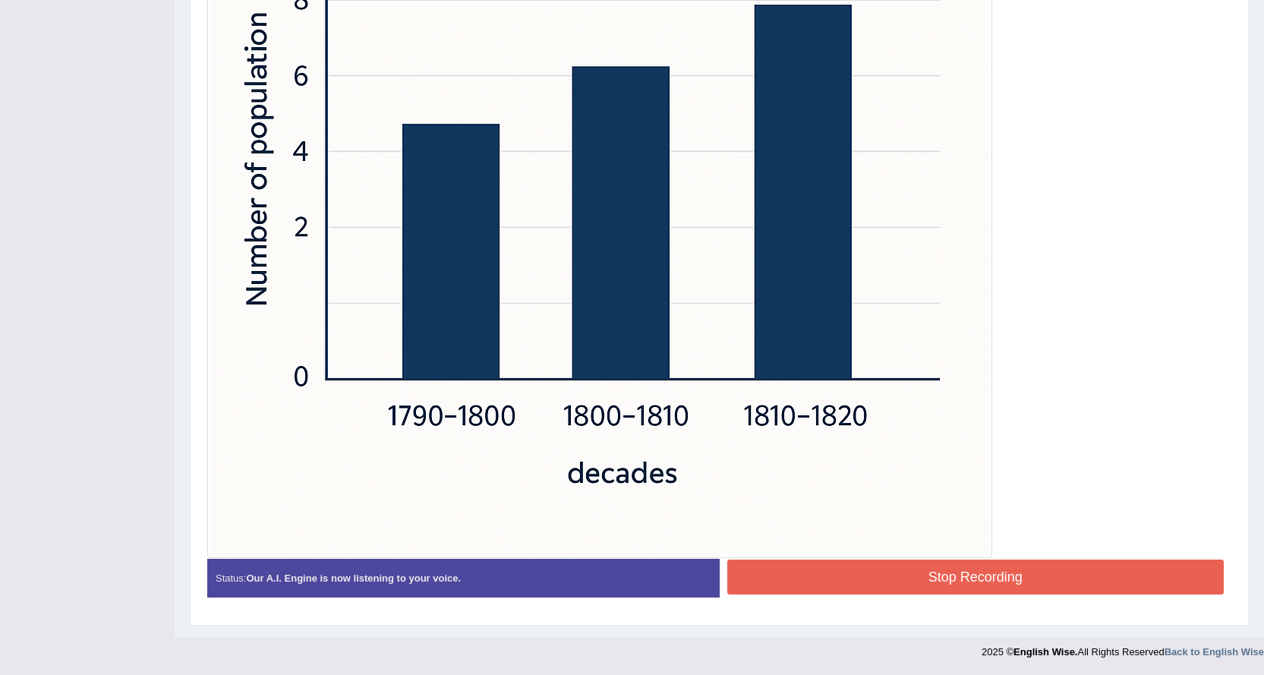
click at [972, 575] on button "Stop Recording" at bounding box center [975, 577] width 497 height 35
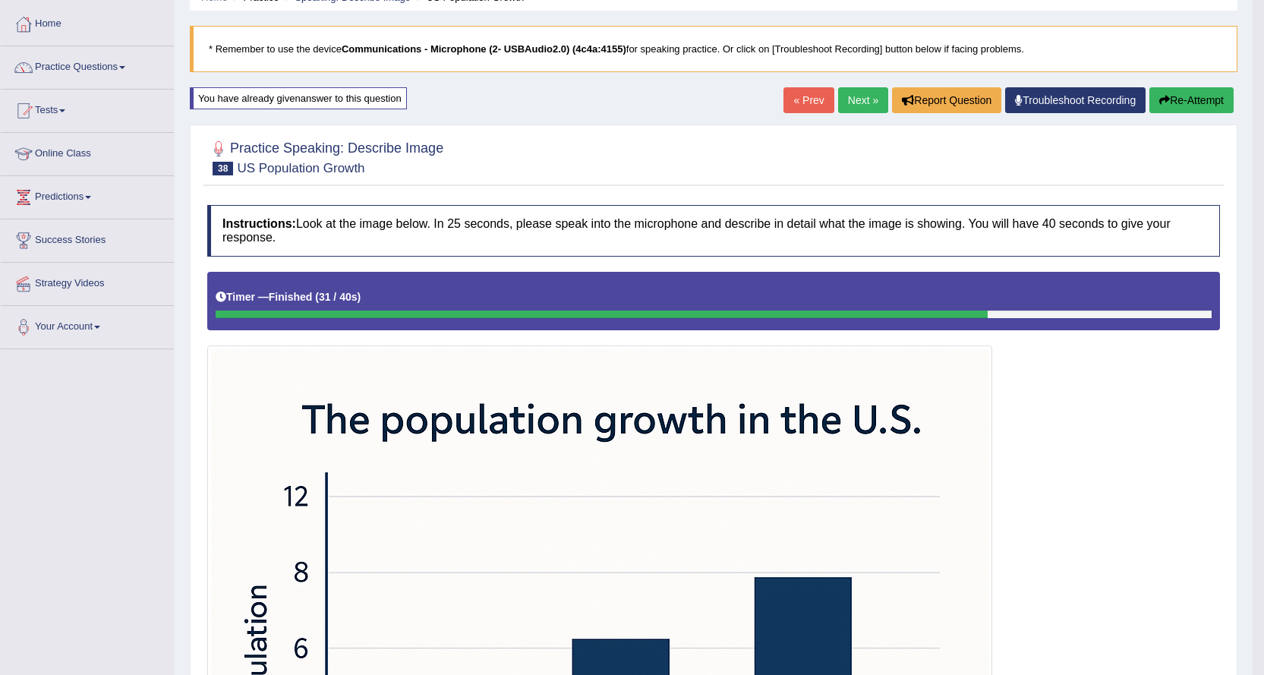
scroll to position [0, 0]
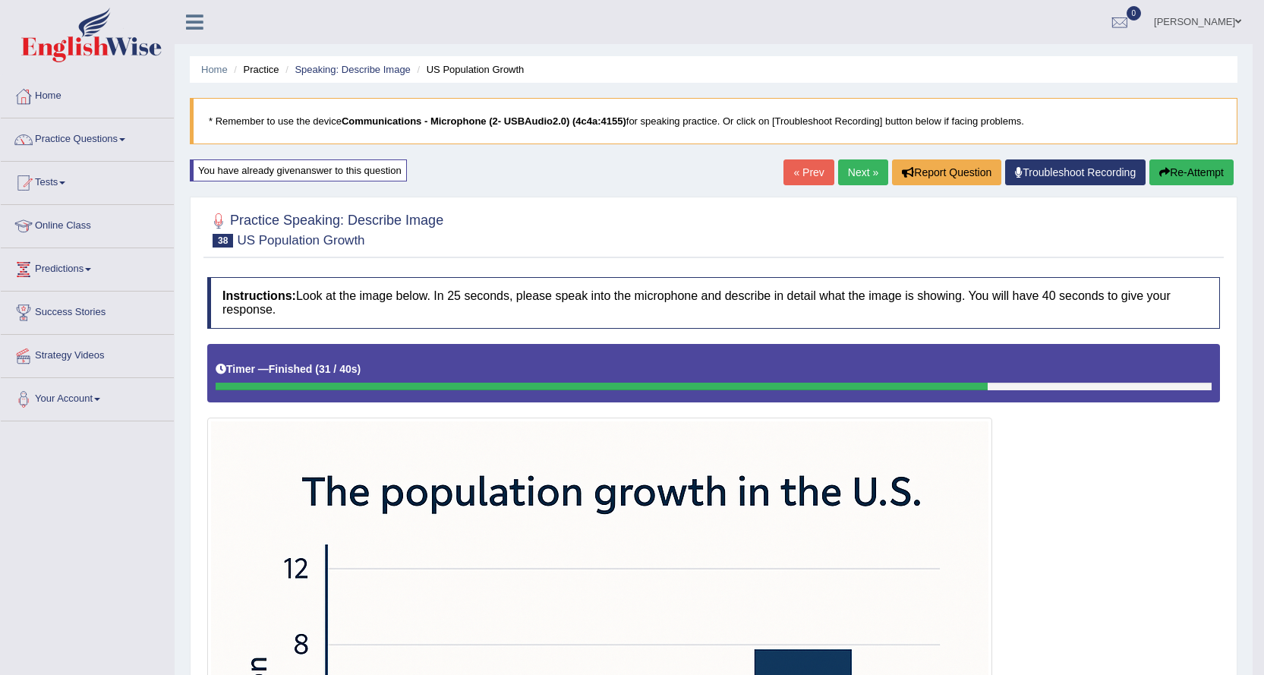
click at [844, 167] on link "Next »" at bounding box center [863, 172] width 50 height 26
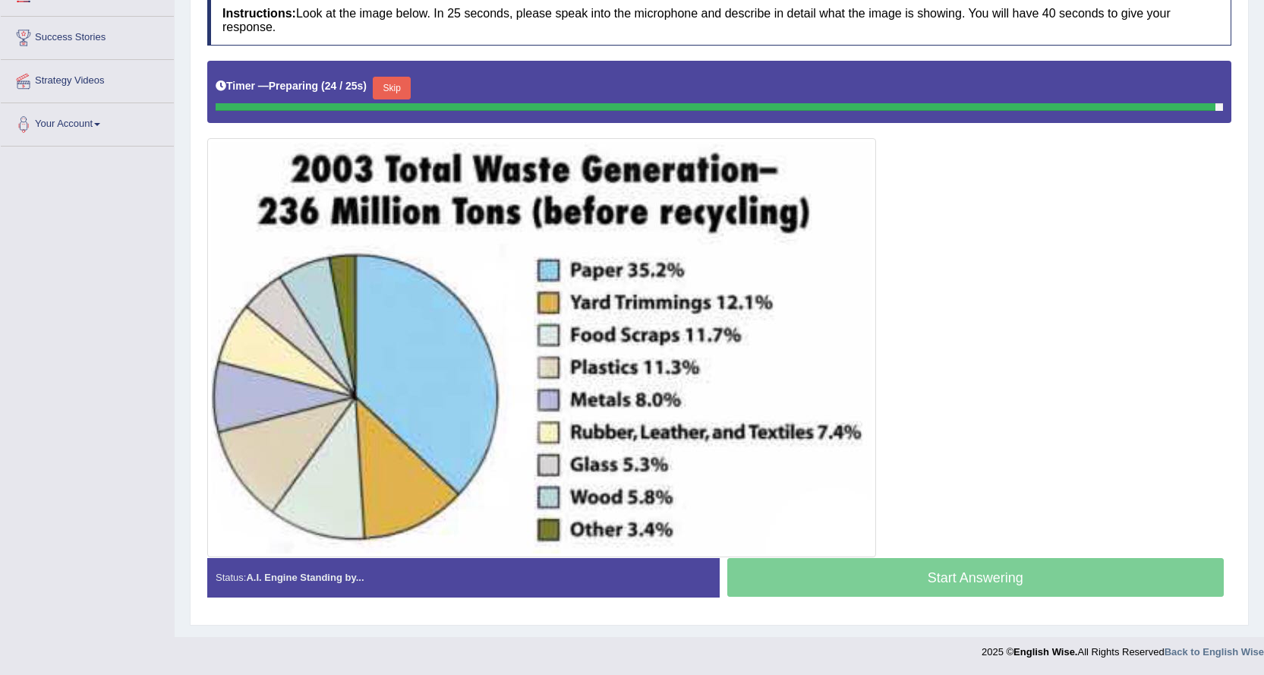
scroll to position [271, 0]
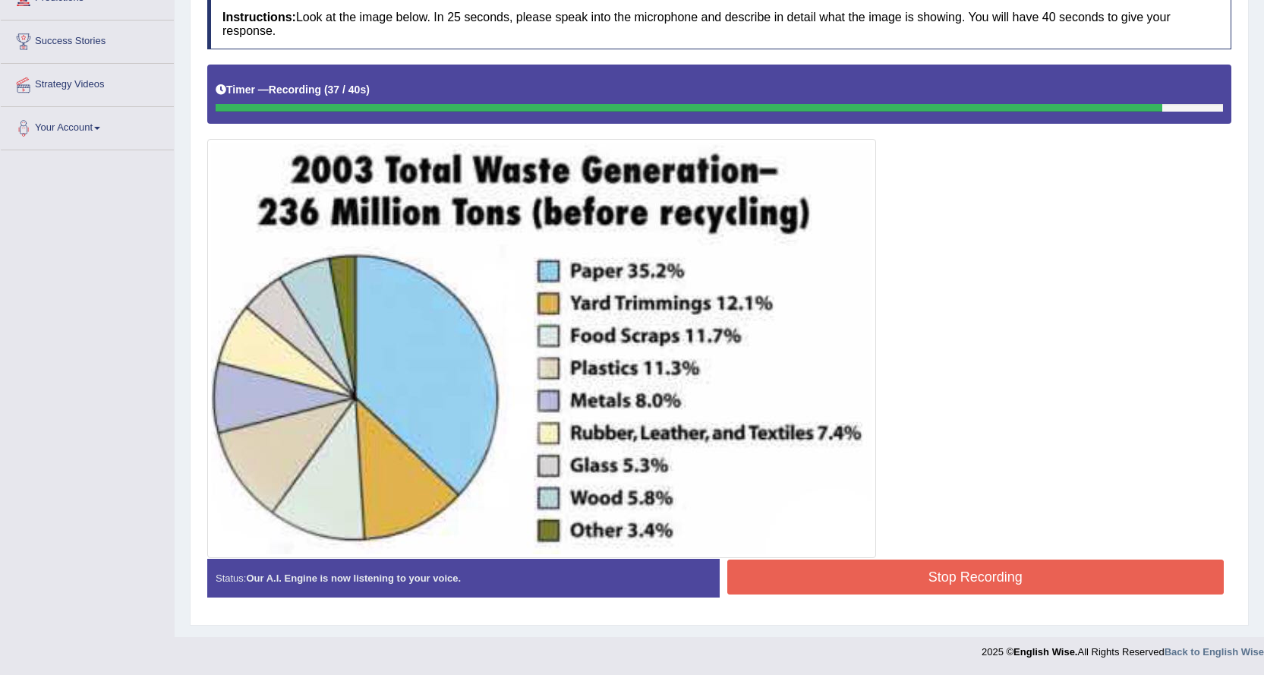
click at [934, 587] on button "Stop Recording" at bounding box center [975, 577] width 497 height 35
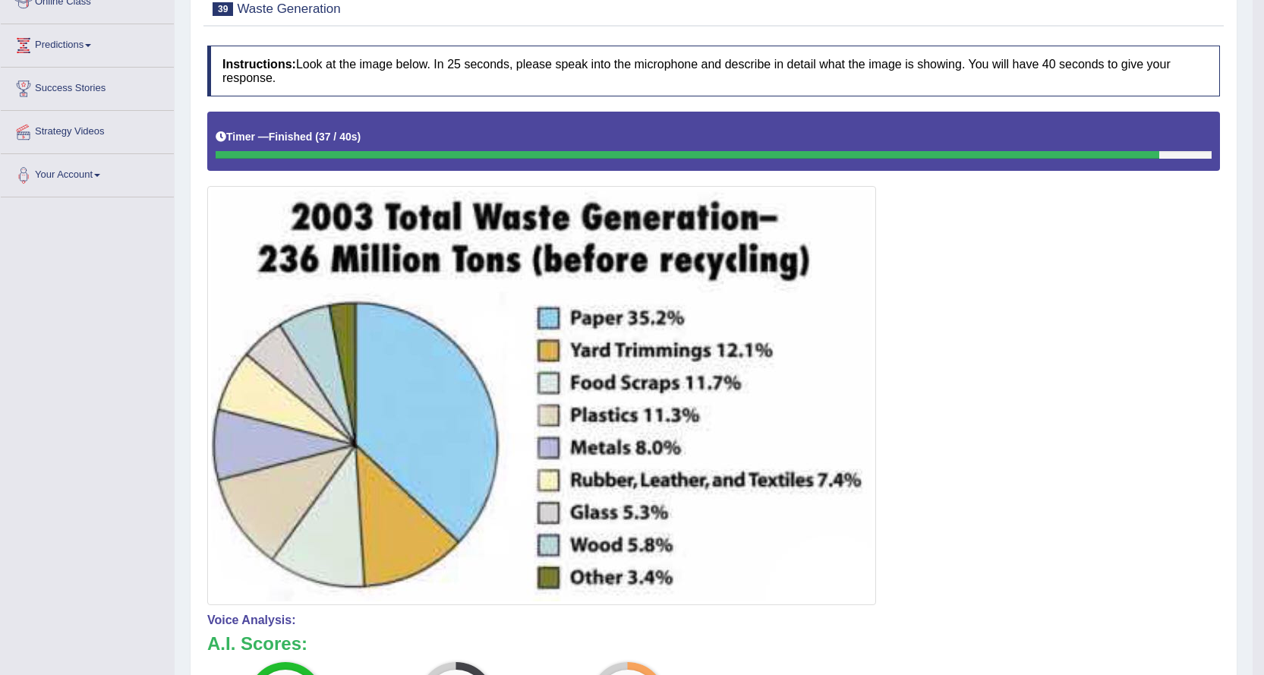
scroll to position [0, 0]
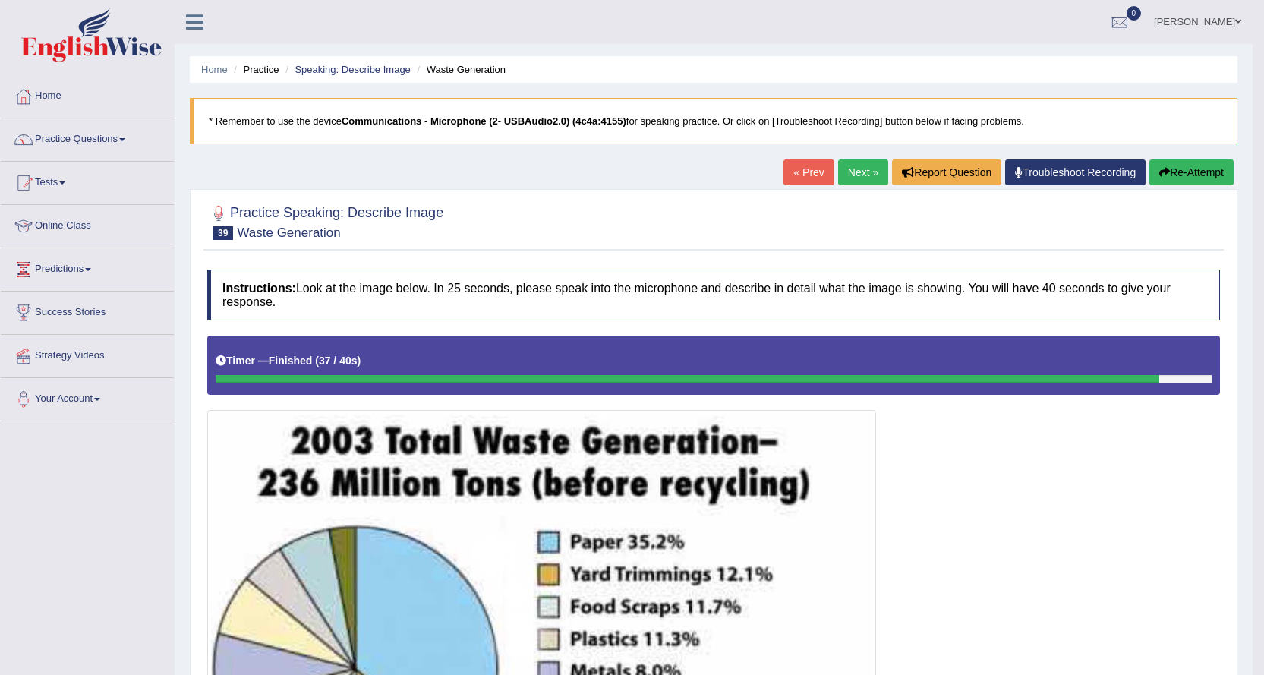
click at [1181, 169] on button "Re-Attempt" at bounding box center [1192, 172] width 84 height 26
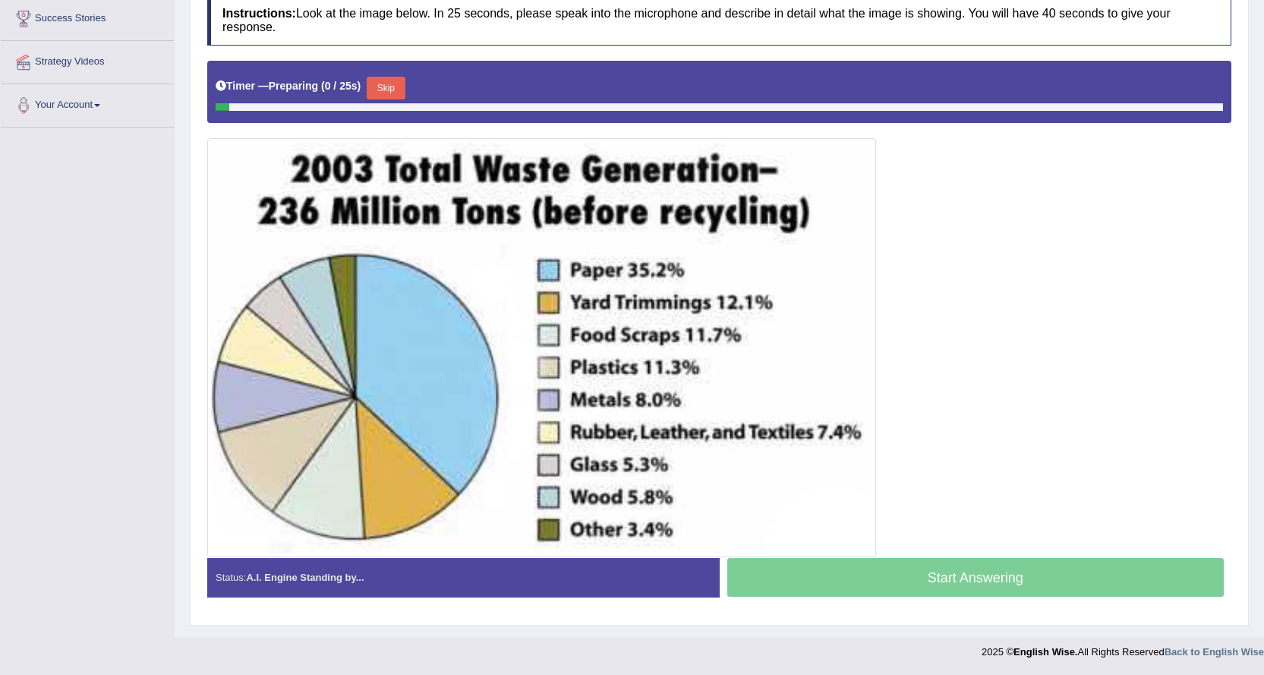
scroll to position [294, 0]
click at [405, 85] on button "Skip" at bounding box center [386, 88] width 38 height 23
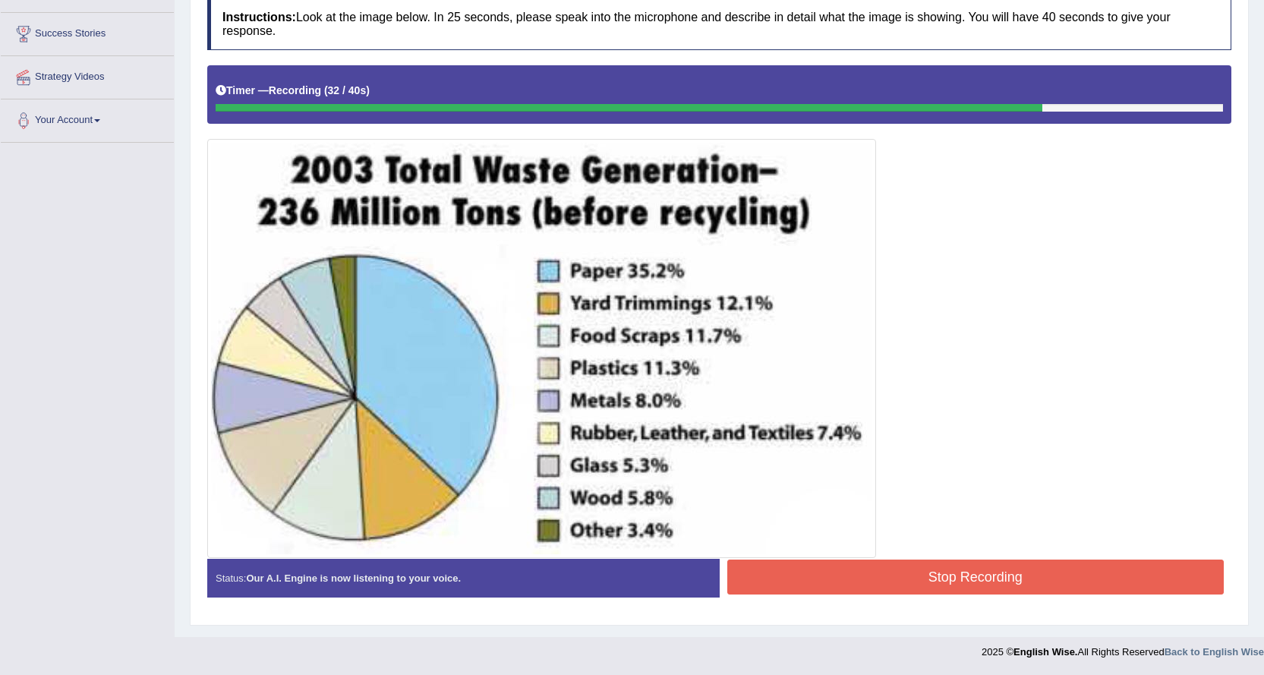
click at [755, 572] on button "Stop Recording" at bounding box center [975, 577] width 497 height 35
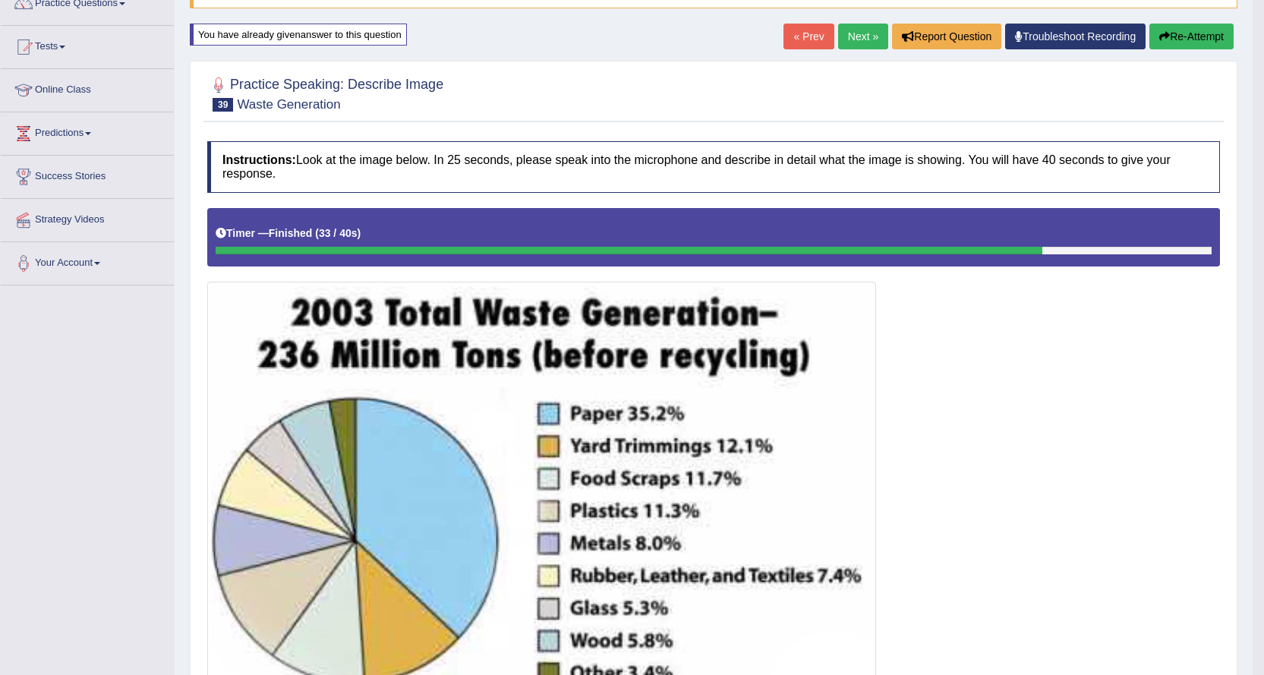
scroll to position [127, 0]
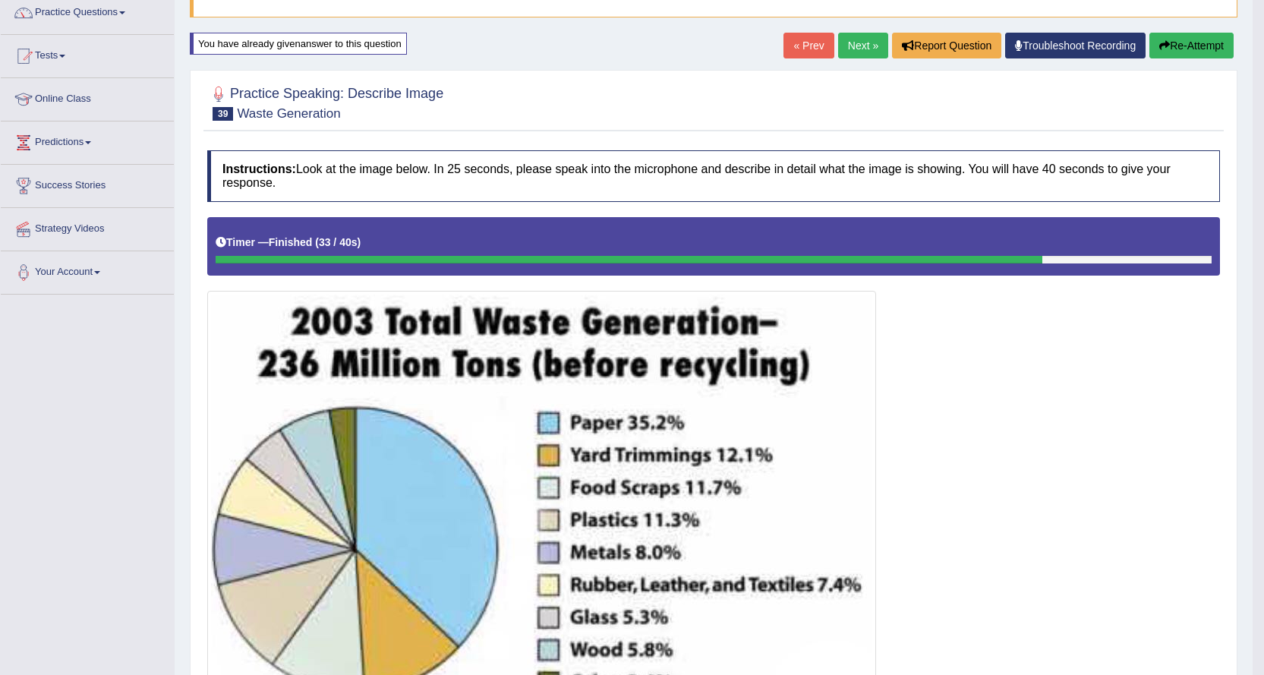
click at [866, 39] on link "Next »" at bounding box center [863, 46] width 50 height 26
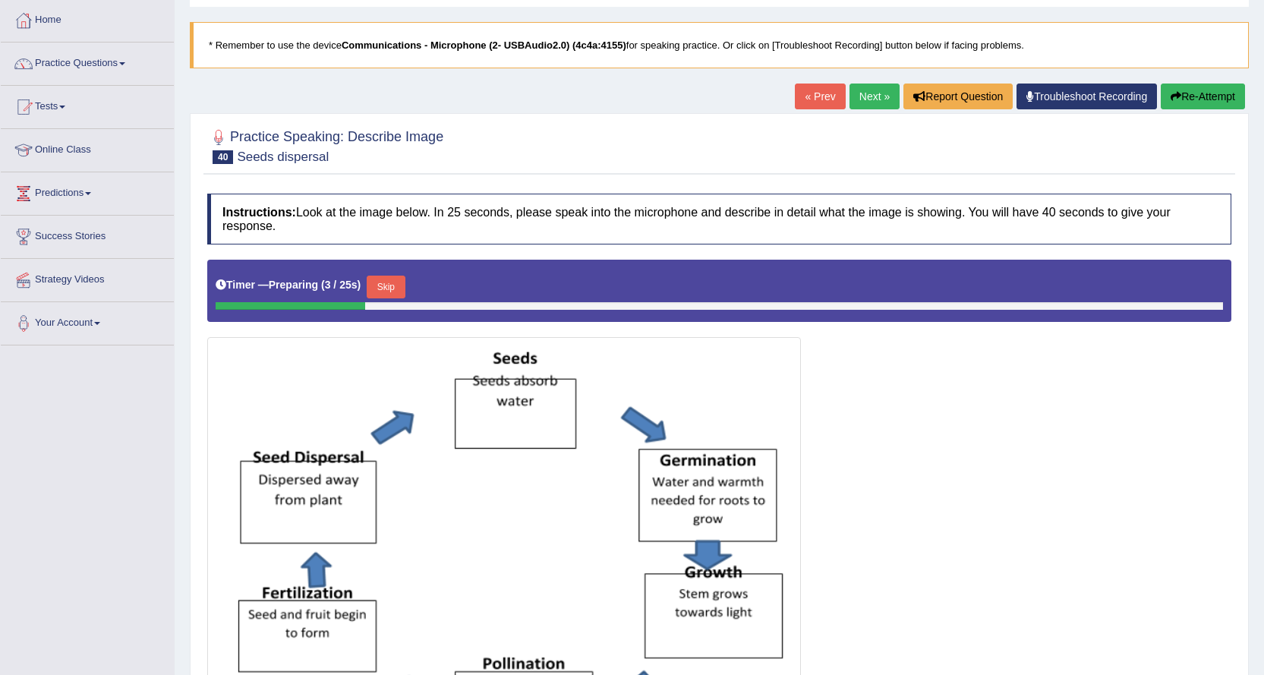
click at [850, 100] on link "Next »" at bounding box center [875, 97] width 50 height 26
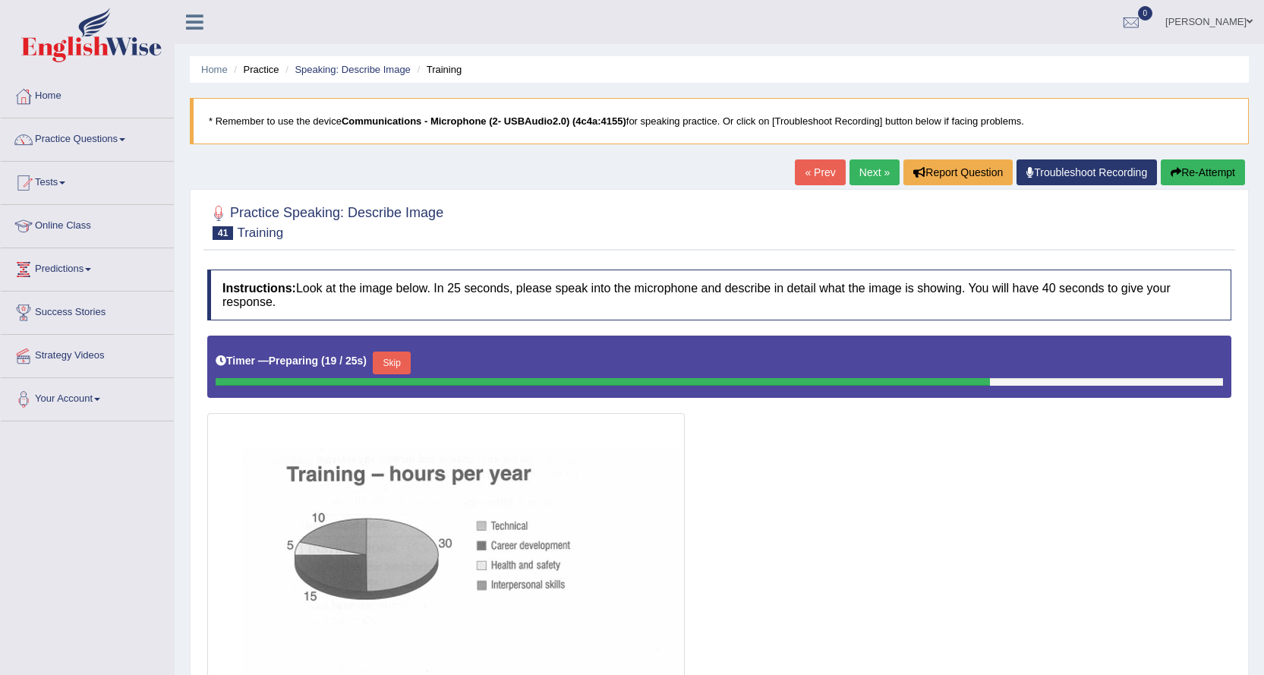
click at [1218, 167] on button "Re-Attempt" at bounding box center [1203, 172] width 84 height 26
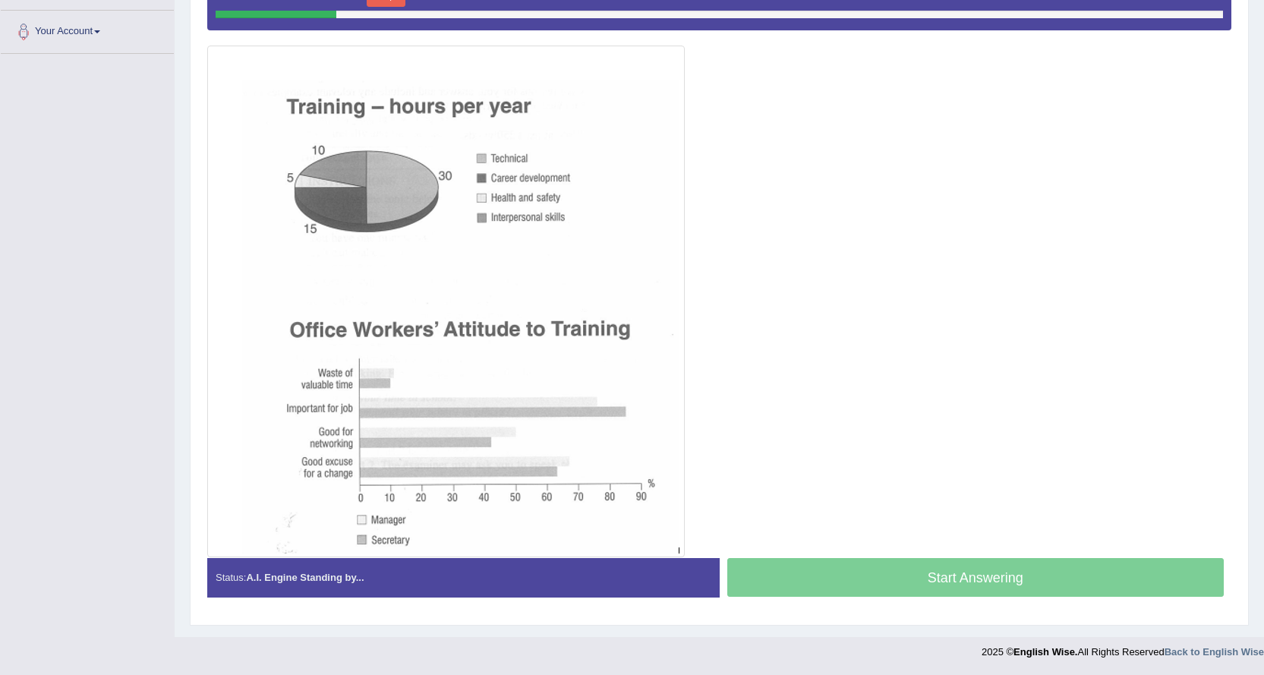
scroll to position [64, 0]
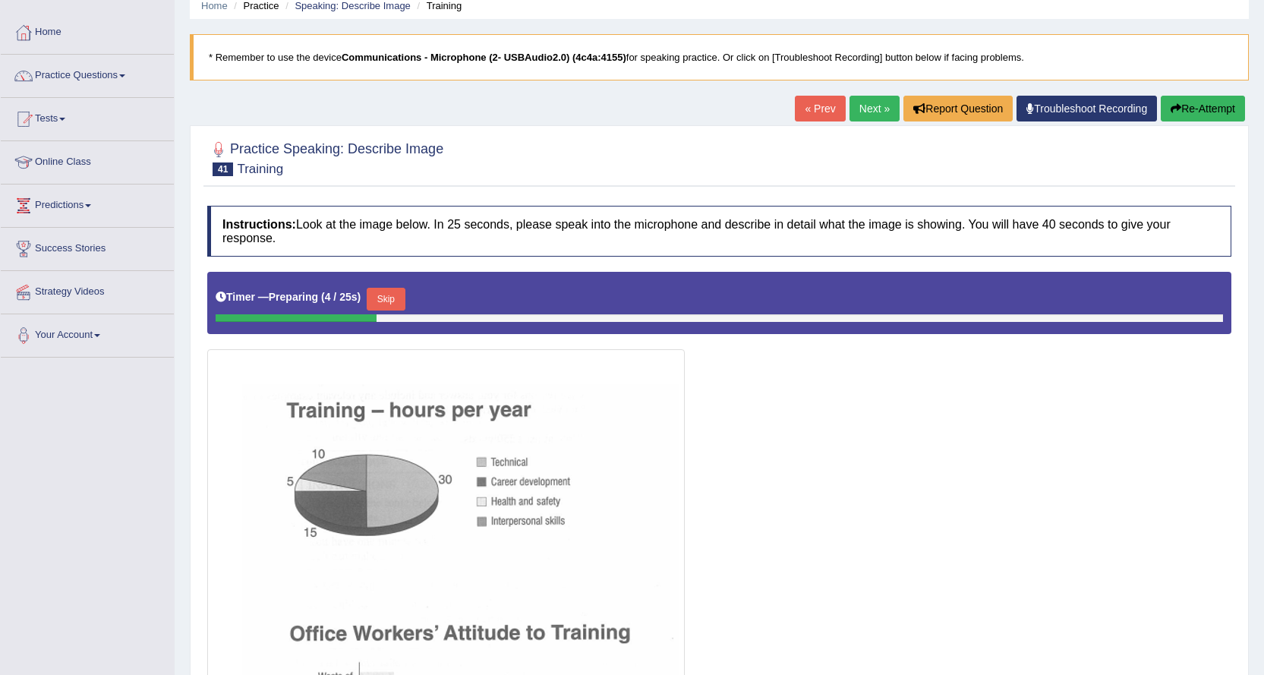
click at [873, 103] on link "Next »" at bounding box center [875, 109] width 50 height 26
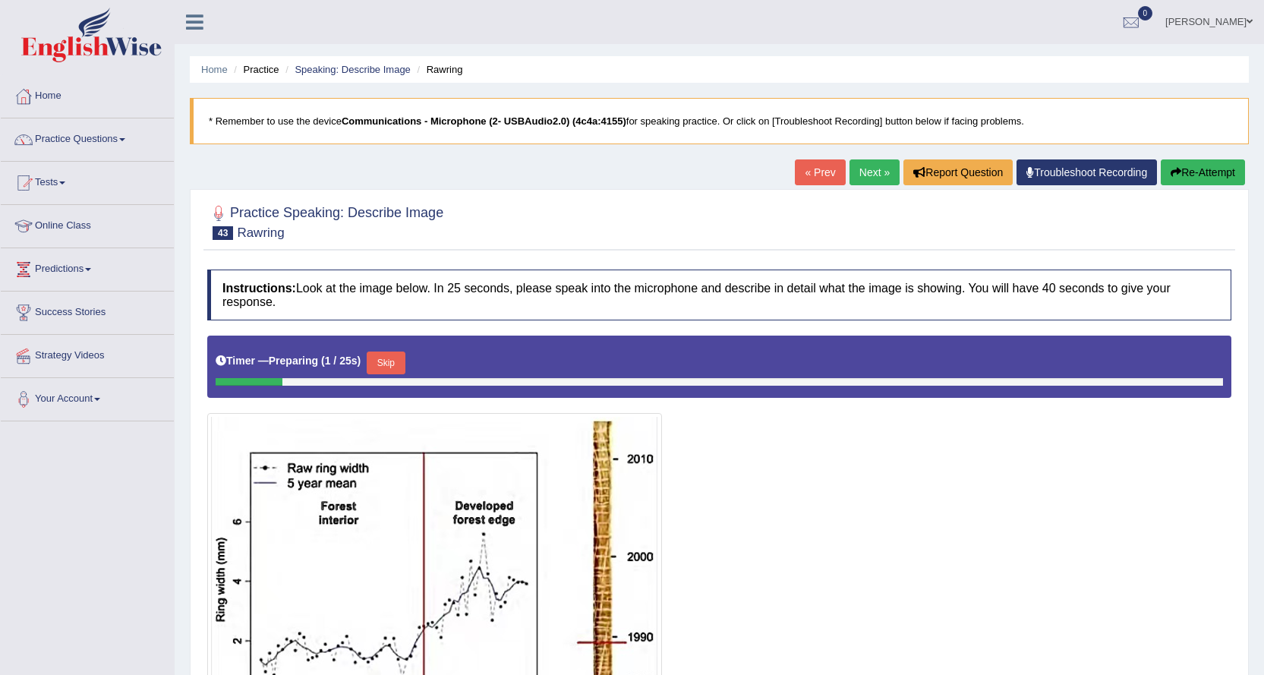
click at [865, 180] on link "Next »" at bounding box center [875, 172] width 50 height 26
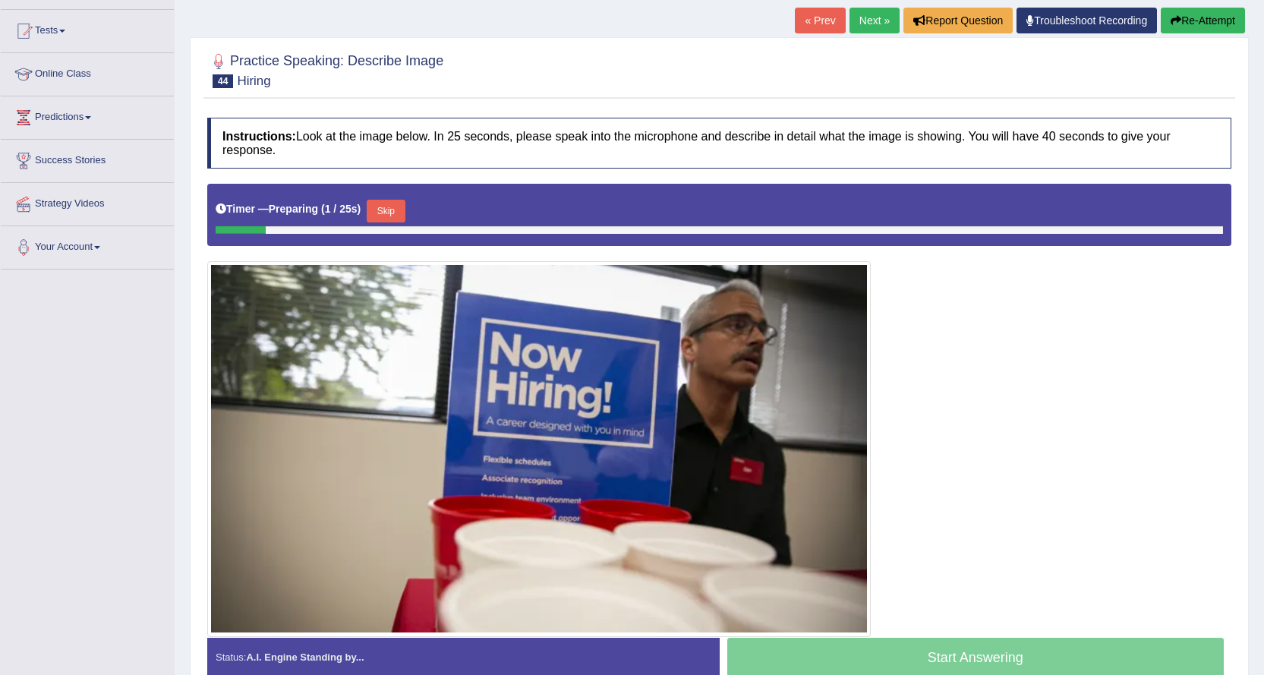
click at [870, 23] on link "Next »" at bounding box center [875, 21] width 50 height 26
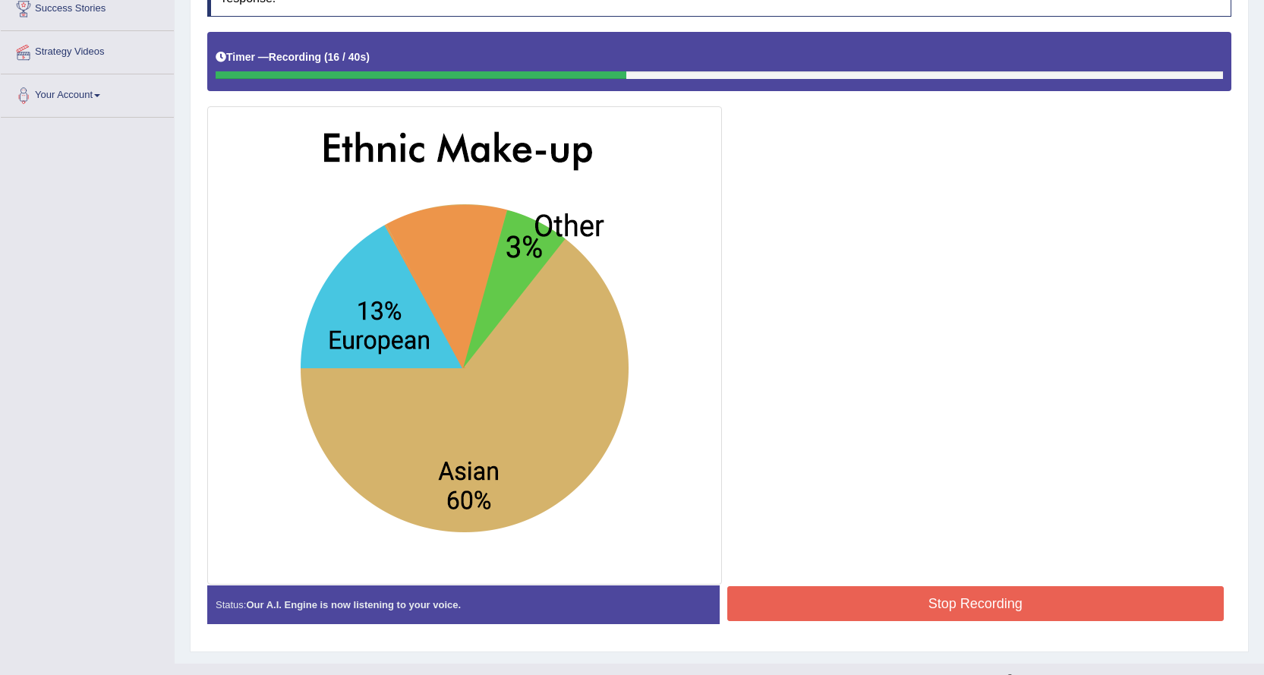
click at [832, 603] on button "Stop Recording" at bounding box center [975, 603] width 497 height 35
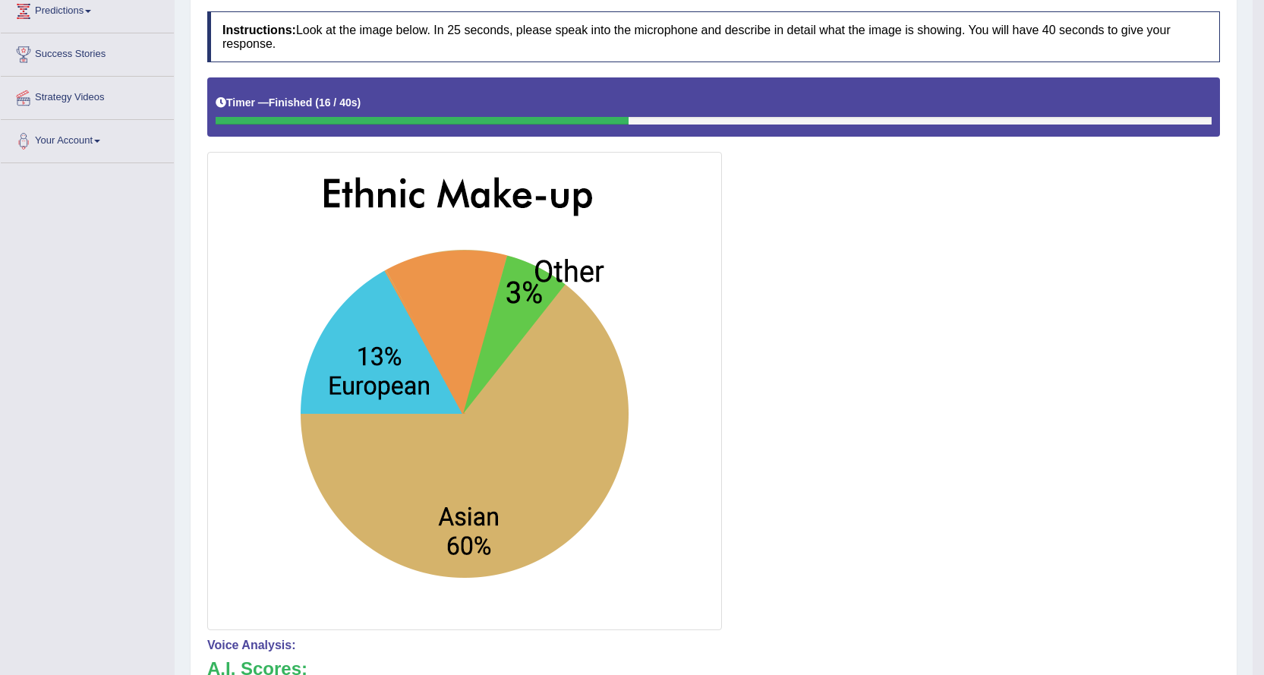
scroll to position [30, 0]
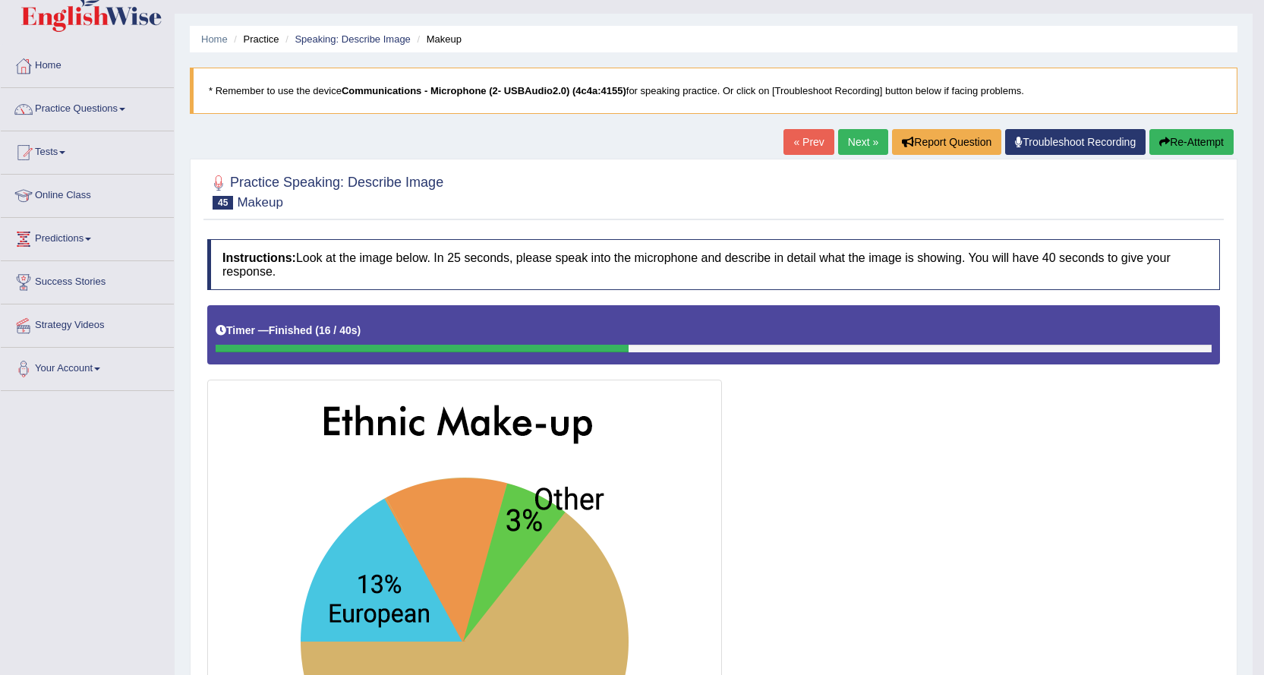
click at [860, 153] on link "Next »" at bounding box center [863, 142] width 50 height 26
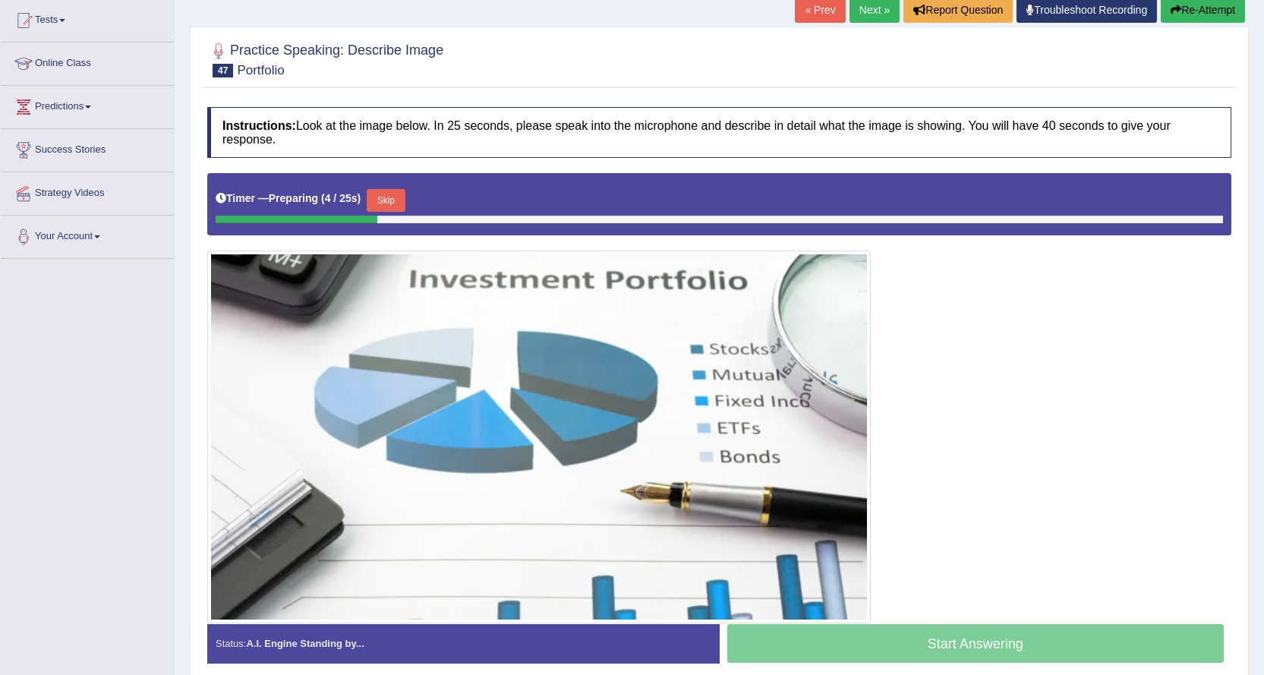
scroll to position [76, 0]
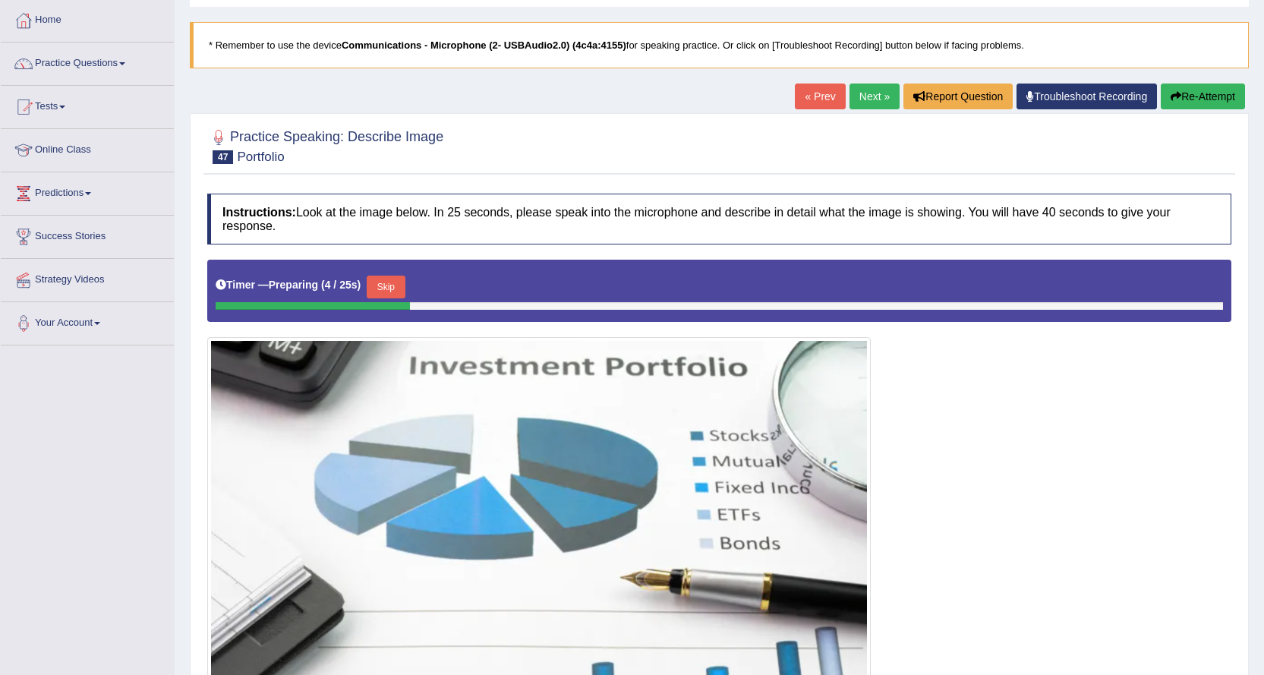
click at [863, 104] on link "Next »" at bounding box center [875, 97] width 50 height 26
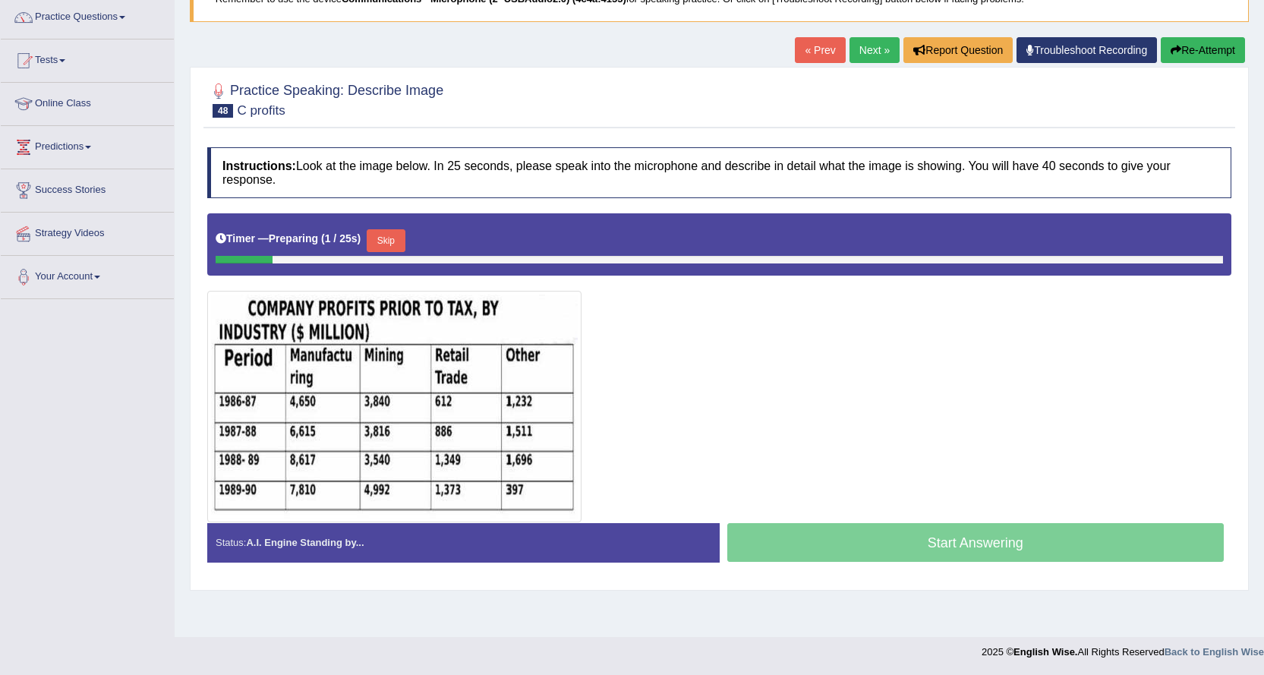
click at [863, 53] on link "Next »" at bounding box center [875, 50] width 50 height 26
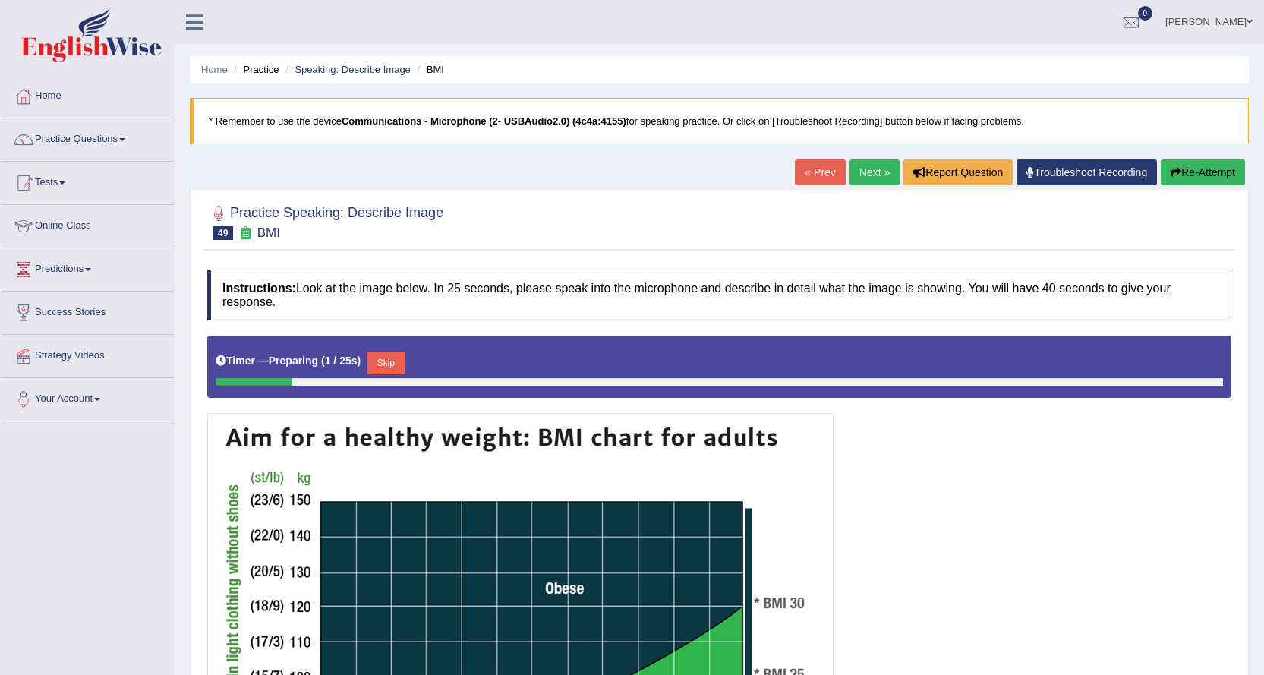
click at [875, 163] on link "Next »" at bounding box center [875, 172] width 50 height 26
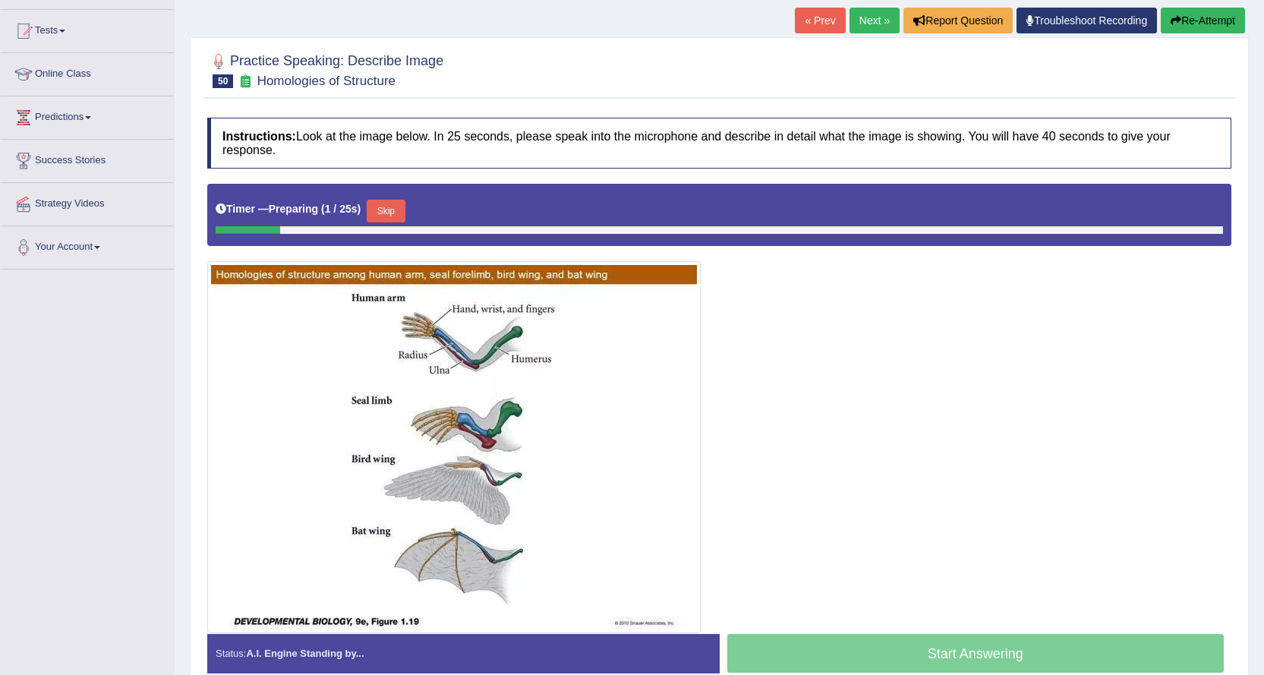
click at [866, 19] on link "Next »" at bounding box center [875, 21] width 50 height 26
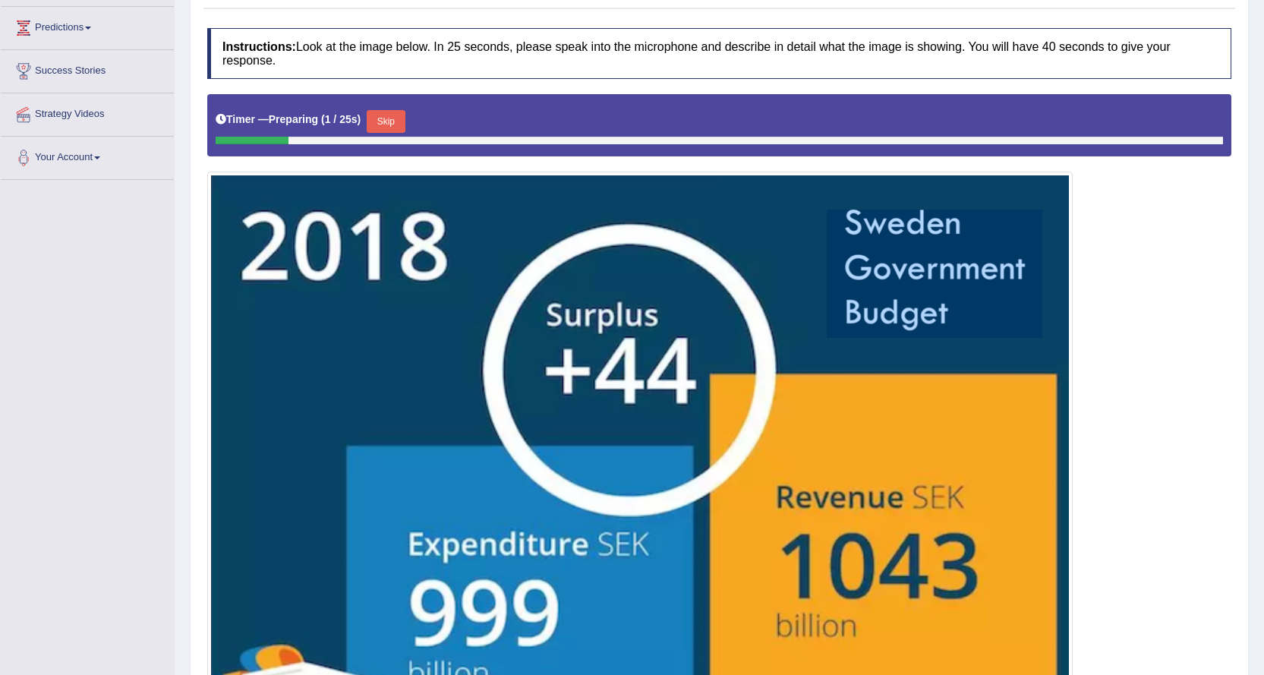
scroll to position [147, 0]
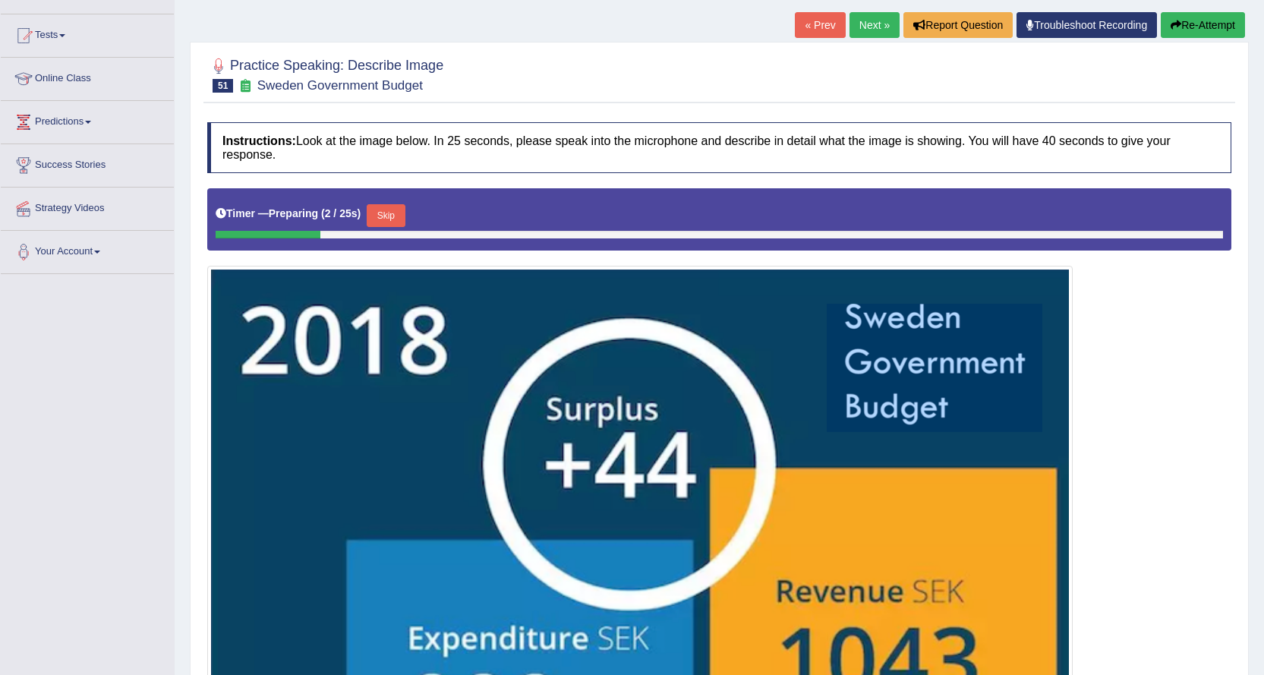
click at [859, 24] on link "Next »" at bounding box center [875, 25] width 50 height 26
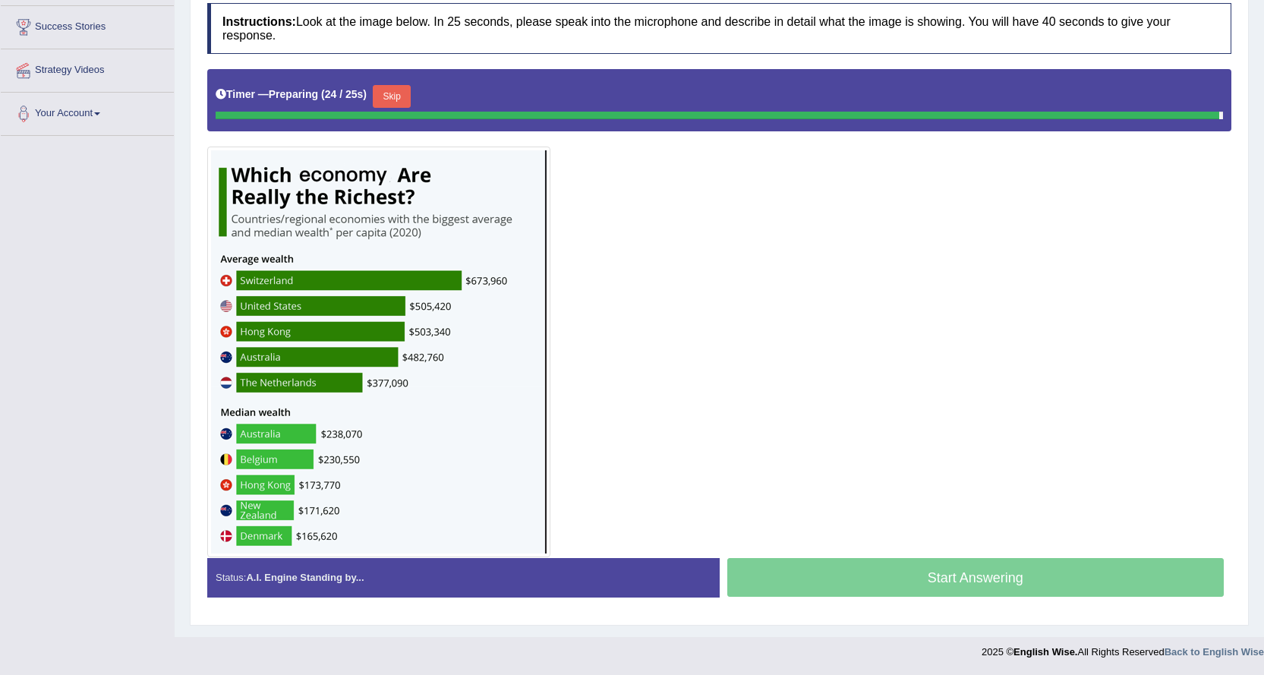
scroll to position [270, 0]
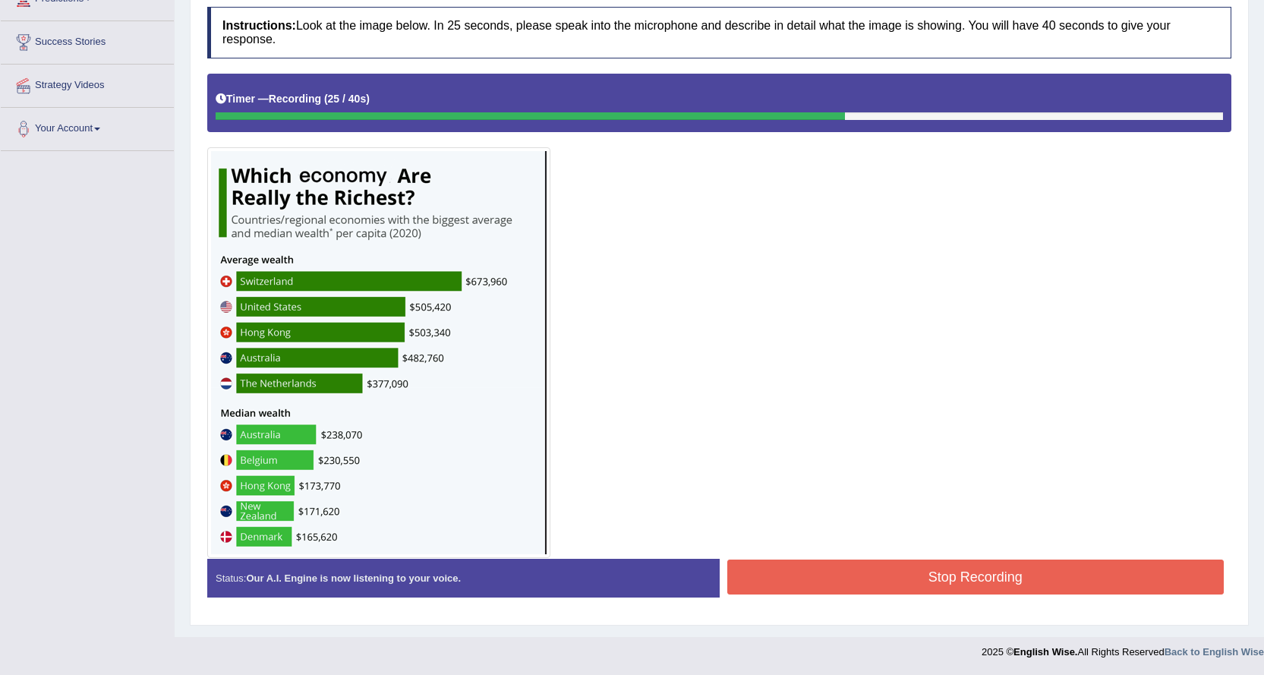
click at [912, 580] on button "Stop Recording" at bounding box center [975, 577] width 497 height 35
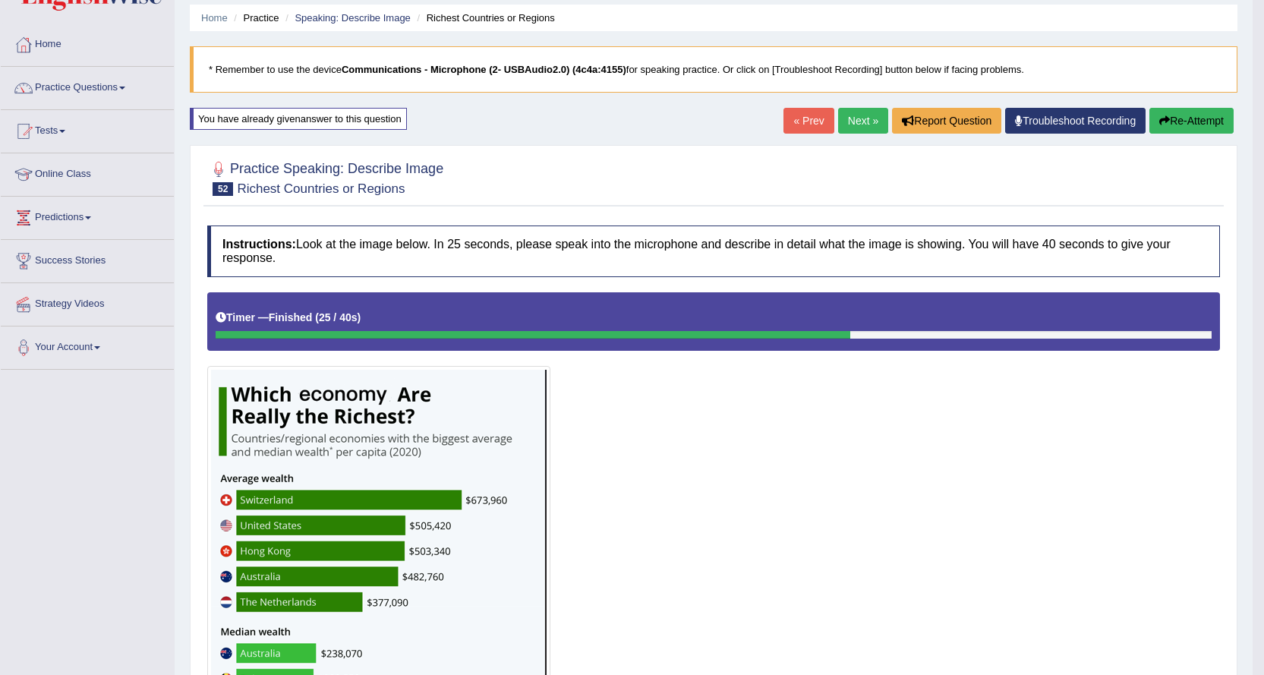
scroll to position [43, 0]
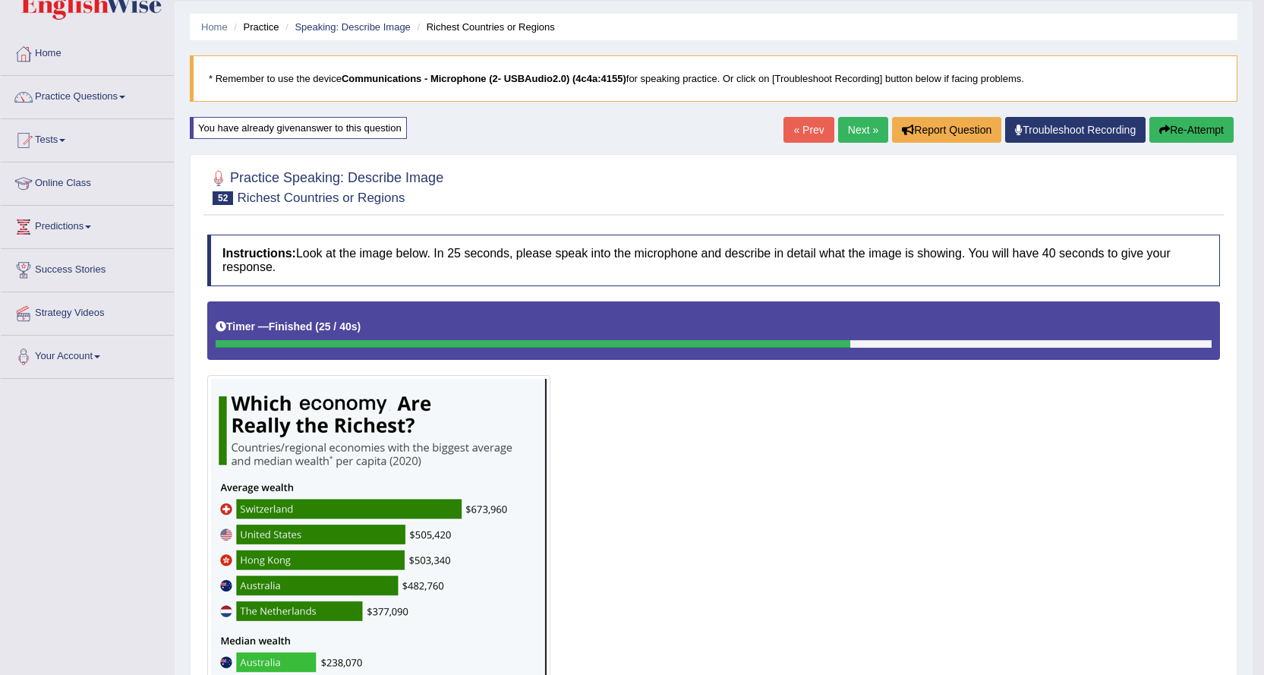
click at [847, 128] on link "Next »" at bounding box center [863, 130] width 50 height 26
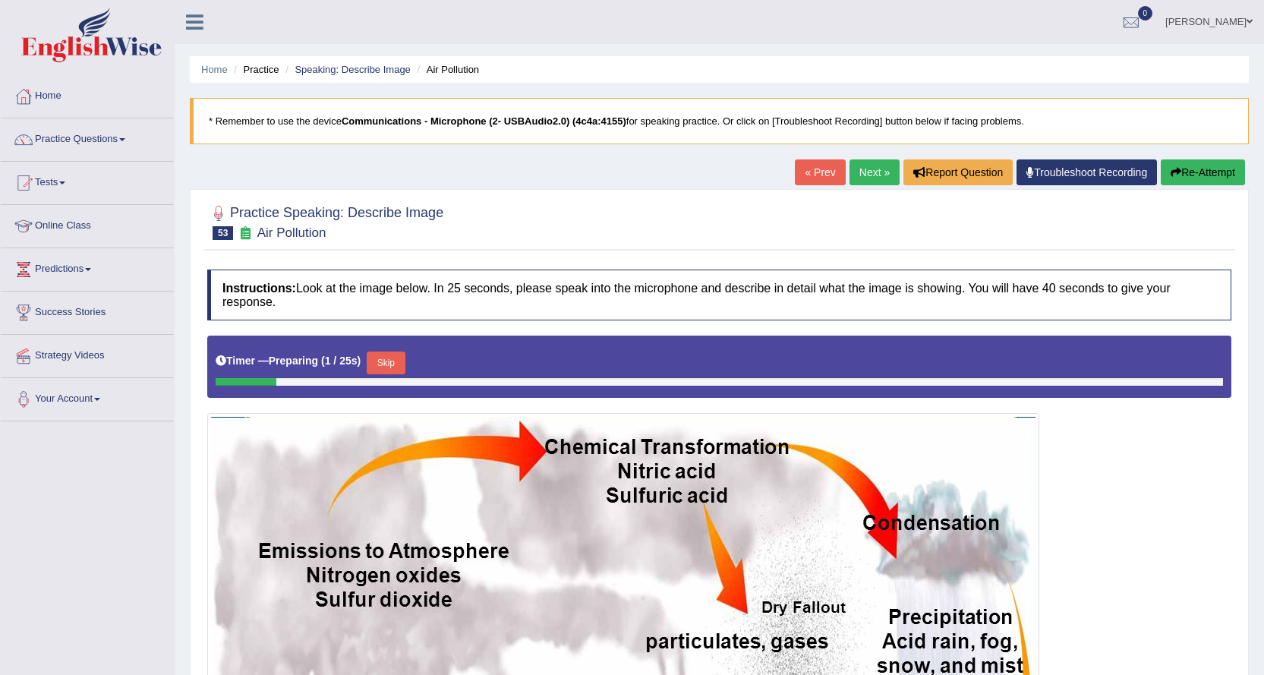
click at [868, 183] on link "Next »" at bounding box center [875, 172] width 50 height 26
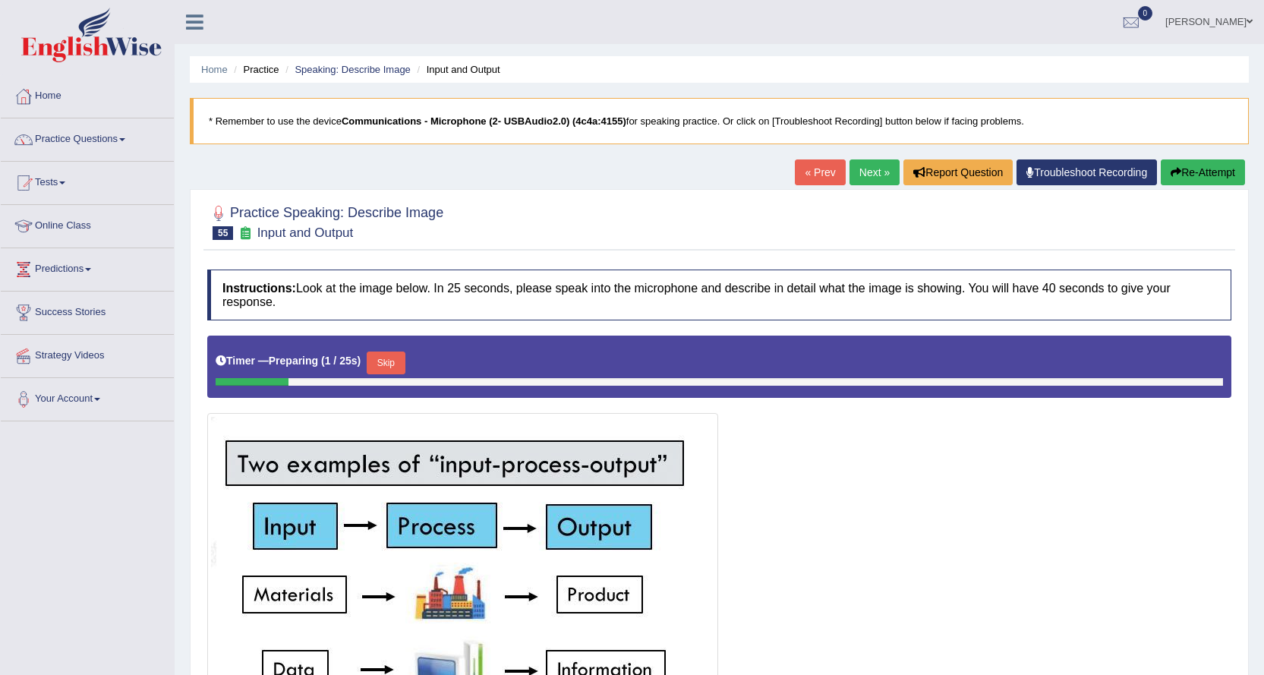
click at [856, 180] on link "Next »" at bounding box center [875, 172] width 50 height 26
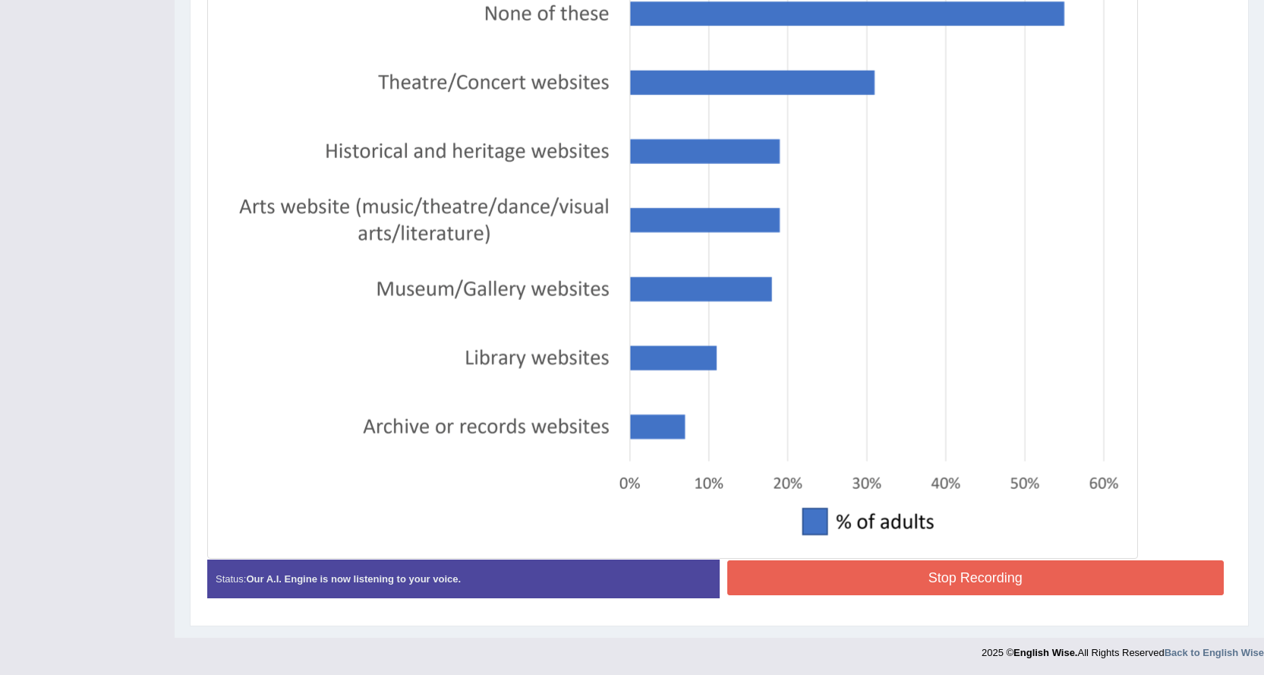
scroll to position [482, 0]
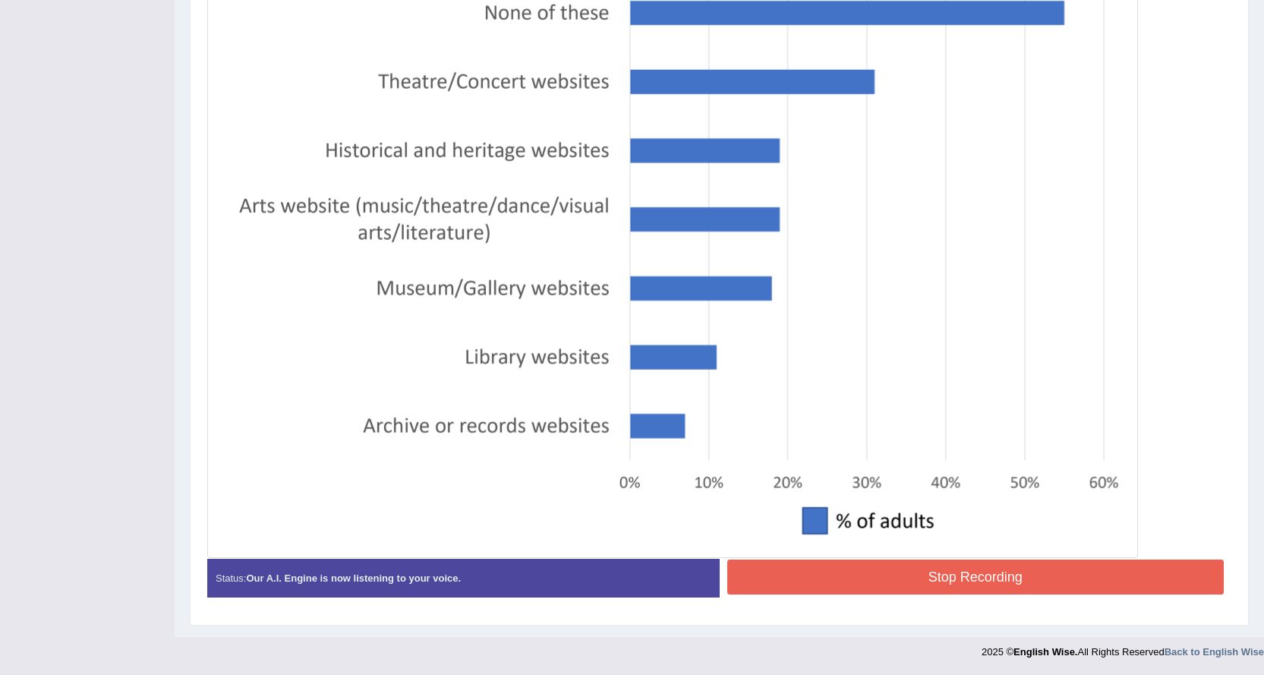
click at [942, 578] on button "Stop Recording" at bounding box center [975, 577] width 497 height 35
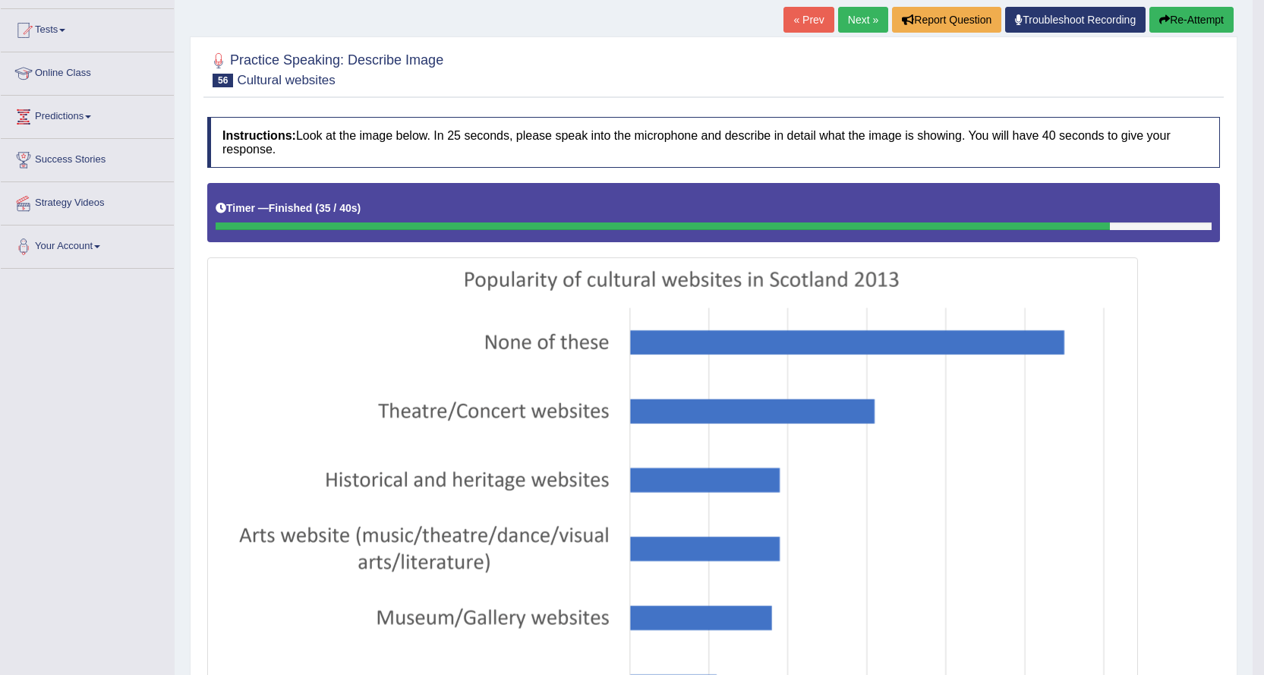
scroll to position [103, 0]
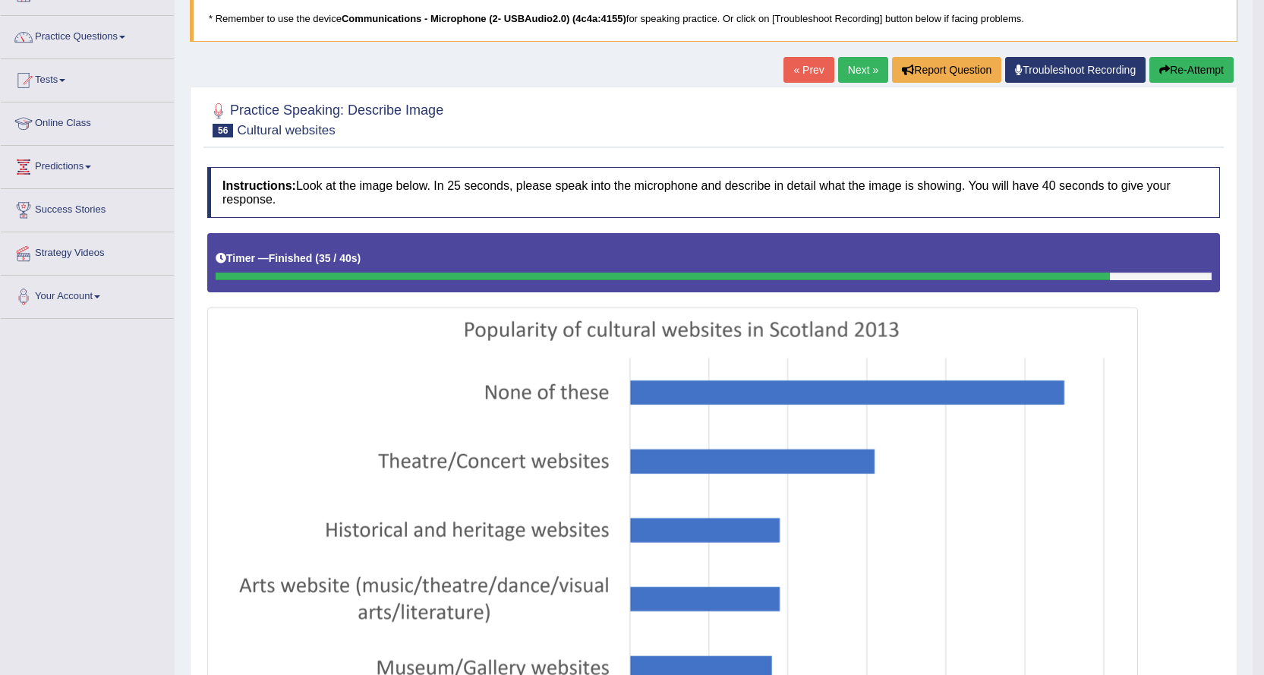
click at [864, 68] on link "Next »" at bounding box center [863, 70] width 50 height 26
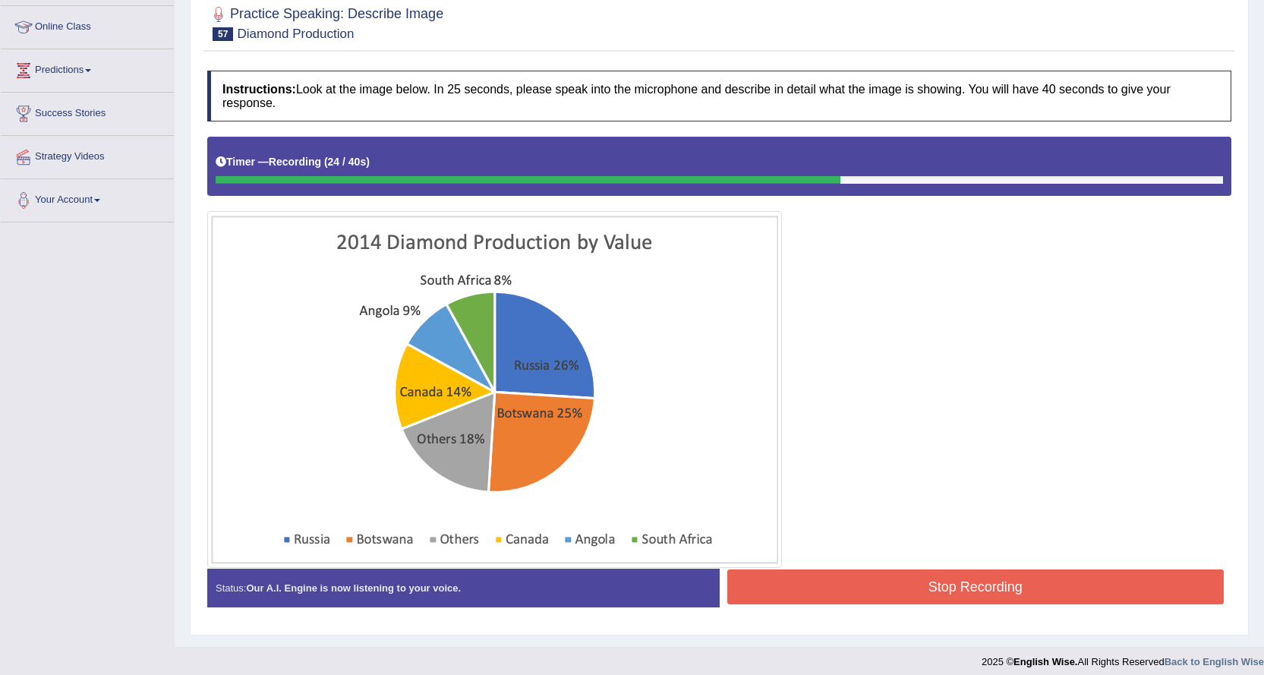
click at [885, 578] on button "Stop Recording" at bounding box center [975, 586] width 497 height 35
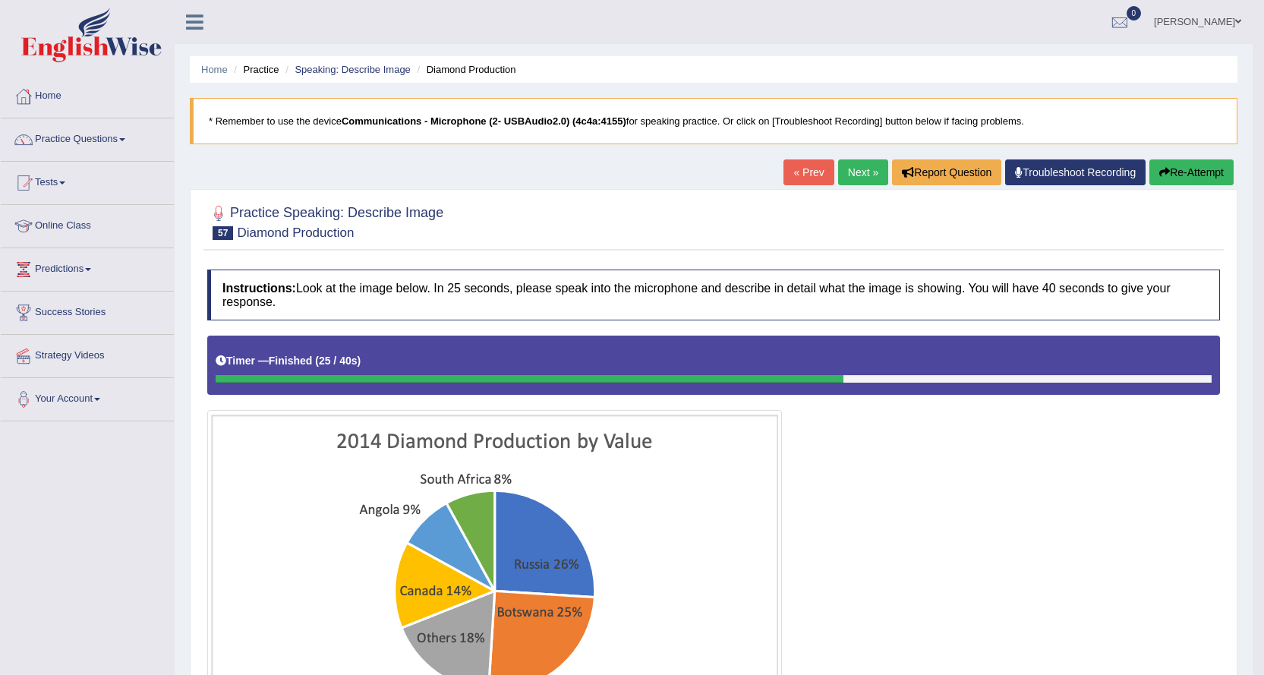
click at [854, 163] on link "Next »" at bounding box center [863, 172] width 50 height 26
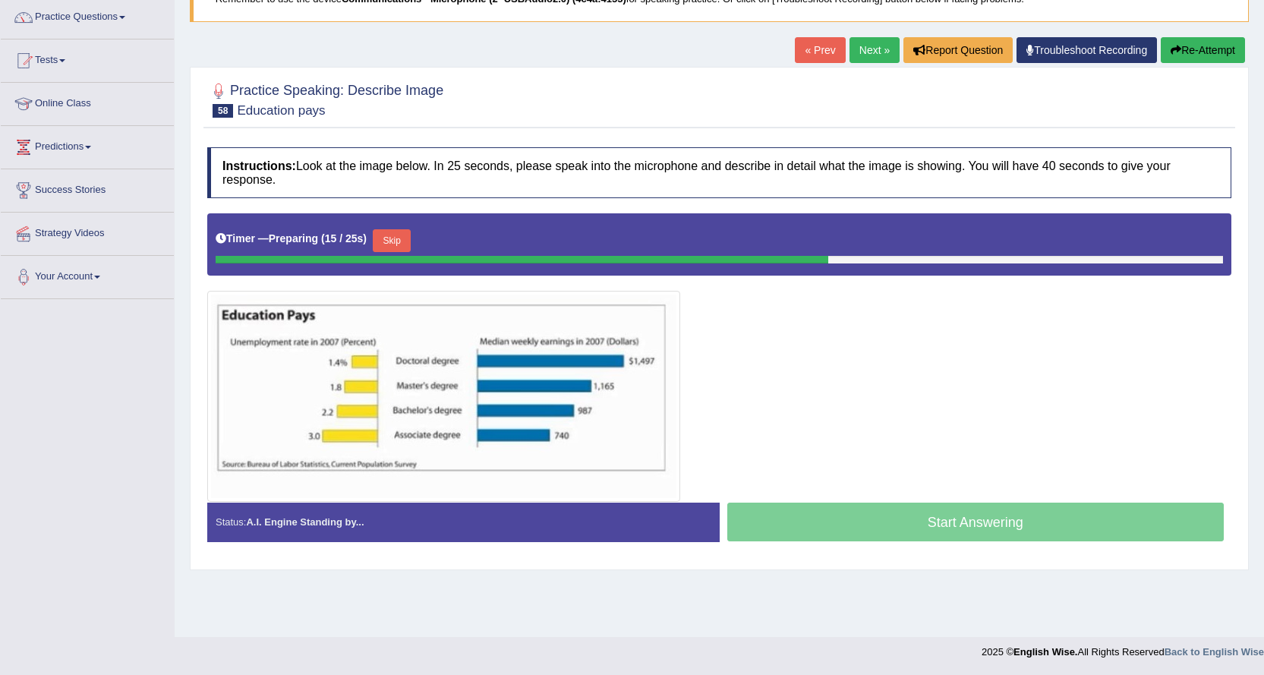
click at [411, 239] on button "Skip" at bounding box center [392, 240] width 38 height 23
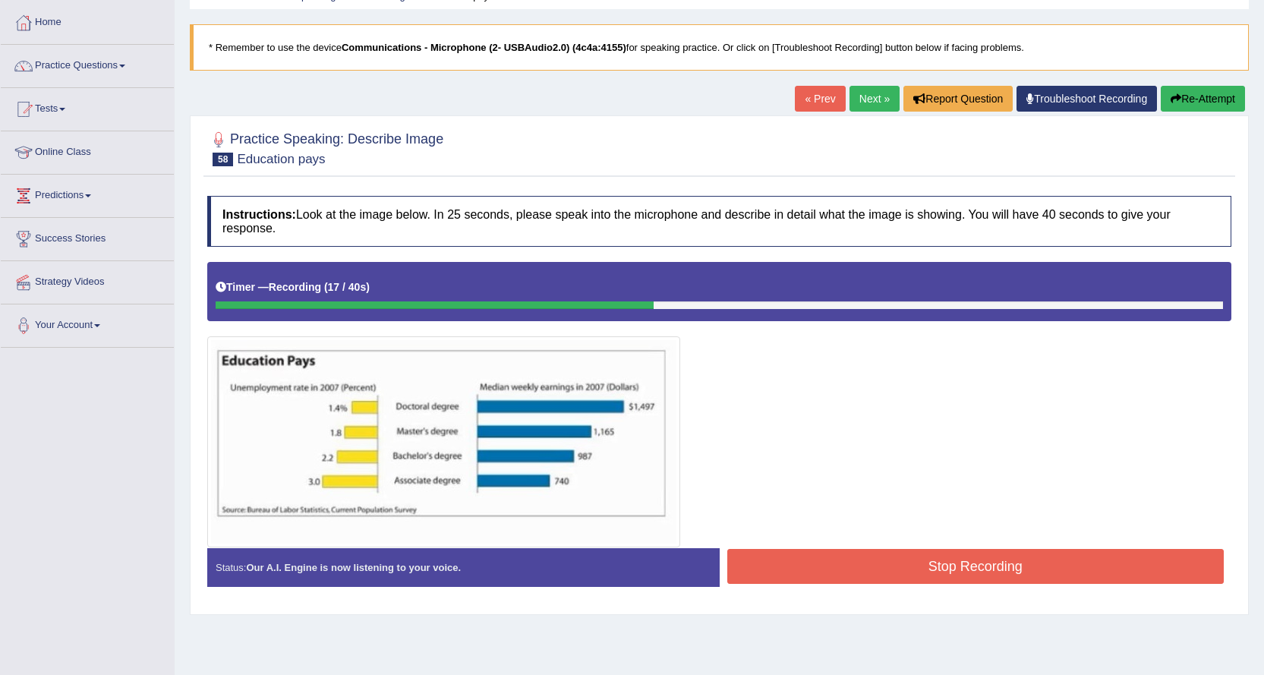
scroll to position [46, 0]
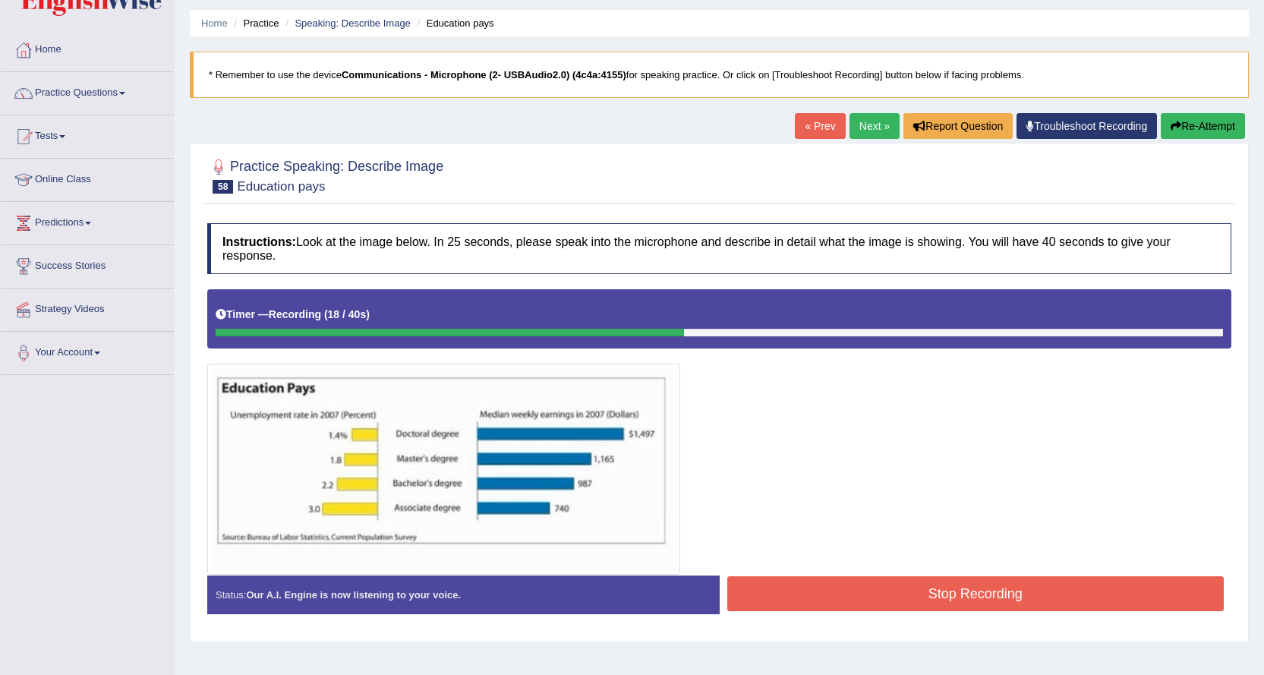
click at [1225, 122] on button "Re-Attempt" at bounding box center [1203, 126] width 84 height 26
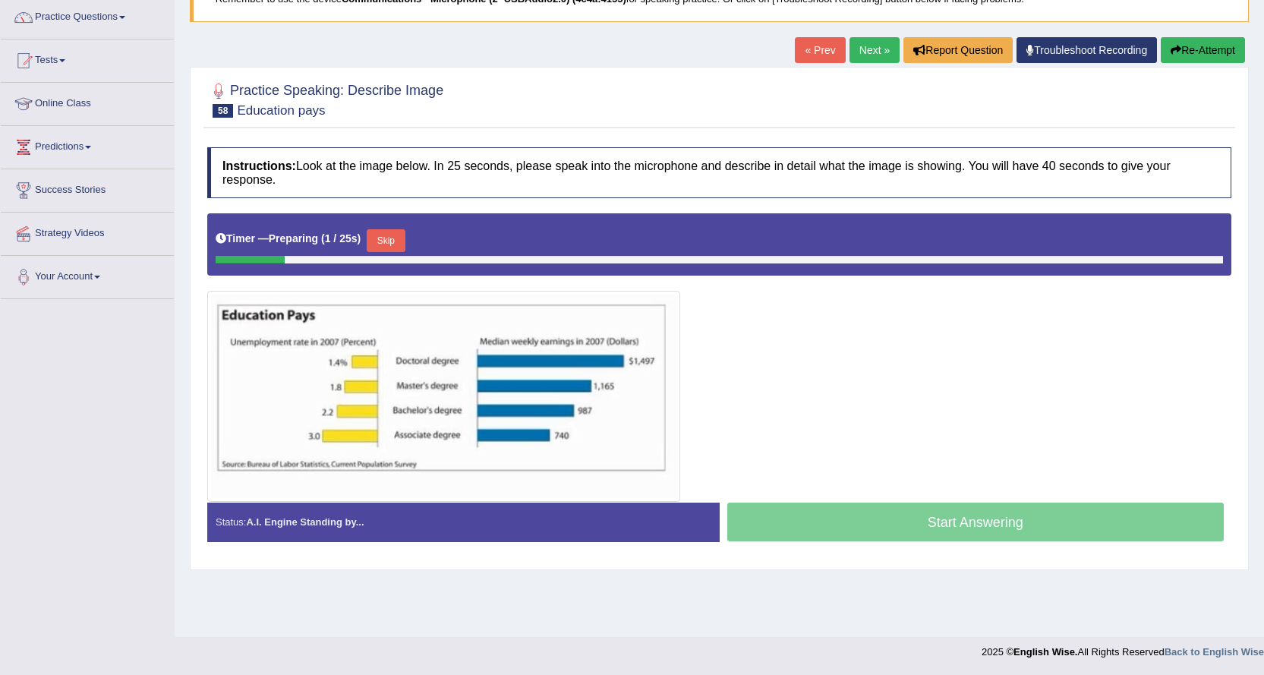
click at [395, 240] on button "Skip" at bounding box center [386, 240] width 38 height 23
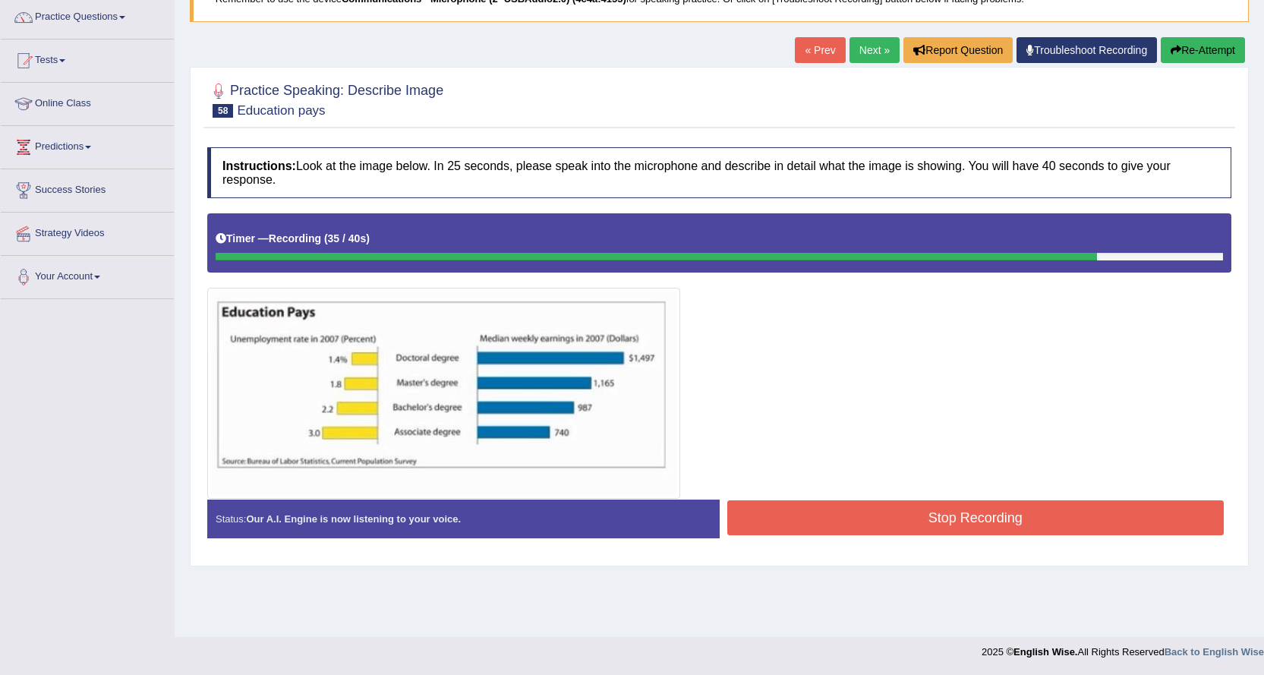
click at [807, 521] on button "Stop Recording" at bounding box center [975, 517] width 497 height 35
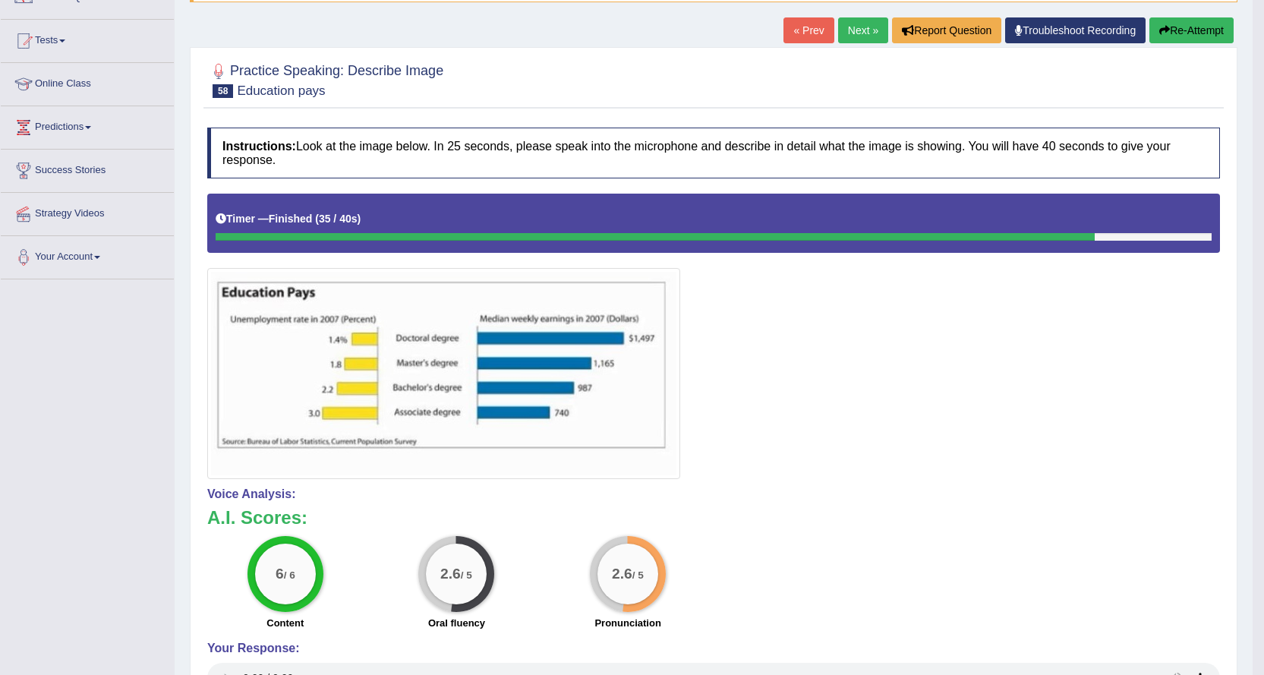
scroll to position [2, 0]
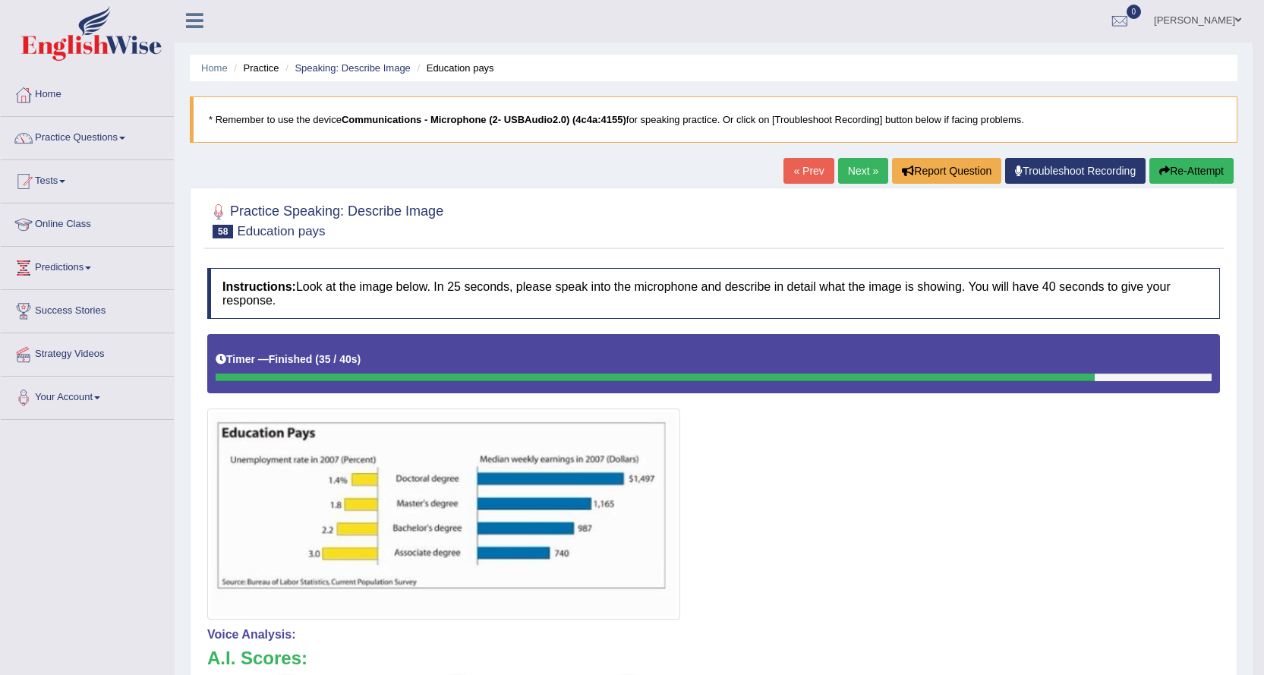
click at [875, 171] on link "Next »" at bounding box center [863, 171] width 50 height 26
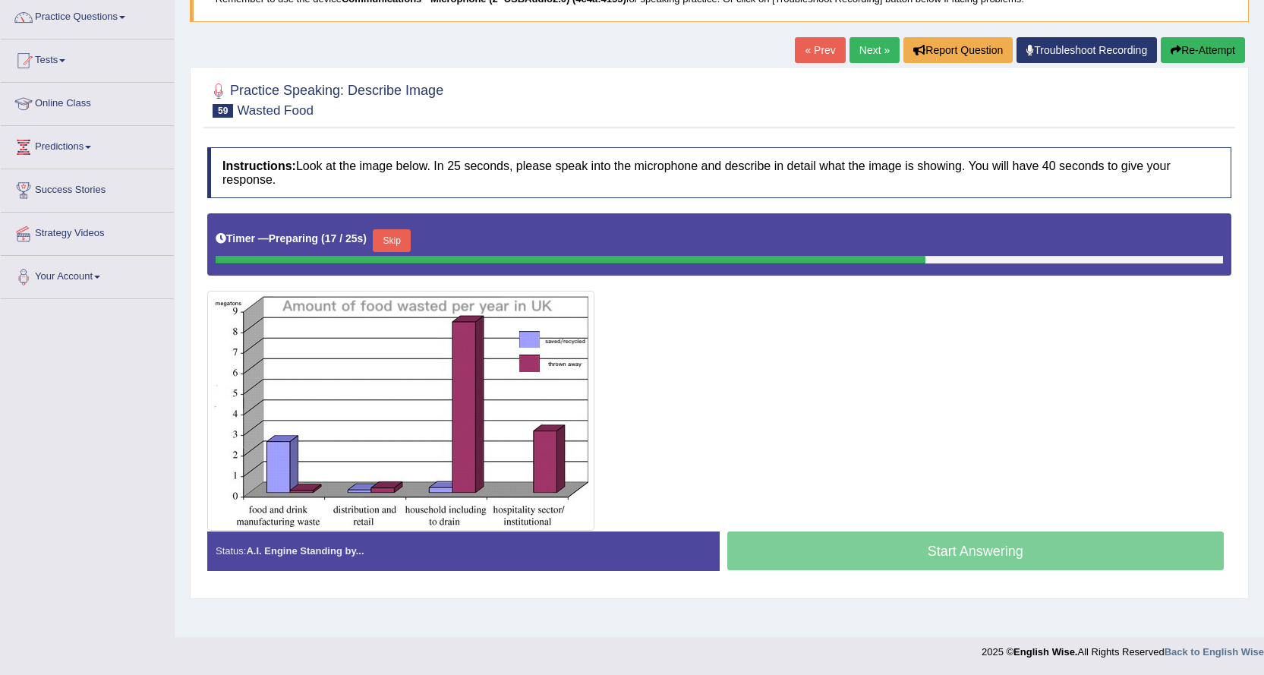
click at [403, 249] on button "Skip" at bounding box center [392, 240] width 38 height 23
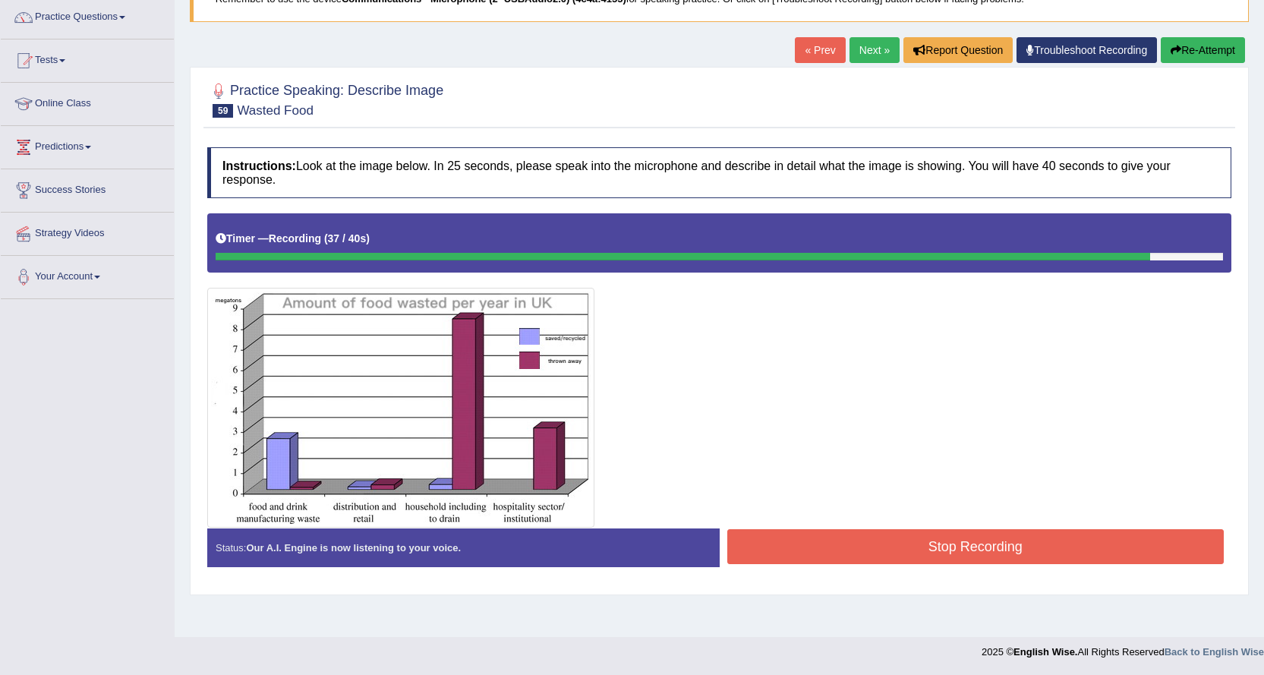
click at [897, 554] on button "Stop Recording" at bounding box center [975, 546] width 497 height 35
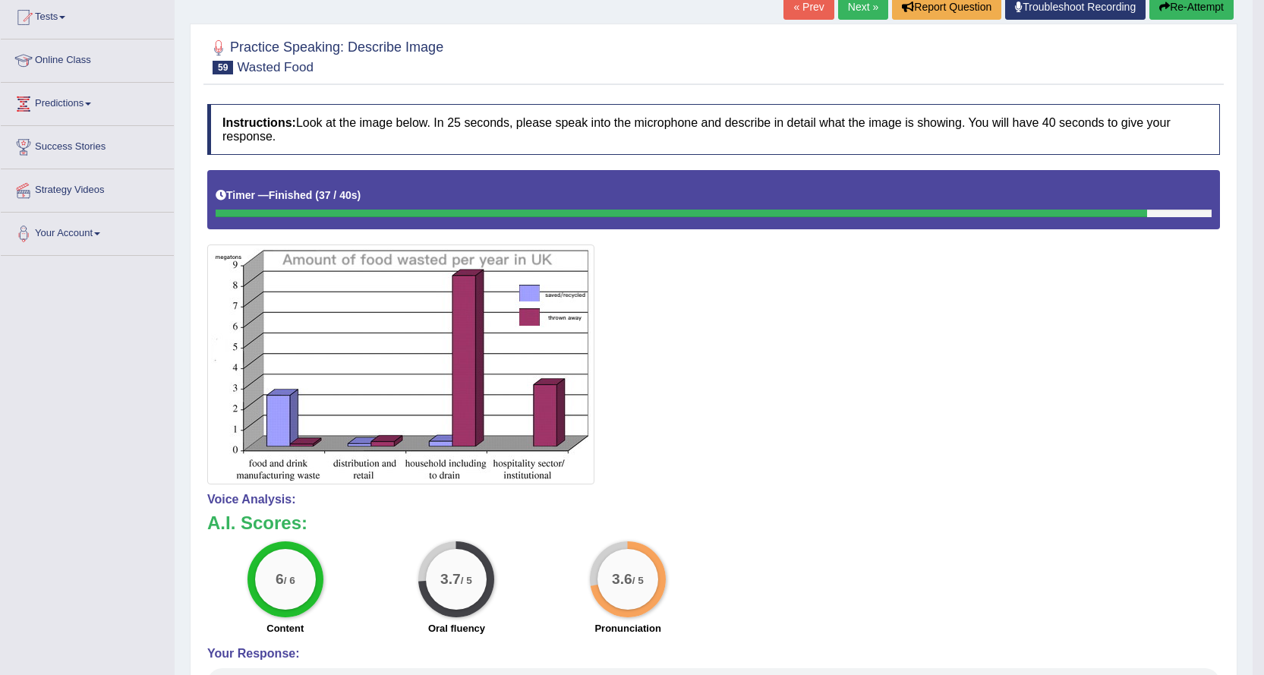
scroll to position [20, 0]
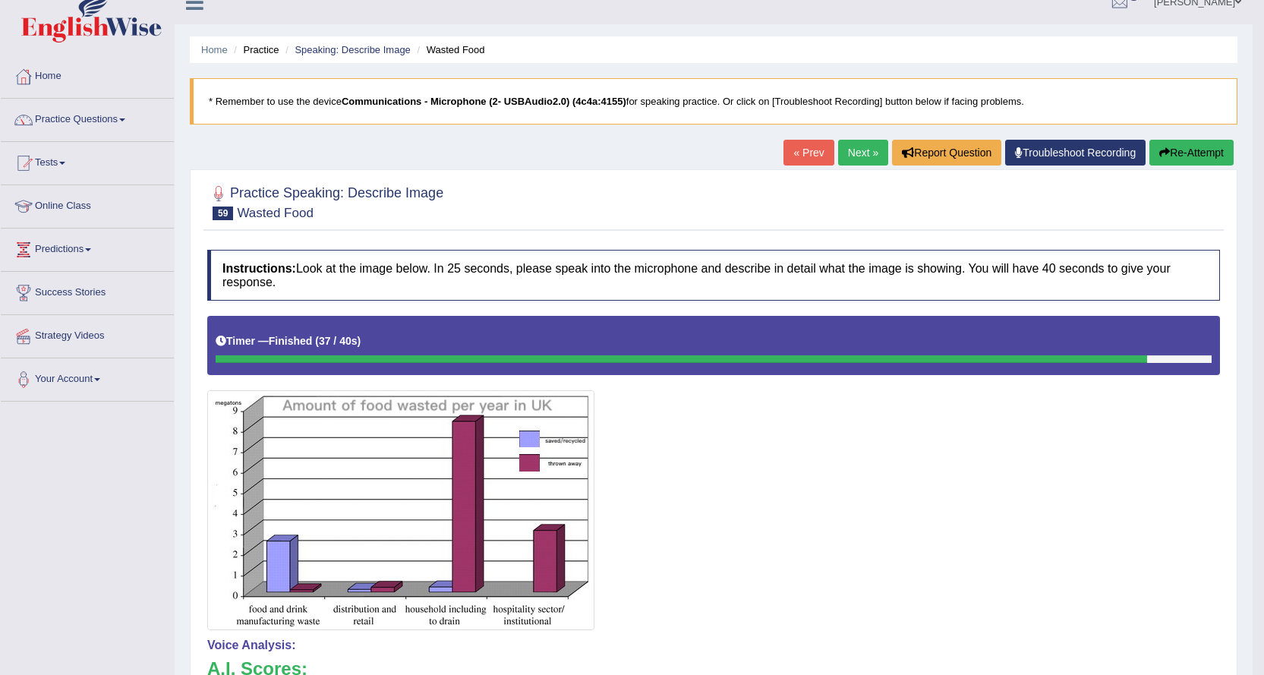
click at [876, 144] on link "Next »" at bounding box center [863, 153] width 50 height 26
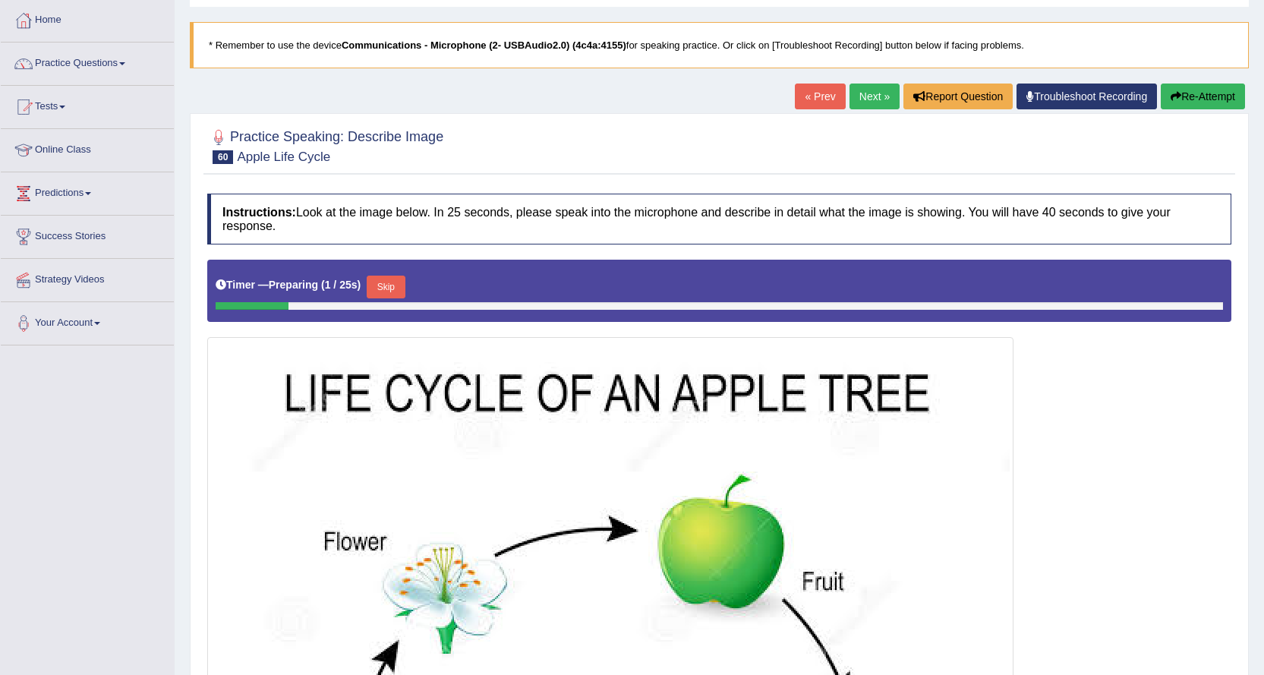
click at [866, 84] on link "Next »" at bounding box center [875, 97] width 50 height 26
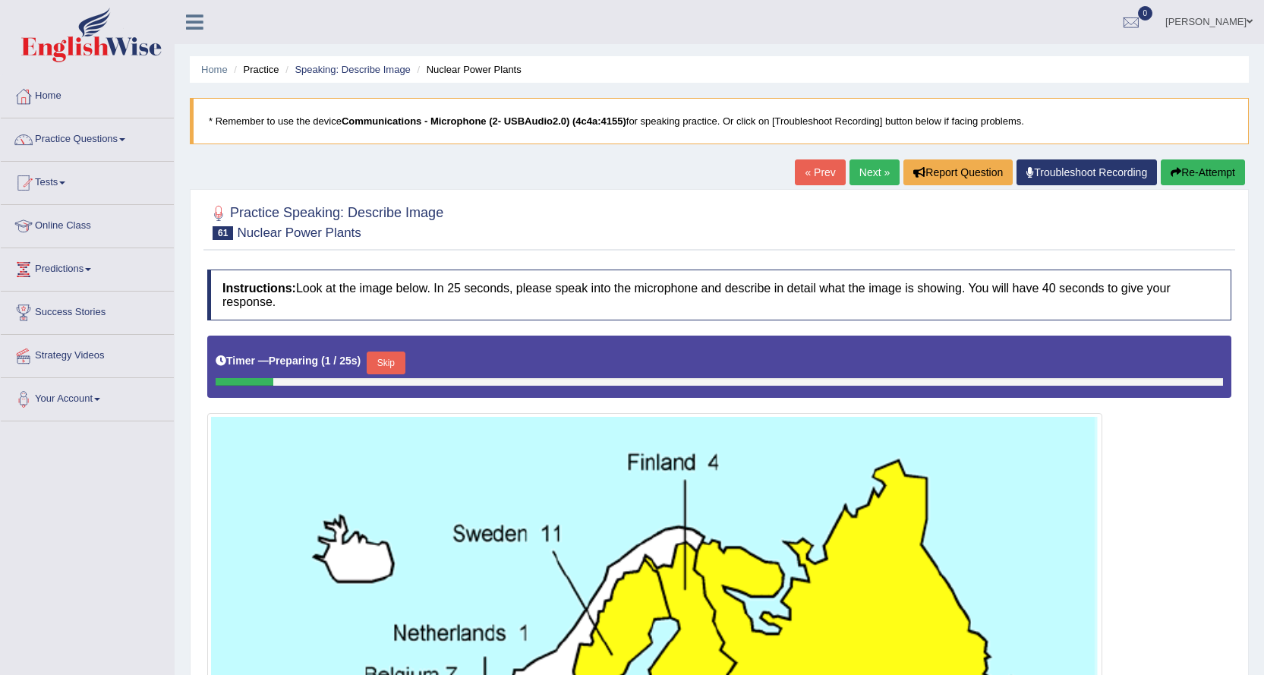
click at [869, 171] on link "Next »" at bounding box center [875, 172] width 50 height 26
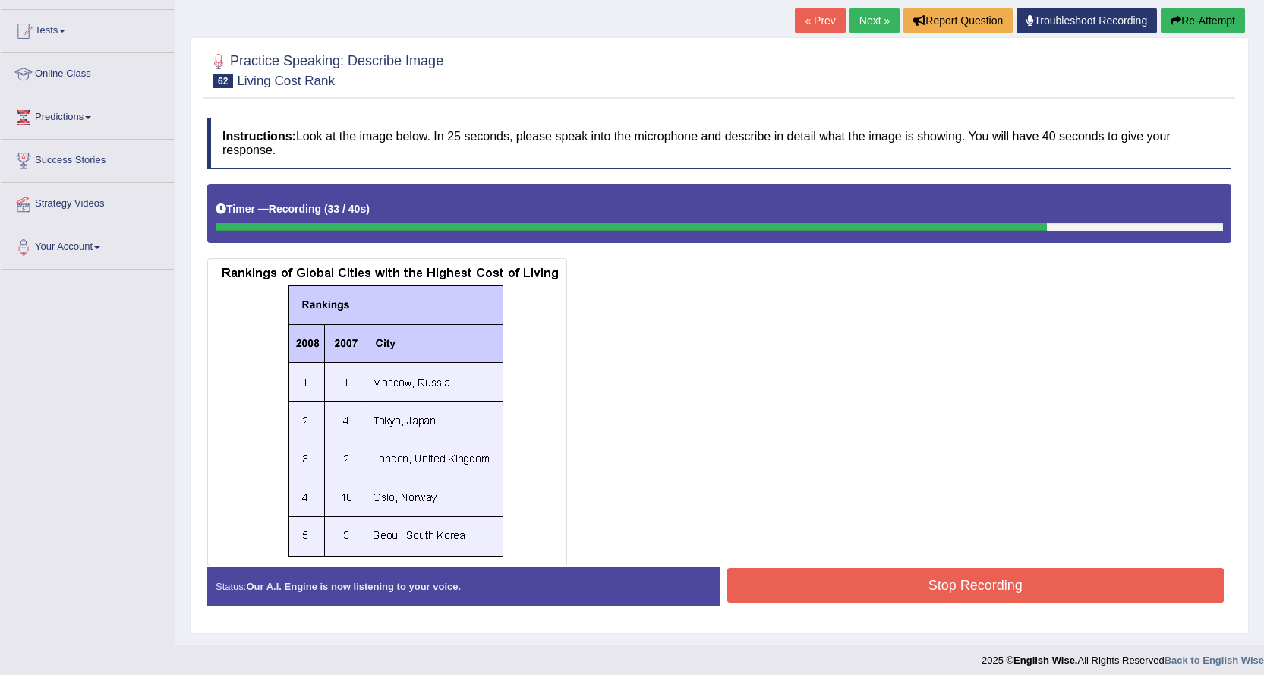
click at [957, 573] on button "Stop Recording" at bounding box center [975, 585] width 497 height 35
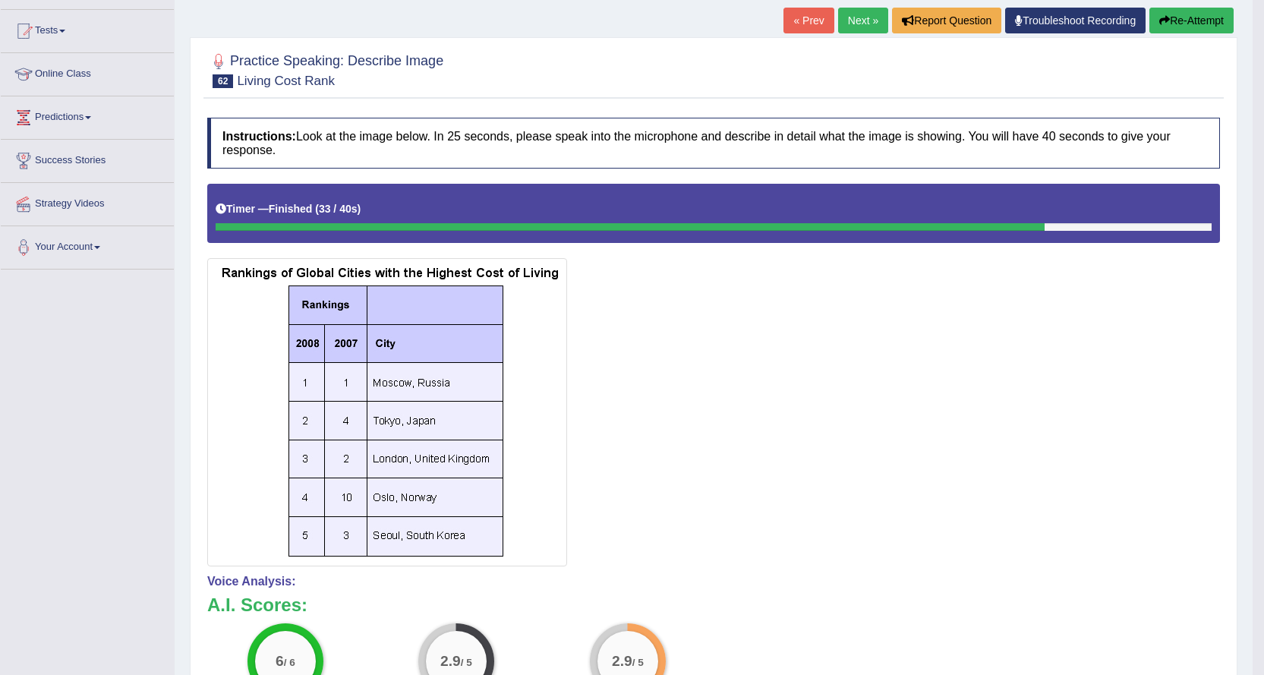
click at [859, 24] on link "Next »" at bounding box center [863, 21] width 50 height 26
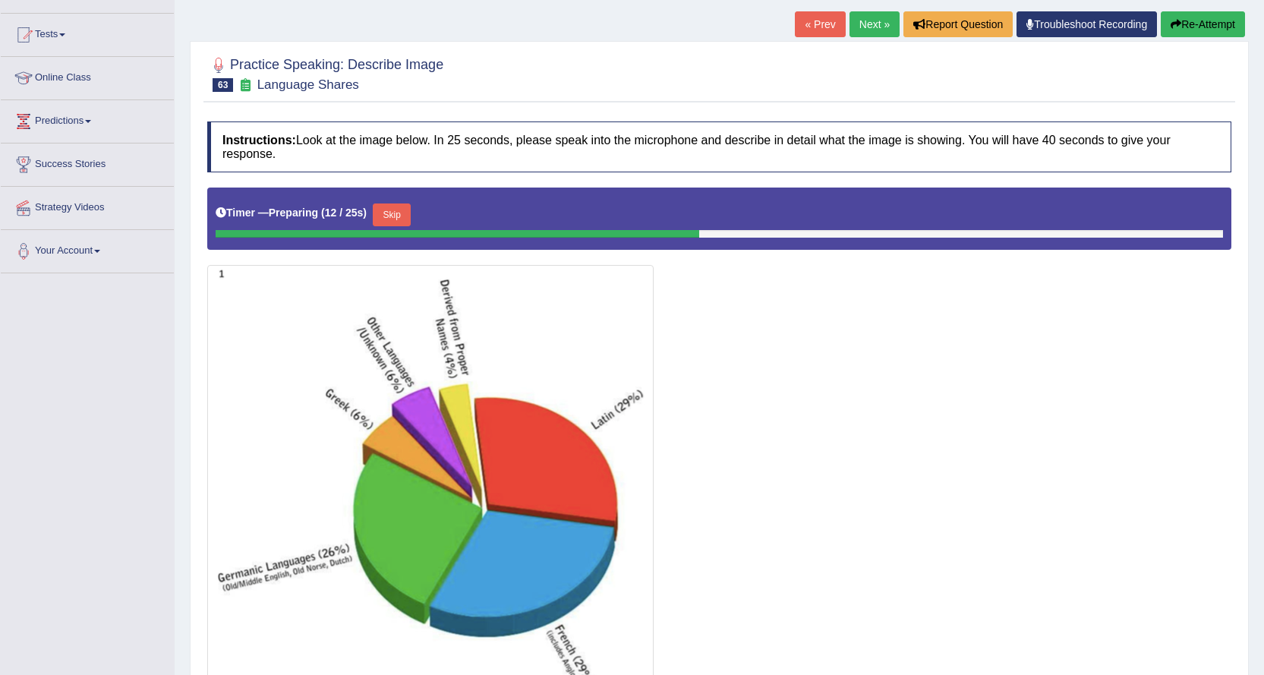
scroll to position [145, 0]
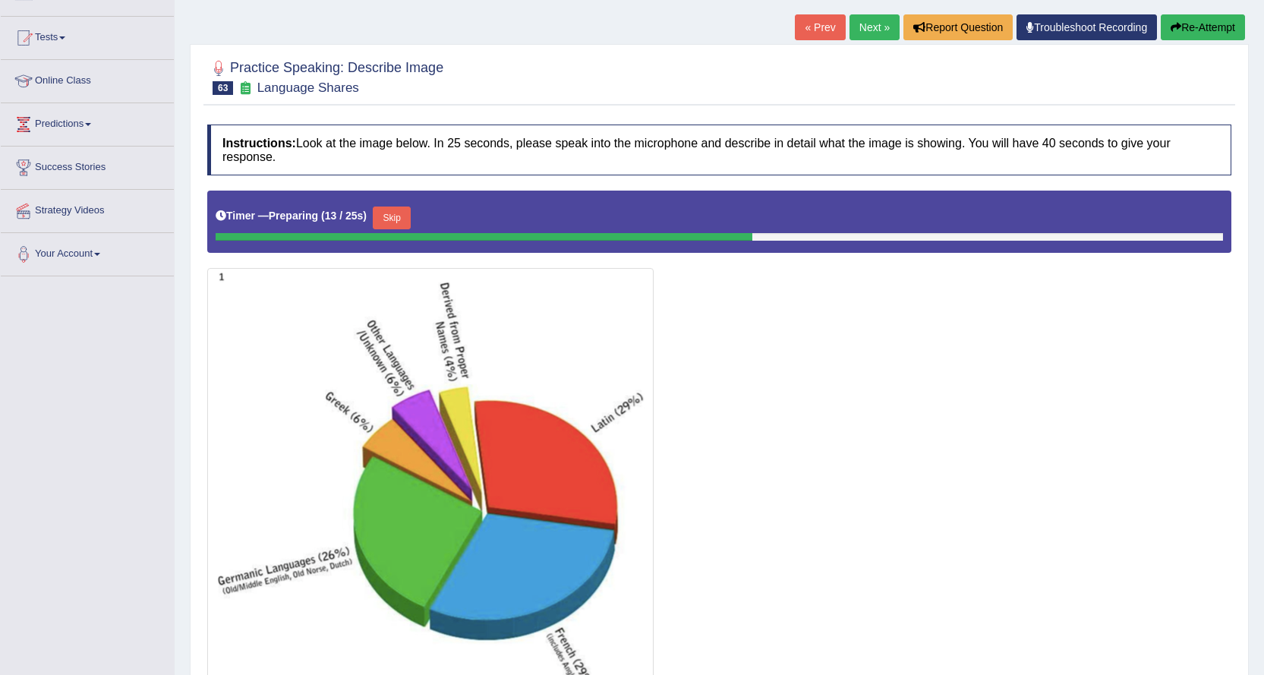
click at [859, 30] on link "Next »" at bounding box center [875, 27] width 50 height 26
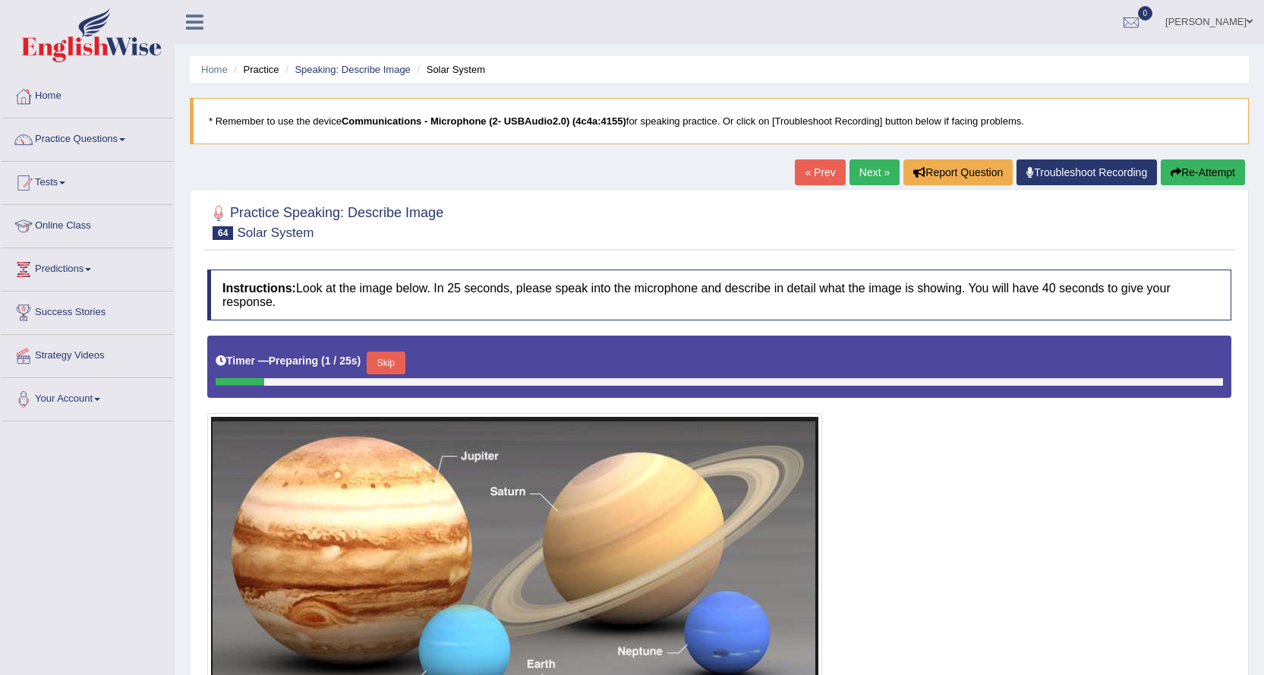
click at [869, 172] on link "Next »" at bounding box center [875, 172] width 50 height 26
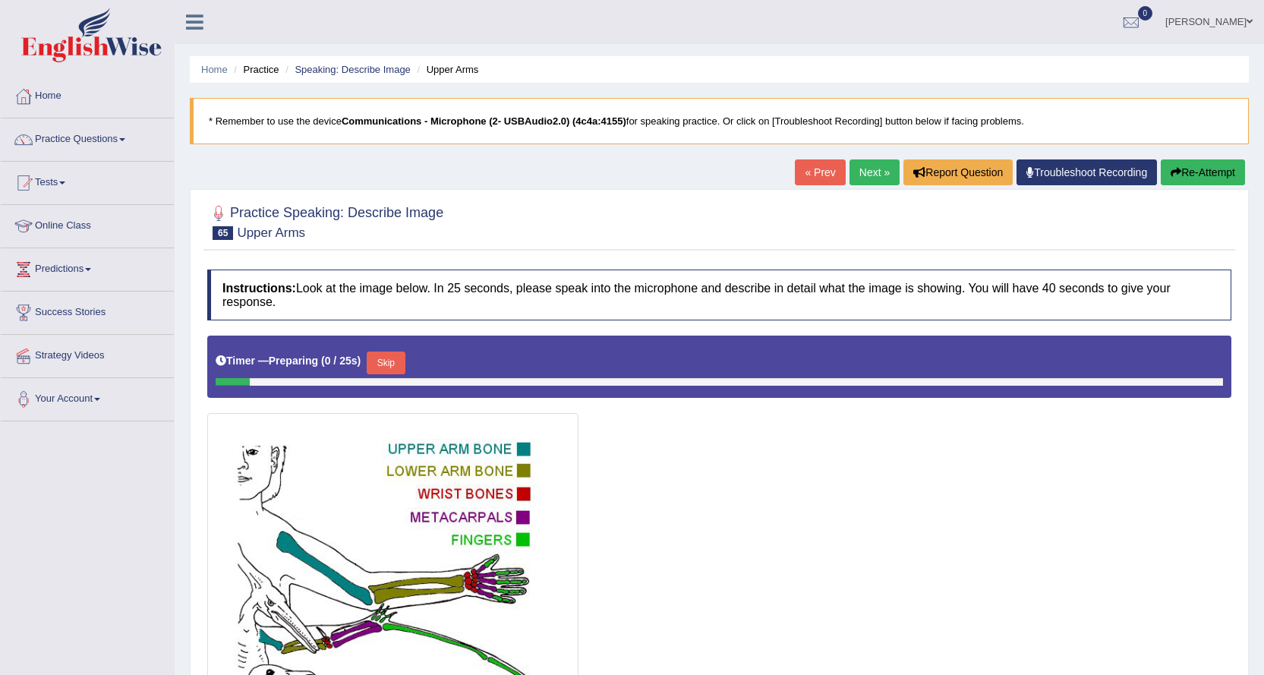
click at [855, 169] on link "Next »" at bounding box center [875, 172] width 50 height 26
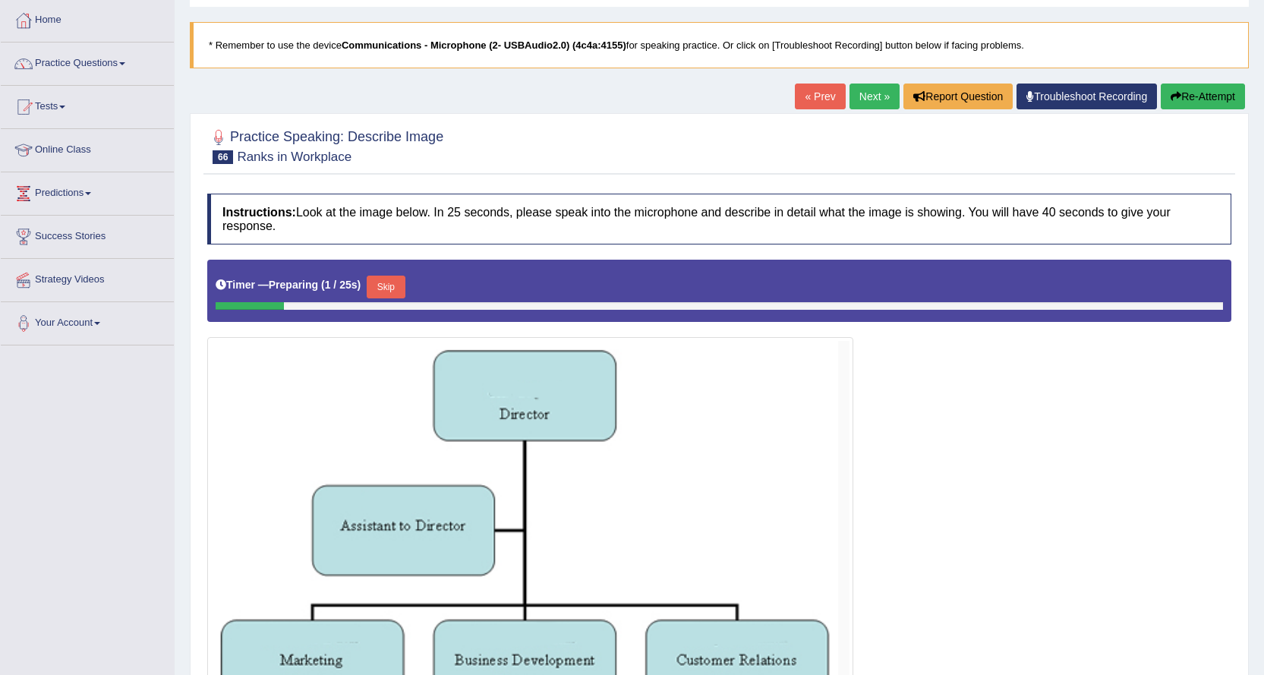
click at [864, 95] on link "Next »" at bounding box center [875, 97] width 50 height 26
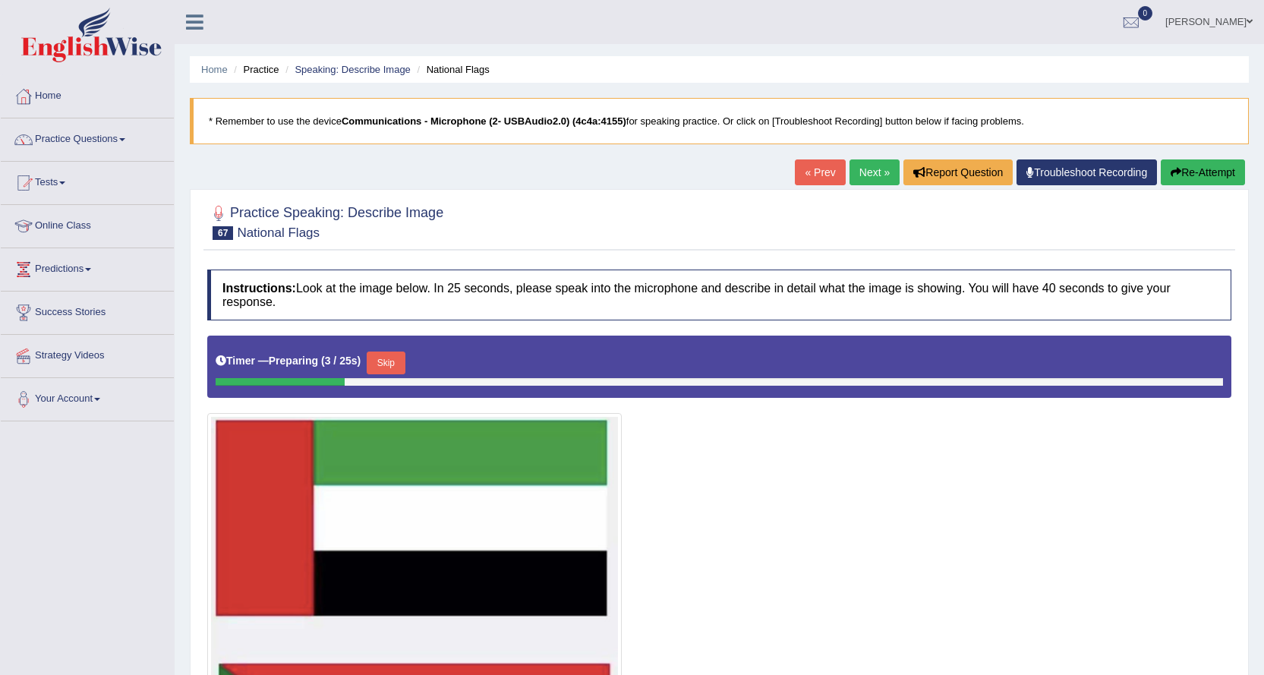
click at [869, 180] on link "Next »" at bounding box center [875, 172] width 50 height 26
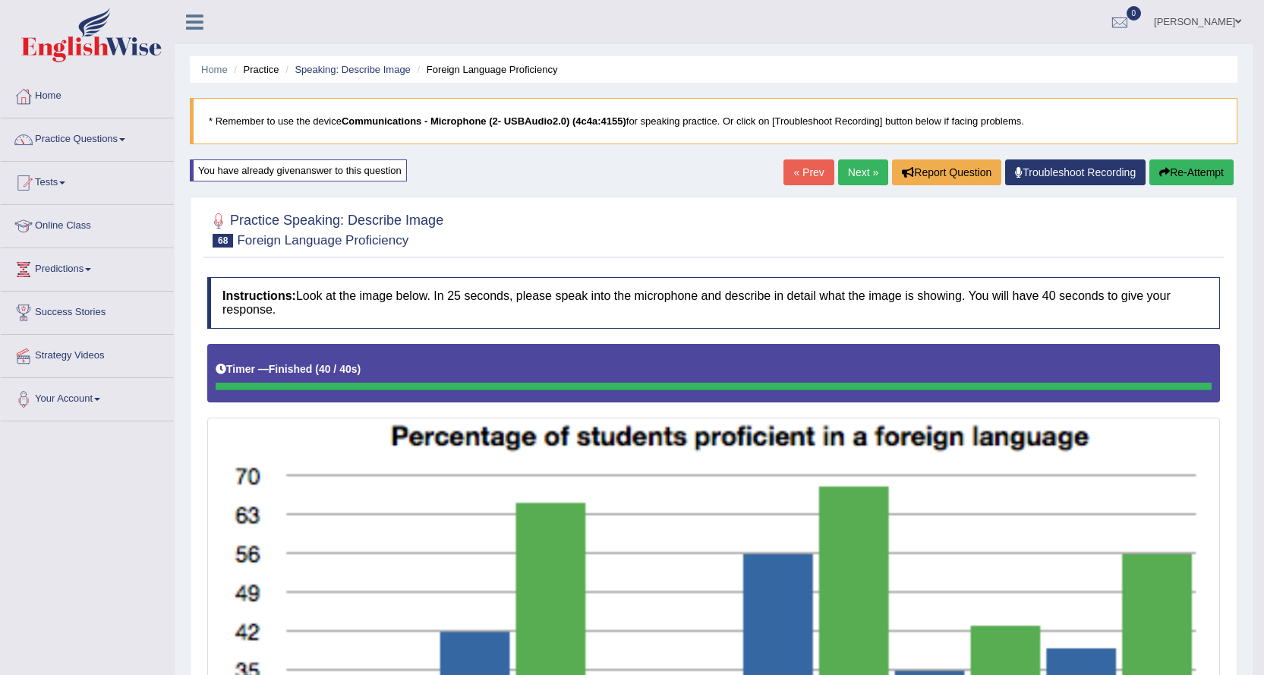
click at [856, 166] on link "Next »" at bounding box center [863, 172] width 50 height 26
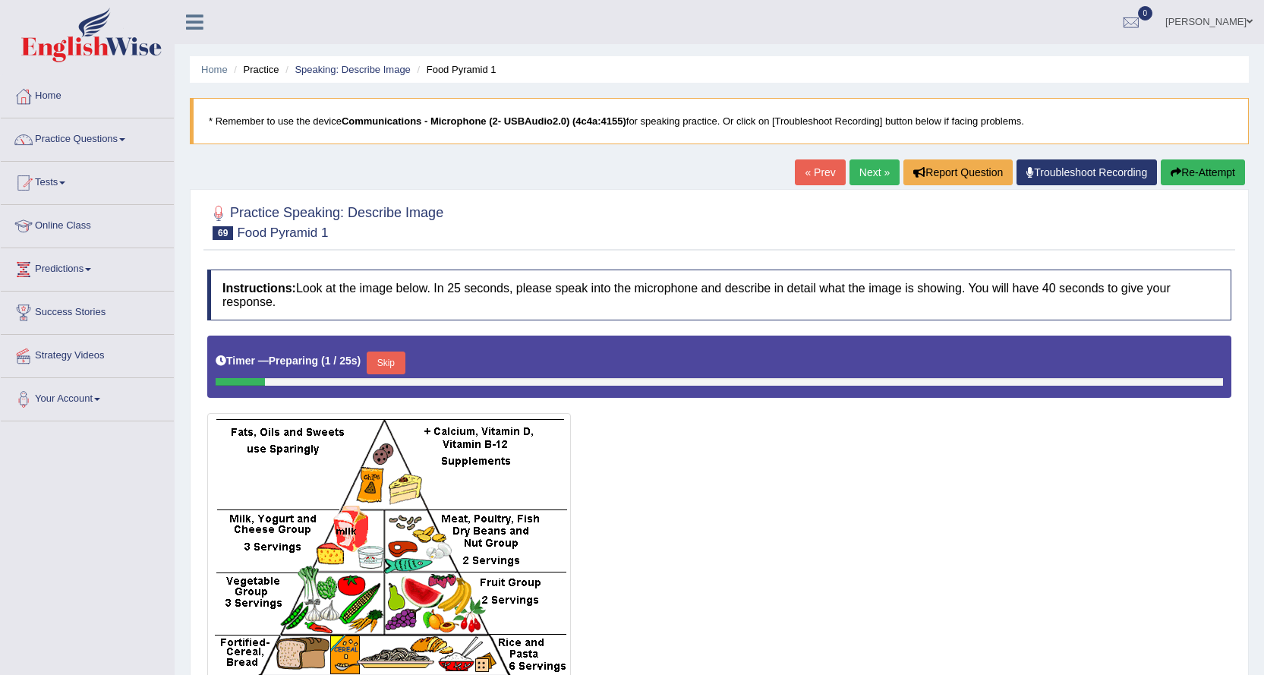
click at [860, 163] on link "Next »" at bounding box center [875, 172] width 50 height 26
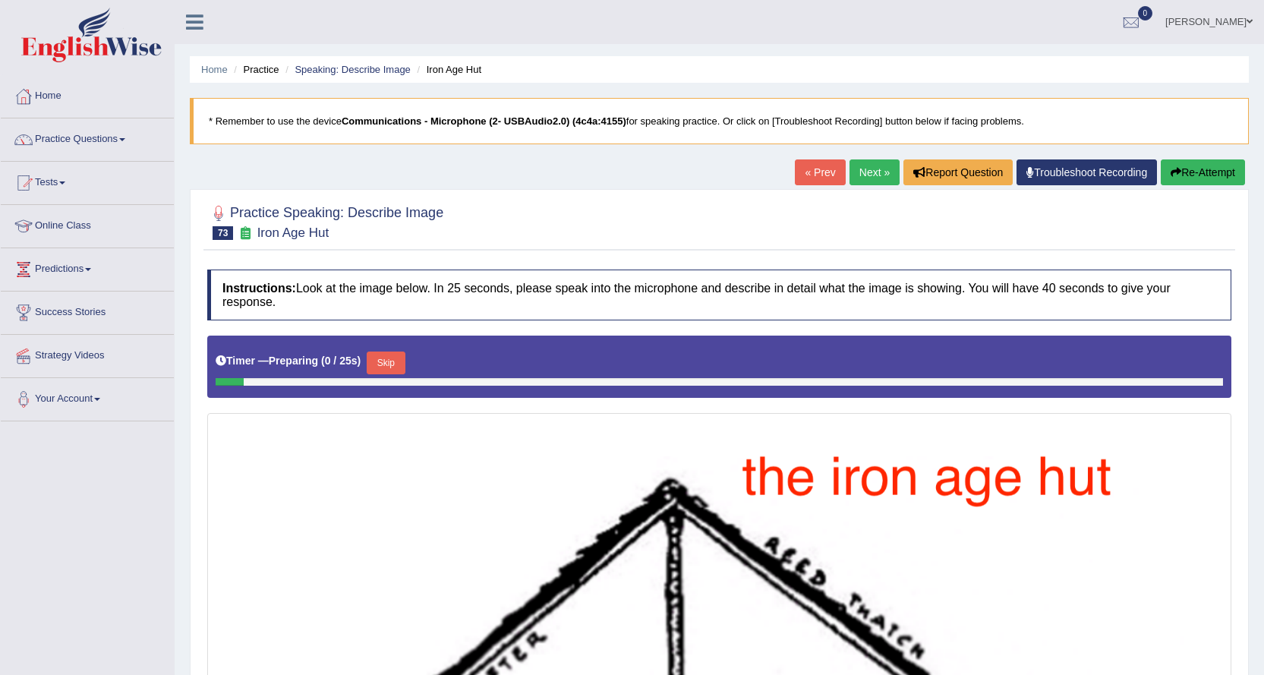
click at [864, 178] on link "Next »" at bounding box center [875, 172] width 50 height 26
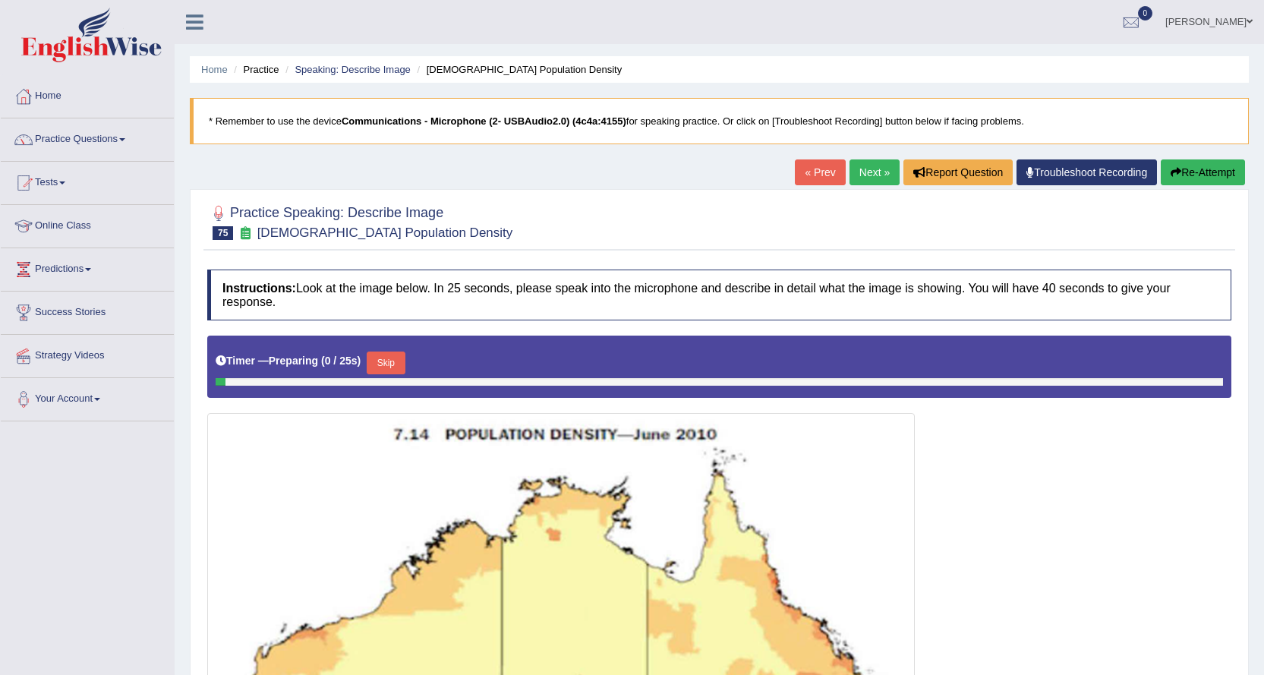
click at [864, 178] on link "Next »" at bounding box center [875, 172] width 50 height 26
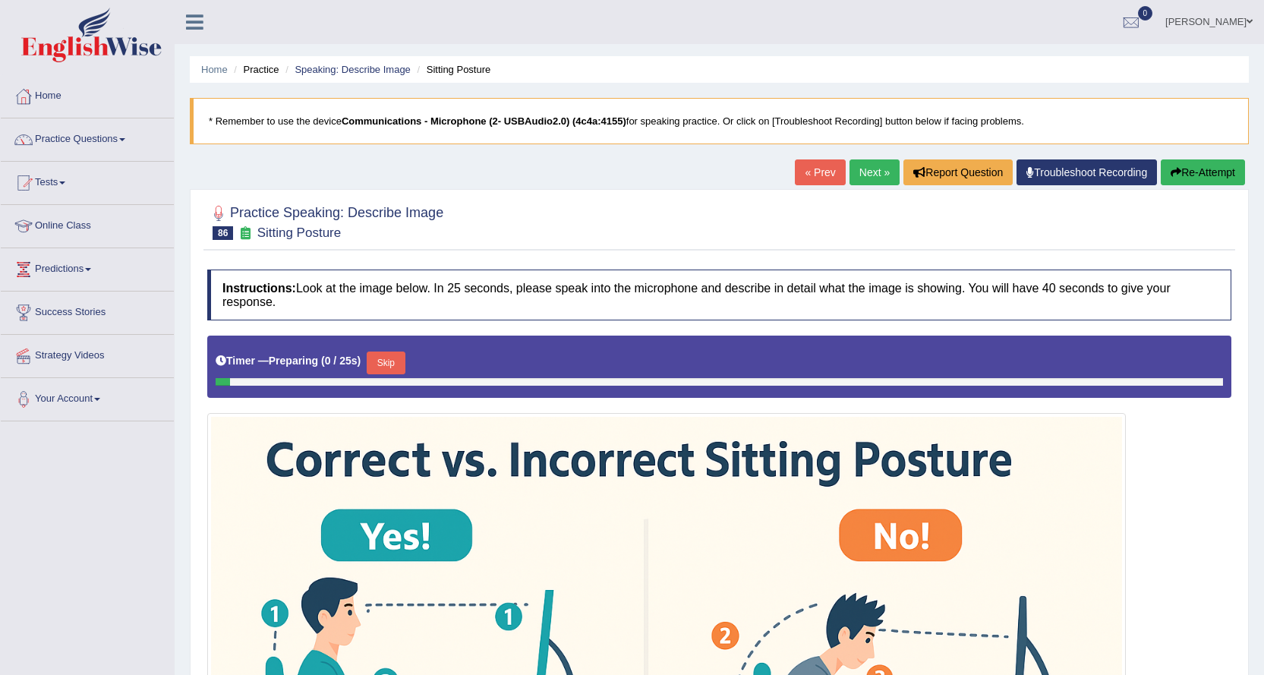
click at [866, 175] on link "Next »" at bounding box center [875, 172] width 50 height 26
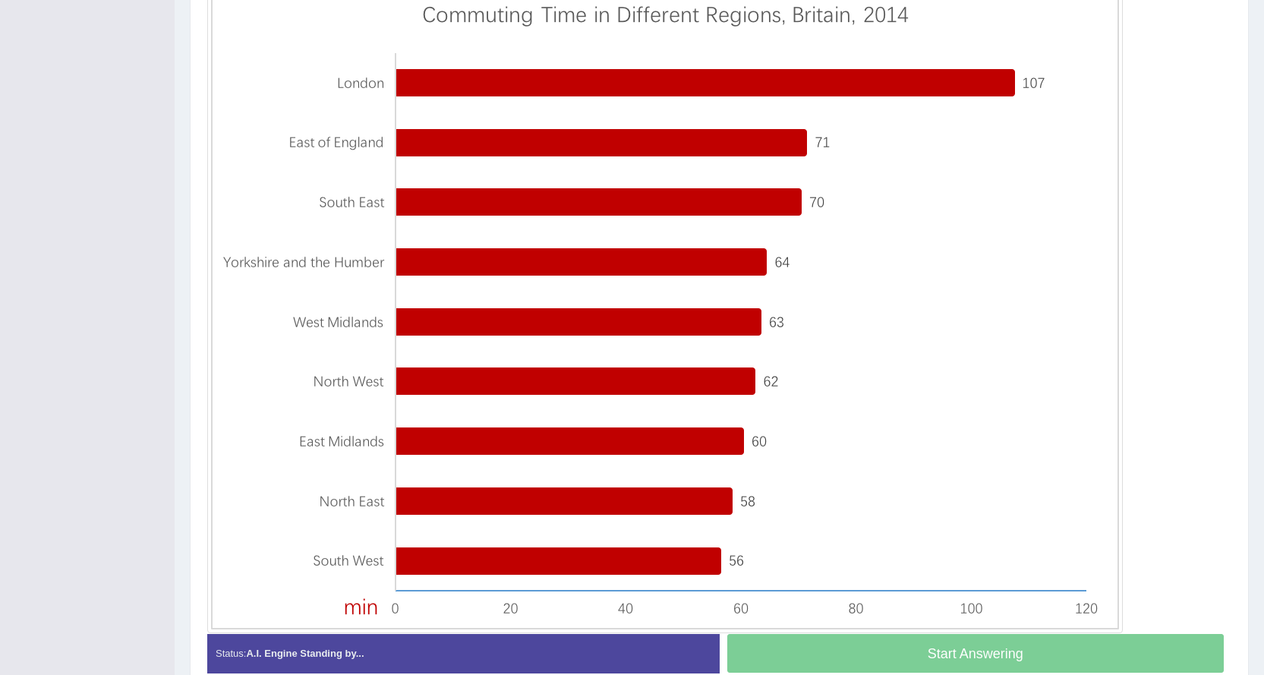
scroll to position [430, 0]
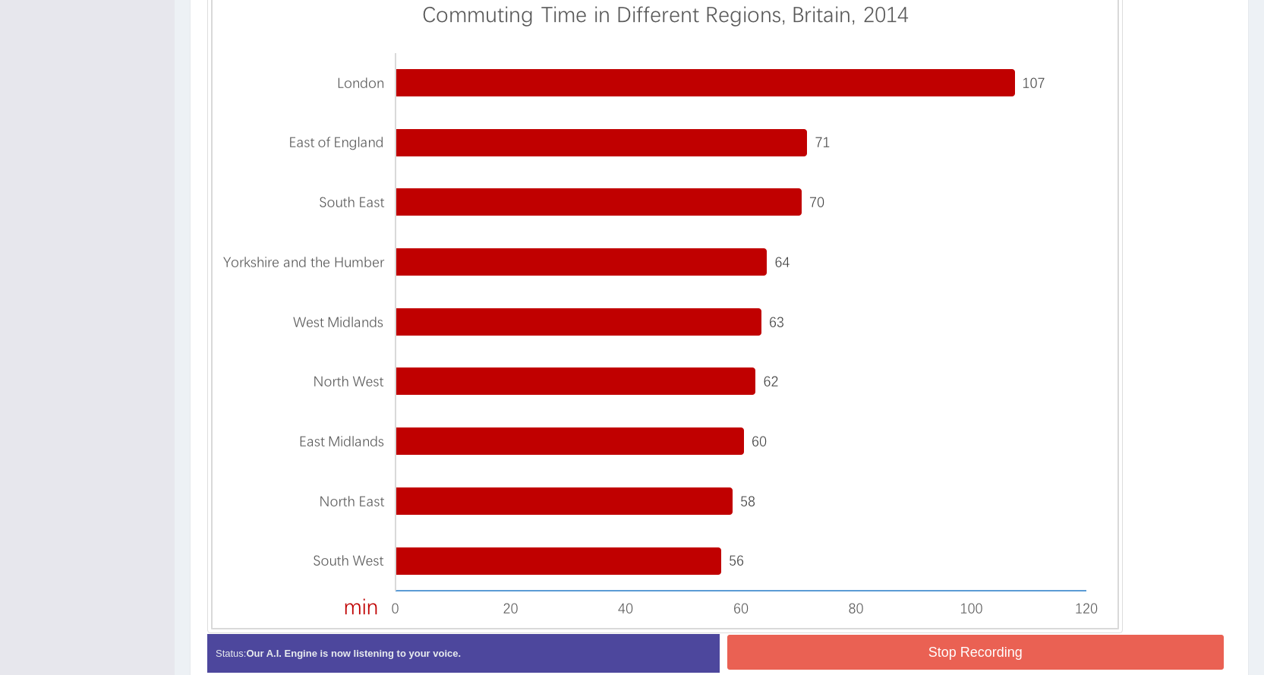
click at [954, 658] on button "Stop Recording" at bounding box center [975, 652] width 497 height 35
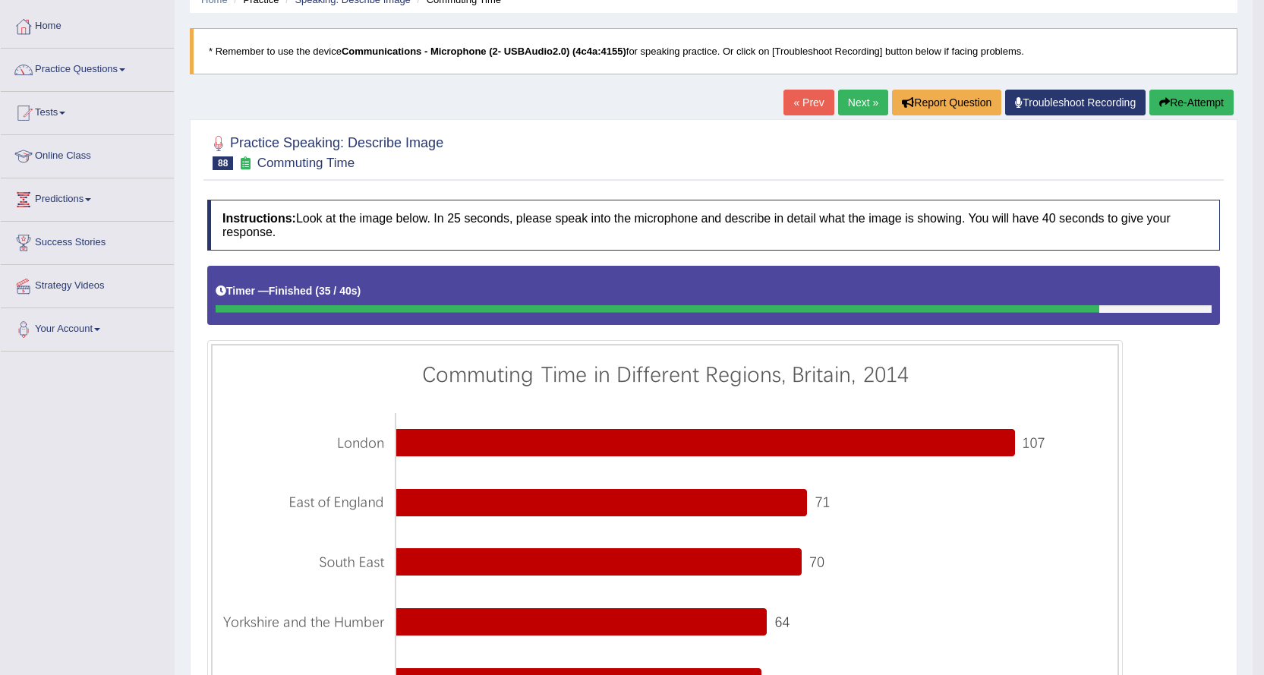
scroll to position [50, 0]
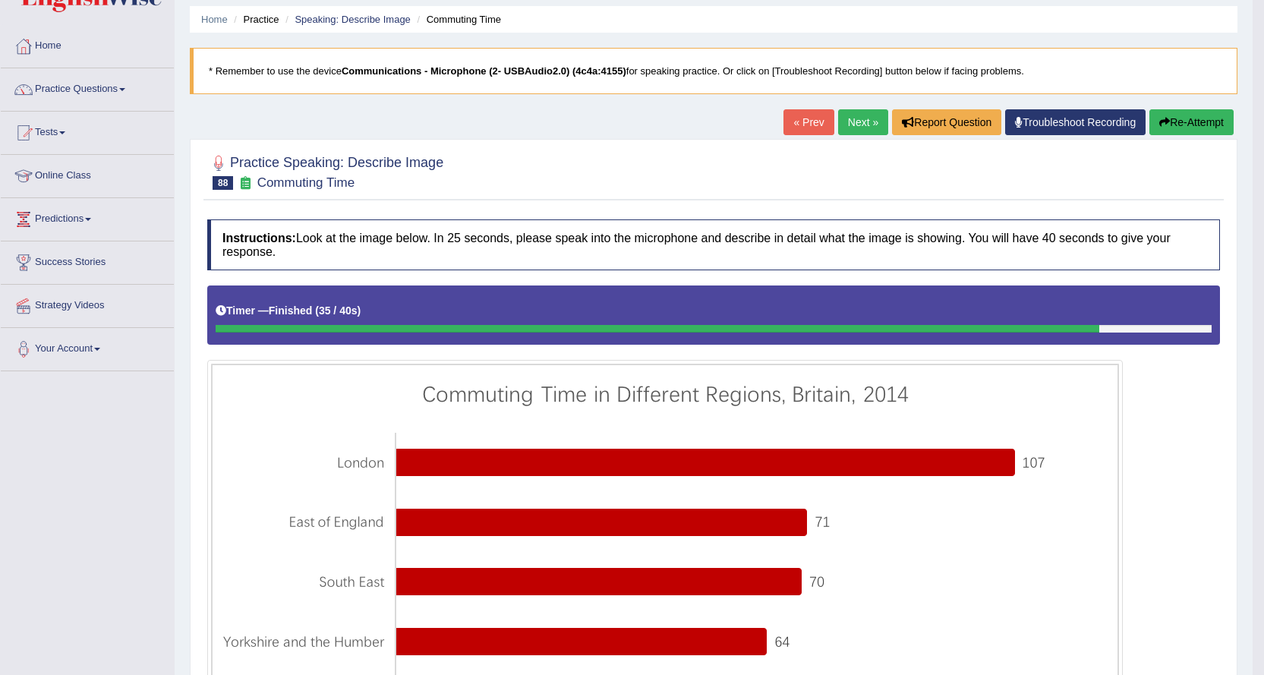
click at [1172, 112] on button "Re-Attempt" at bounding box center [1192, 122] width 84 height 26
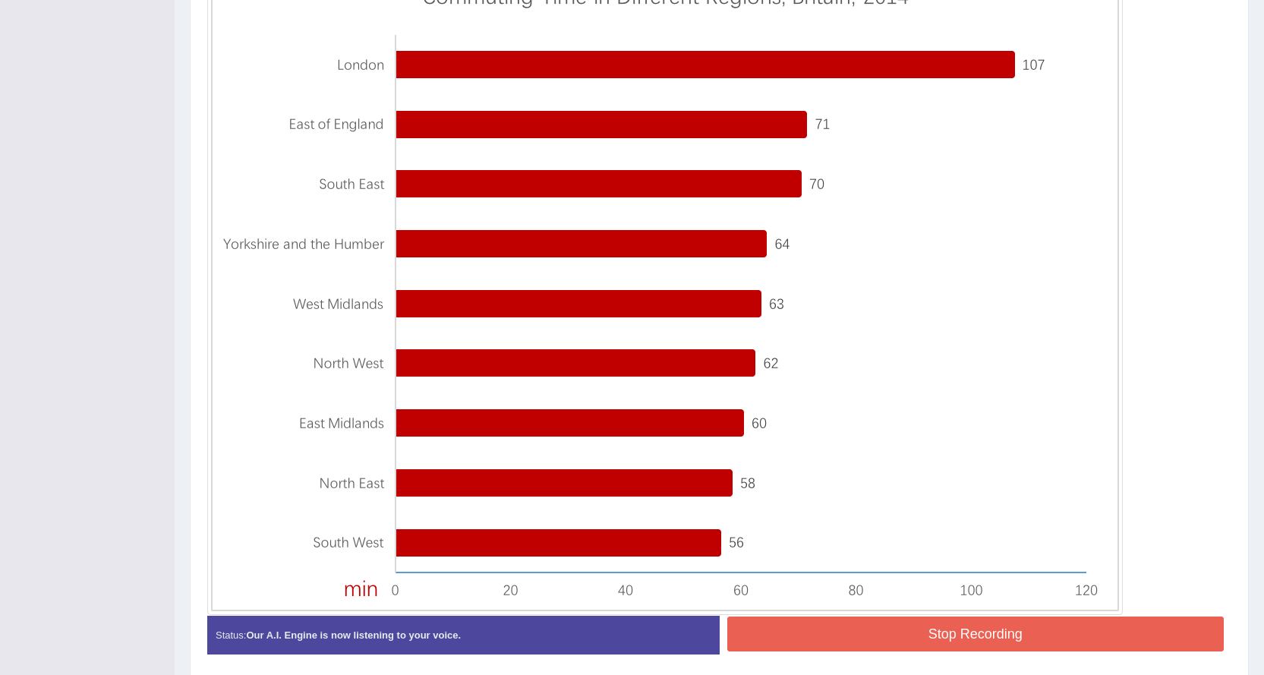
scroll to position [76, 0]
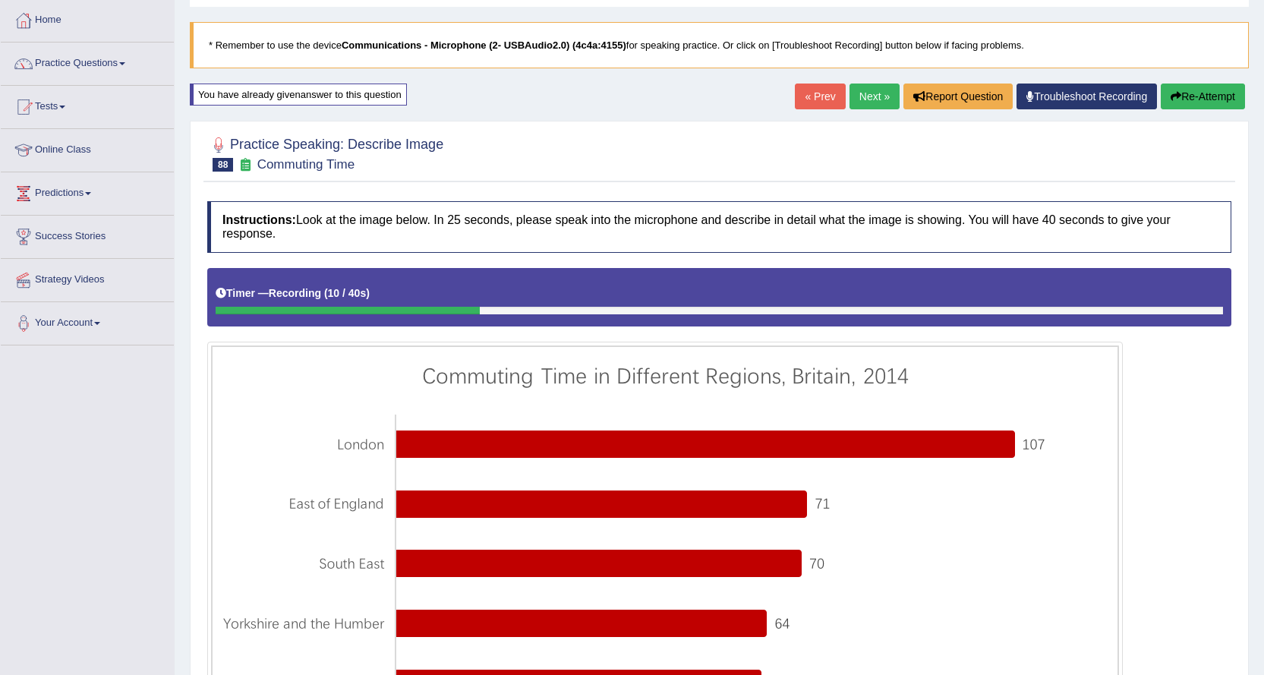
click at [1206, 87] on button "Re-Attempt" at bounding box center [1203, 97] width 84 height 26
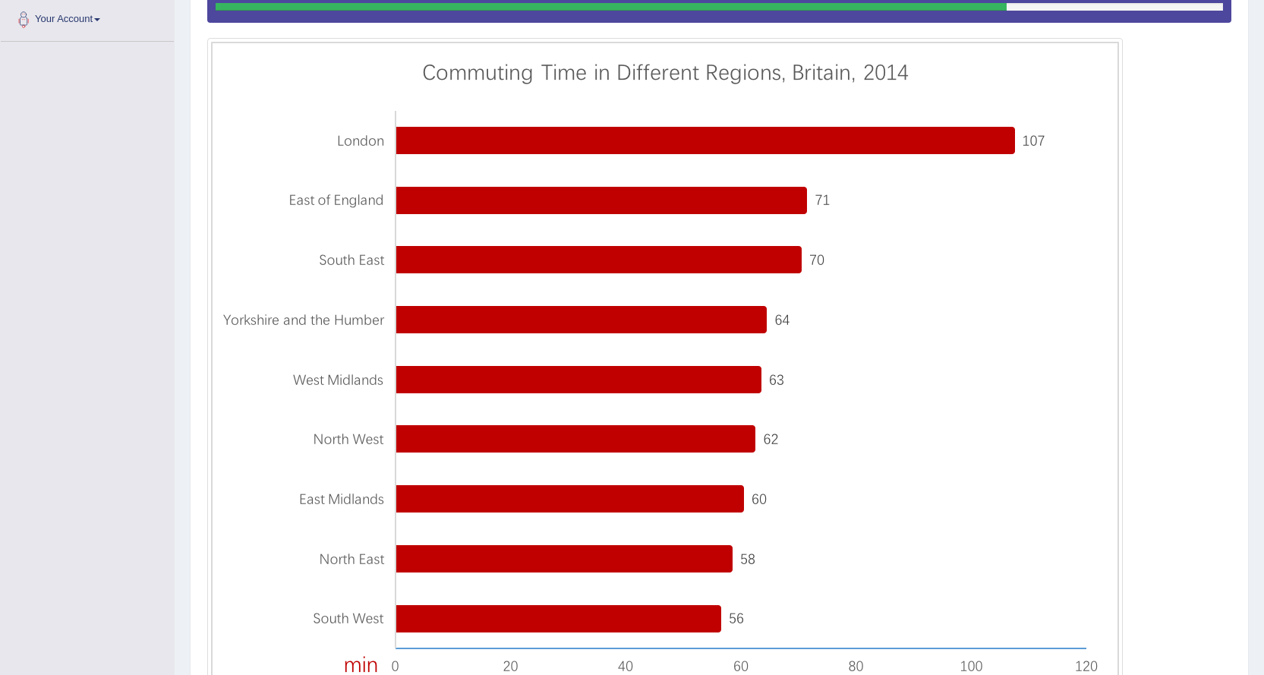
scroll to position [456, 0]
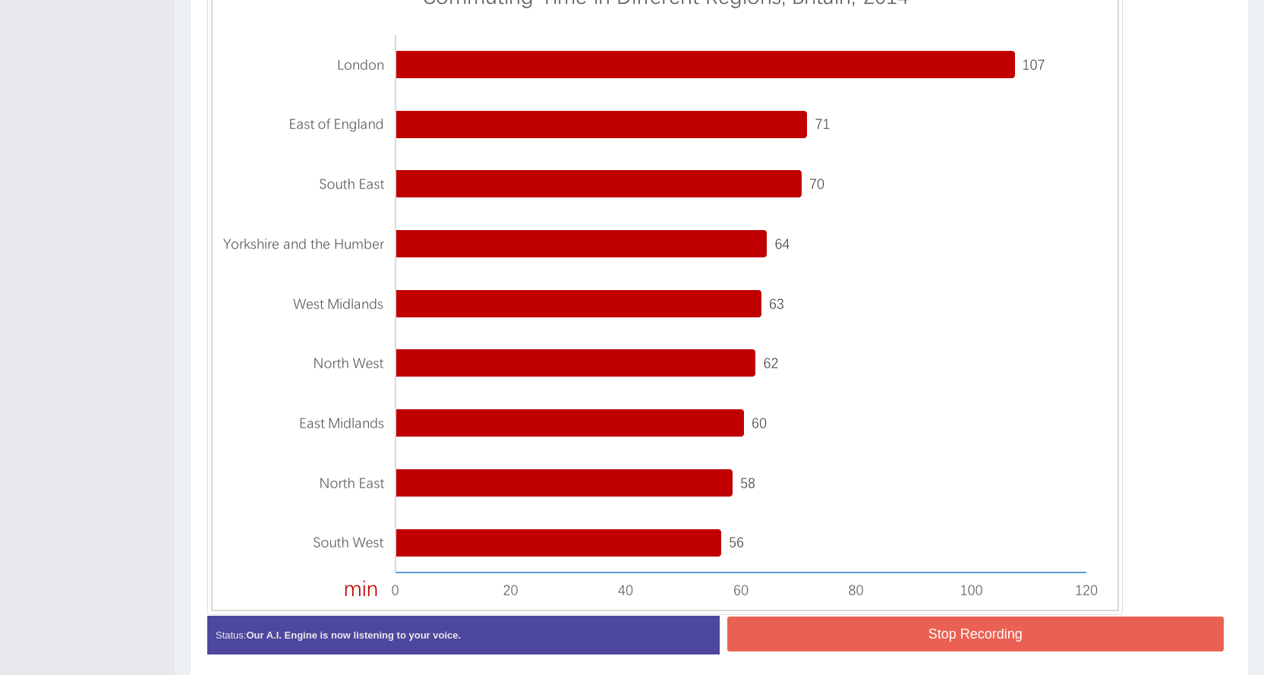
click at [1001, 645] on button "Stop Recording" at bounding box center [975, 634] width 497 height 35
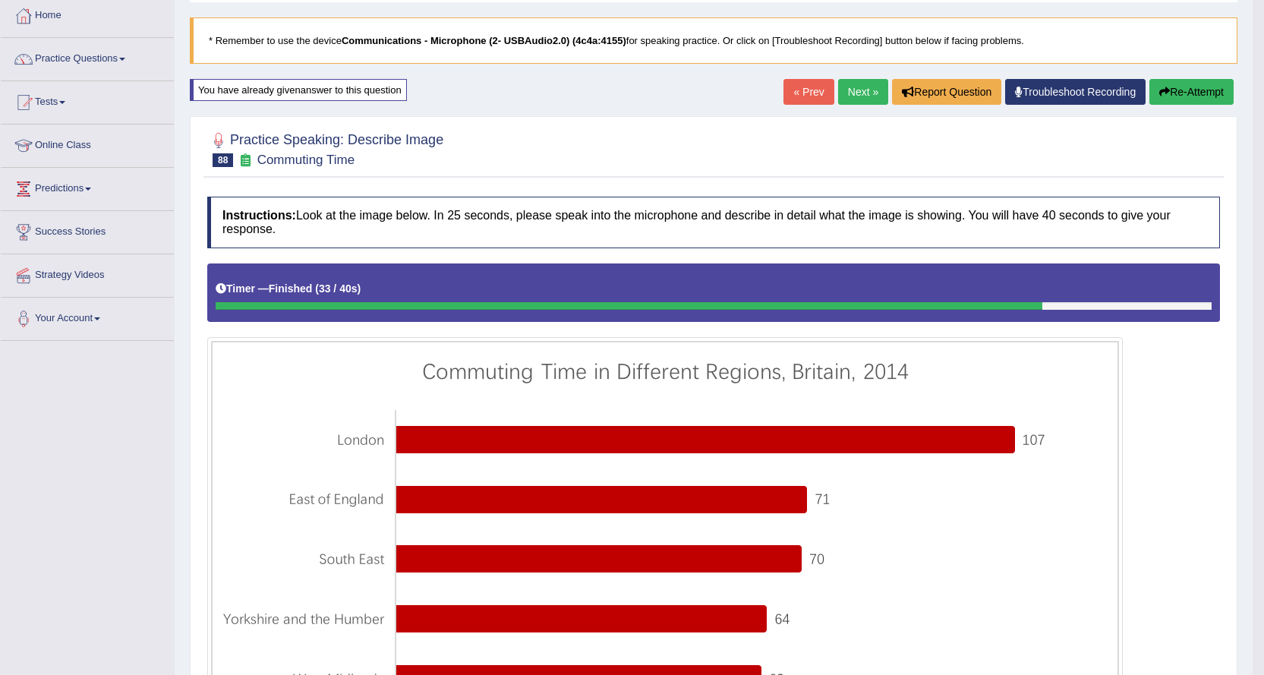
scroll to position [76, 0]
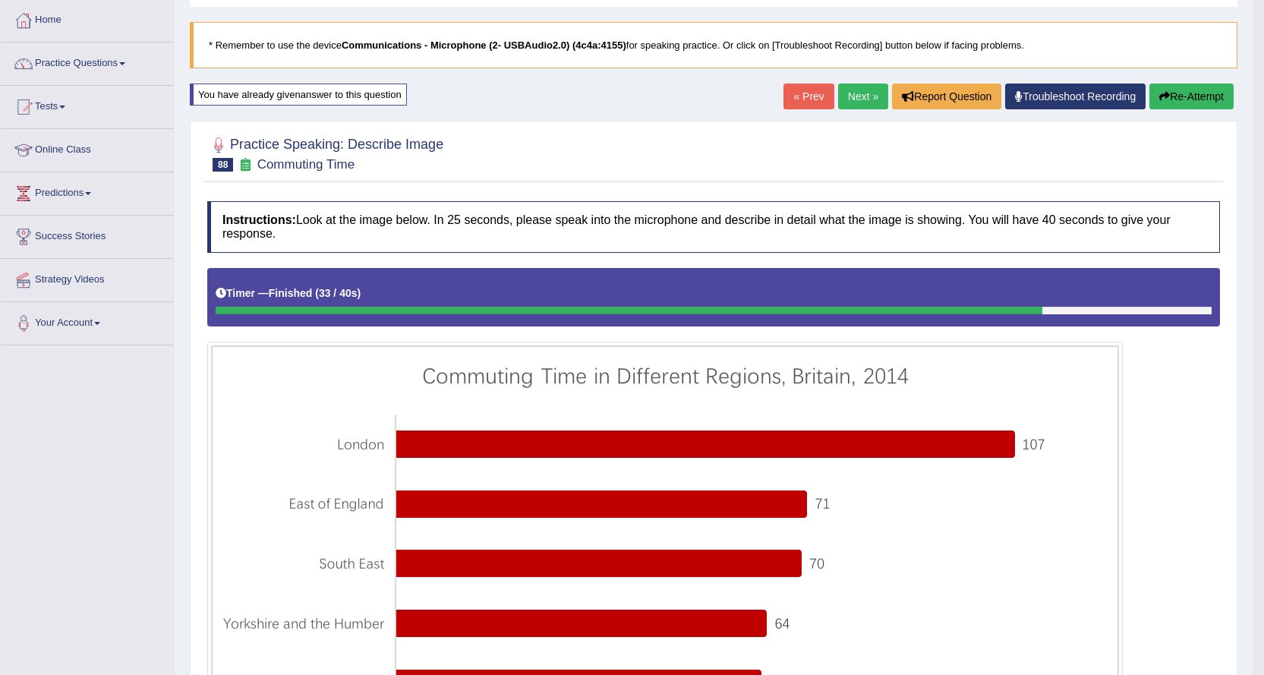
click at [844, 88] on link "Next »" at bounding box center [863, 97] width 50 height 26
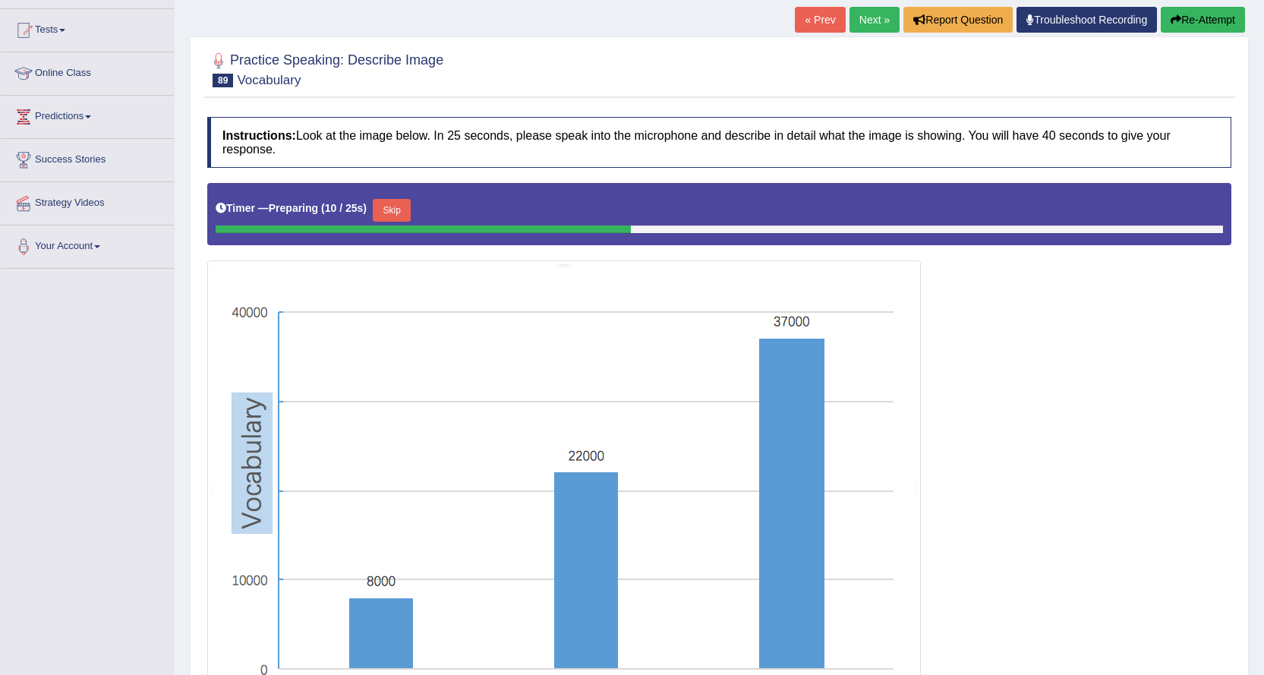
scroll to position [152, 0]
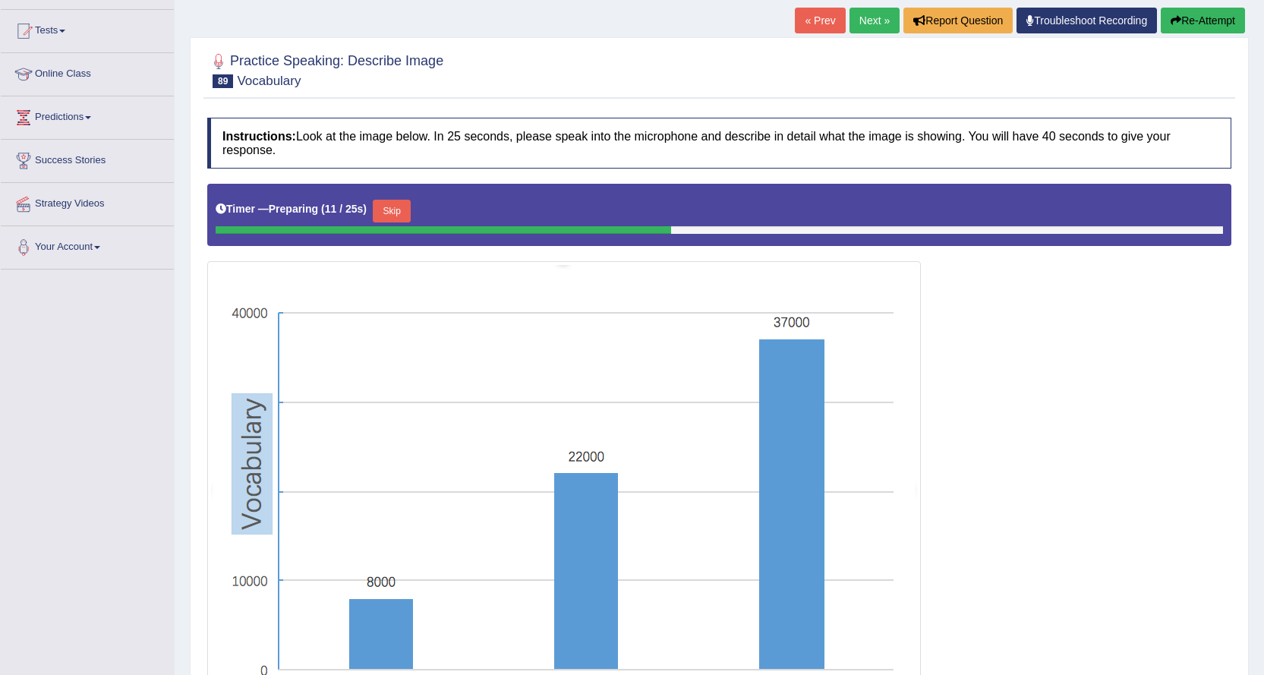
click at [865, 14] on link "Next »" at bounding box center [875, 21] width 50 height 26
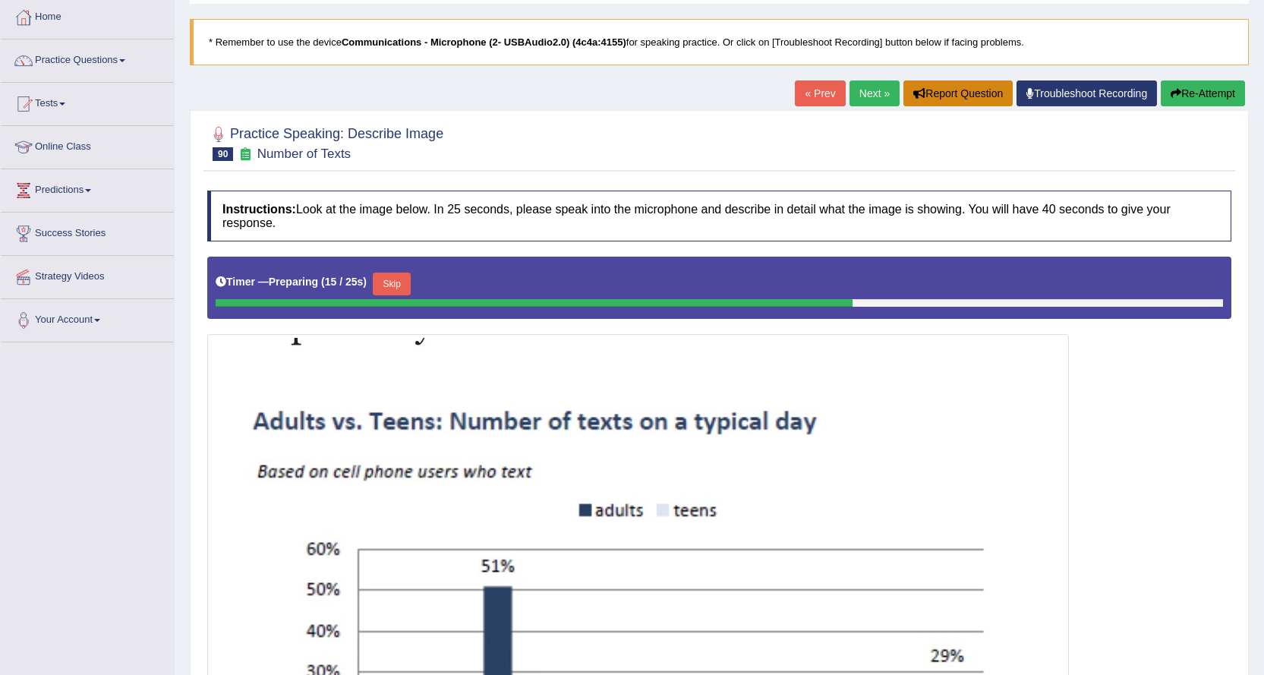
scroll to position [76, 0]
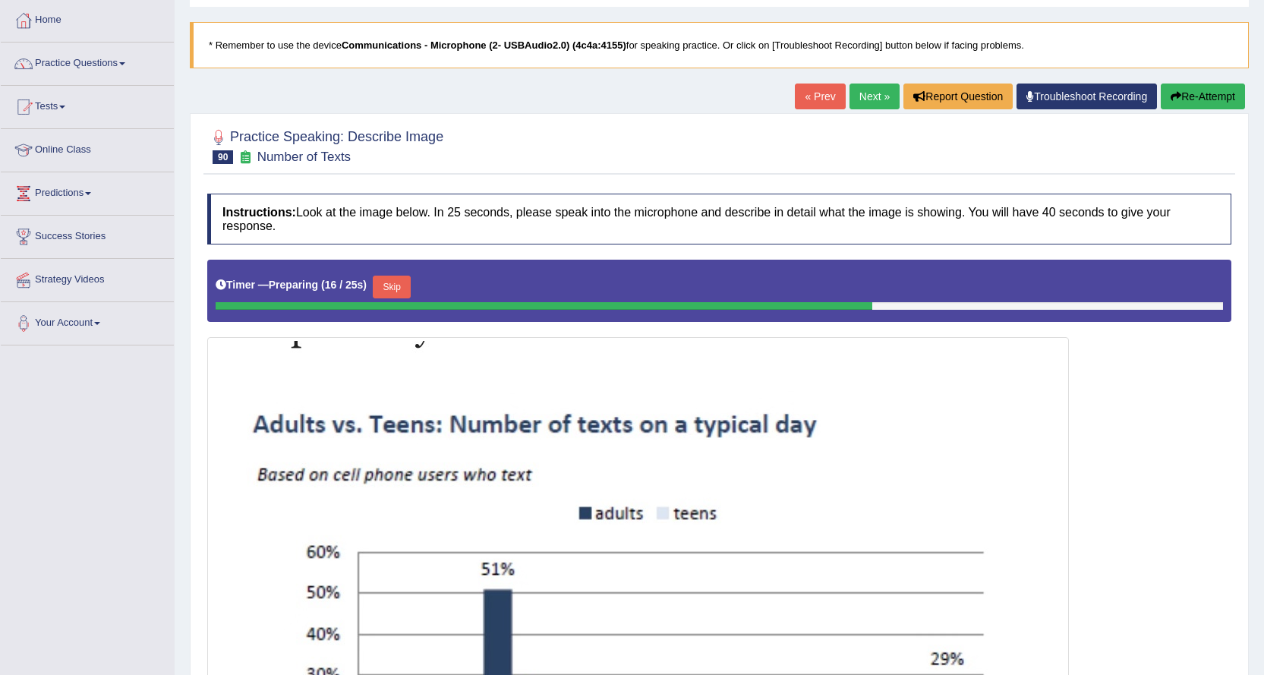
click at [872, 95] on link "Next »" at bounding box center [875, 97] width 50 height 26
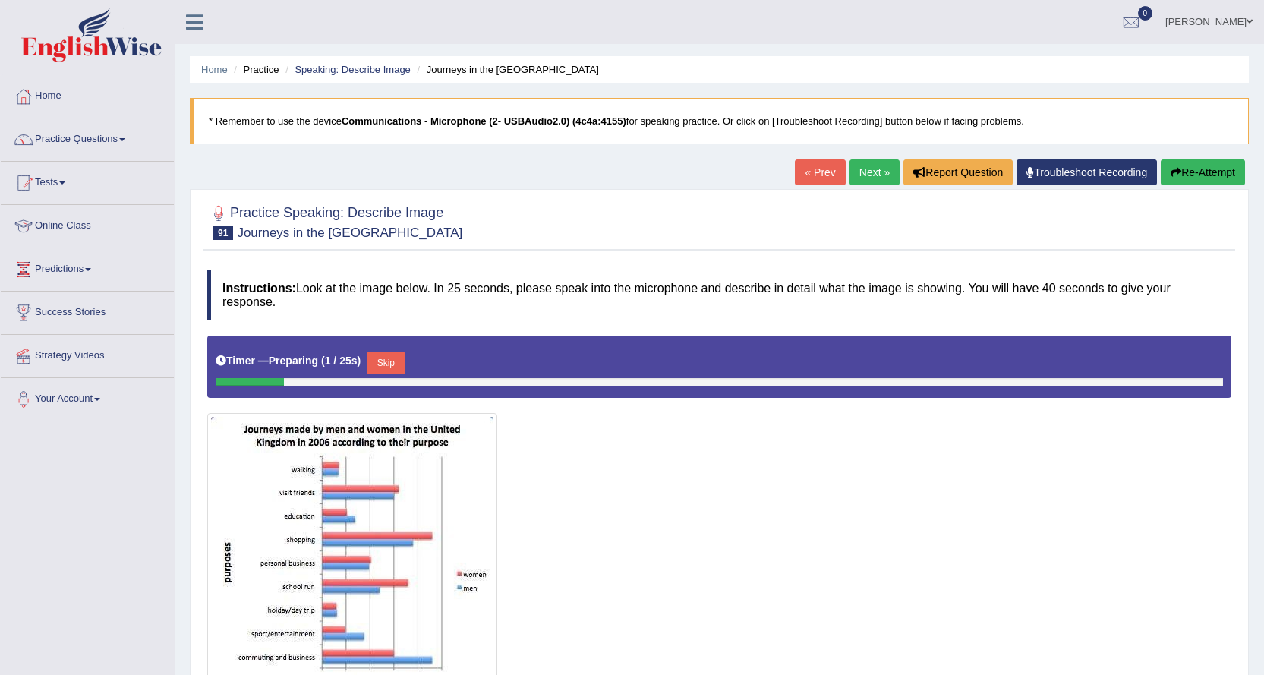
click at [872, 169] on link "Next »" at bounding box center [875, 172] width 50 height 26
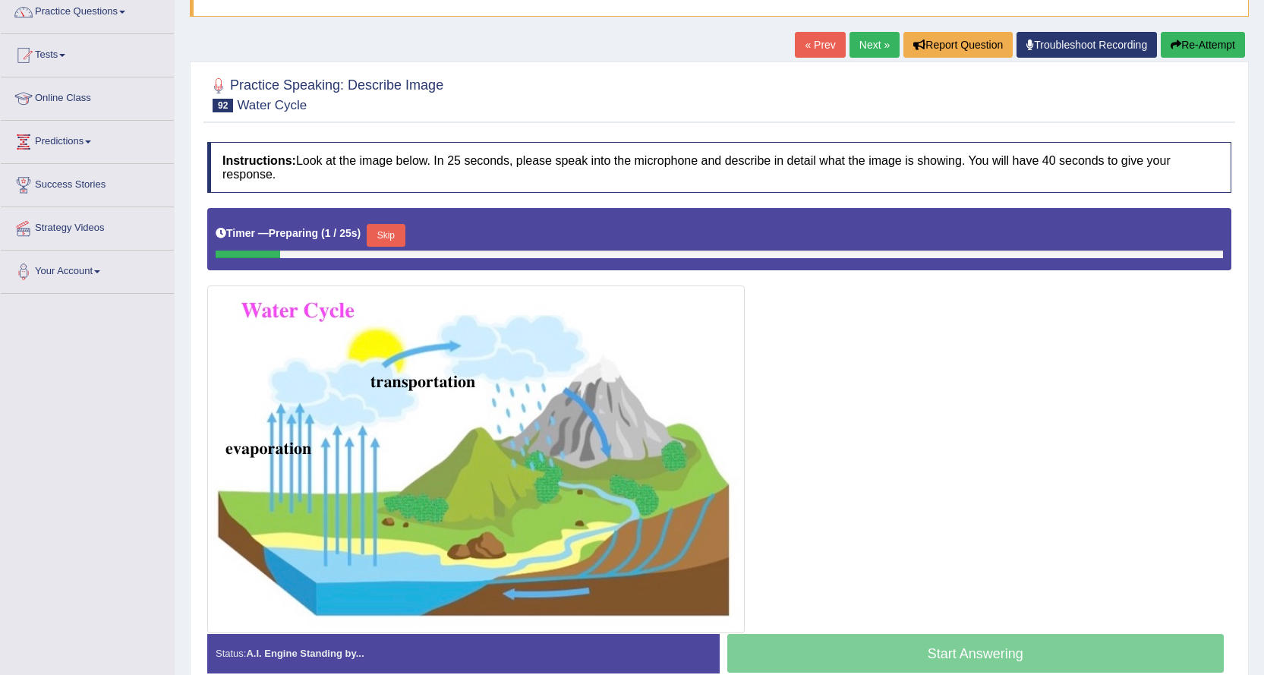
click at [869, 33] on link "Next »" at bounding box center [875, 45] width 50 height 26
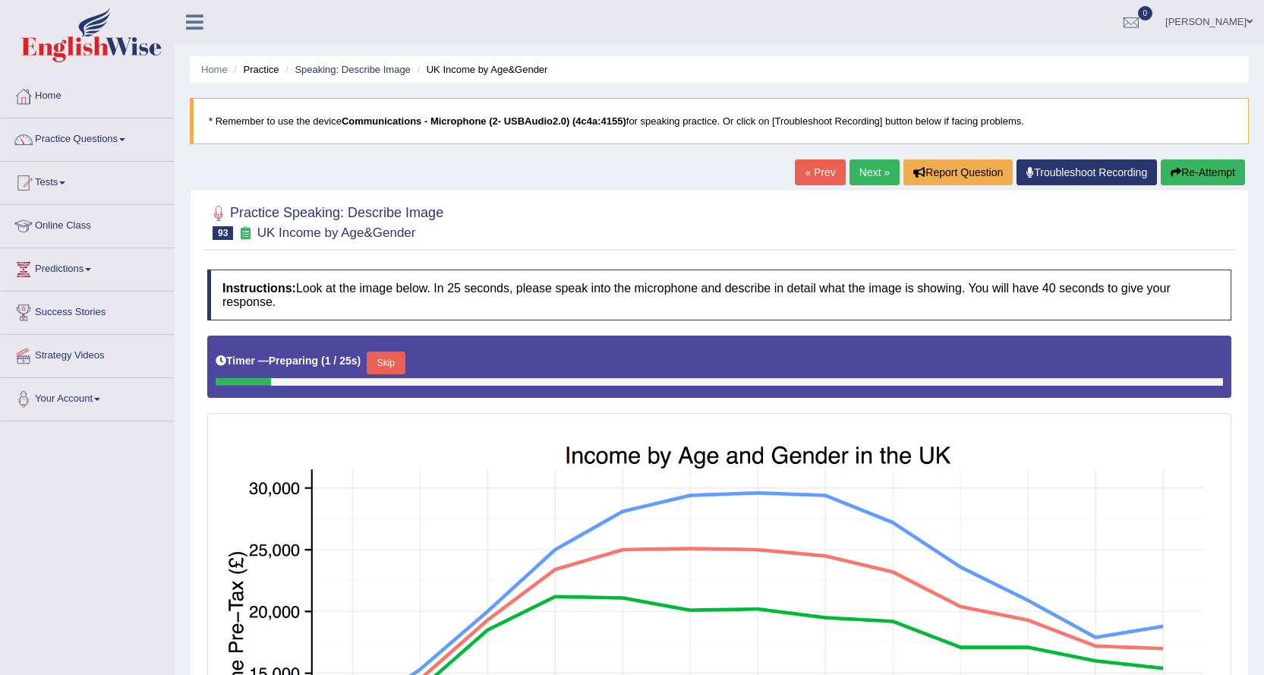
scroll to position [76, 0]
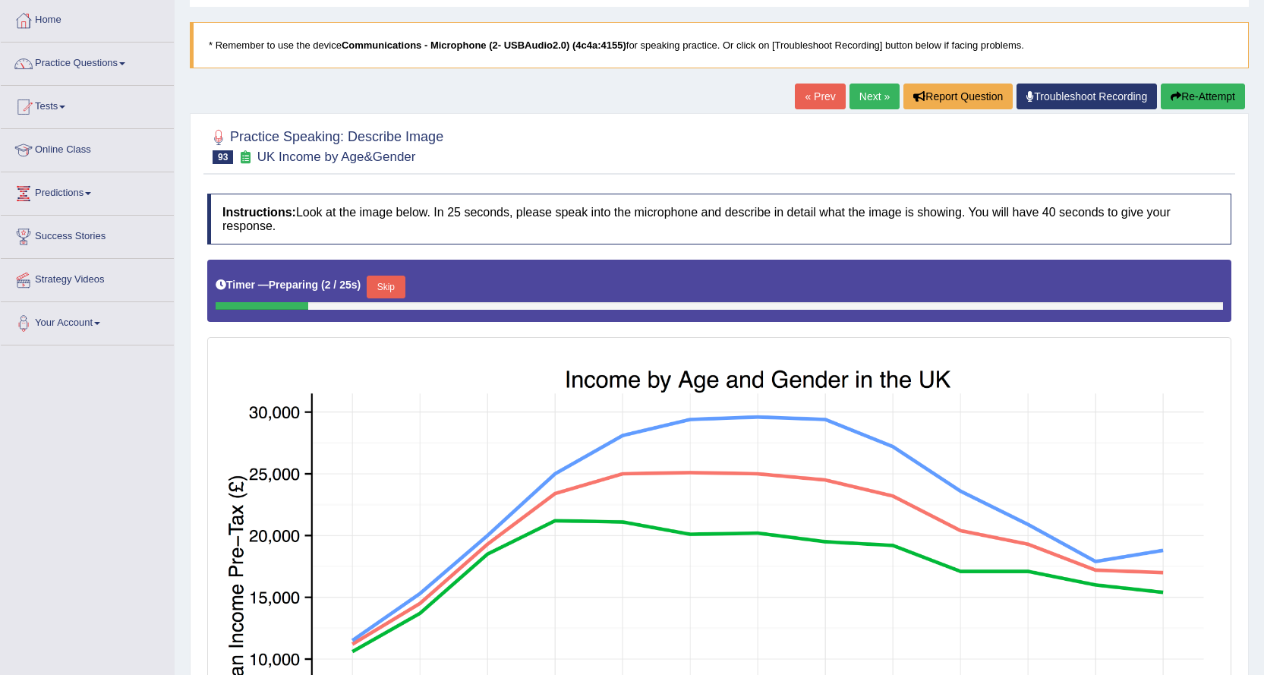
click at [854, 93] on link "Next »" at bounding box center [875, 97] width 50 height 26
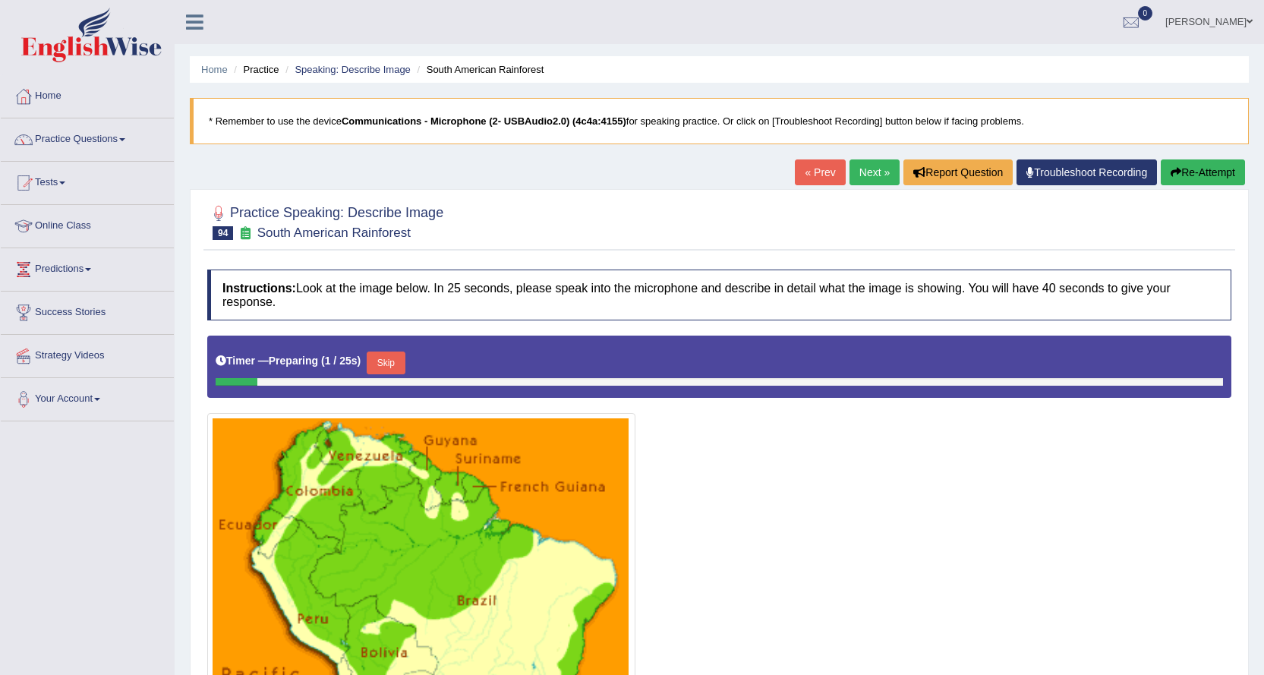
click at [872, 169] on link "Next »" at bounding box center [875, 172] width 50 height 26
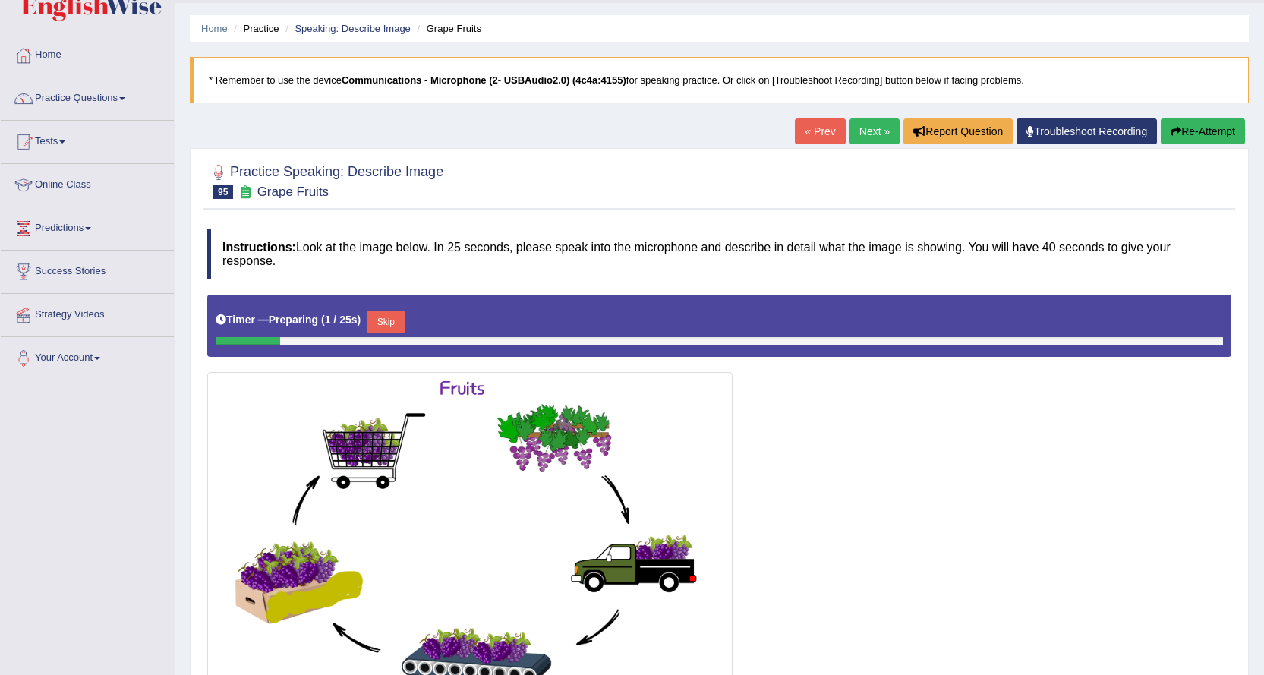
click at [870, 137] on link "Next »" at bounding box center [875, 131] width 50 height 26
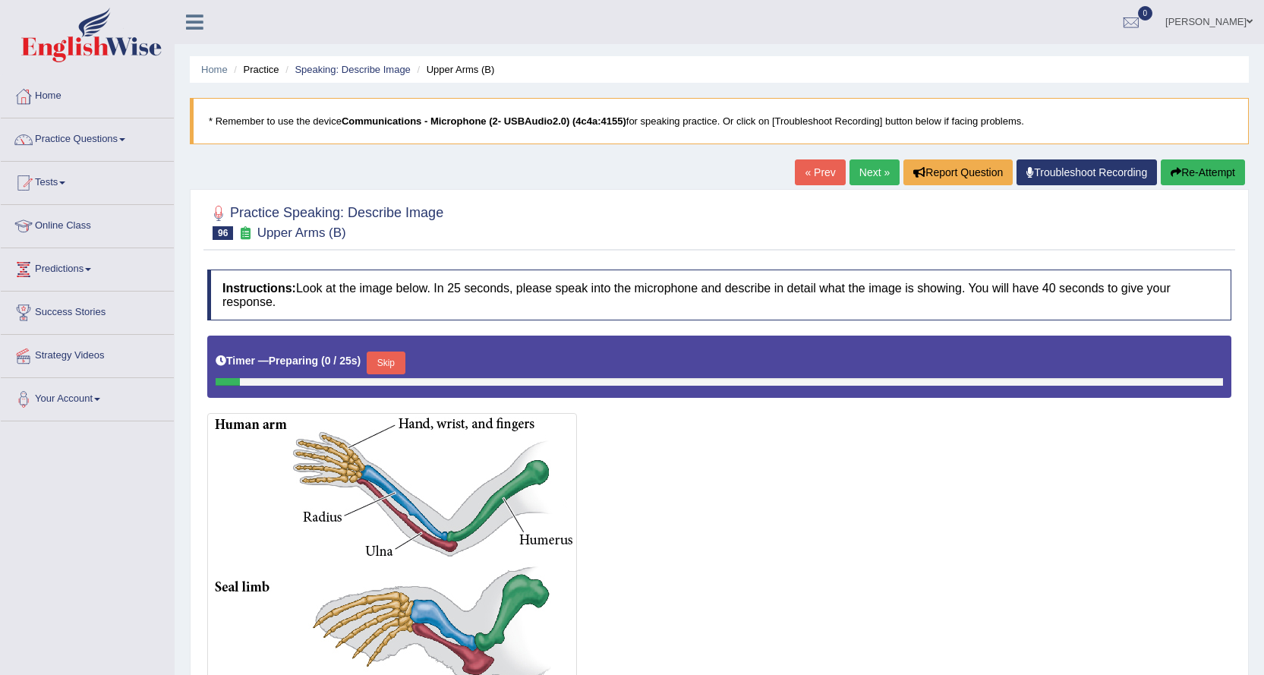
click at [867, 167] on link "Next »" at bounding box center [875, 172] width 50 height 26
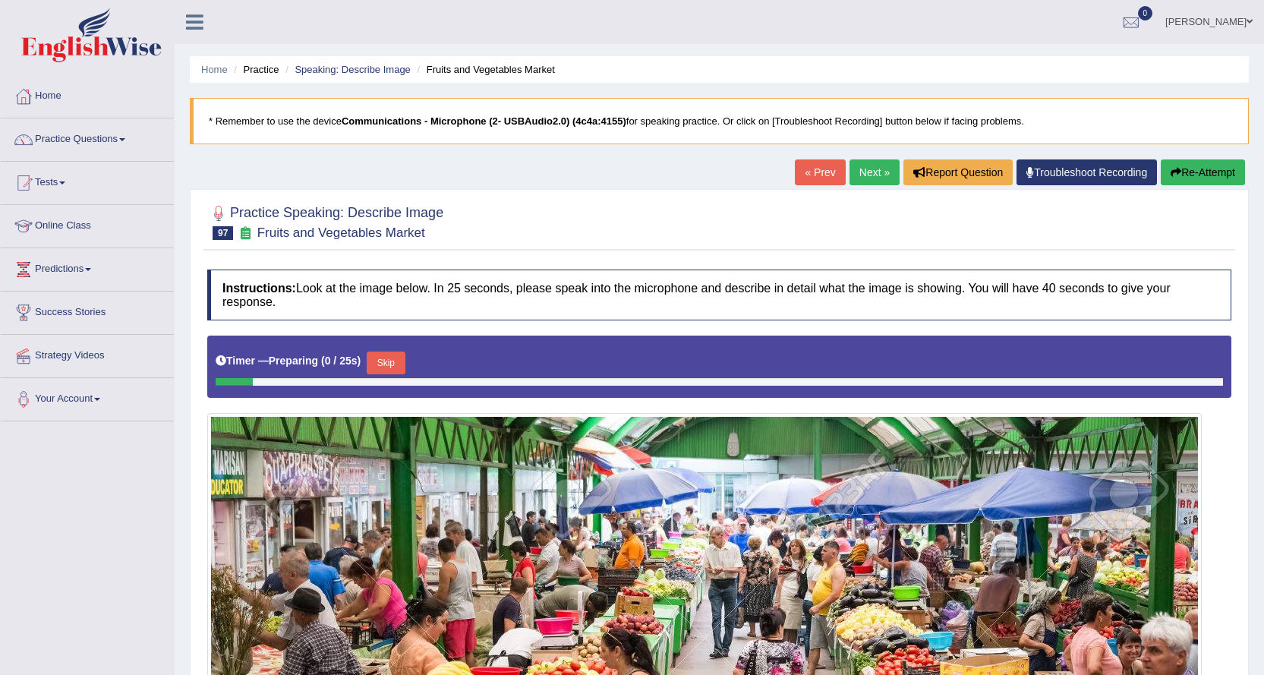
click at [882, 176] on link "Next »" at bounding box center [875, 172] width 50 height 26
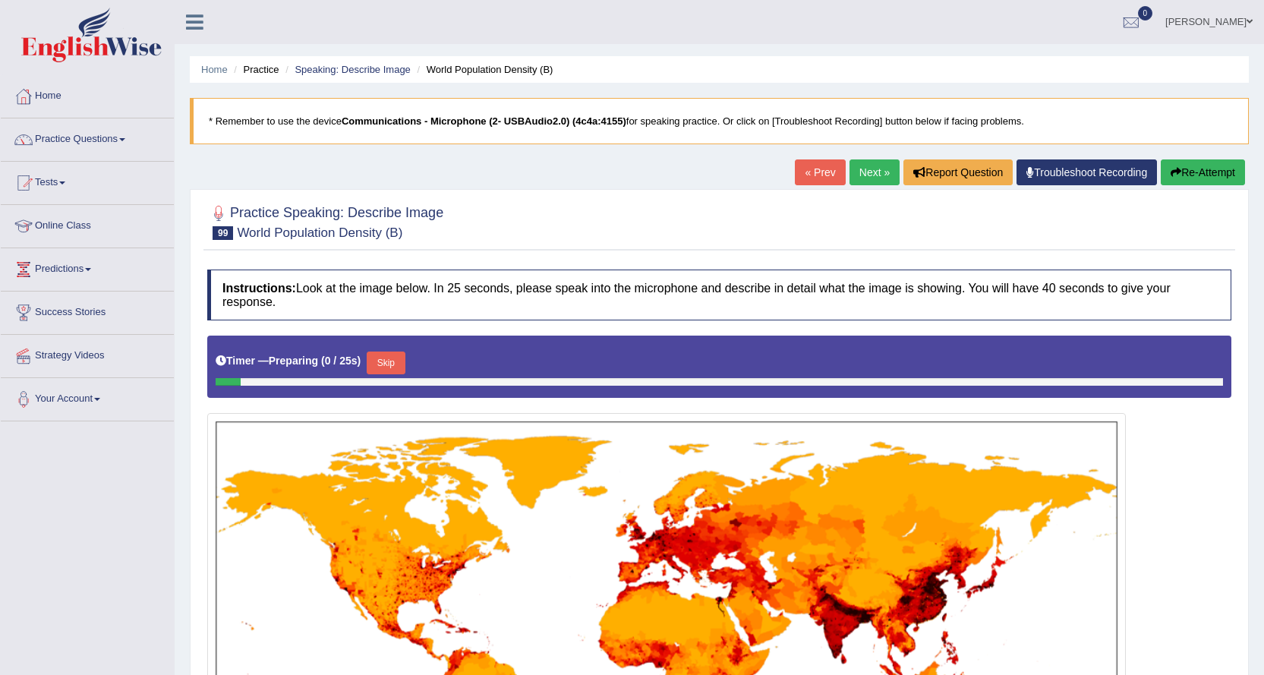
click at [866, 181] on link "Next »" at bounding box center [875, 172] width 50 height 26
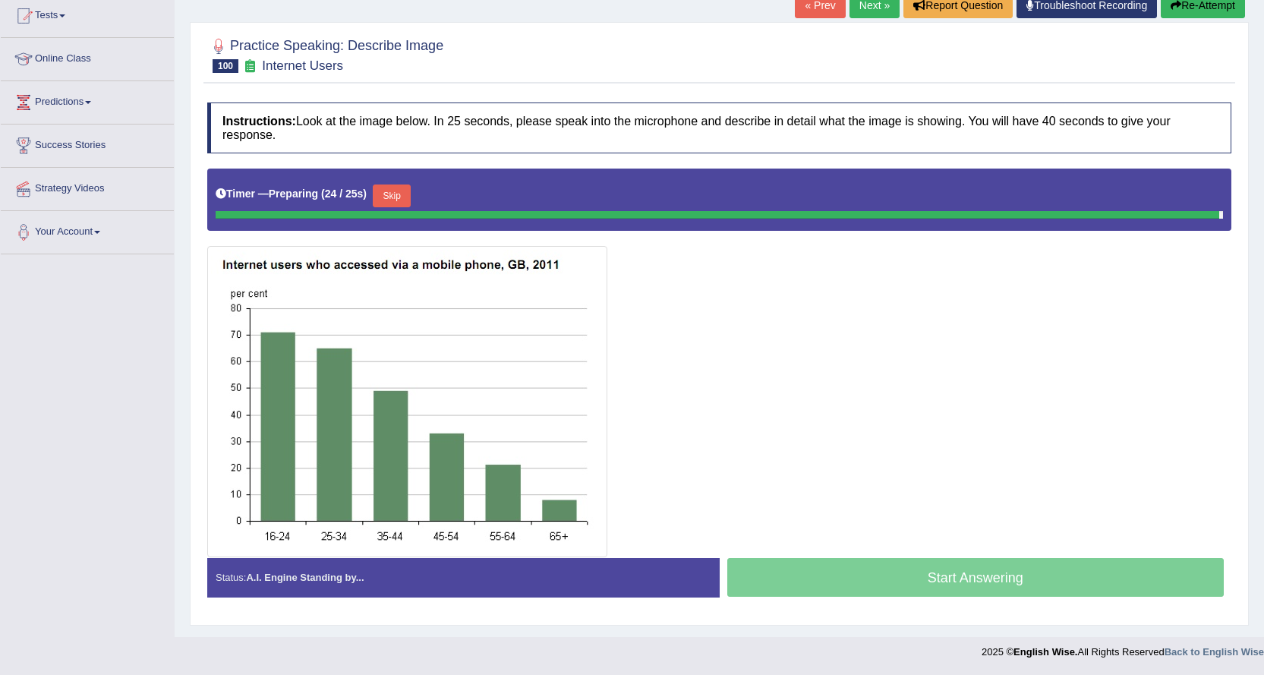
scroll to position [163, 0]
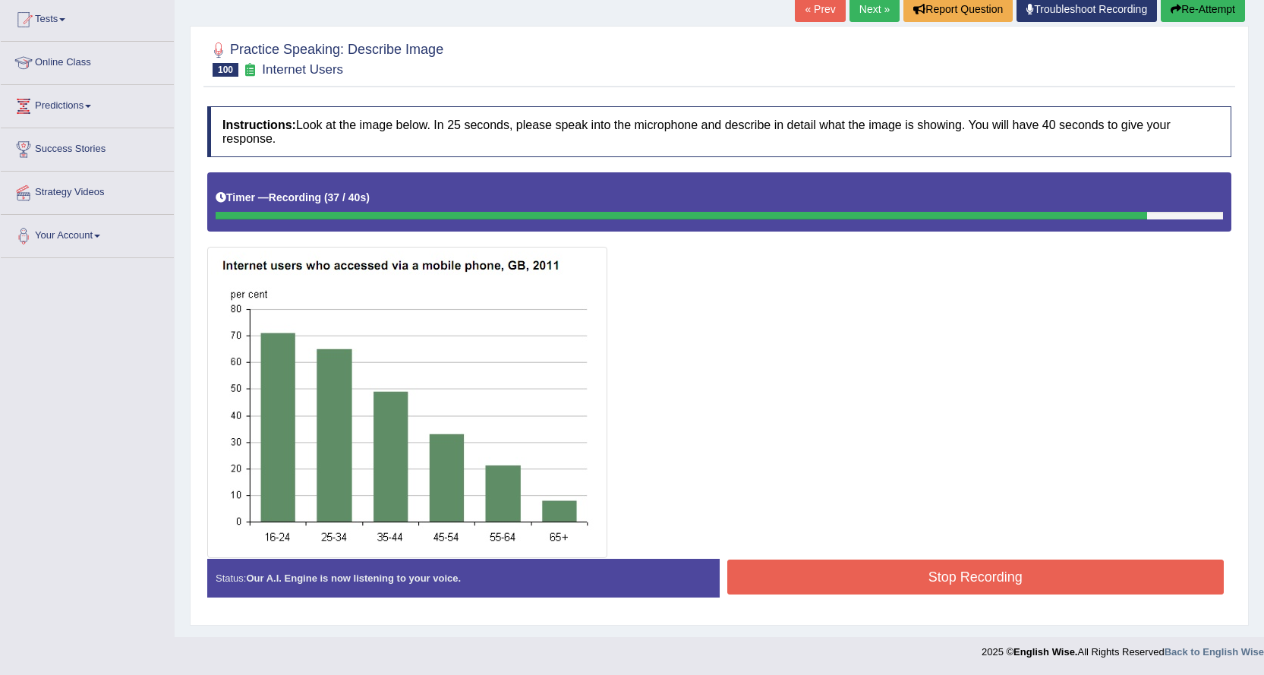
click at [846, 576] on button "Stop Recording" at bounding box center [975, 577] width 497 height 35
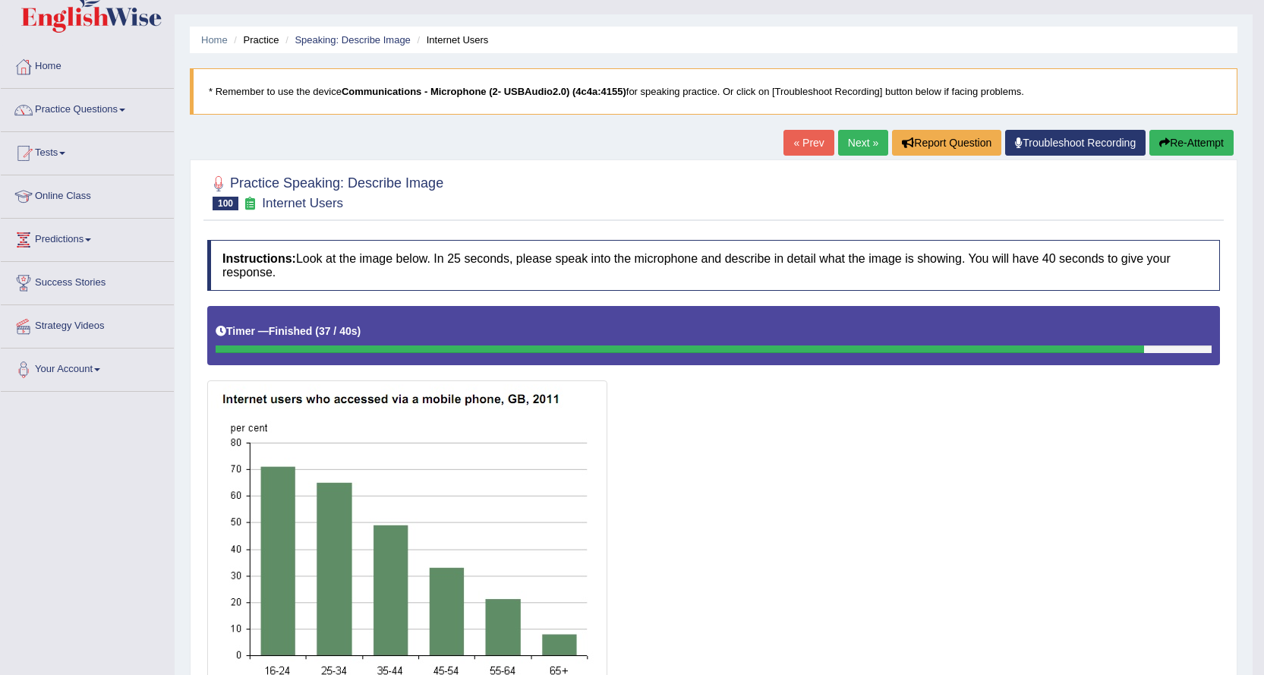
scroll to position [11, 0]
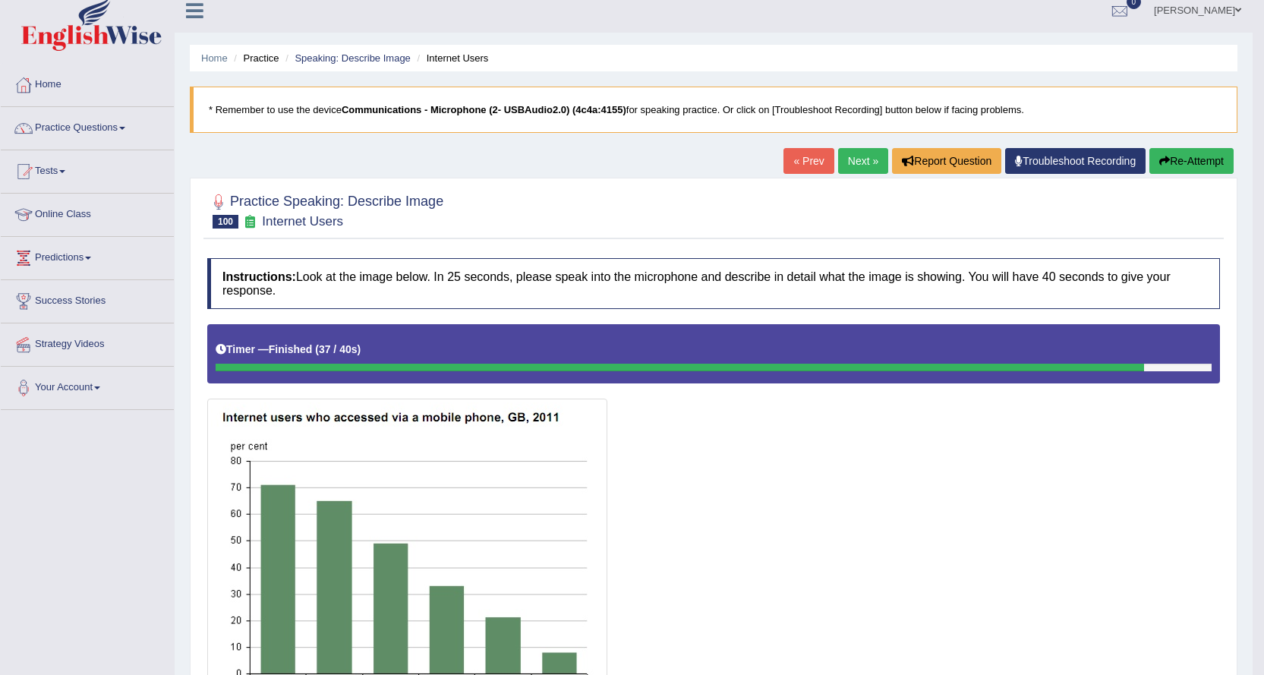
click at [918, 448] on div at bounding box center [713, 516] width 1013 height 385
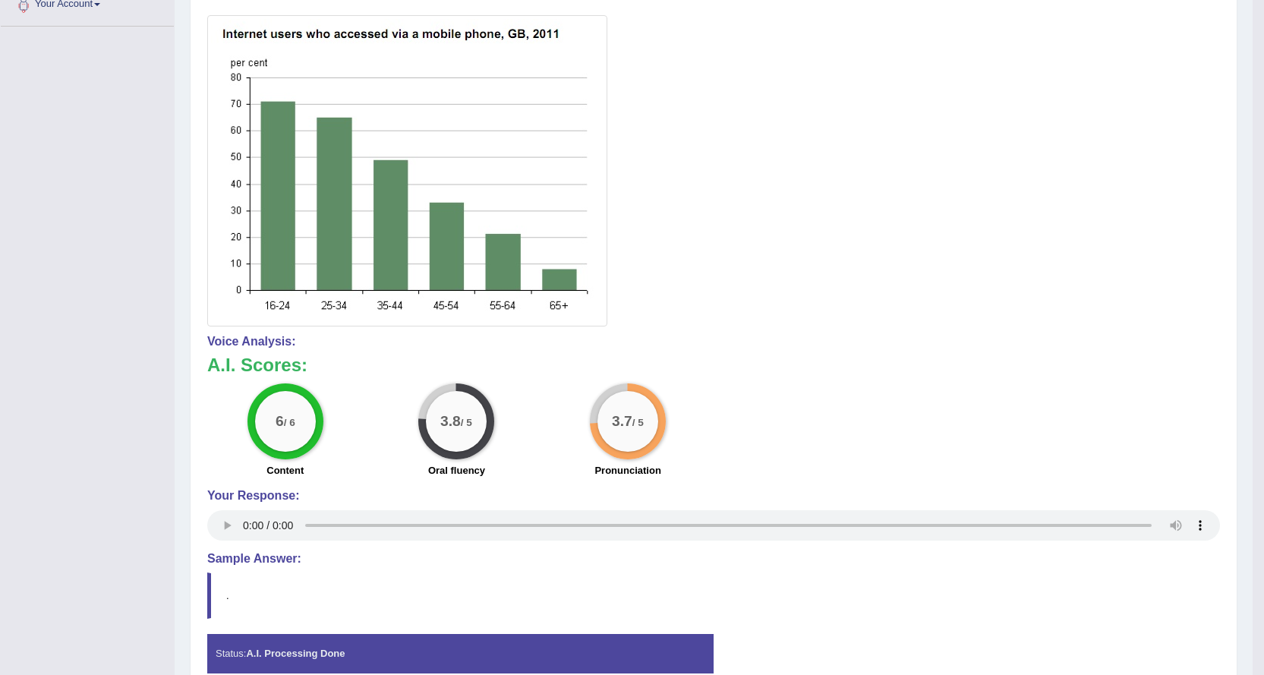
scroll to position [456, 0]
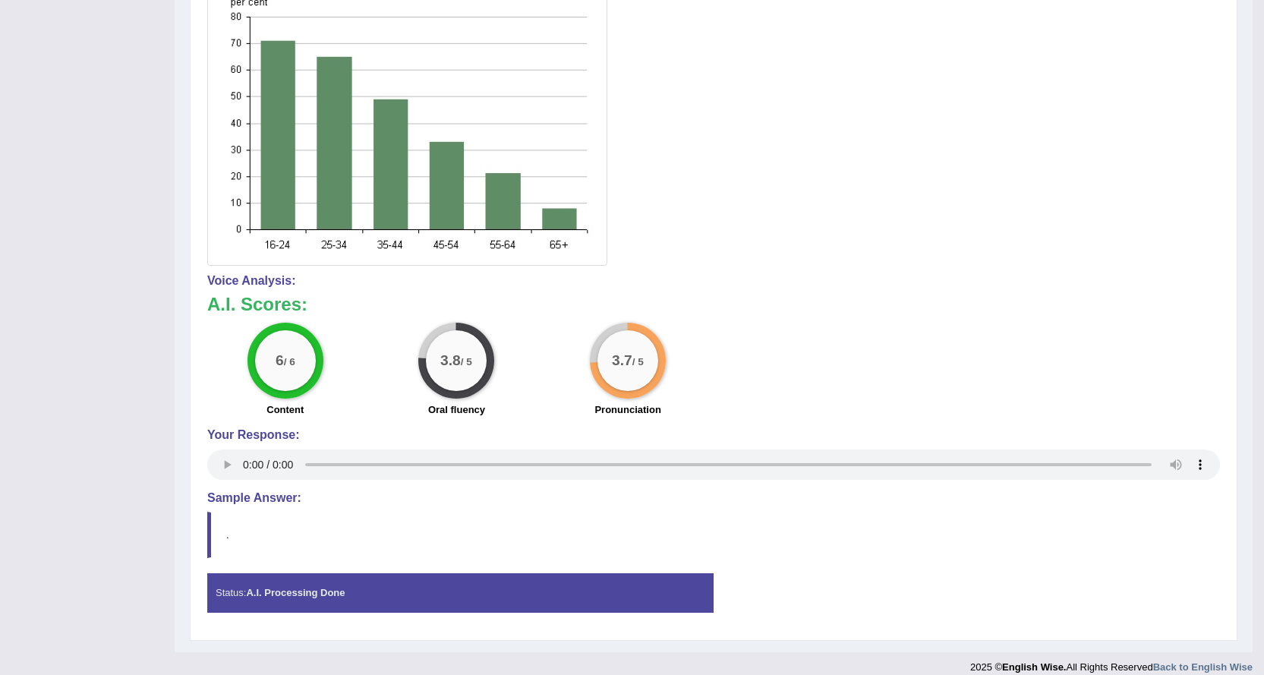
click at [1237, 240] on div "Practice Speaking: Describe Image 100 Internet Users Instructions: Look at the …" at bounding box center [714, 186] width 1048 height 907
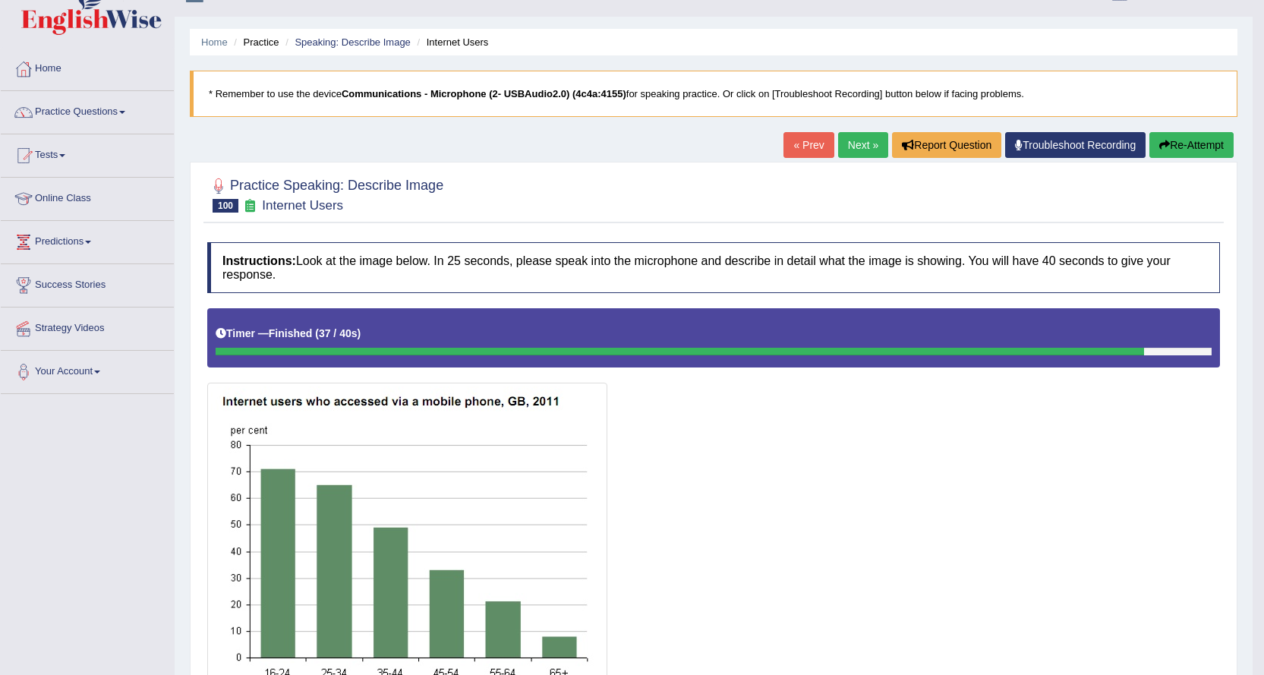
scroll to position [0, 0]
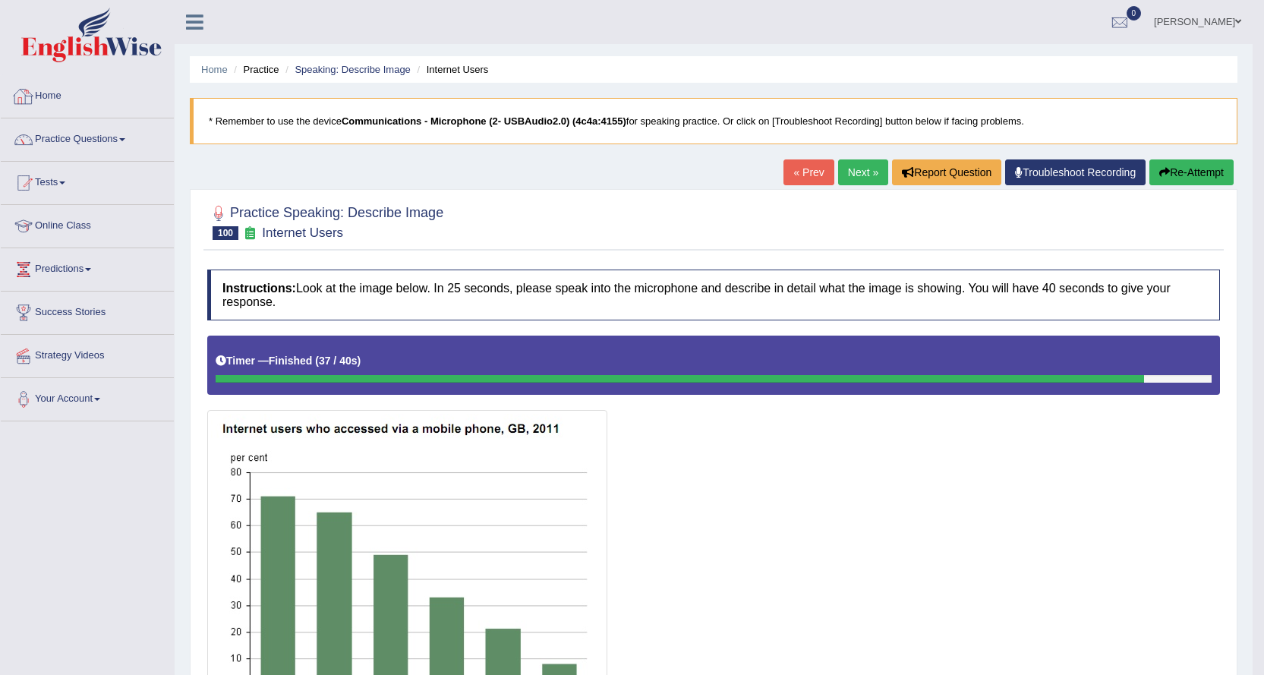
click at [73, 94] on link "Home" at bounding box center [87, 94] width 173 height 38
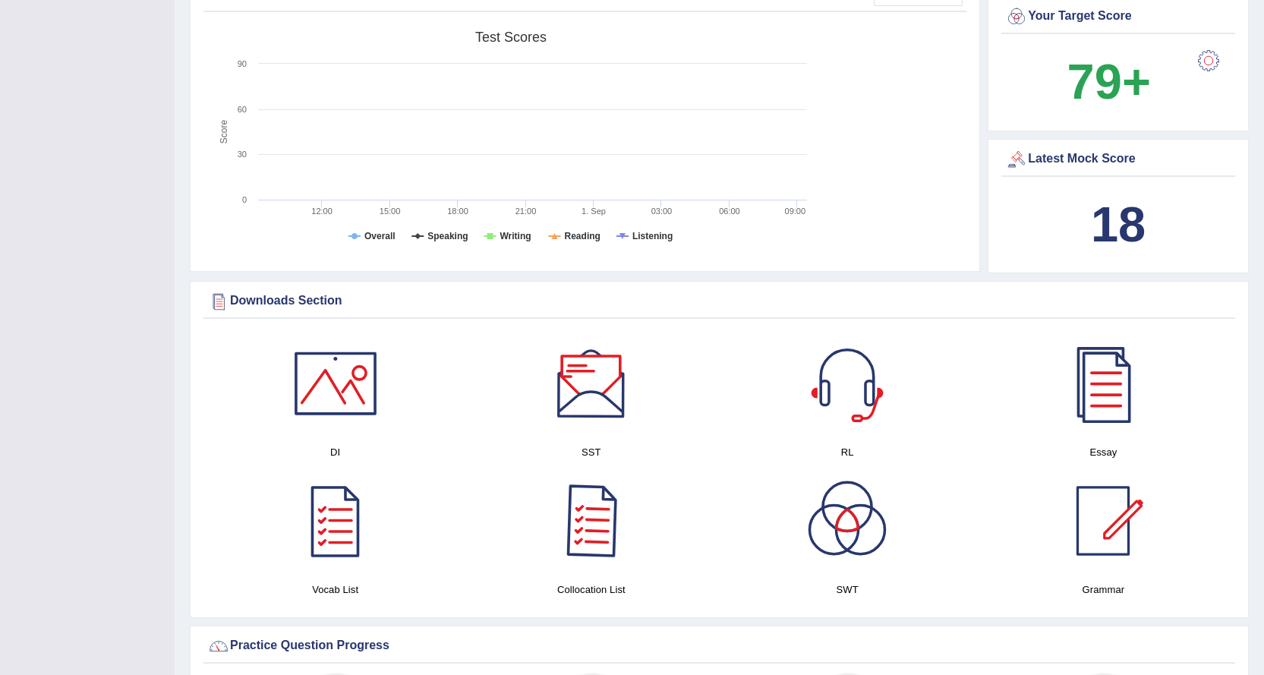
scroll to position [531, 0]
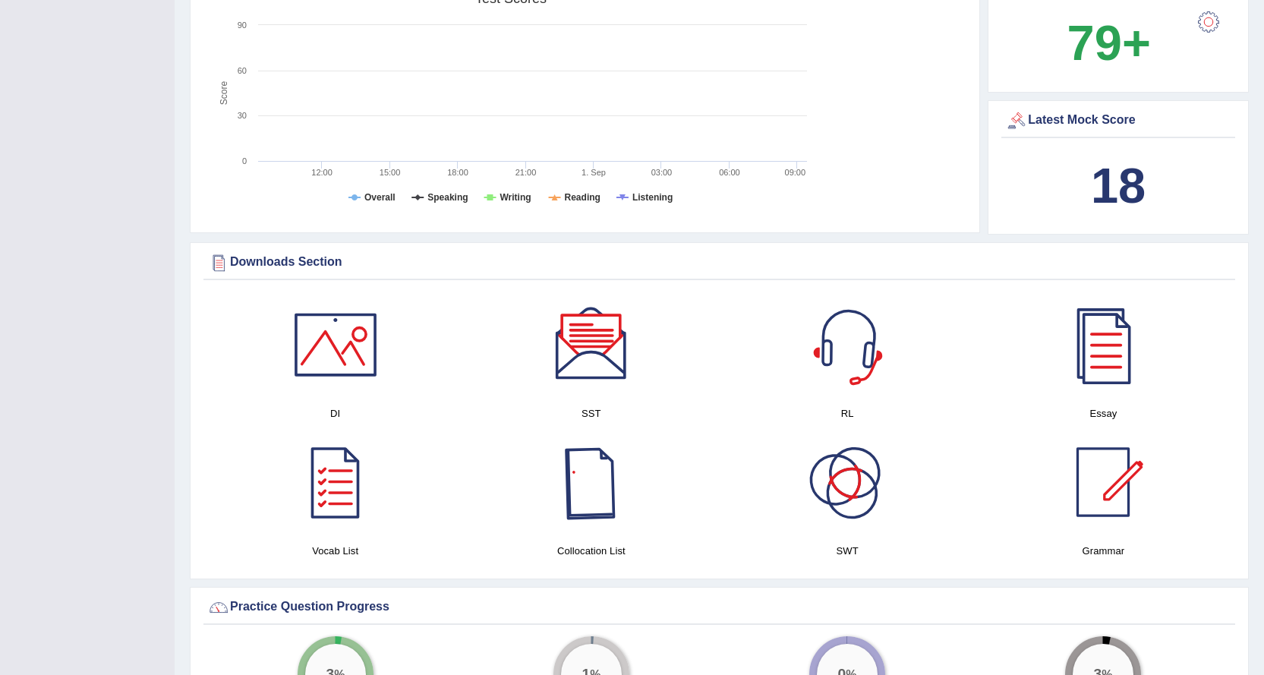
click at [855, 355] on div at bounding box center [847, 345] width 106 height 106
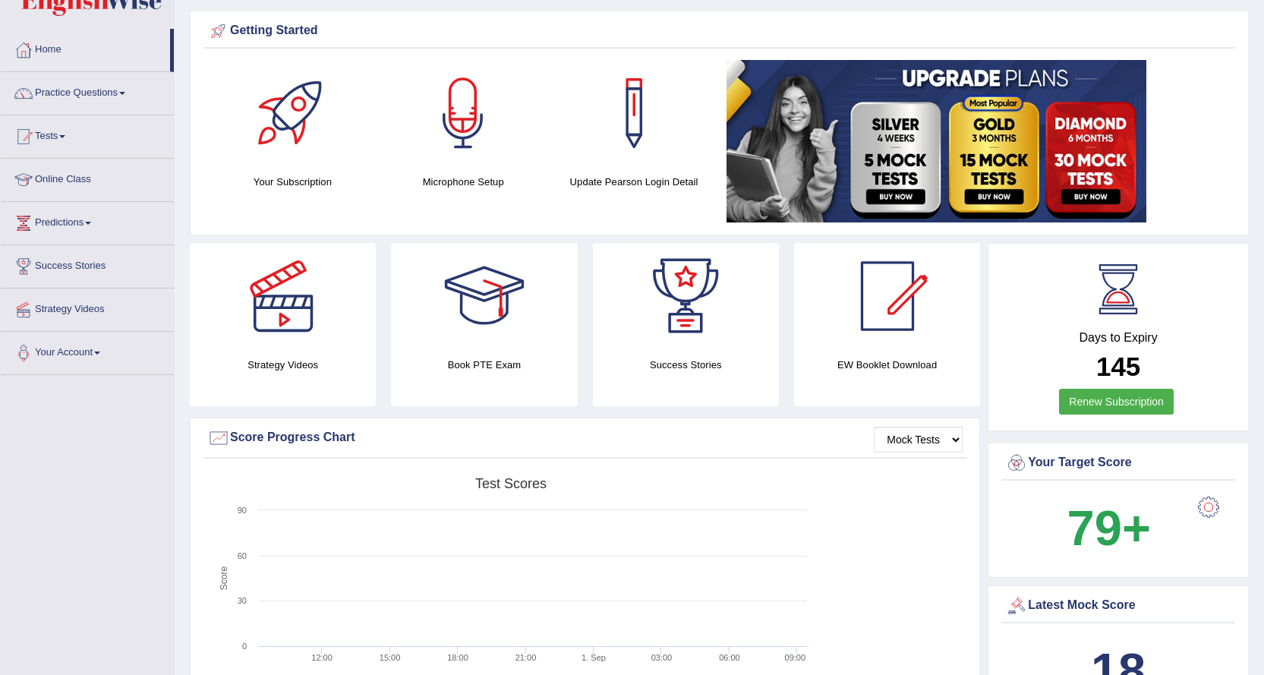
scroll to position [0, 0]
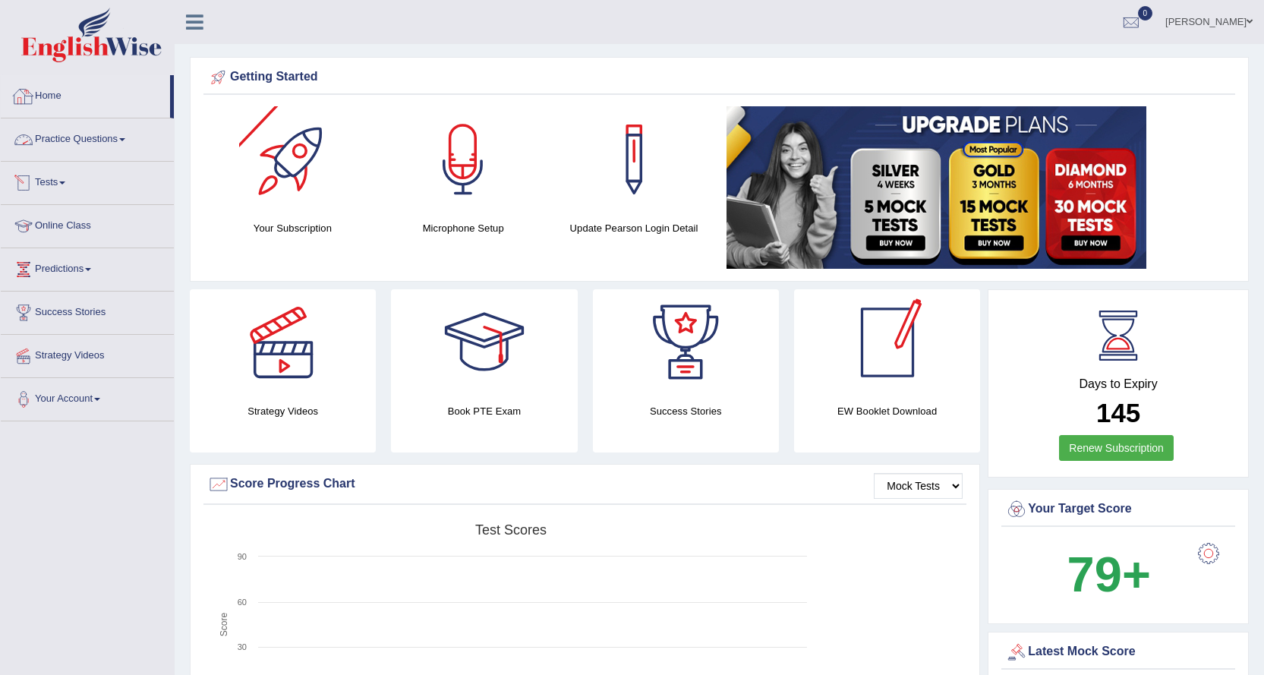
click at [91, 134] on link "Practice Questions" at bounding box center [87, 137] width 173 height 38
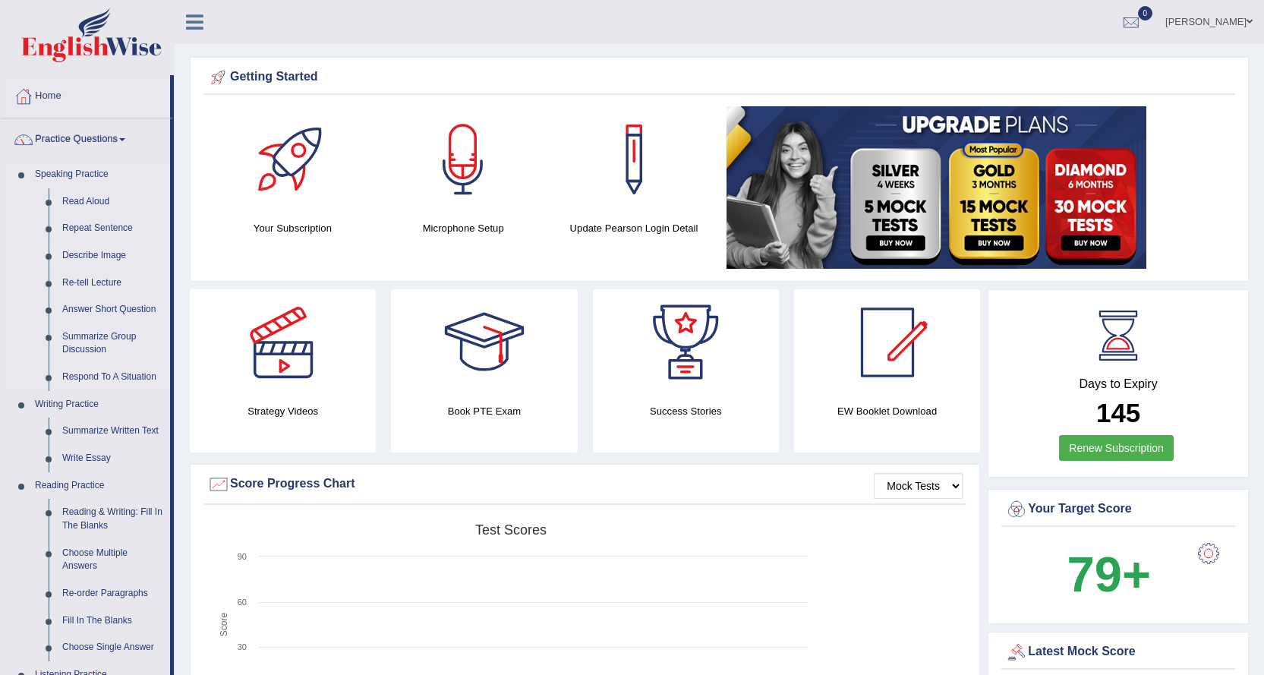
click at [97, 256] on link "Describe Image" at bounding box center [112, 255] width 115 height 27
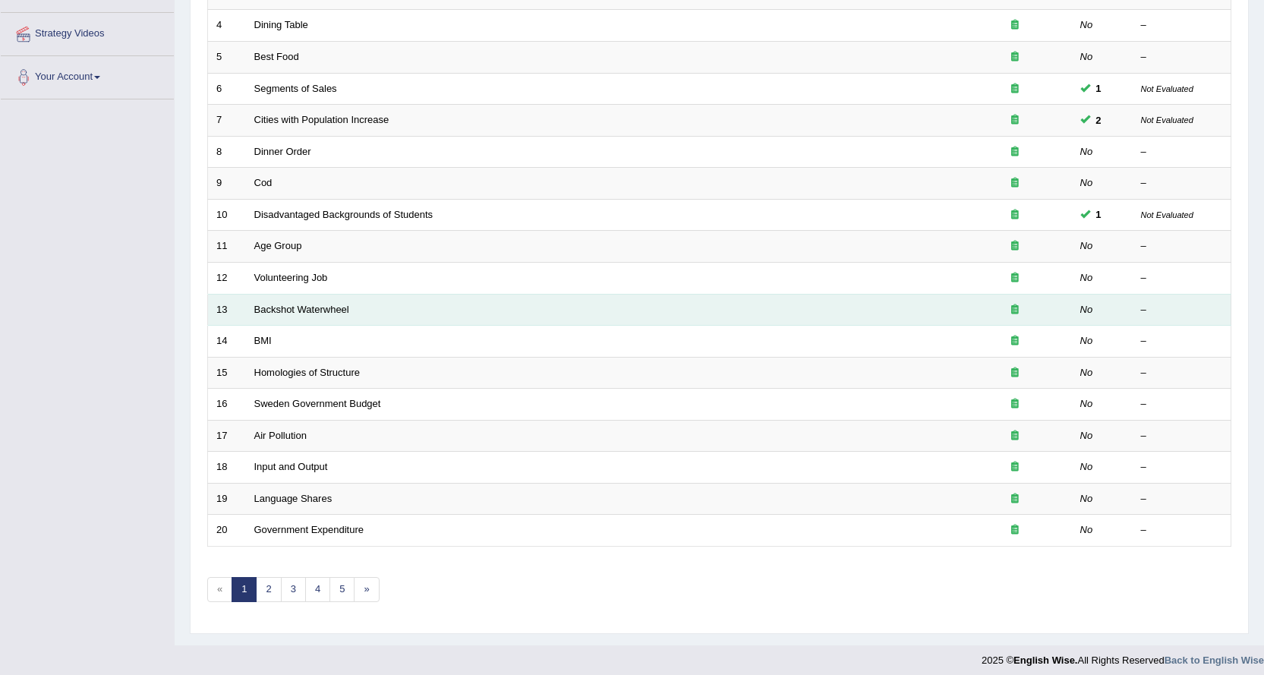
scroll to position [330, 0]
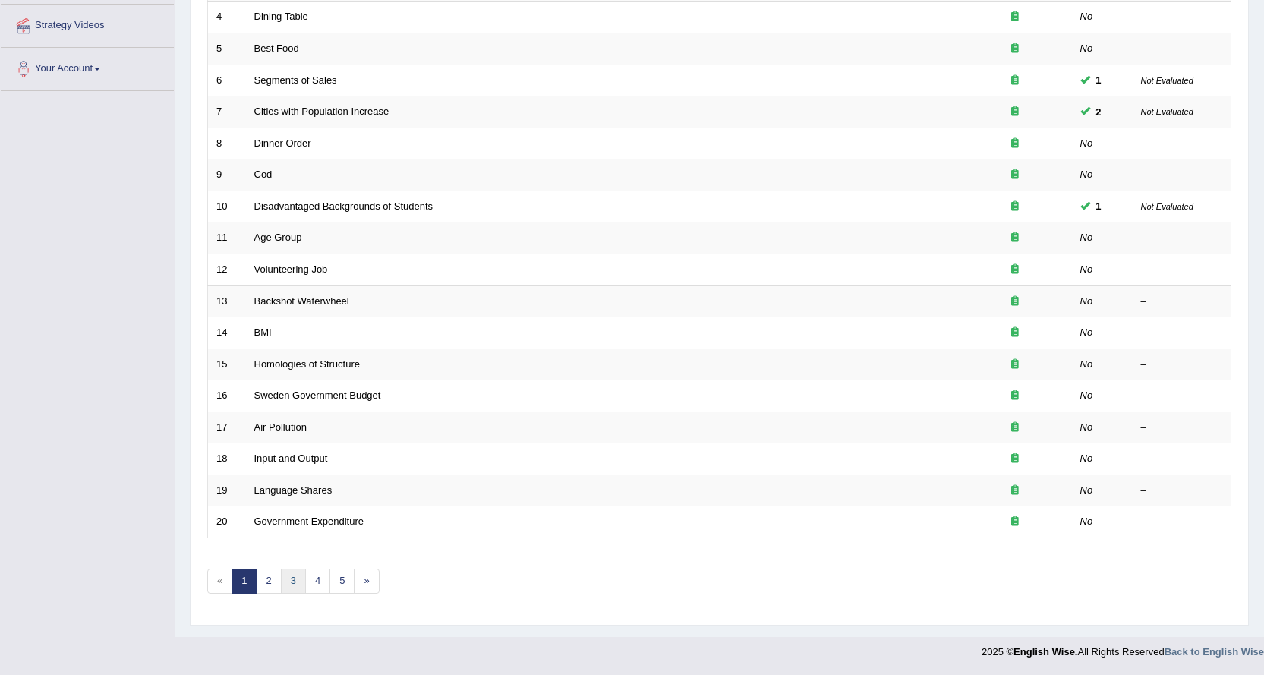
click at [292, 579] on link "3" at bounding box center [293, 581] width 25 height 25
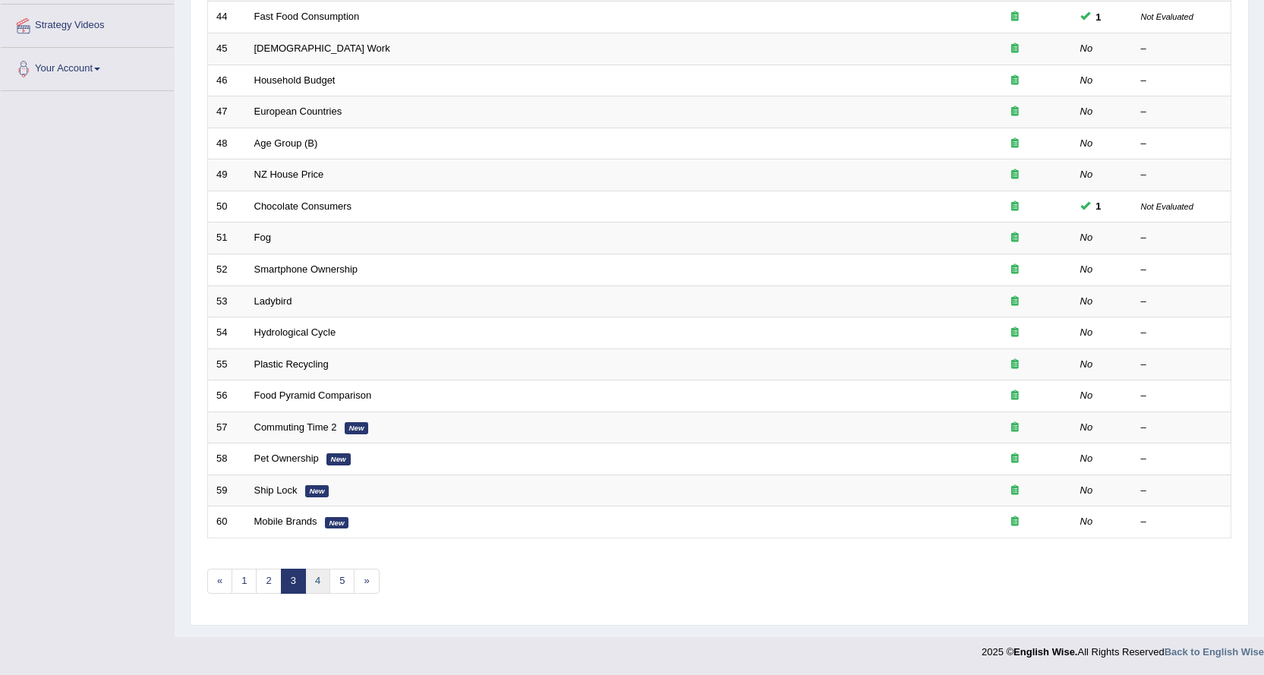
click at [317, 583] on link "4" at bounding box center [317, 581] width 25 height 25
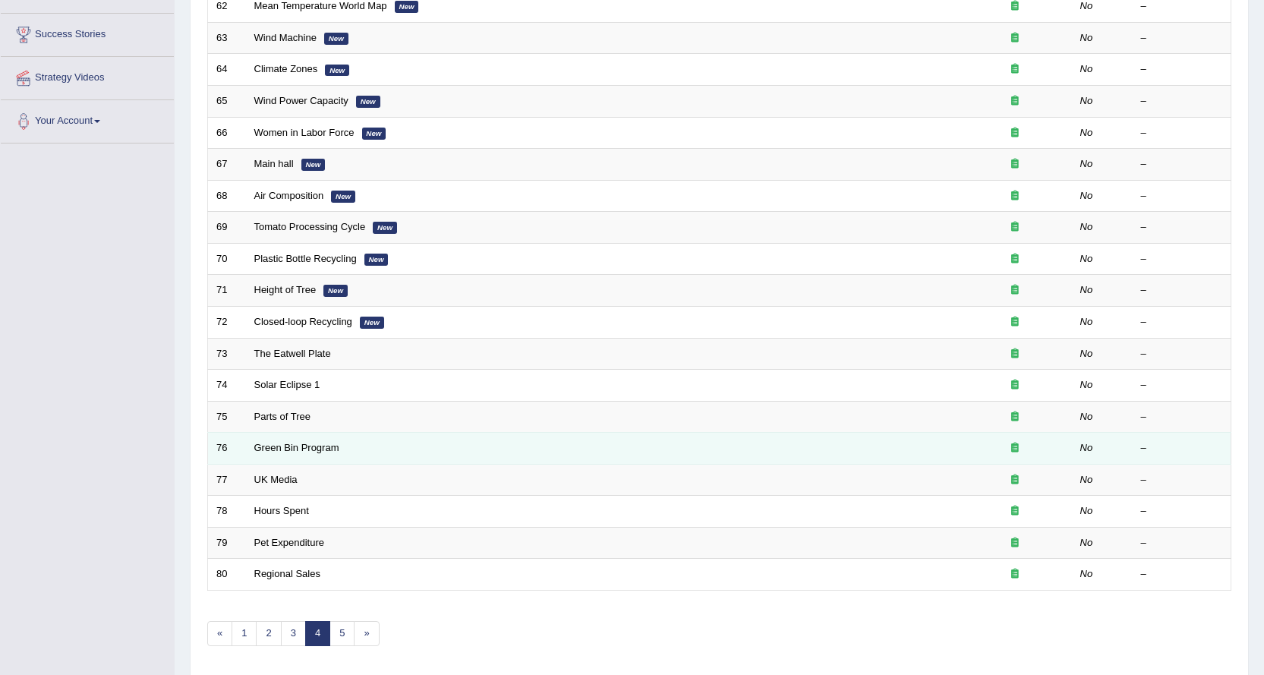
scroll to position [330, 0]
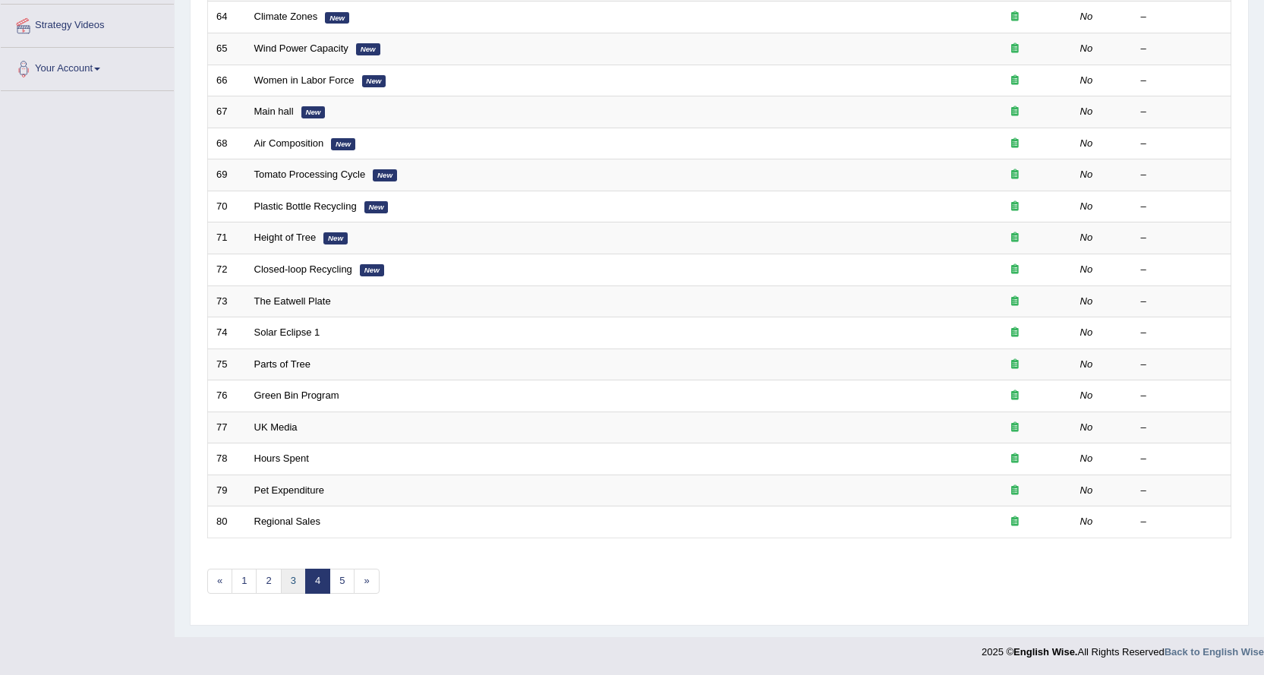
click at [298, 572] on link "3" at bounding box center [293, 581] width 25 height 25
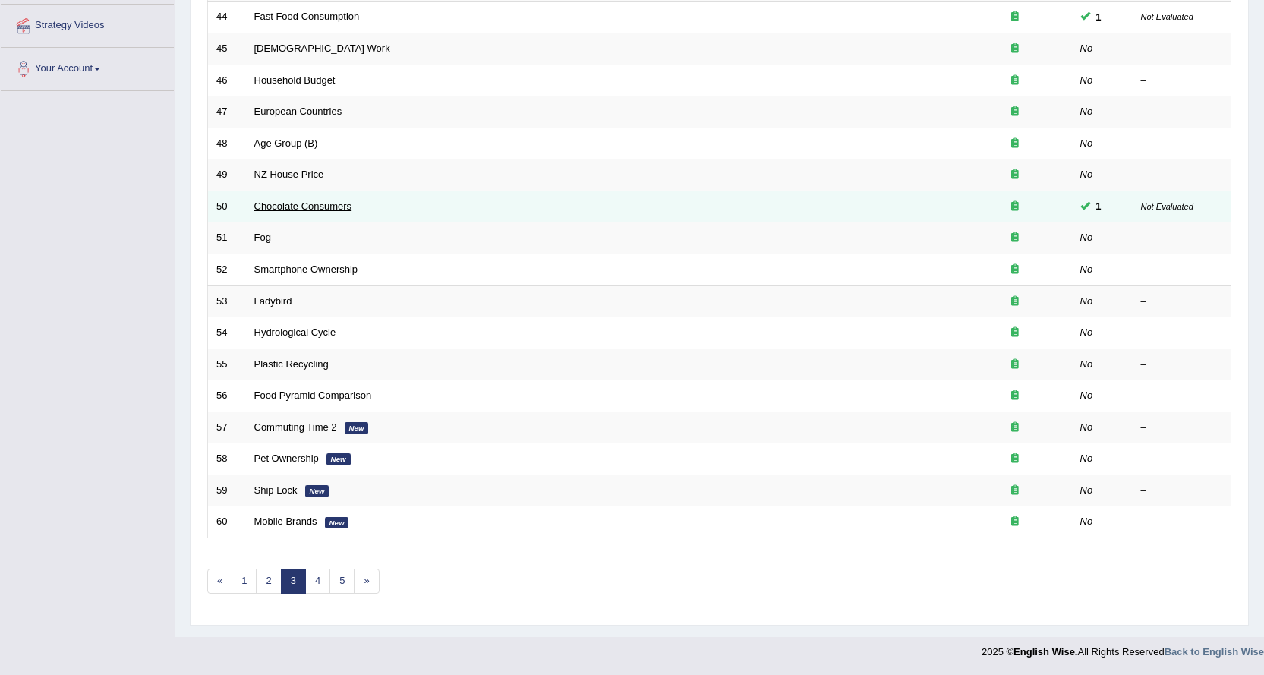
click at [304, 205] on link "Chocolate Consumers" at bounding box center [303, 205] width 98 height 11
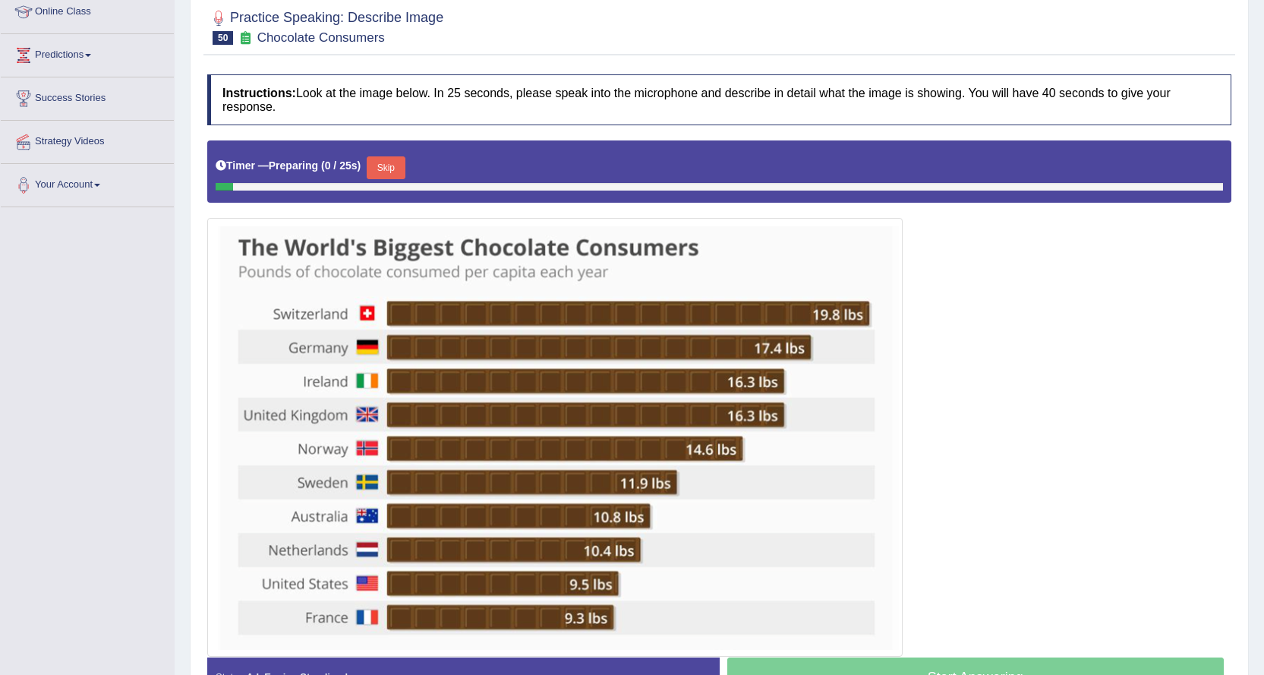
scroll to position [304, 0]
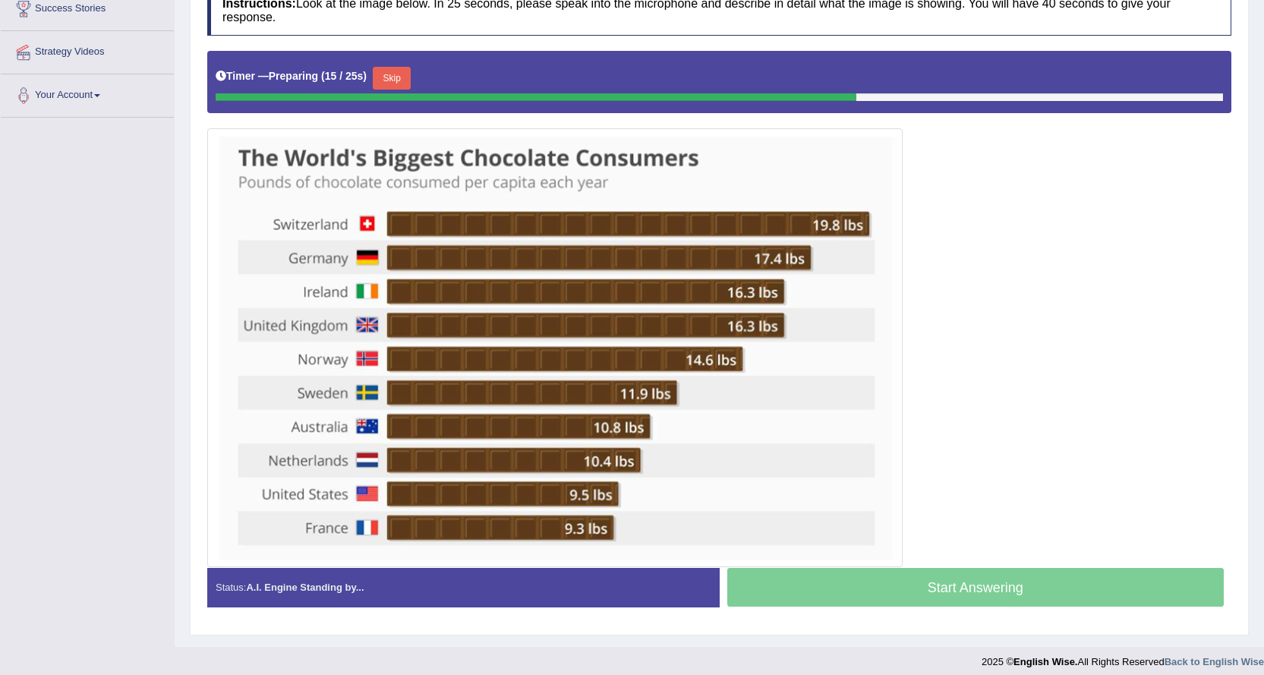
click at [395, 77] on button "Skip" at bounding box center [392, 78] width 38 height 23
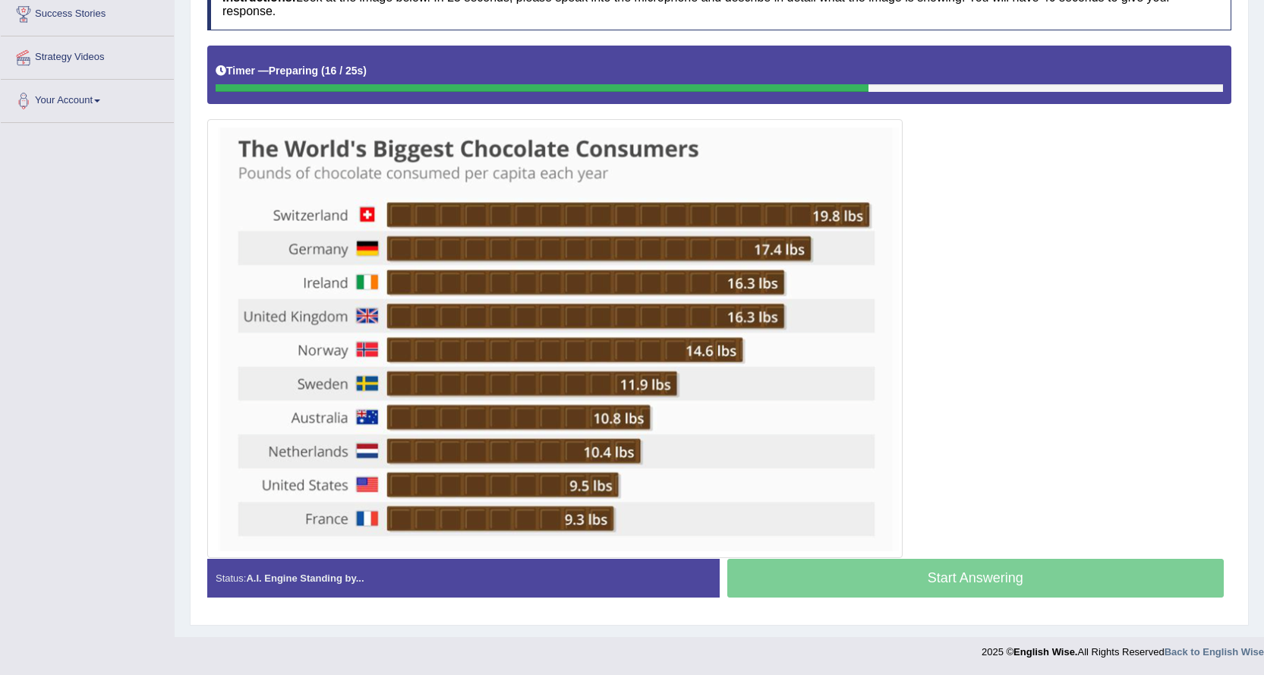
scroll to position [298, 0]
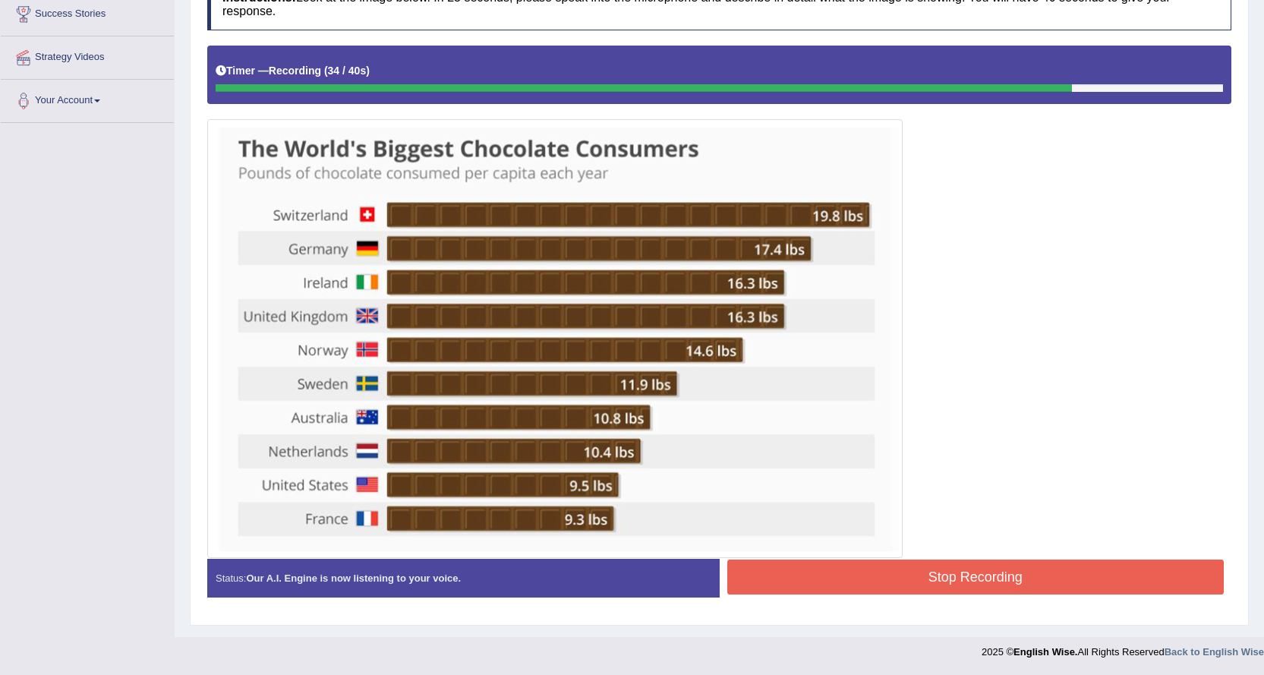
click at [934, 583] on button "Stop Recording" at bounding box center [975, 577] width 497 height 35
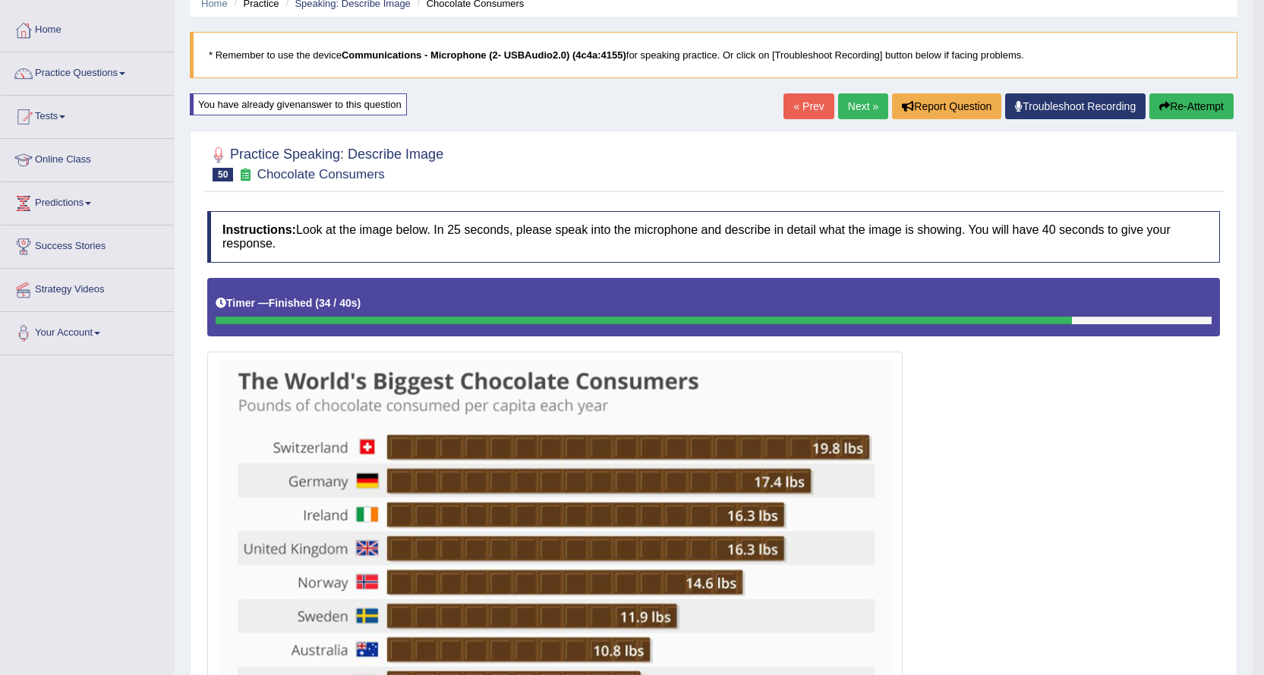
scroll to position [0, 0]
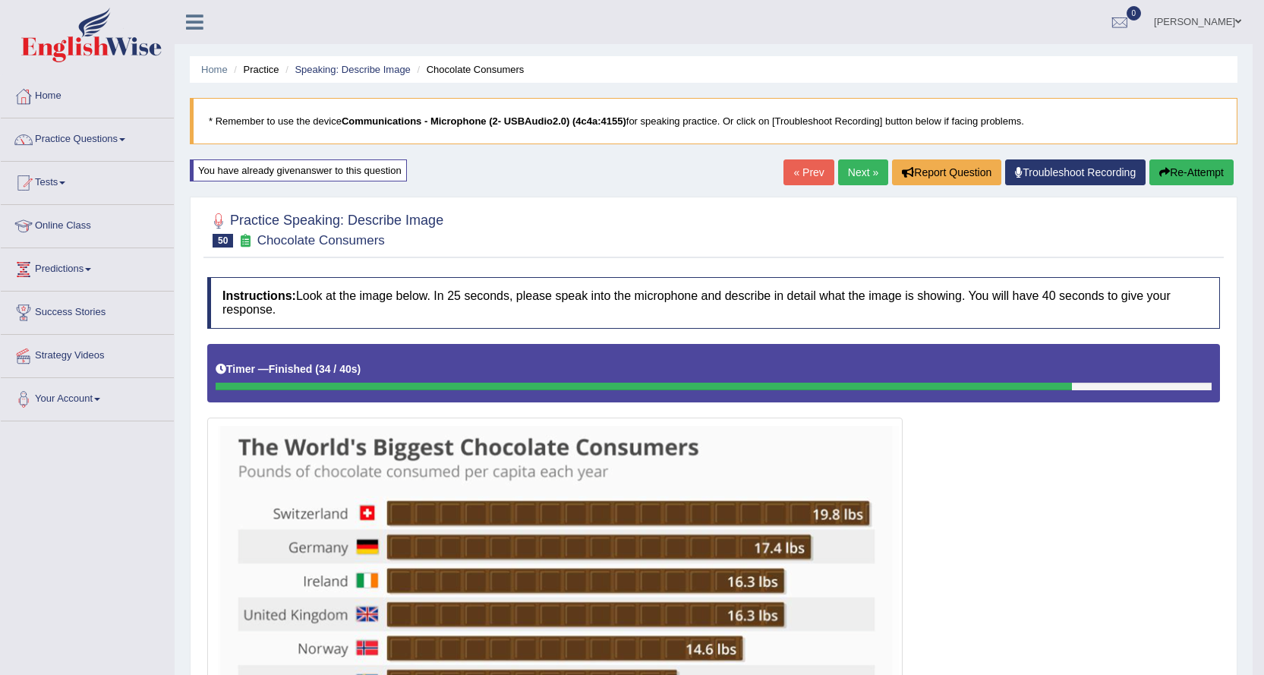
click at [843, 171] on link "Next »" at bounding box center [863, 172] width 50 height 26
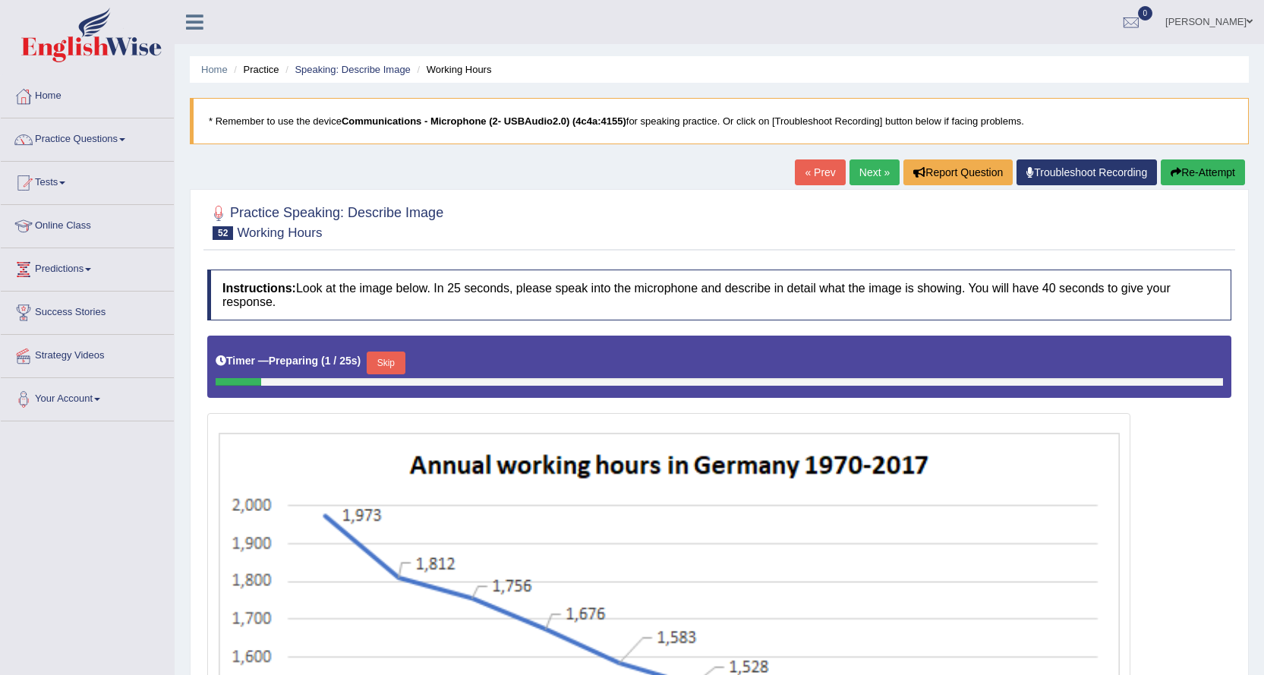
click at [874, 181] on link "Next »" at bounding box center [875, 172] width 50 height 26
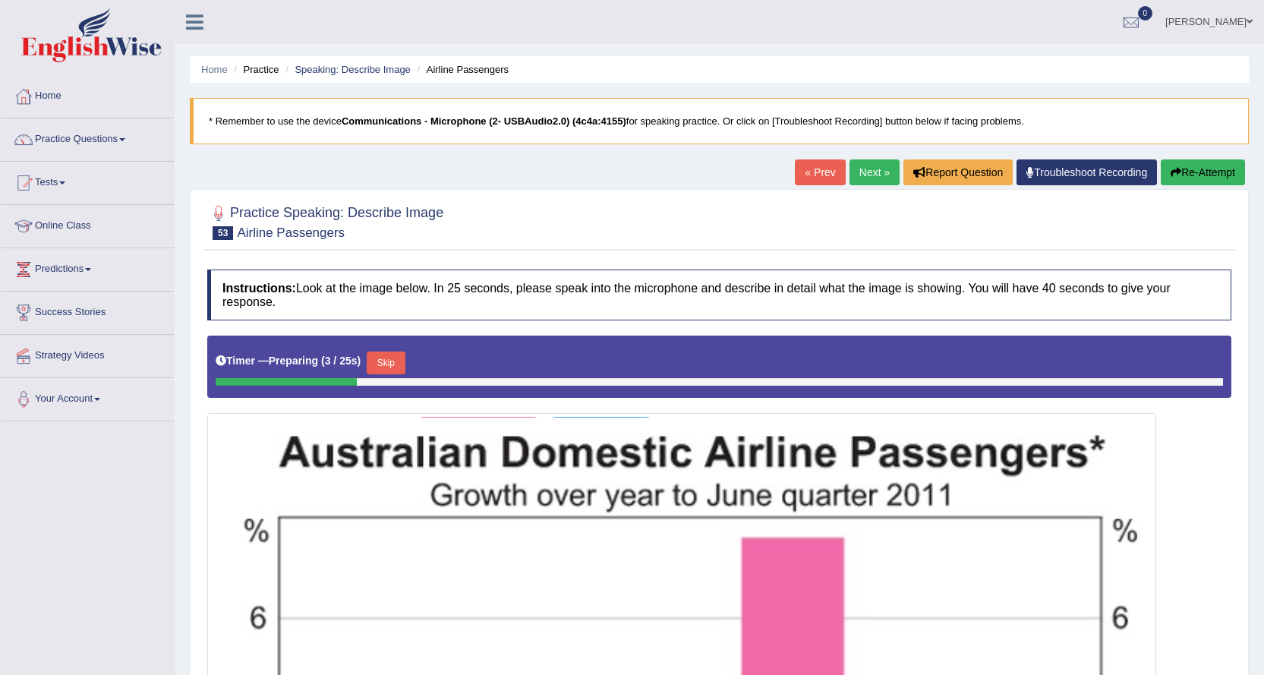
click at [874, 165] on link "Next »" at bounding box center [875, 172] width 50 height 26
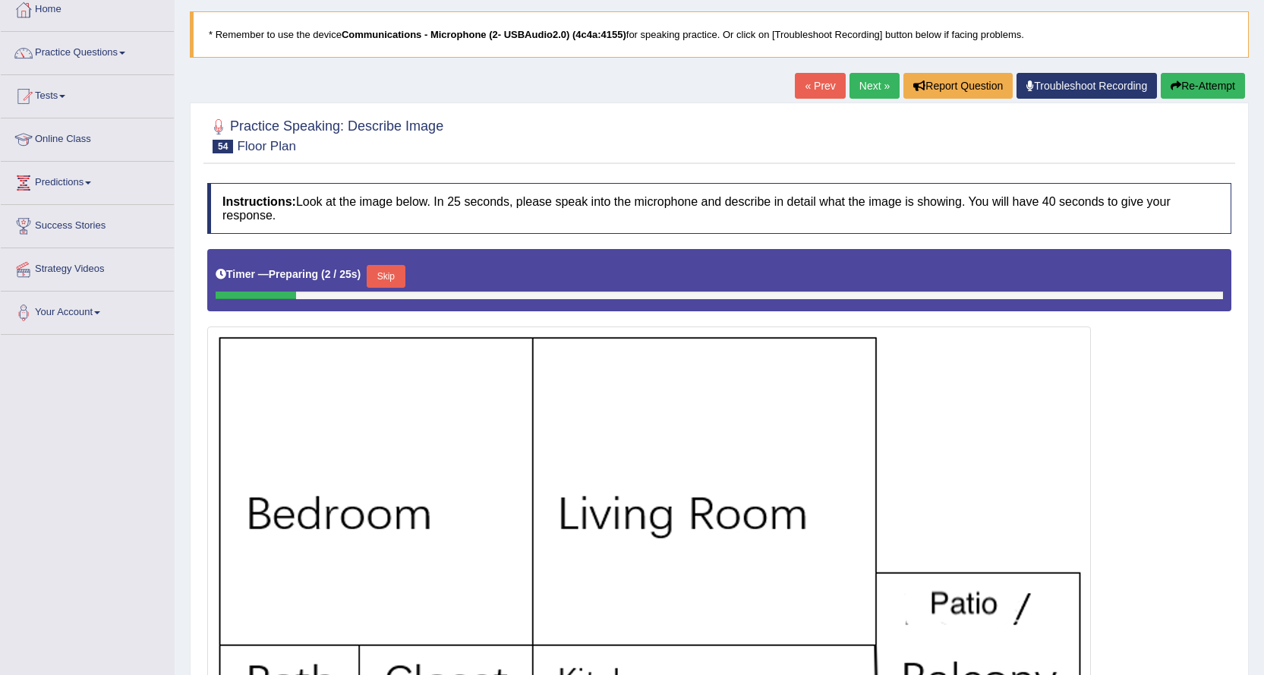
click at [868, 84] on link "Next »" at bounding box center [875, 86] width 50 height 26
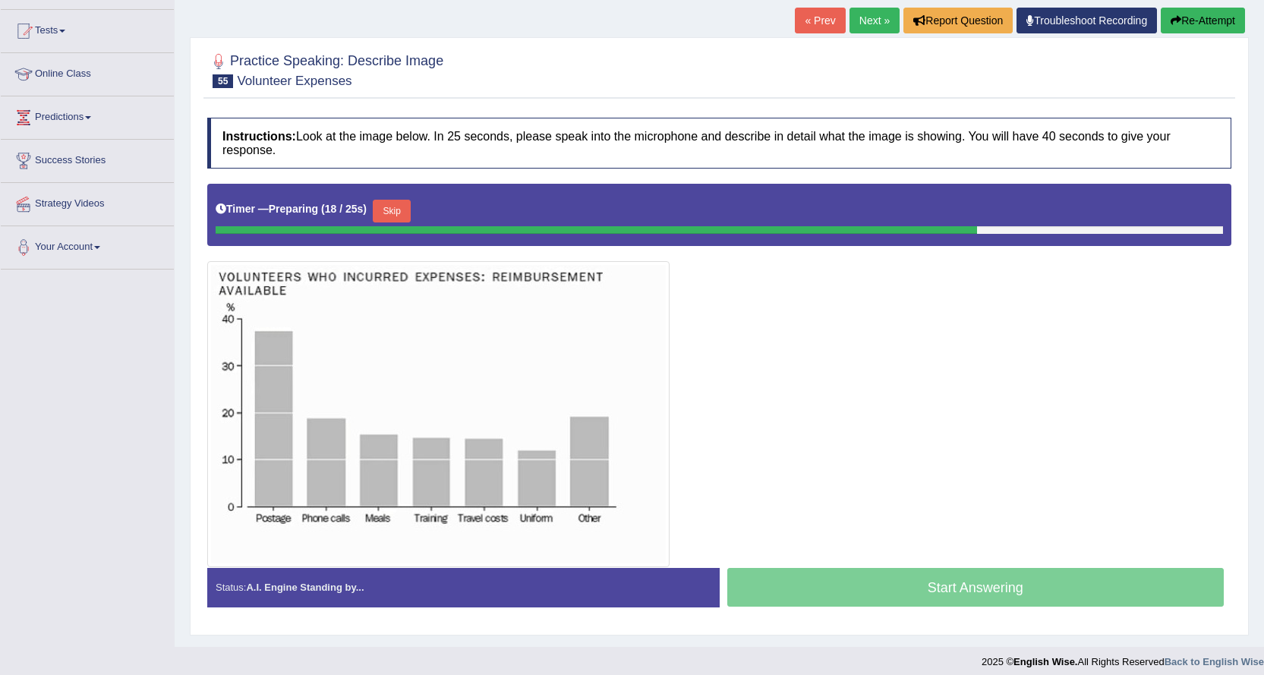
click at [402, 214] on button "Skip" at bounding box center [392, 211] width 38 height 23
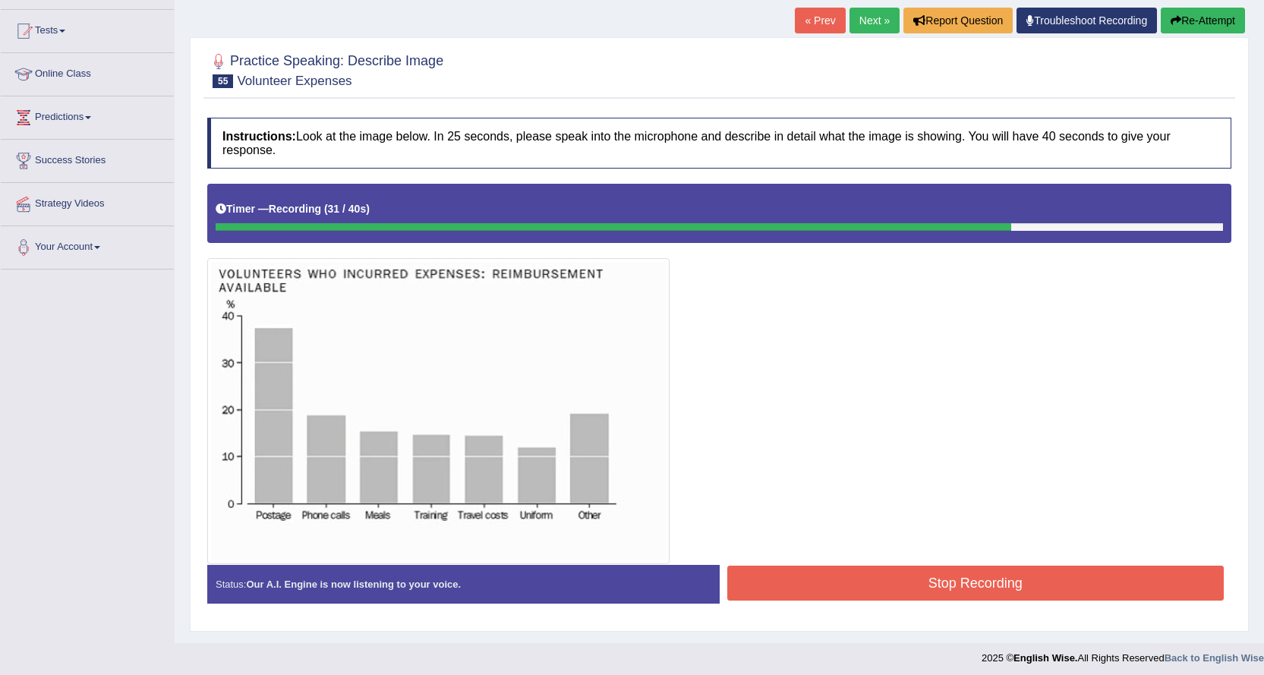
click at [1016, 577] on button "Stop Recording" at bounding box center [975, 583] width 497 height 35
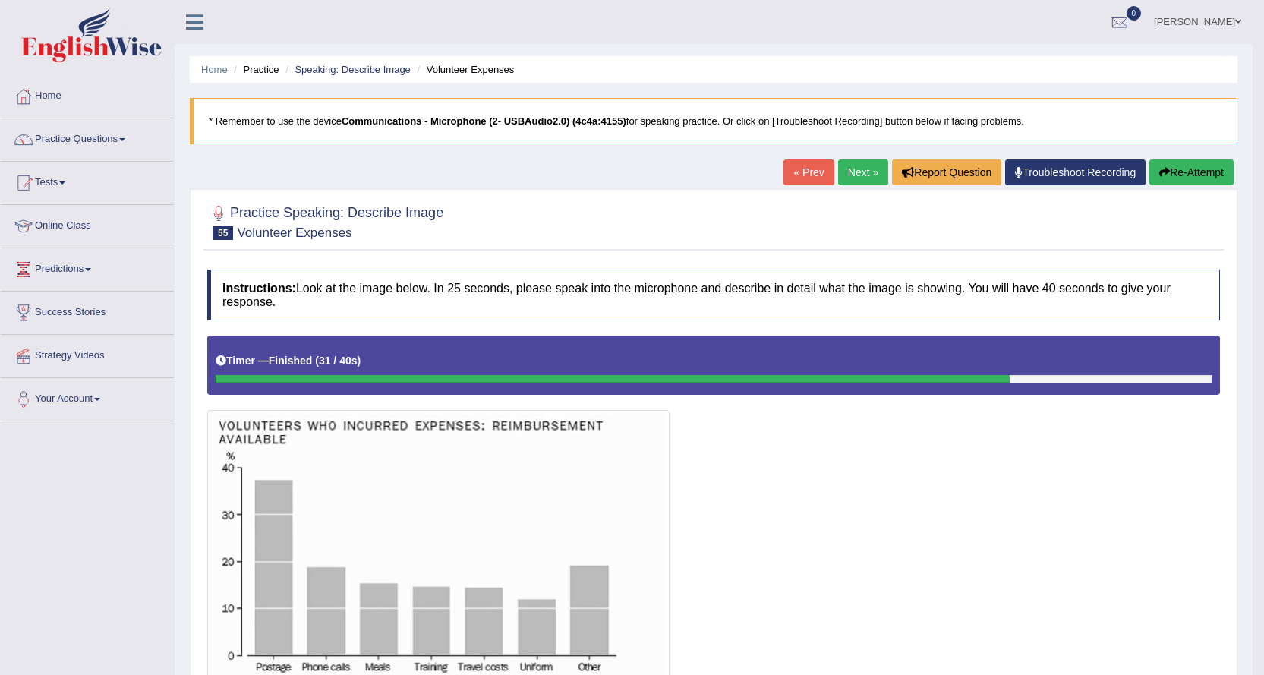
click at [845, 170] on link "Next »" at bounding box center [863, 172] width 50 height 26
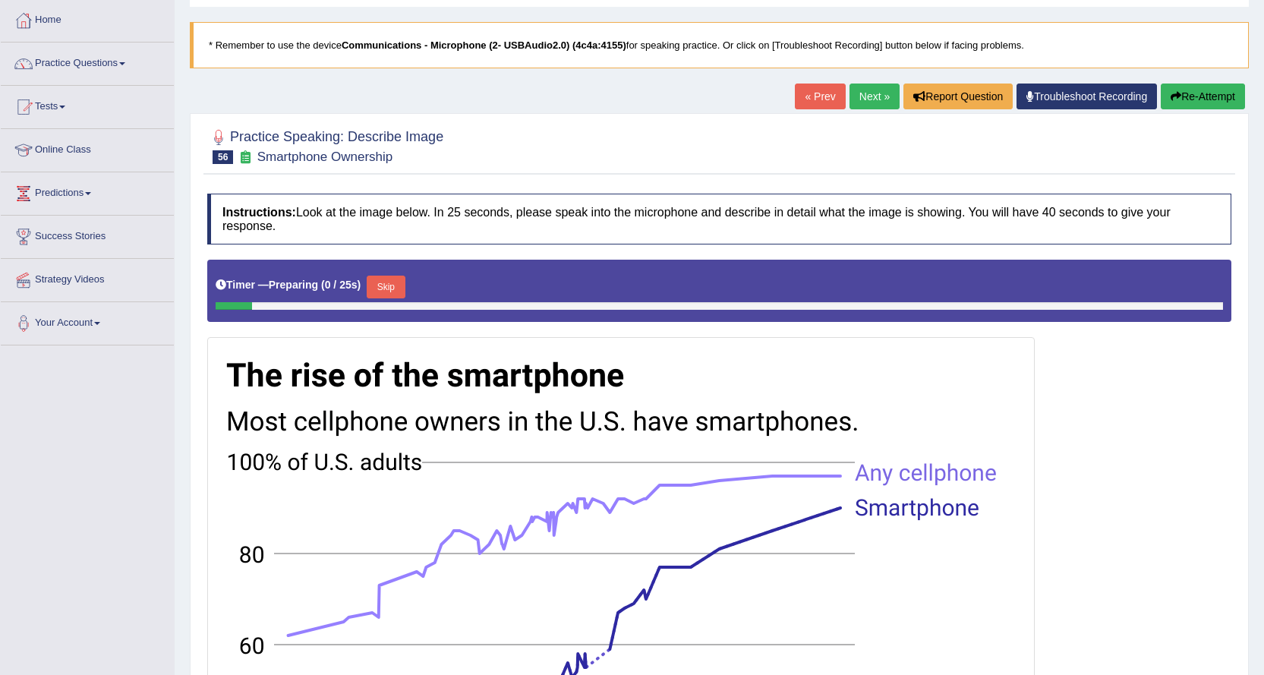
click at [854, 101] on link "Next »" at bounding box center [875, 97] width 50 height 26
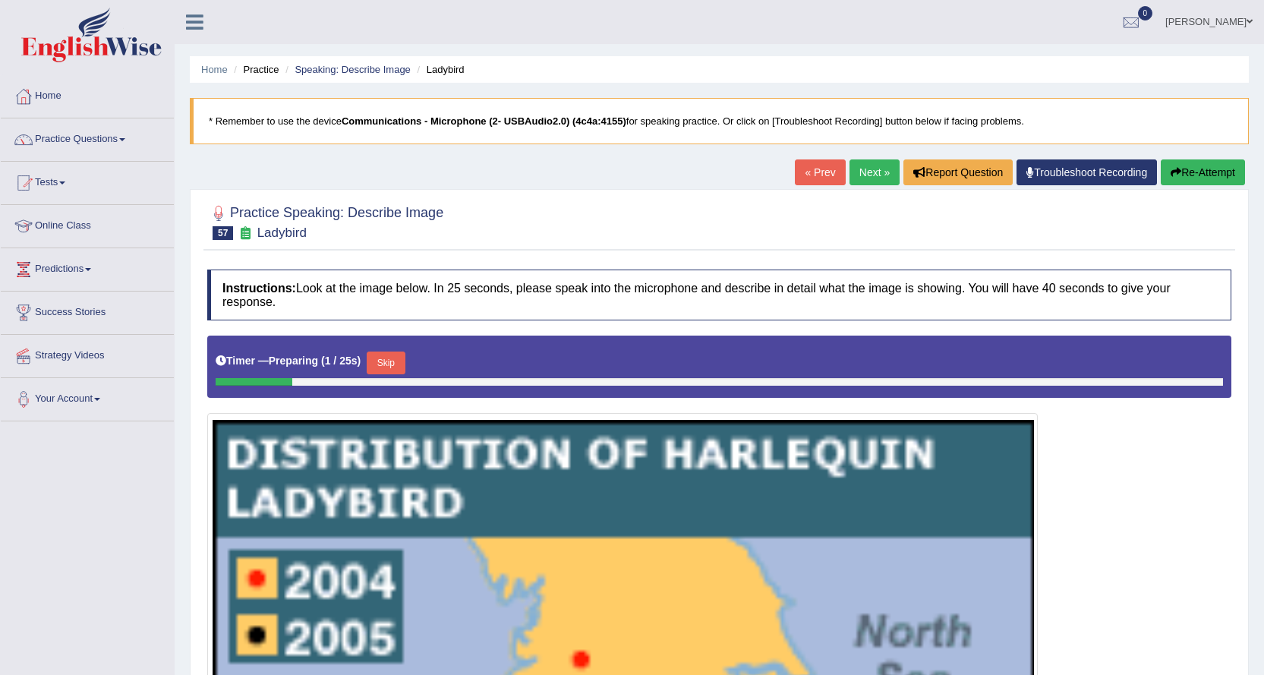
click at [863, 175] on link "Next »" at bounding box center [875, 172] width 50 height 26
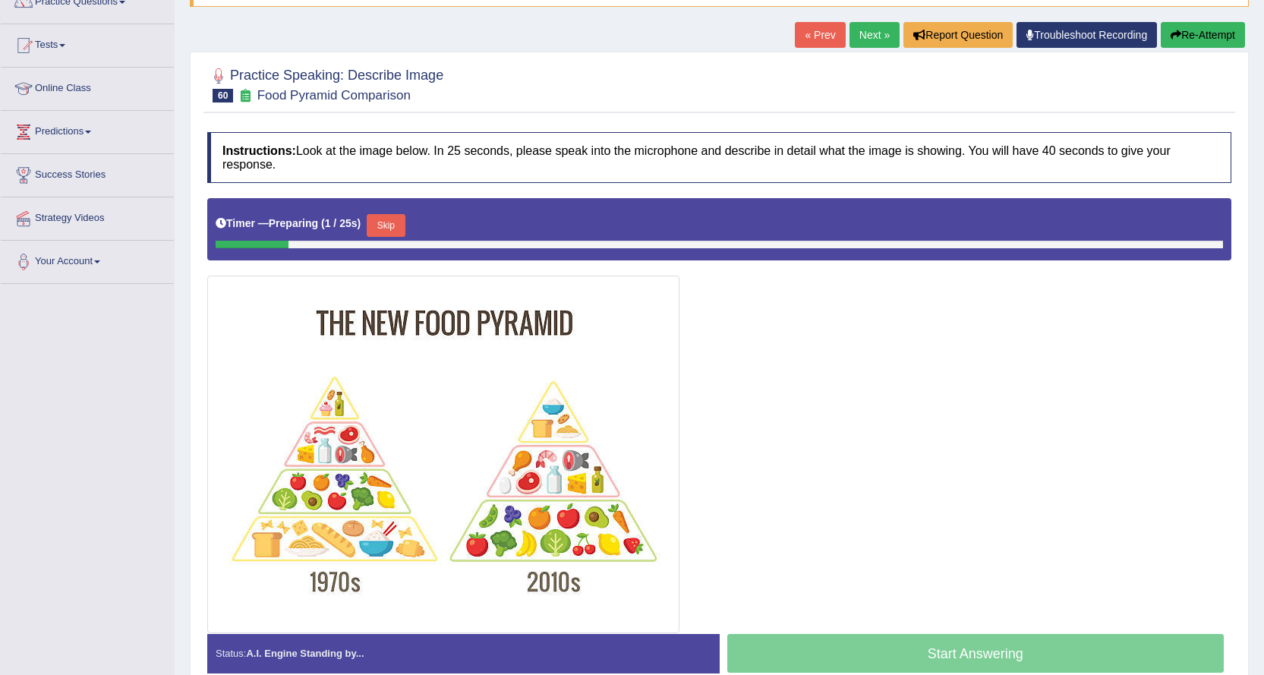
click at [872, 38] on link "Next »" at bounding box center [875, 35] width 50 height 26
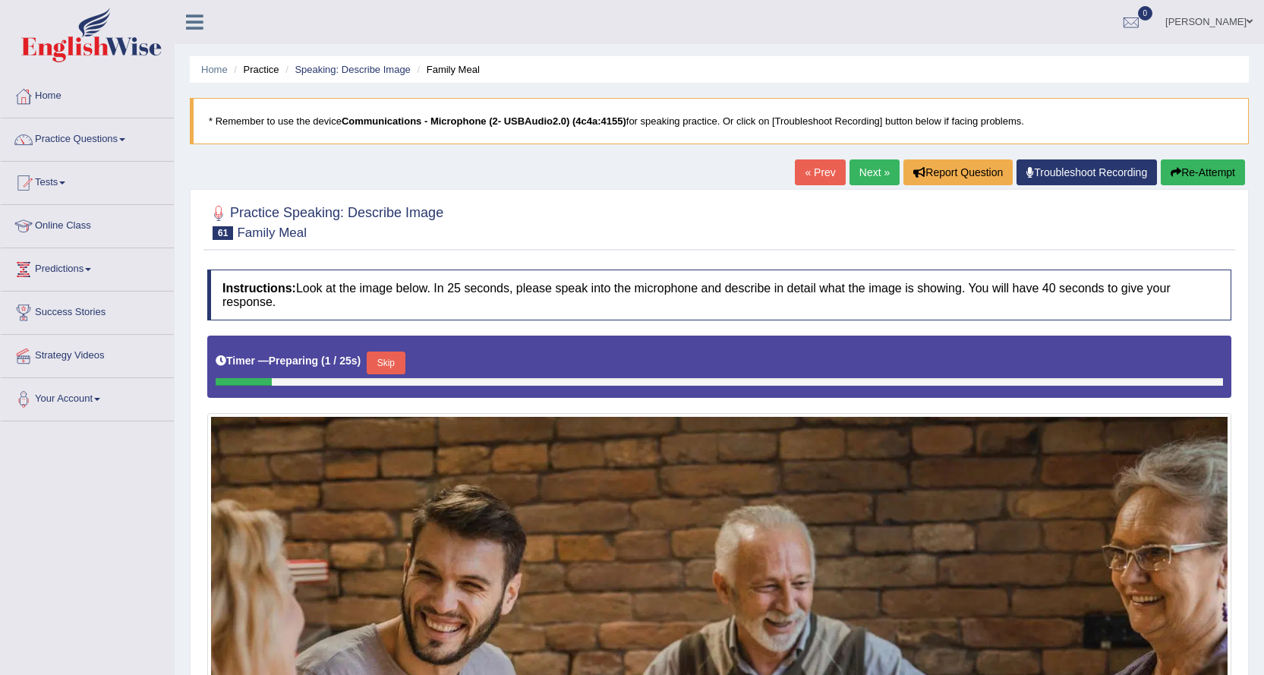
click at [863, 178] on link "Next »" at bounding box center [875, 172] width 50 height 26
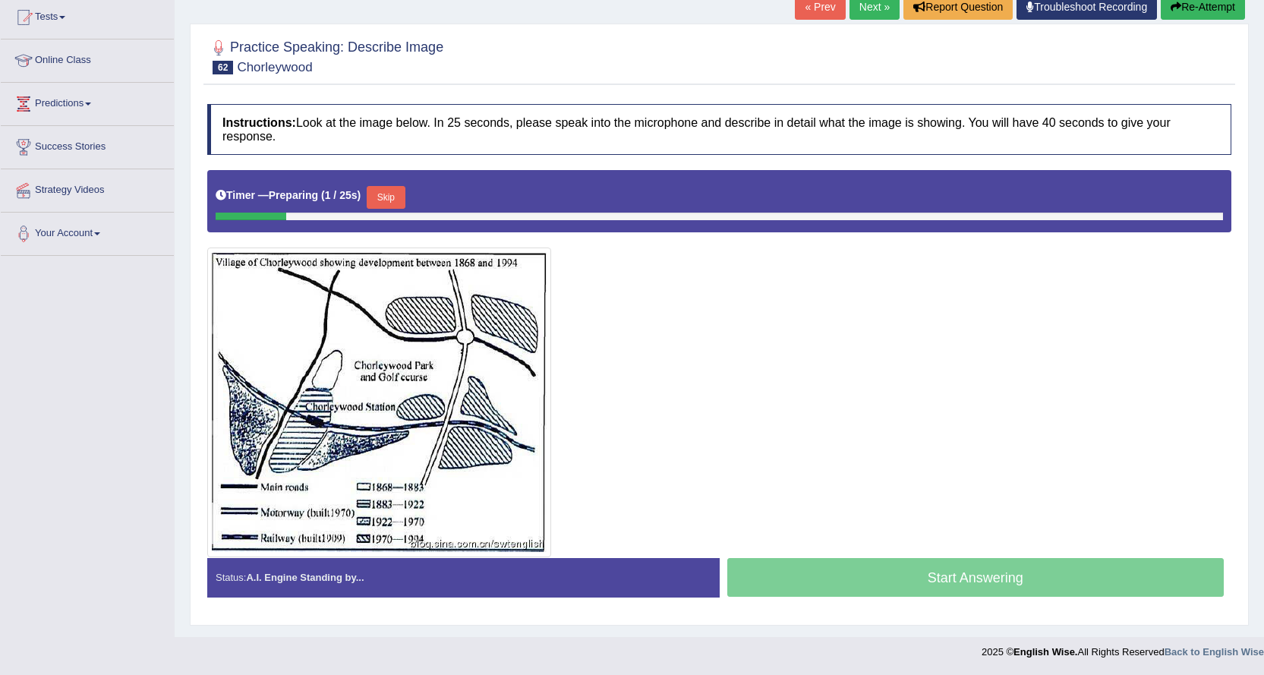
click at [877, 12] on link "Next »" at bounding box center [875, 7] width 50 height 26
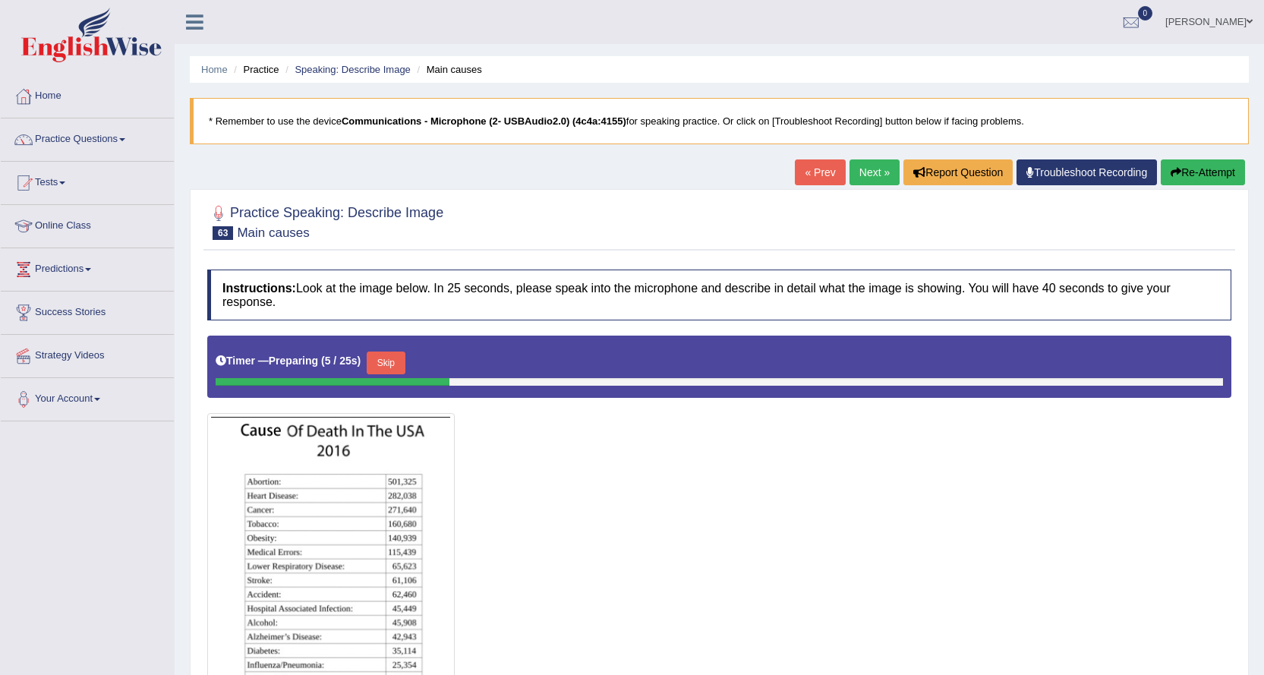
click at [850, 177] on link "Next »" at bounding box center [875, 172] width 50 height 26
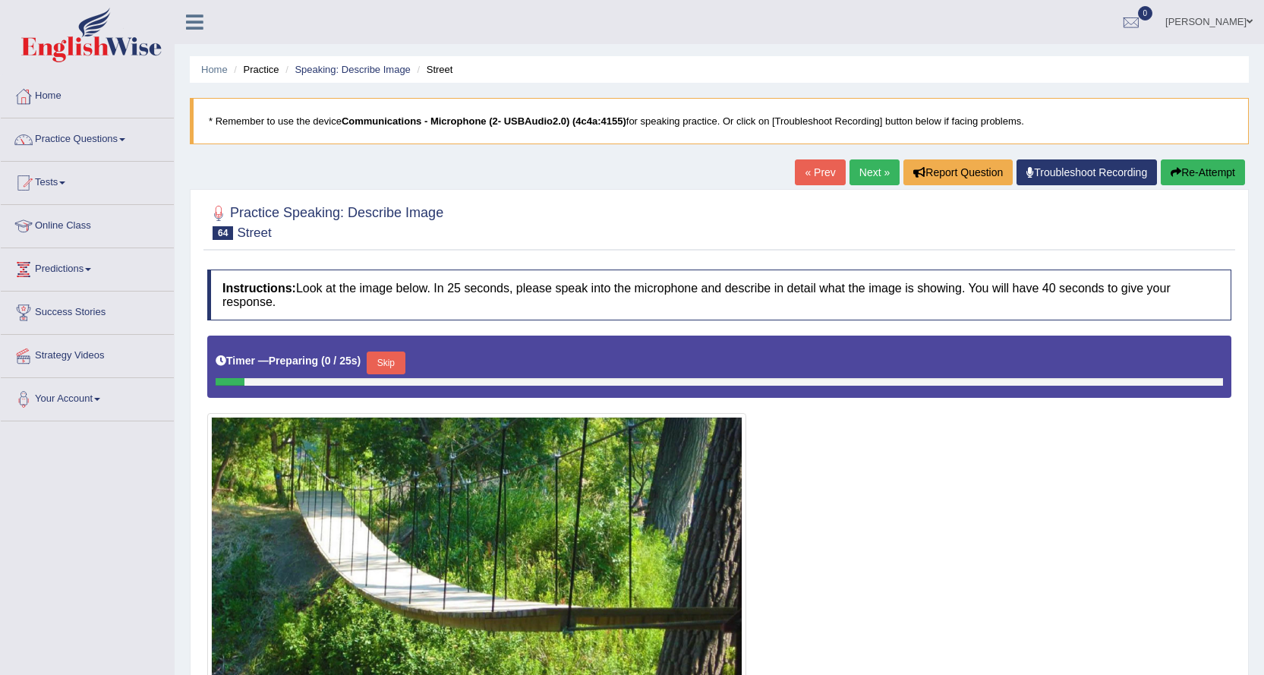
click at [869, 177] on link "Next »" at bounding box center [875, 172] width 50 height 26
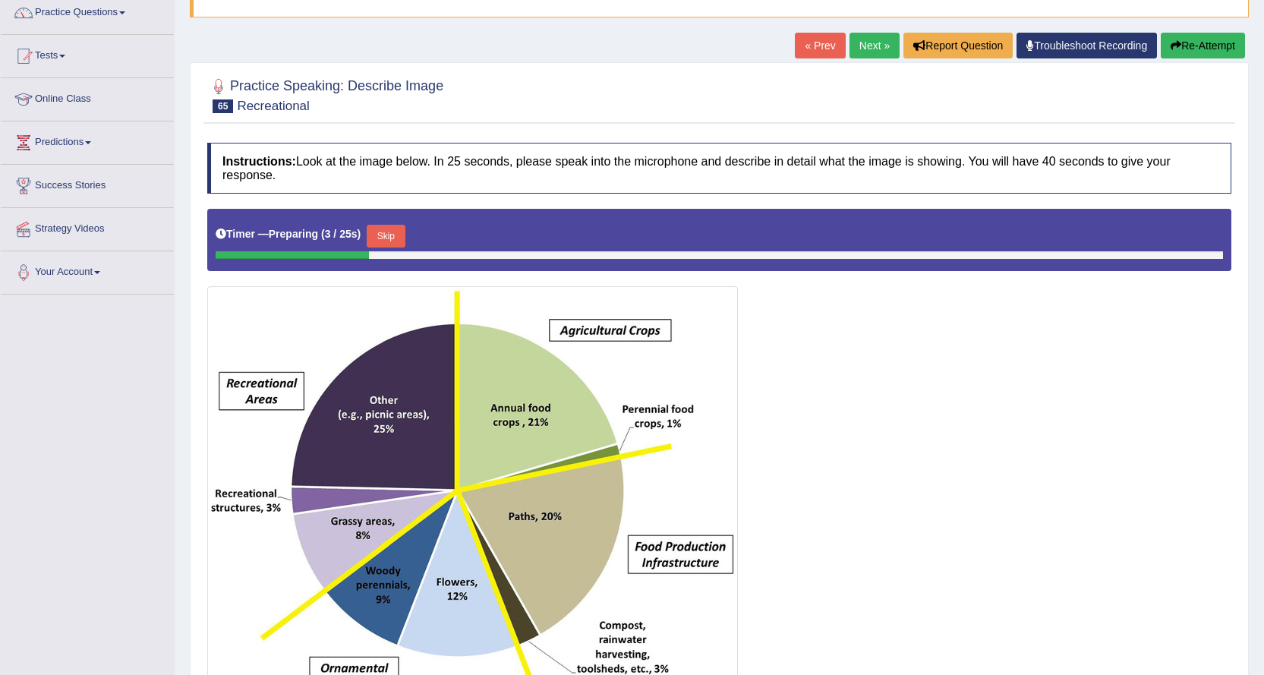
scroll to position [42, 0]
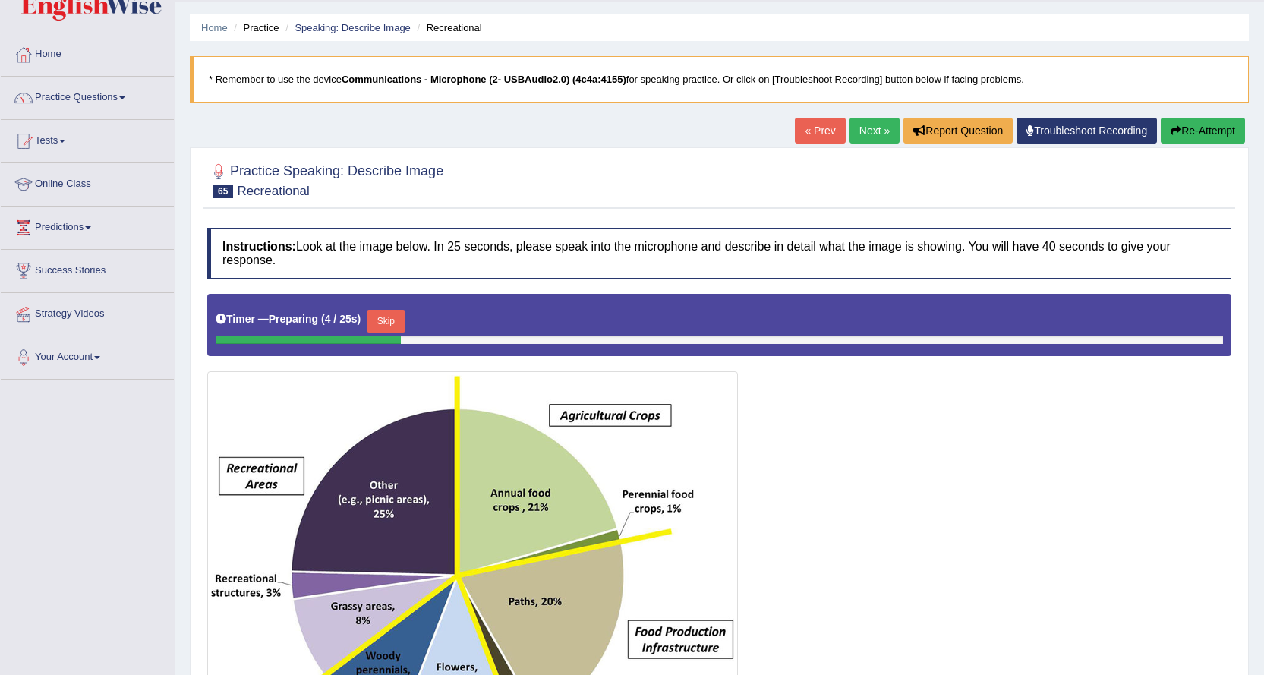
click at [850, 138] on link "Next »" at bounding box center [875, 131] width 50 height 26
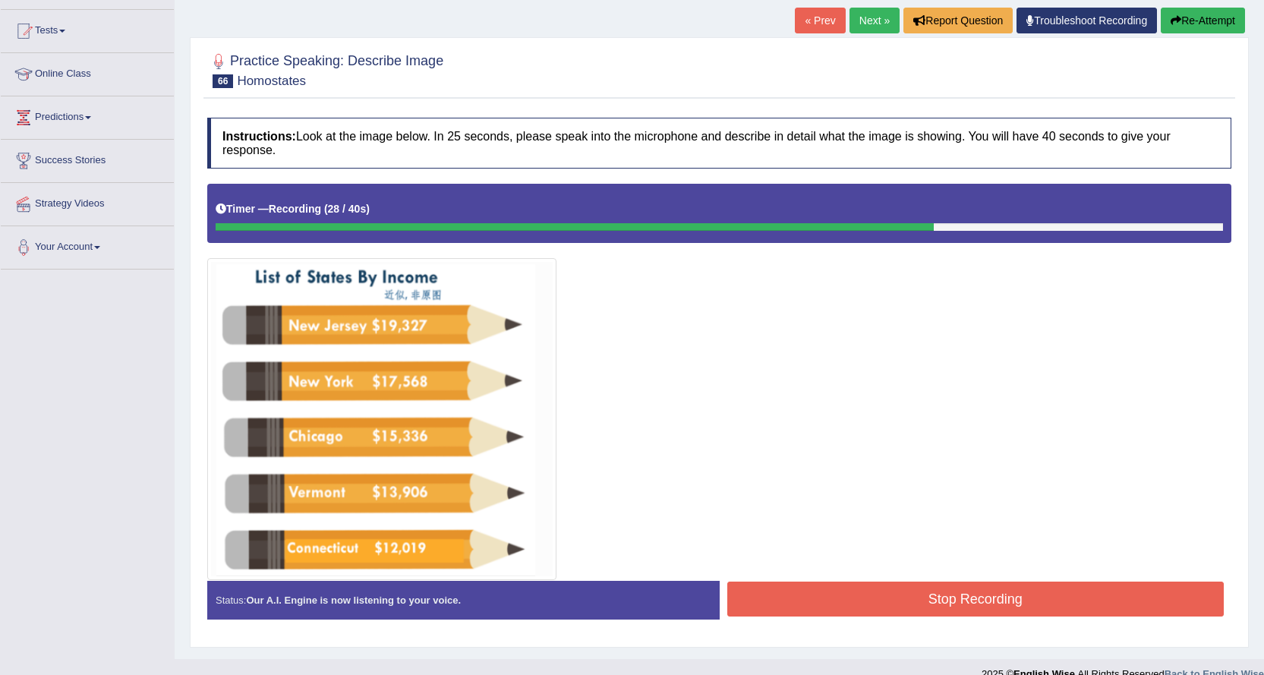
click at [1014, 610] on button "Stop Recording" at bounding box center [975, 599] width 497 height 35
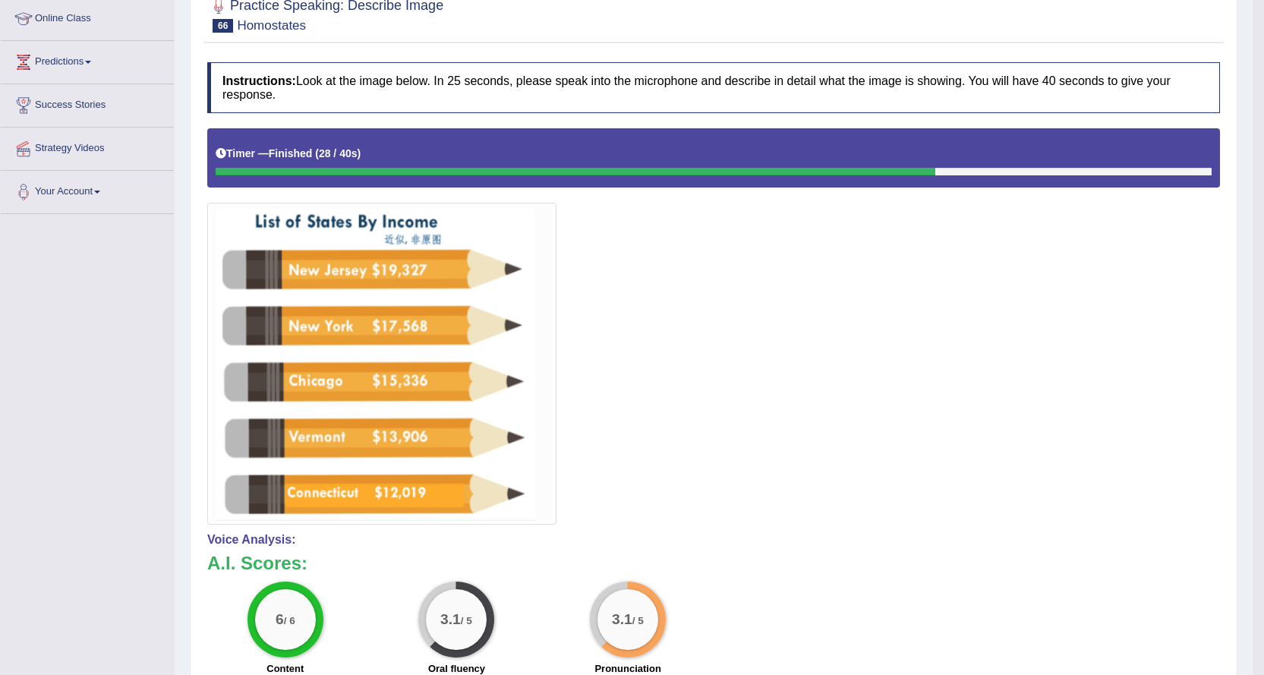
scroll to position [76, 0]
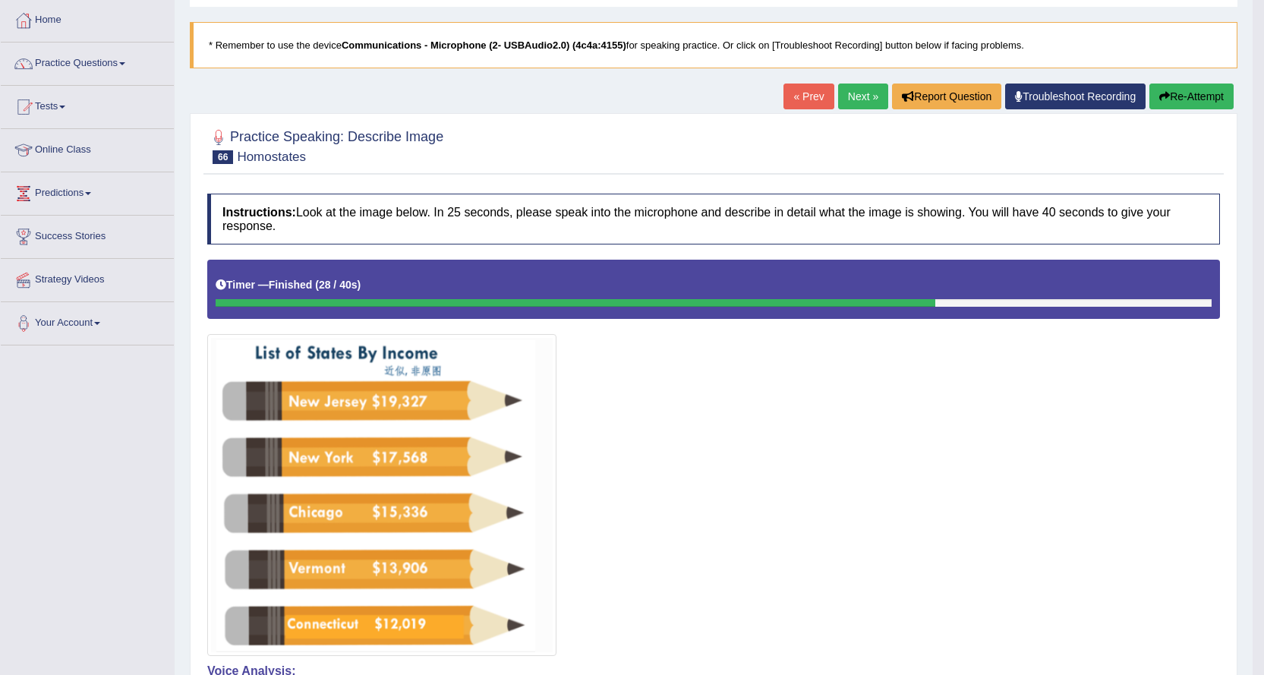
click at [863, 109] on link "Next »" at bounding box center [863, 97] width 50 height 26
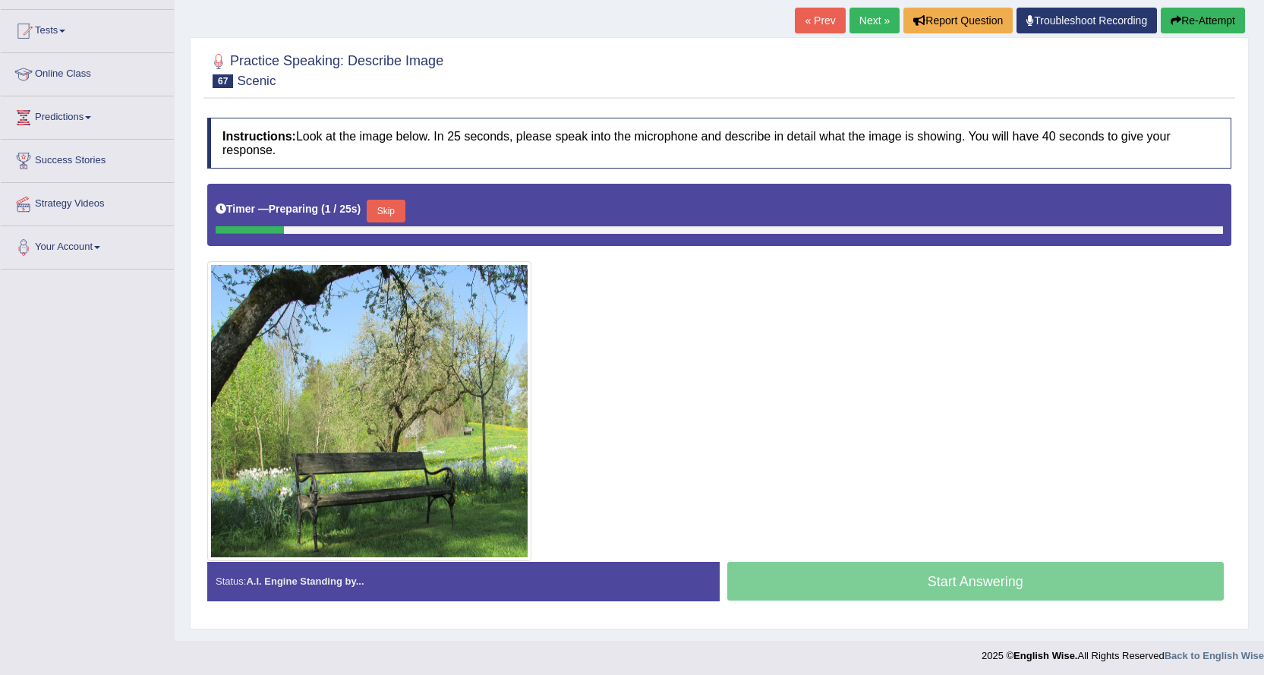
click at [869, 24] on link "Next »" at bounding box center [875, 21] width 50 height 26
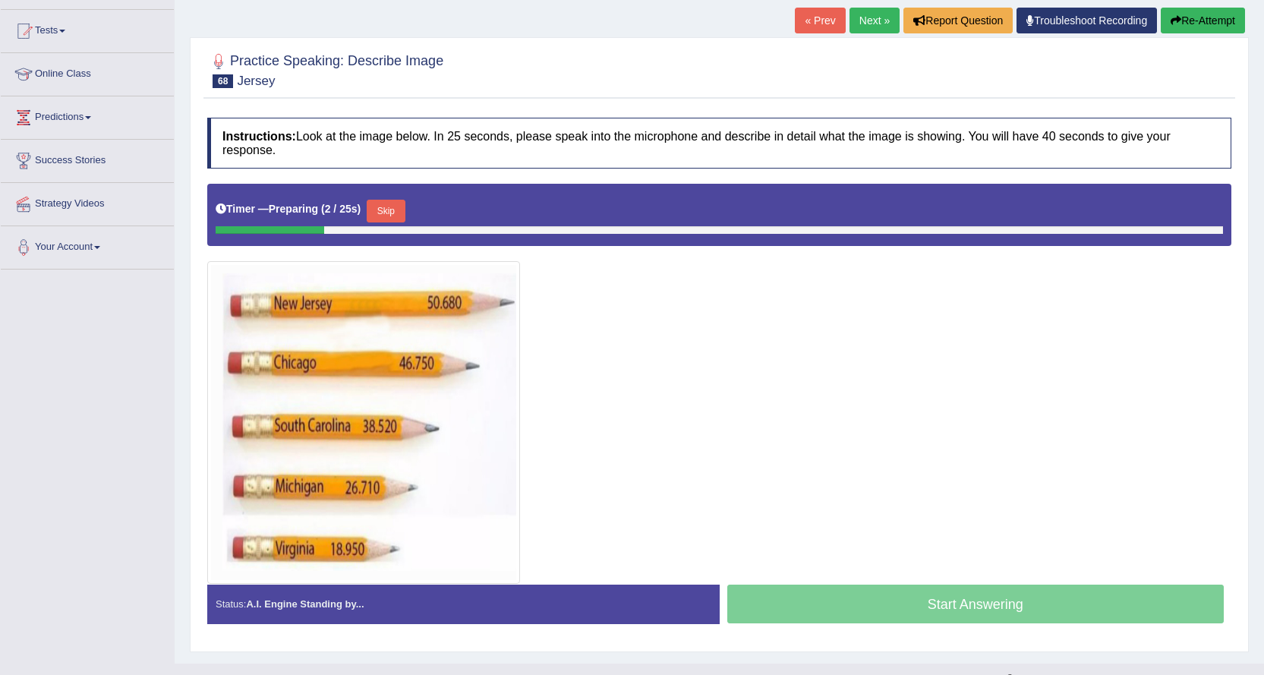
click at [872, 16] on link "Next »" at bounding box center [875, 21] width 50 height 26
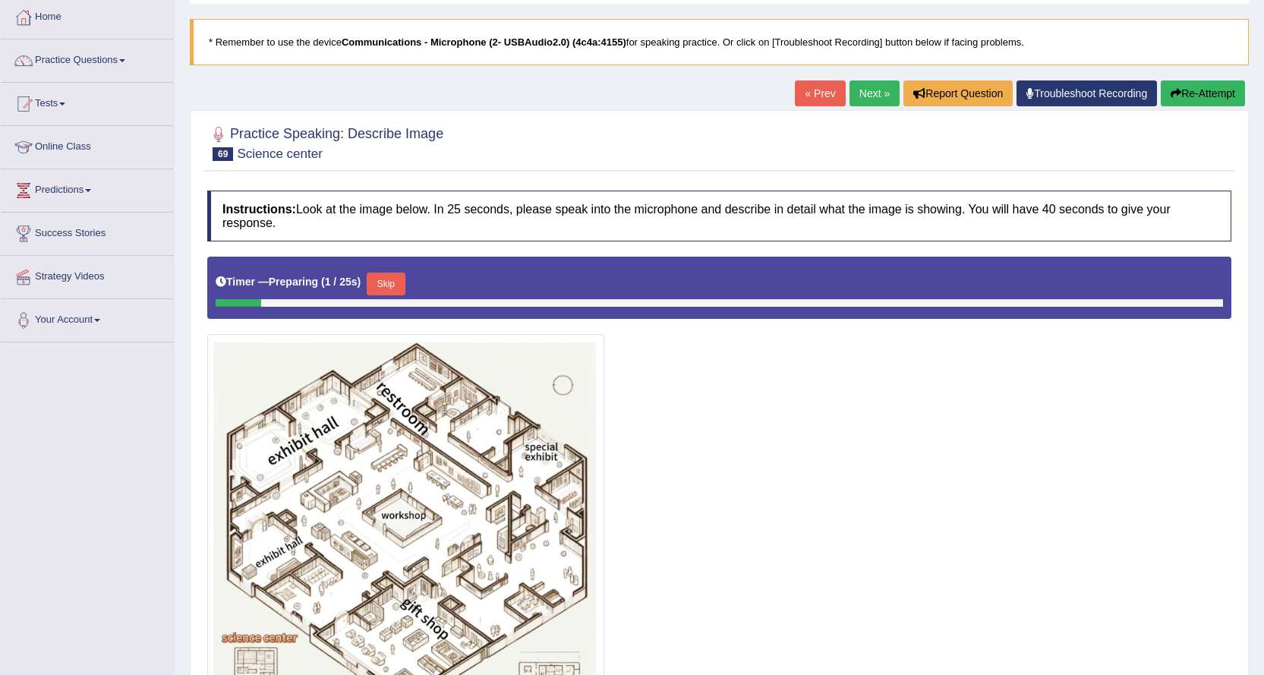
scroll to position [76, 0]
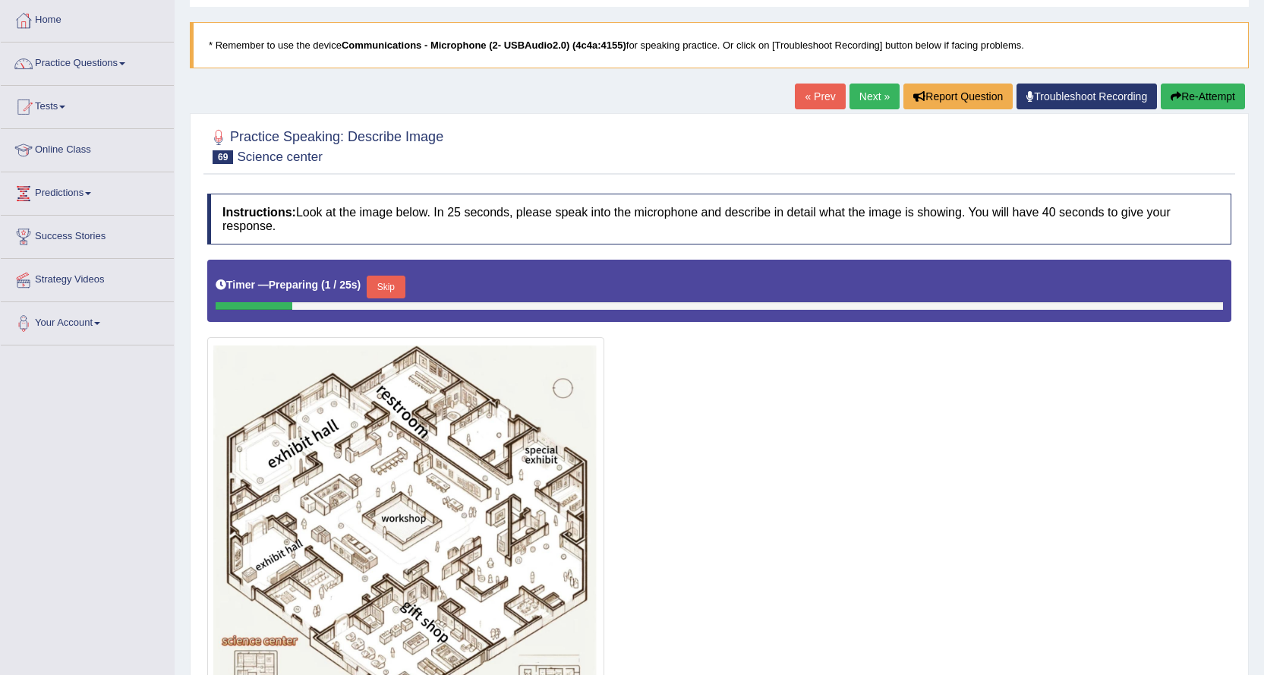
click at [872, 91] on link "Next »" at bounding box center [875, 97] width 50 height 26
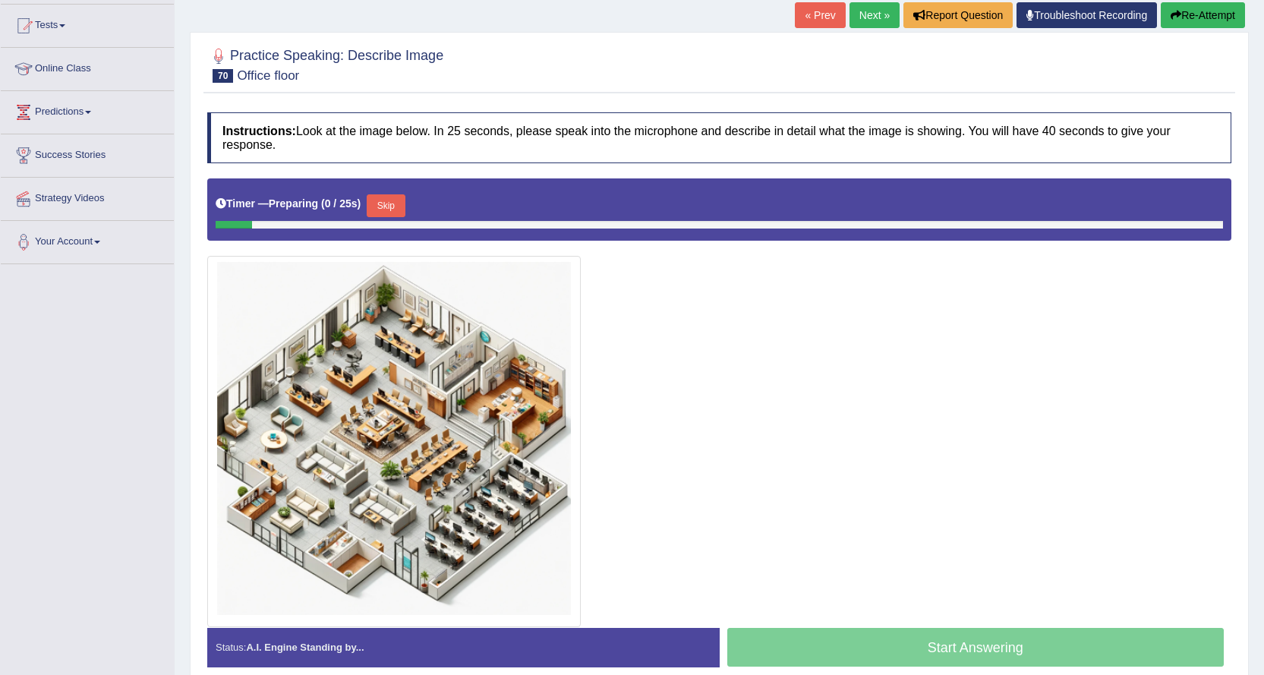
scroll to position [151, 0]
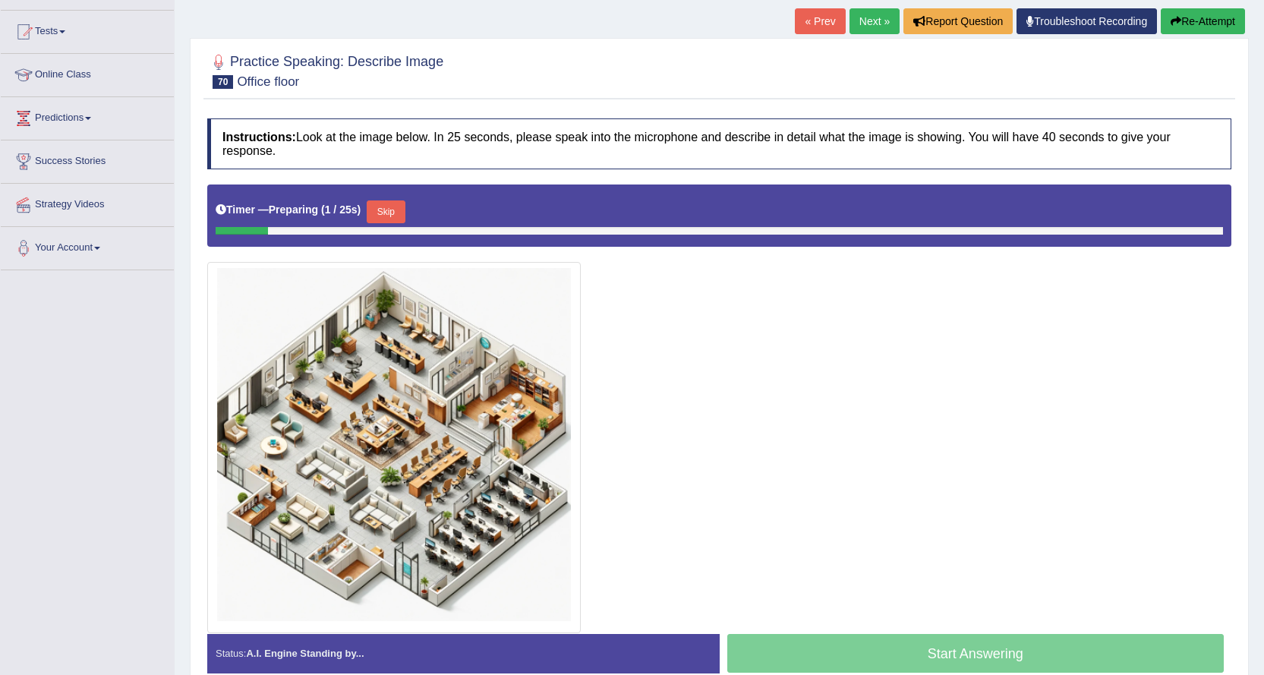
click at [869, 26] on link "Next »" at bounding box center [875, 21] width 50 height 26
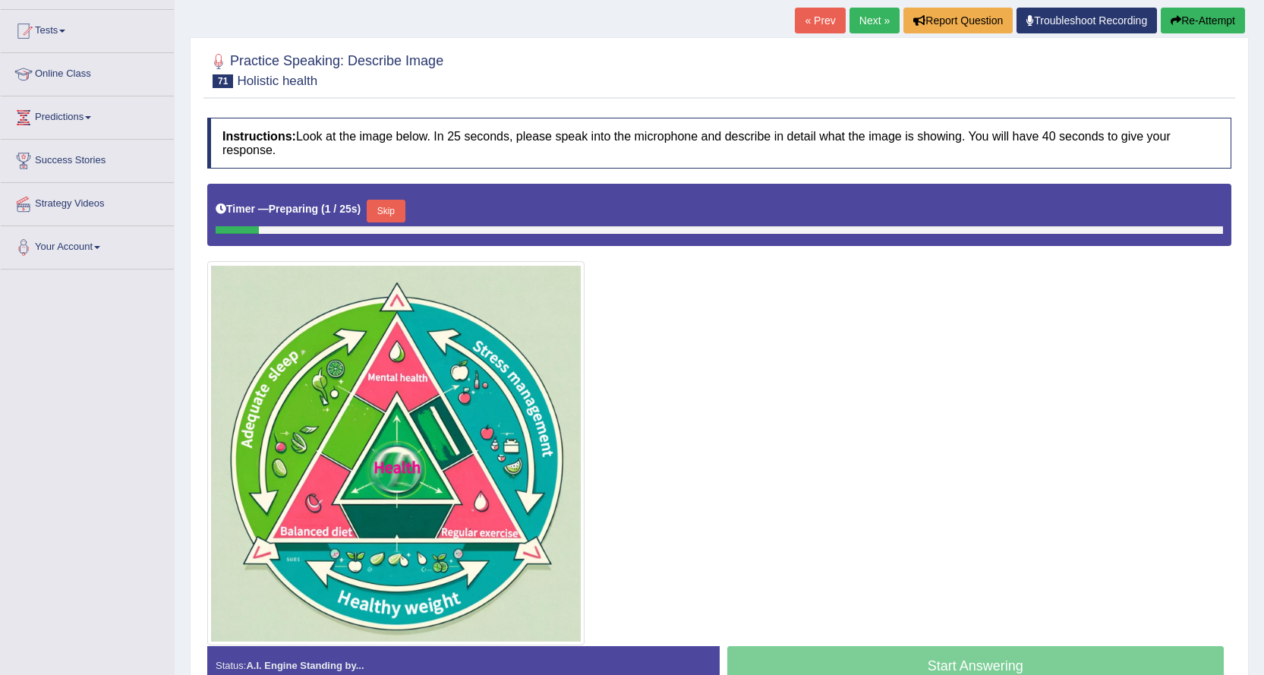
click at [873, 30] on link "Next »" at bounding box center [875, 21] width 50 height 26
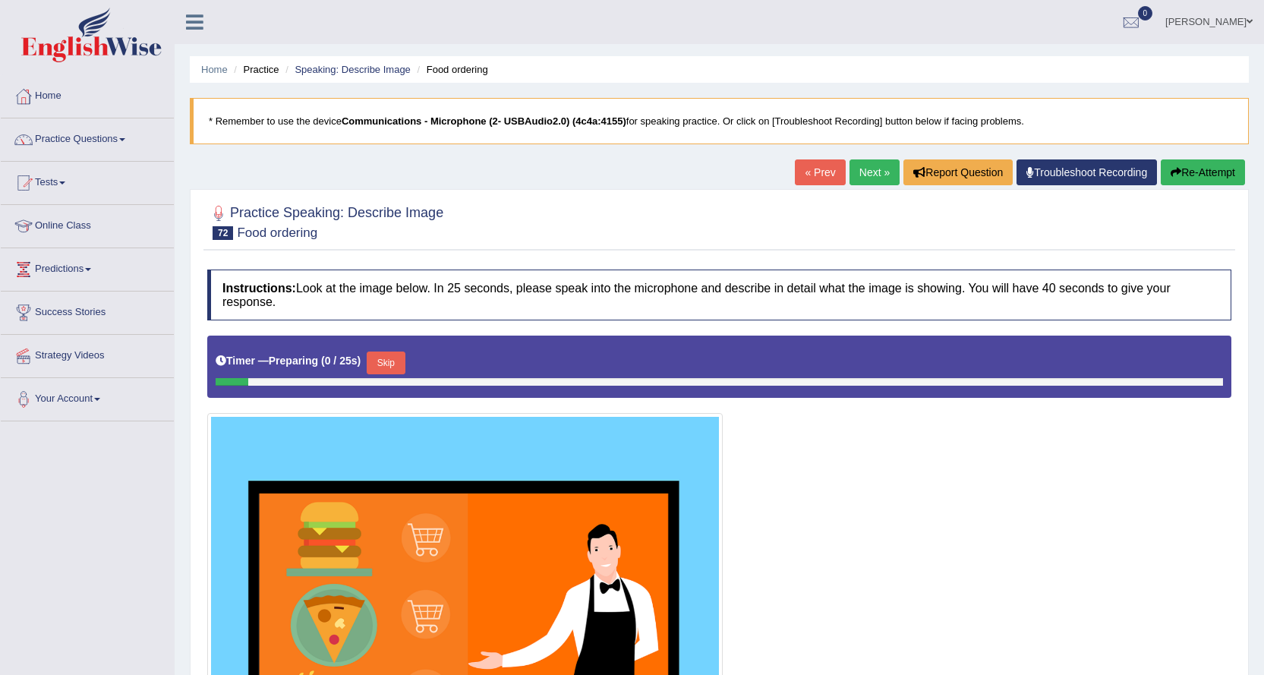
click at [874, 181] on link "Next »" at bounding box center [875, 172] width 50 height 26
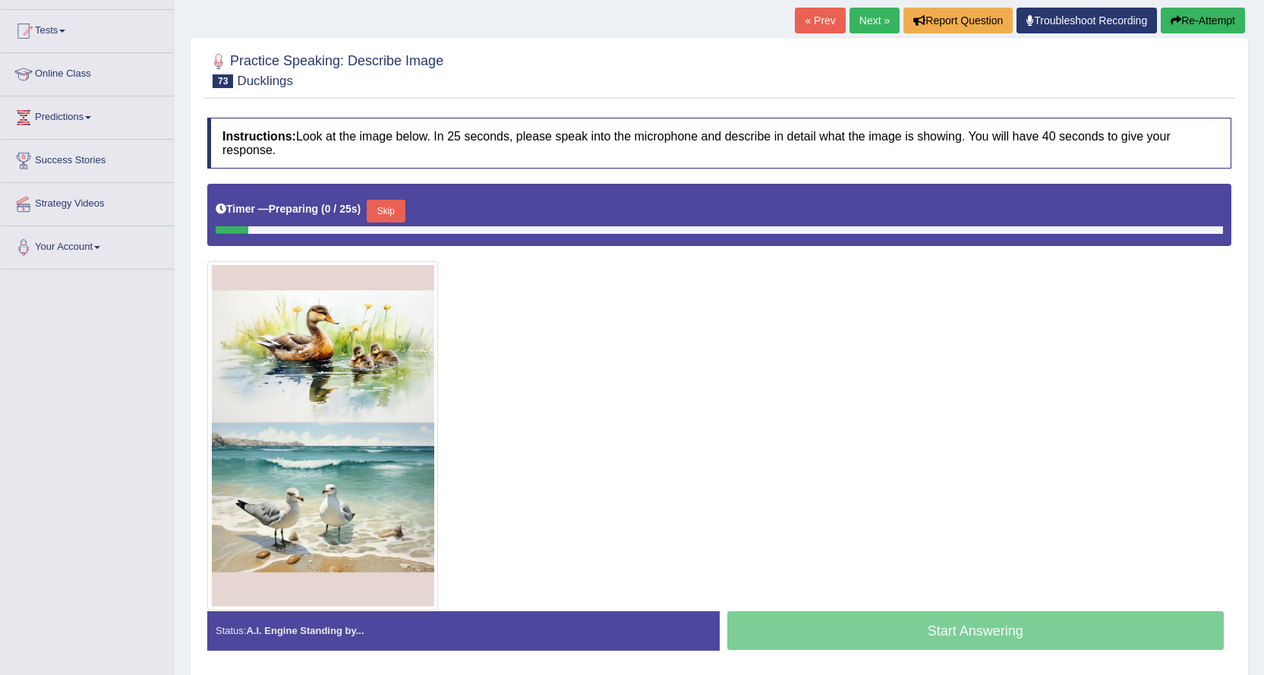
click at [869, 14] on link "Next »" at bounding box center [875, 21] width 50 height 26
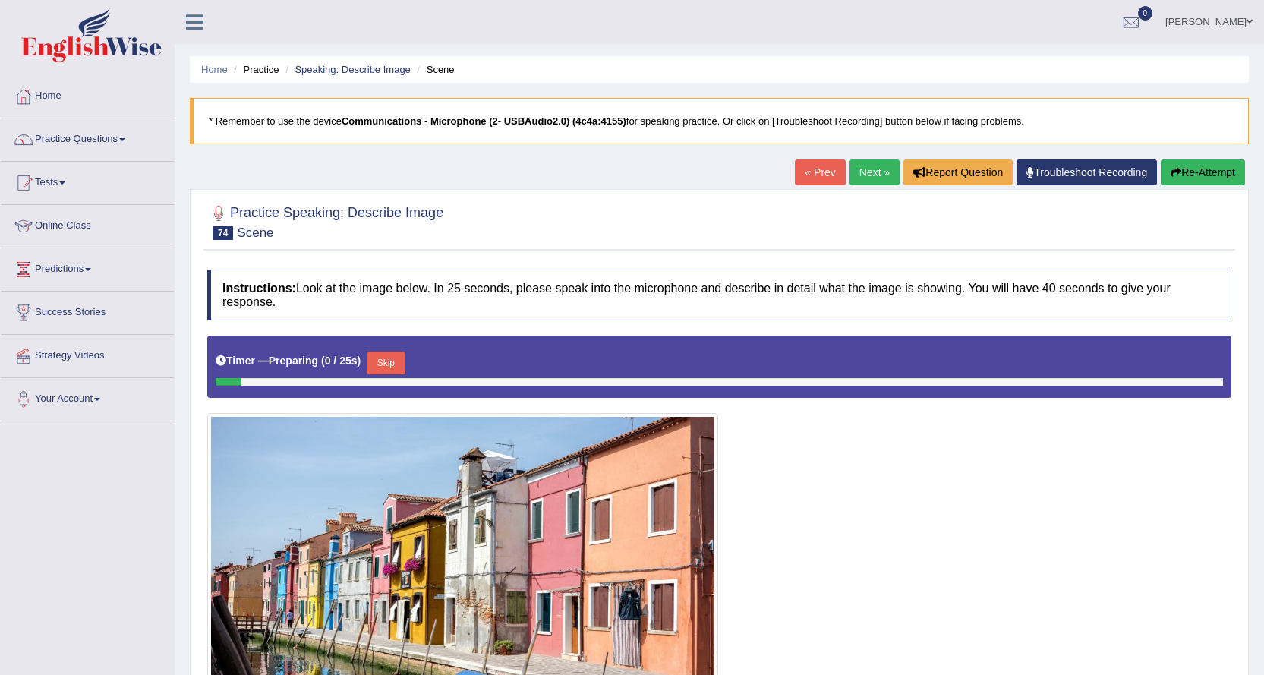
click at [856, 184] on link "Next »" at bounding box center [875, 172] width 50 height 26
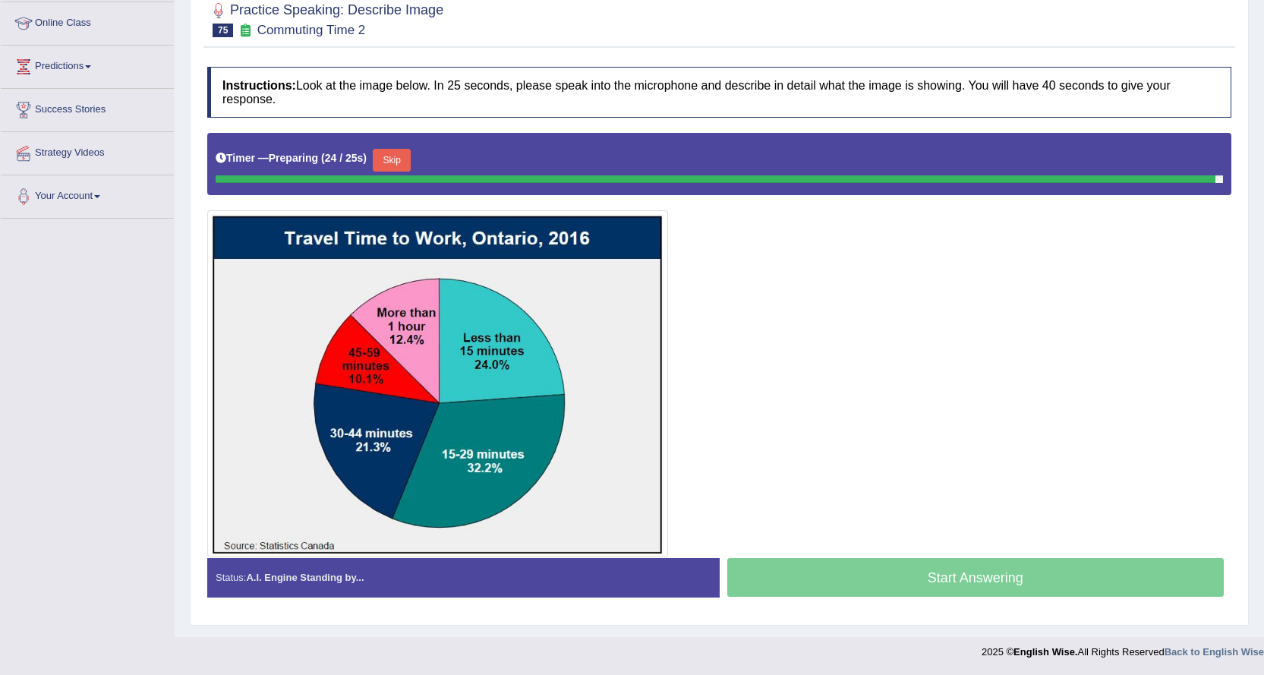
scroll to position [199, 0]
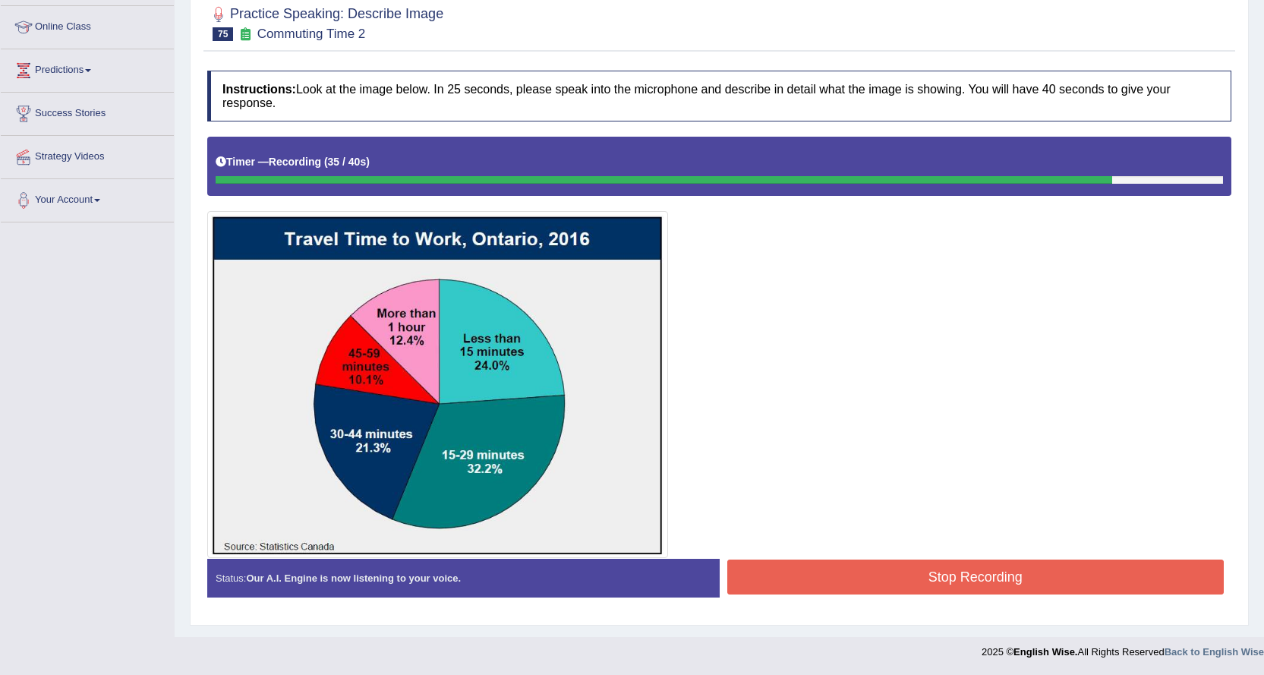
click at [863, 582] on button "Stop Recording" at bounding box center [975, 577] width 497 height 35
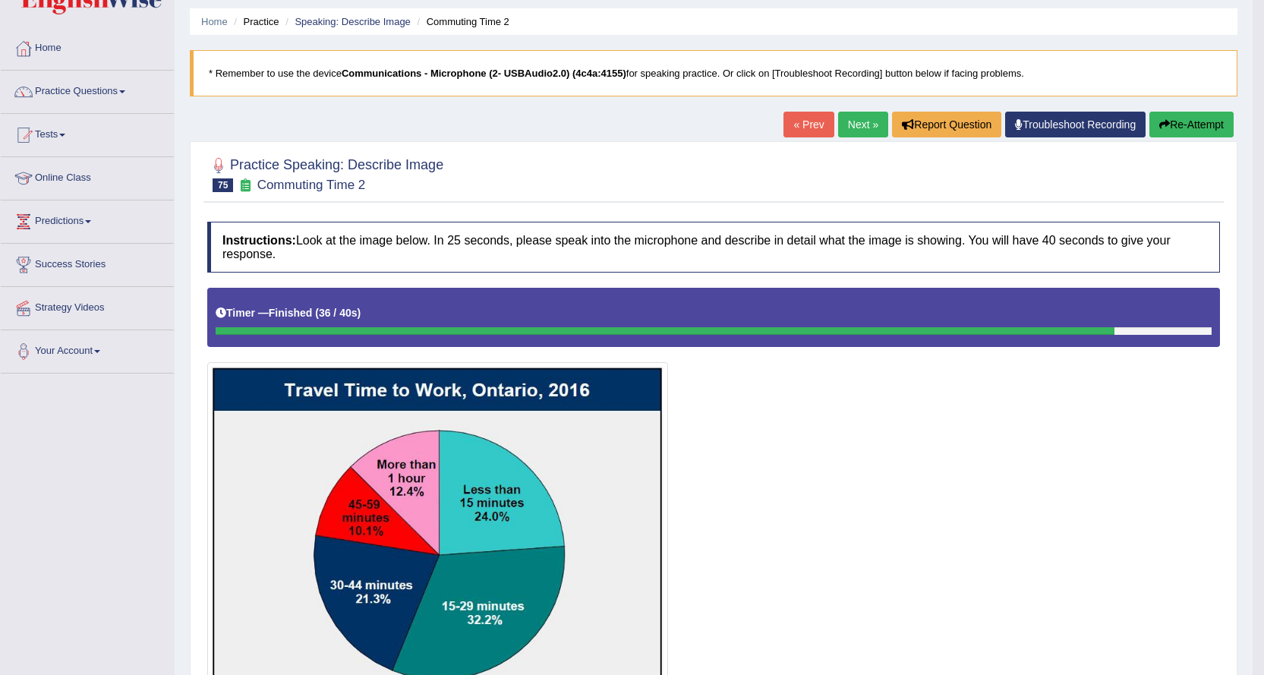
scroll to position [47, 0]
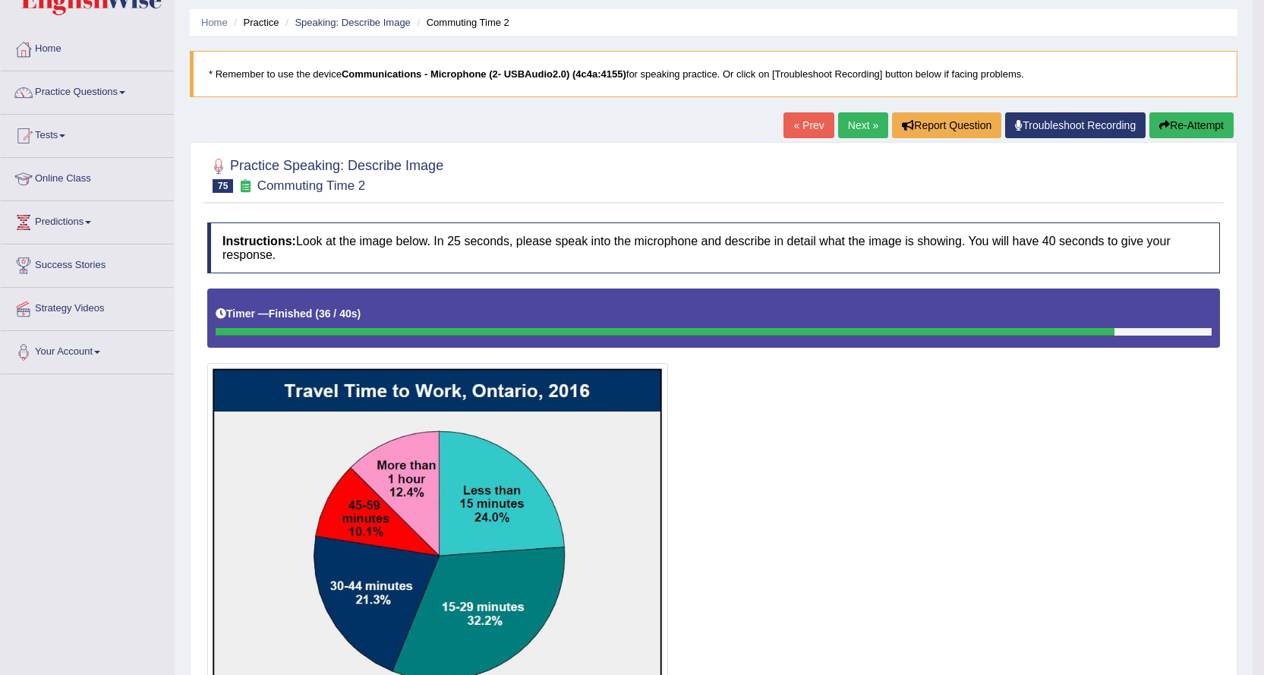
click at [851, 129] on link "Next »" at bounding box center [863, 125] width 50 height 26
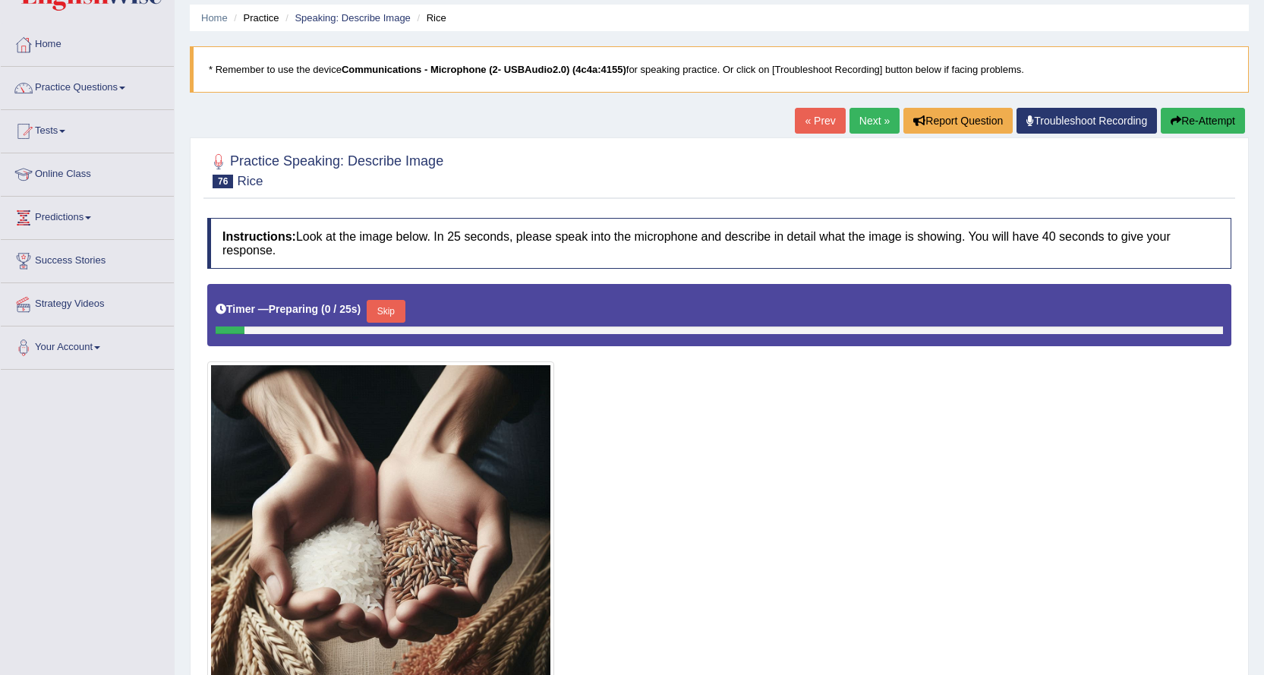
scroll to position [52, 0]
click at [863, 124] on link "Next »" at bounding box center [875, 121] width 50 height 26
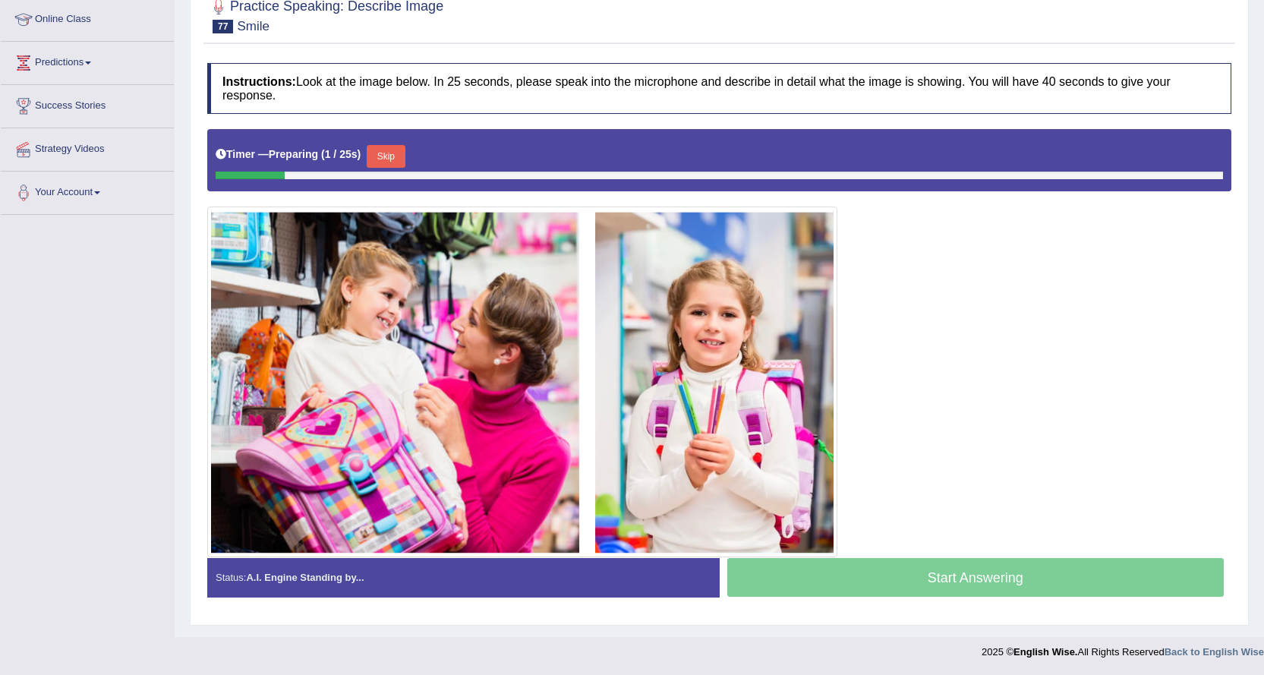
scroll to position [55, 0]
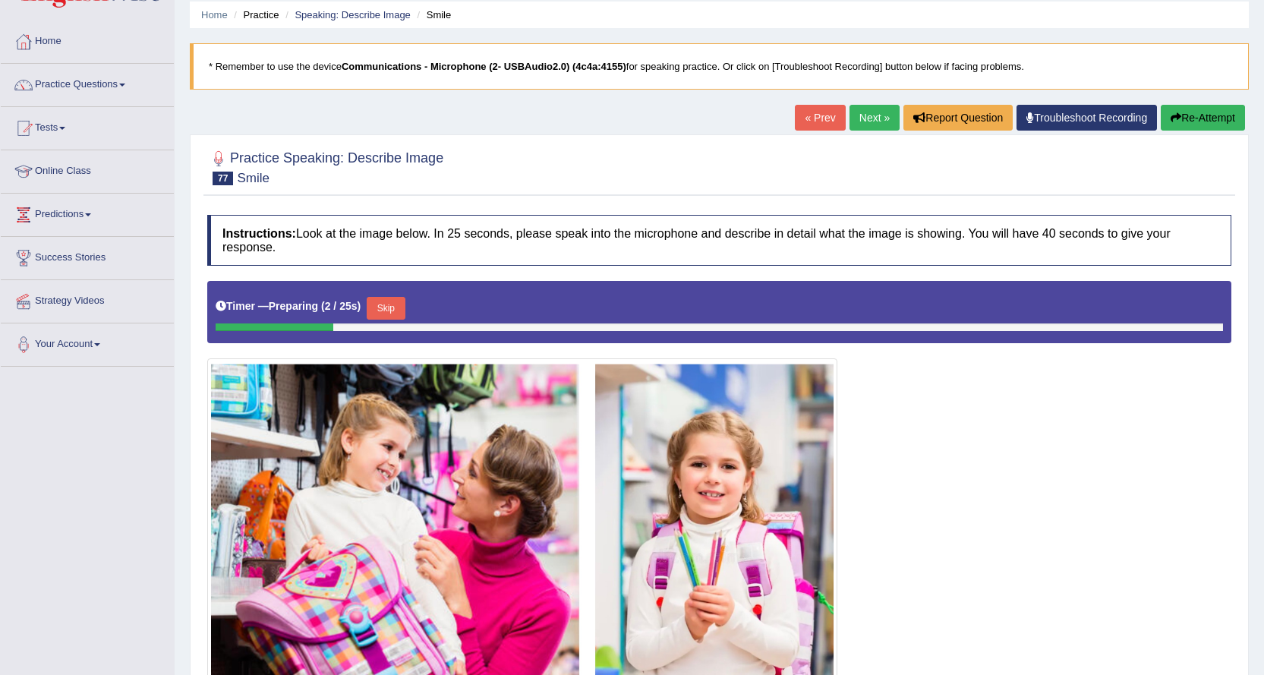
click at [867, 115] on link "Next »" at bounding box center [875, 118] width 50 height 26
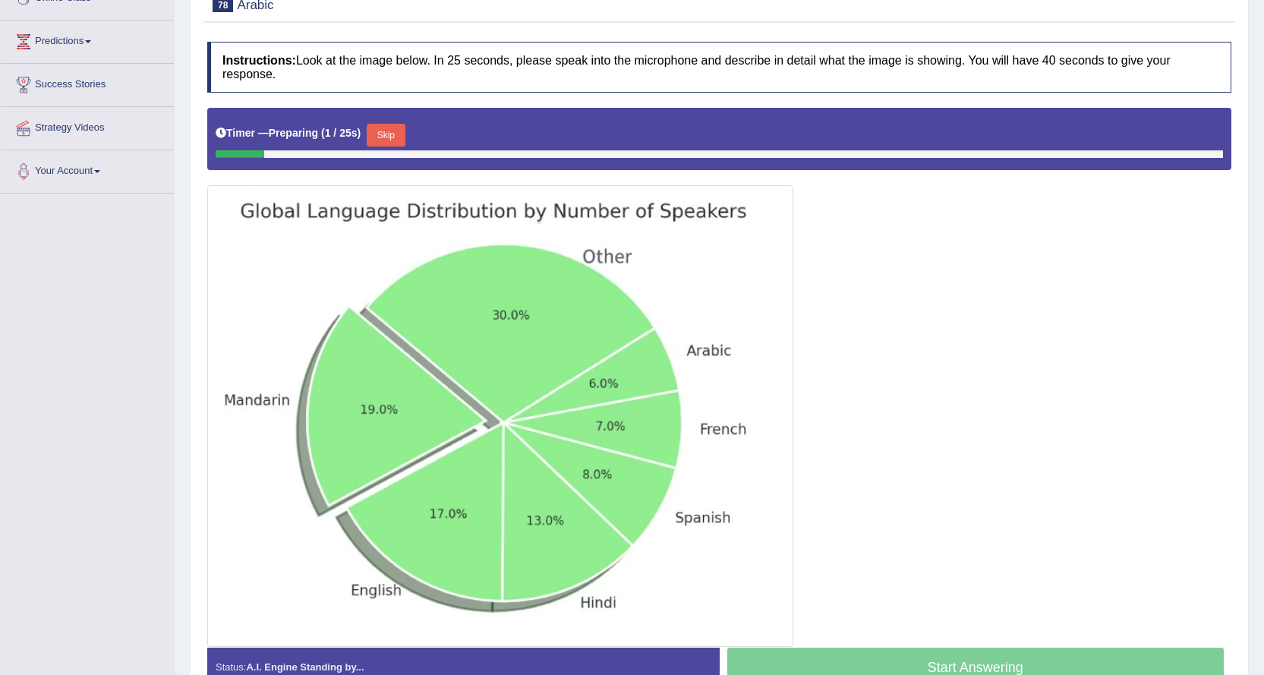
scroll to position [304, 0]
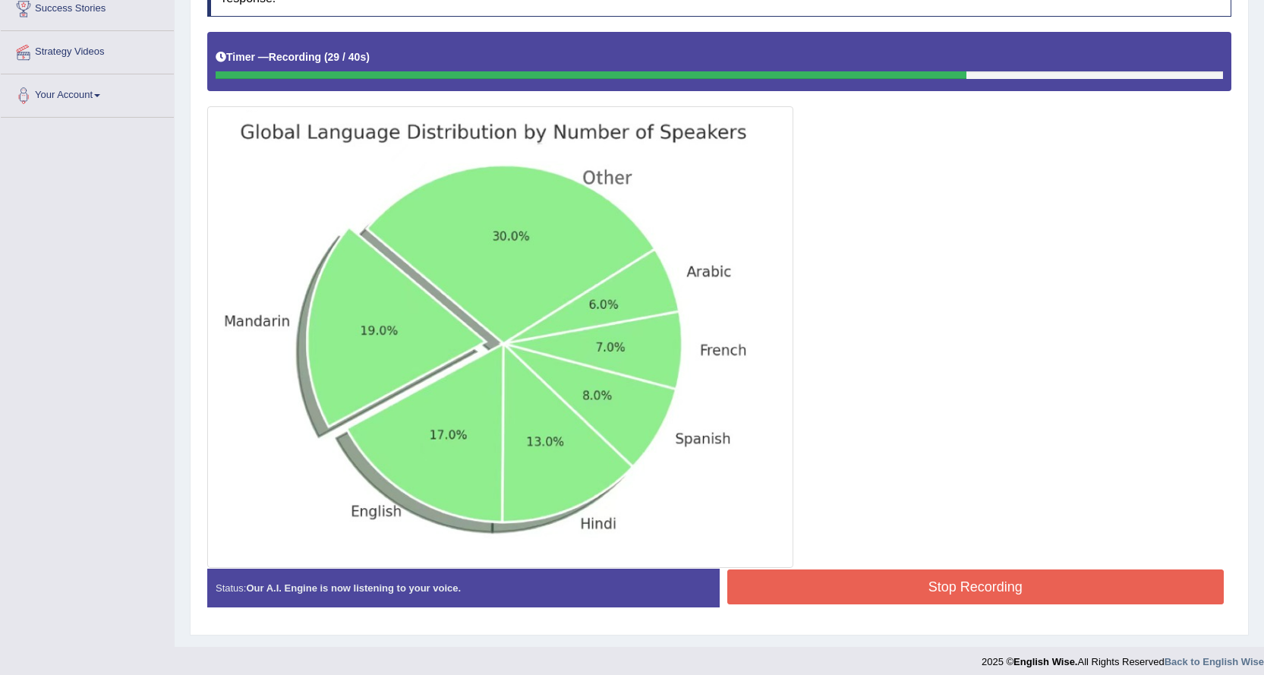
click at [944, 579] on button "Stop Recording" at bounding box center [975, 586] width 497 height 35
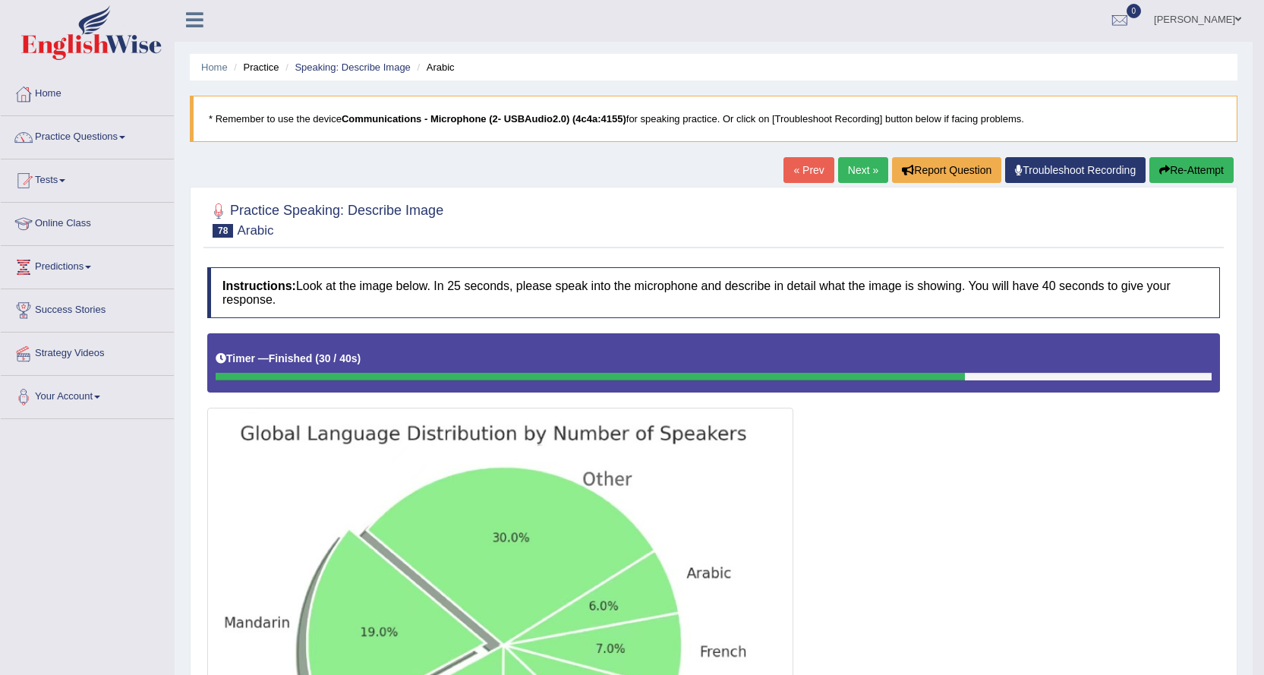
scroll to position [0, 0]
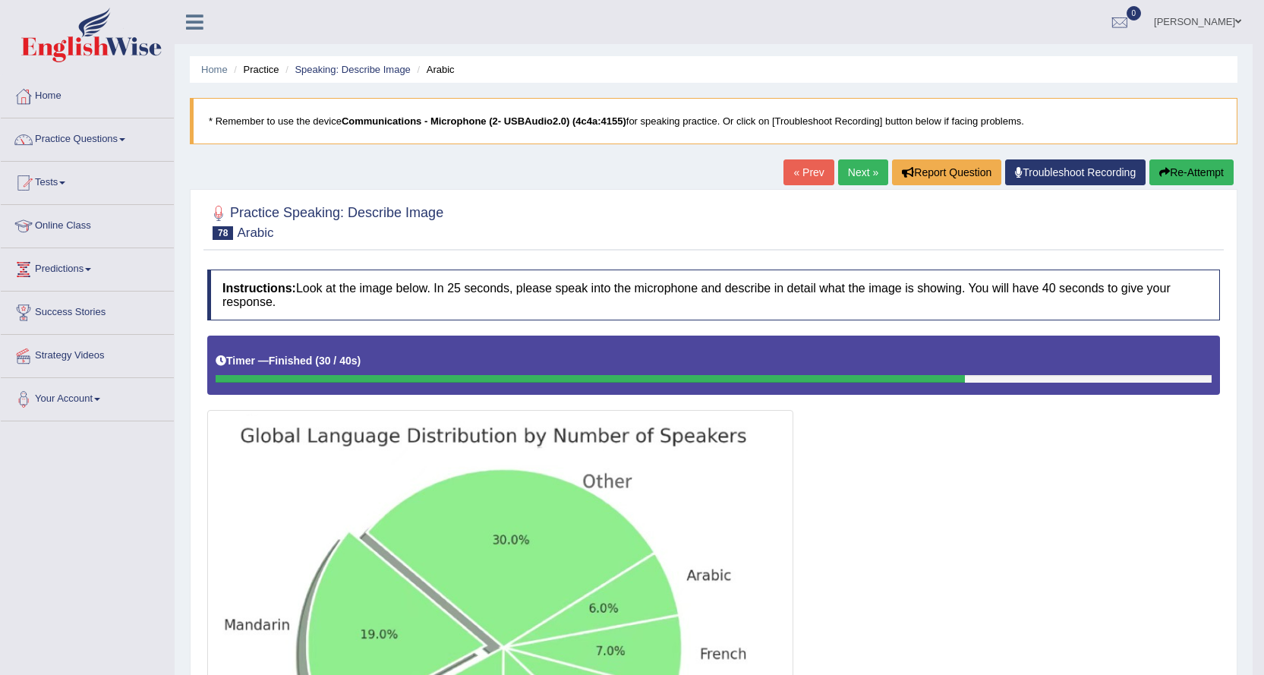
click at [866, 179] on link "Next »" at bounding box center [863, 172] width 50 height 26
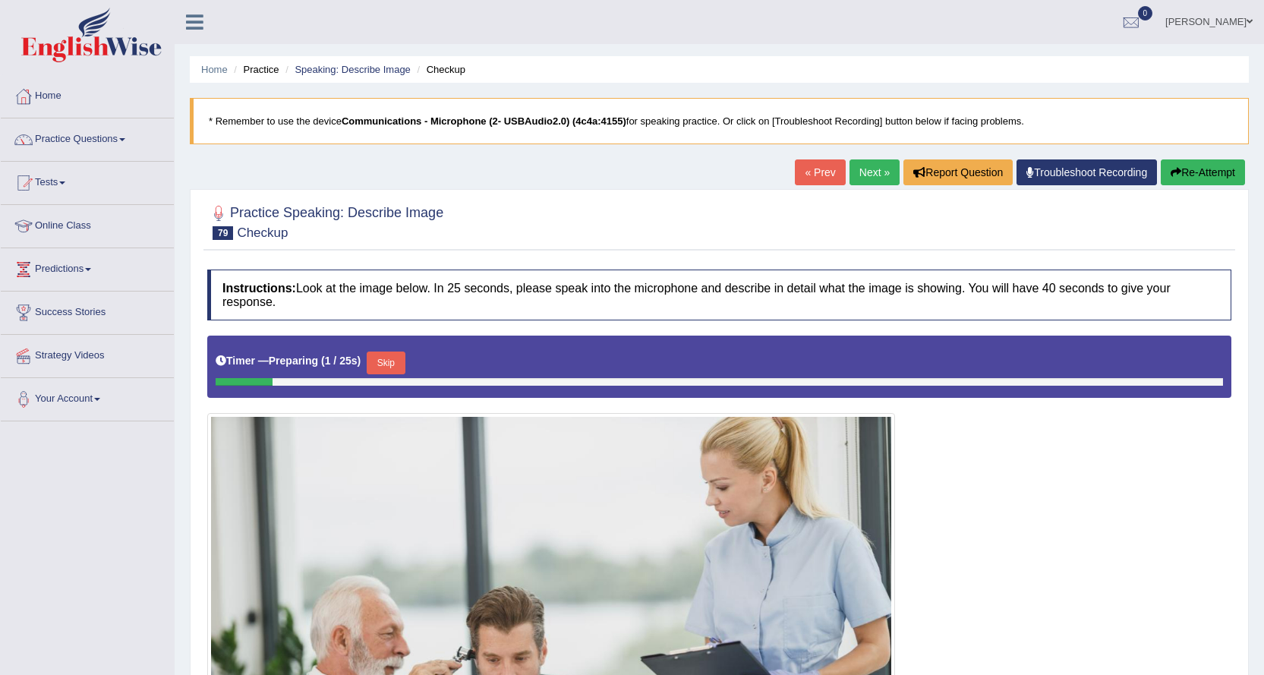
click at [863, 166] on link "Next »" at bounding box center [875, 172] width 50 height 26
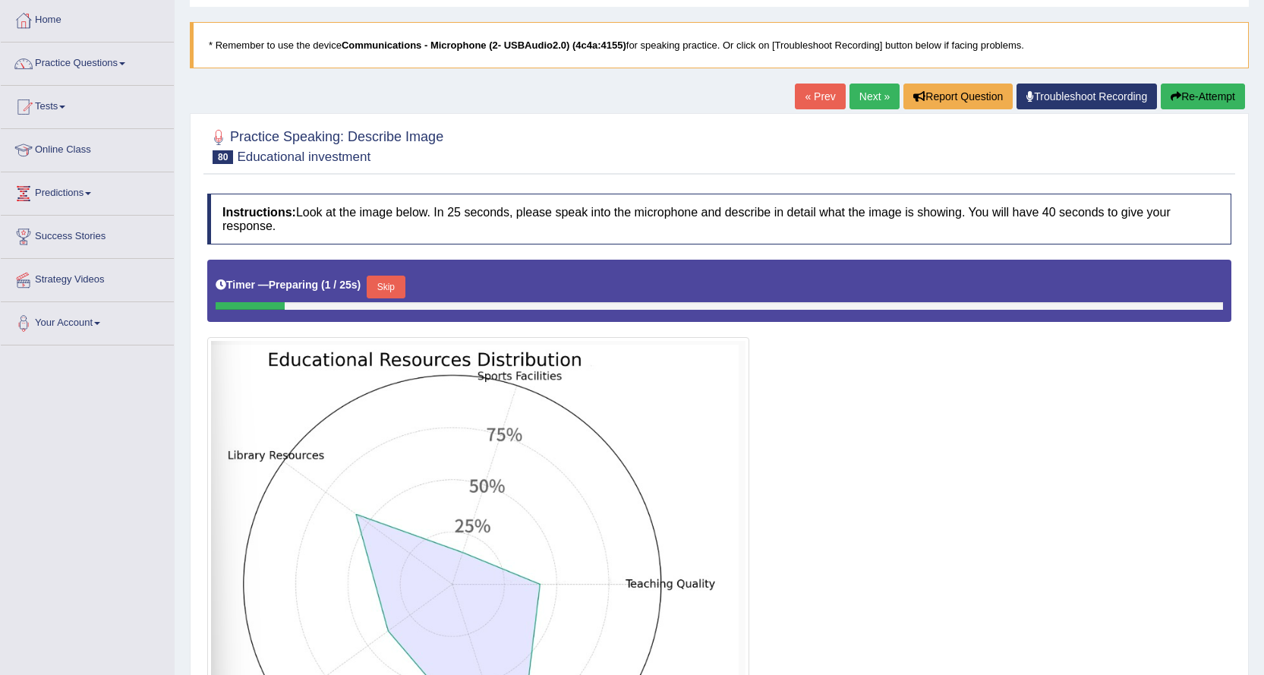
click at [865, 106] on link "Next »" at bounding box center [875, 97] width 50 height 26
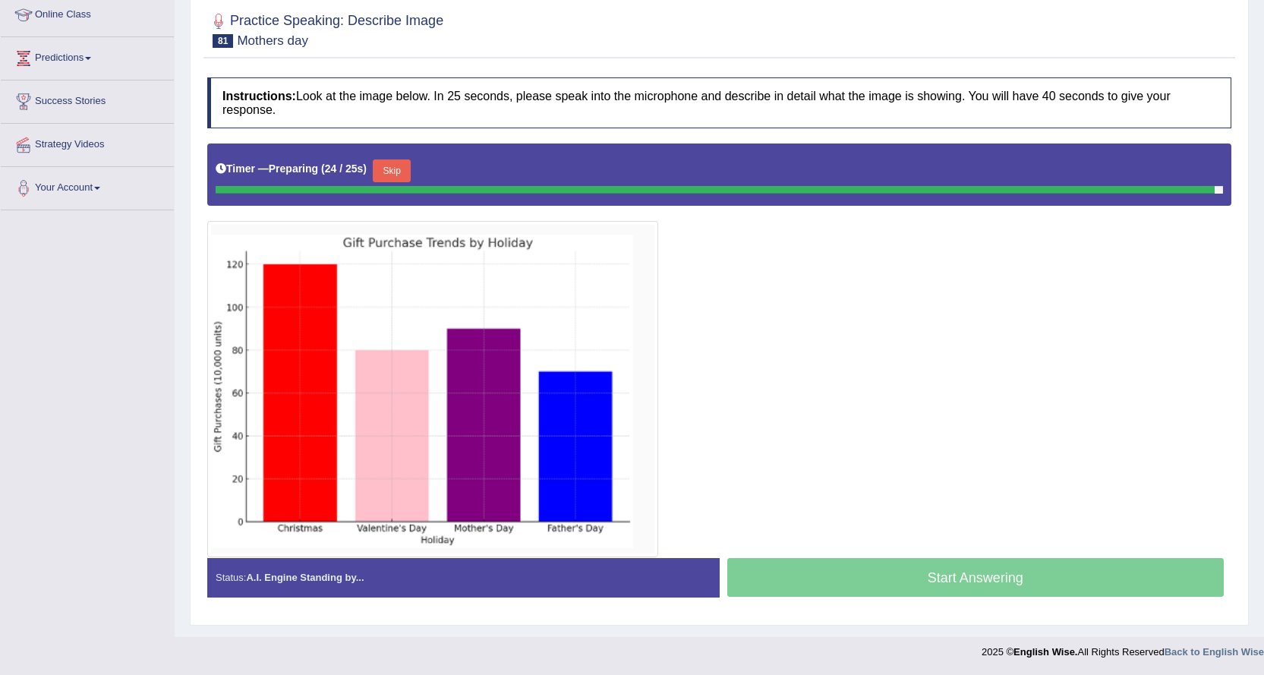
scroll to position [196, 0]
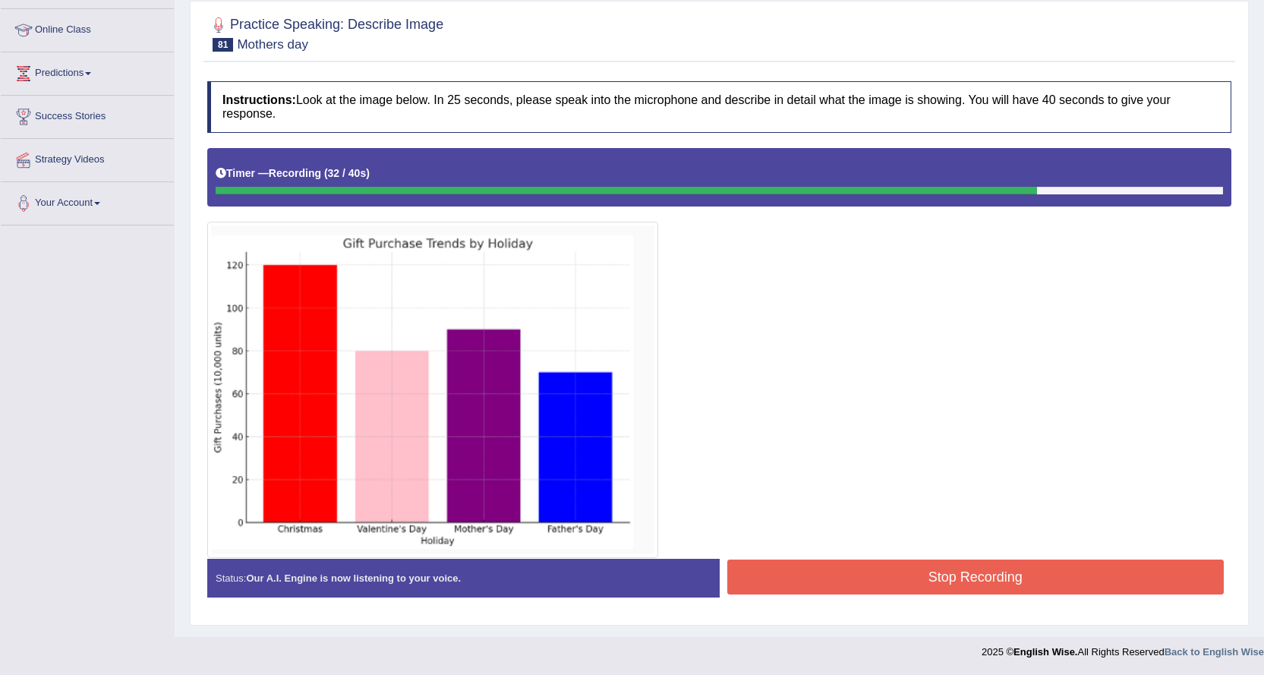
click at [1071, 590] on button "Stop Recording" at bounding box center [975, 577] width 497 height 35
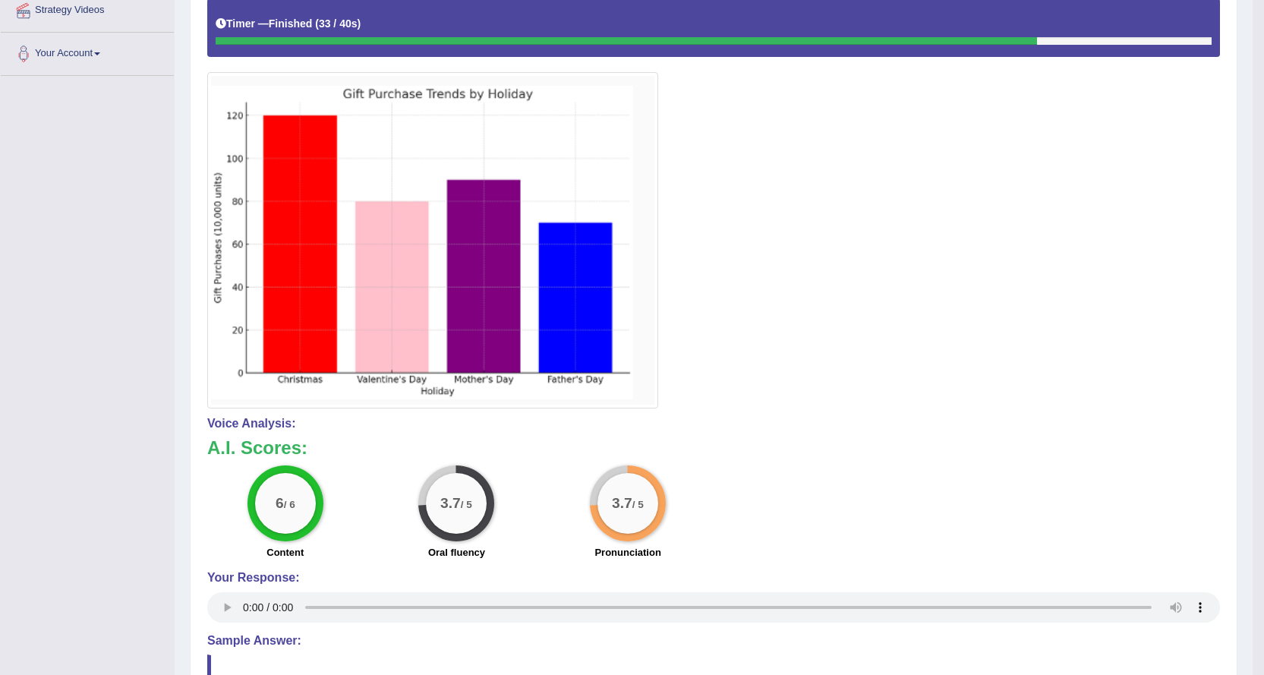
scroll to position [124, 0]
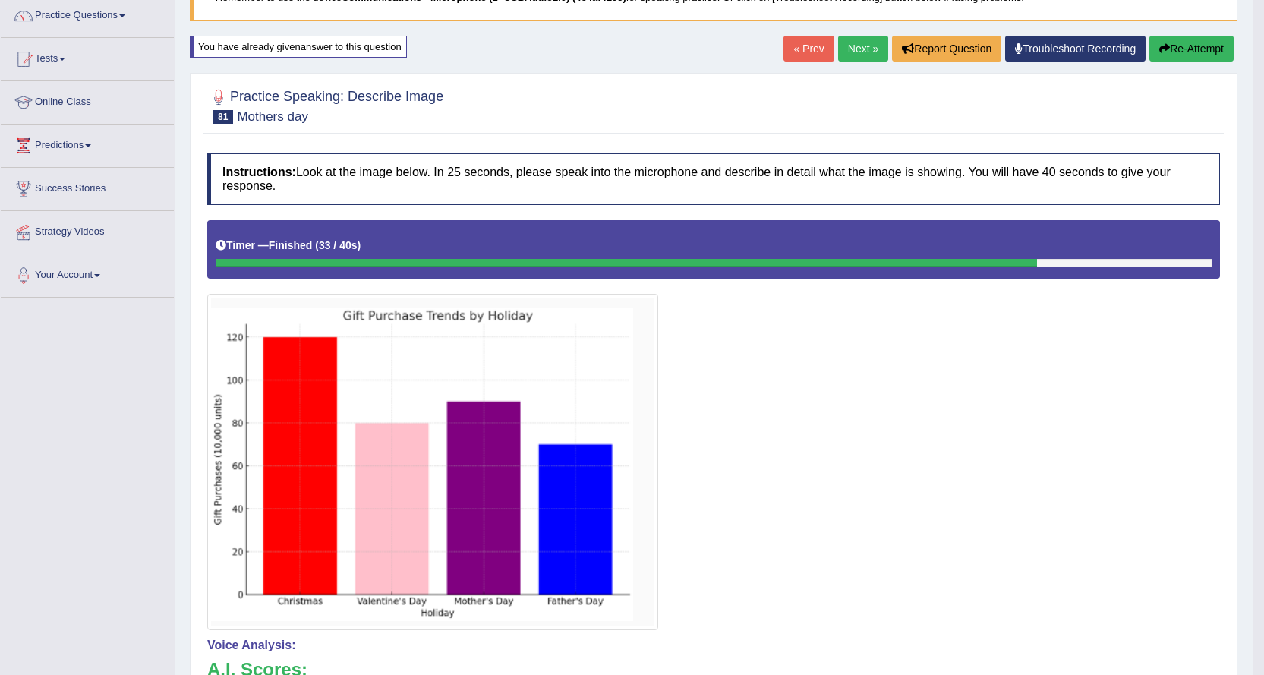
click at [851, 42] on link "Next »" at bounding box center [863, 49] width 50 height 26
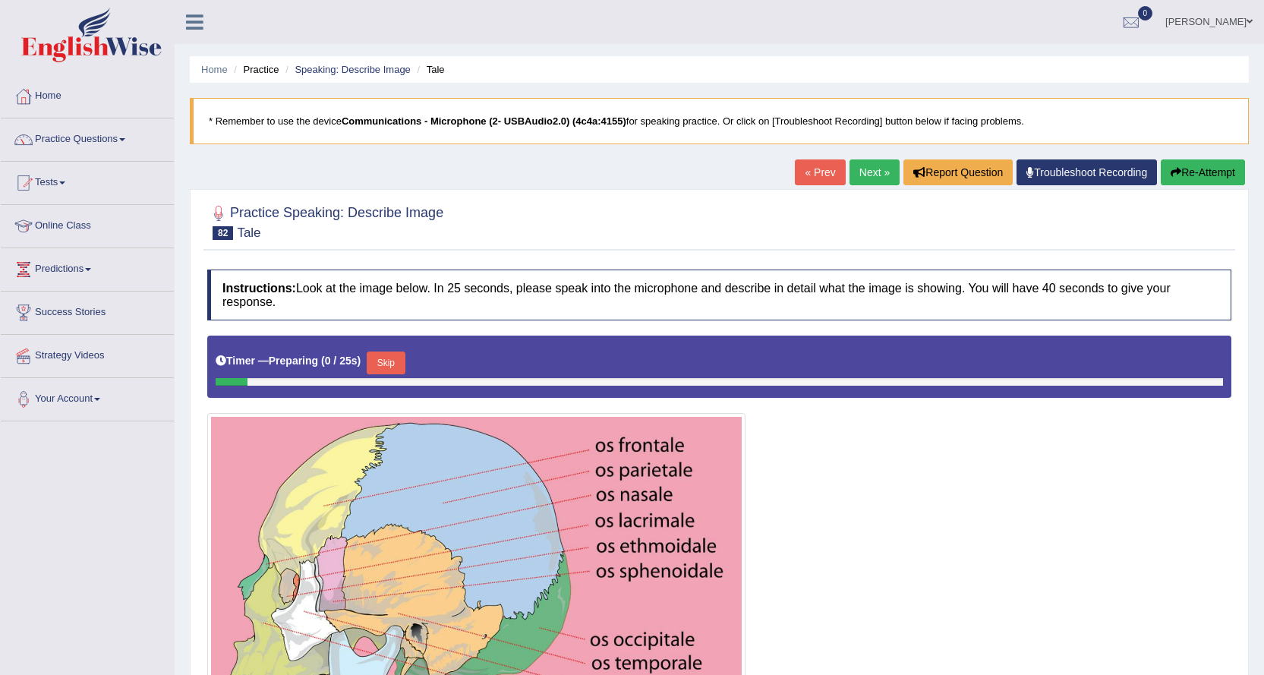
click at [858, 173] on link "Next »" at bounding box center [875, 172] width 50 height 26
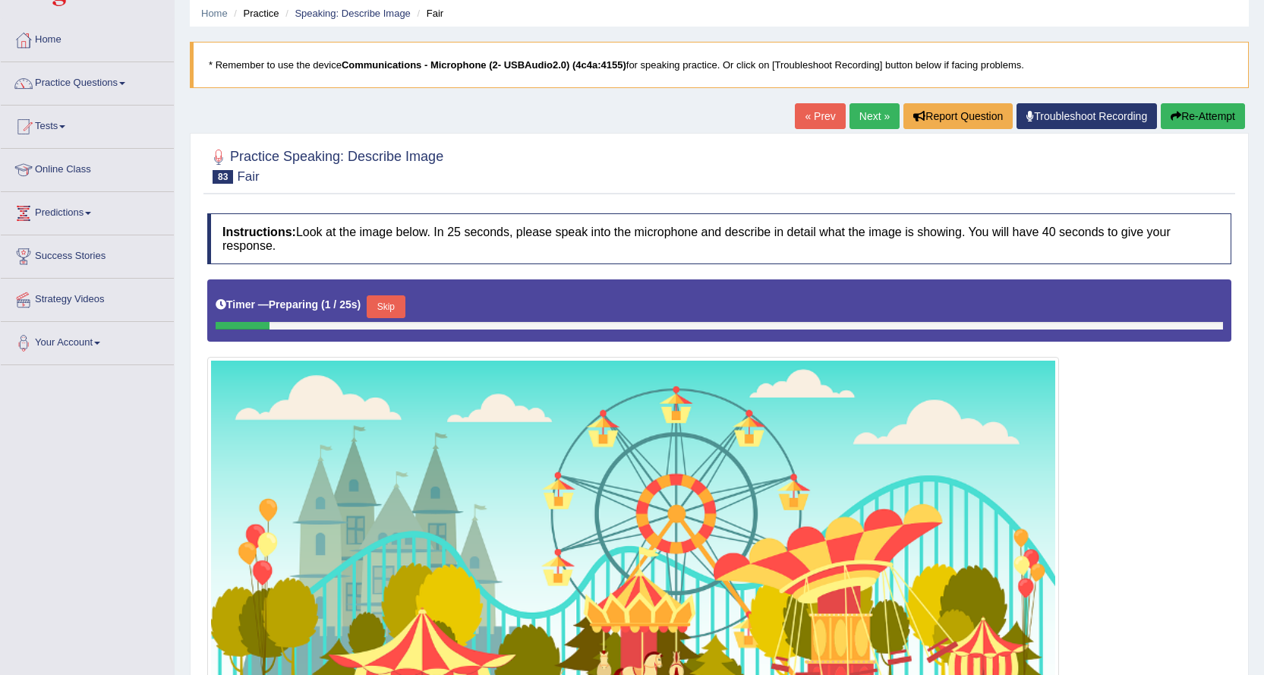
click at [877, 119] on link "Next »" at bounding box center [875, 116] width 50 height 26
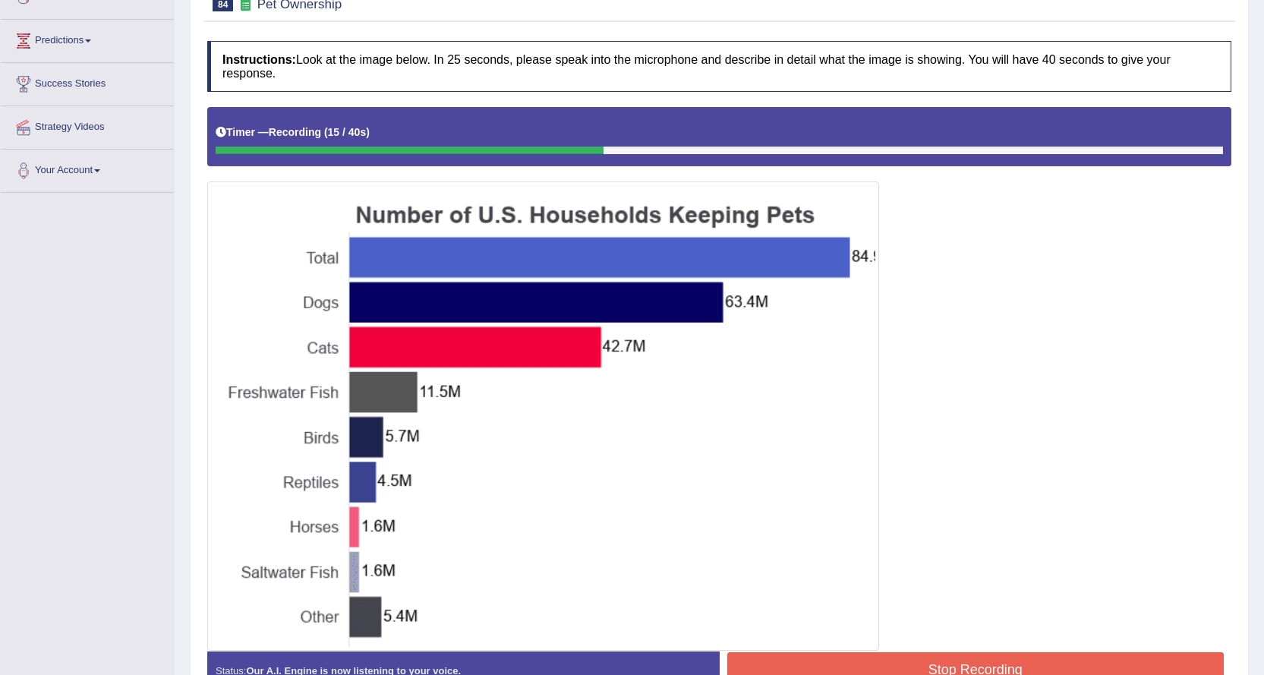
scroll to position [93, 0]
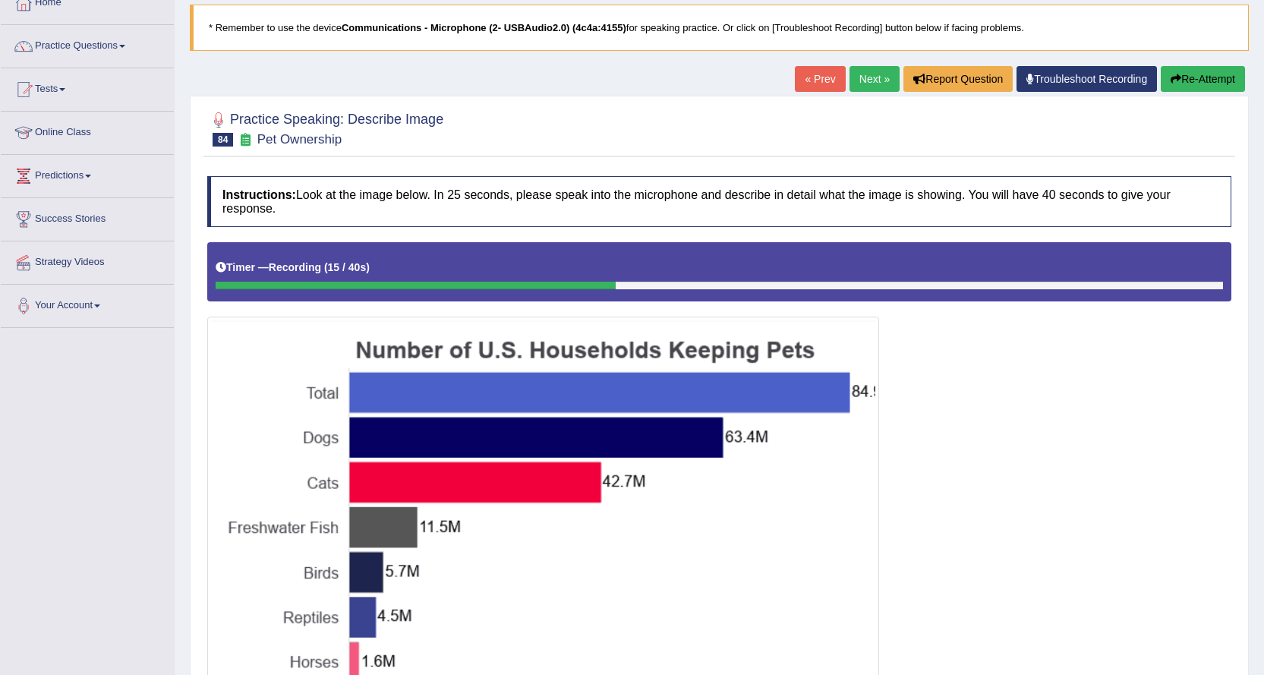
click at [1175, 87] on button "Re-Attempt" at bounding box center [1203, 79] width 84 height 26
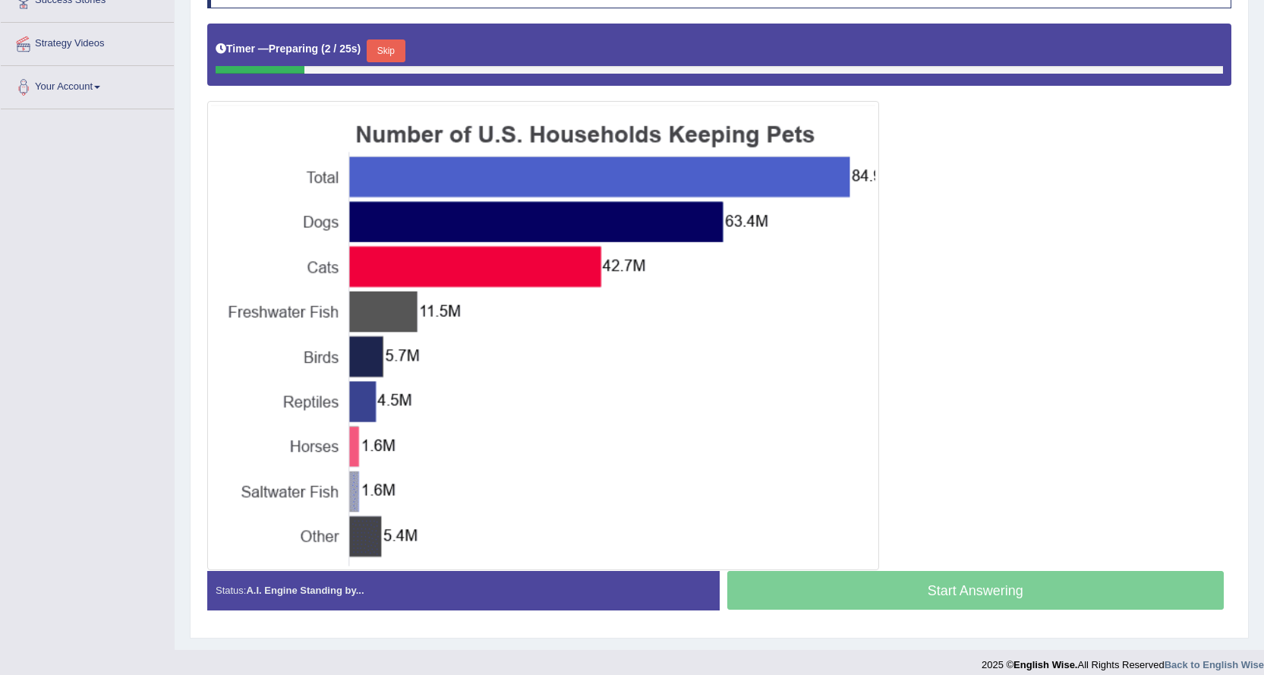
scroll to position [321, 0]
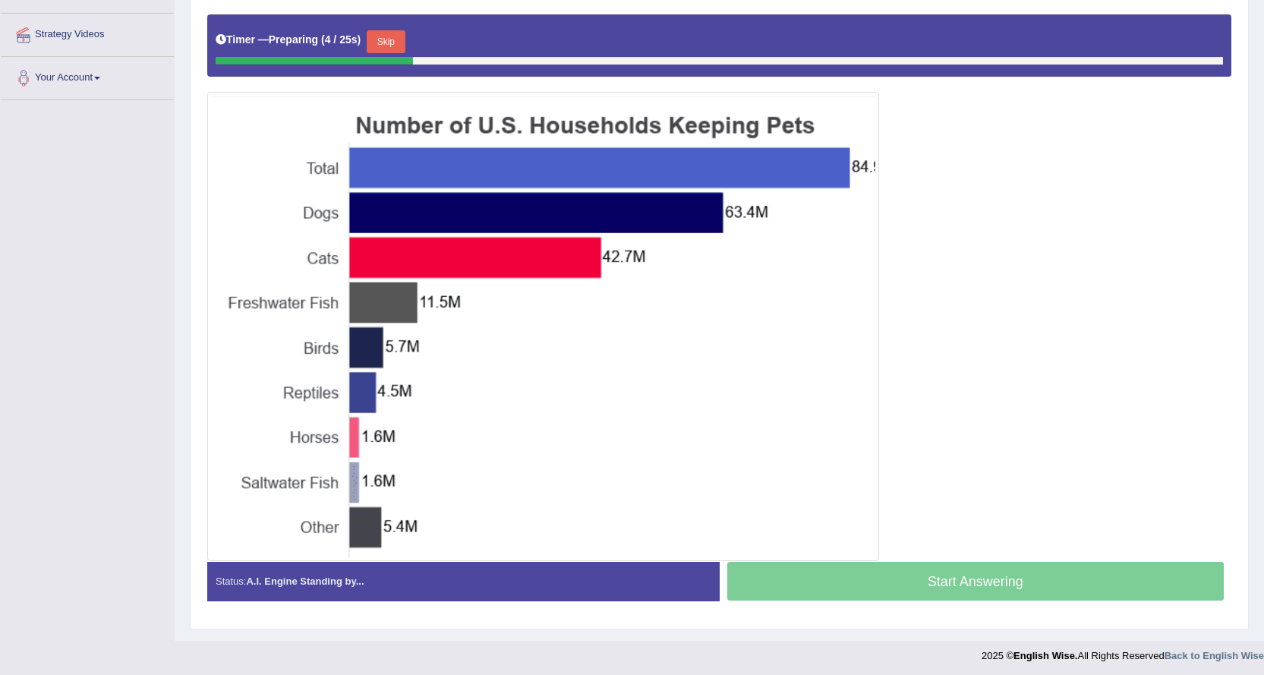
click at [393, 37] on button "Skip" at bounding box center [386, 41] width 38 height 23
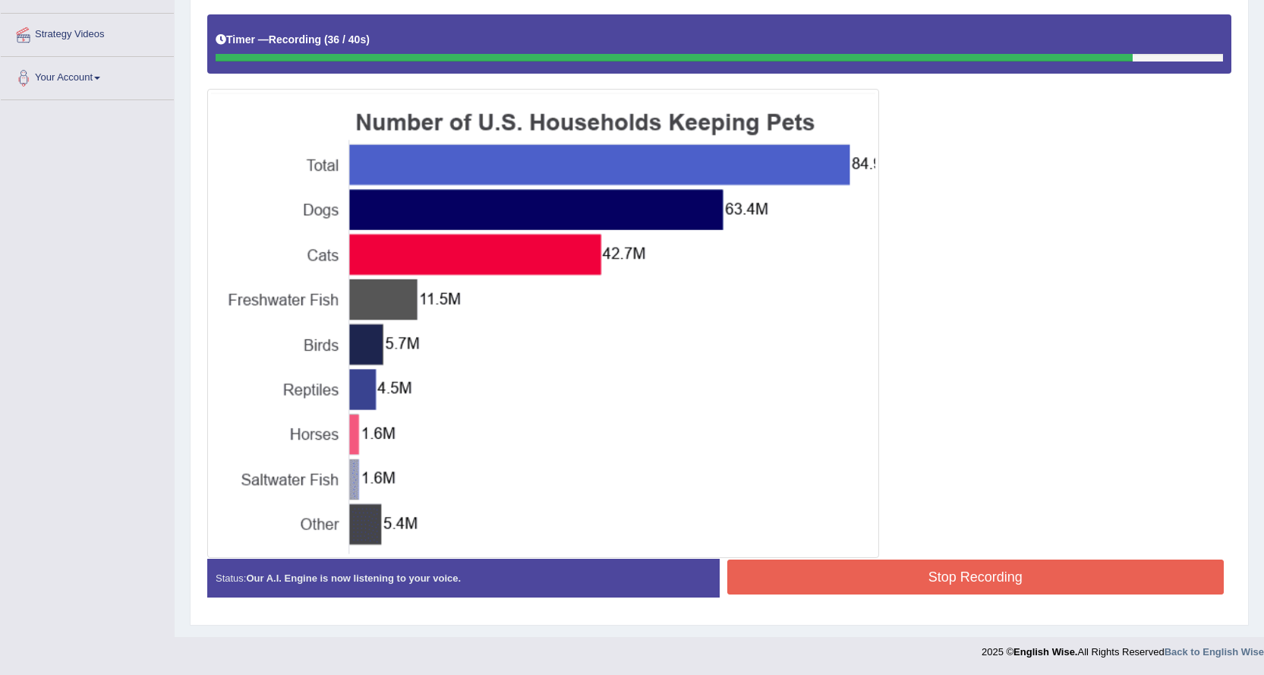
click at [966, 570] on button "Stop Recording" at bounding box center [975, 577] width 497 height 35
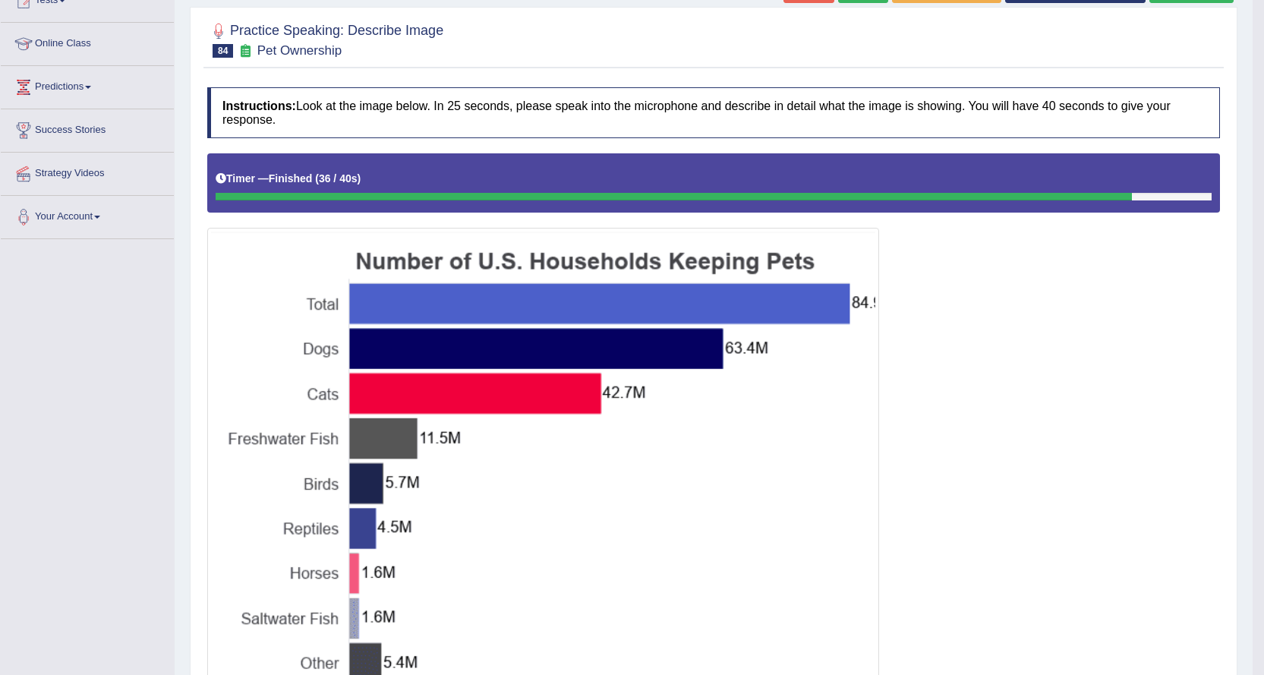
scroll to position [17, 0]
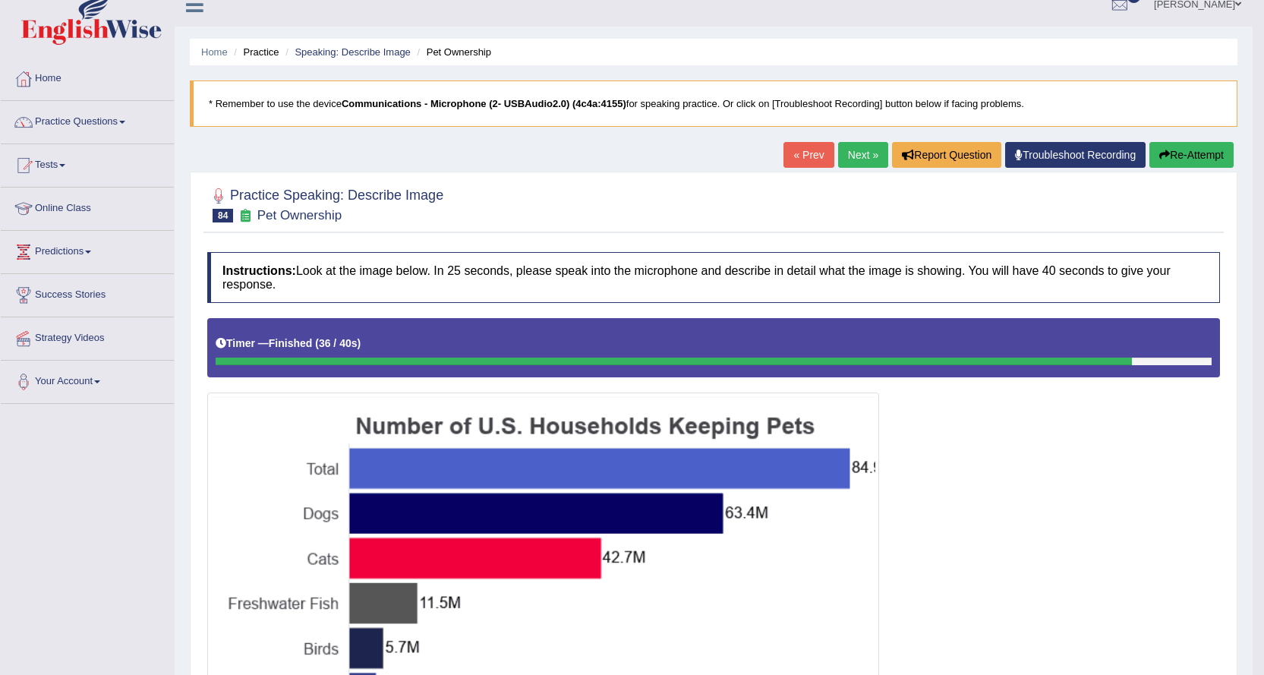
click at [857, 163] on link "Next »" at bounding box center [863, 155] width 50 height 26
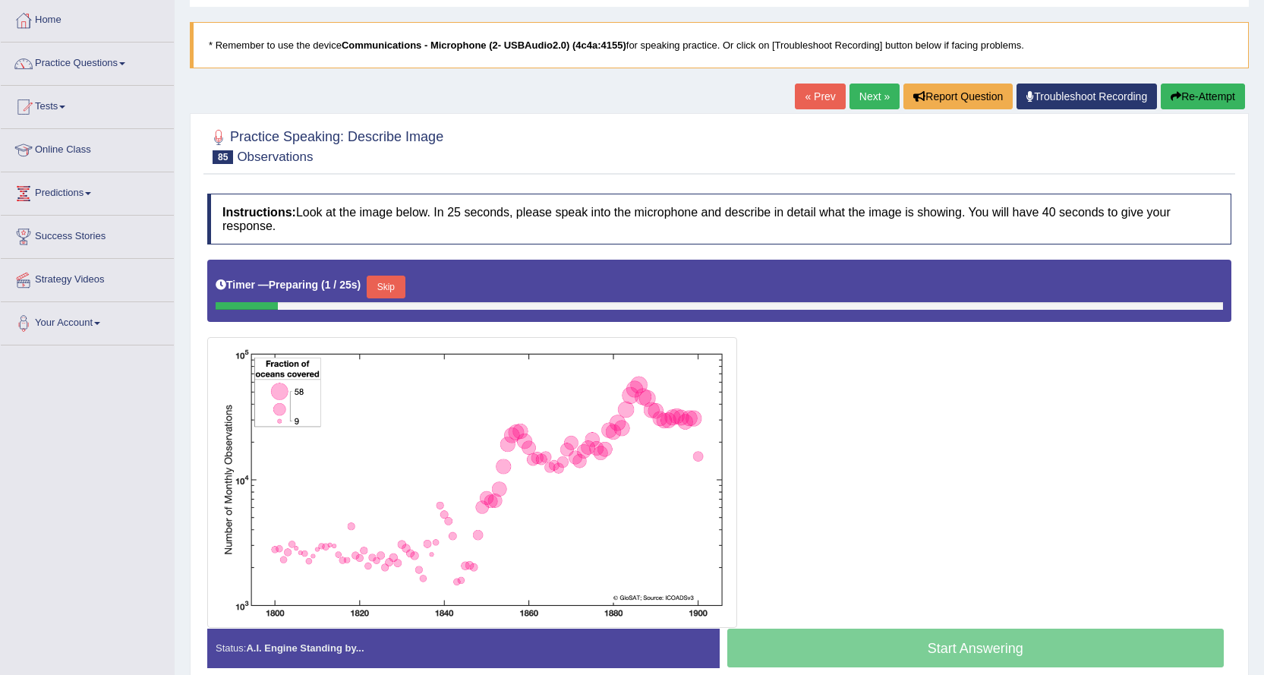
click at [869, 91] on link "Next »" at bounding box center [875, 97] width 50 height 26
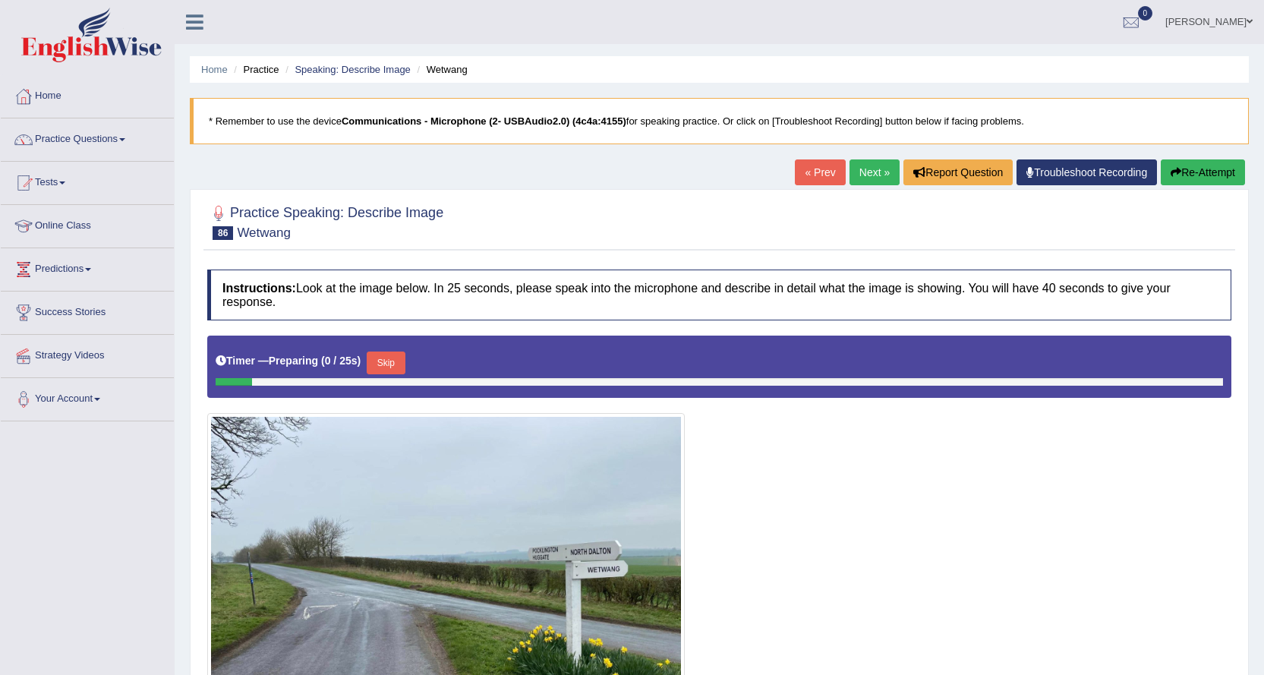
click at [860, 185] on link "Next »" at bounding box center [875, 172] width 50 height 26
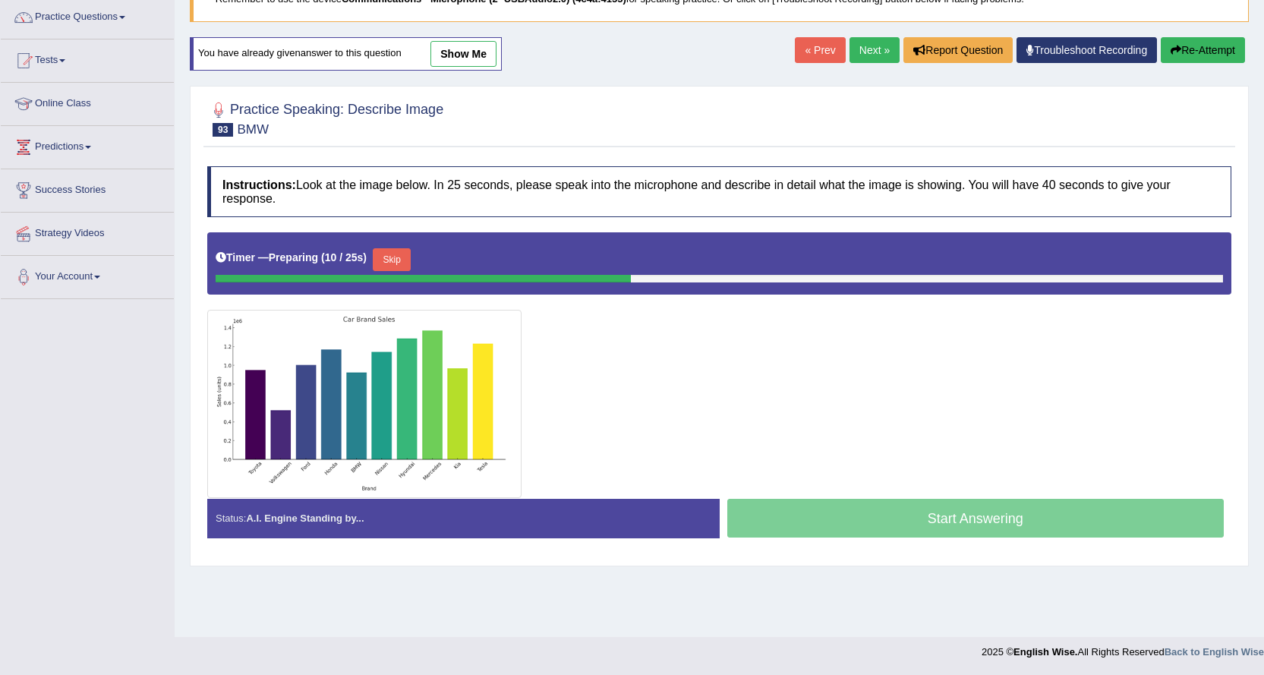
click at [877, 38] on link "Next »" at bounding box center [875, 50] width 50 height 26
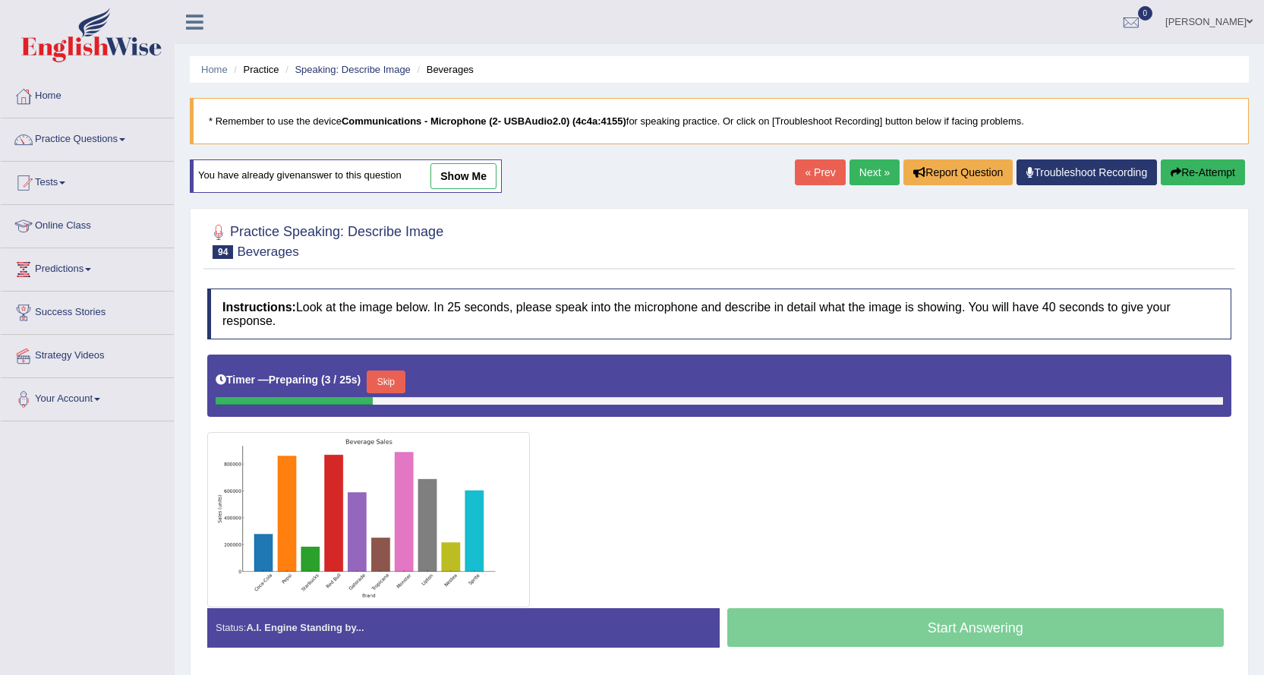
click at [858, 174] on link "Next »" at bounding box center [875, 172] width 50 height 26
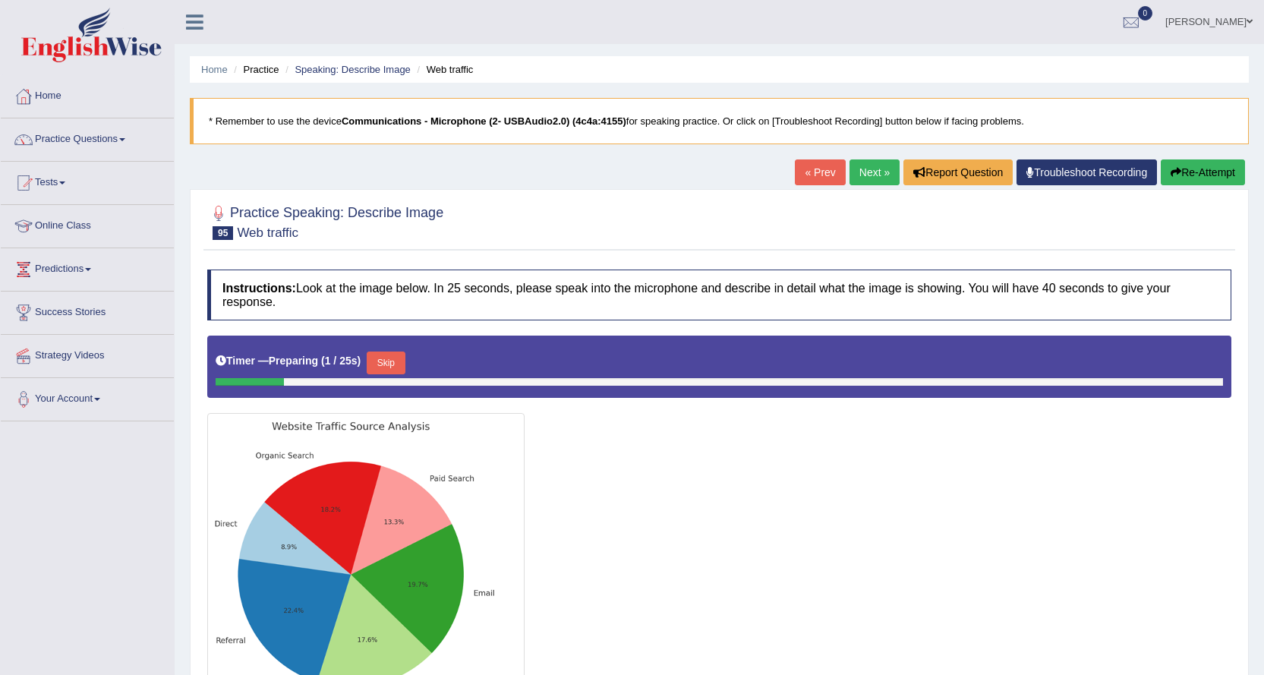
click at [853, 171] on link "Next »" at bounding box center [875, 172] width 50 height 26
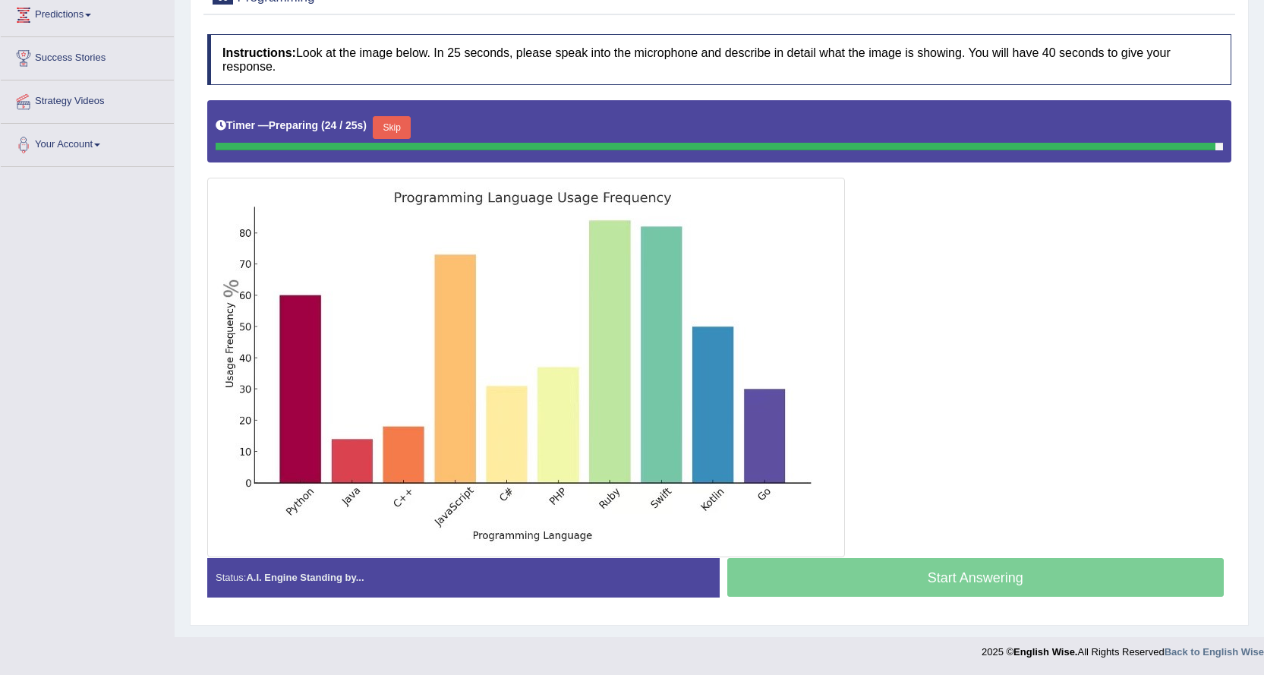
scroll to position [239, 0]
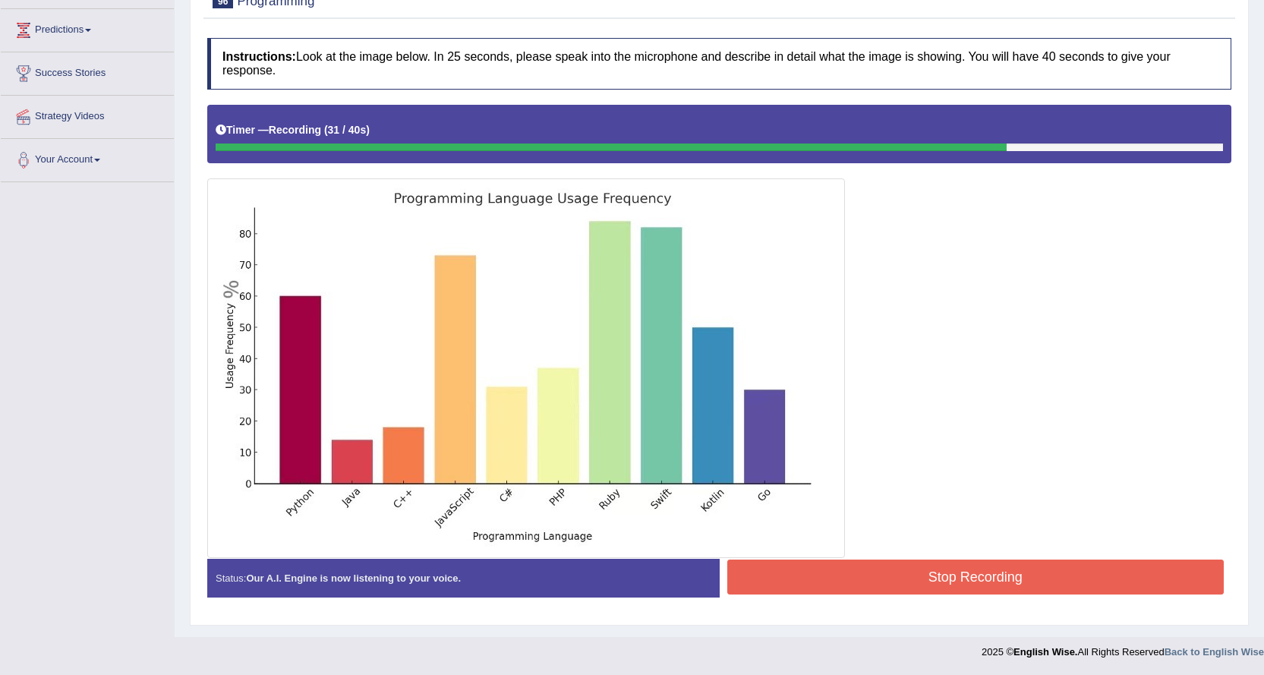
click at [912, 578] on button "Stop Recording" at bounding box center [975, 577] width 497 height 35
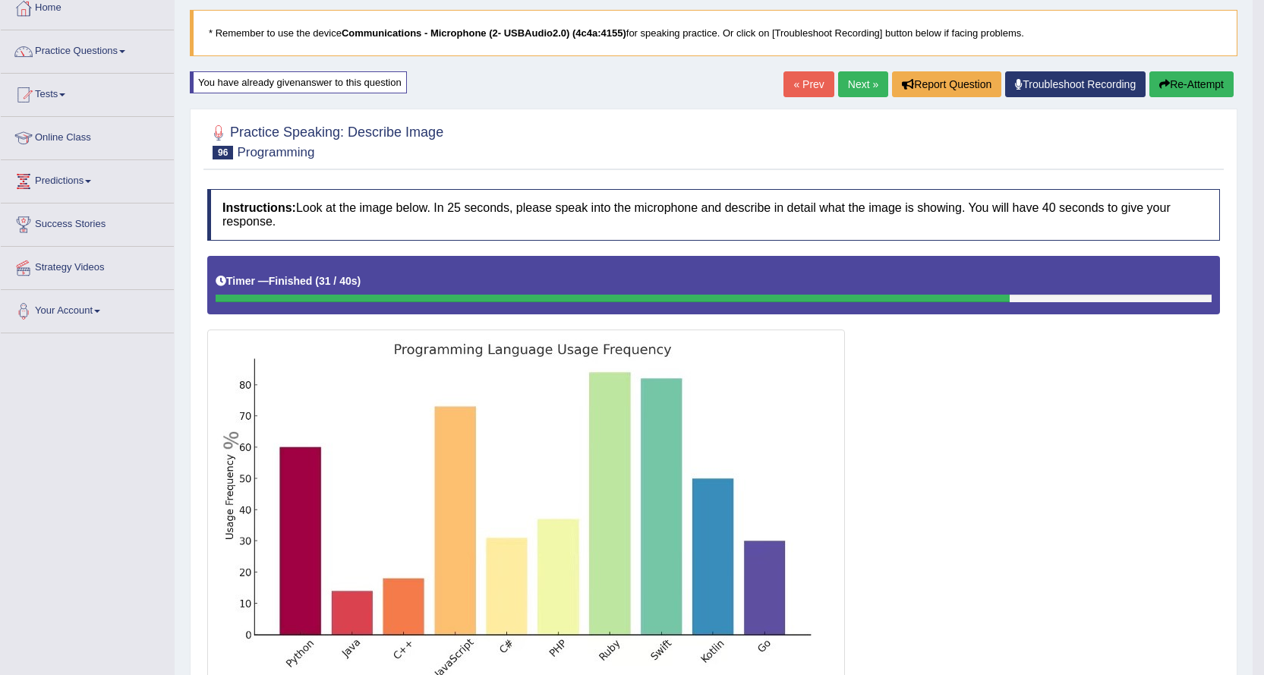
scroll to position [87, 0]
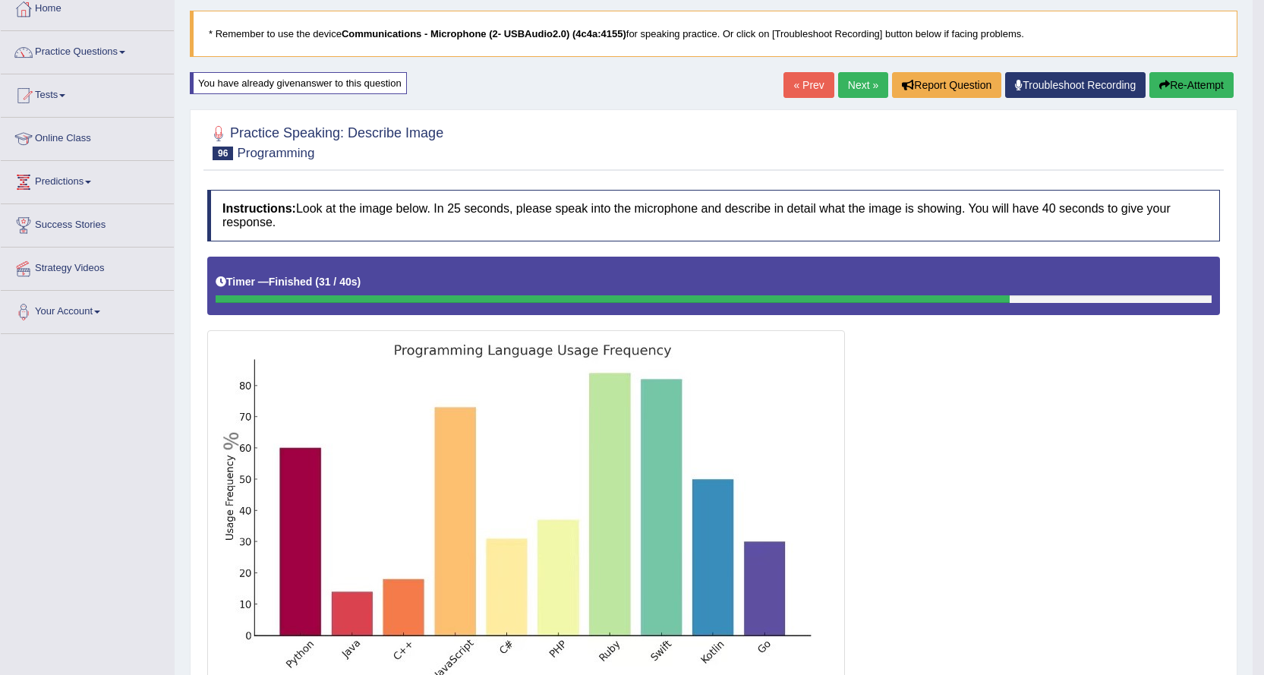
click at [850, 86] on link "Next »" at bounding box center [863, 85] width 50 height 26
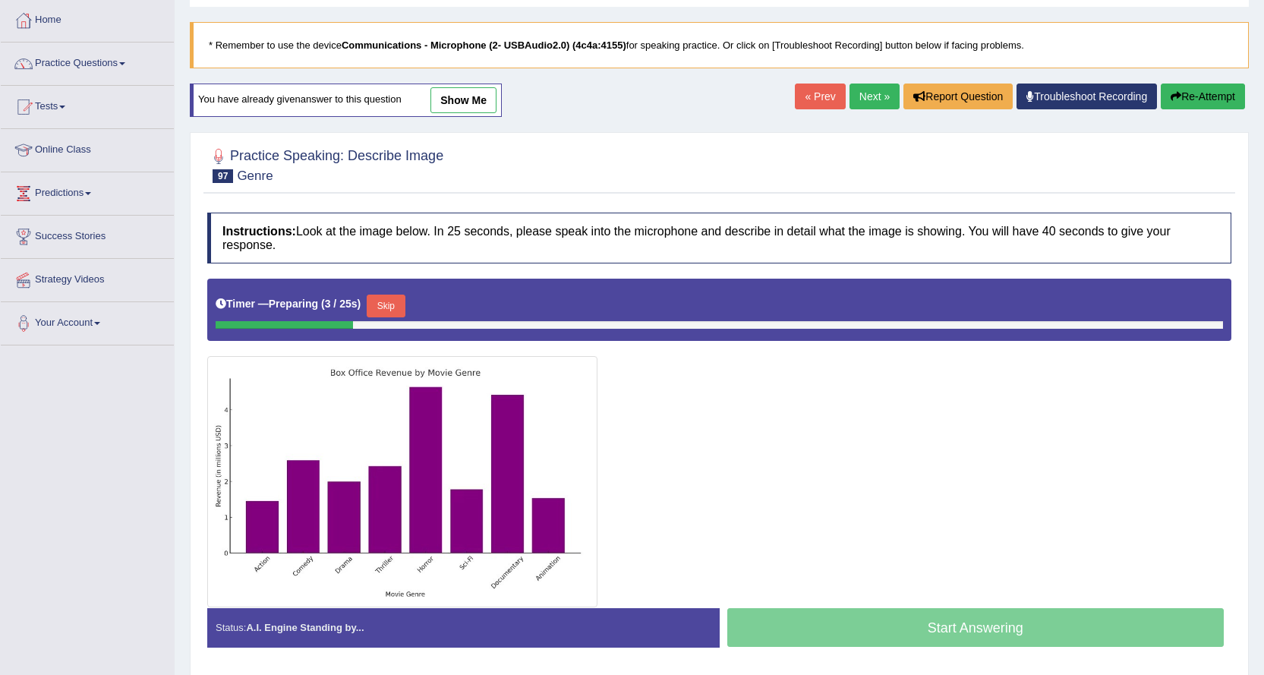
click at [856, 103] on link "Next »" at bounding box center [875, 97] width 50 height 26
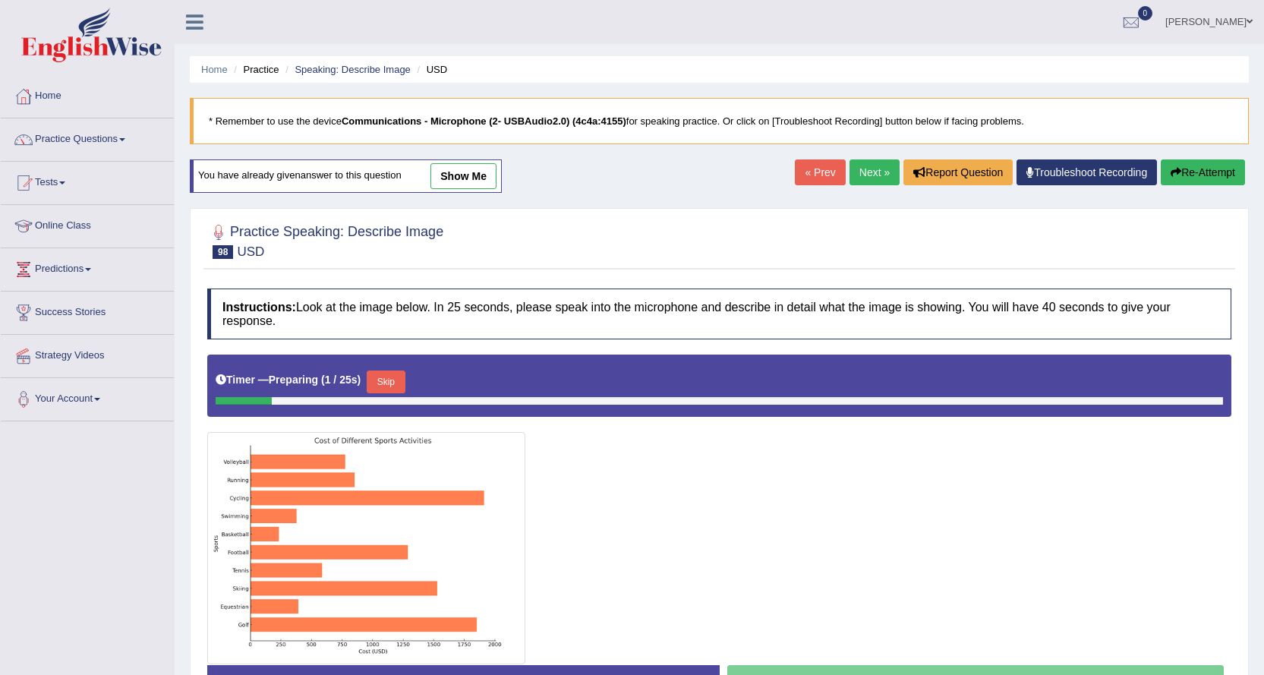
click at [871, 173] on link "Next »" at bounding box center [875, 172] width 50 height 26
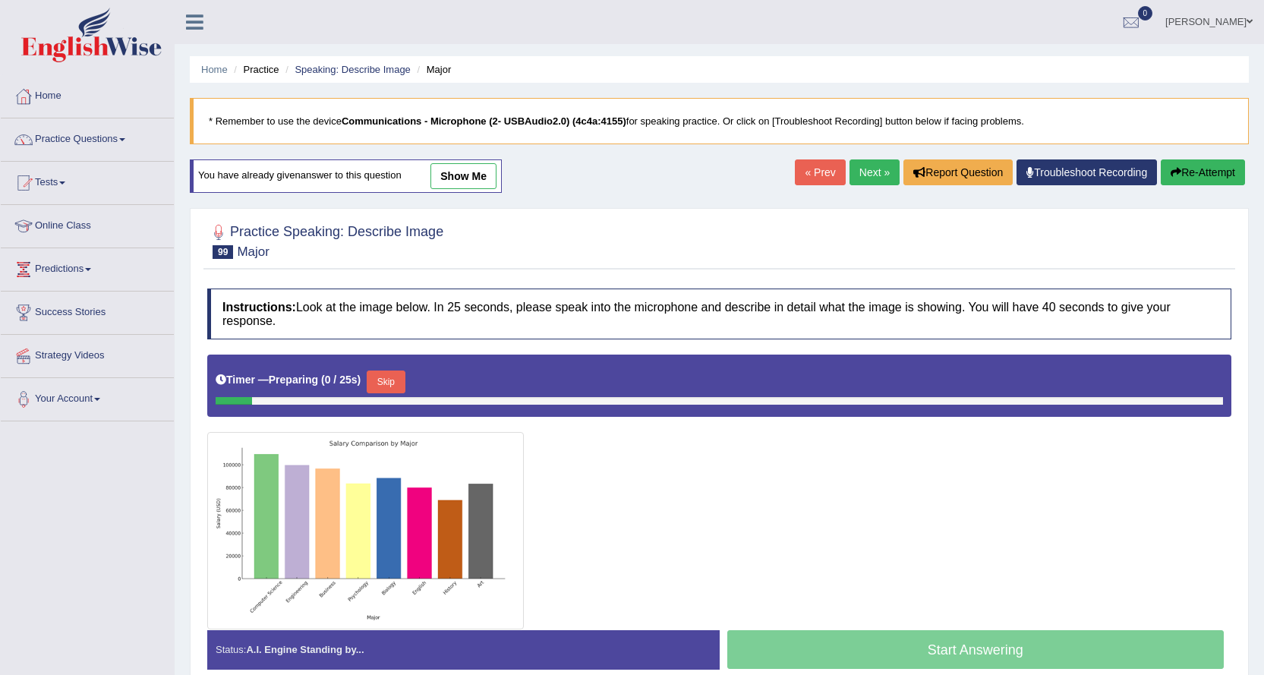
click at [870, 173] on link "Next »" at bounding box center [875, 172] width 50 height 26
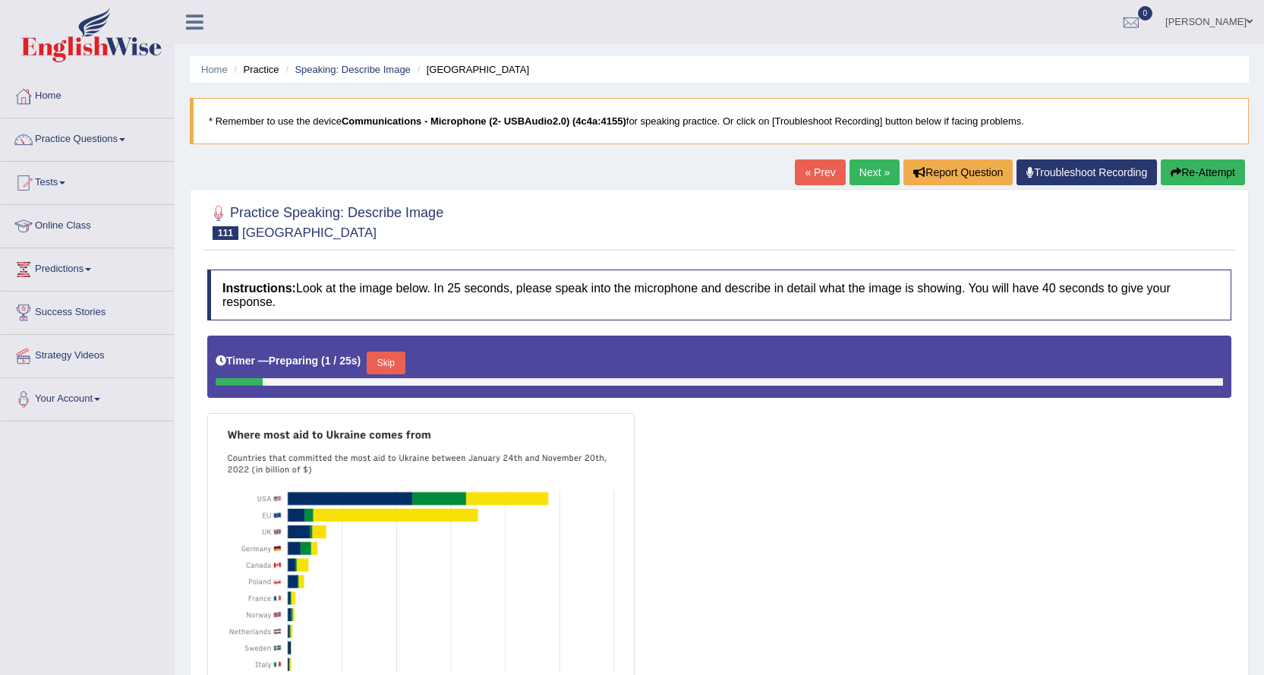
click at [869, 172] on link "Next »" at bounding box center [875, 172] width 50 height 26
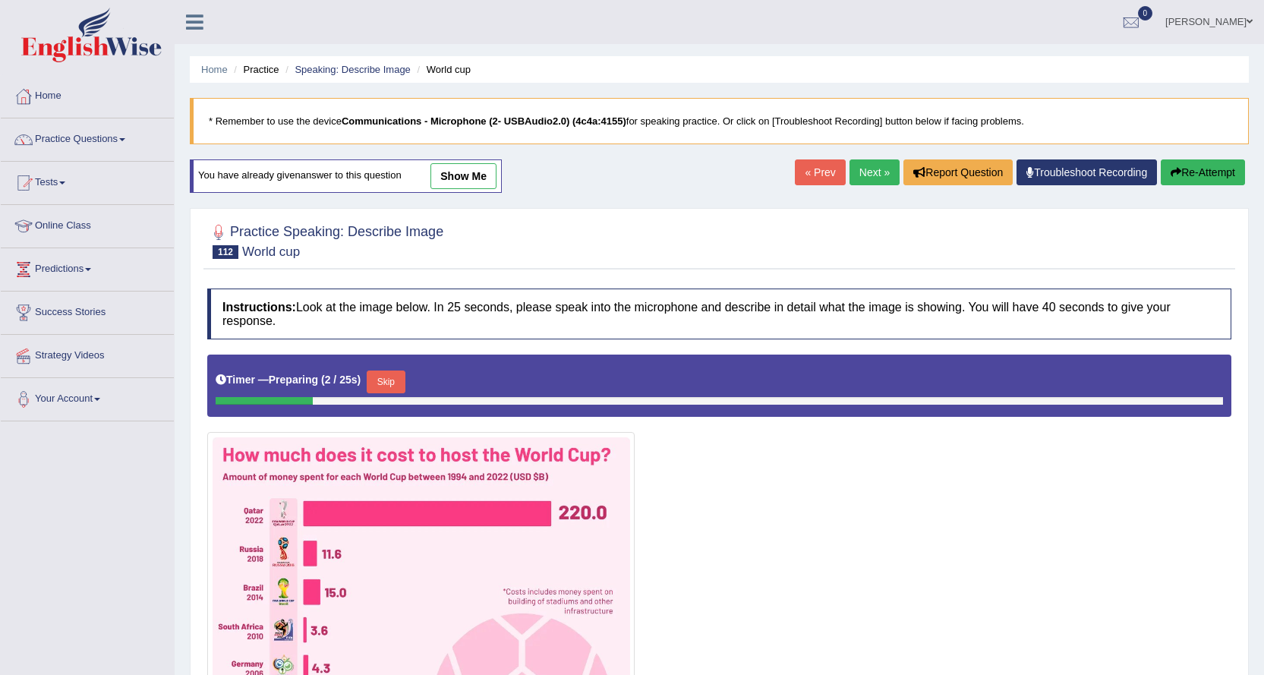
click at [869, 172] on link "Next »" at bounding box center [875, 172] width 50 height 26
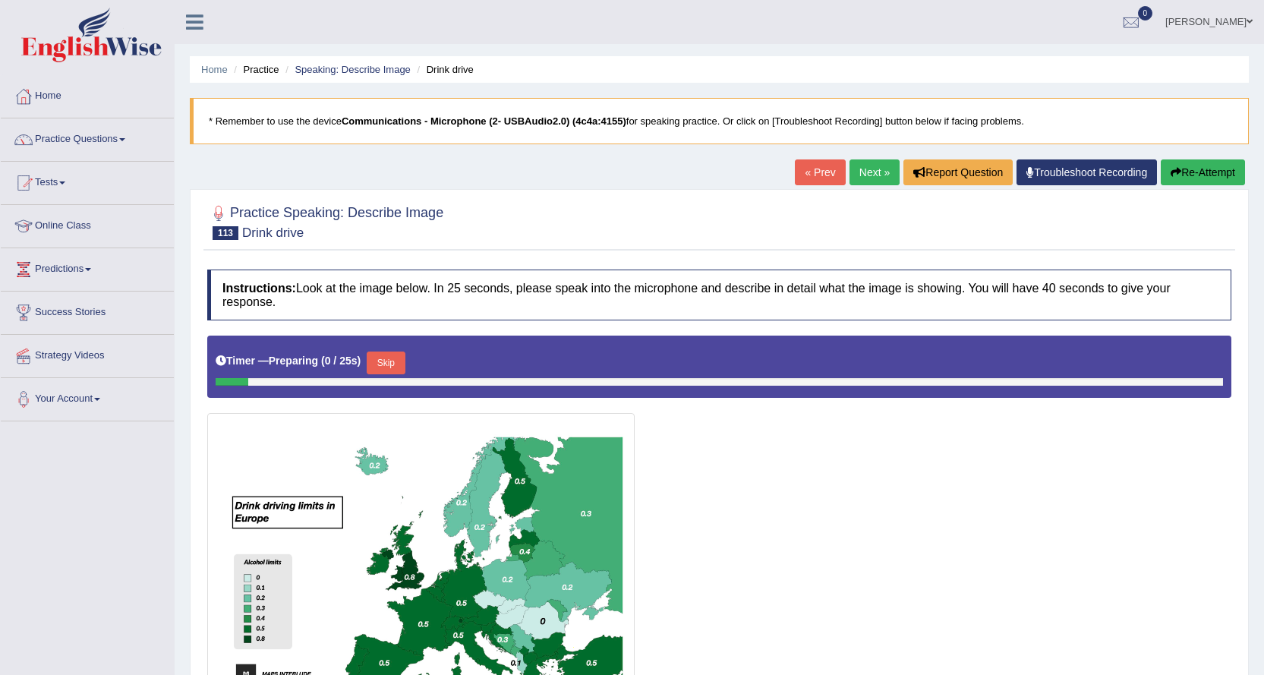
click at [869, 172] on link "Next »" at bounding box center [875, 172] width 50 height 26
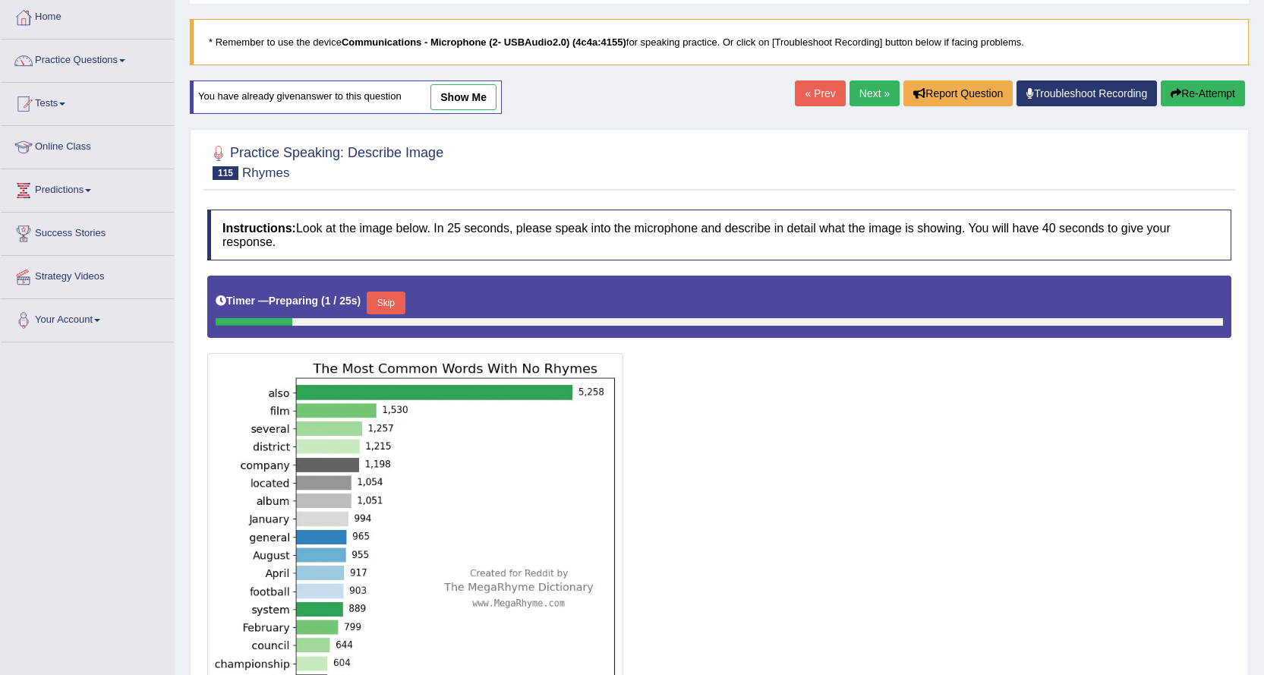
scroll to position [76, 0]
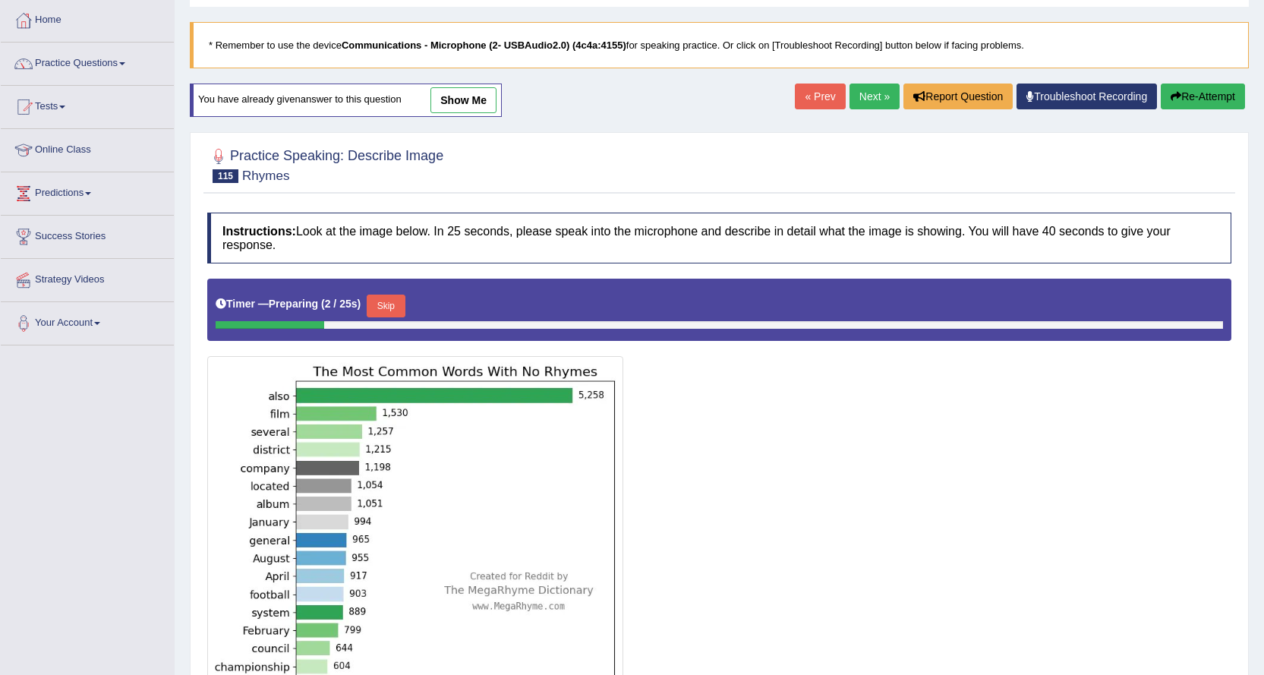
click at [856, 90] on link "Next »" at bounding box center [875, 97] width 50 height 26
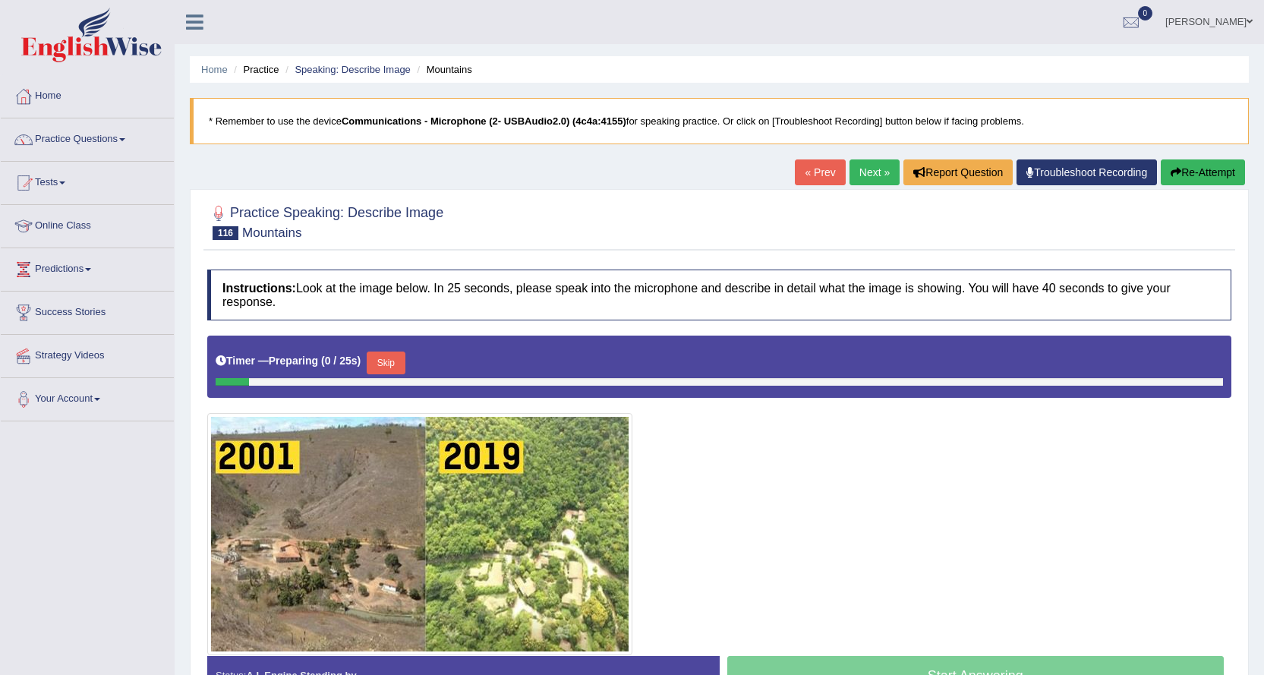
click at [868, 171] on link "Next »" at bounding box center [875, 172] width 50 height 26
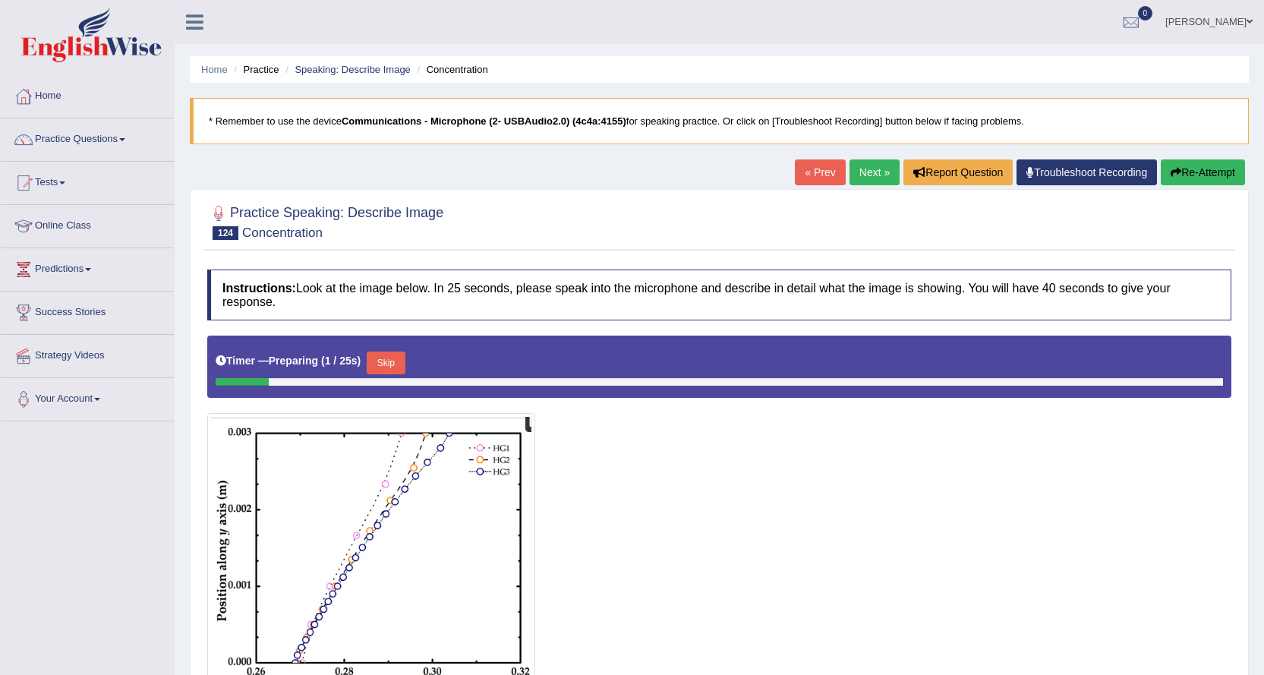
click at [865, 171] on link "Next »" at bounding box center [875, 172] width 50 height 26
